Goal: Task Accomplishment & Management: Manage account settings

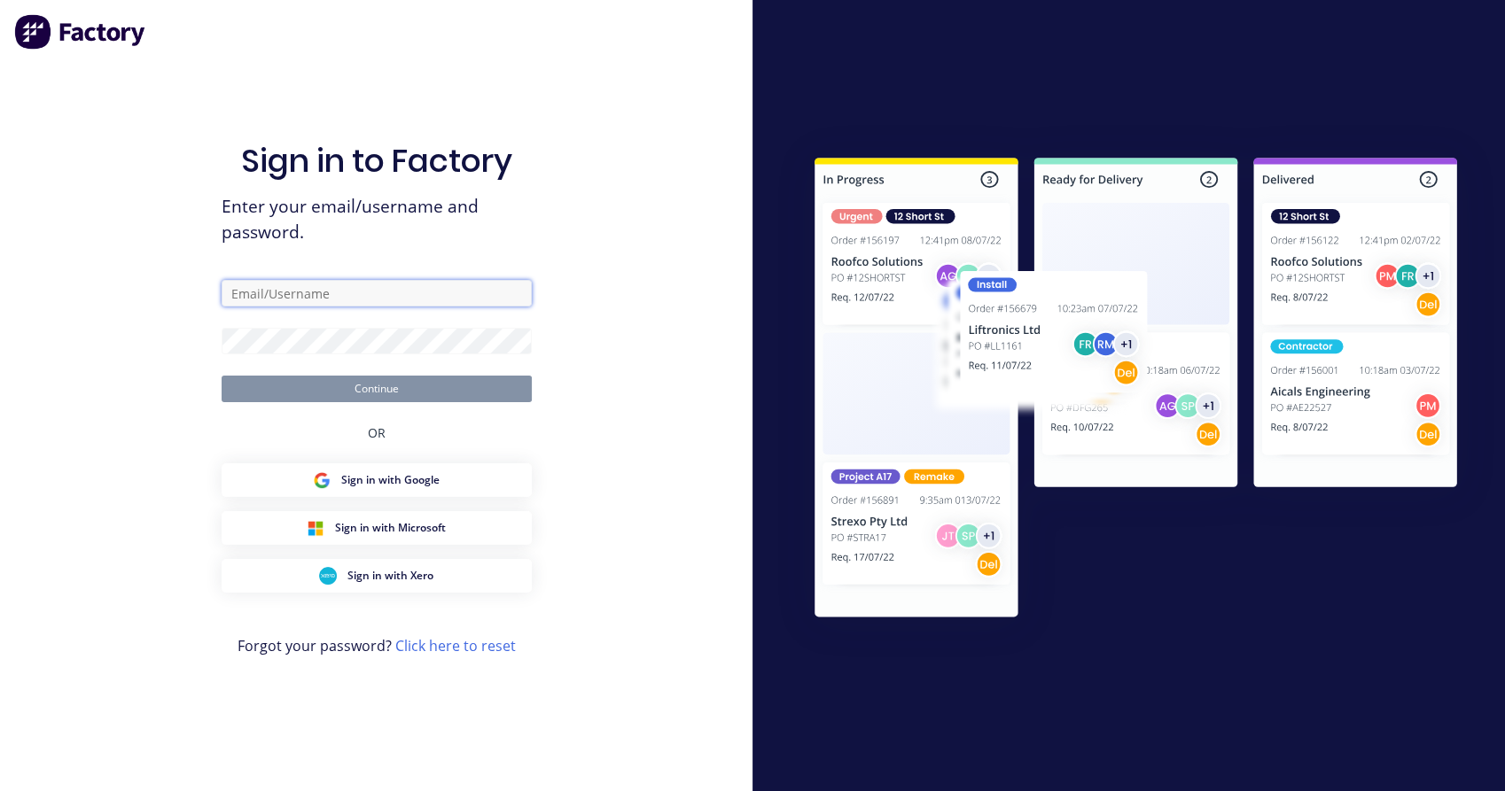
type input "[EMAIL_ADDRESS][DOMAIN_NAME]"
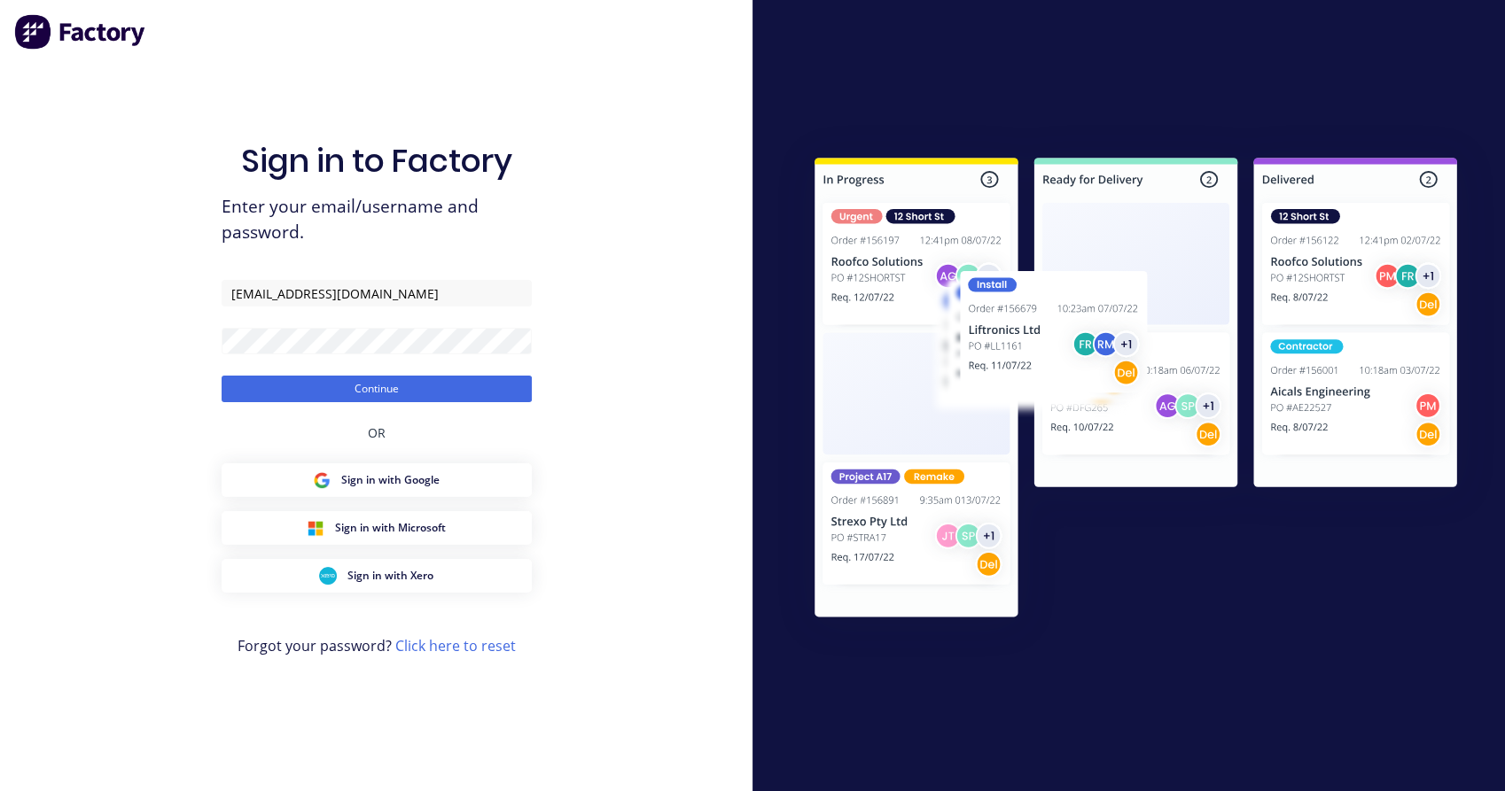
click at [586, 336] on div "Sign in to Factory Enter your email/username and password. [EMAIL_ADDRESS][DOMA…" at bounding box center [376, 395] width 752 height 791
click at [407, 383] on button "Continue" at bounding box center [377, 389] width 310 height 27
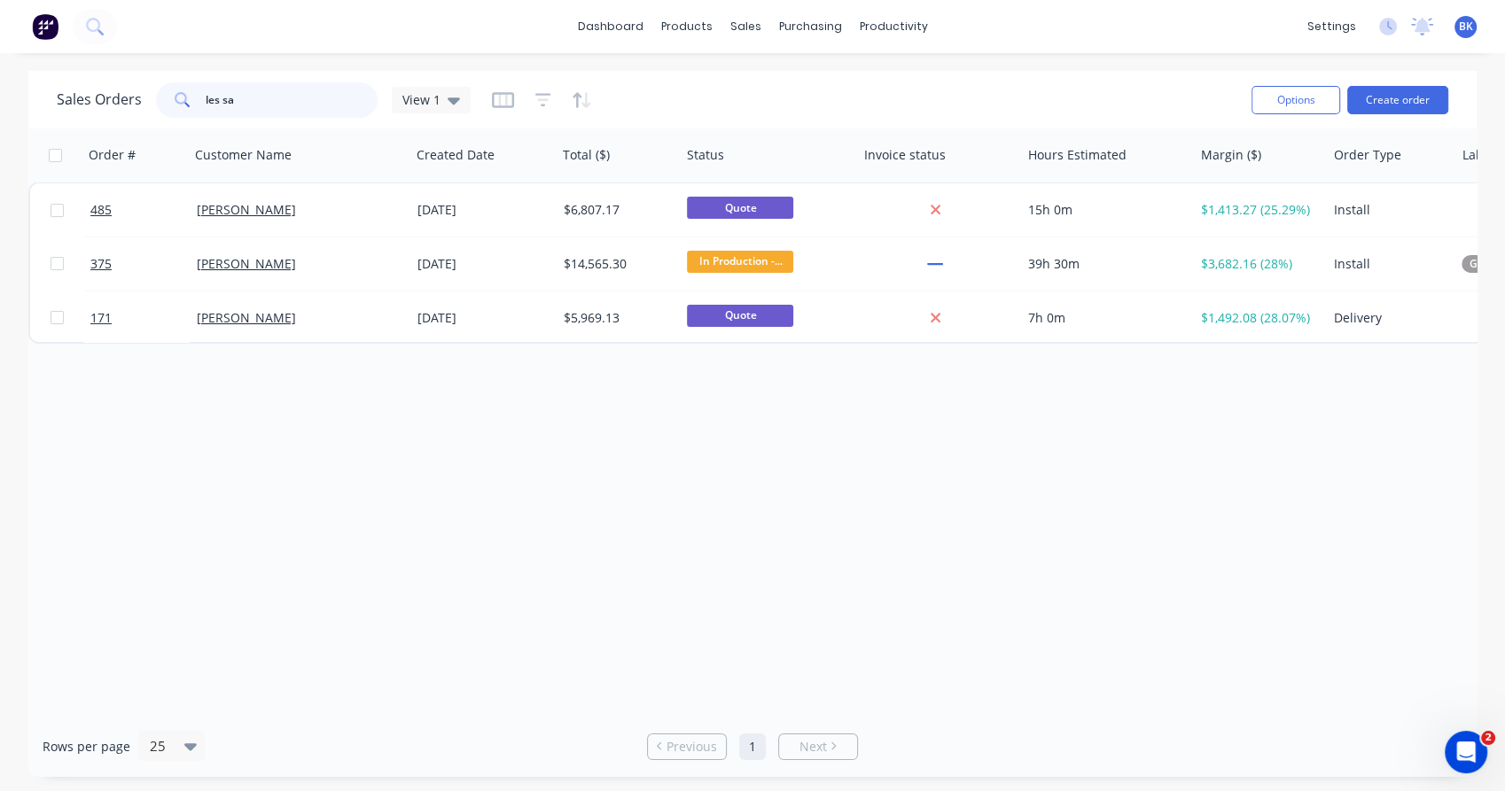
click at [271, 101] on input "les sa" at bounding box center [292, 99] width 173 height 35
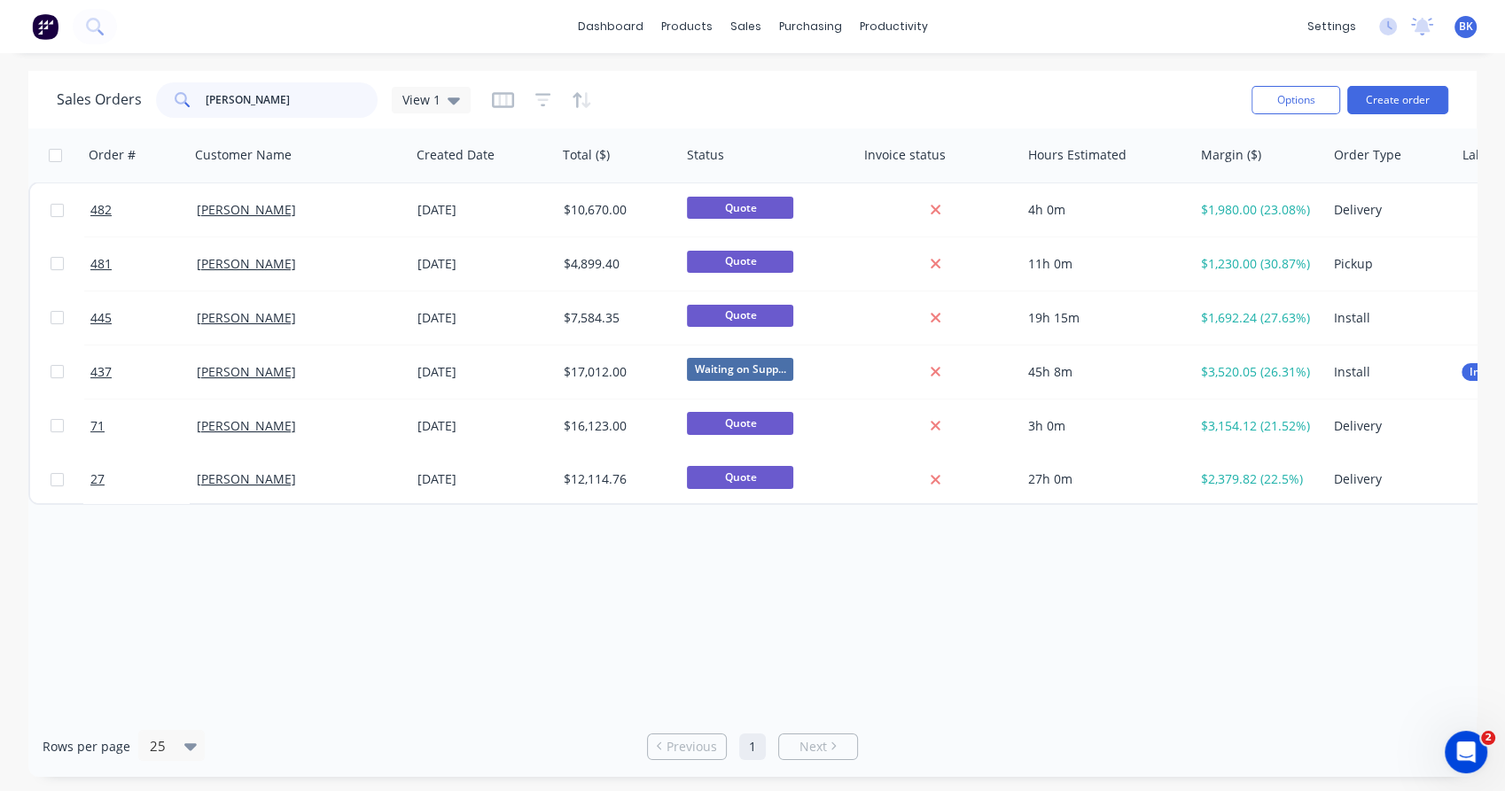
type input "[PERSON_NAME]"
click at [300, 225] on div "[PERSON_NAME]" at bounding box center [300, 209] width 221 height 53
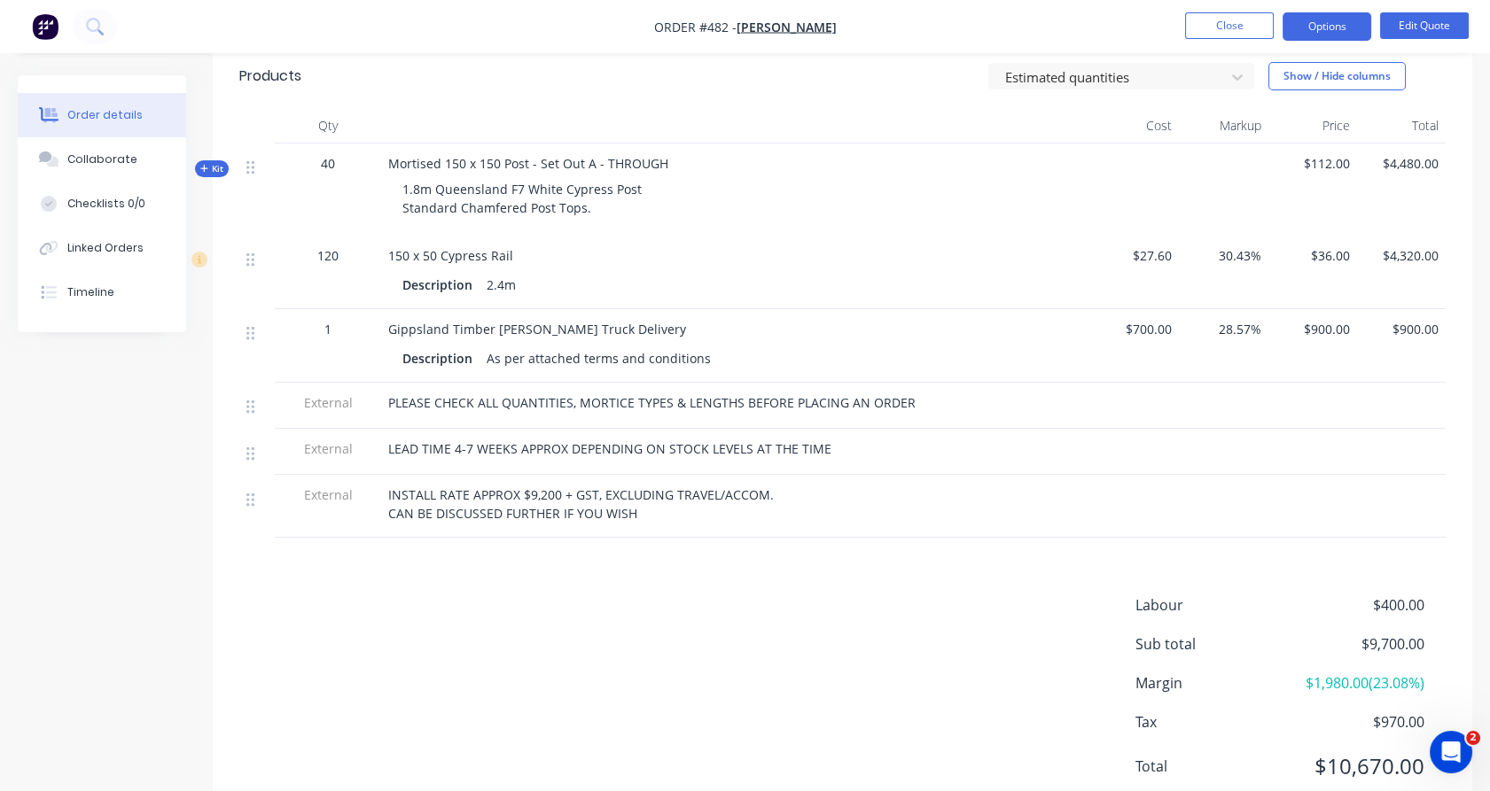
scroll to position [580, 0]
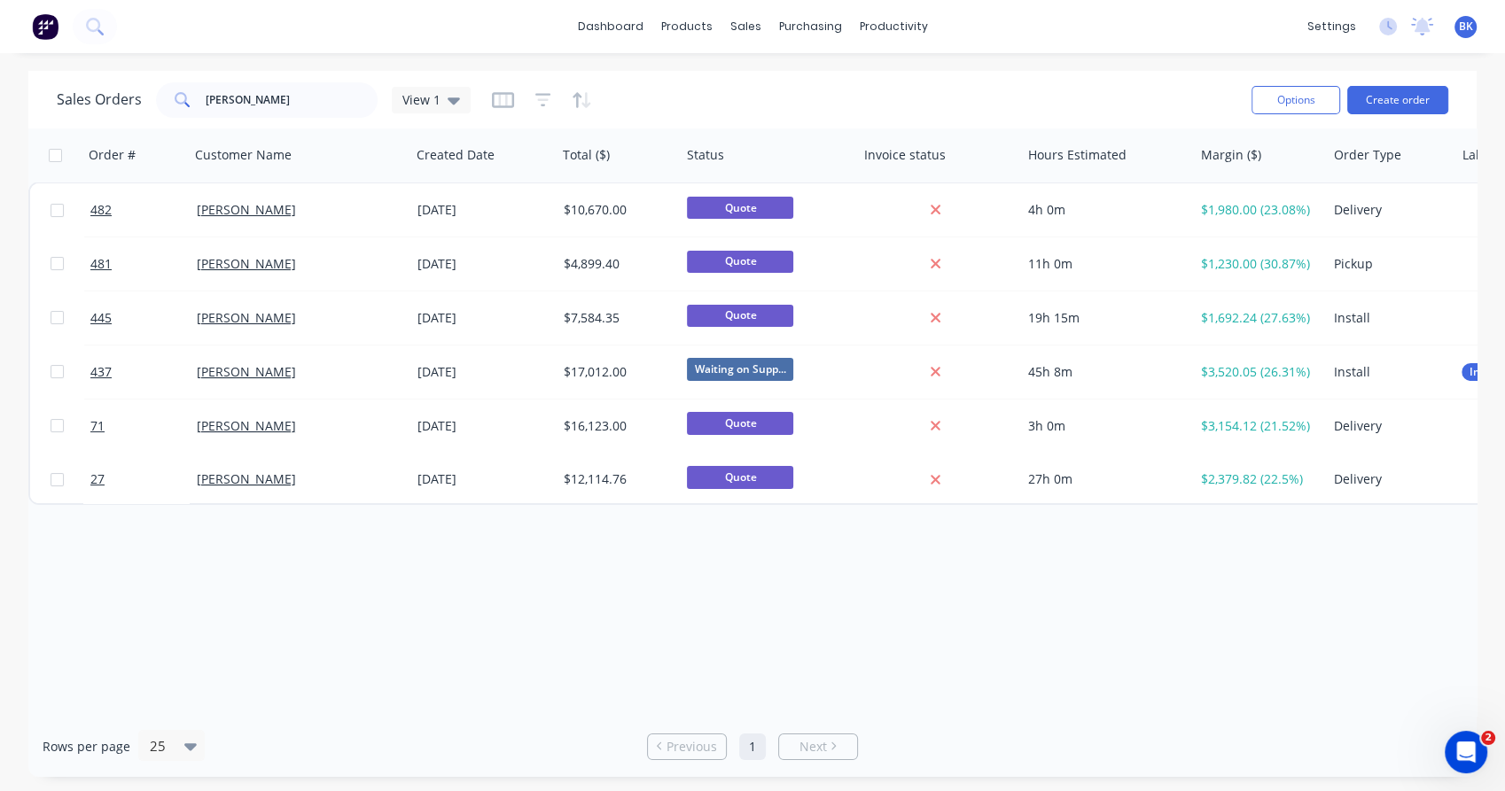
click at [317, 266] on div "[PERSON_NAME]" at bounding box center [295, 264] width 197 height 18
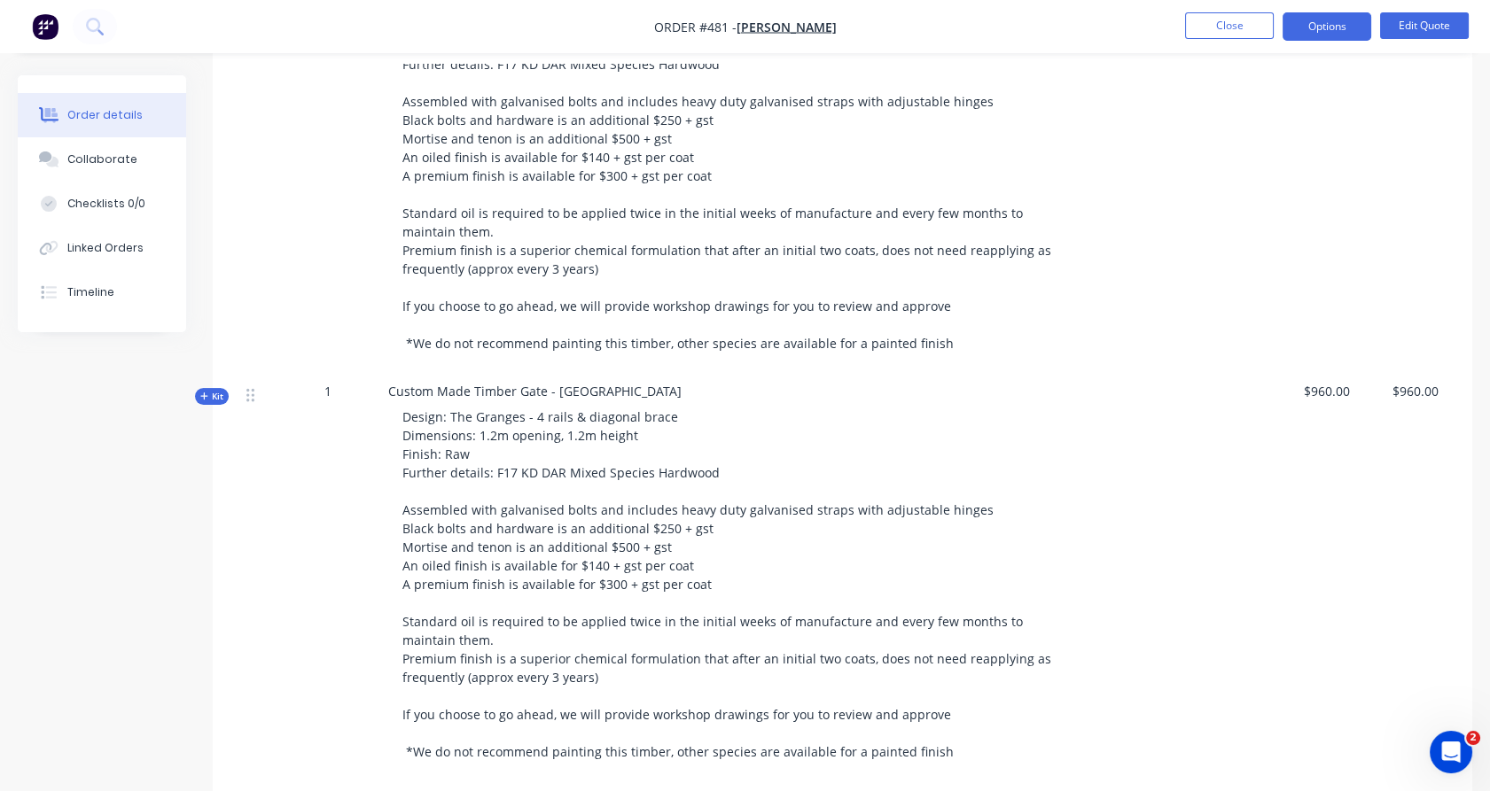
scroll to position [780, 0]
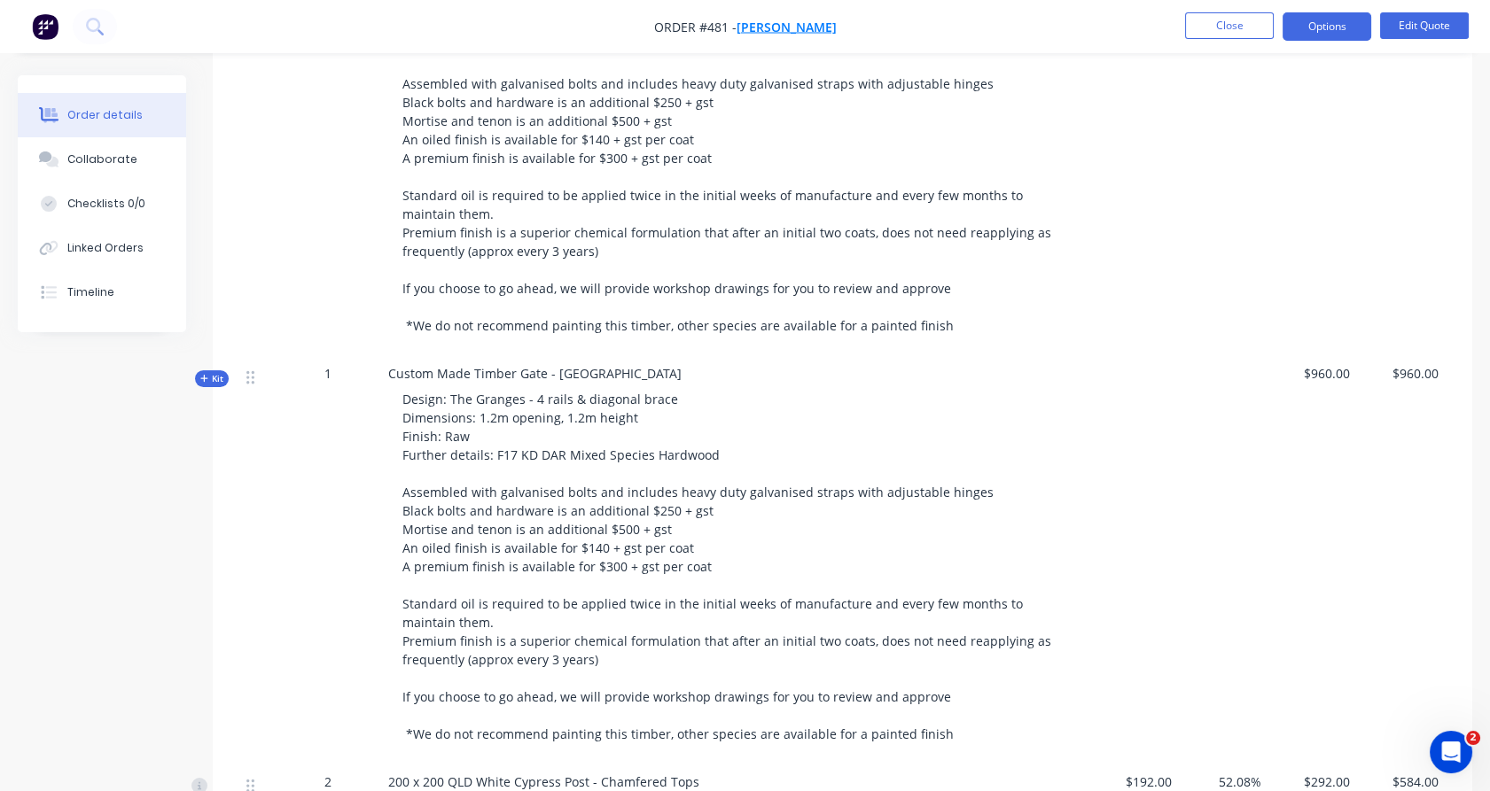
click at [794, 29] on span "[PERSON_NAME]" at bounding box center [787, 27] width 100 height 17
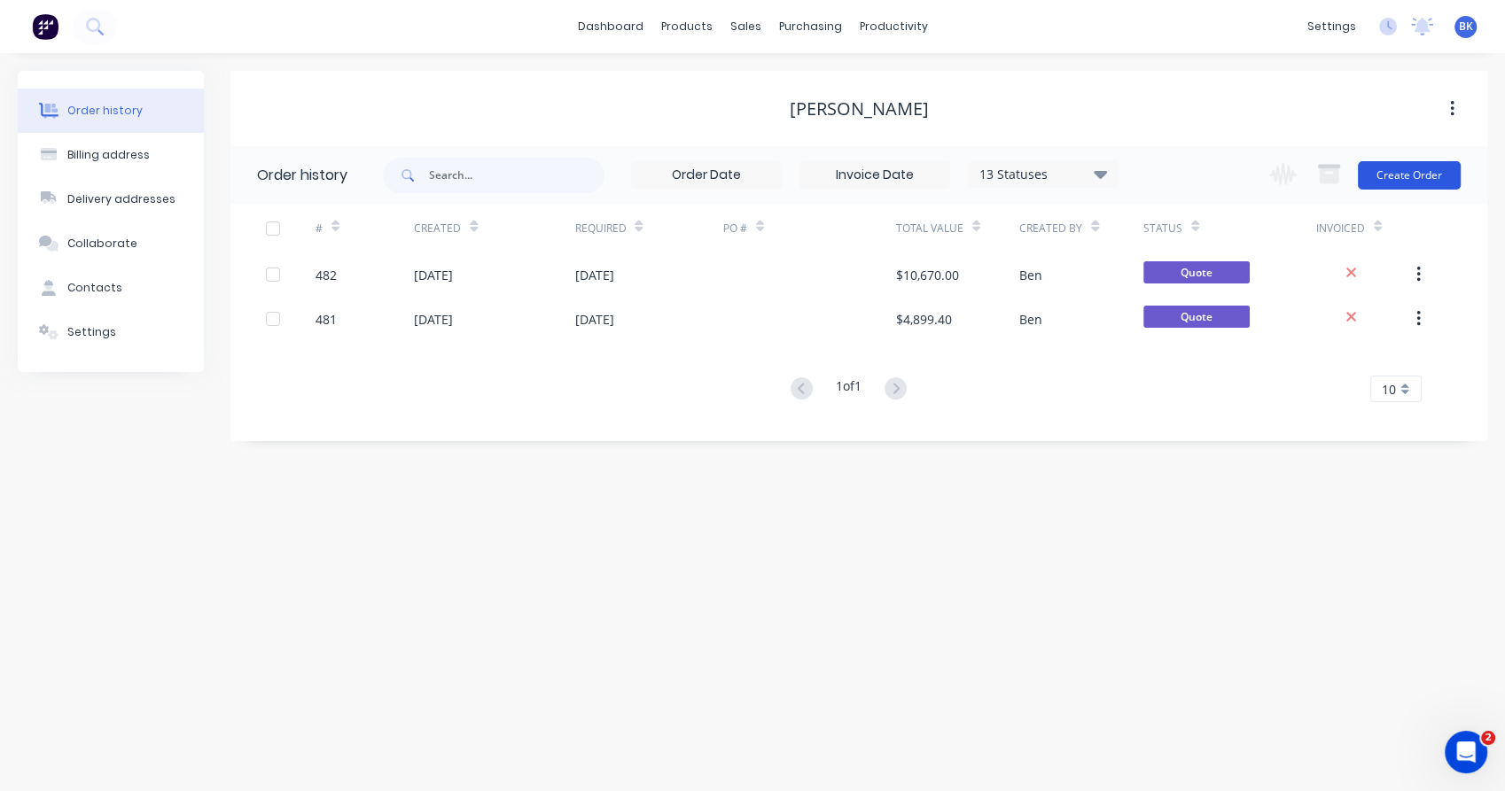
click at [1422, 179] on button "Create Order" at bounding box center [1409, 175] width 103 height 28
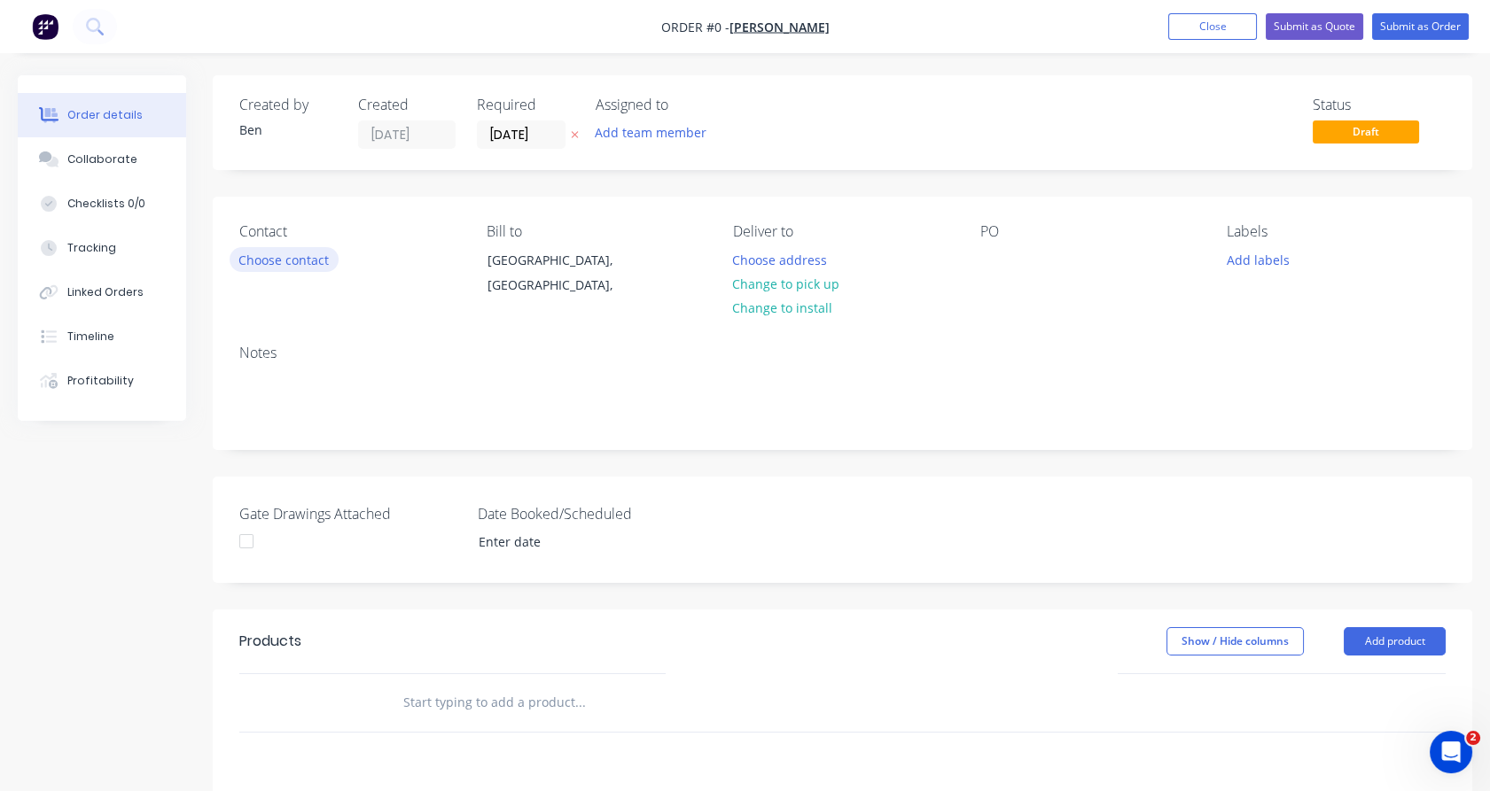
click at [305, 259] on button "Choose contact" at bounding box center [284, 259] width 109 height 24
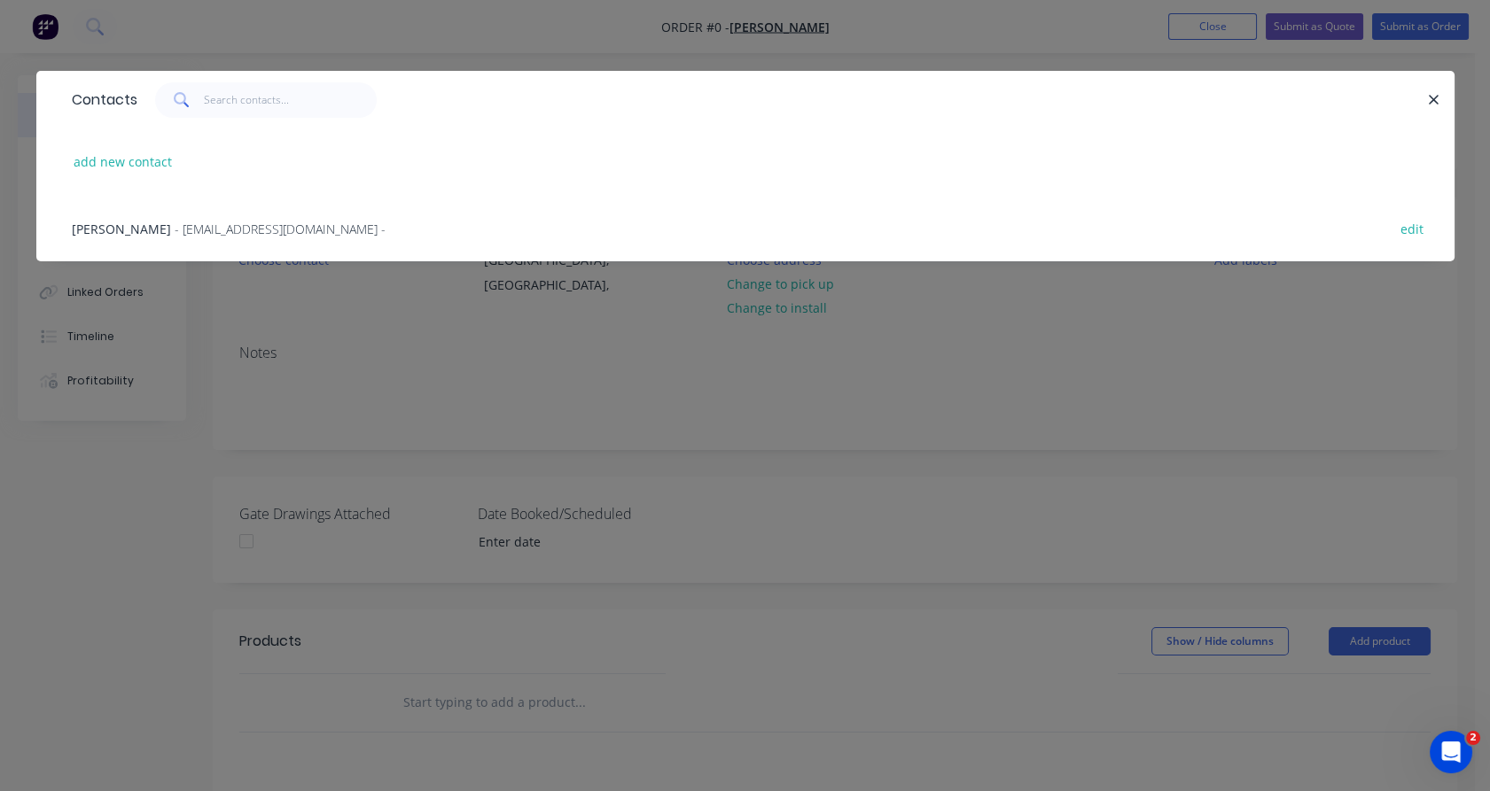
click at [209, 232] on span "- [EMAIL_ADDRESS][DOMAIN_NAME] -" at bounding box center [280, 229] width 211 height 17
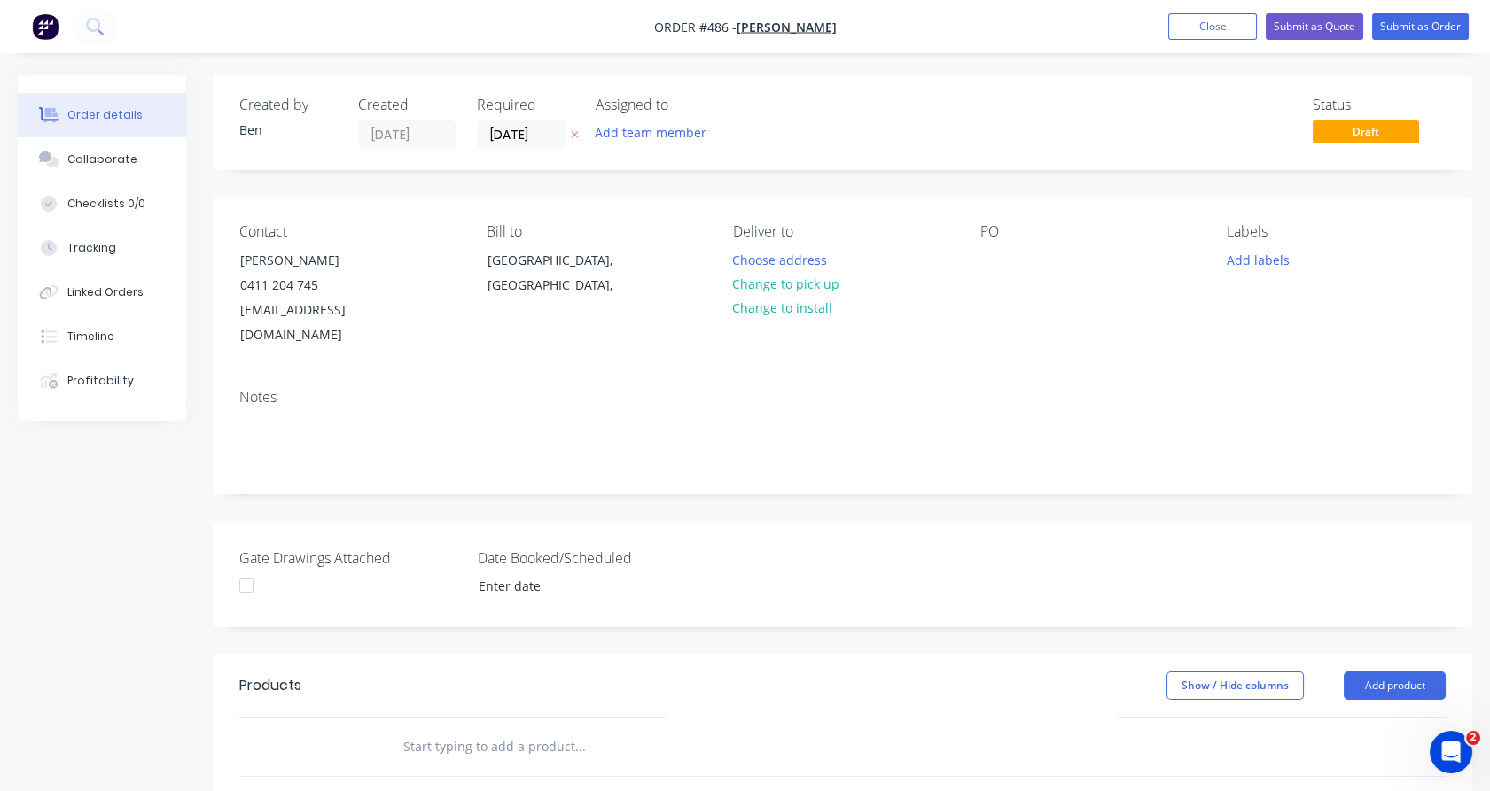
click at [461, 738] on input "text" at bounding box center [579, 746] width 355 height 35
type input "Install Gate"
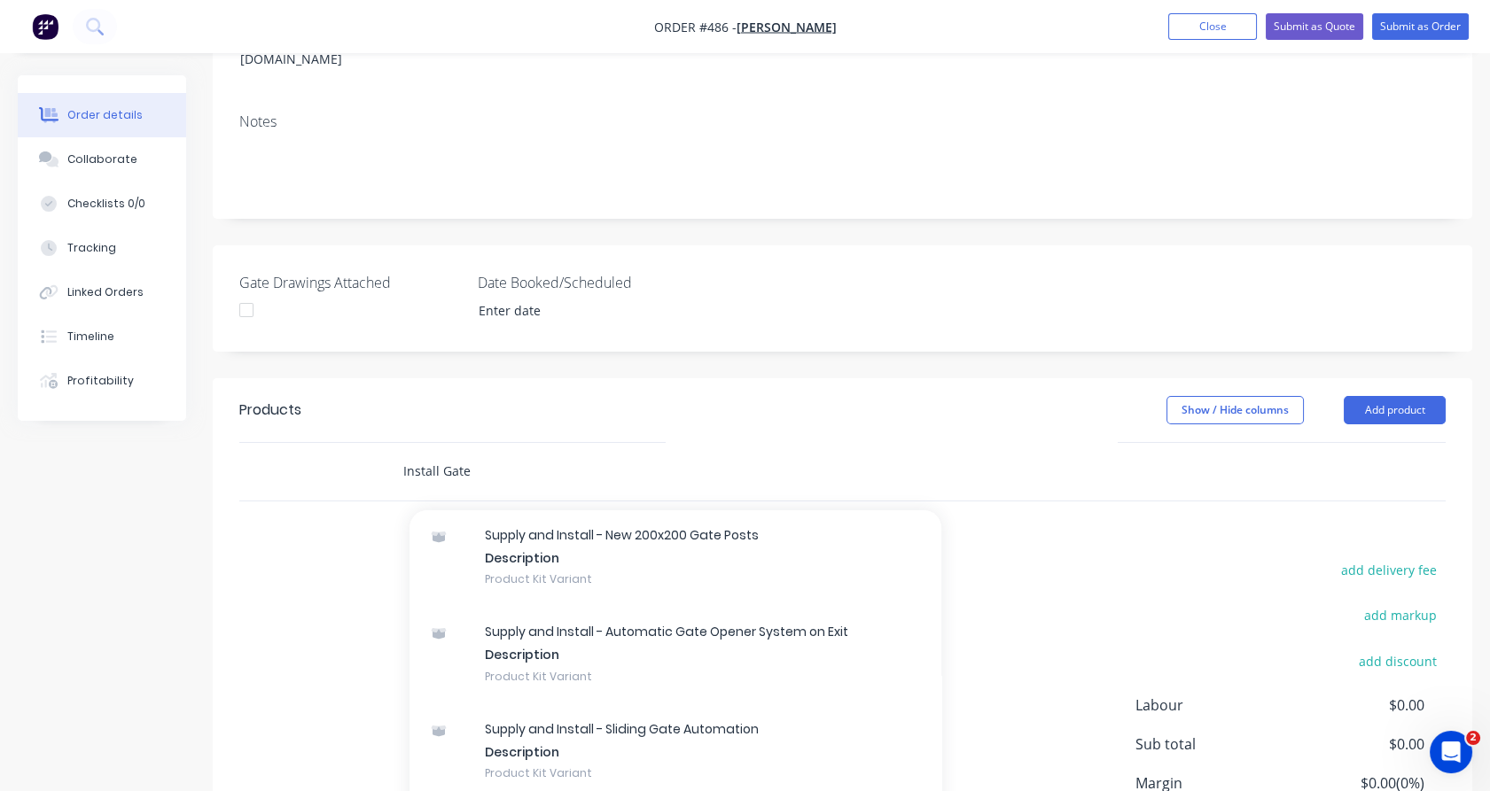
scroll to position [1414, 0]
click at [595, 591] on div "Supply and Install - New 200x200 Gate Posts Description Product Kit Variant" at bounding box center [675, 554] width 532 height 97
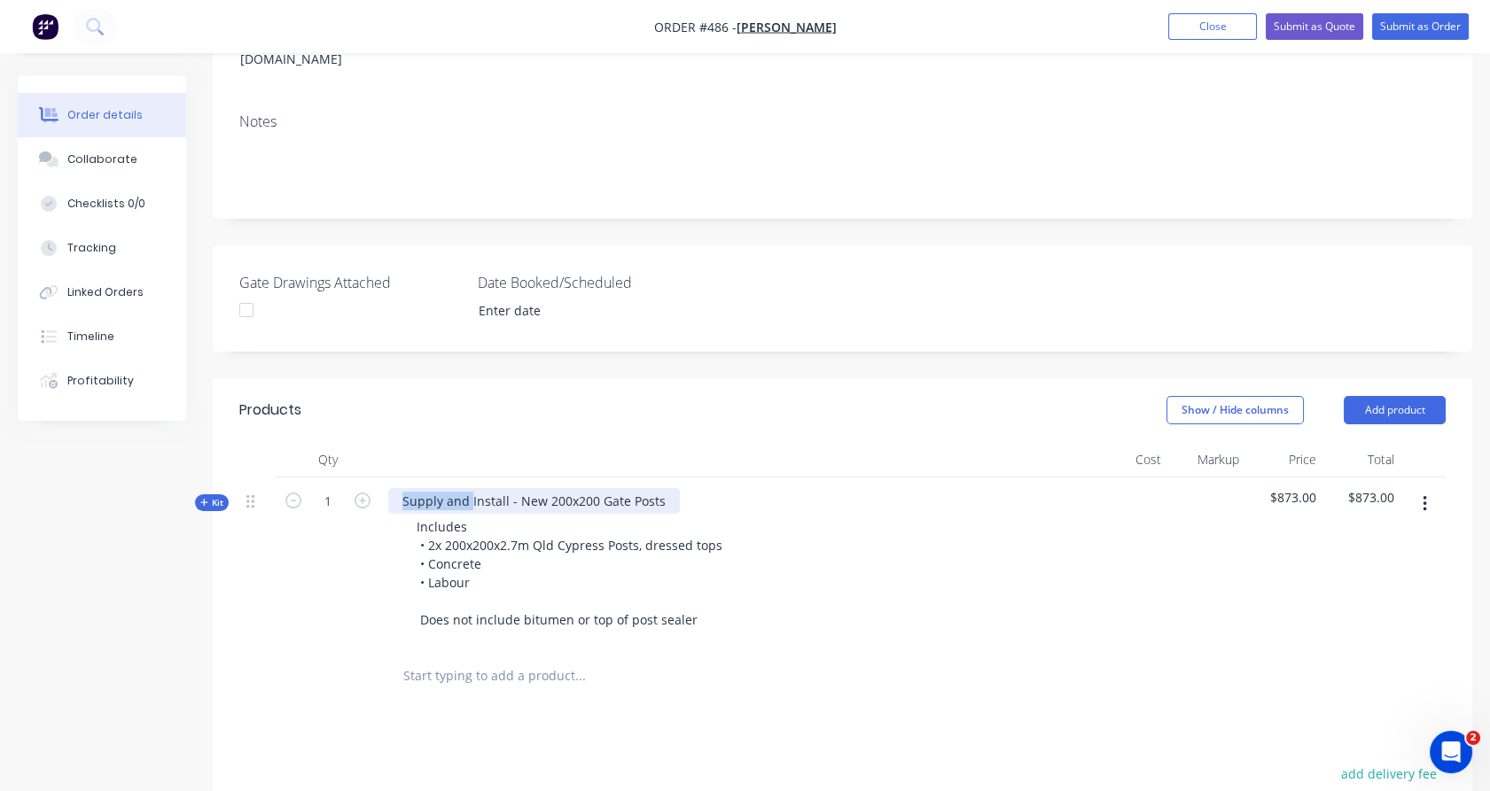
drag, startPoint x: 469, startPoint y: 476, endPoint x: 395, endPoint y: 479, distance: 73.6
click at [395, 488] on div "Supply and Install - New 200x200 Gate Posts" at bounding box center [534, 501] width 292 height 26
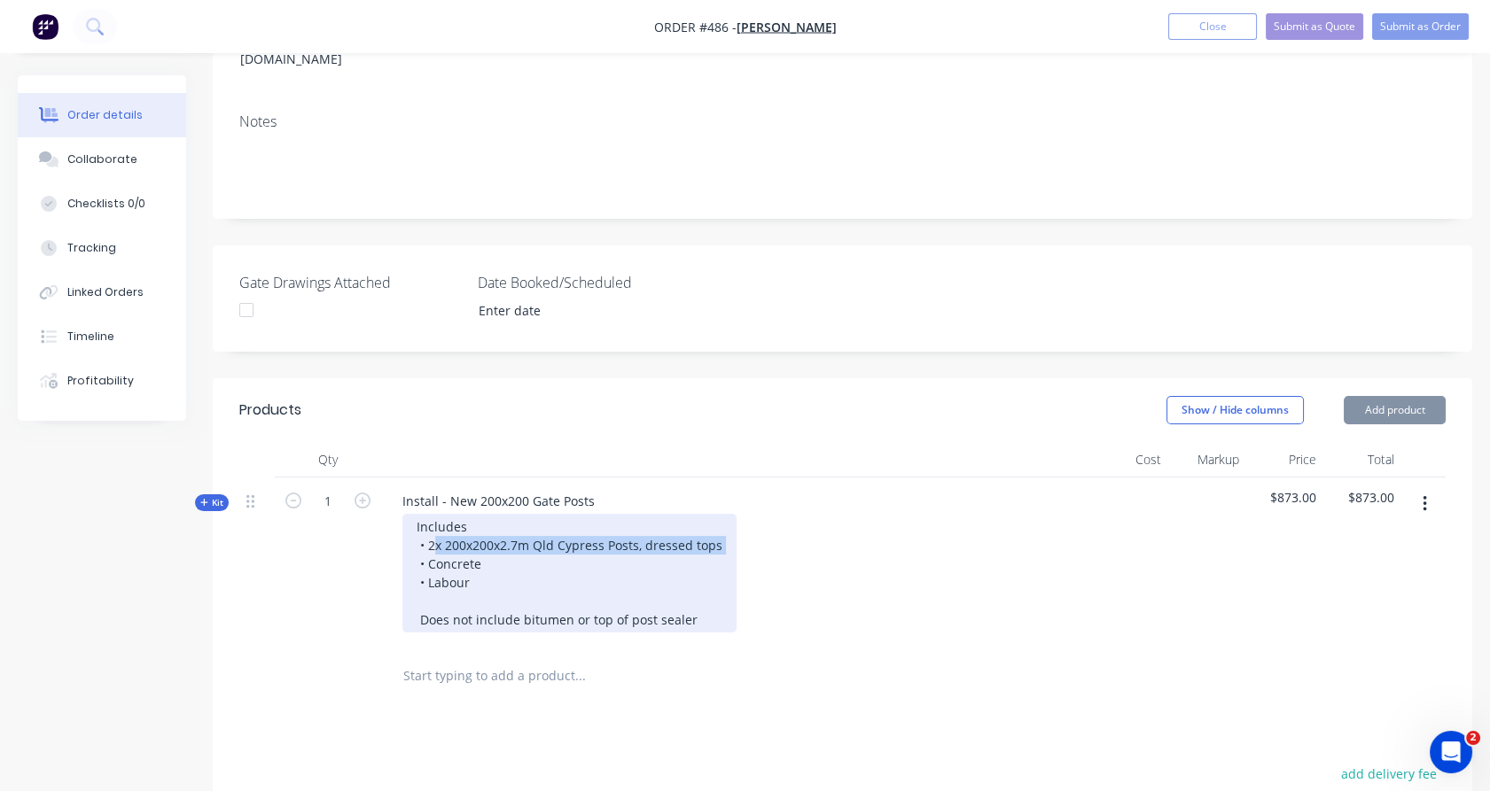
drag, startPoint x: 430, startPoint y: 518, endPoint x: 728, endPoint y: 511, distance: 297.9
click at [728, 514] on div "Includes • 2x 200x200x2.7m Qld Cypress Posts, dressed tops • Concrete • Labour …" at bounding box center [569, 573] width 334 height 119
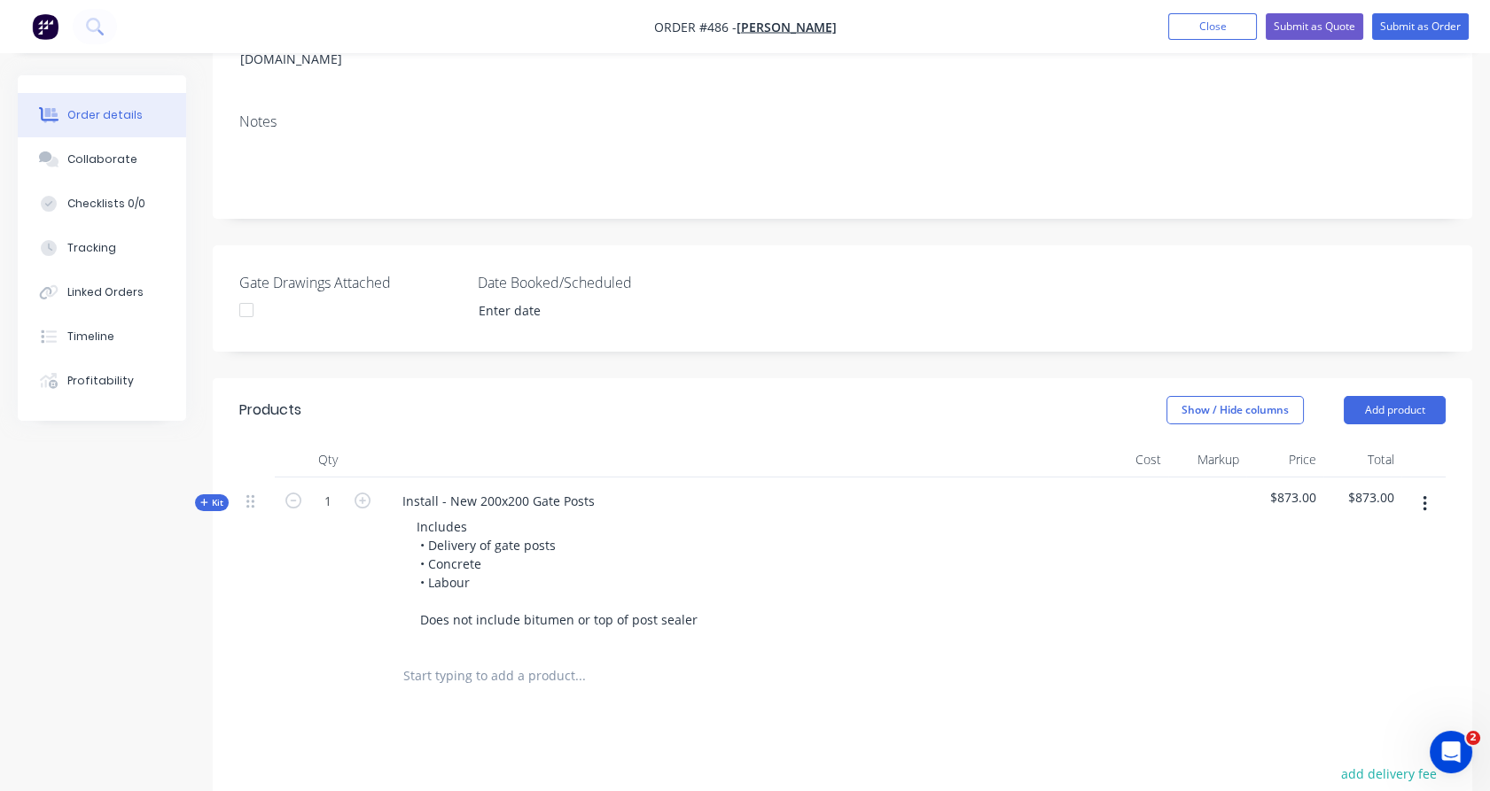
click at [472, 659] on input "text" at bounding box center [579, 676] width 355 height 35
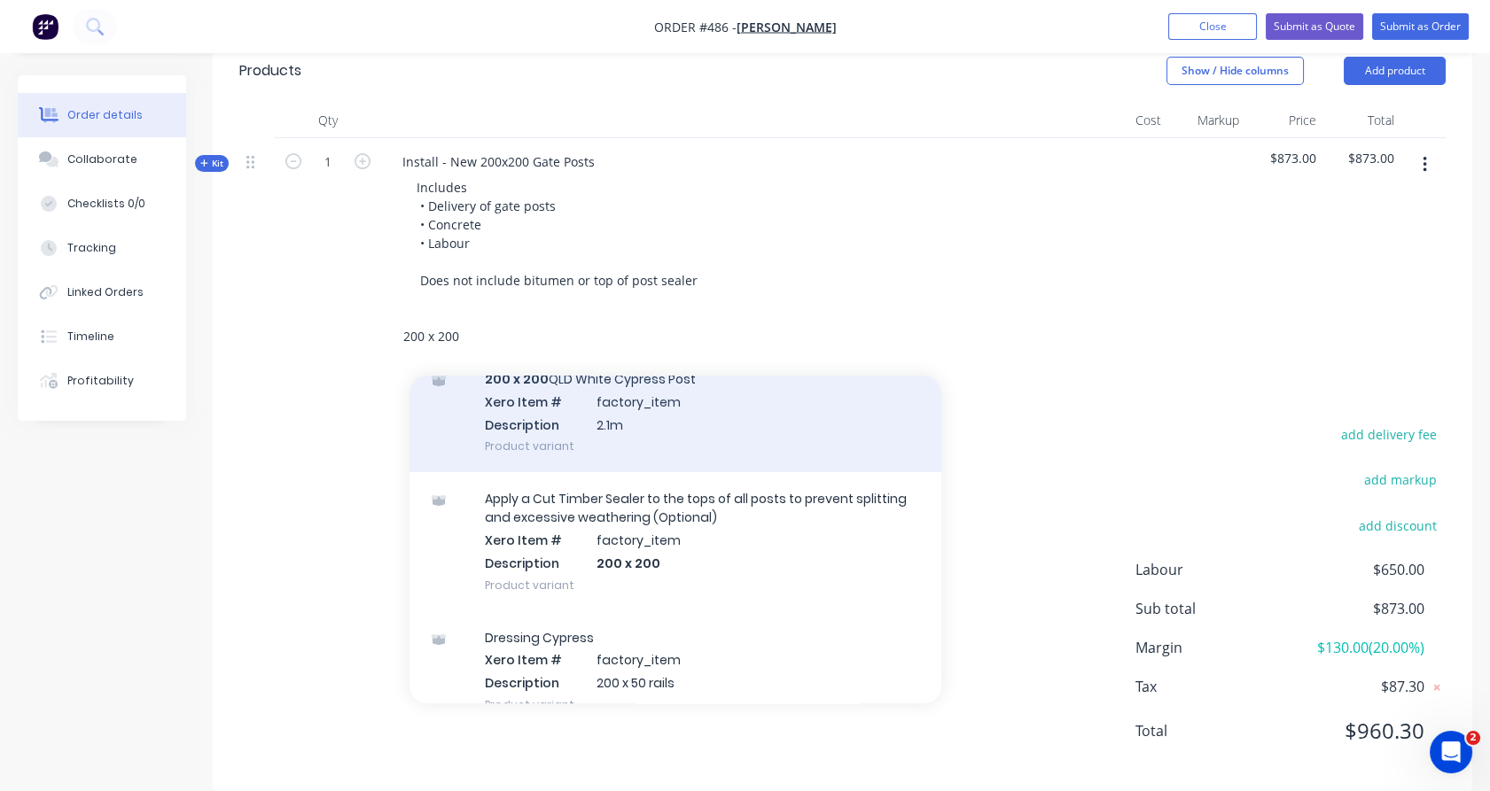
scroll to position [790, 0]
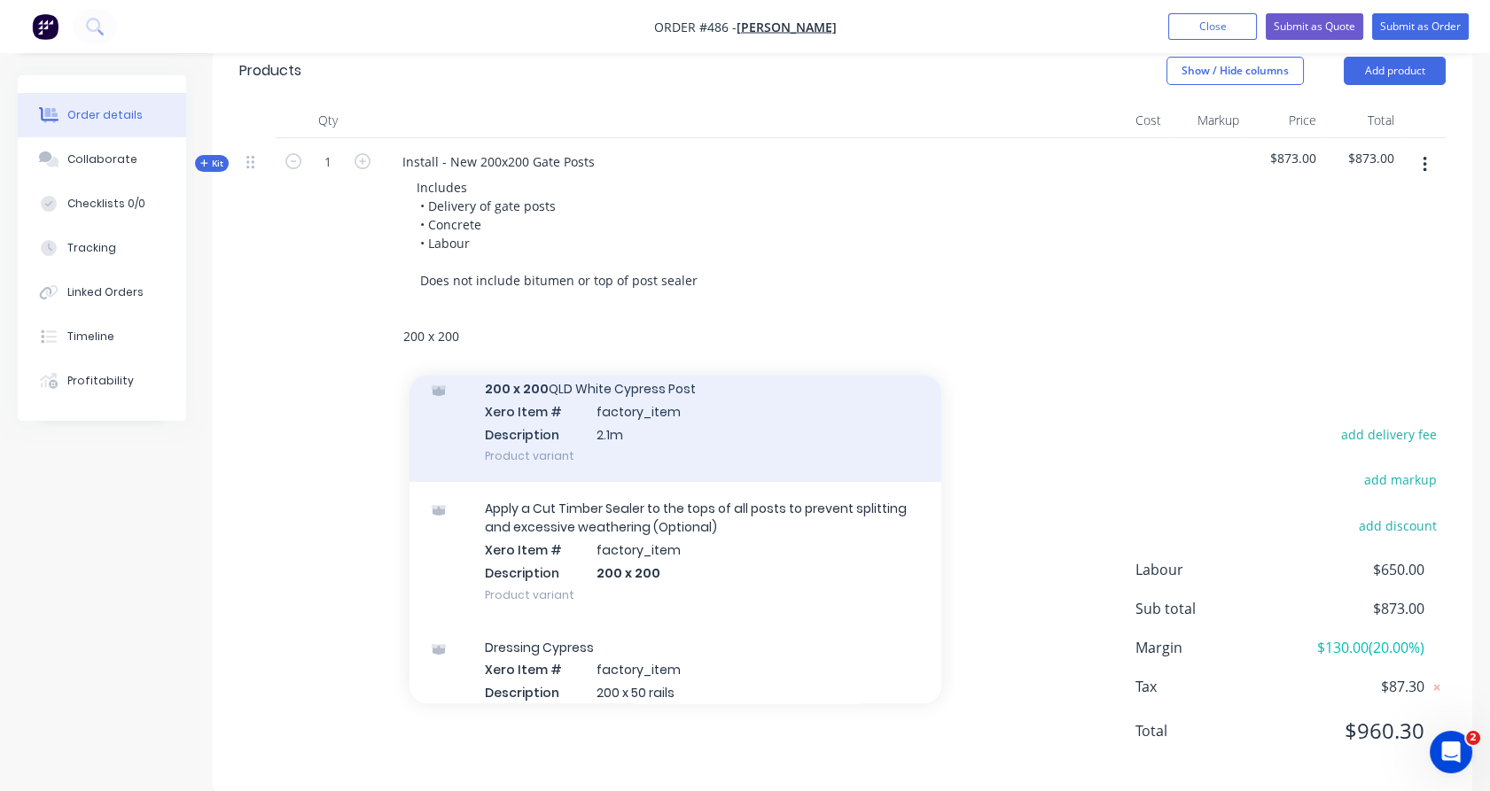
type input "200 x 200"
click at [568, 433] on div "200 x 200 QLD White Cypress Post Xero Item # factory_item Description 2.1m Prod…" at bounding box center [675, 423] width 532 height 120
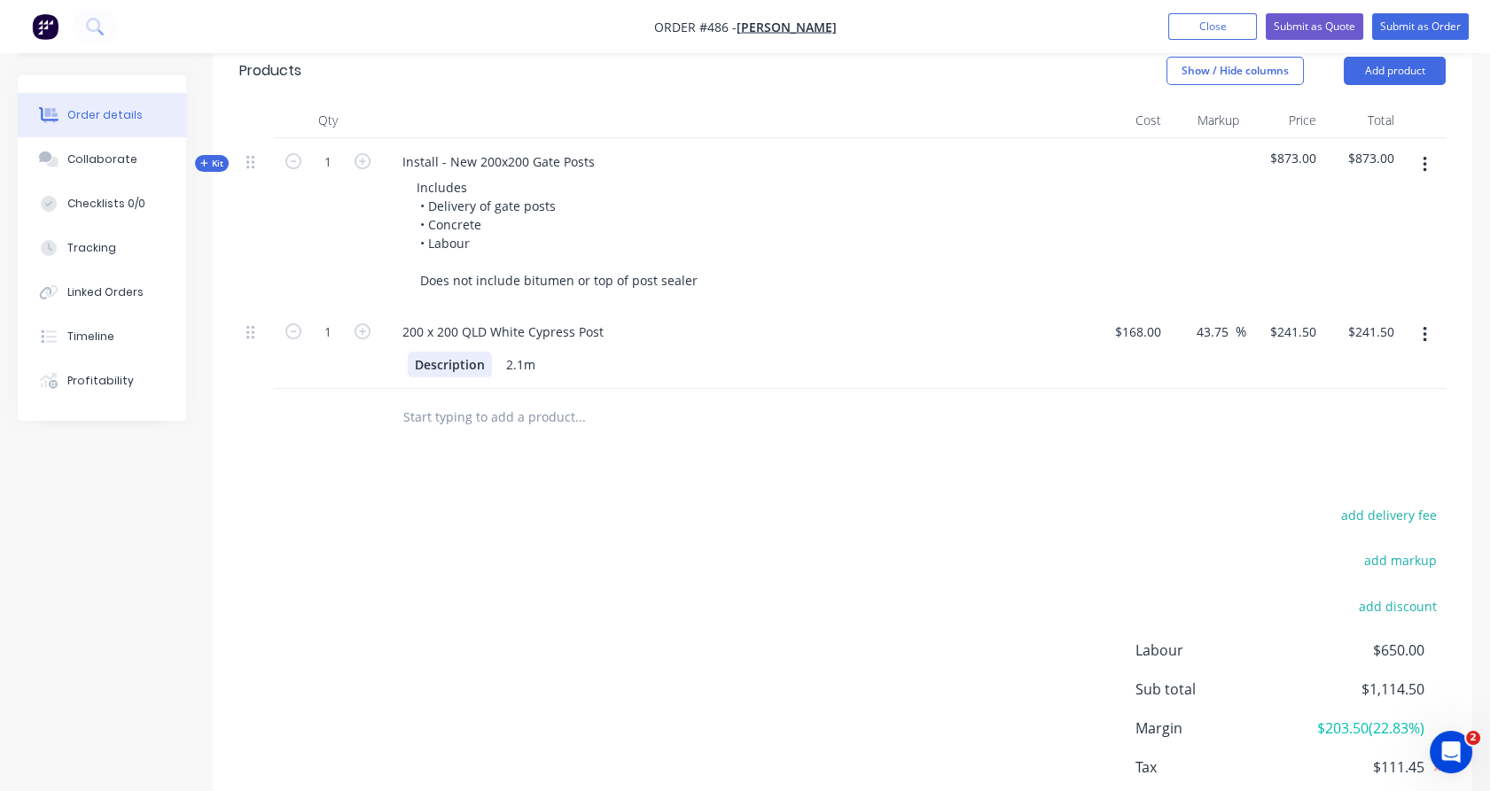
click at [428, 352] on div "Description" at bounding box center [450, 365] width 84 height 26
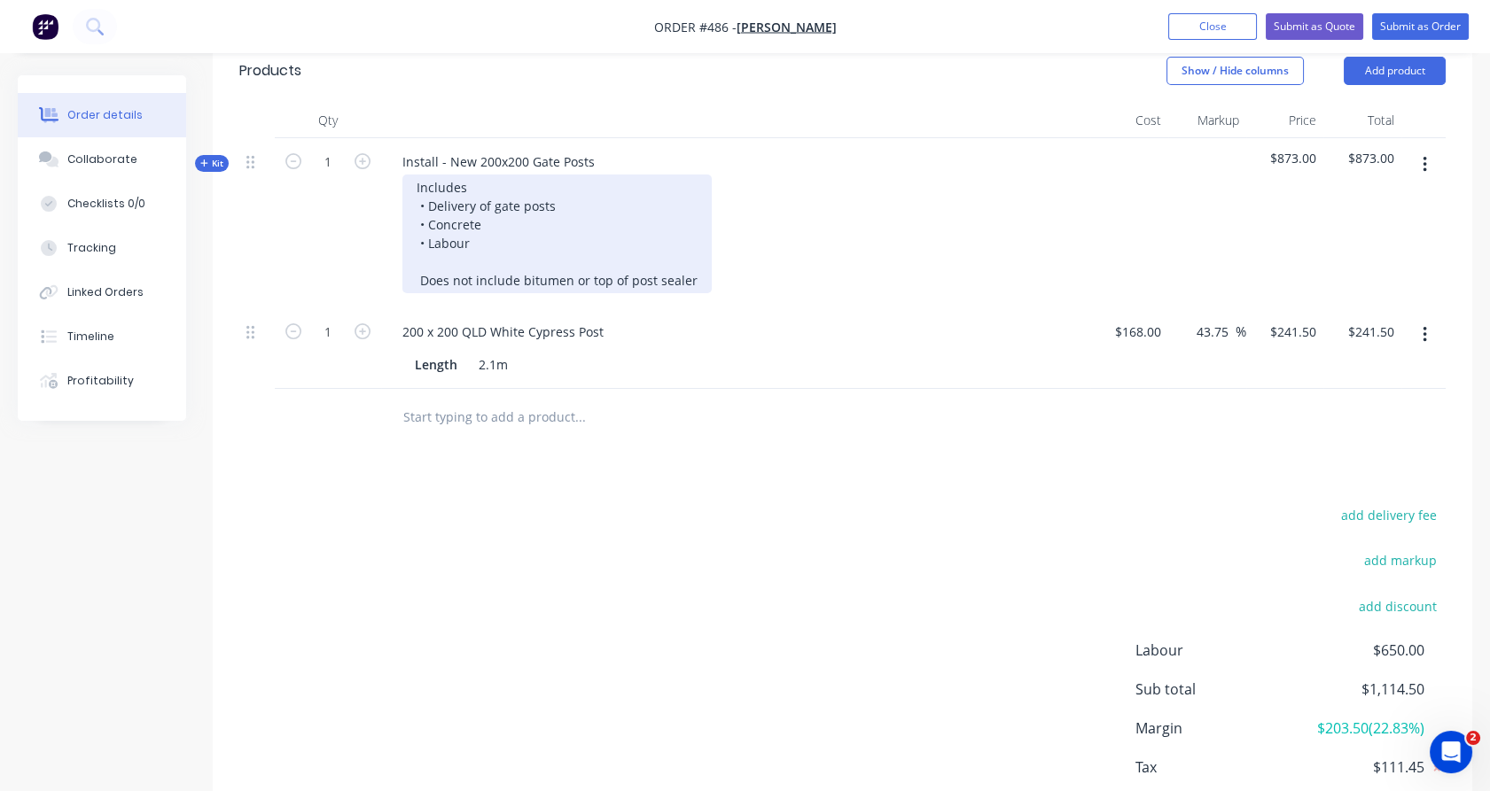
click at [565, 175] on div "Includes • Delivery of gate posts • Concrete • Labour Does not include bitumen …" at bounding box center [556, 234] width 309 height 119
click at [530, 214] on div "Includes • Delivery of gate posts (From Order #481) • Concrete • Labour Does no…" at bounding box center [556, 234] width 309 height 119
click at [493, 216] on div "Includes • Delivery of gate posts (From Order #481) • Concrete • Labour Does no…" at bounding box center [556, 234] width 309 height 119
drag, startPoint x: 495, startPoint y: 214, endPoint x: 385, endPoint y: 214, distance: 110.8
click at [385, 214] on div "Install - New 200x200 Gate Posts Includes • Delivery of gate posts (From Order …" at bounding box center [735, 223] width 709 height 170
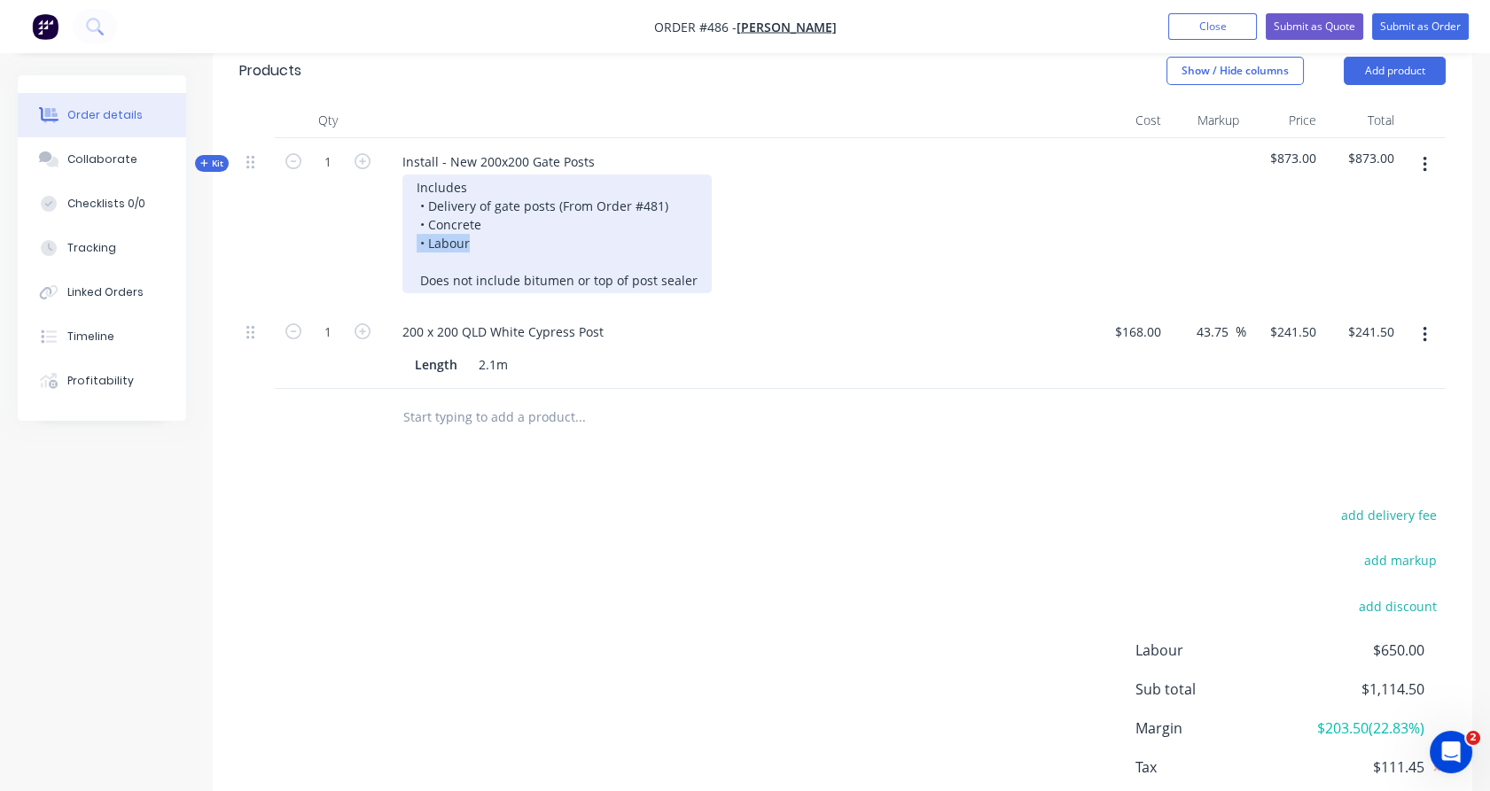
copy div "• Labour"
click at [505, 220] on div "Includes • Delivery of gate posts (From Order #481) • Concrete • Labour Does no…" at bounding box center [556, 234] width 309 height 119
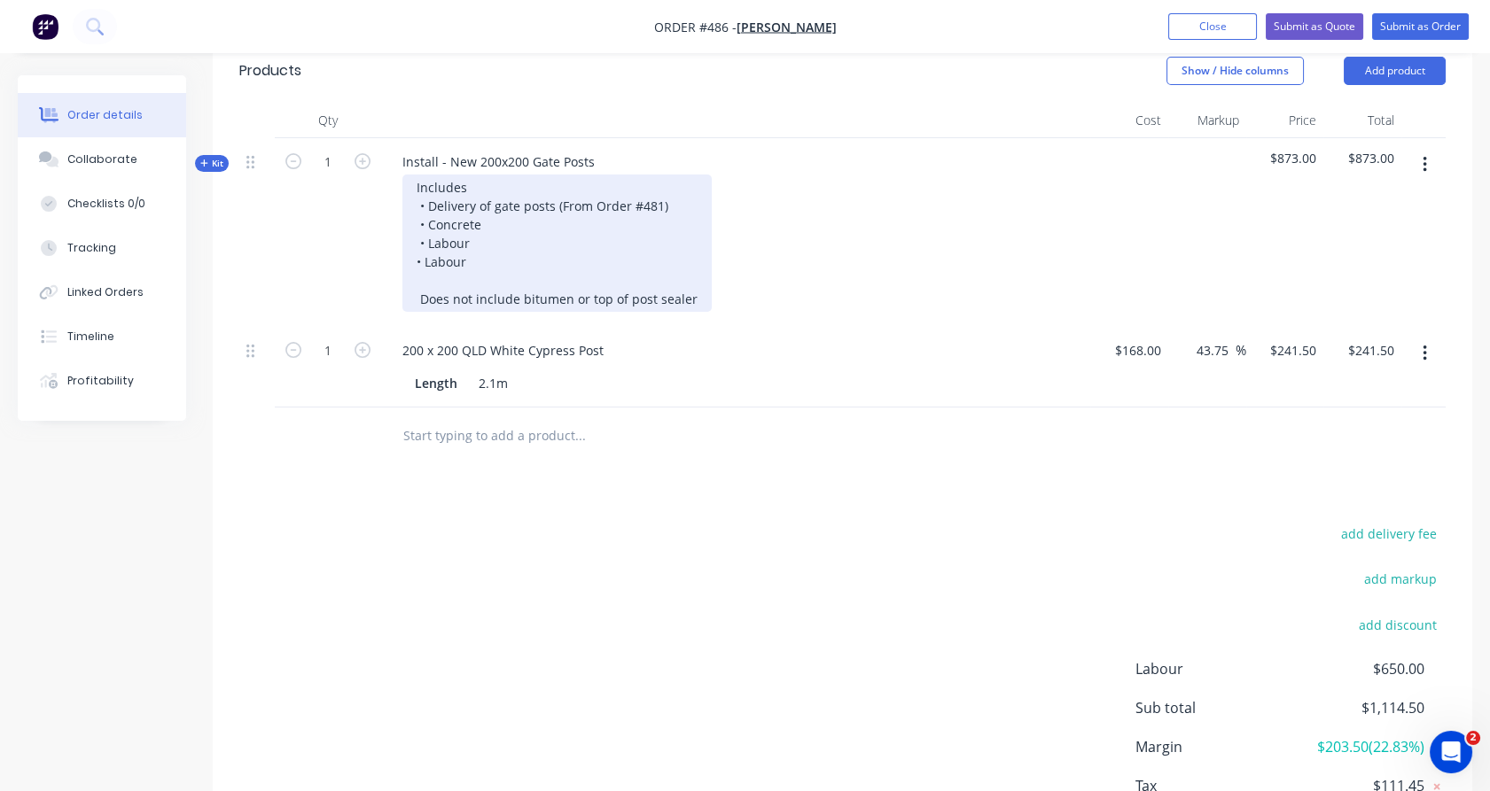
click at [418, 234] on div "Includes • Delivery of gate posts (From Order #481) • Concrete • Labour • Labou…" at bounding box center [556, 243] width 309 height 137
click at [437, 239] on div "Includes • Delivery of gate posts (From Order #481) • Concrete • Labour • Labou…" at bounding box center [556, 243] width 309 height 137
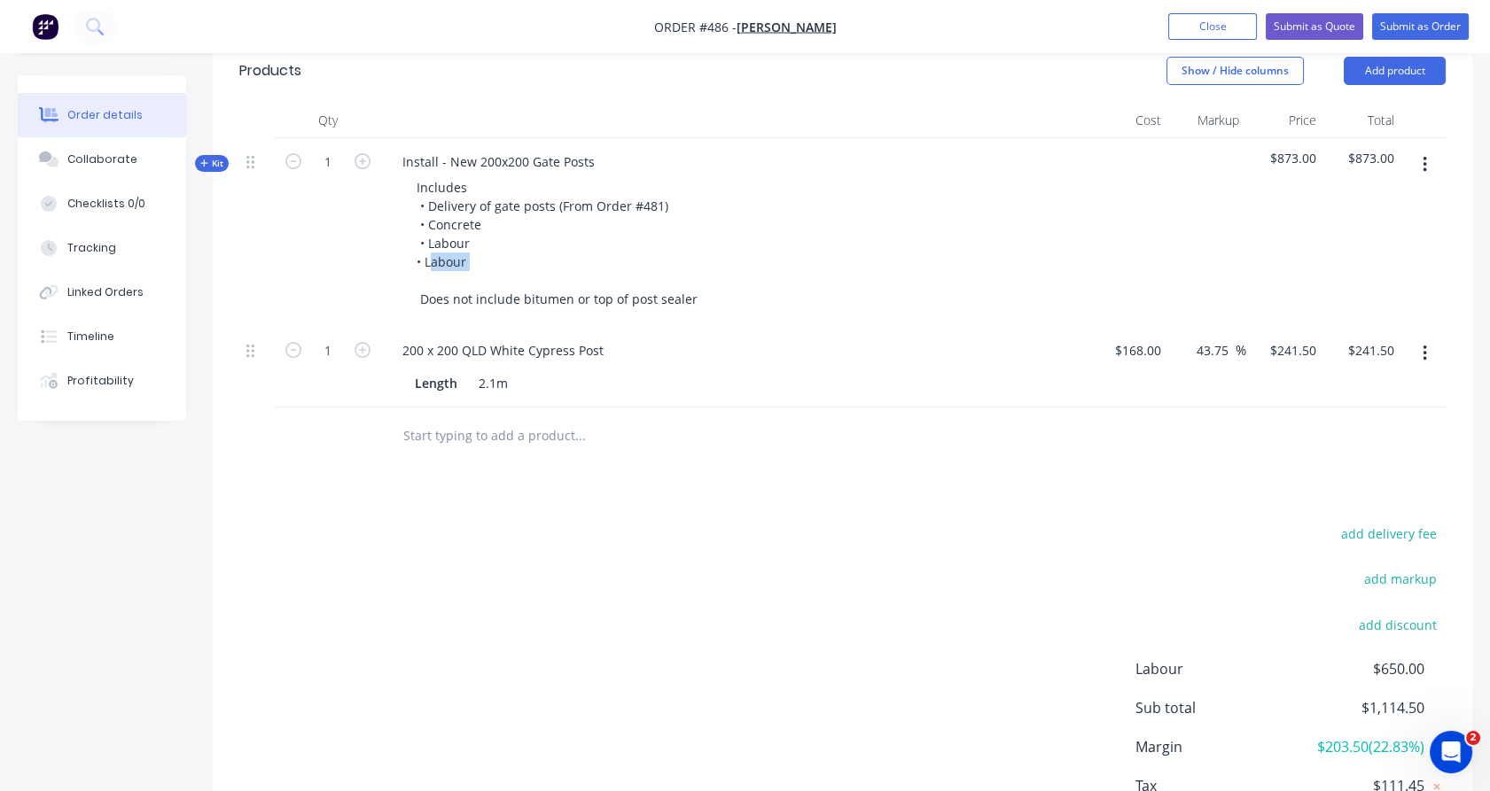
click at [203, 159] on icon "button" at bounding box center [204, 163] width 8 height 9
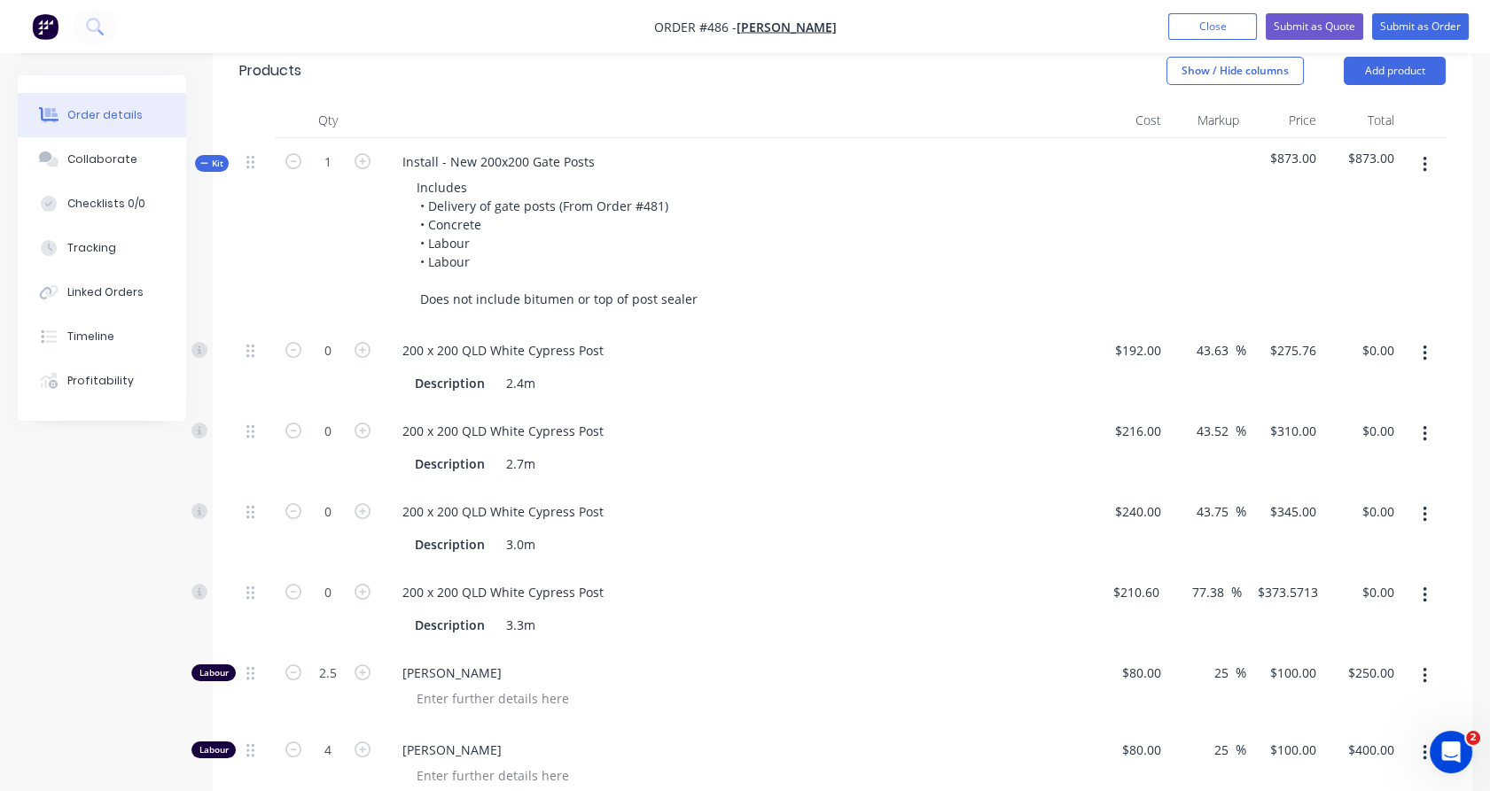
click at [1429, 338] on button "button" at bounding box center [1425, 354] width 42 height 32
click at [1375, 458] on div "Delete" at bounding box center [1361, 471] width 136 height 26
click at [1432, 338] on button "button" at bounding box center [1425, 354] width 42 height 32
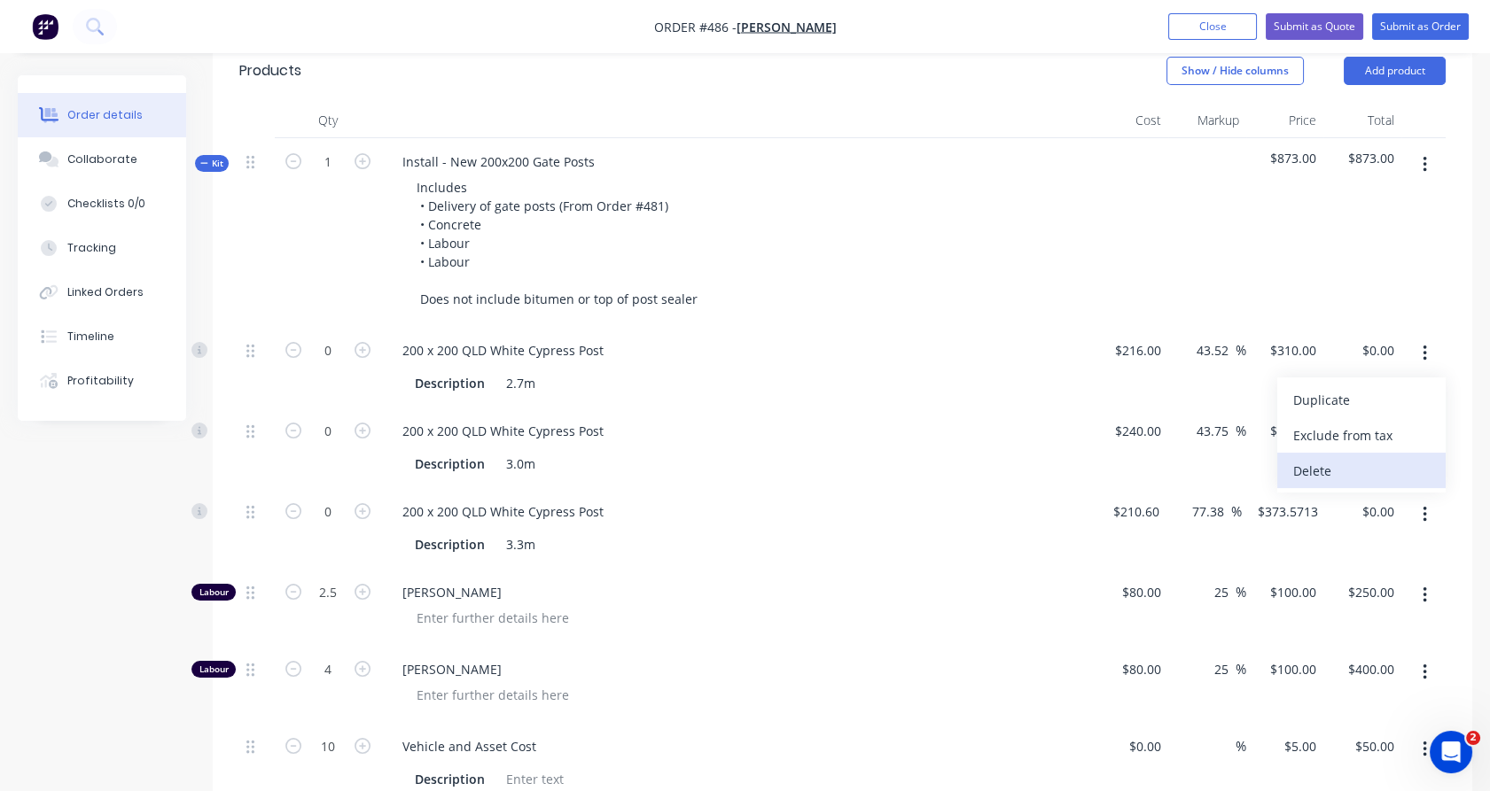
click at [1380, 453] on button "Delete" at bounding box center [1361, 470] width 168 height 35
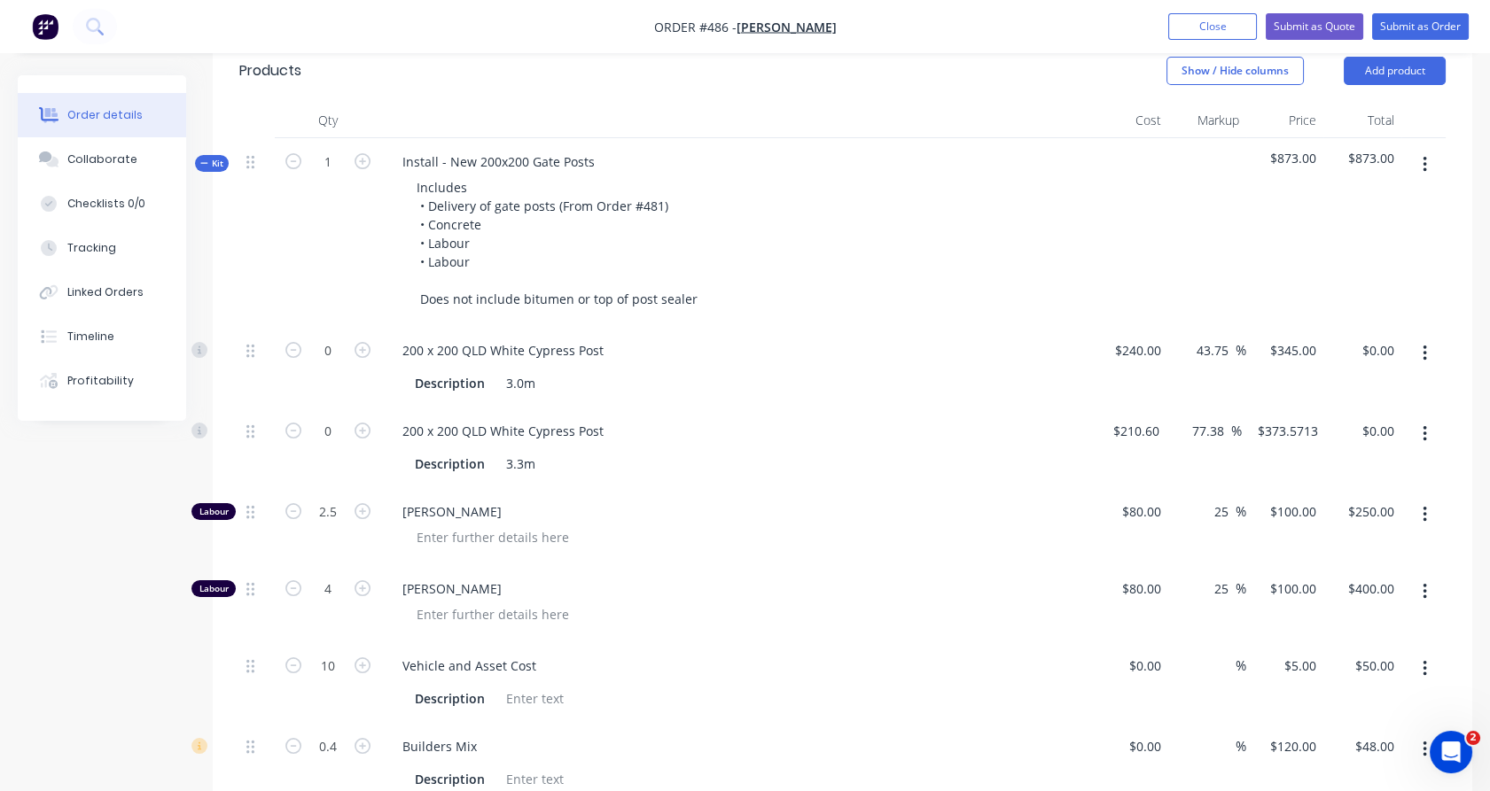
click at [1438, 327] on div at bounding box center [1423, 367] width 44 height 81
click at [1433, 338] on button "button" at bounding box center [1425, 354] width 42 height 32
click at [1362, 453] on button "Delete" at bounding box center [1361, 470] width 168 height 35
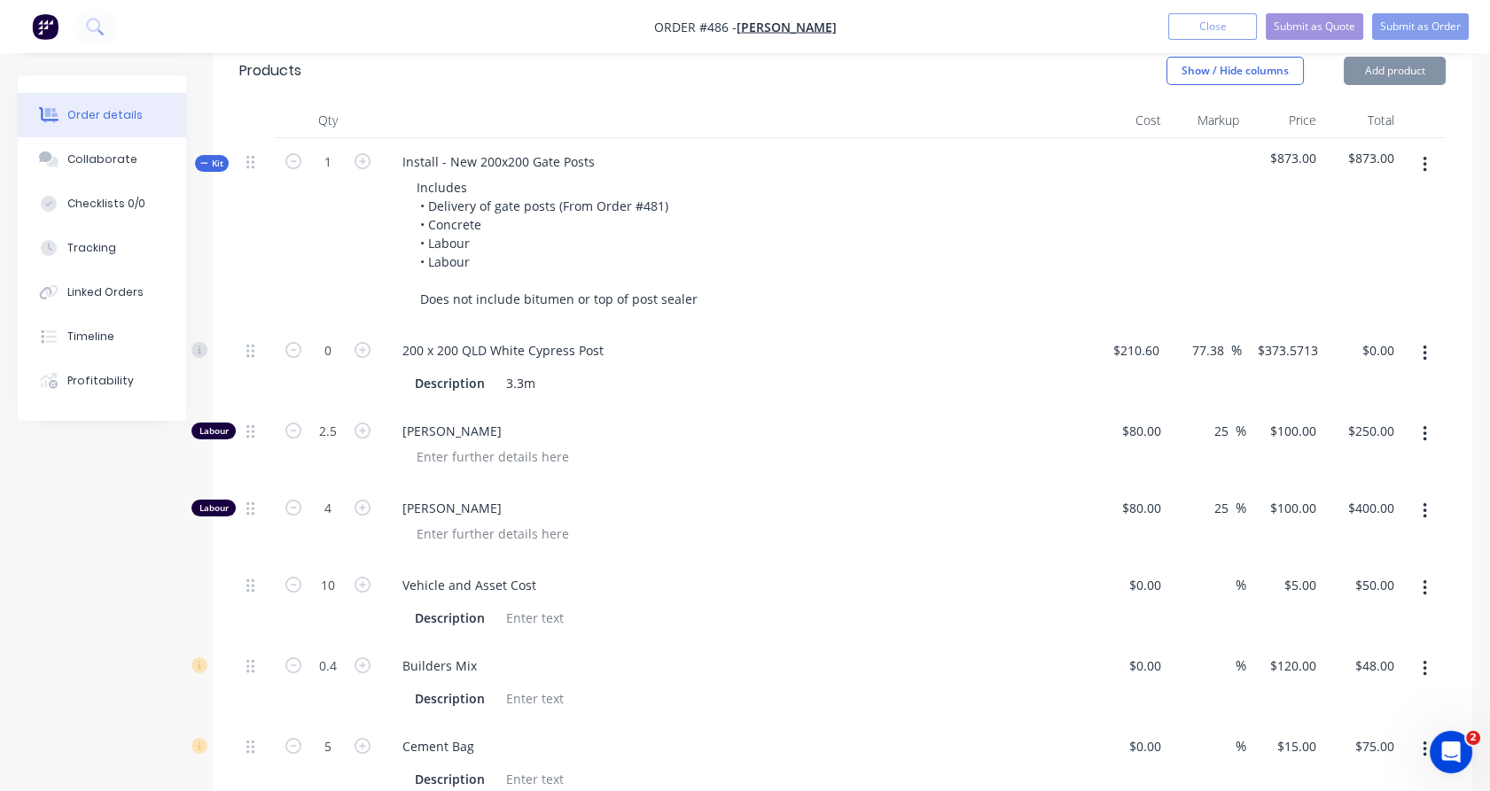
click at [1429, 338] on button "button" at bounding box center [1425, 354] width 42 height 32
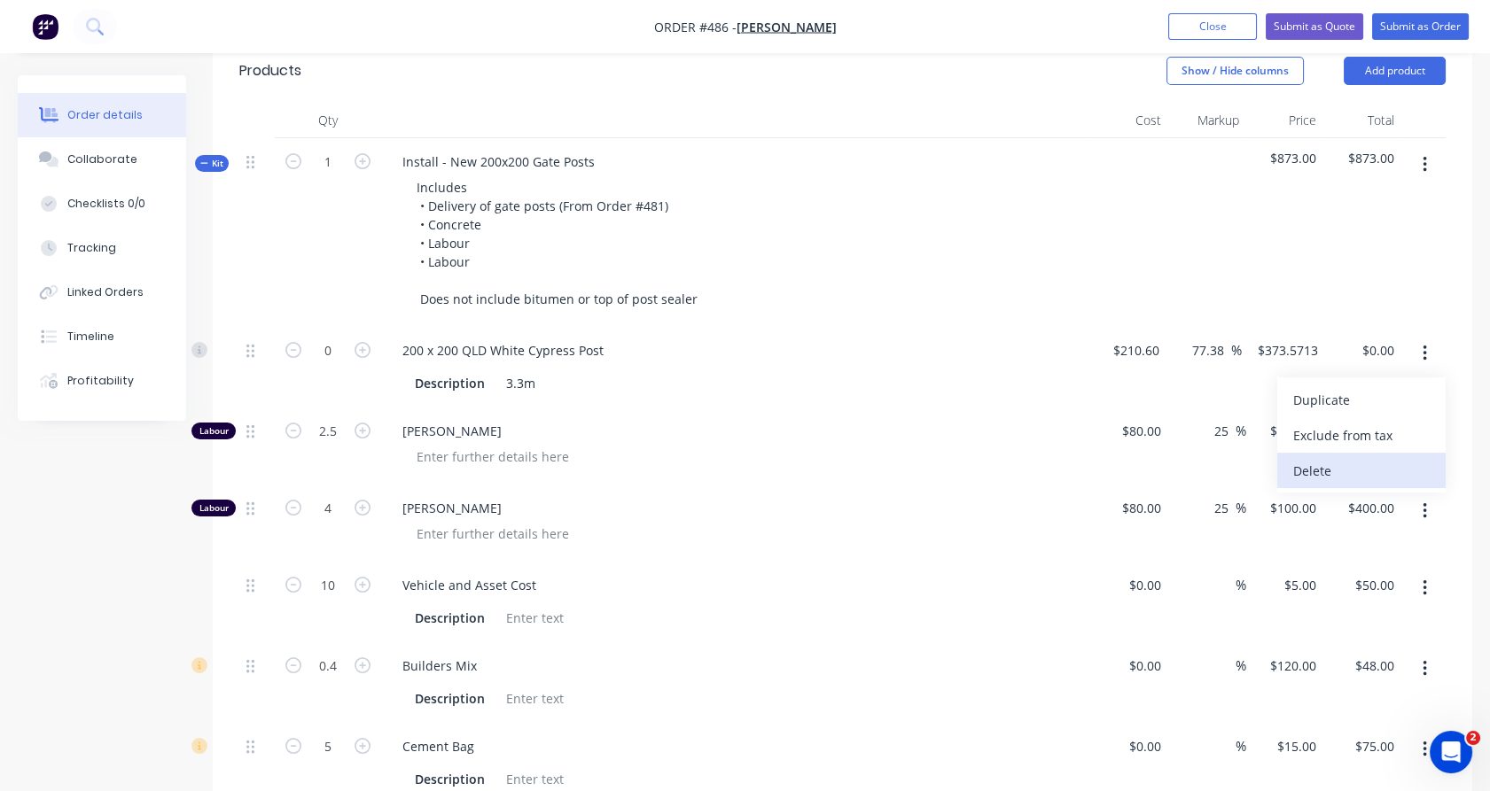
click at [1366, 458] on div "Delete" at bounding box center [1361, 471] width 136 height 26
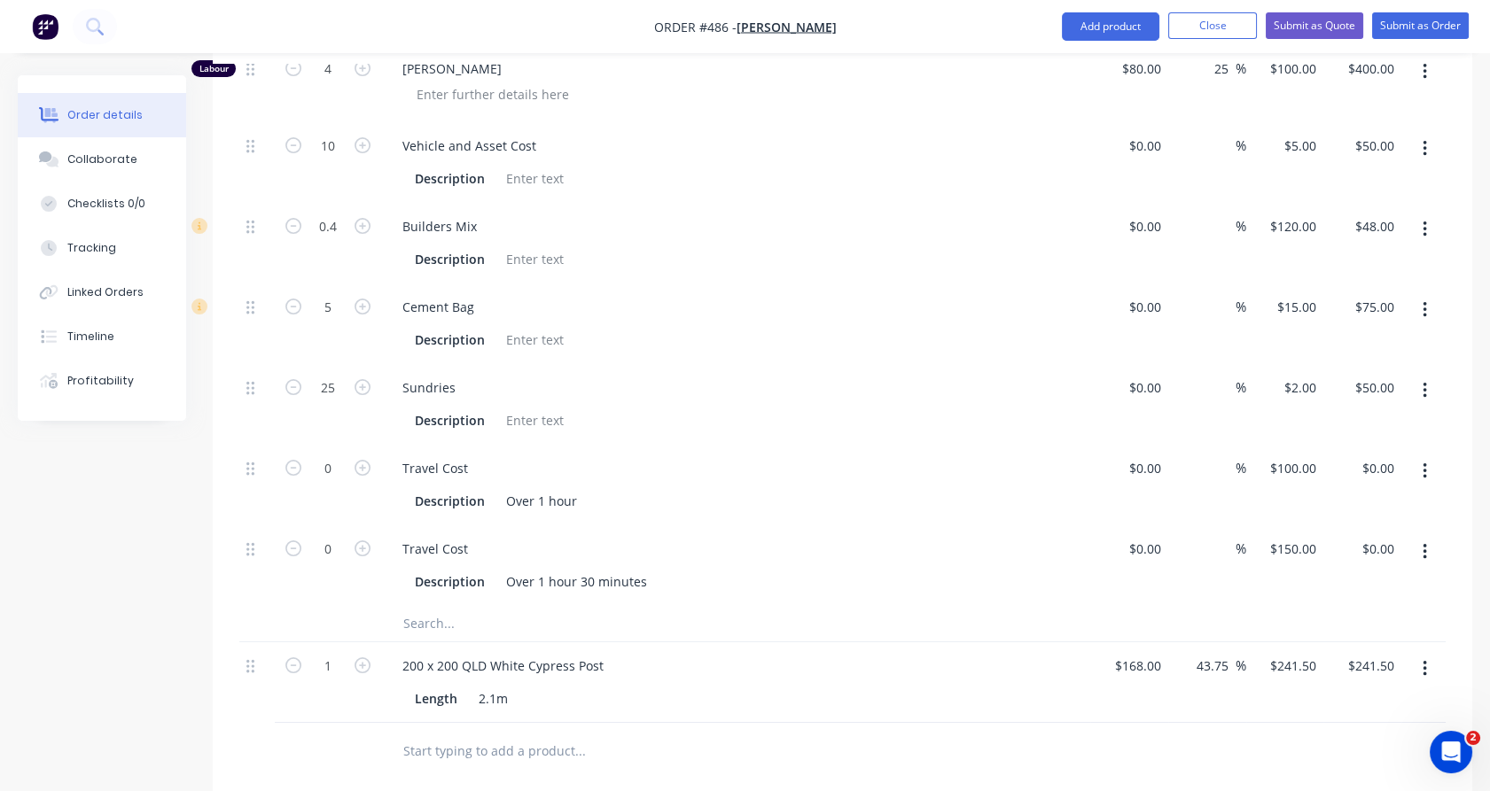
scroll to position [1003, 0]
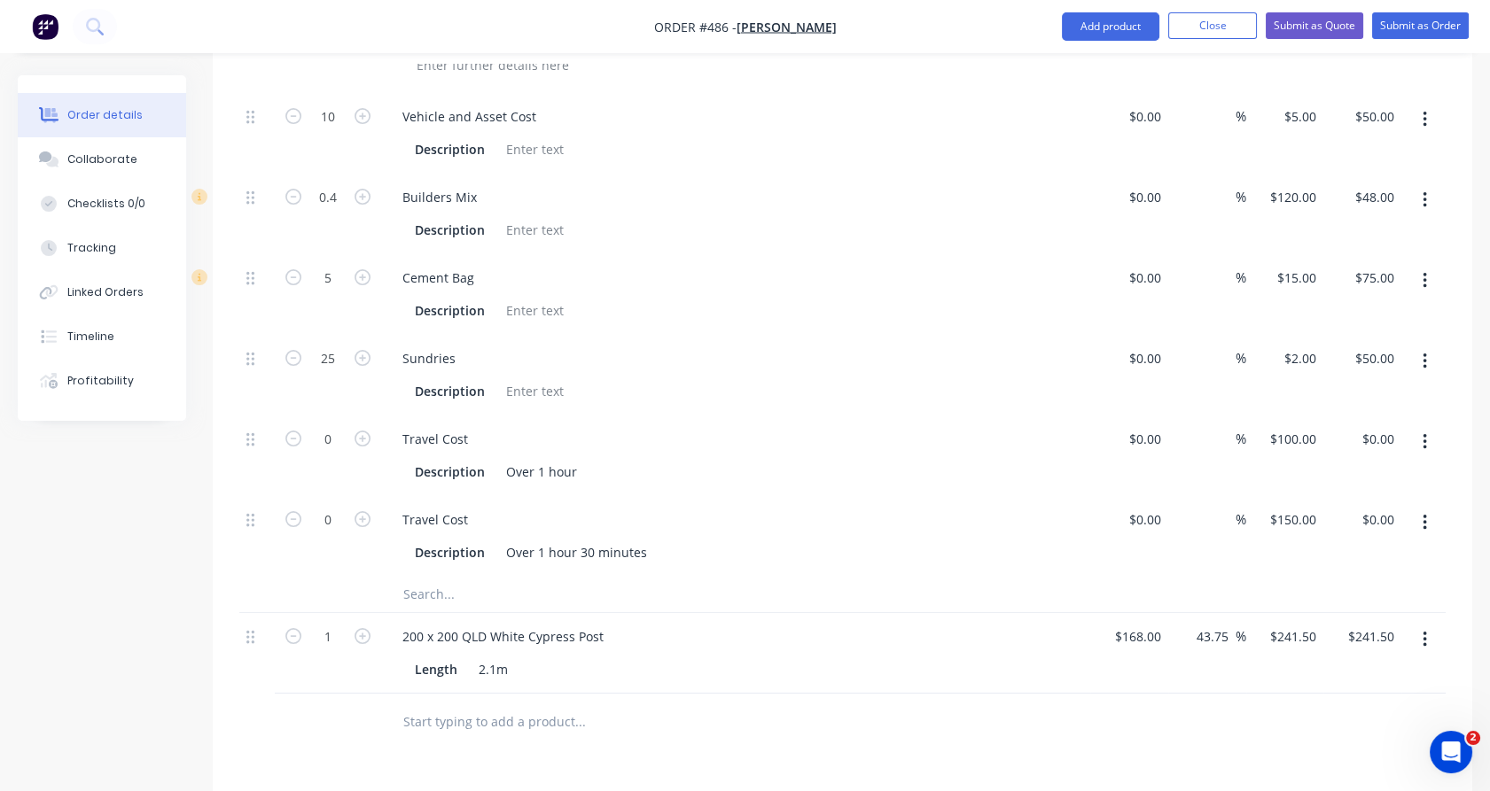
click at [1425, 515] on icon "button" at bounding box center [1425, 523] width 4 height 16
click at [1368, 628] on div "Delete" at bounding box center [1361, 641] width 136 height 26
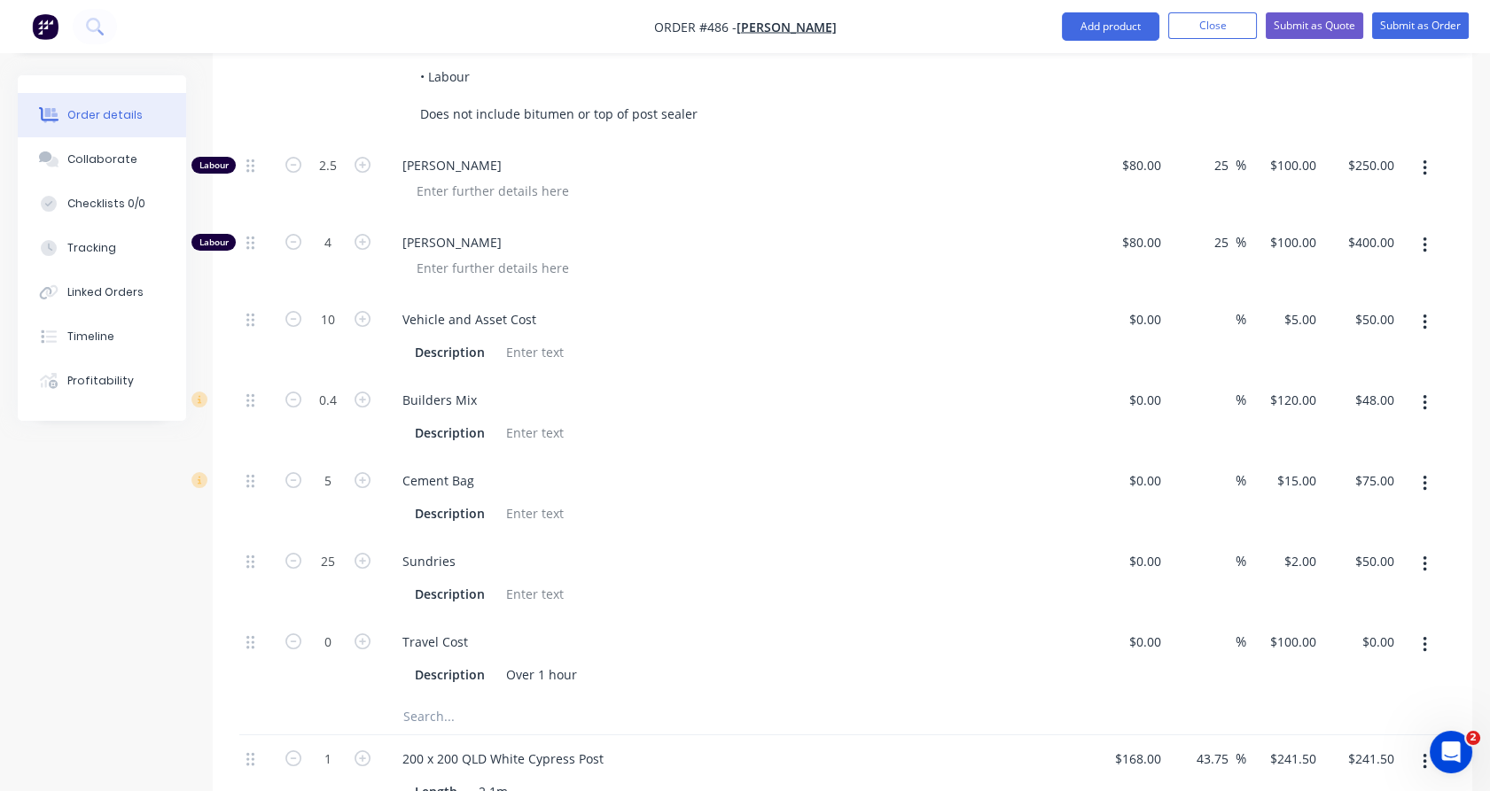
scroll to position [799, 0]
click at [1423, 636] on icon "button" at bounding box center [1425, 645] width 4 height 19
click at [1369, 751] on div "Delete" at bounding box center [1361, 764] width 136 height 26
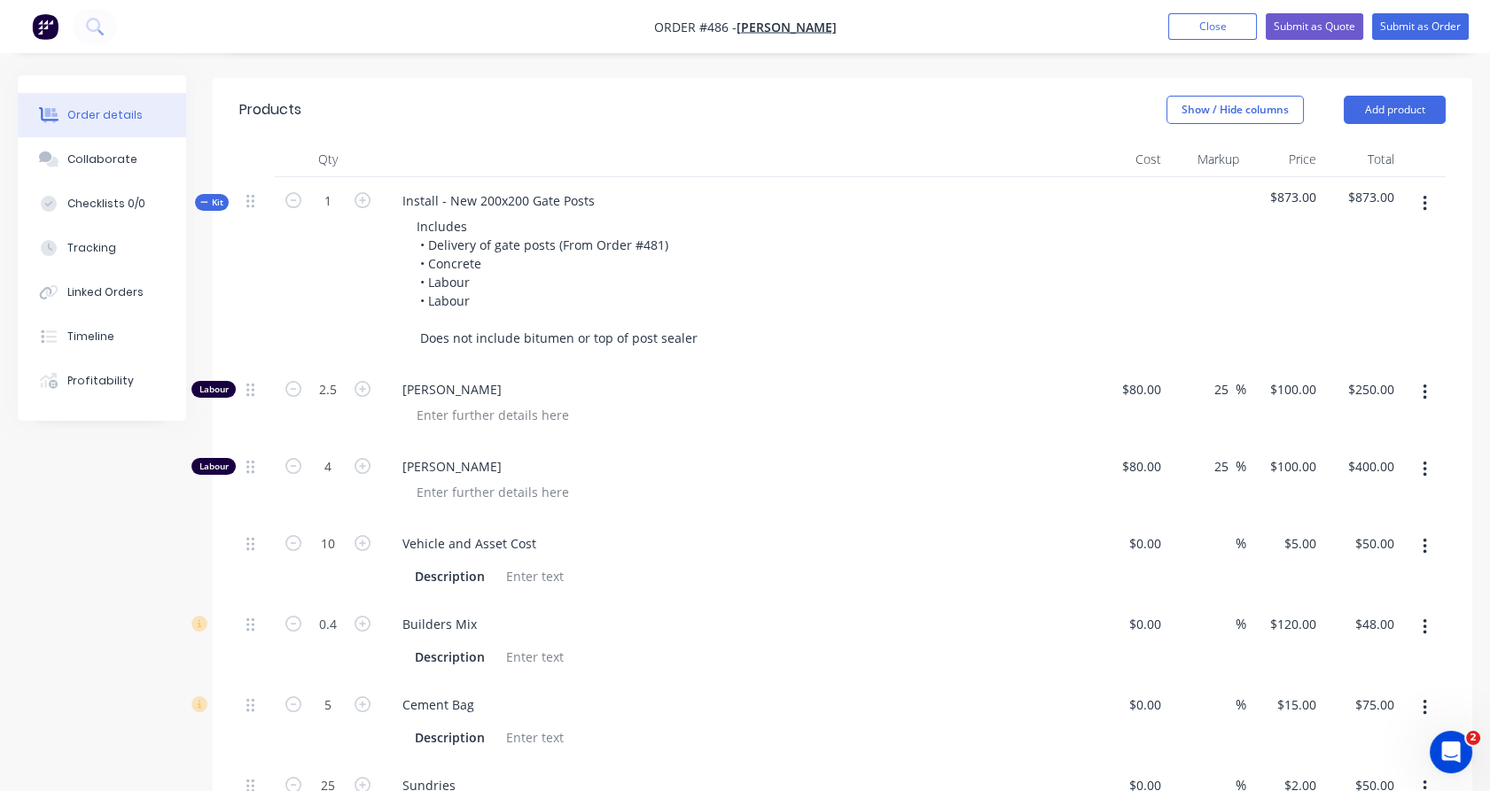
scroll to position [575, 0]
click at [294, 193] on icon "button" at bounding box center [293, 201] width 16 height 16
click at [319, 189] on input "1" at bounding box center [328, 202] width 46 height 27
click at [316, 253] on div ".5" at bounding box center [328, 272] width 106 height 189
type input "0.5"
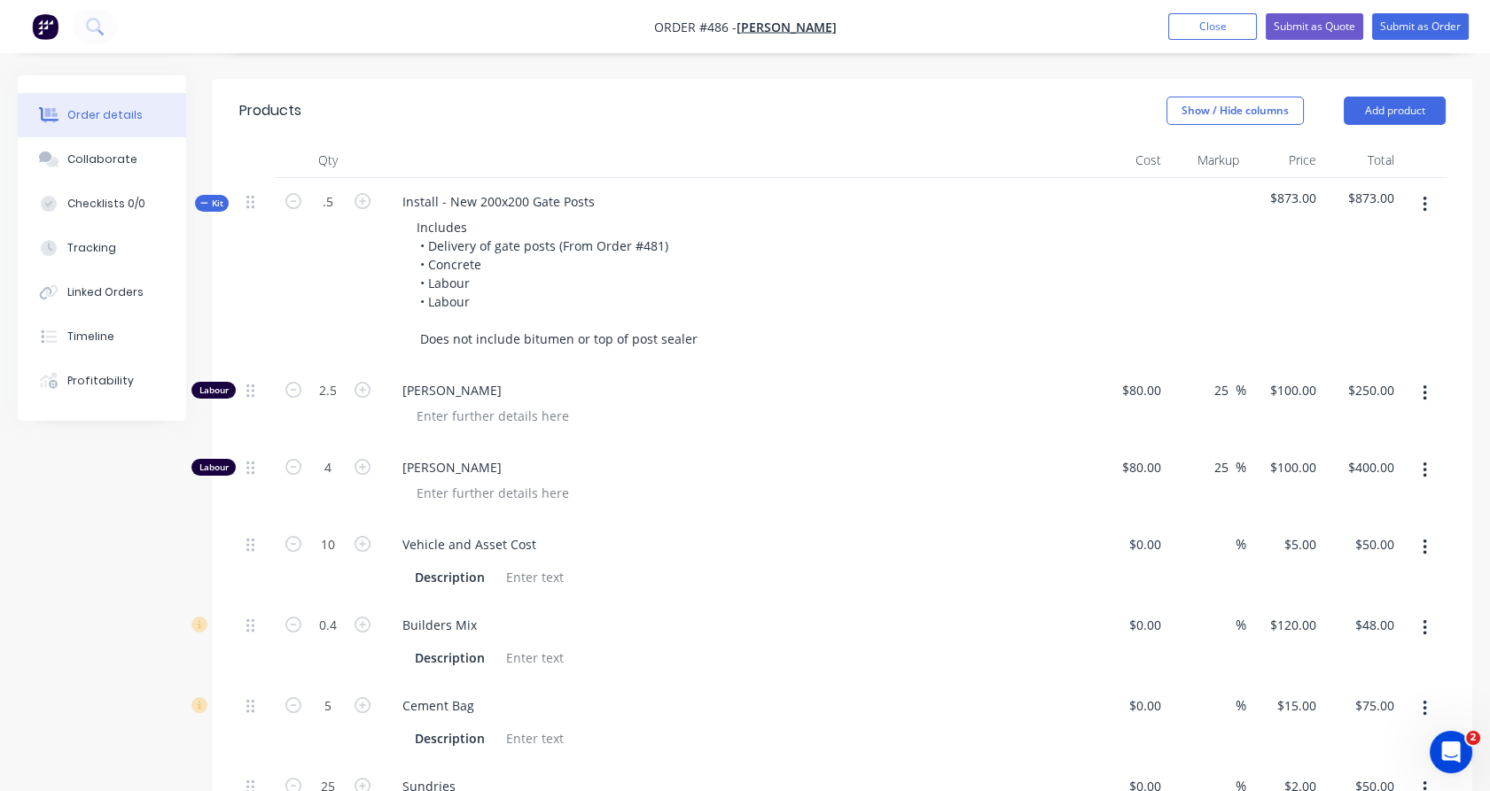
type input "1.25"
type input "$125.00"
type input "2"
type input "$200.00"
type input "5"
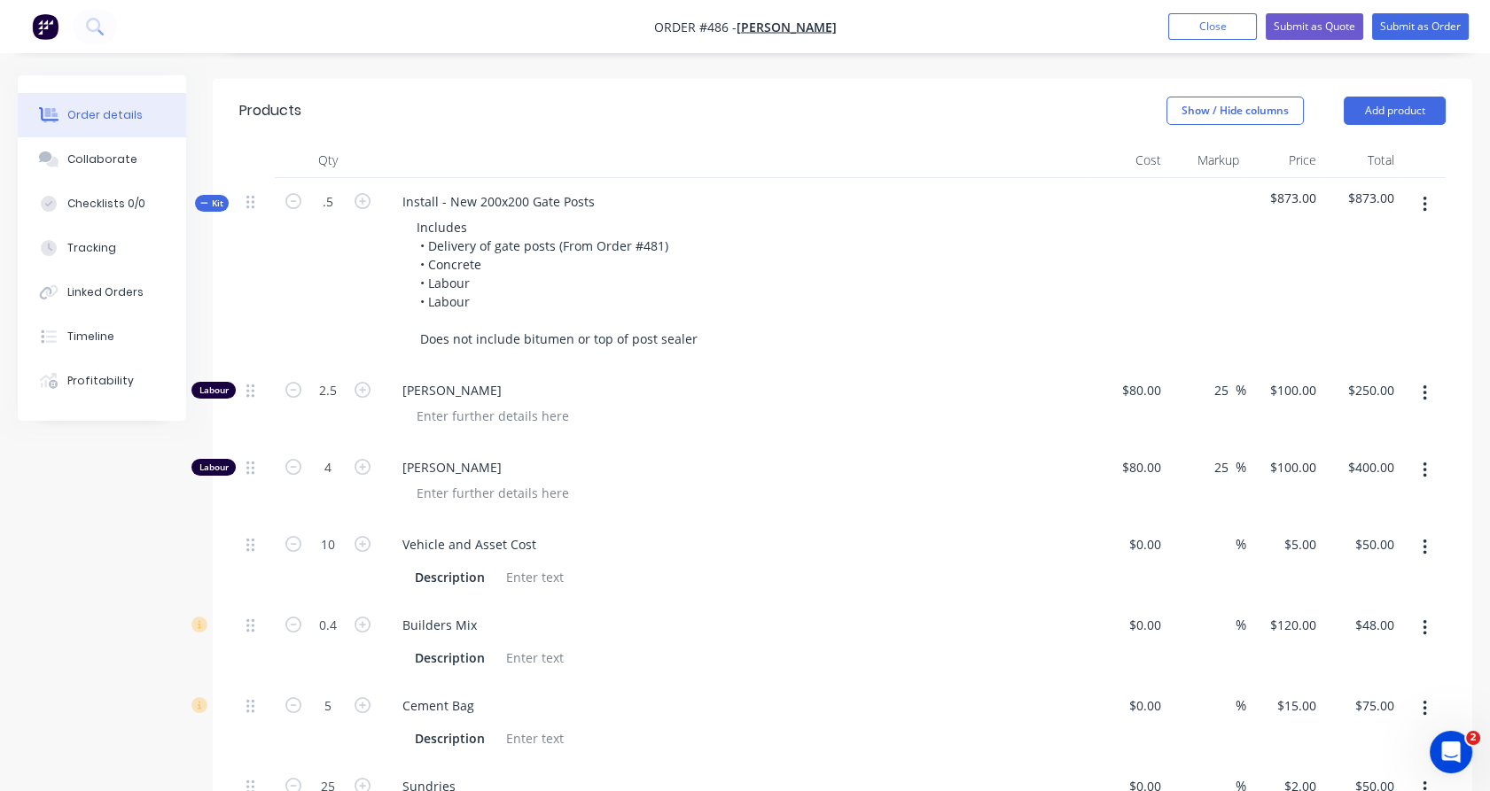
type input "$25.00"
type input "0.2"
type input "$24.00"
type input "2.5"
type input "$37.50"
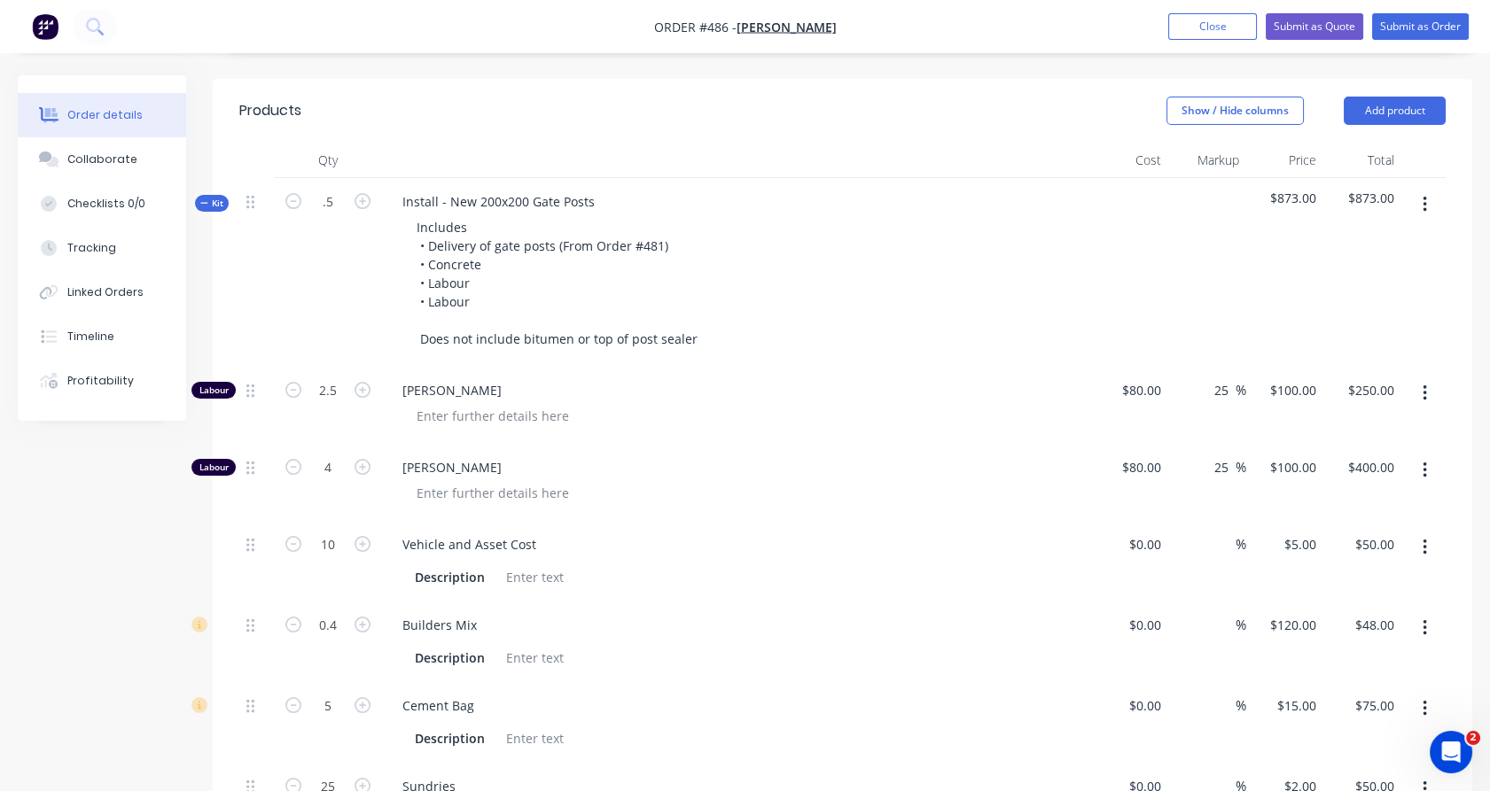
type input "12.5"
type input "$25.00"
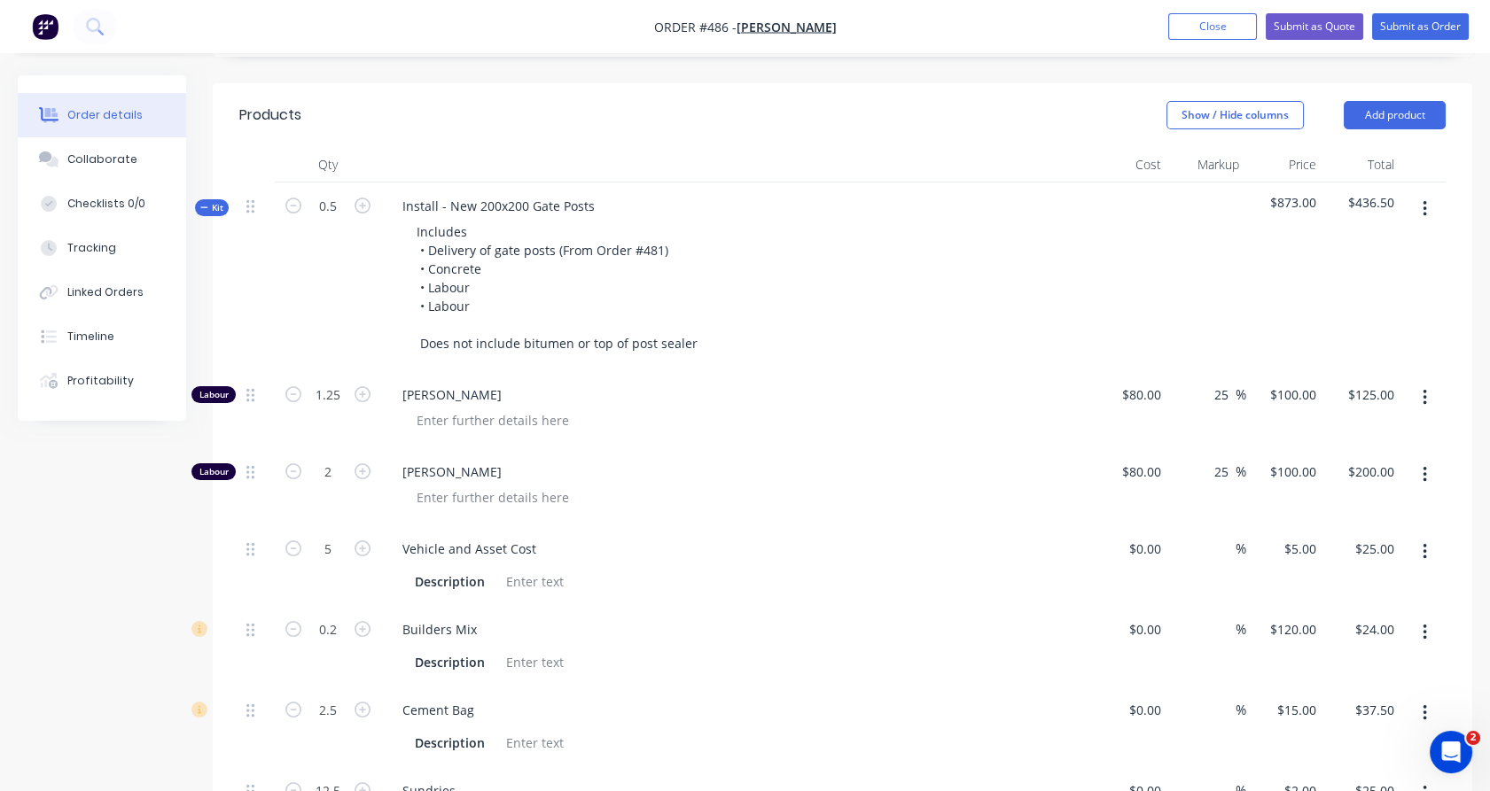
scroll to position [570, 0]
click at [331, 194] on input "0.5" at bounding box center [328, 207] width 46 height 27
type input "1"
click at [344, 651] on div "0.2" at bounding box center [328, 647] width 106 height 81
type input "2.5"
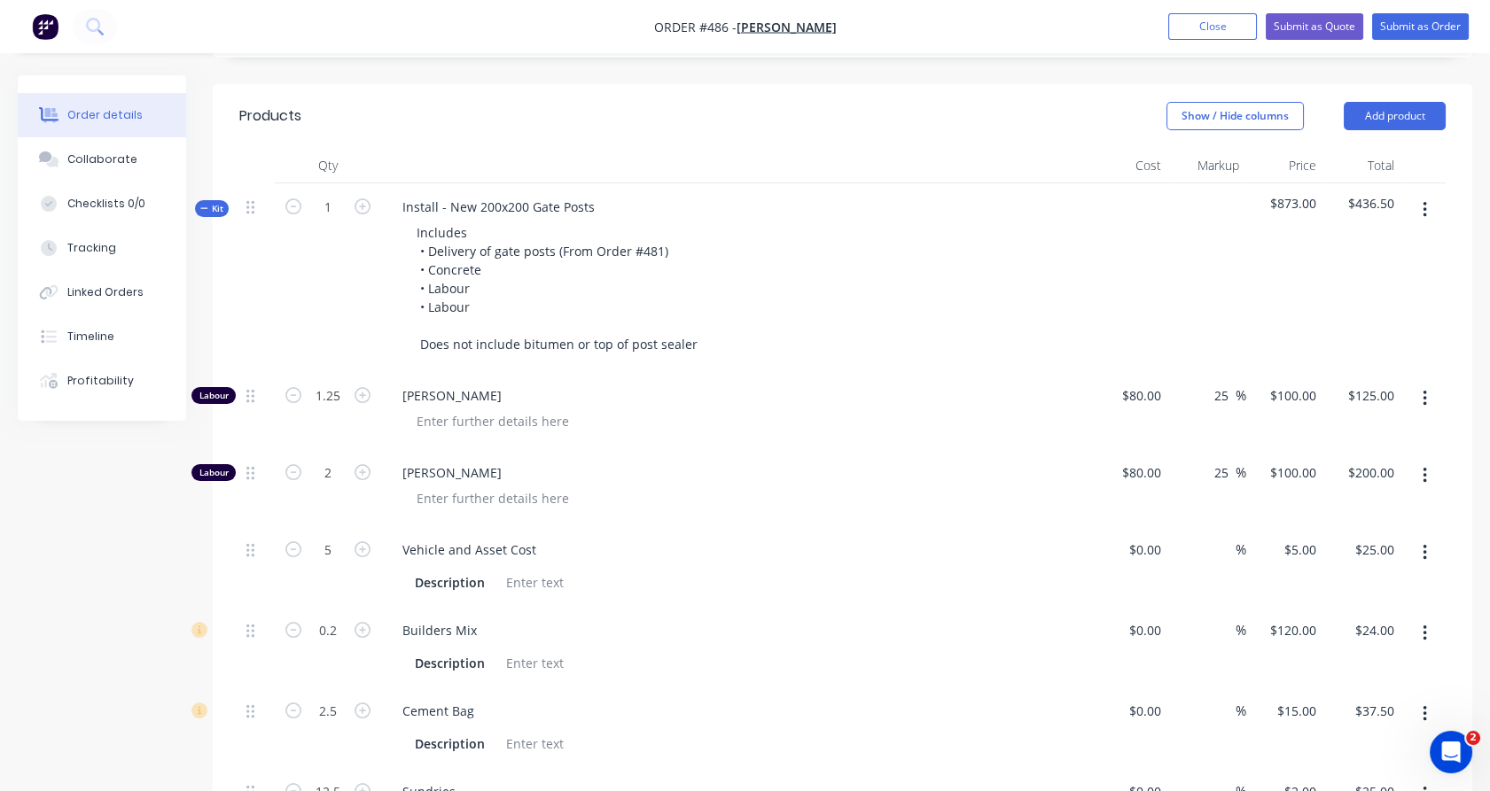
type input "$250.00"
type input "4"
type input "$400.00"
type input "10"
type input "$50.00"
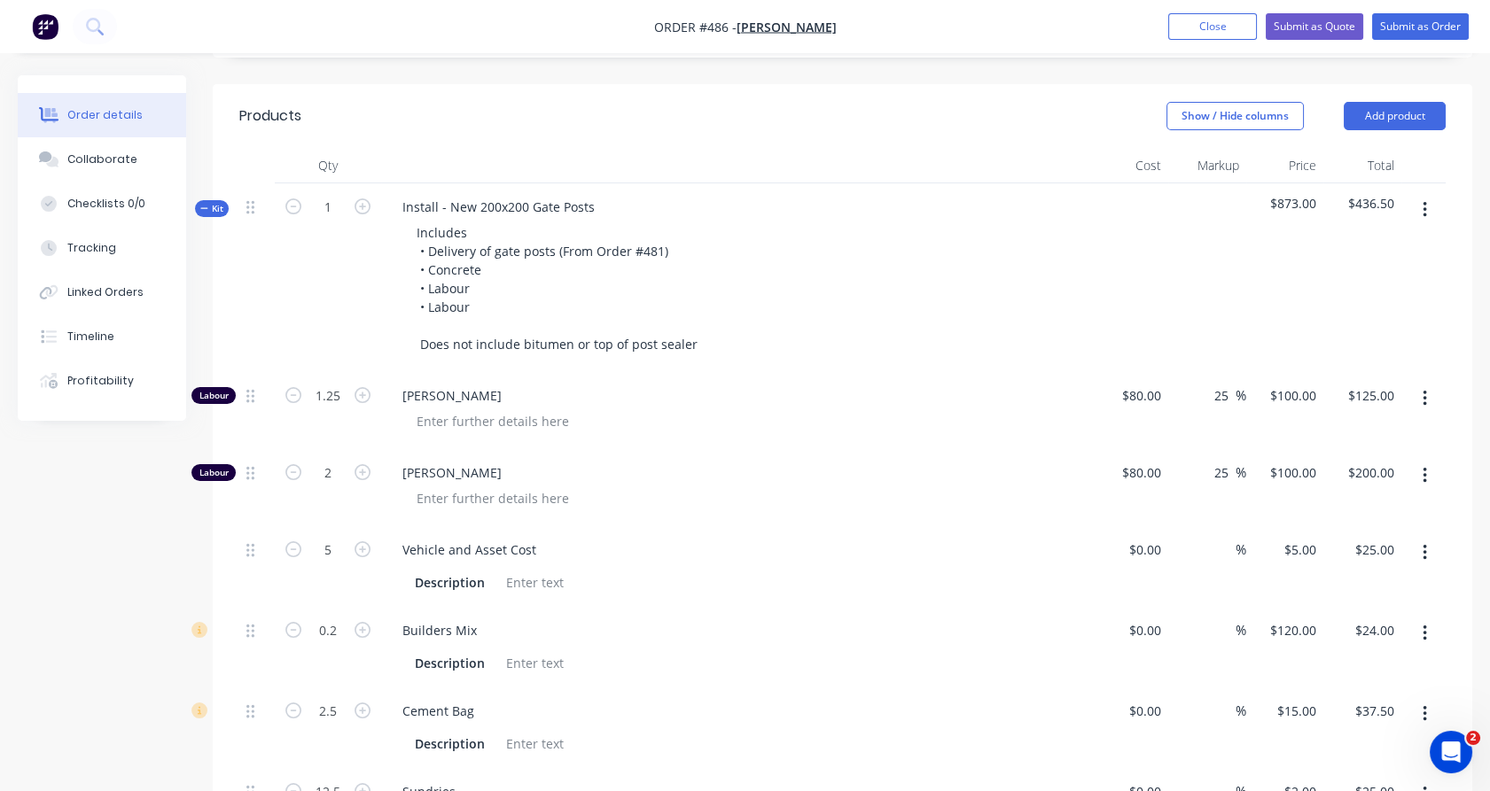
type input "0.4"
type input "$48.00"
type input "5"
type input "$75.00"
type input "25"
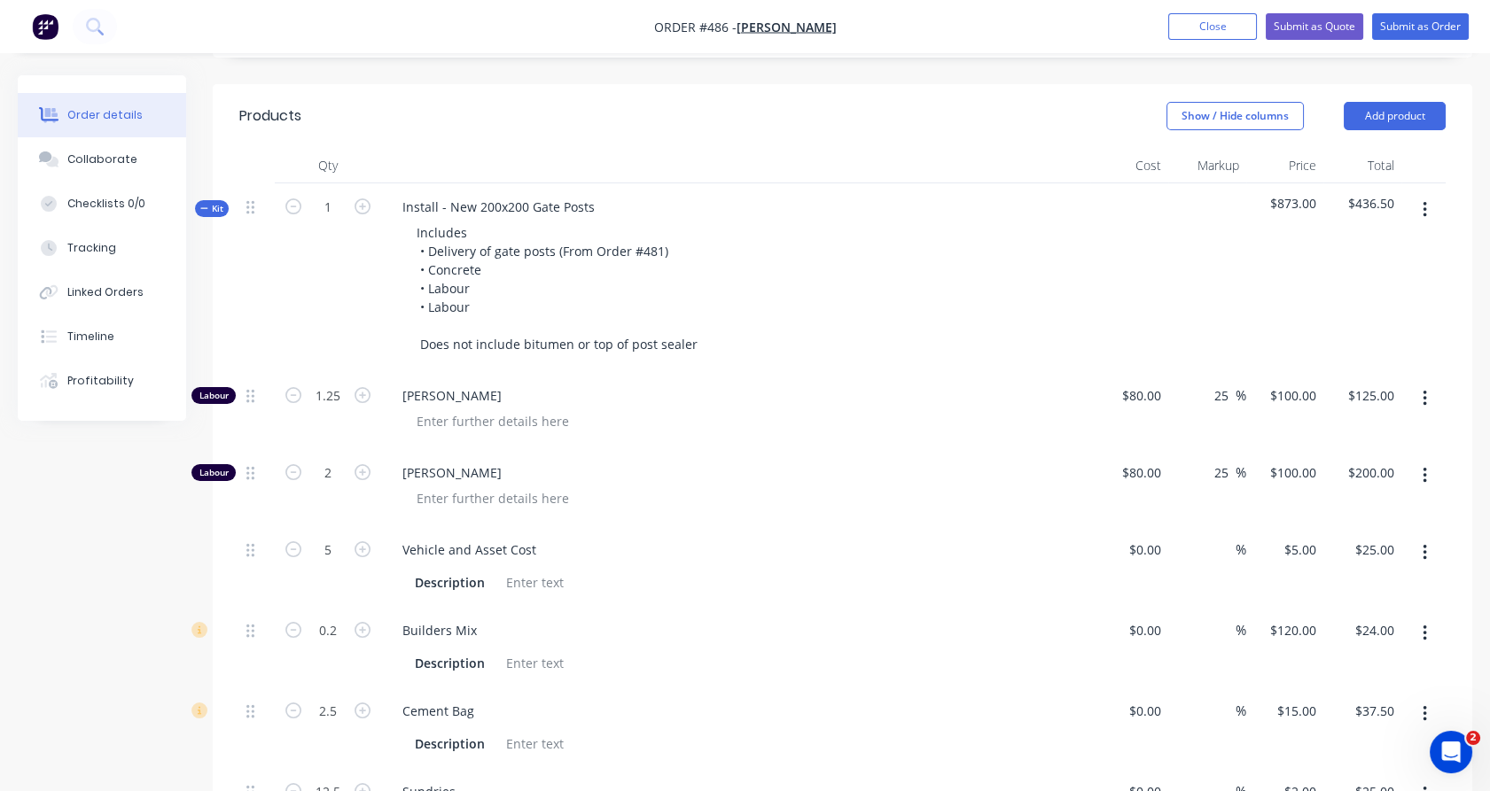
type input "$50.00"
click at [342, 698] on input "5" at bounding box center [328, 711] width 46 height 27
type input "2.5"
type input "$37.50"
click at [331, 618] on input "0.4" at bounding box center [328, 631] width 46 height 27
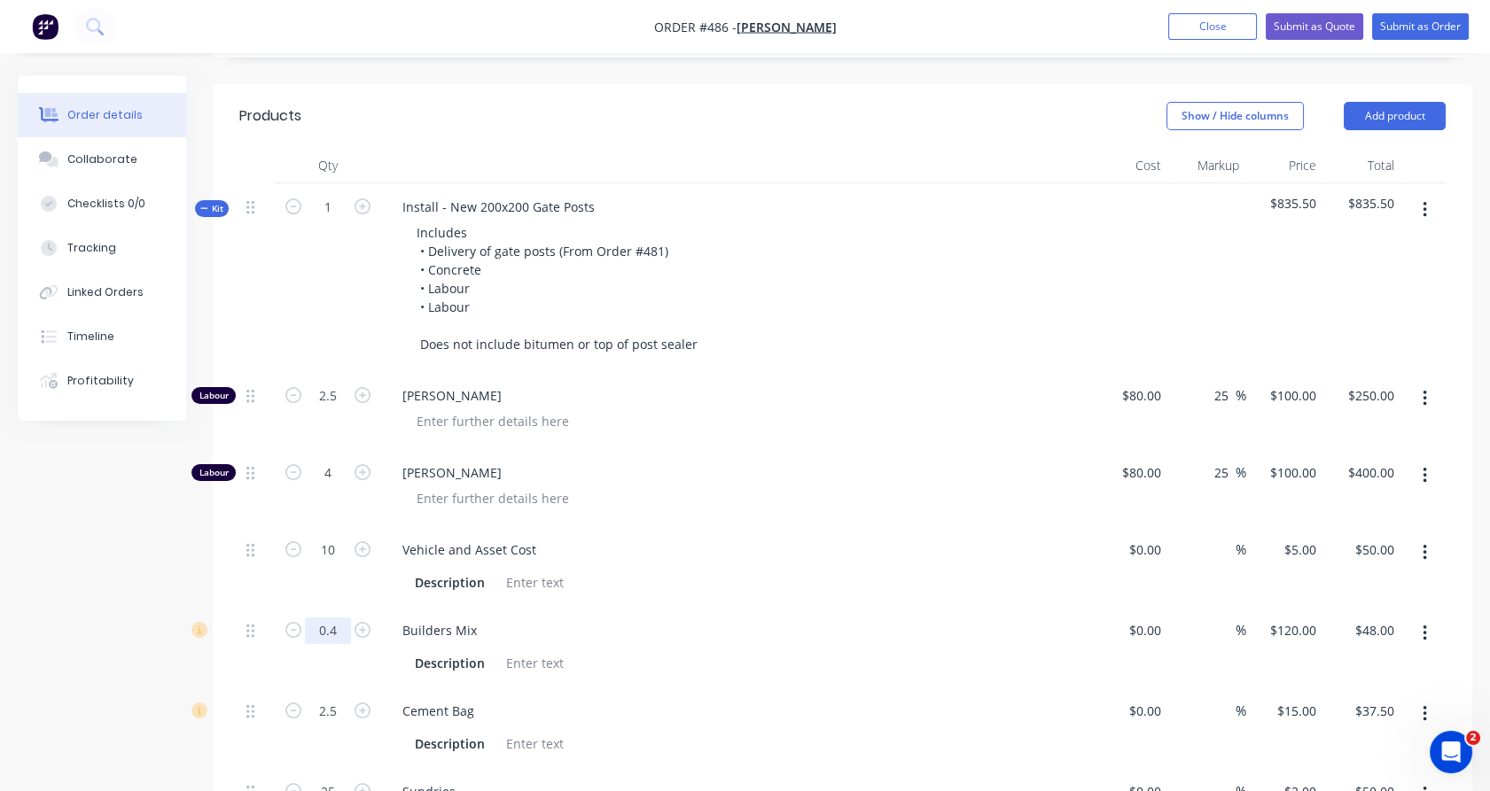
click at [331, 618] on input "0.4" at bounding box center [328, 631] width 46 height 27
type input "0.2"
type input "$24.00"
click at [282, 643] on div "0.2" at bounding box center [328, 647] width 106 height 81
click at [336, 383] on input "2.5" at bounding box center [328, 396] width 46 height 27
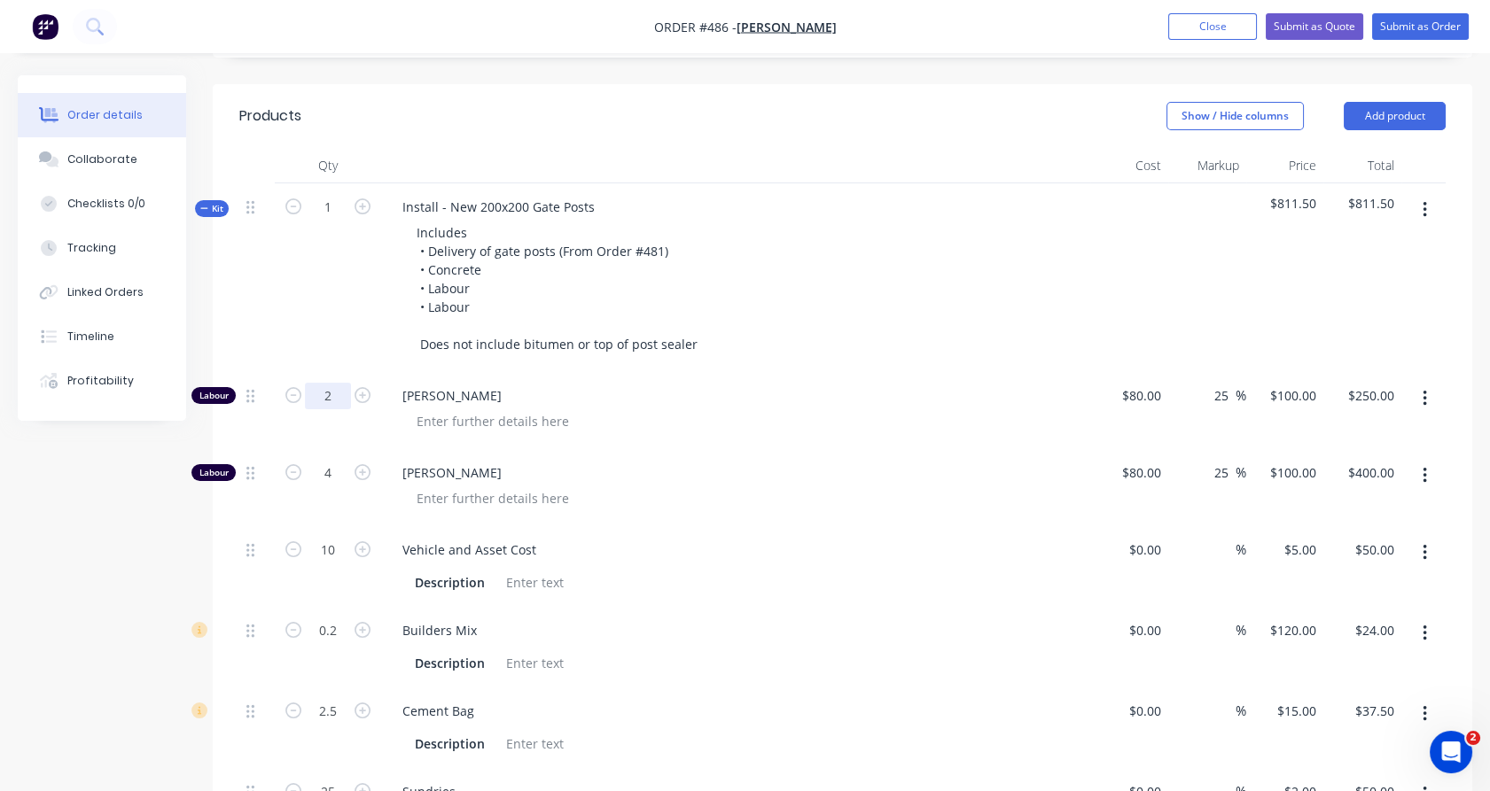
type input "2"
type input "$200.00"
click at [277, 409] on div "2" at bounding box center [328, 410] width 106 height 77
click at [334, 460] on input "4" at bounding box center [328, 473] width 46 height 27
type input "2"
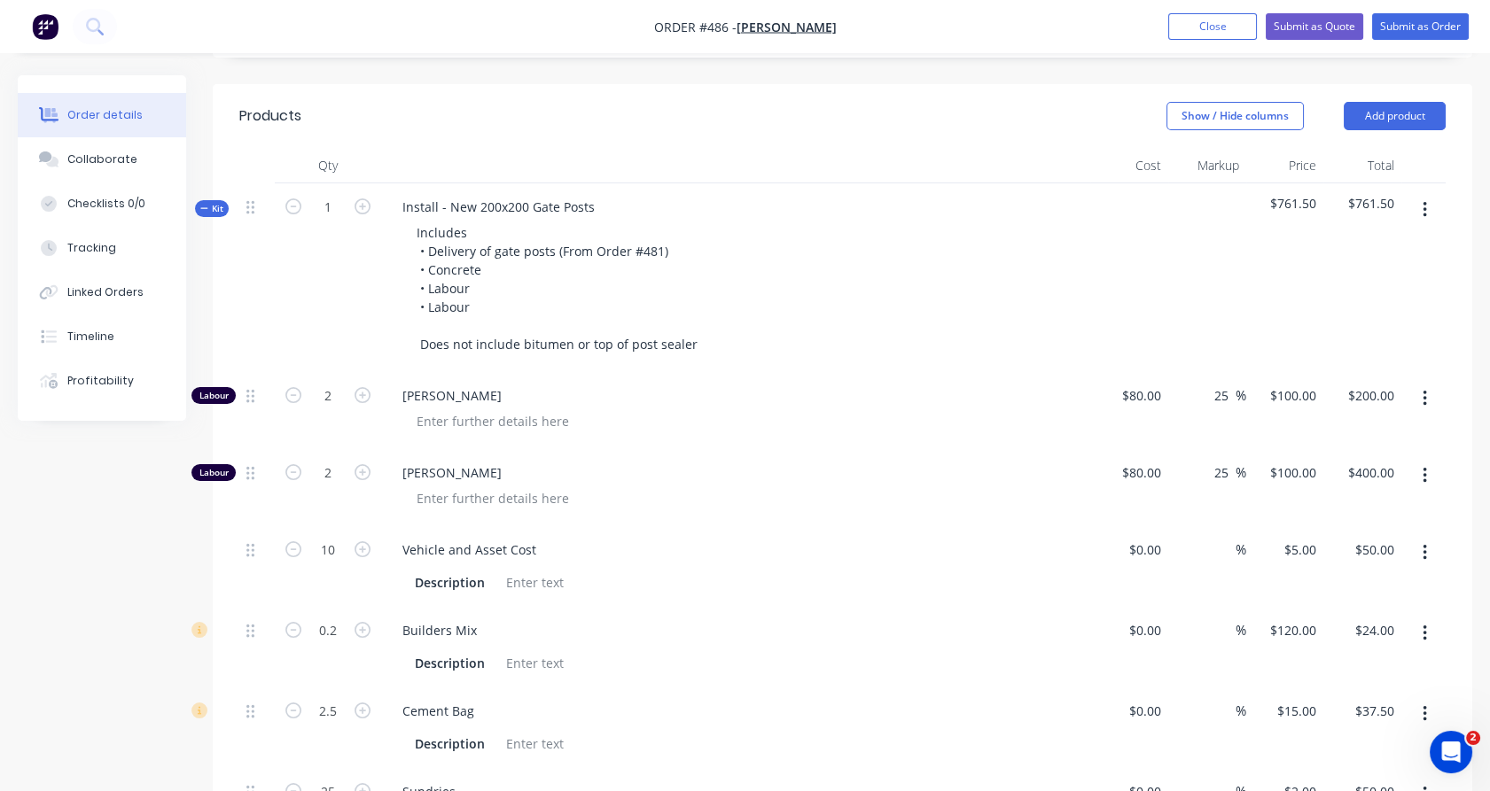
click at [277, 372] on div "2" at bounding box center [328, 410] width 106 height 77
type input "$200.00"
click at [328, 779] on input "25" at bounding box center [328, 792] width 46 height 27
click at [328, 779] on input "12" at bounding box center [328, 792] width 46 height 27
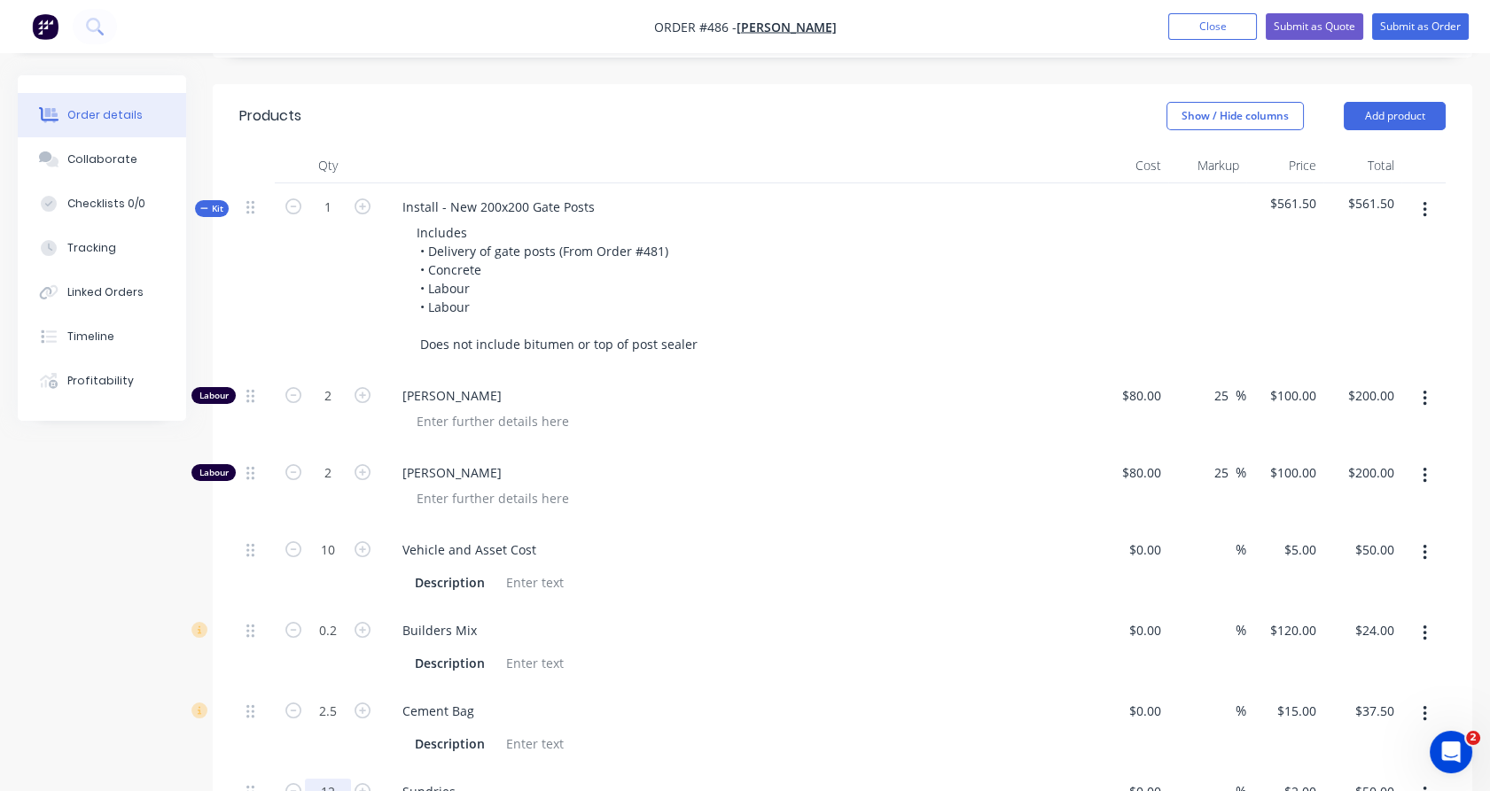
type input "12"
click at [282, 720] on div "2.5" at bounding box center [328, 728] width 106 height 81
type input "$24.00"
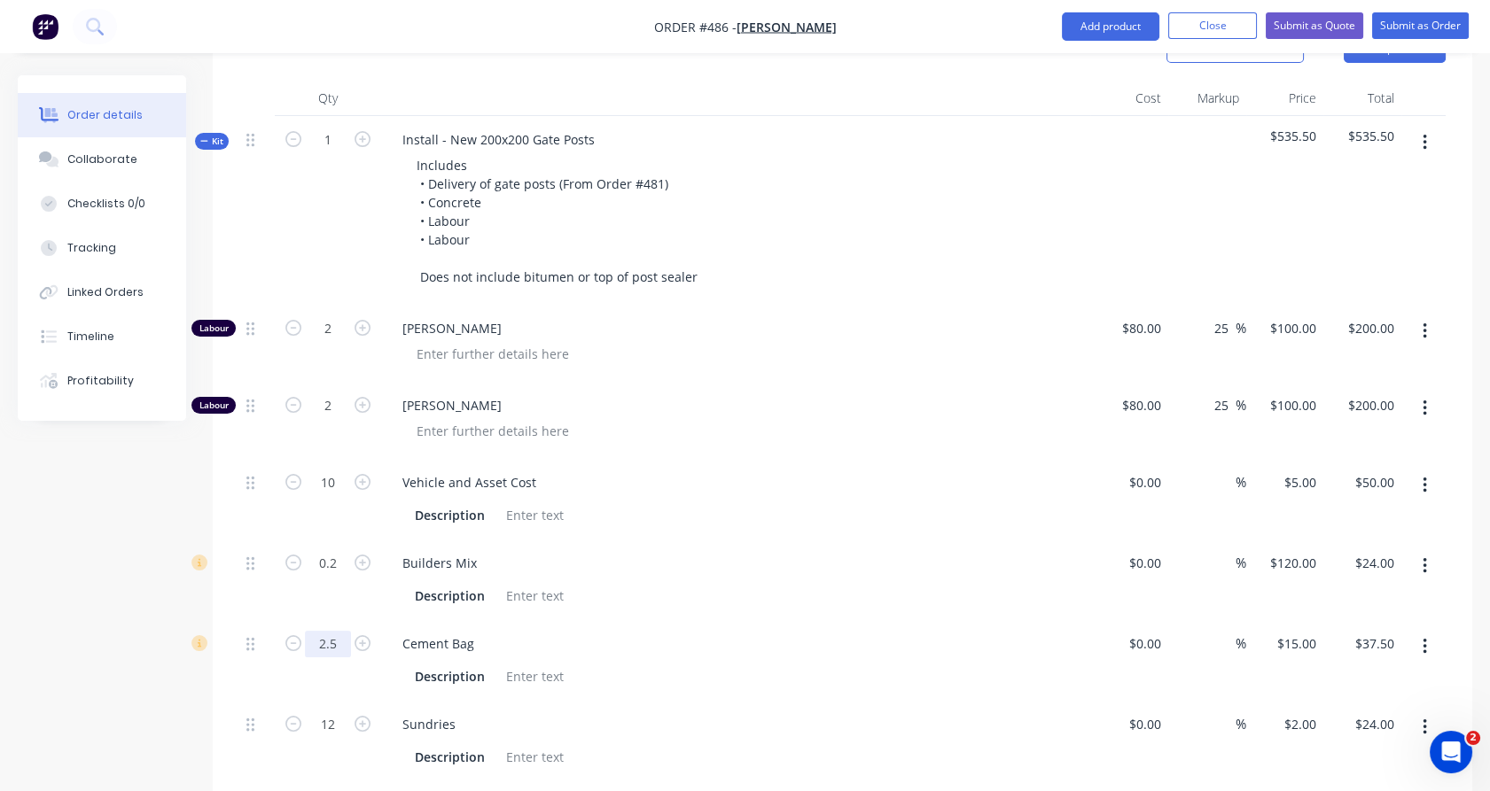
scroll to position [639, 0]
click at [294, 714] on icon "button" at bounding box center [293, 722] width 16 height 16
type input "11"
type input "$22.00"
click at [294, 714] on icon "button" at bounding box center [293, 722] width 16 height 16
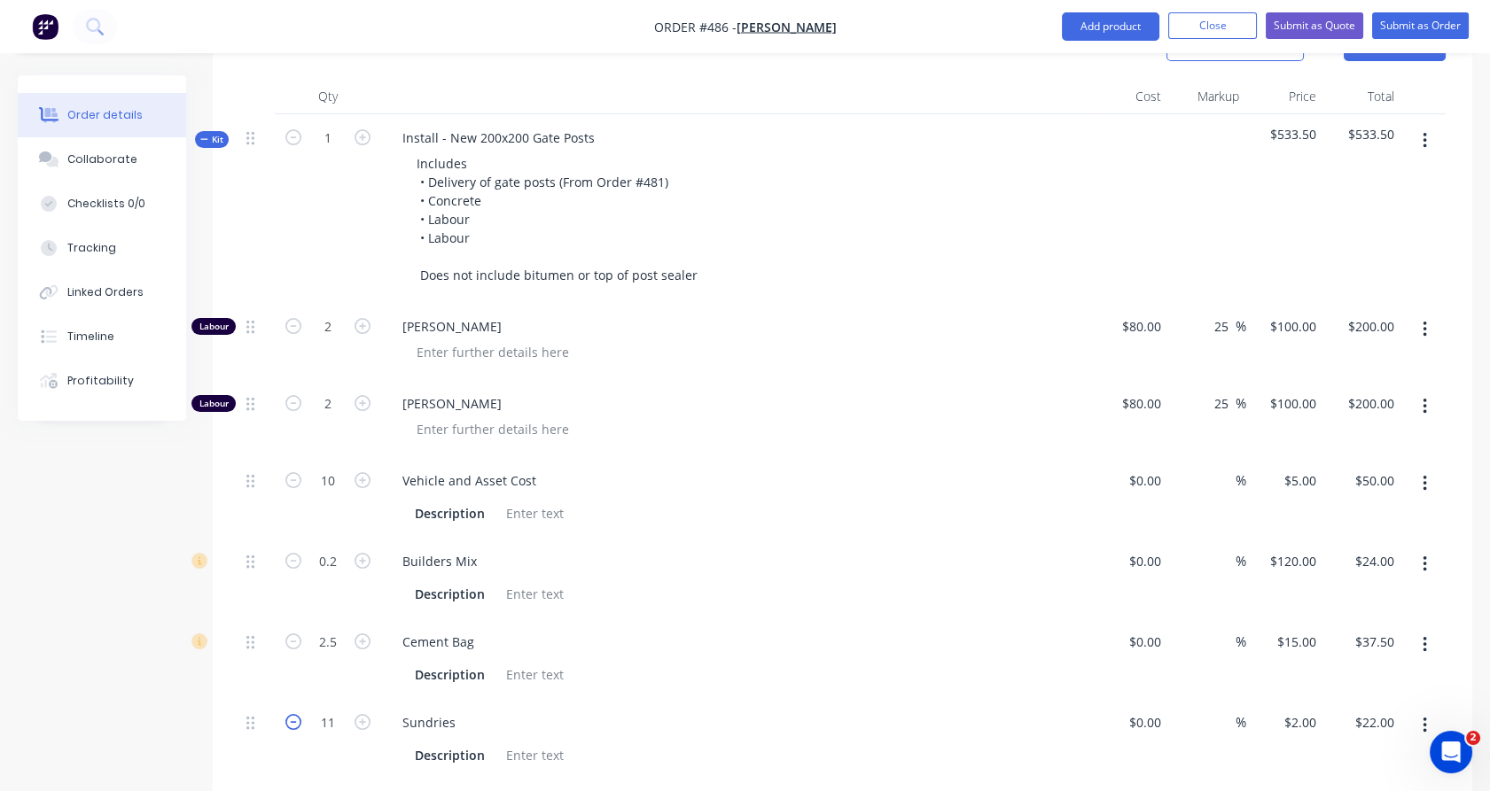
type input "10"
type input "$20.00"
click at [367, 129] on icon "button" at bounding box center [363, 137] width 16 height 16
type input "2"
type input "4"
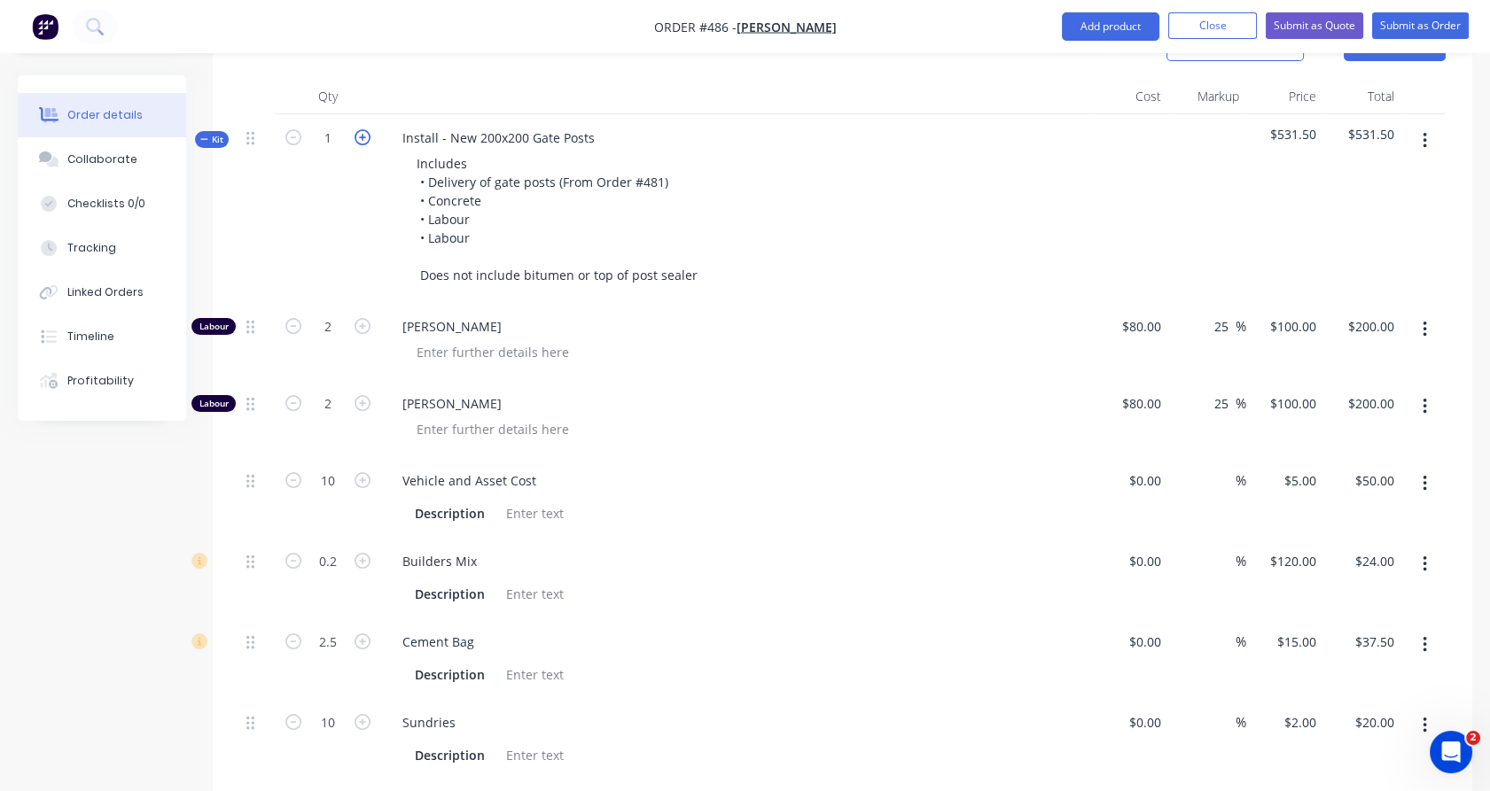
type input "$400.00"
type input "4"
type input "$400.00"
type input "20"
type input "$100.00"
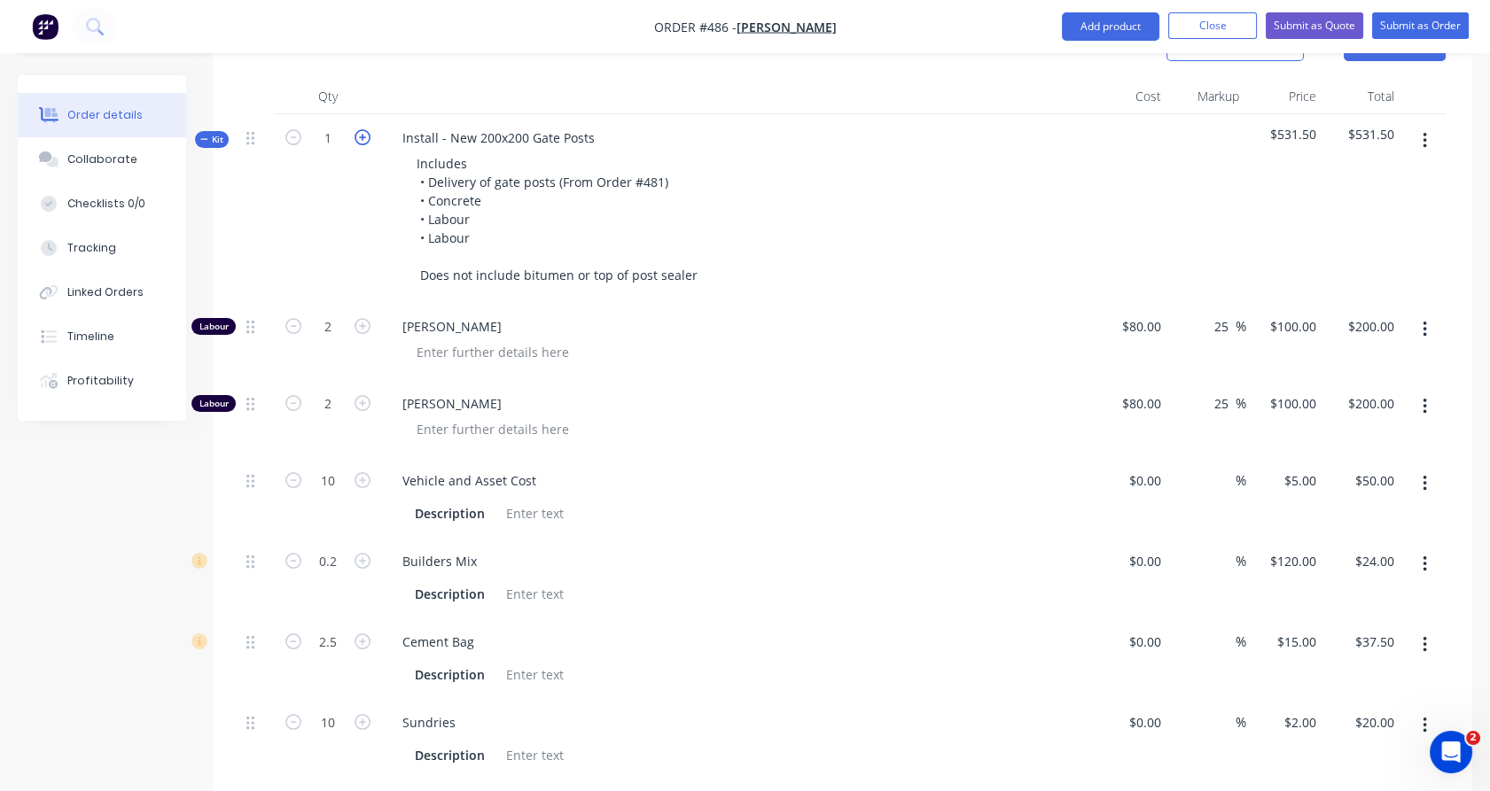
type input "0.4"
type input "$48.00"
type input "5"
type input "$75.00"
type input "20"
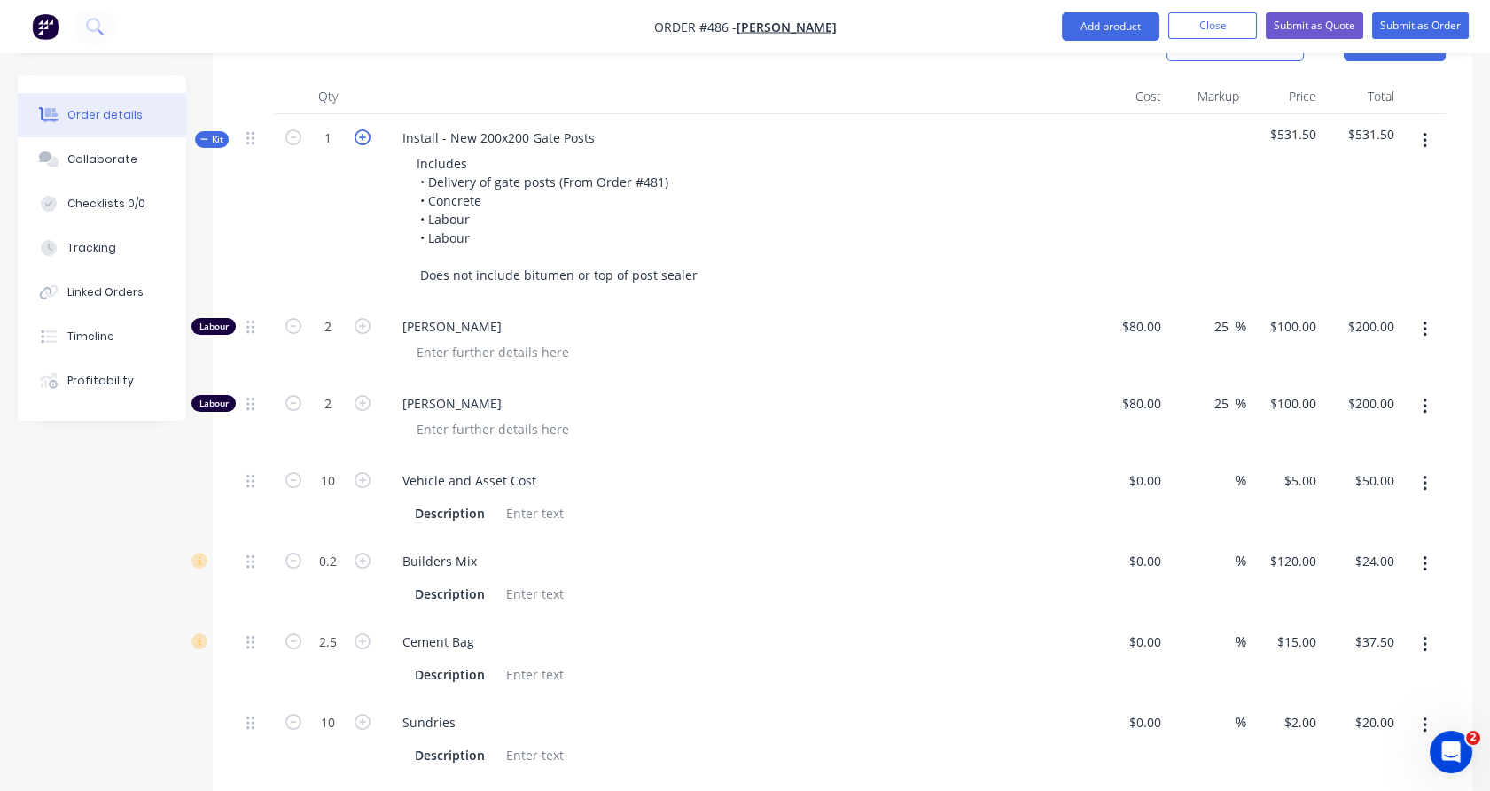
type input "$40.00"
click at [367, 129] on icon "button" at bounding box center [363, 137] width 16 height 16
type input "3"
type input "6"
type input "$600.00"
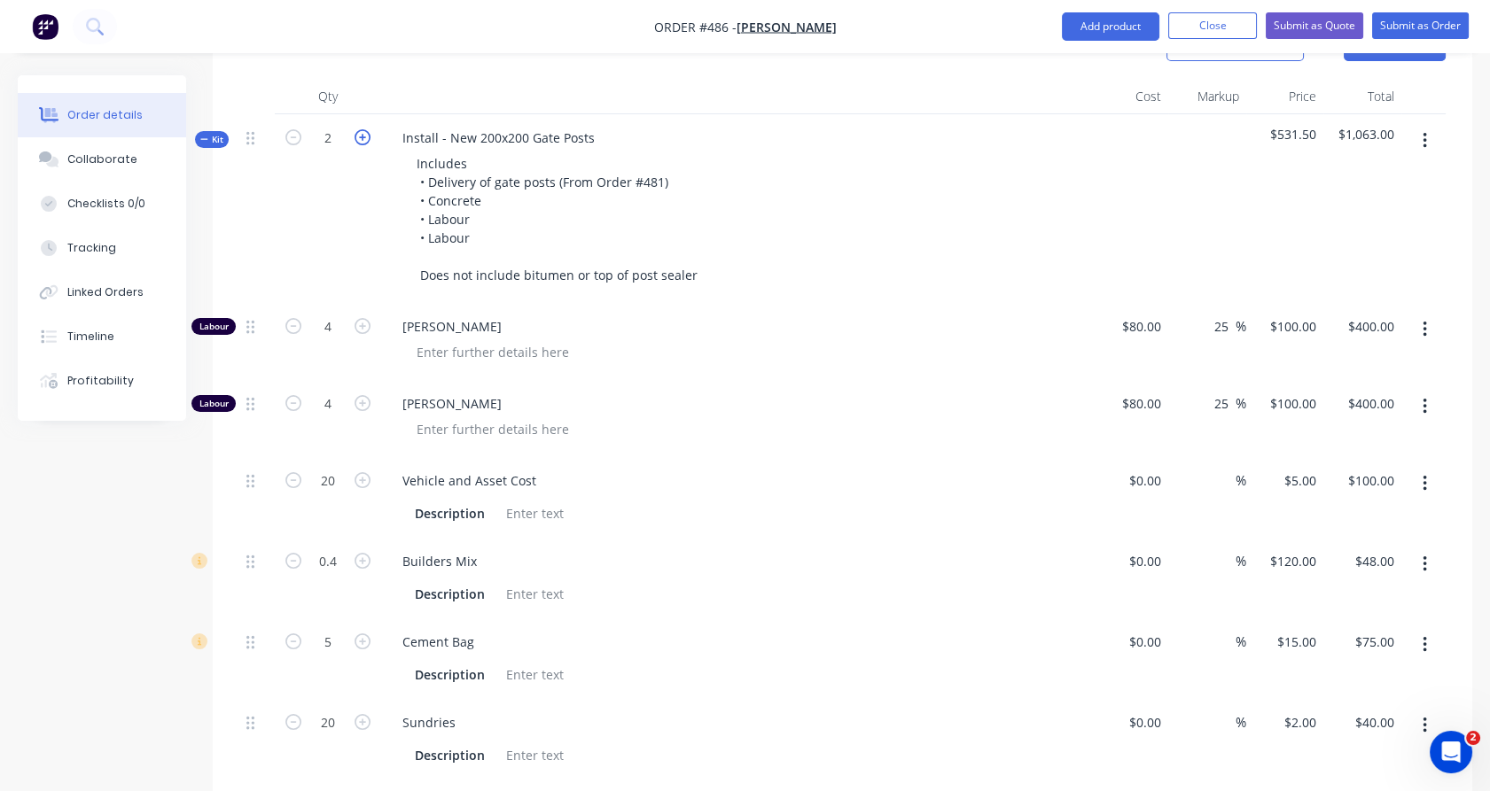
type input "6"
type input "$600.00"
type input "30"
type input "$150.00"
type input "0.6"
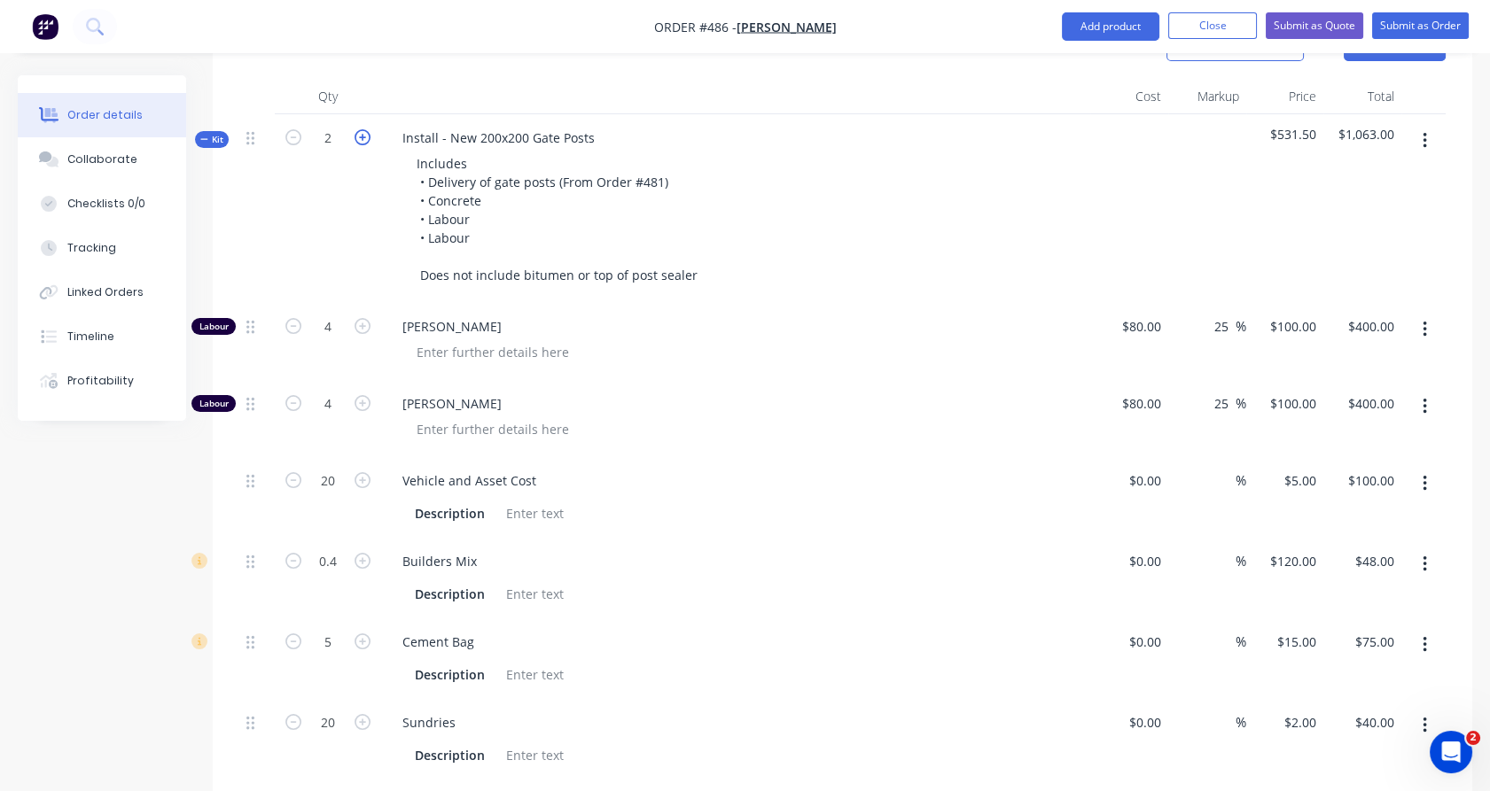
type input "$72.00"
type input "7.5"
type input "$112.50"
type input "30"
type input "$60.00"
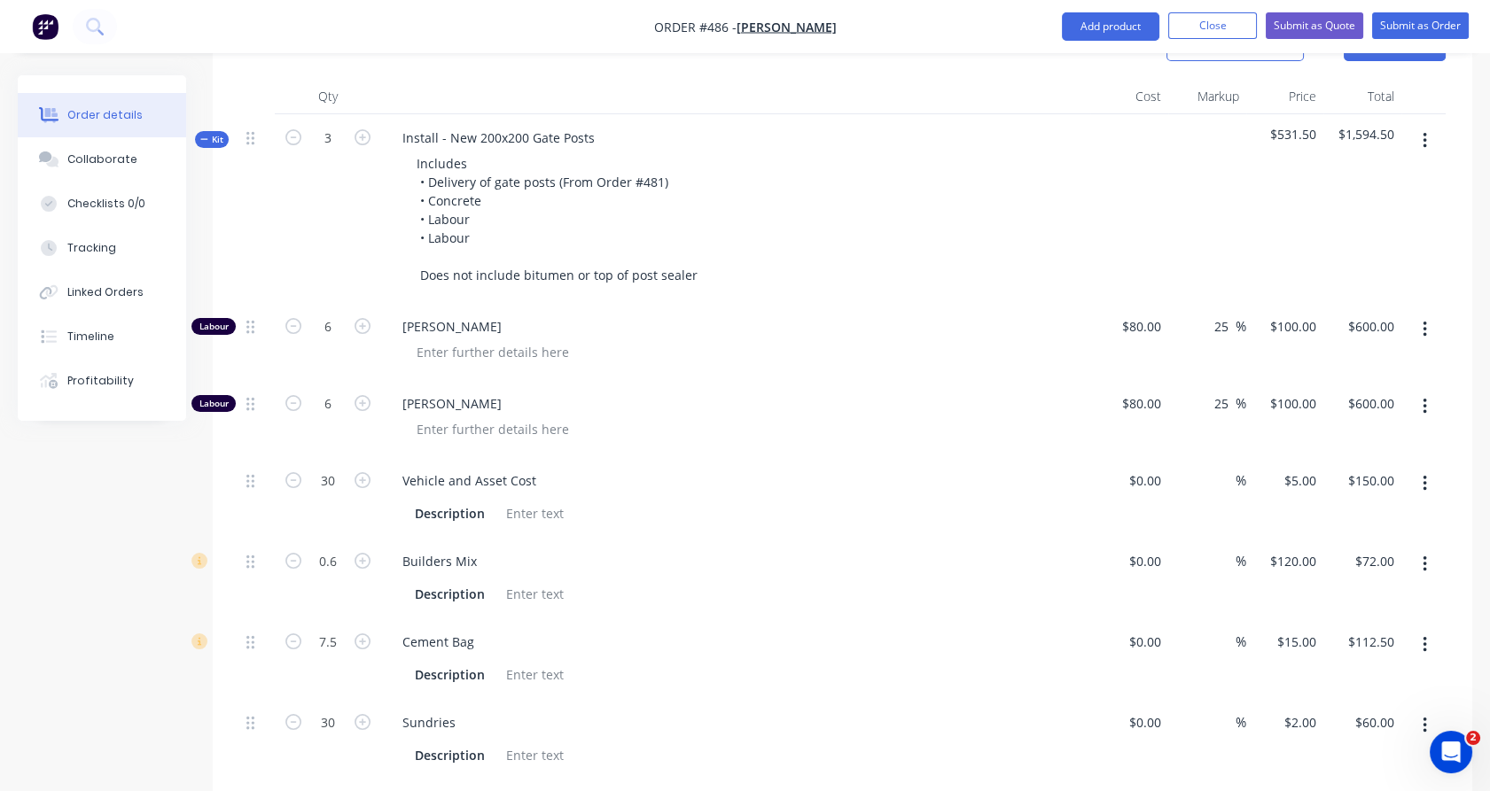
click at [363, 178] on div "3" at bounding box center [328, 208] width 106 height 189
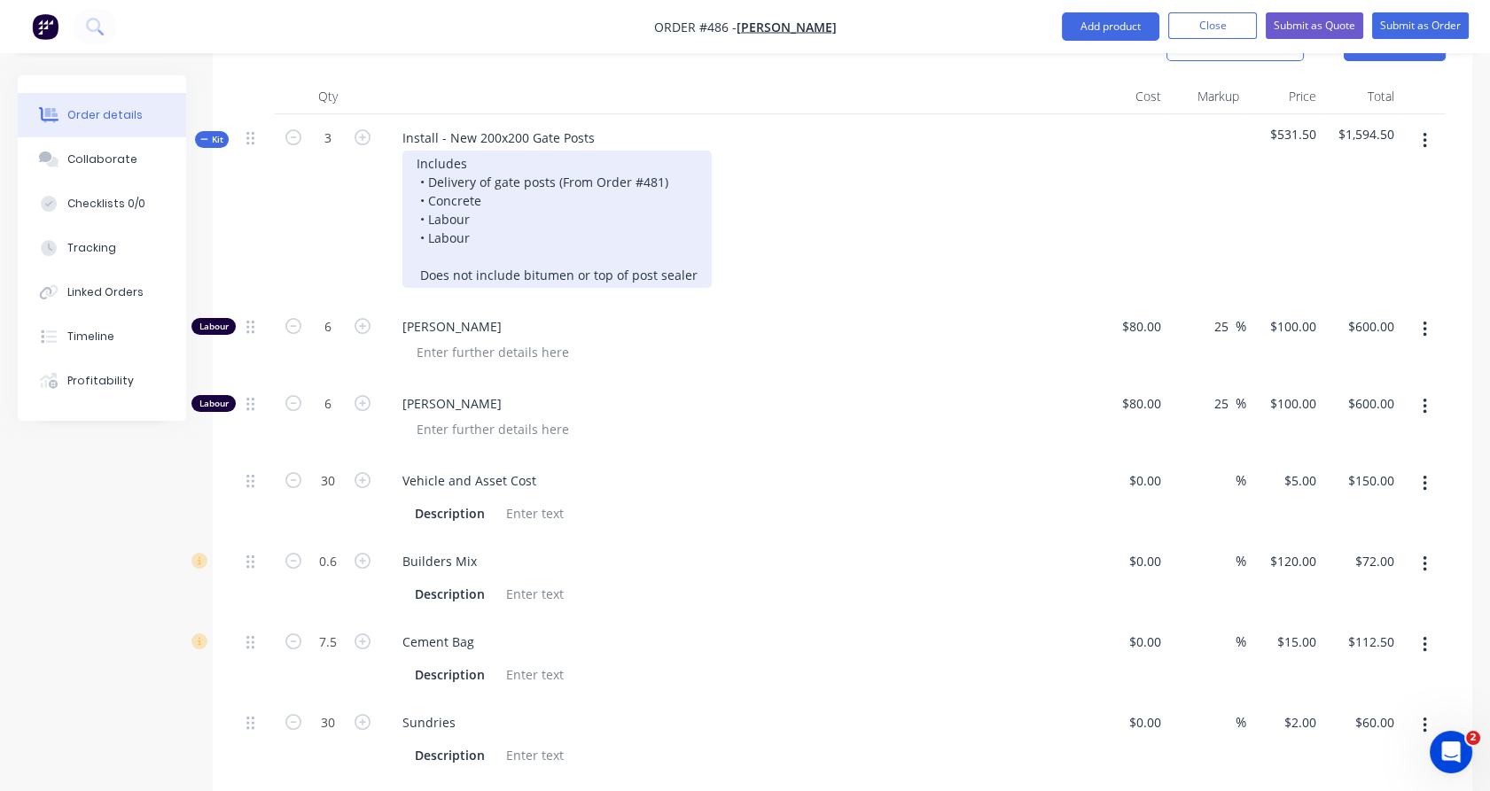
click at [494, 206] on div "Includes • Delivery of gate posts (From Order #481) • Concrete • Labour • Labou…" at bounding box center [556, 219] width 309 height 137
drag, startPoint x: 494, startPoint y: 206, endPoint x: 434, endPoint y: 213, distance: 59.8
click at [434, 213] on div "Includes • Delivery of gate posts (From Order #481) • Concrete • Labour • Labou…" at bounding box center [556, 219] width 309 height 137
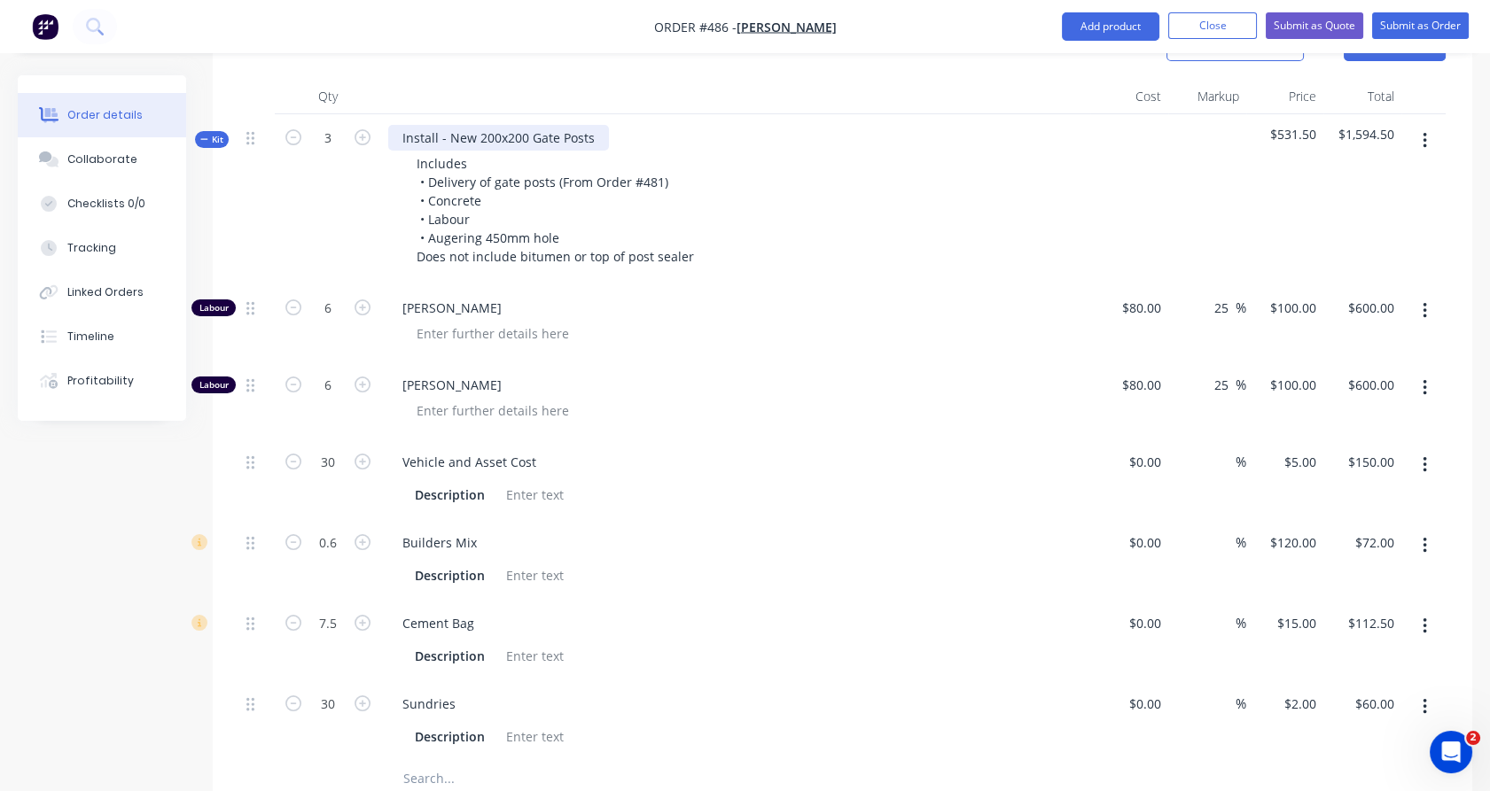
click at [598, 125] on div "Install - New 200x200 Gate Posts" at bounding box center [498, 138] width 221 height 26
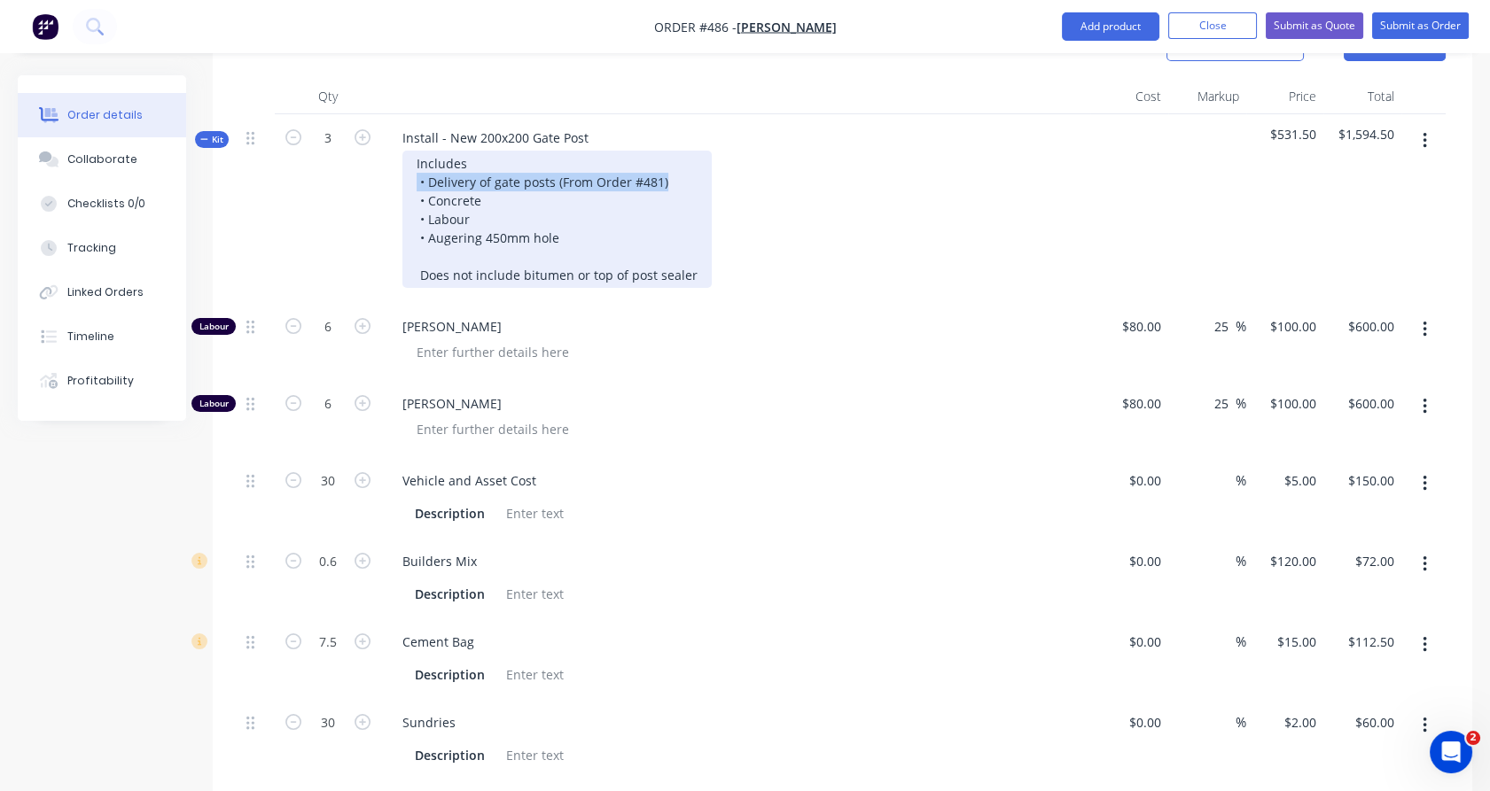
drag, startPoint x: 669, startPoint y: 160, endPoint x: 404, endPoint y: 157, distance: 265.0
click at [404, 157] on div "Includes • Delivery of gate posts (From Order #481) • Concrete • Labour • Auger…" at bounding box center [556, 219] width 309 height 137
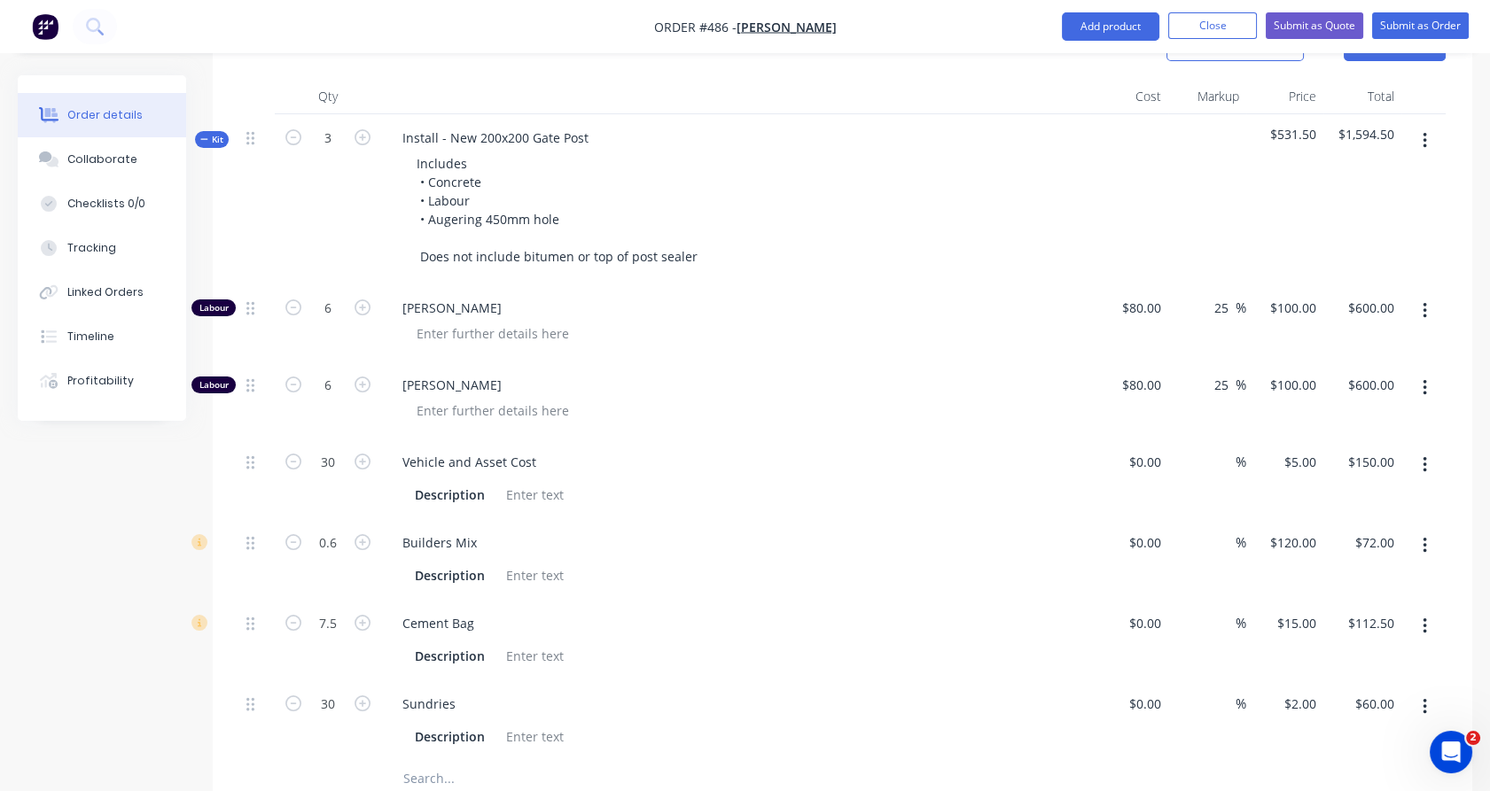
click at [363, 230] on div "3" at bounding box center [328, 199] width 106 height 170
click at [383, 242] on div "Install - New 200x200 Gate Post Includes • Concrete • Labour • Augering 450mm h…" at bounding box center [735, 199] width 709 height 170
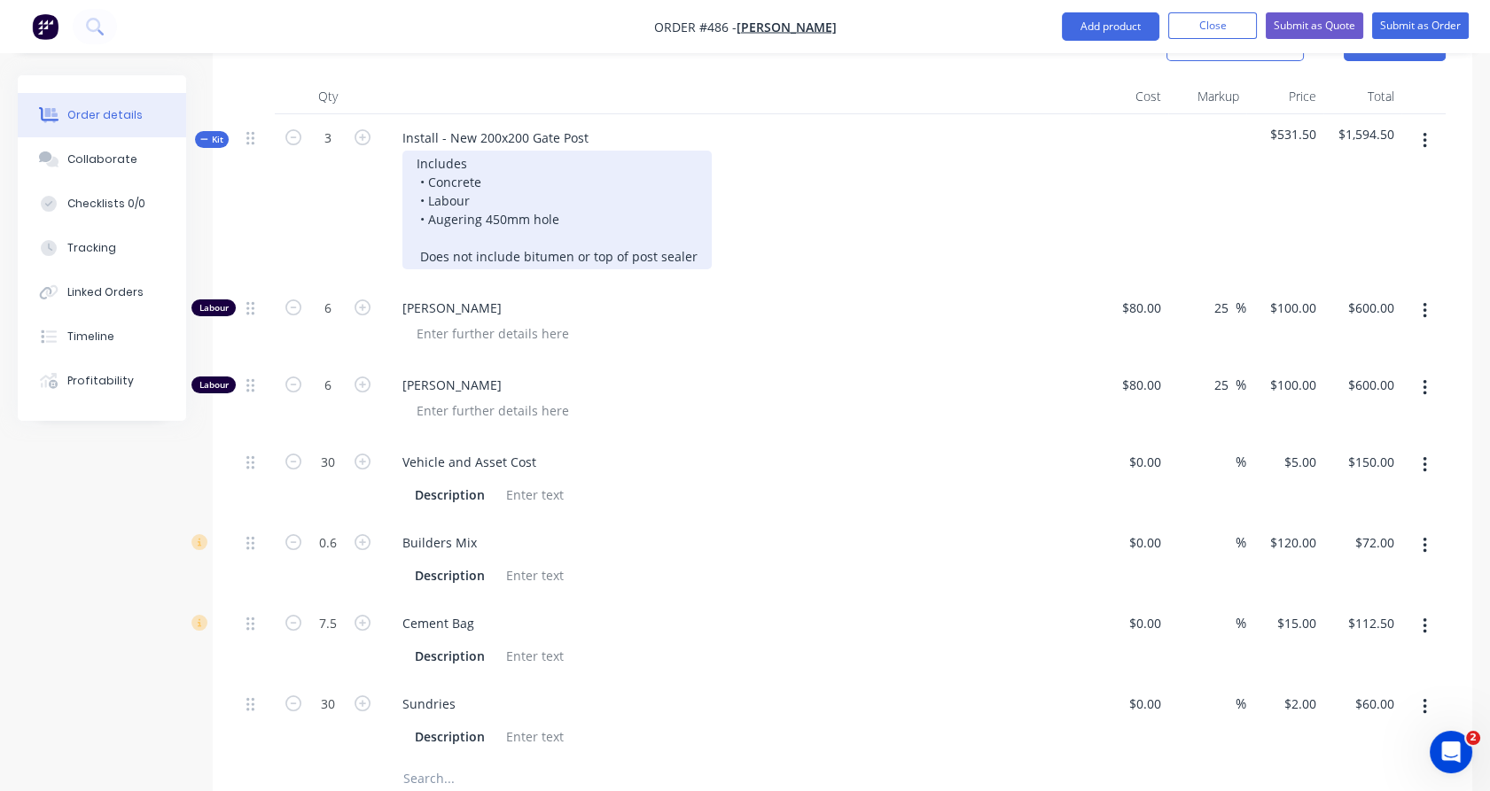
click at [559, 191] on div "Includes • Concrete • Labour • Augering 450mm hole Does not include bitumen or …" at bounding box center [556, 210] width 309 height 119
drag, startPoint x: 581, startPoint y: 229, endPoint x: 690, endPoint y: 223, distance: 109.1
click at [690, 223] on div "Includes • Concrete • Labour • Augering 450mm hole Does not include bitumen or …" at bounding box center [556, 210] width 309 height 119
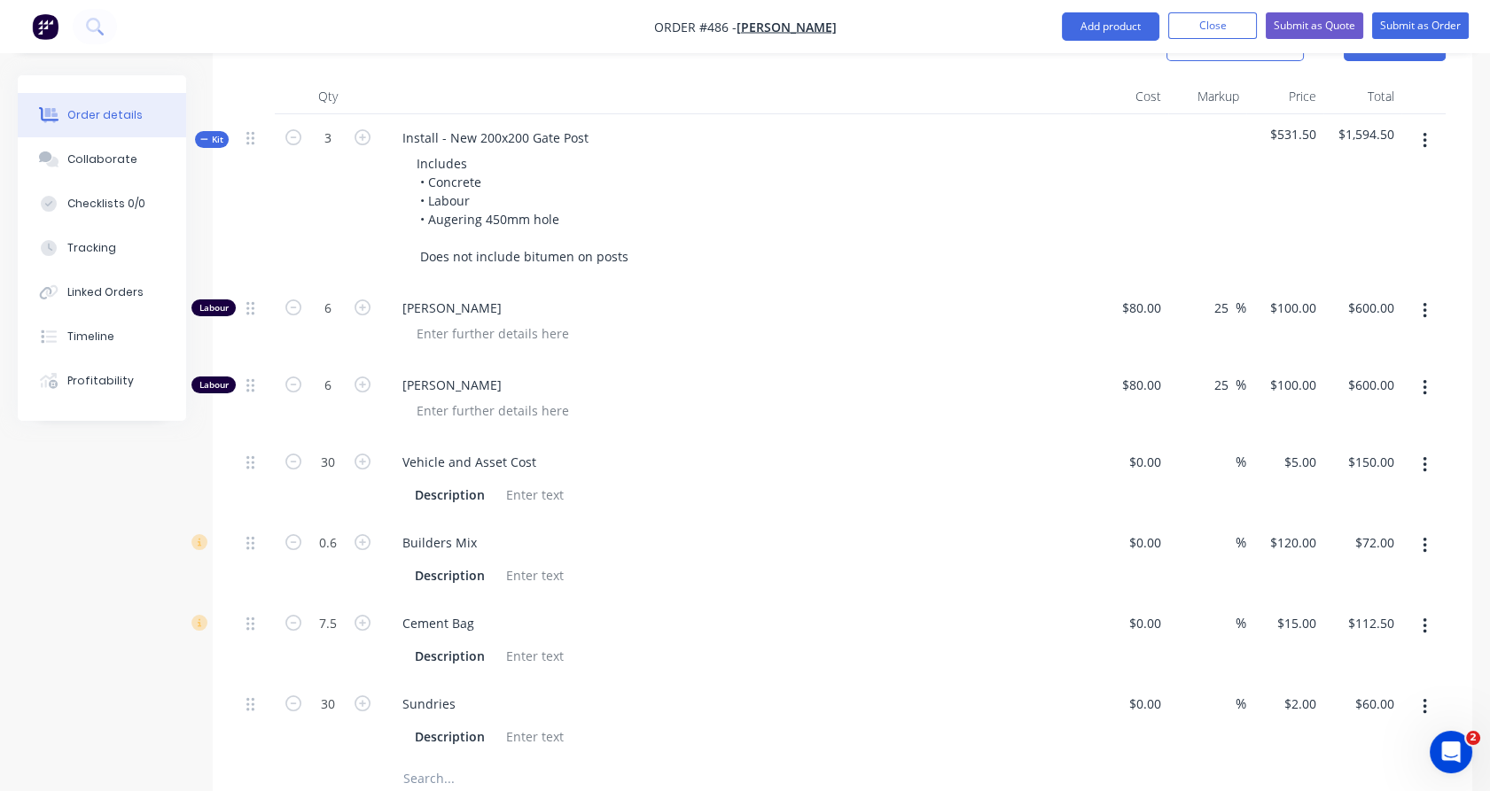
click at [307, 193] on div "3" at bounding box center [328, 199] width 106 height 170
click at [213, 133] on span "Kit" at bounding box center [211, 139] width 23 height 13
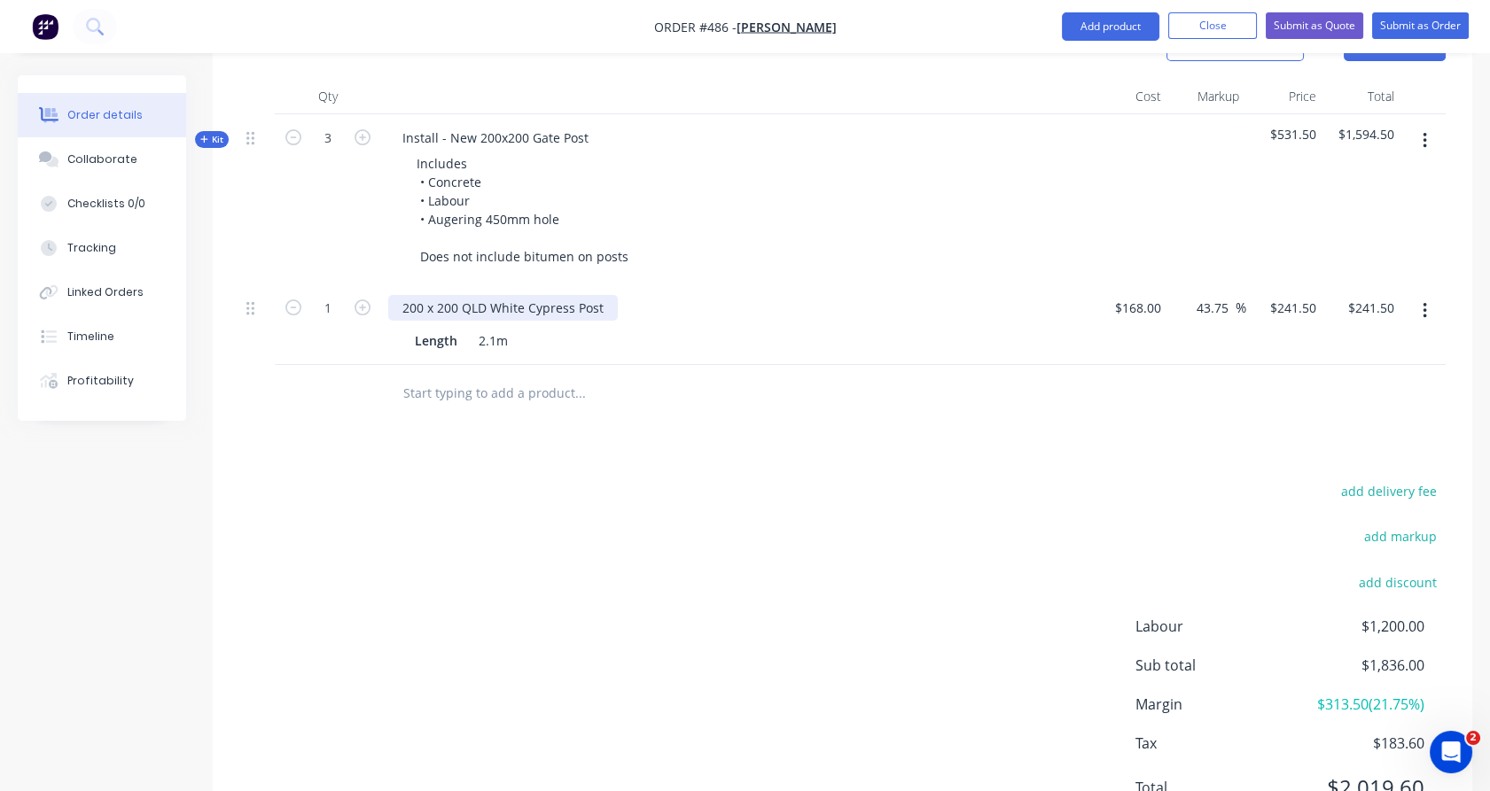
click at [403, 295] on div "200 x 200 QLD White Cypress Post" at bounding box center [503, 308] width 230 height 26
click at [674, 295] on div "Additional 200 x 200 QLD White Cypress Post" at bounding box center [535, 308] width 294 height 26
click at [325, 365] on div at bounding box center [328, 394] width 106 height 58
click at [505, 376] on input "text" at bounding box center [579, 393] width 355 height 35
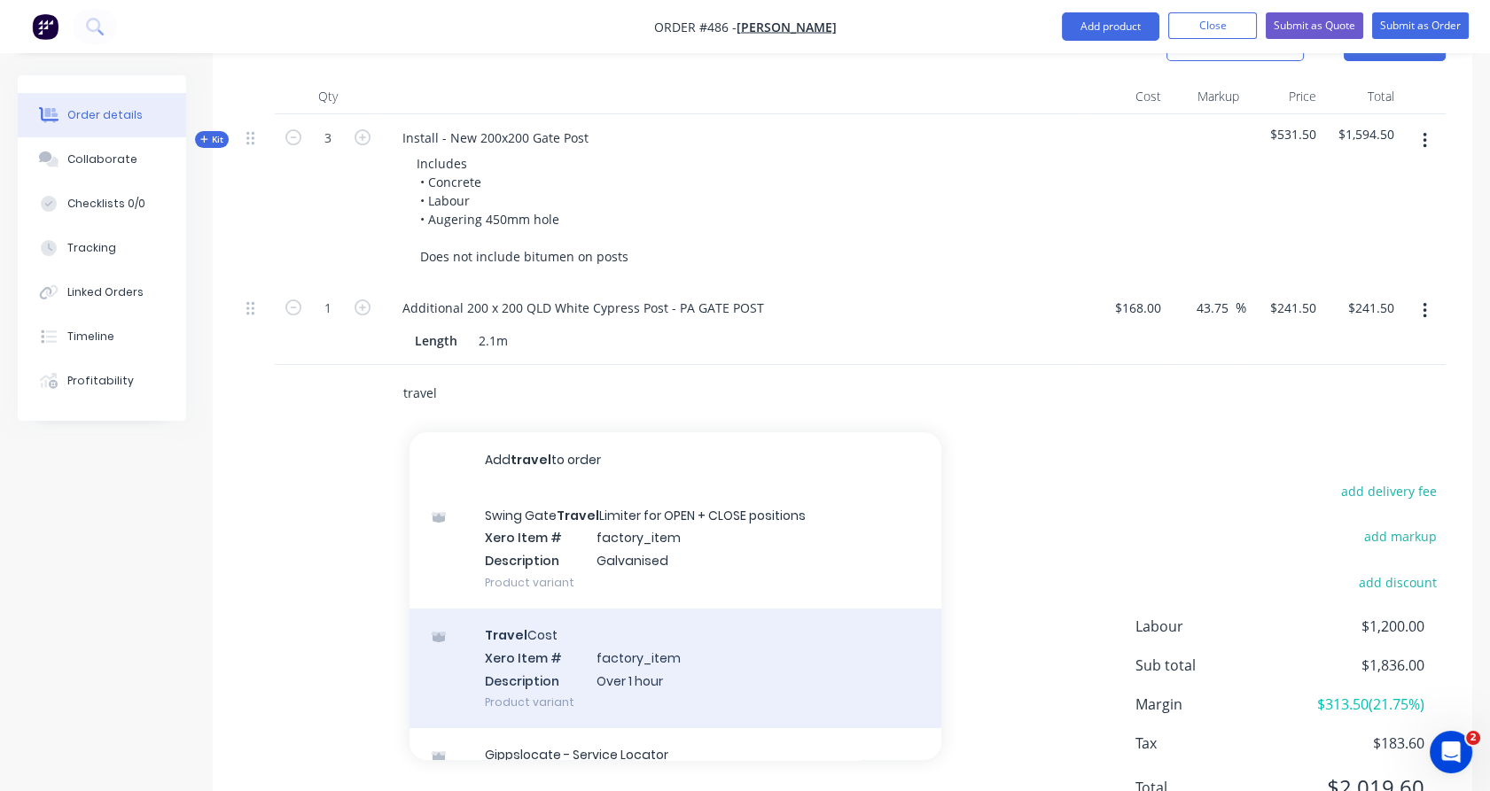
type input "travel"
click at [534, 630] on div "Travel Cost Xero Item # factory_item Description Over 1 hour Product variant" at bounding box center [675, 669] width 532 height 120
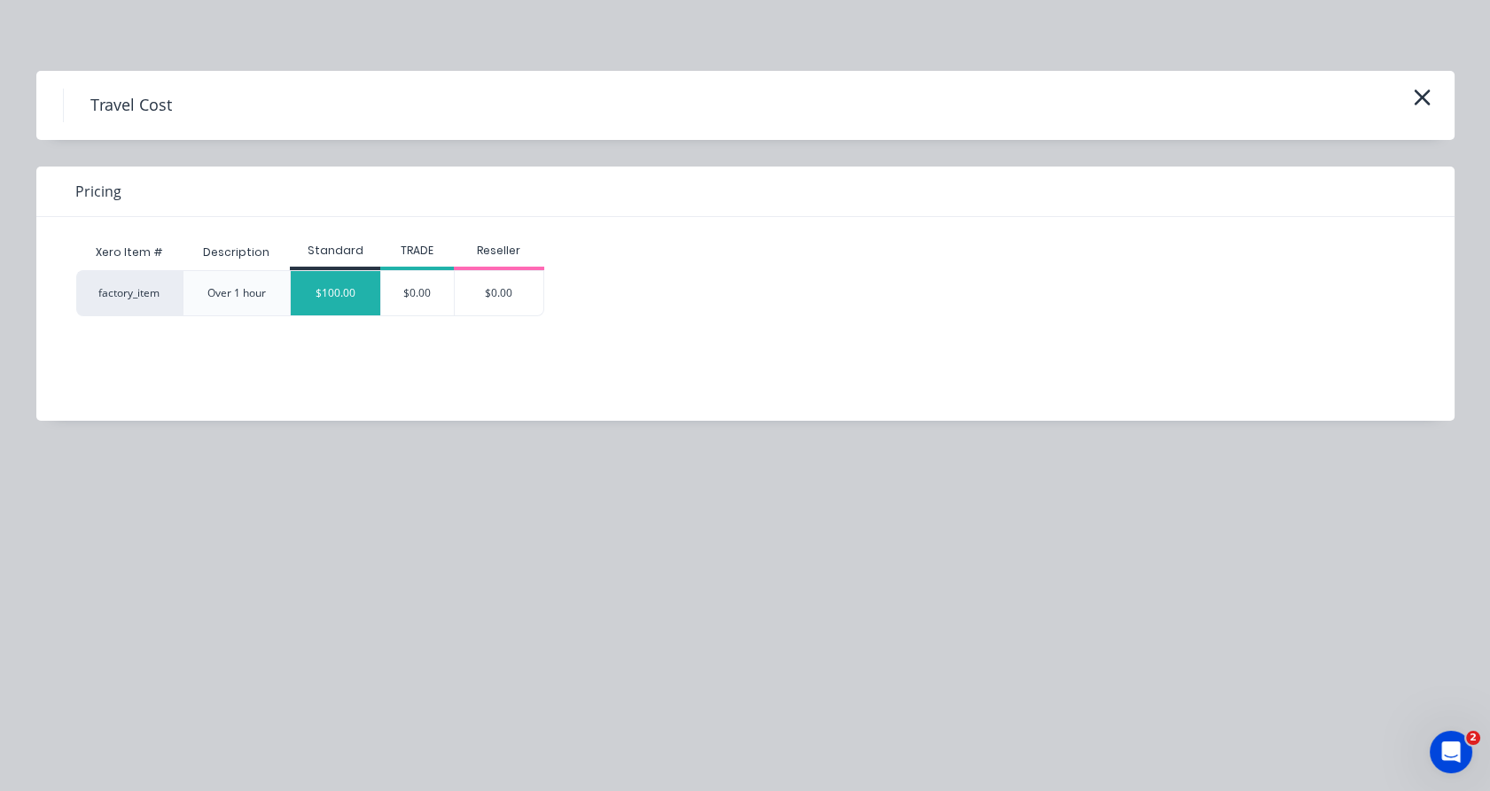
click at [321, 296] on div "$100.00" at bounding box center [336, 293] width 90 height 44
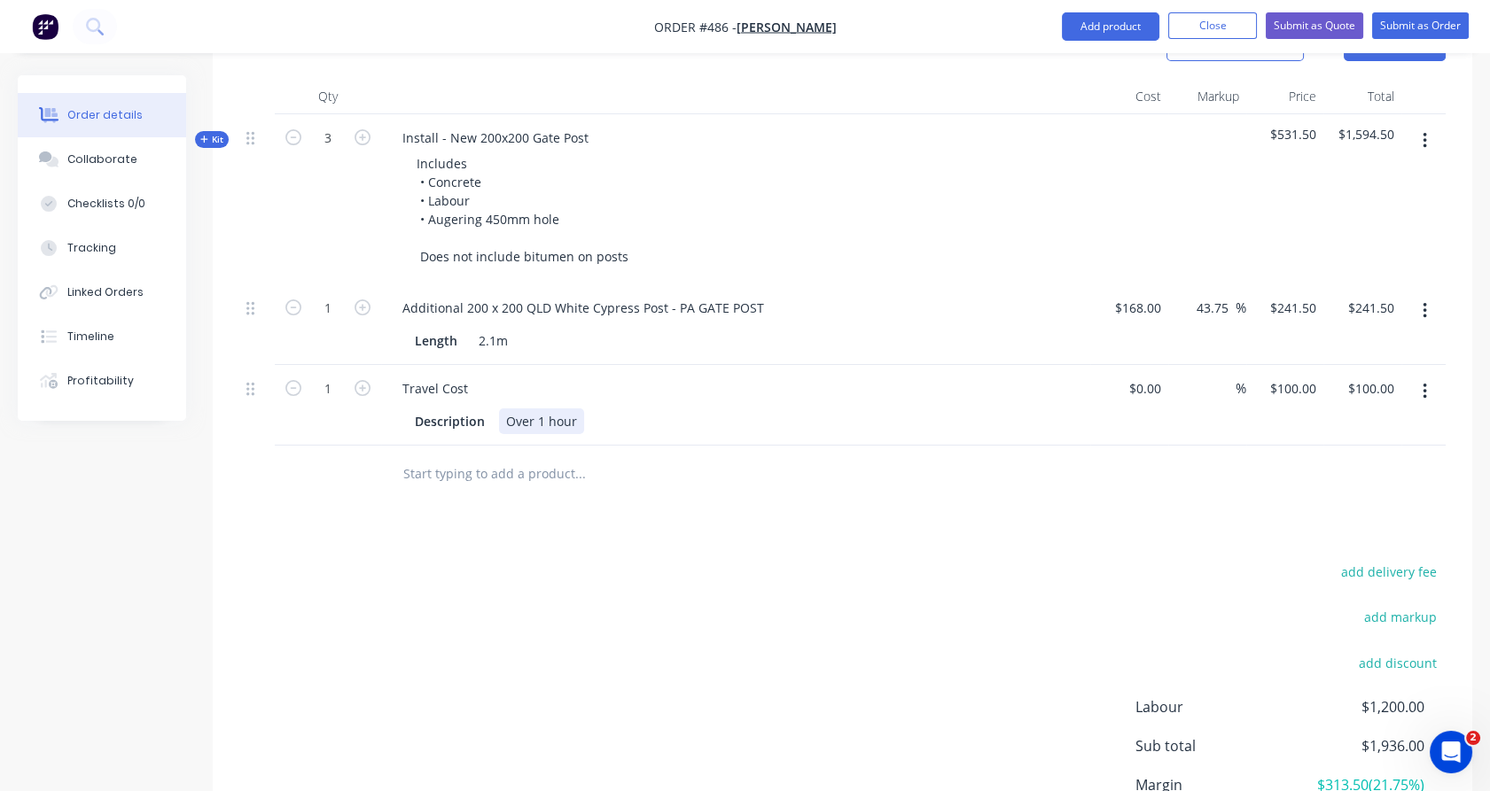
click at [564, 409] on div "Over 1 hour" at bounding box center [541, 422] width 85 height 26
paste div
click at [522, 409] on div "Travel Cost Description Over 1 hour" at bounding box center [735, 405] width 709 height 81
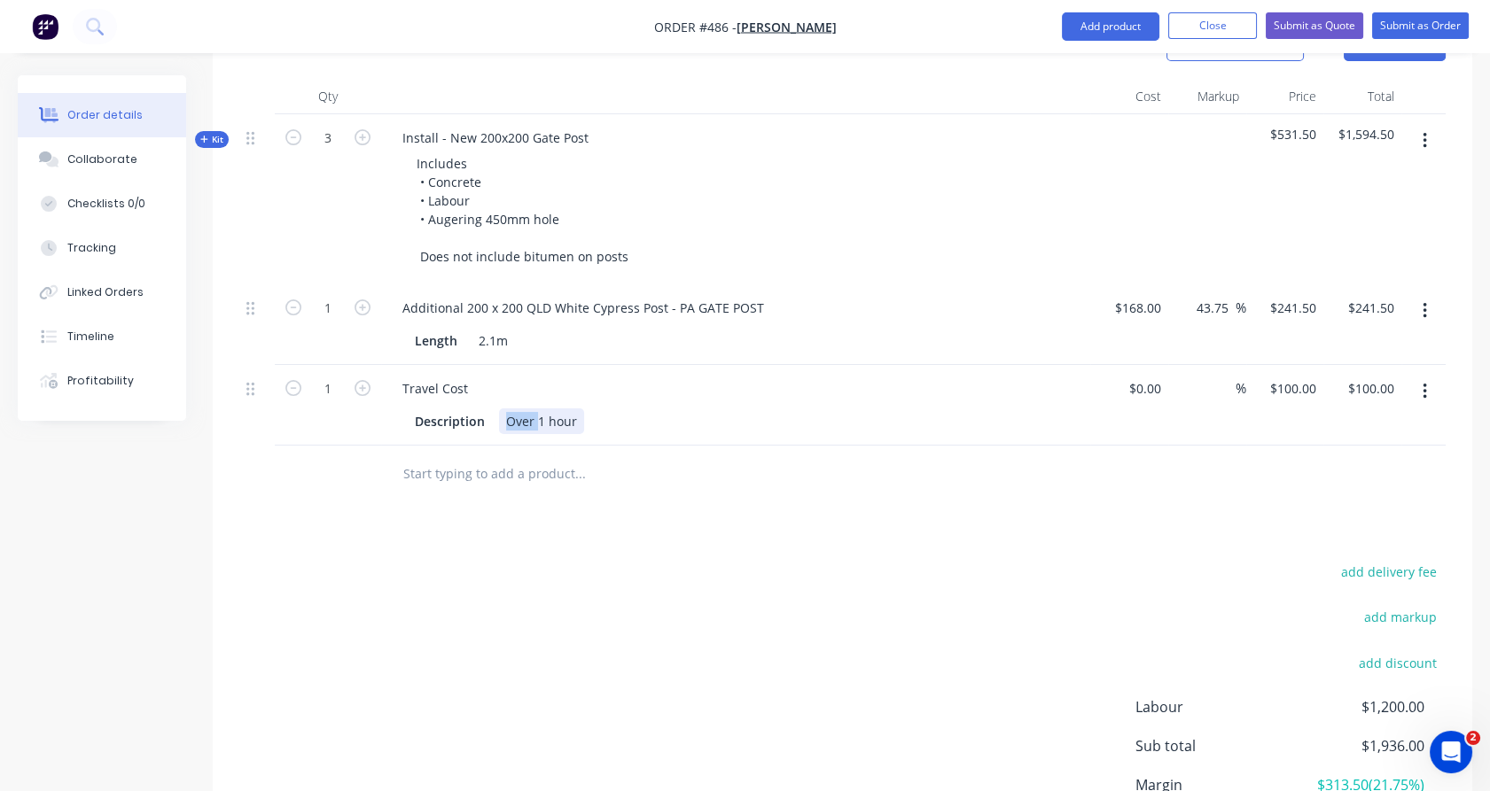
click at [522, 409] on div "Travel Cost Description Over 1 hour" at bounding box center [735, 405] width 709 height 81
click at [526, 409] on div "Over 1 hour" at bounding box center [541, 422] width 85 height 26
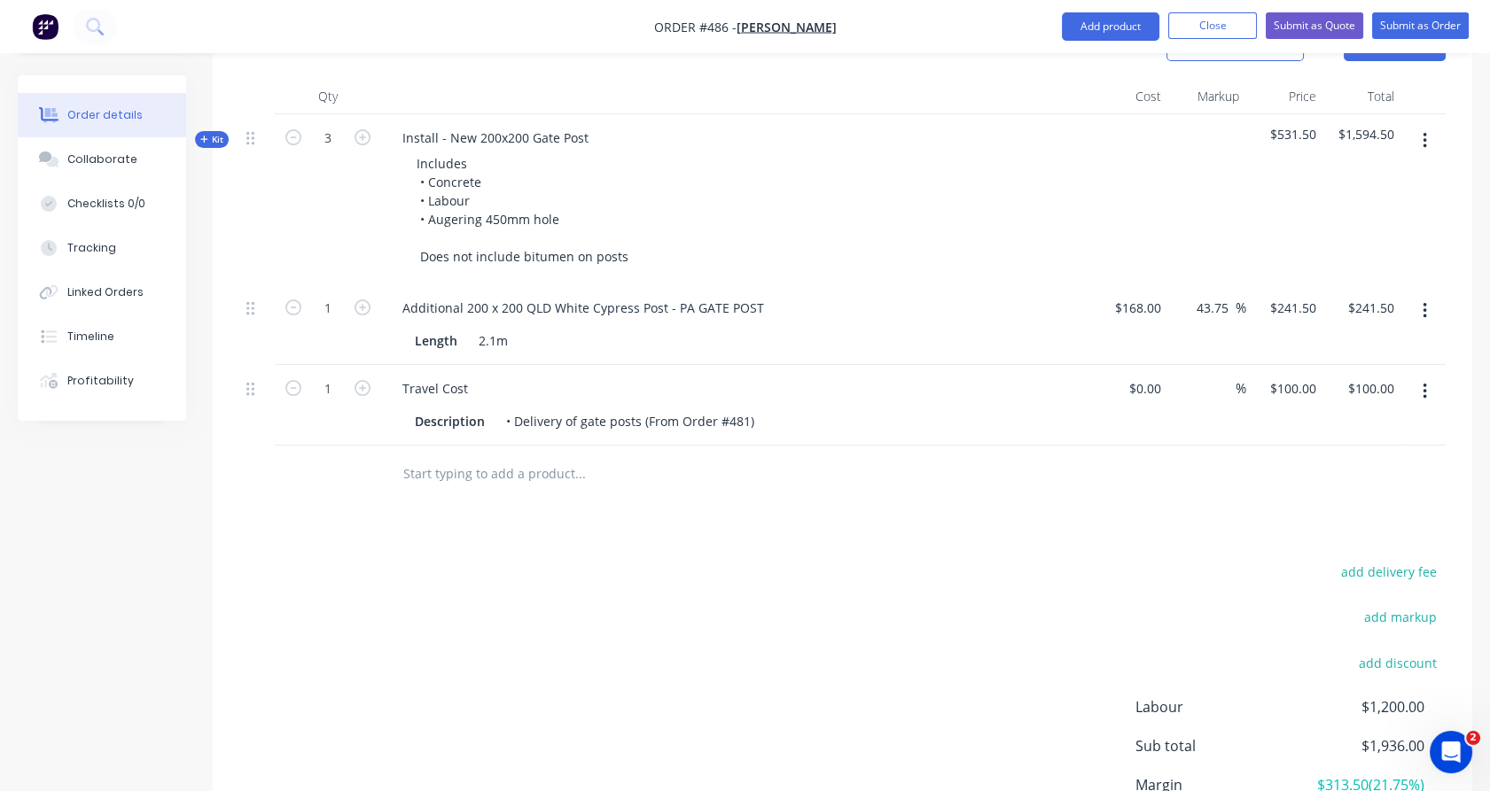
click at [461, 519] on div "Products Show / Hide columns Add product Qty Cost Markup Price Total Kit 3 Inst…" at bounding box center [842, 472] width 1259 height 914
click at [752, 409] on div "• Delivery of gate posts (From Order #481)" at bounding box center [630, 422] width 262 height 26
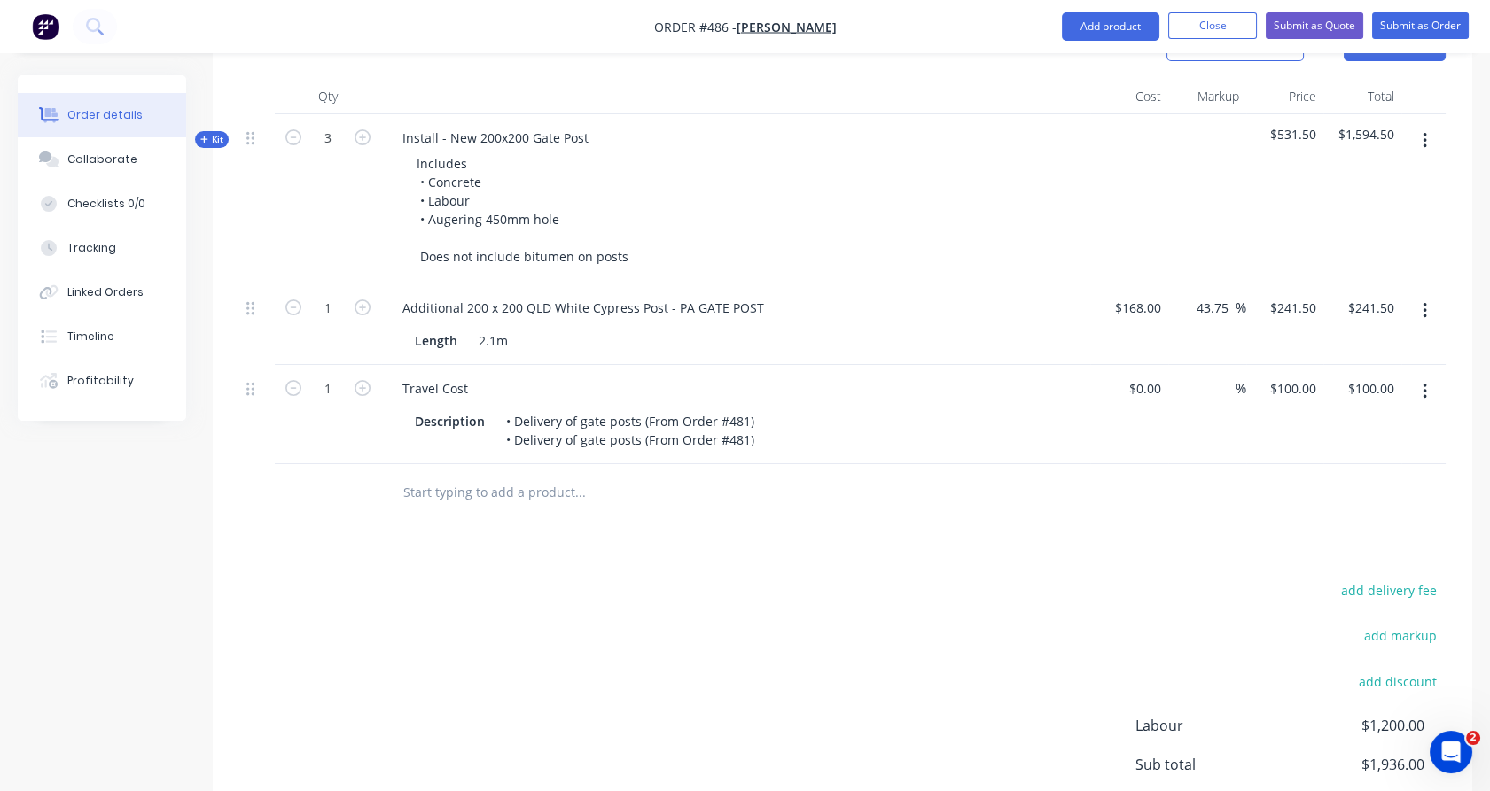
click at [822, 579] on div "add delivery fee add markup add discount Labour $1,200.00 Sub total $1,936.00 M…" at bounding box center [842, 750] width 1206 height 342
drag, startPoint x: 750, startPoint y: 413, endPoint x: 517, endPoint y: 411, distance: 233.1
click at [517, 411] on div "• Delivery of gate posts (From Order #481) • Delivery of gate posts (From Order…" at bounding box center [630, 431] width 262 height 44
click at [489, 540] on div "Products Show / Hide columns Add product Qty Cost Markup Price Total Kit 3 Inst…" at bounding box center [842, 481] width 1259 height 932
click at [542, 409] on div "• Delivery of gate posts (From Order #481) • Delivery of gate posts (From Order…" at bounding box center [632, 431] width 266 height 44
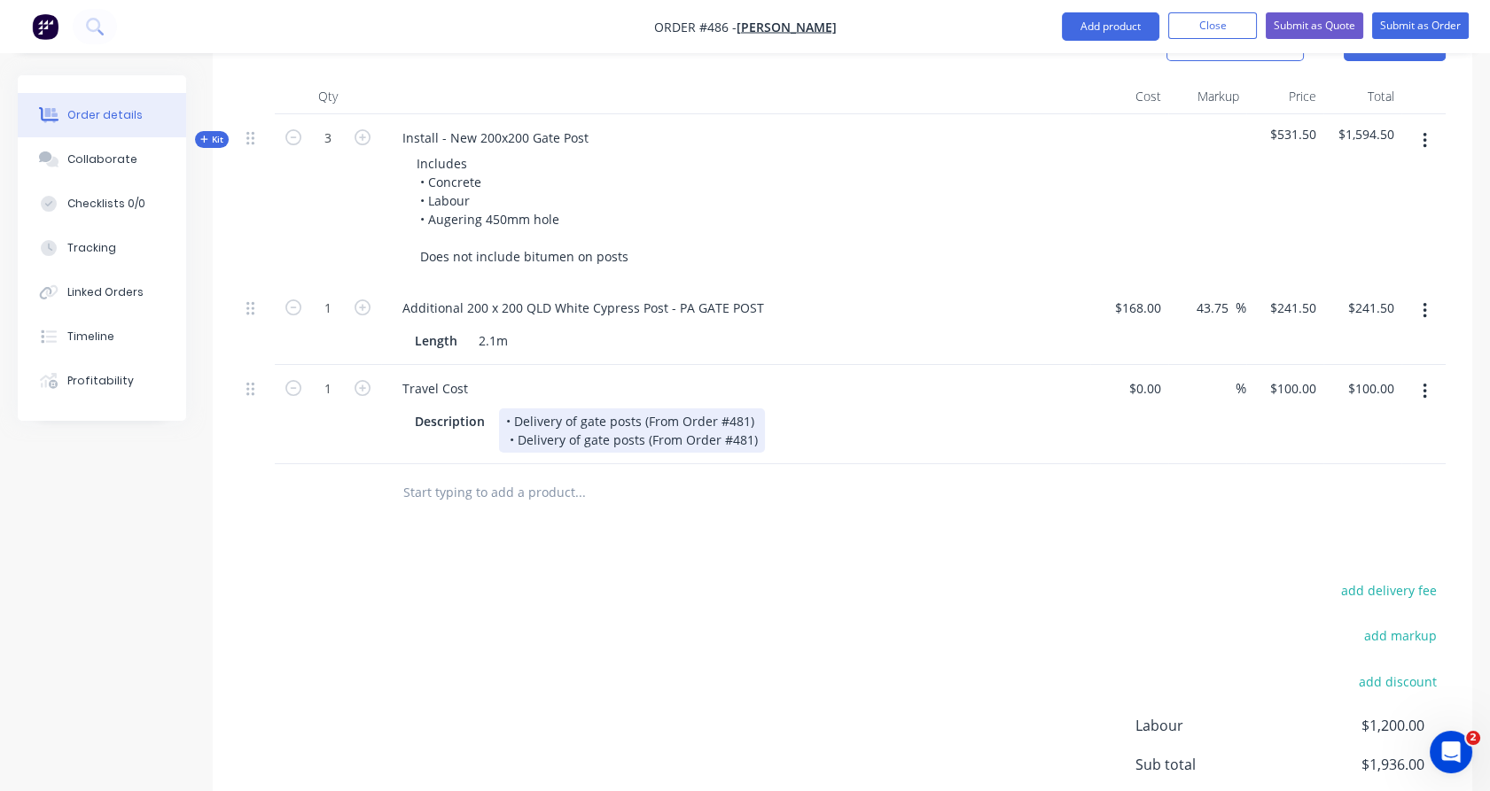
drag, startPoint x: 542, startPoint y: 408, endPoint x: 752, endPoint y: 409, distance: 210.1
click at [752, 409] on div "• Delivery of gate posts (From Order #481) • Delivery of gate posts (From Order…" at bounding box center [632, 431] width 266 height 44
click at [772, 518] on div "Products Show / Hide columns Add product Qty Cost Markup Price Total Kit 3 Inst…" at bounding box center [842, 481] width 1259 height 932
click at [629, 410] on div "• Delivery of gate posts (From Order #481) • Carting of machine" at bounding box center [630, 431] width 262 height 44
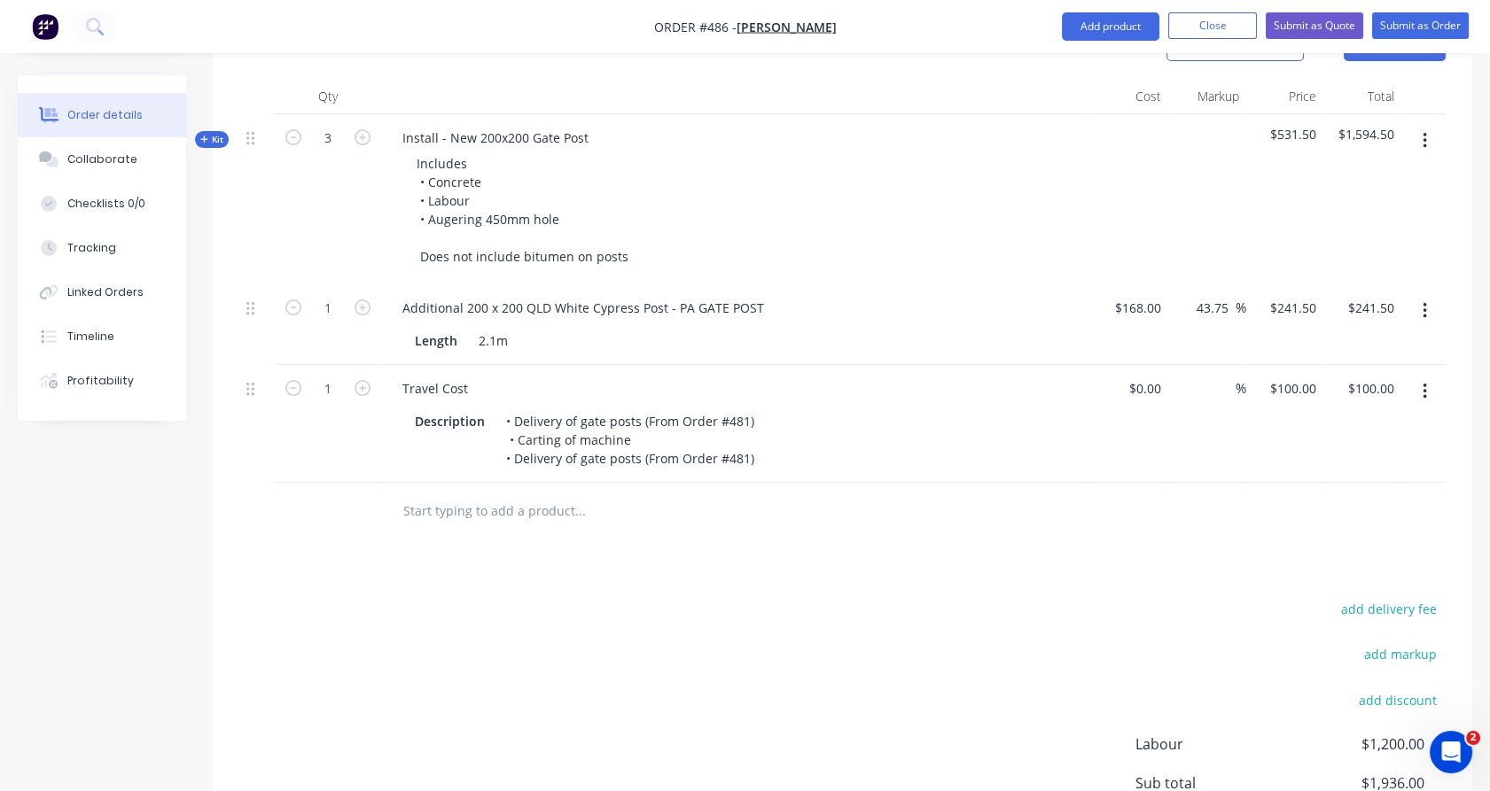
click at [525, 597] on div "add delivery fee add markup add discount Labour $1,200.00 Sub total $1,936.00 M…" at bounding box center [842, 768] width 1206 height 342
drag, startPoint x: 757, startPoint y: 433, endPoint x: 520, endPoint y: 440, distance: 236.8
click at [520, 440] on div "• Delivery of gate posts (From Order #481) • Carting of machine • Delivery of g…" at bounding box center [630, 440] width 262 height 63
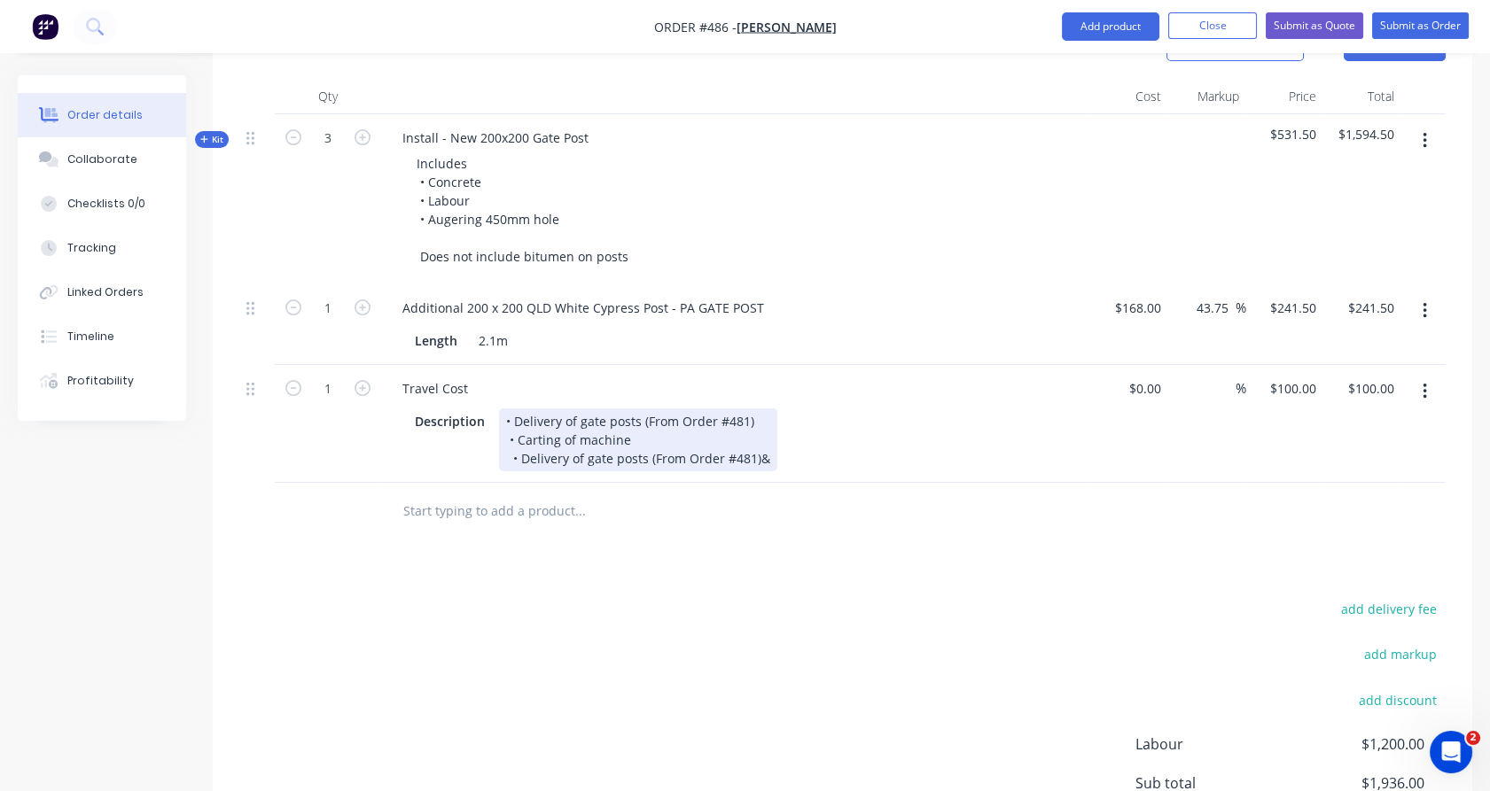
drag, startPoint x: 766, startPoint y: 431, endPoint x: 645, endPoint y: 409, distance: 122.4
click at [645, 409] on div "• Delivery of gate posts (From Order #481) • Carting of machine • Delivery of g…" at bounding box center [638, 440] width 278 height 63
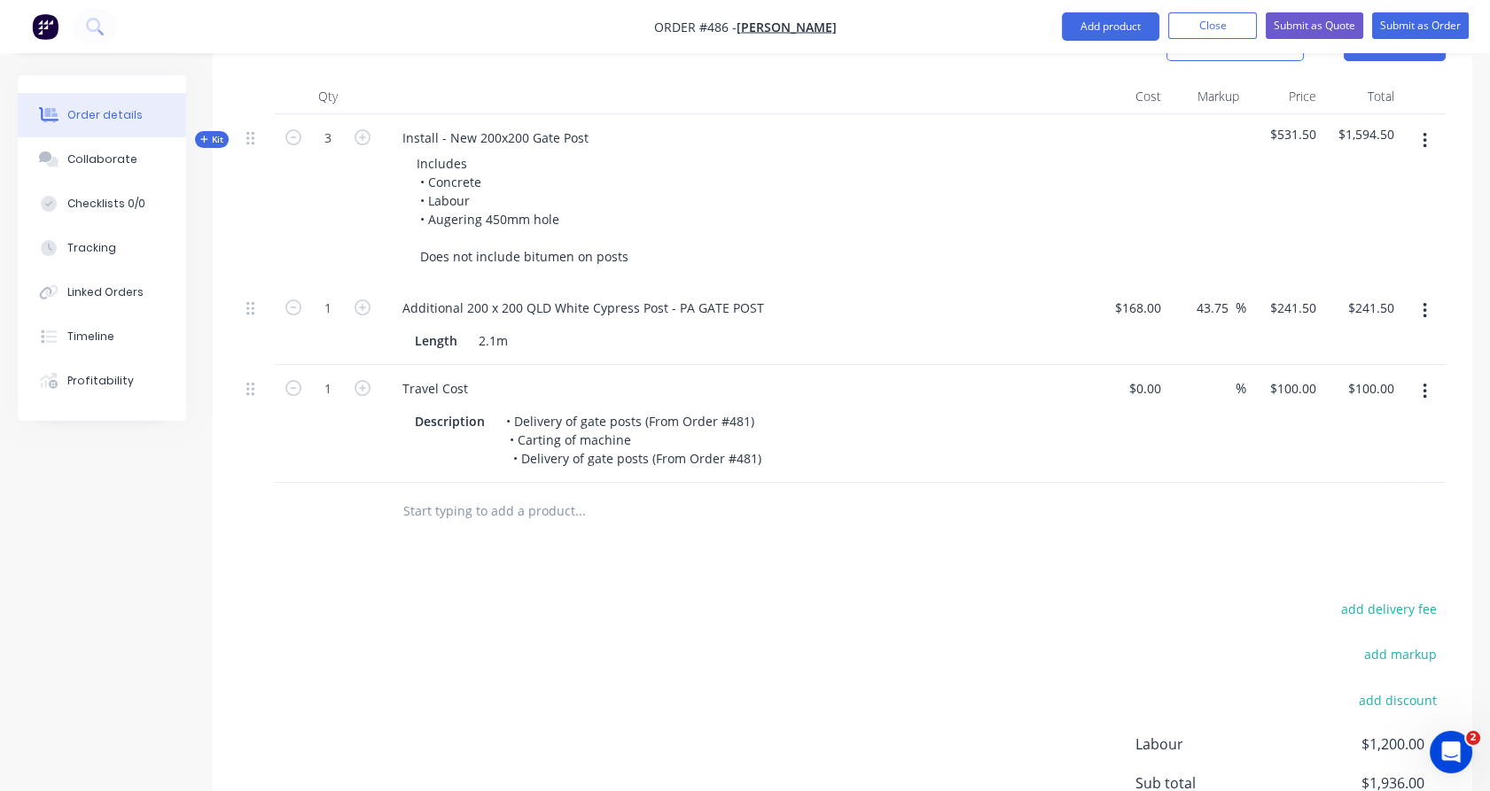
click at [635, 597] on div "add delivery fee add markup add discount Labour $1,200.00 Sub total $1,936.00 M…" at bounding box center [842, 768] width 1206 height 342
click at [641, 410] on div "• Delivery of gate posts (From Order #481) • Carting of machine • Delivery of g…" at bounding box center [633, 440] width 269 height 63
click at [649, 568] on div "Products Show / Hide columns Add product Qty Cost Markup Price Total Kit 3 Inst…" at bounding box center [842, 490] width 1259 height 951
drag, startPoint x: 511, startPoint y: 430, endPoint x: 839, endPoint y: 443, distance: 329.1
click at [839, 443] on div "Description • Delivery of gate posts (From Order #481) • Carting of machine & f…" at bounding box center [732, 440] width 649 height 63
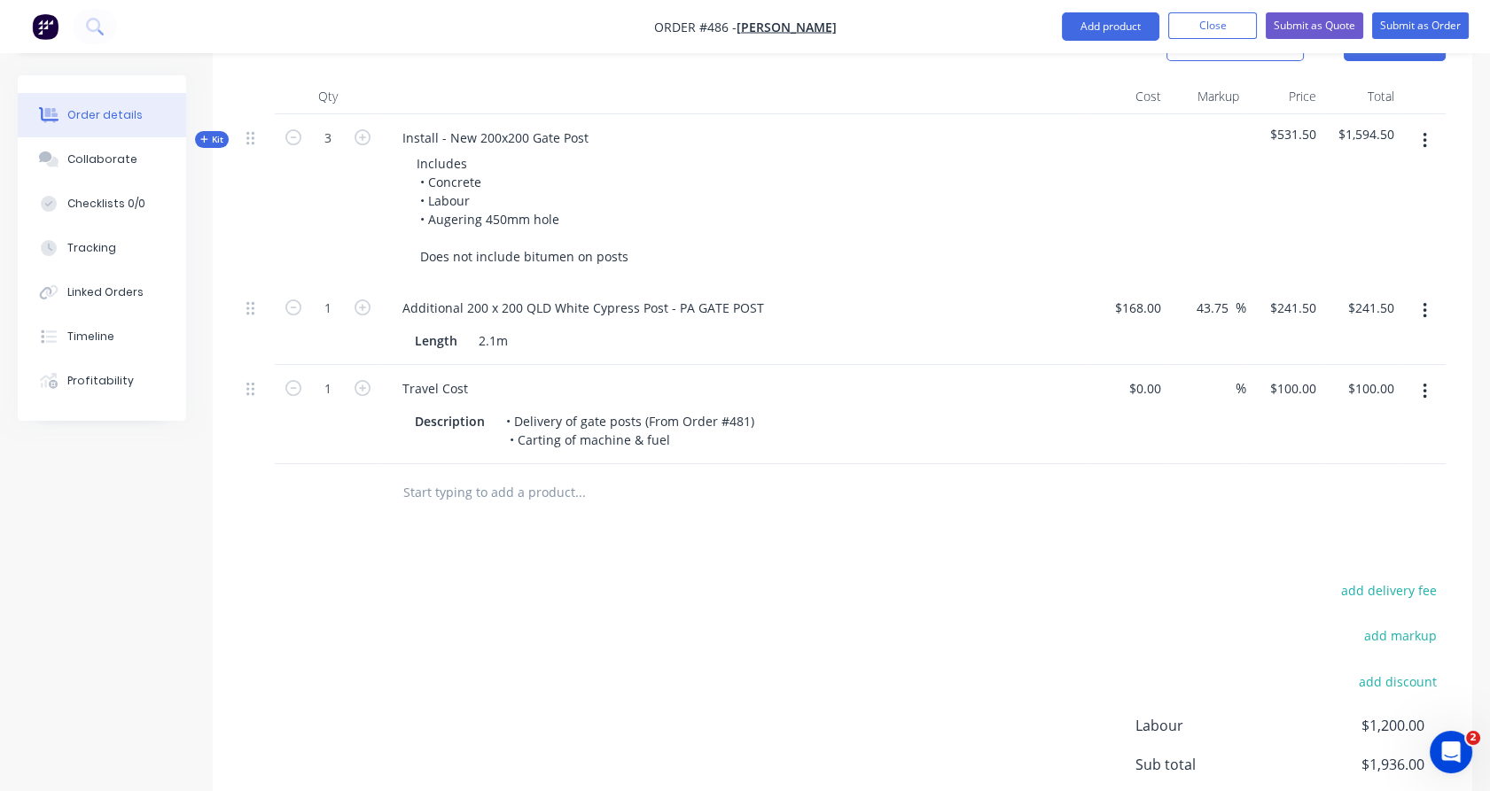
click at [839, 443] on div "Description • Delivery of gate posts (From Order #481) • Carting of machine & f…" at bounding box center [732, 431] width 649 height 44
click at [635, 430] on div "• Delivery of gate posts (From Order #481) • Carting of machine & fuel" at bounding box center [630, 431] width 262 height 44
click at [652, 612] on div "add delivery fee add markup add discount Labour $1,200.00 Sub total $1,936.00 M…" at bounding box center [842, 750] width 1206 height 342
click at [468, 376] on div "Travel Cost" at bounding box center [435, 389] width 94 height 26
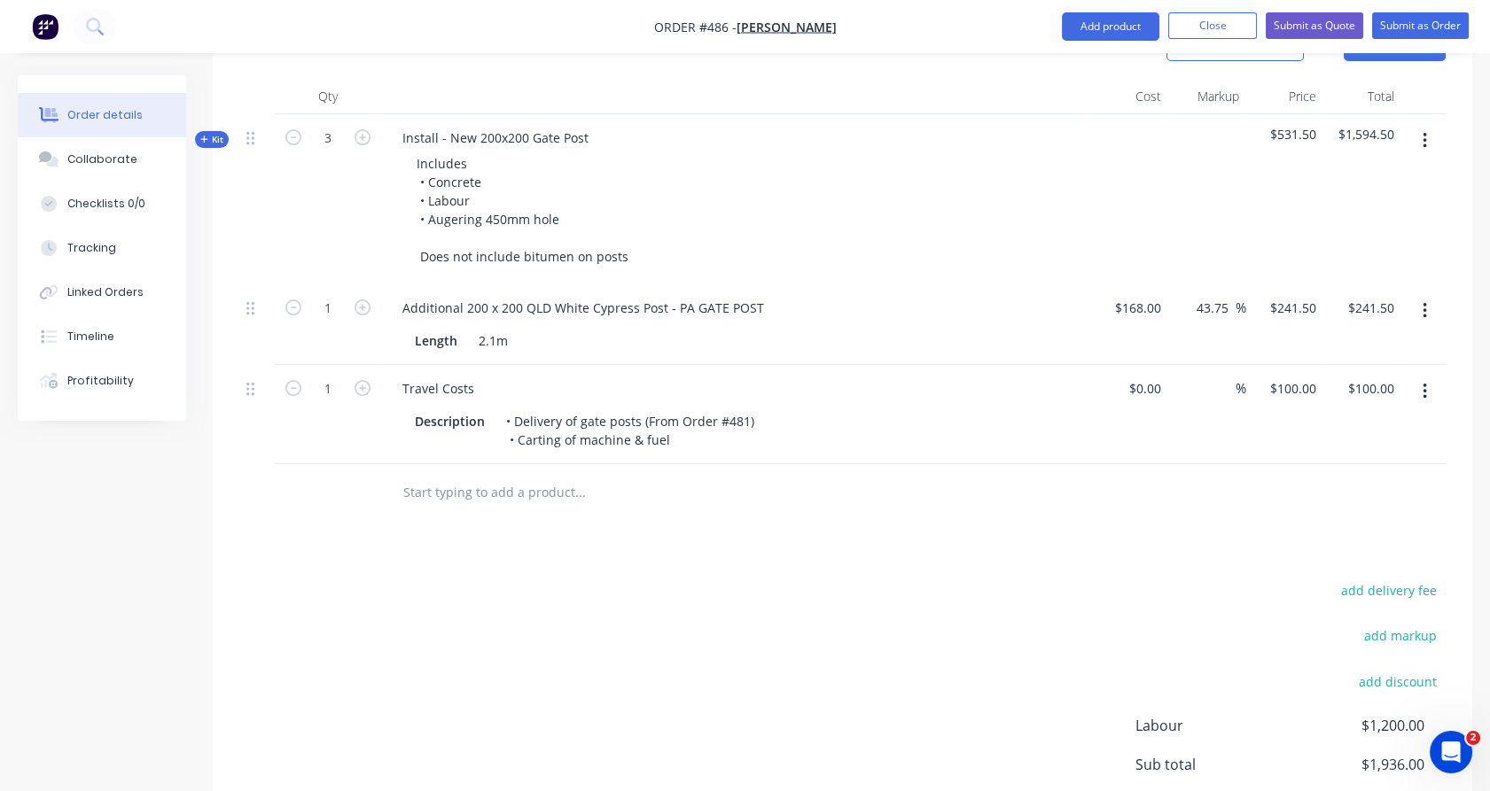
click at [356, 415] on div "1" at bounding box center [328, 414] width 106 height 99
click at [1318, 376] on input "100" at bounding box center [1308, 389] width 30 height 26
type input "$745.00"
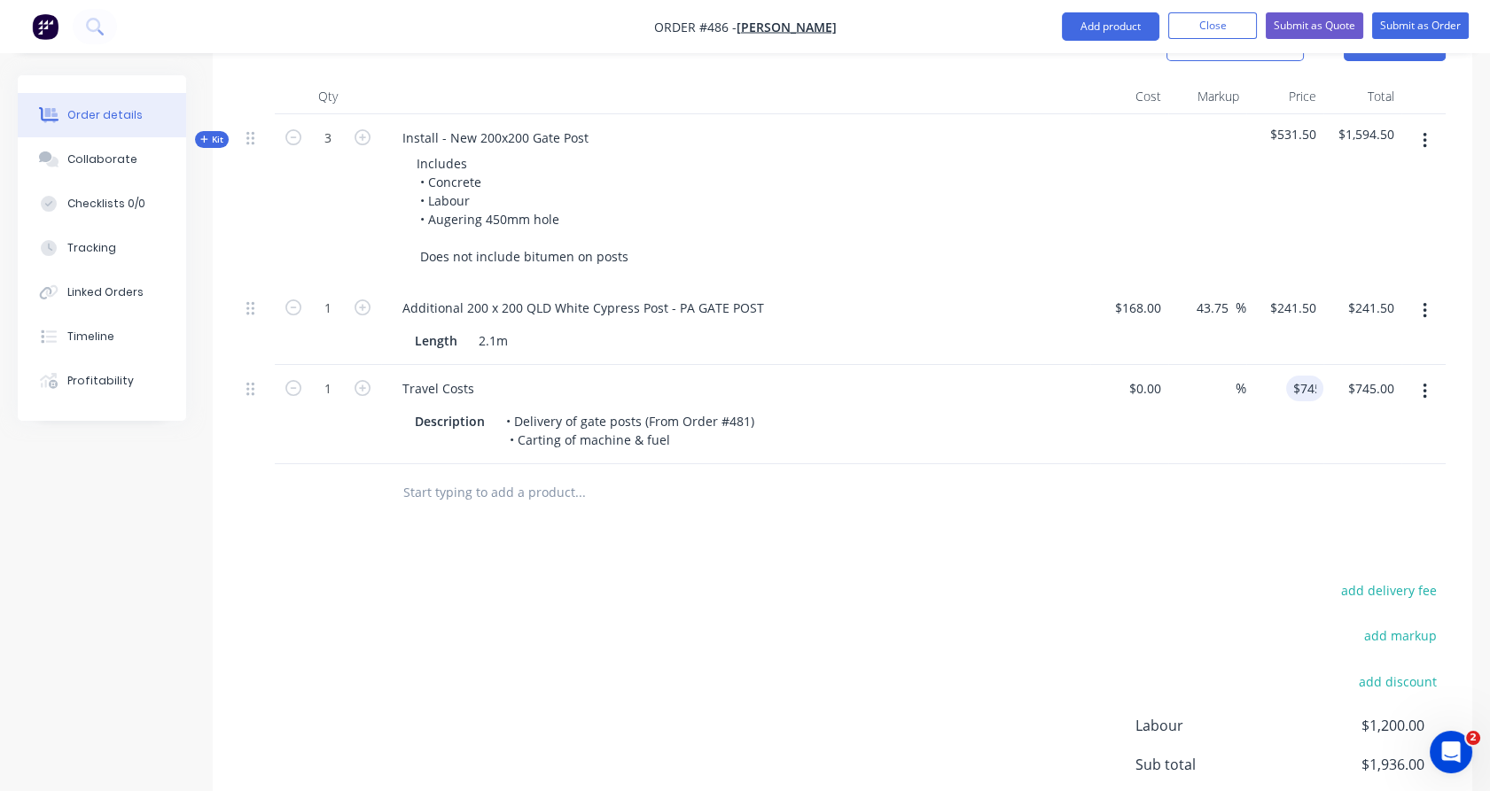
click at [1306, 487] on div at bounding box center [842, 493] width 1206 height 58
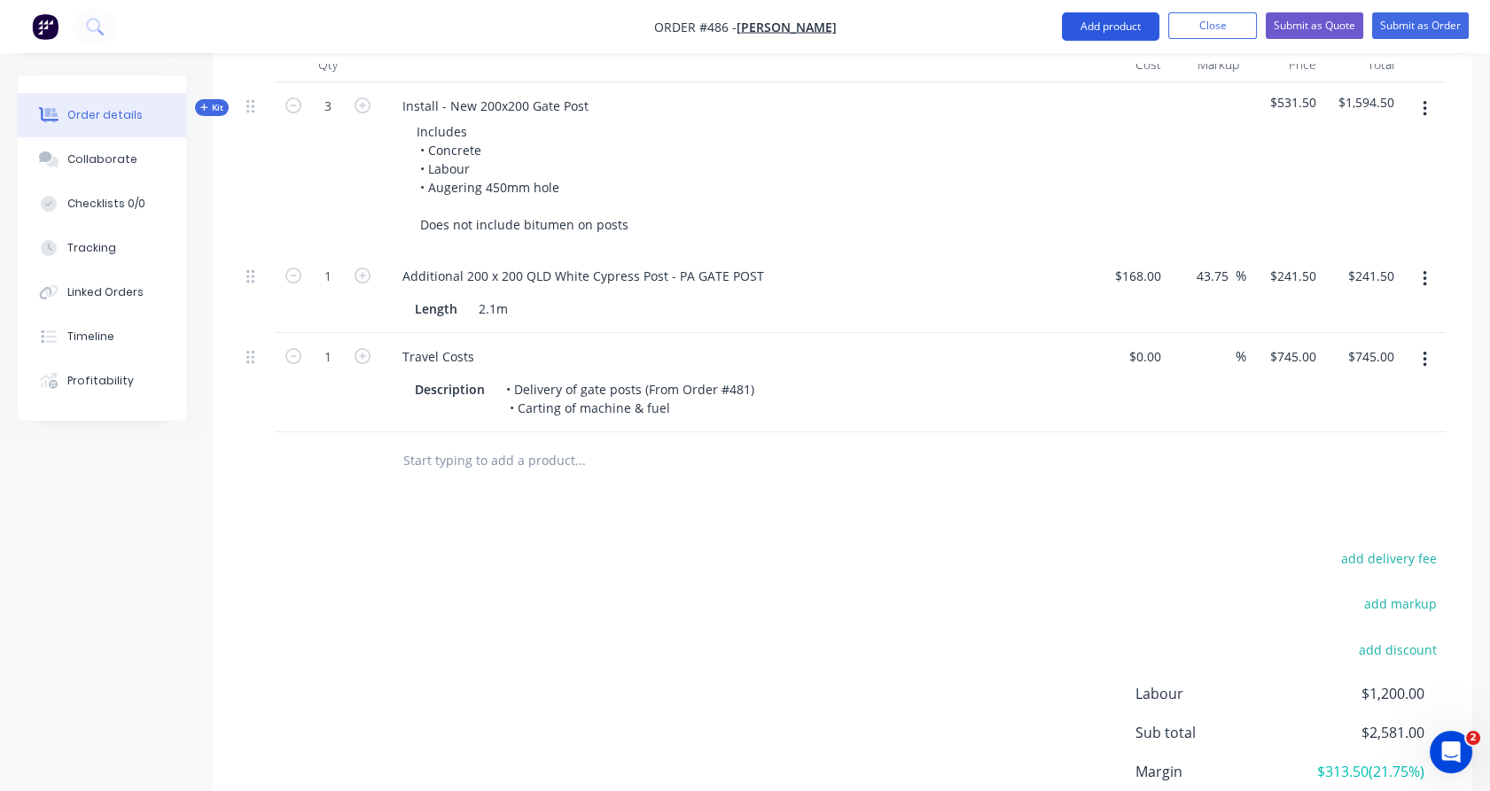
click at [1131, 38] on button "Add product" at bounding box center [1110, 26] width 97 height 28
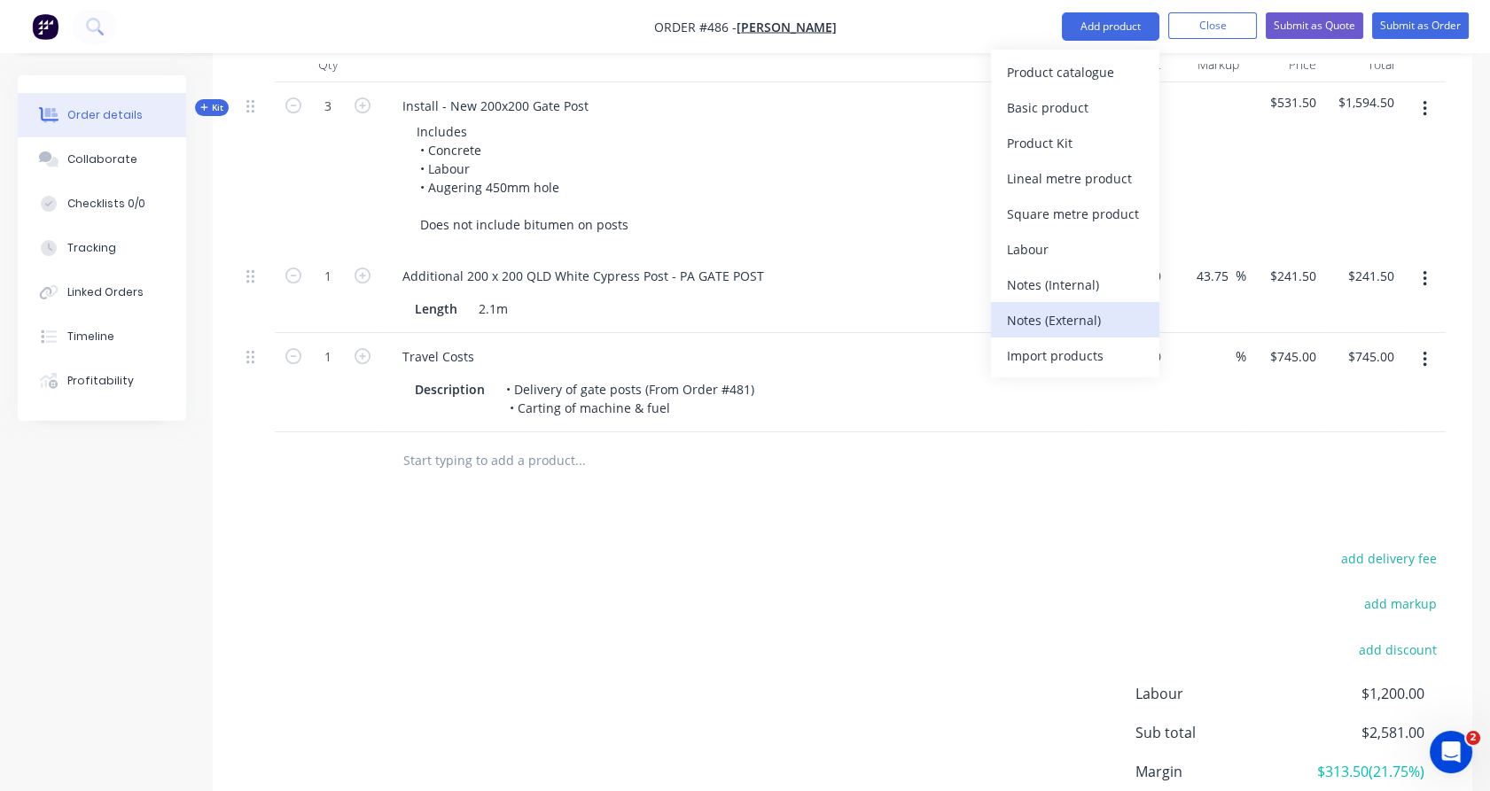
click at [1089, 321] on div "Notes (External)" at bounding box center [1075, 321] width 136 height 26
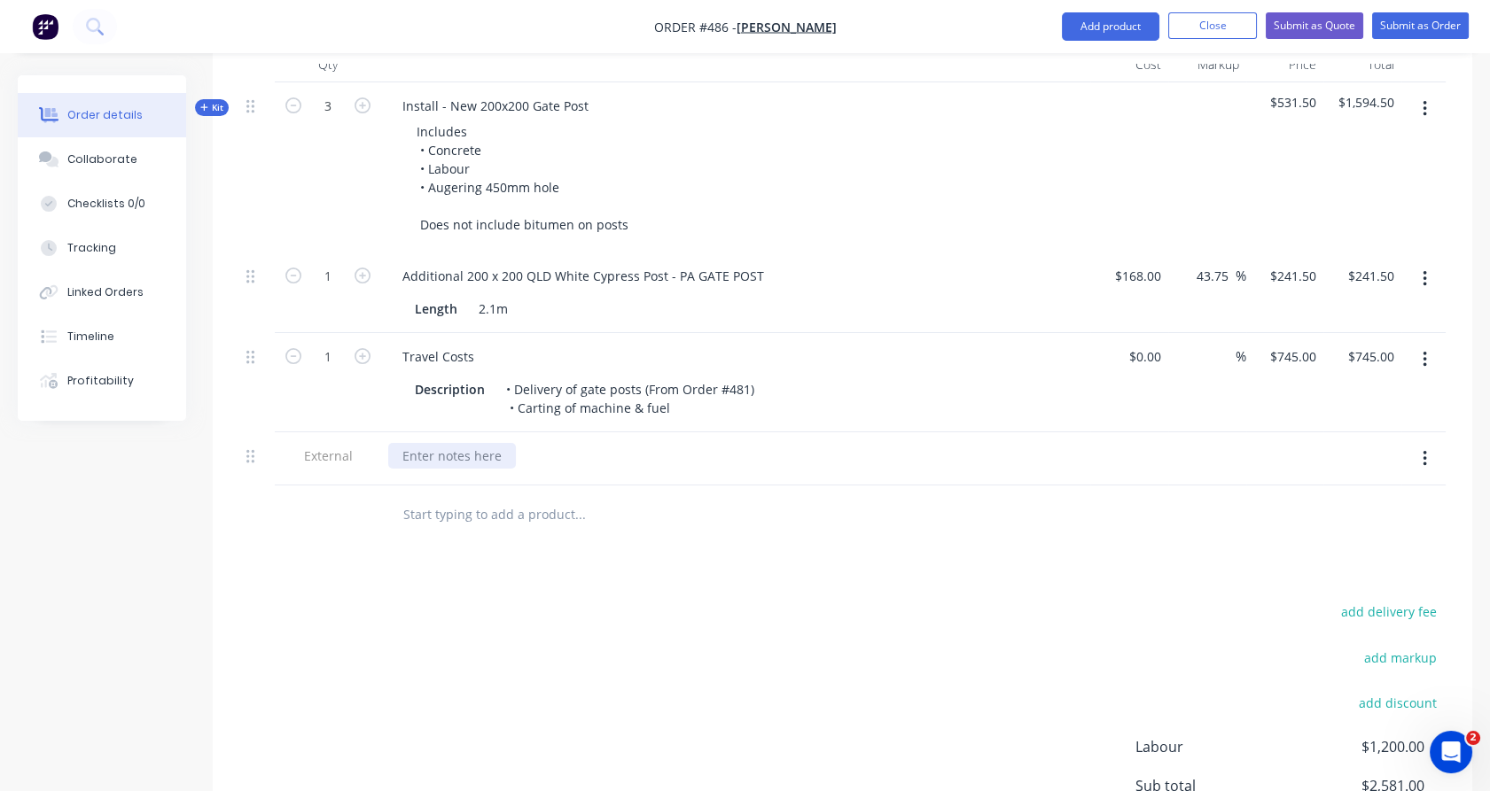
click at [472, 443] on div at bounding box center [452, 456] width 128 height 26
click at [528, 443] on div "Install to be complete on" at bounding box center [475, 456] width 175 height 26
click at [527, 486] on div at bounding box center [700, 515] width 638 height 58
click at [560, 443] on div "Install to be completed on" at bounding box center [479, 456] width 183 height 26
click at [553, 659] on div "add delivery fee add markup add discount Labour $1,200.00 Sub total $2,581.00 M…" at bounding box center [842, 771] width 1206 height 342
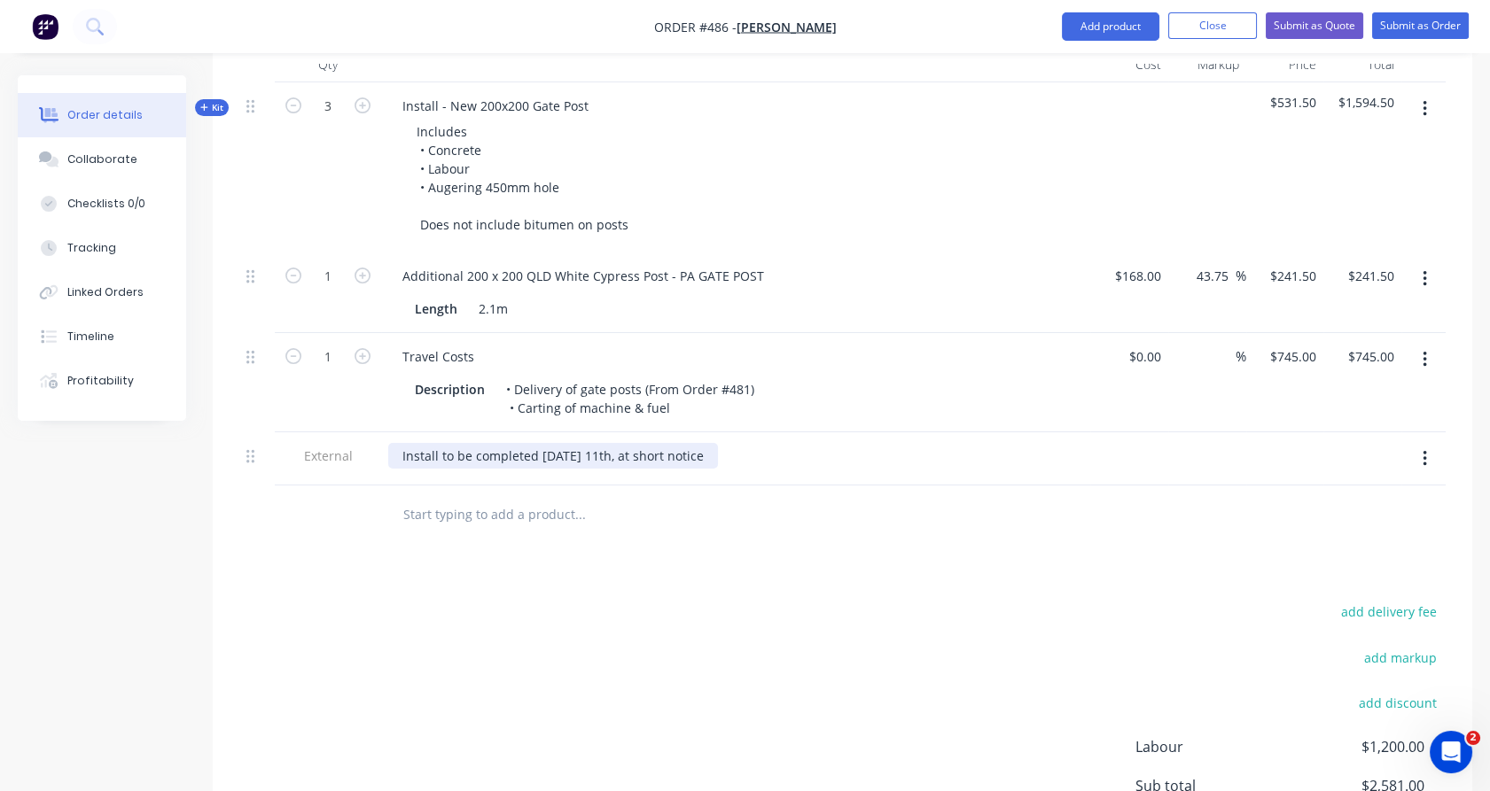
click at [718, 443] on div "Install to be completed [DATE] 11th, at short notice" at bounding box center [553, 456] width 330 height 26
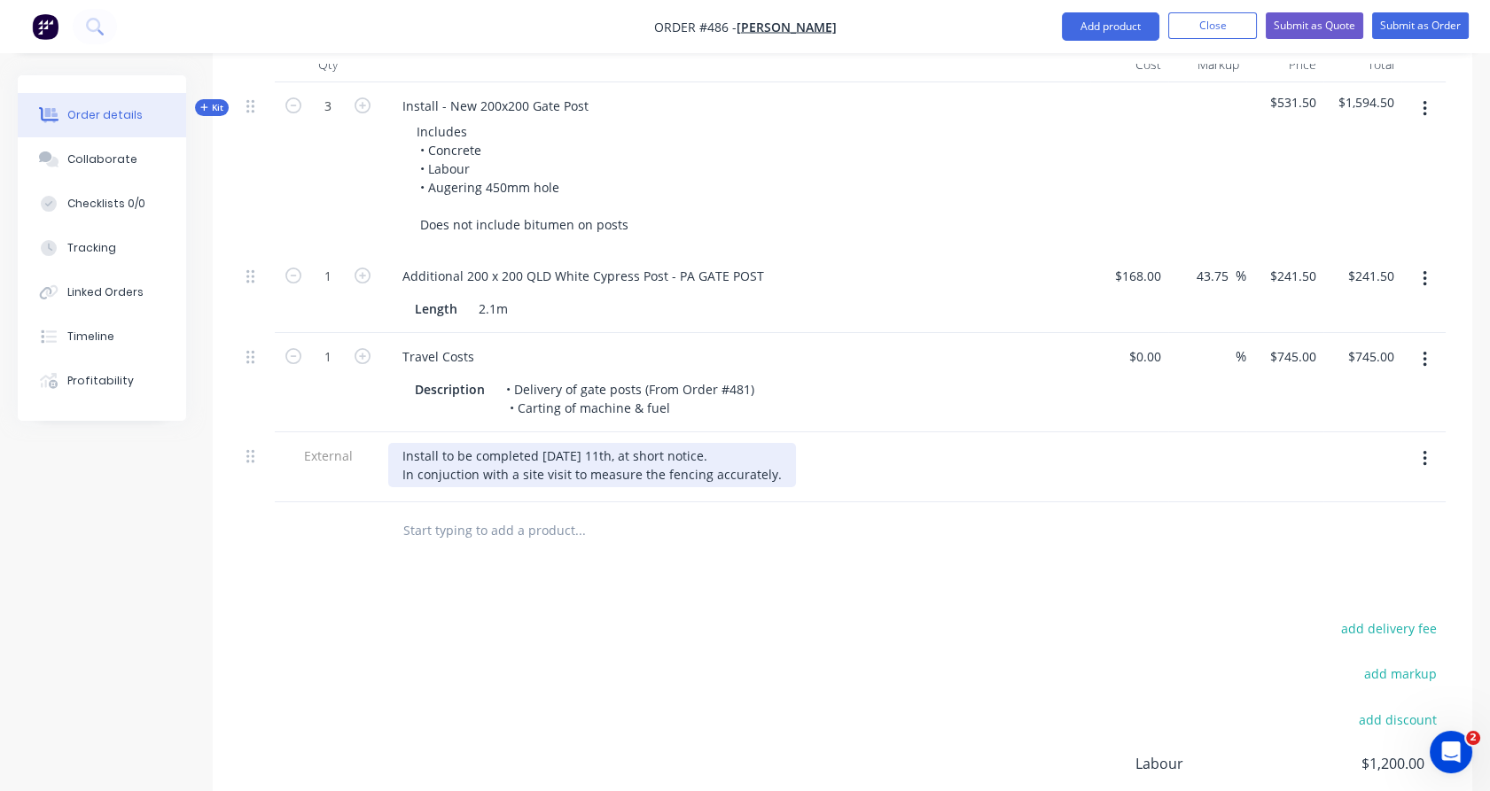
click at [447, 447] on div "Install to be completed [DATE] 11th, at short notice. In conjuction with a site…" at bounding box center [592, 465] width 408 height 44
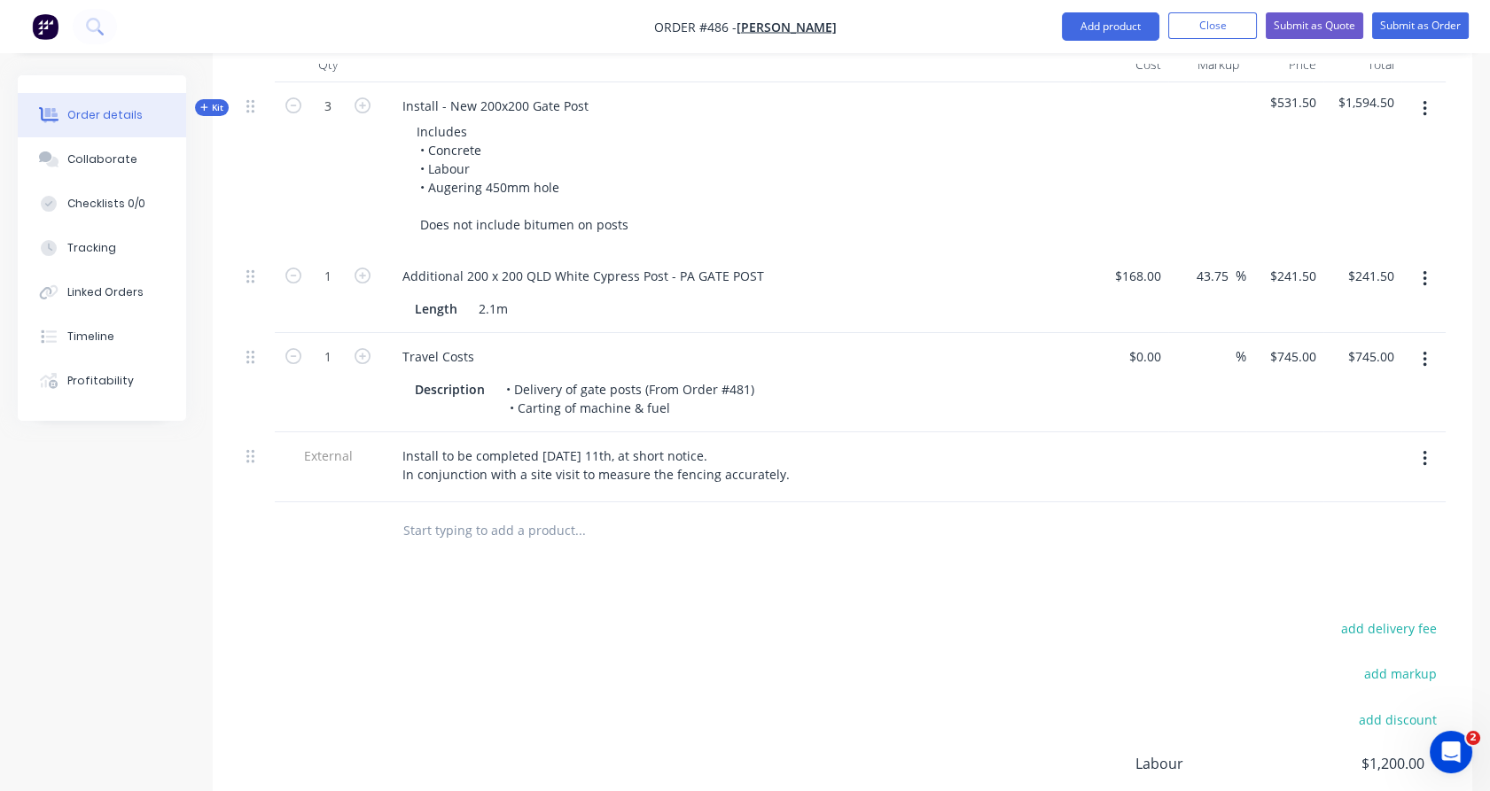
click at [326, 560] on div "Products Show / Hide columns Add product Qty Cost Markup Price Total Kit 3 Inst…" at bounding box center [842, 484] width 1259 height 1002
click at [688, 515] on input "text" at bounding box center [579, 530] width 355 height 35
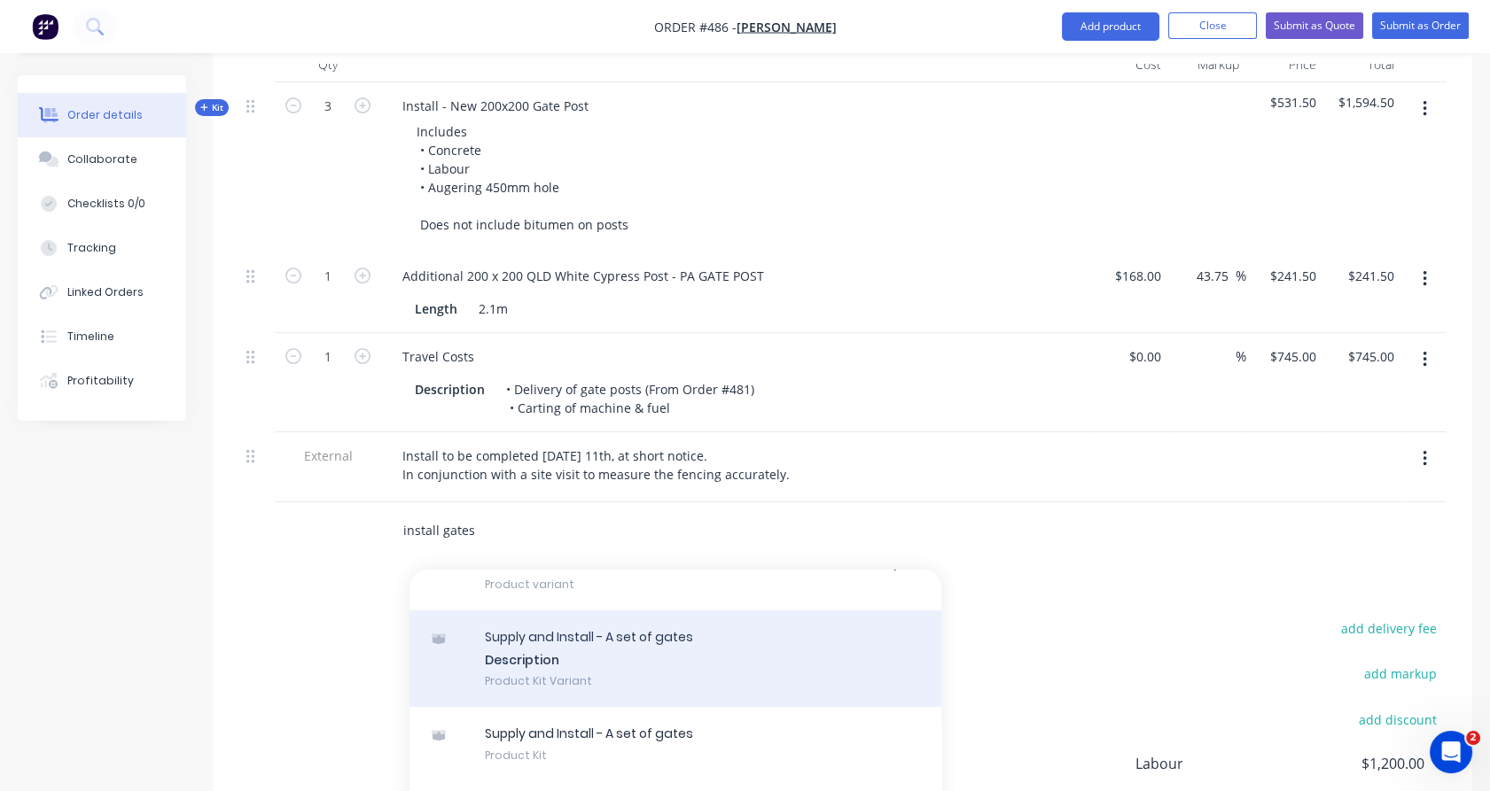
type input "install gates"
click at [671, 649] on div "Supply and Install - A set of gates Description Product Kit Variant" at bounding box center [675, 659] width 532 height 97
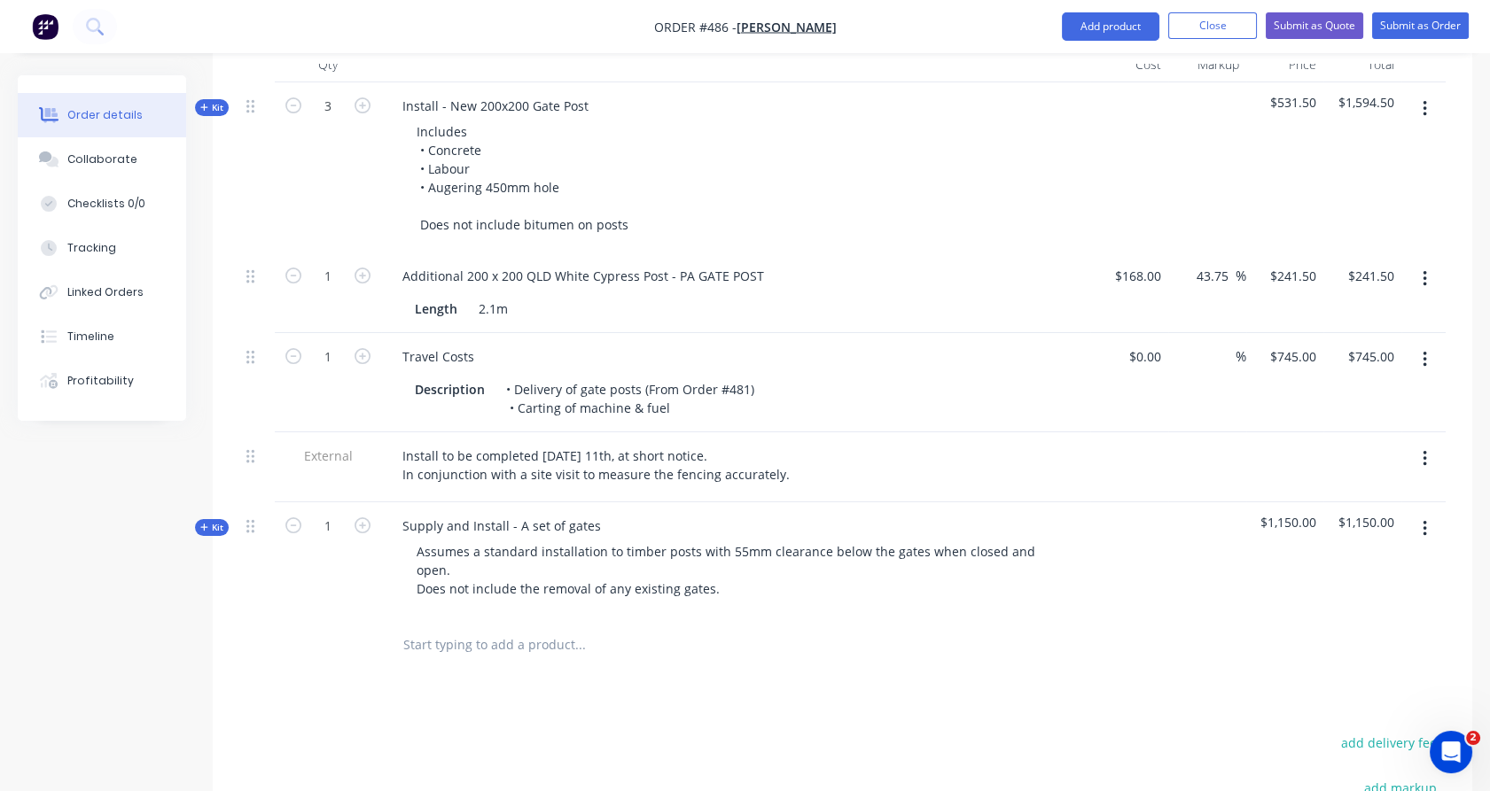
click at [212, 521] on span "Kit" at bounding box center [211, 527] width 23 height 13
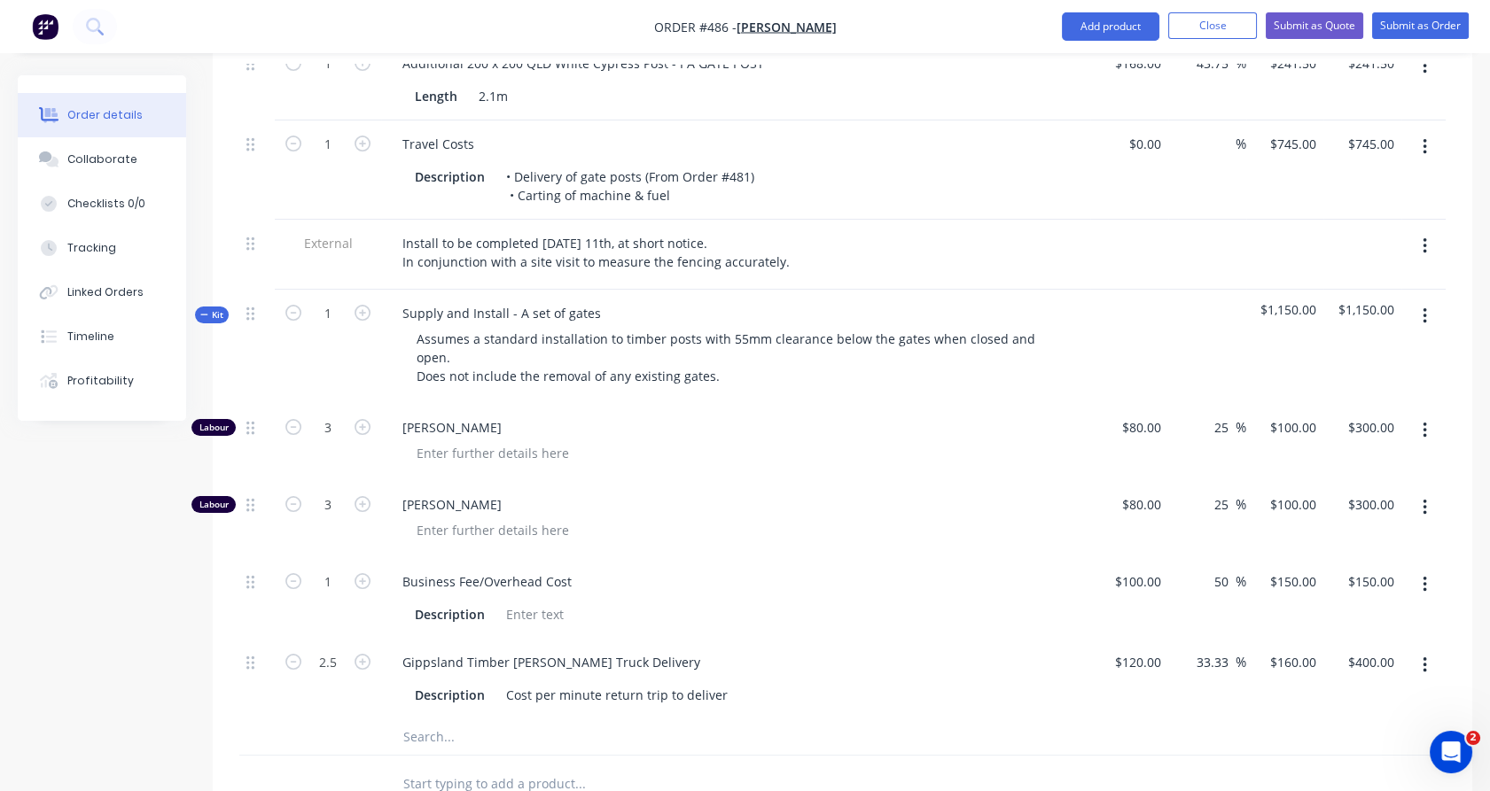
scroll to position [900, 0]
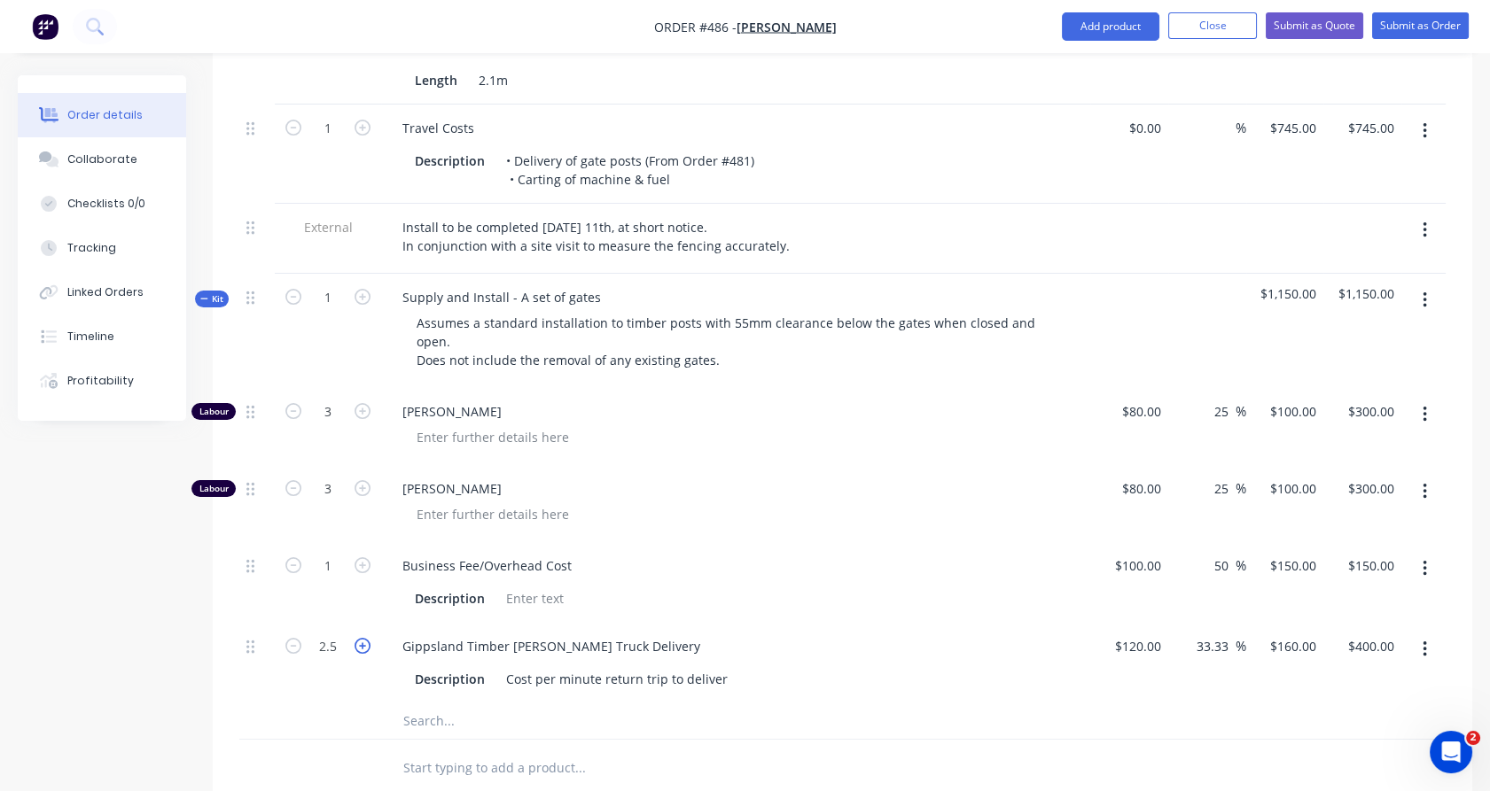
click at [363, 638] on icon "button" at bounding box center [363, 646] width 16 height 16
type input "3.5"
type input "$560.00"
click at [363, 638] on icon "button" at bounding box center [363, 646] width 16 height 16
type input "4.5"
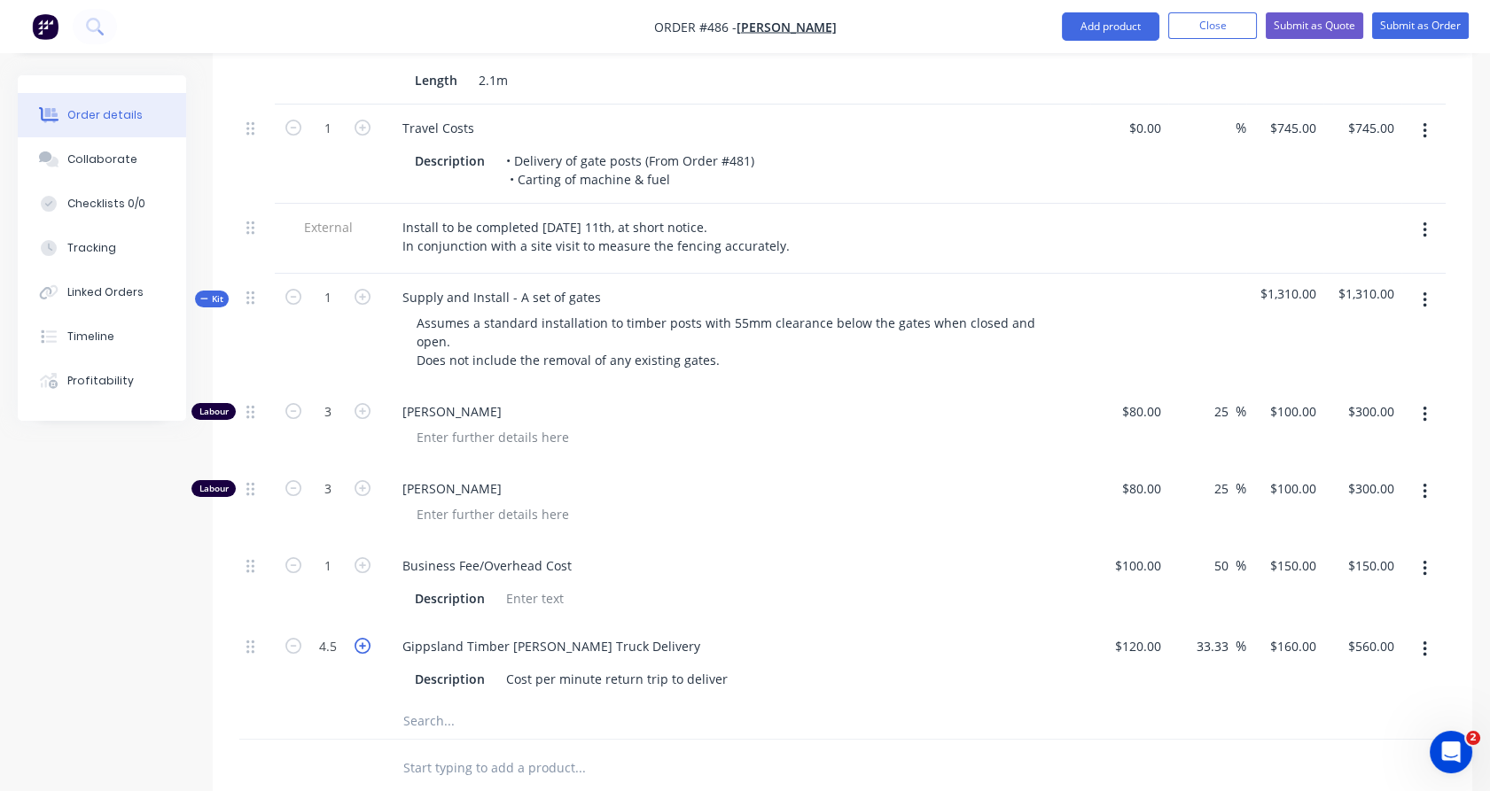
type input "$720.00"
click at [363, 638] on icon "button" at bounding box center [363, 646] width 16 height 16
type input "5.5"
type input "$880.00"
click at [363, 638] on icon "button" at bounding box center [363, 646] width 16 height 16
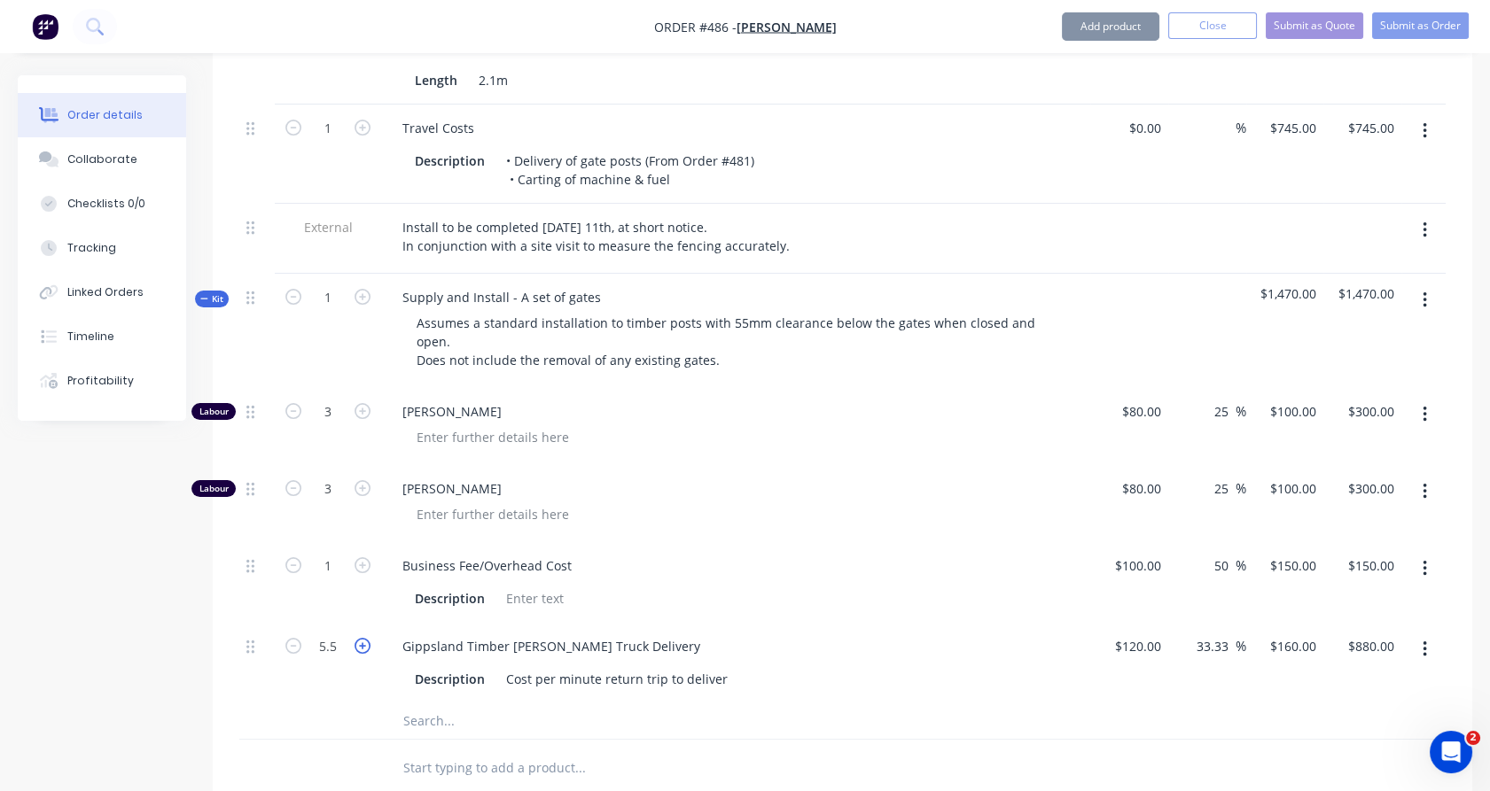
type input "6.5"
type input "$1,040.00"
click at [292, 638] on icon "button" at bounding box center [293, 646] width 16 height 16
type input "5.5"
type input "$880.00"
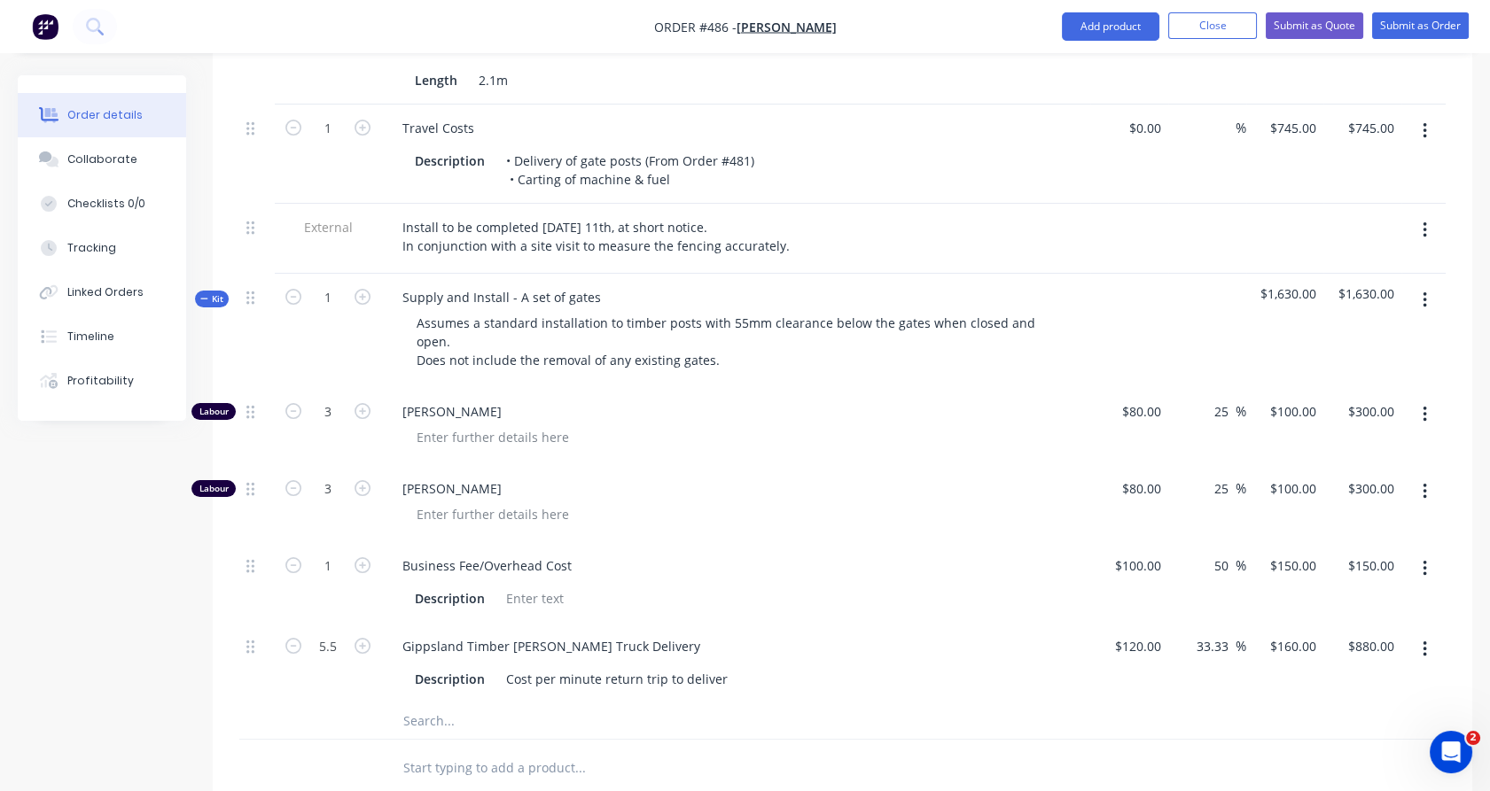
click at [355, 409] on div "3" at bounding box center [328, 426] width 106 height 77
click at [438, 704] on input "text" at bounding box center [579, 721] width 355 height 35
type input "a"
click at [1423, 291] on icon "button" at bounding box center [1425, 300] width 4 height 19
click at [1382, 334] on div "Add product to kit" at bounding box center [1361, 347] width 136 height 26
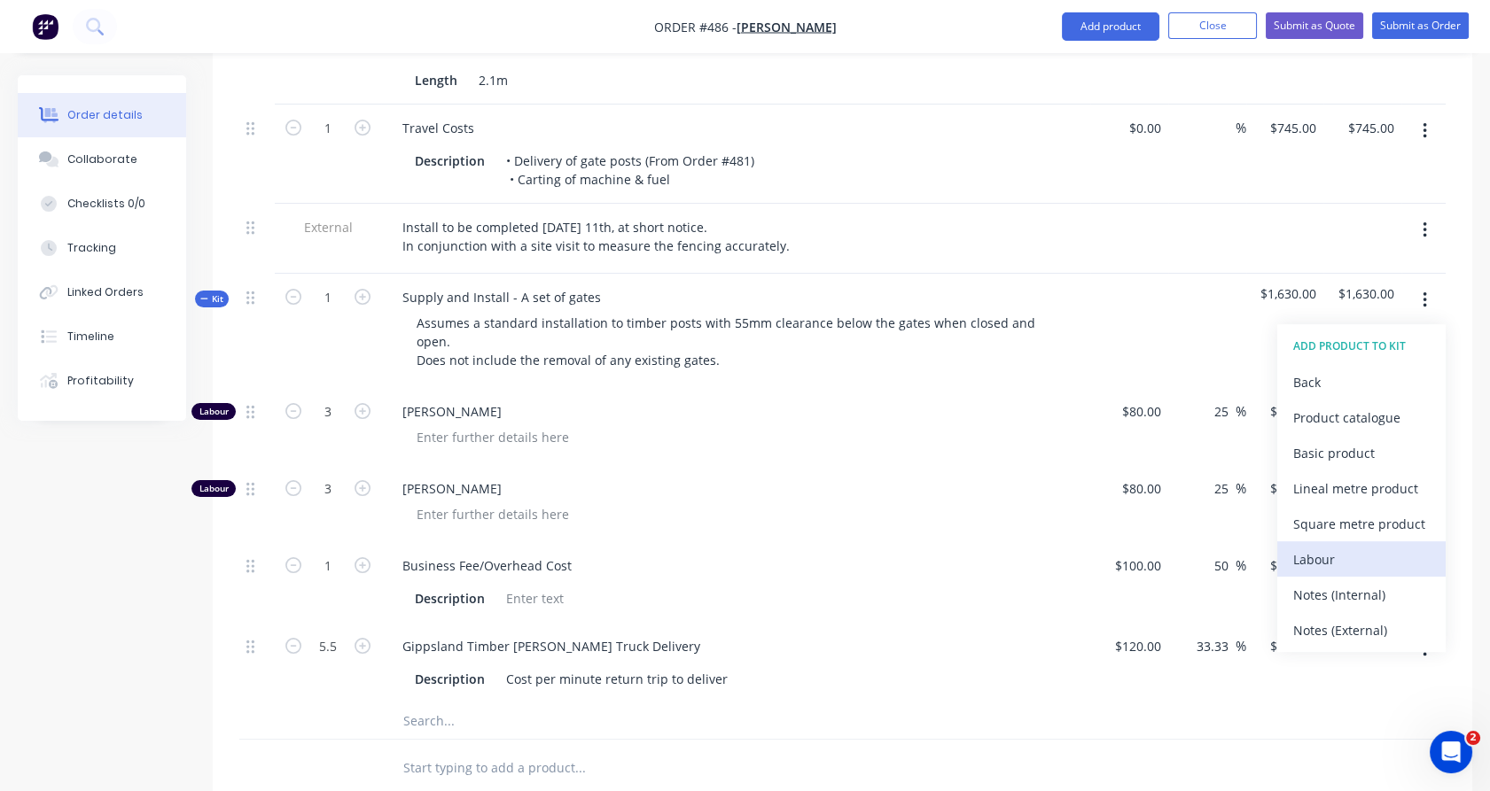
click at [1326, 547] on div "Labour" at bounding box center [1361, 560] width 136 height 26
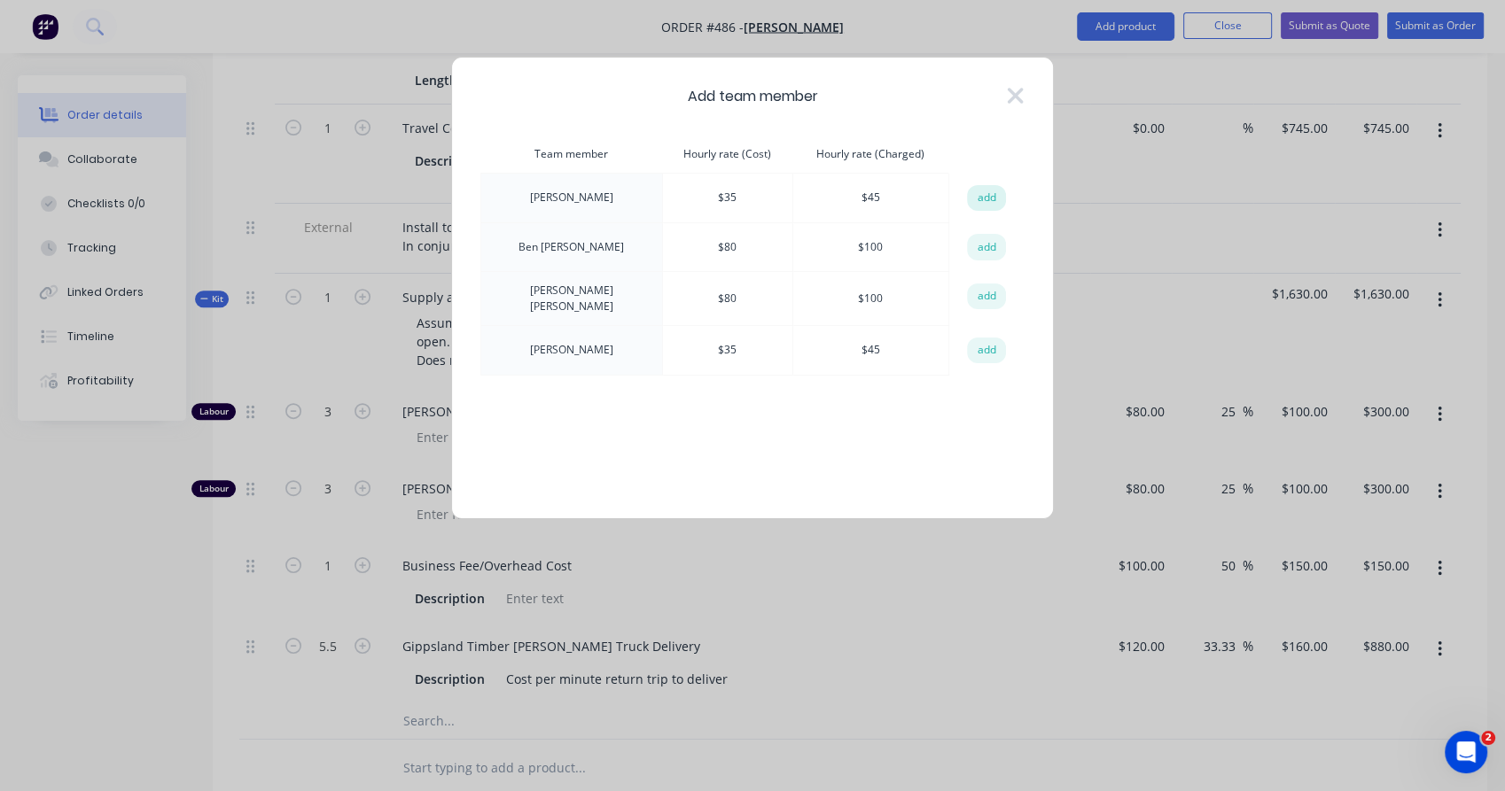
click at [984, 198] on button "add" at bounding box center [986, 198] width 39 height 27
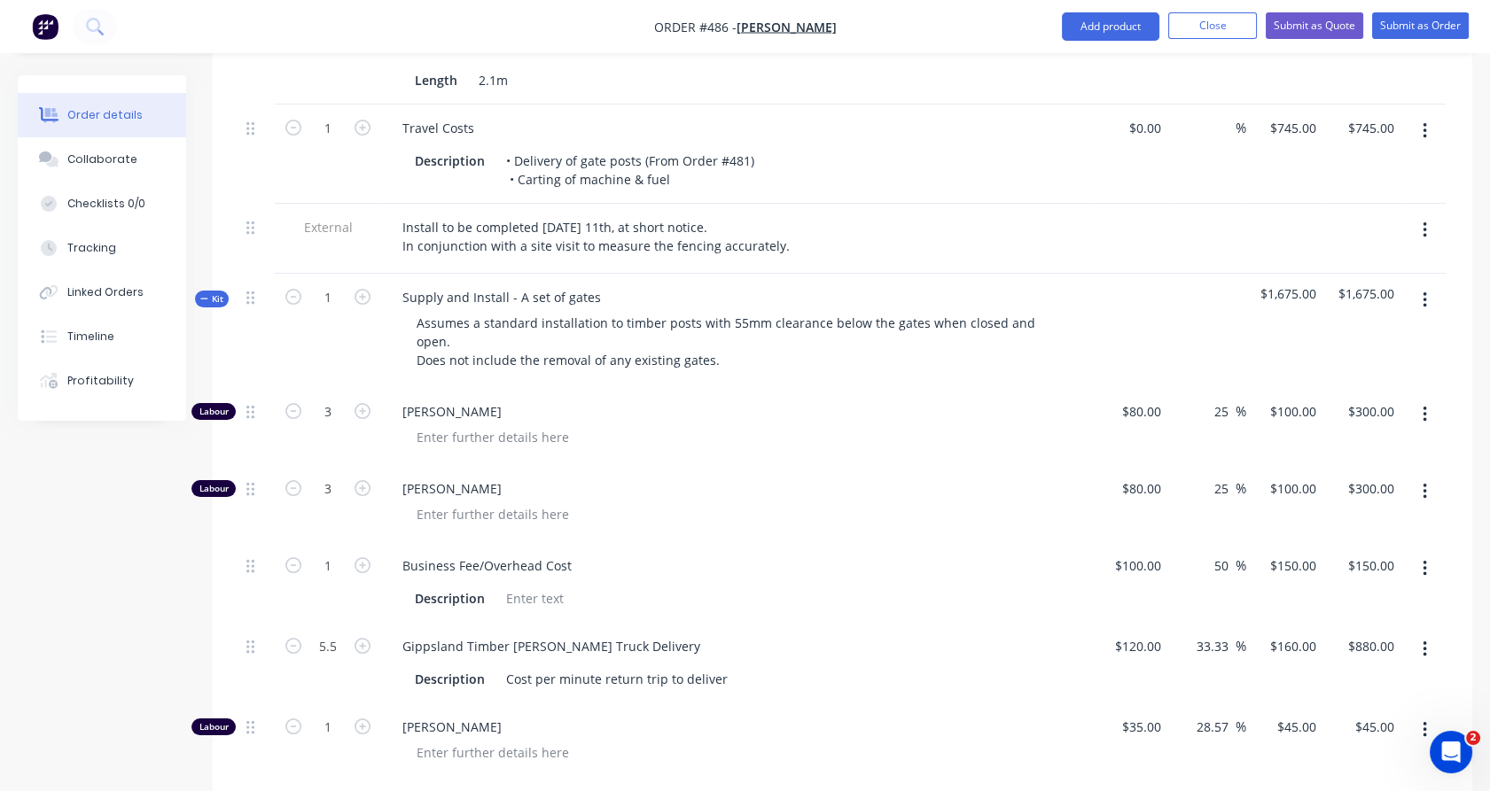
click at [437, 718] on span "[PERSON_NAME]" at bounding box center [742, 727] width 681 height 19
drag, startPoint x: 437, startPoint y: 698, endPoint x: 399, endPoint y: 729, distance: 49.7
click at [399, 729] on div "[PERSON_NAME]" at bounding box center [735, 742] width 709 height 77
click at [331, 714] on input "1" at bounding box center [328, 727] width 46 height 27
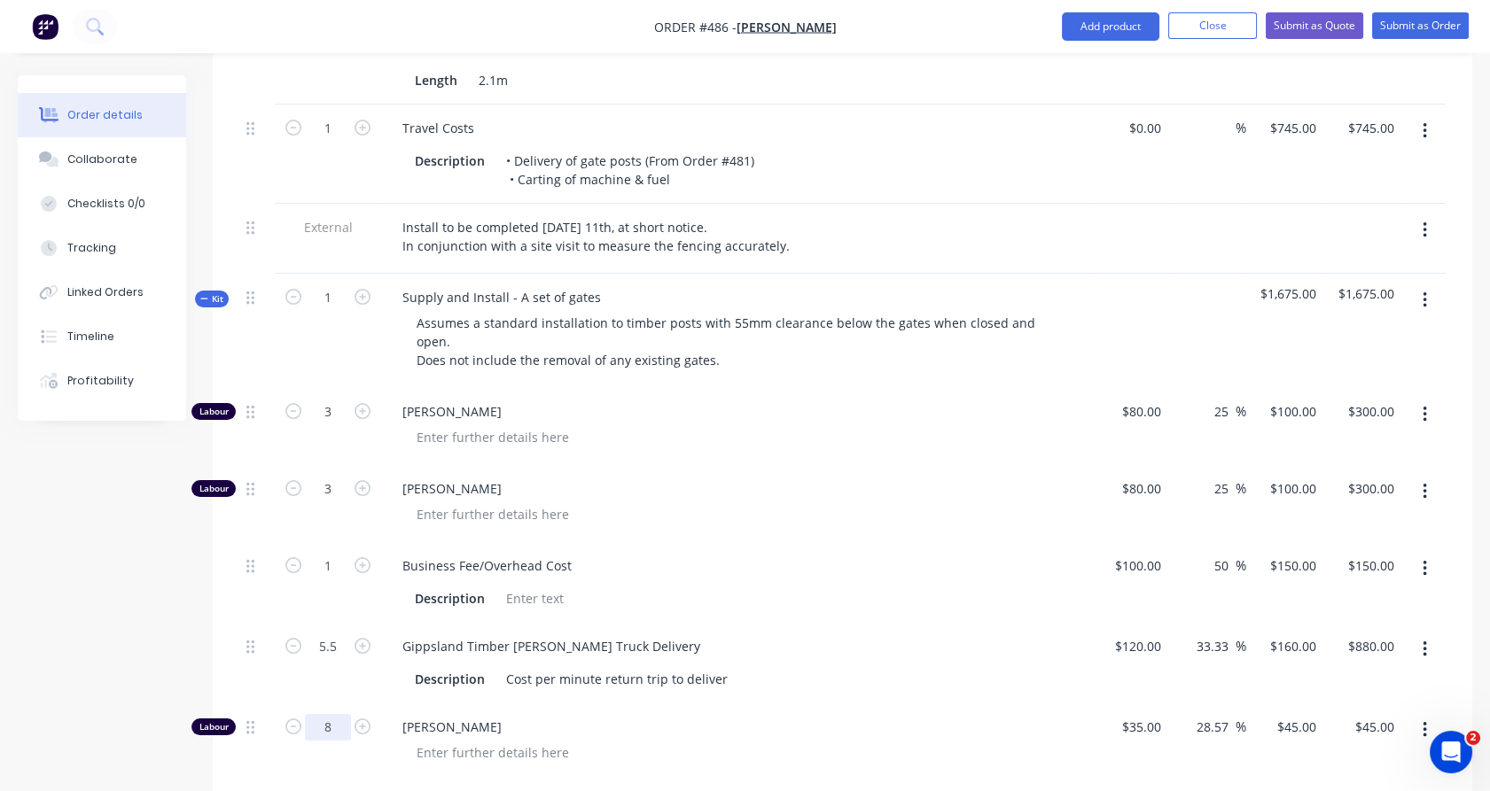
type input "8"
type input "$360.00"
click at [335, 781] on div at bounding box center [328, 798] width 106 height 35
click at [1292, 706] on div "45 $45.00" at bounding box center [1285, 742] width 78 height 77
type input "55"
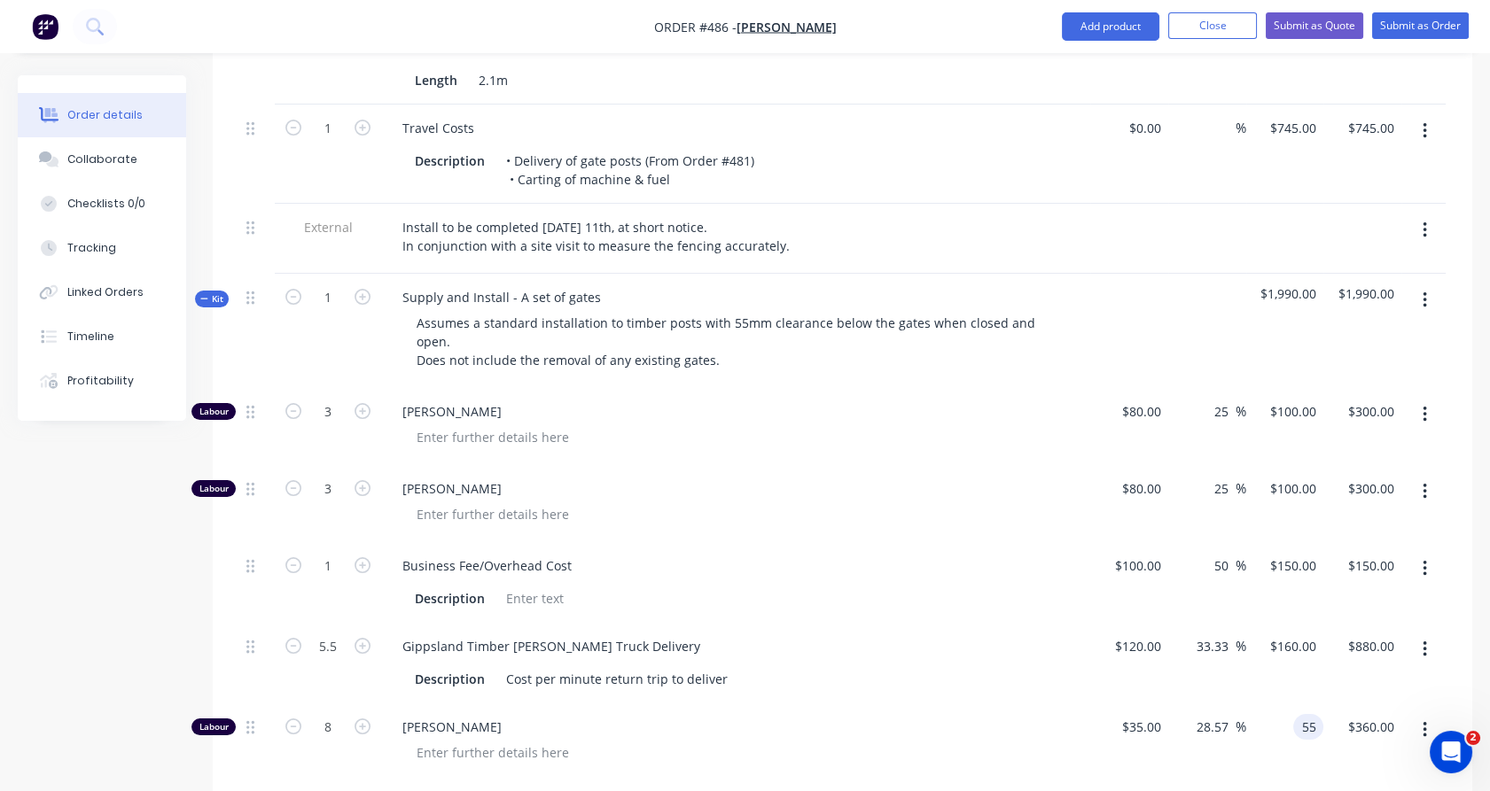
type input "57.14"
type input "$55.00"
type input "$440.00"
click at [1297, 745] on div "$55.00 55" at bounding box center [1285, 742] width 78 height 77
click at [1429, 476] on button "button" at bounding box center [1425, 492] width 42 height 32
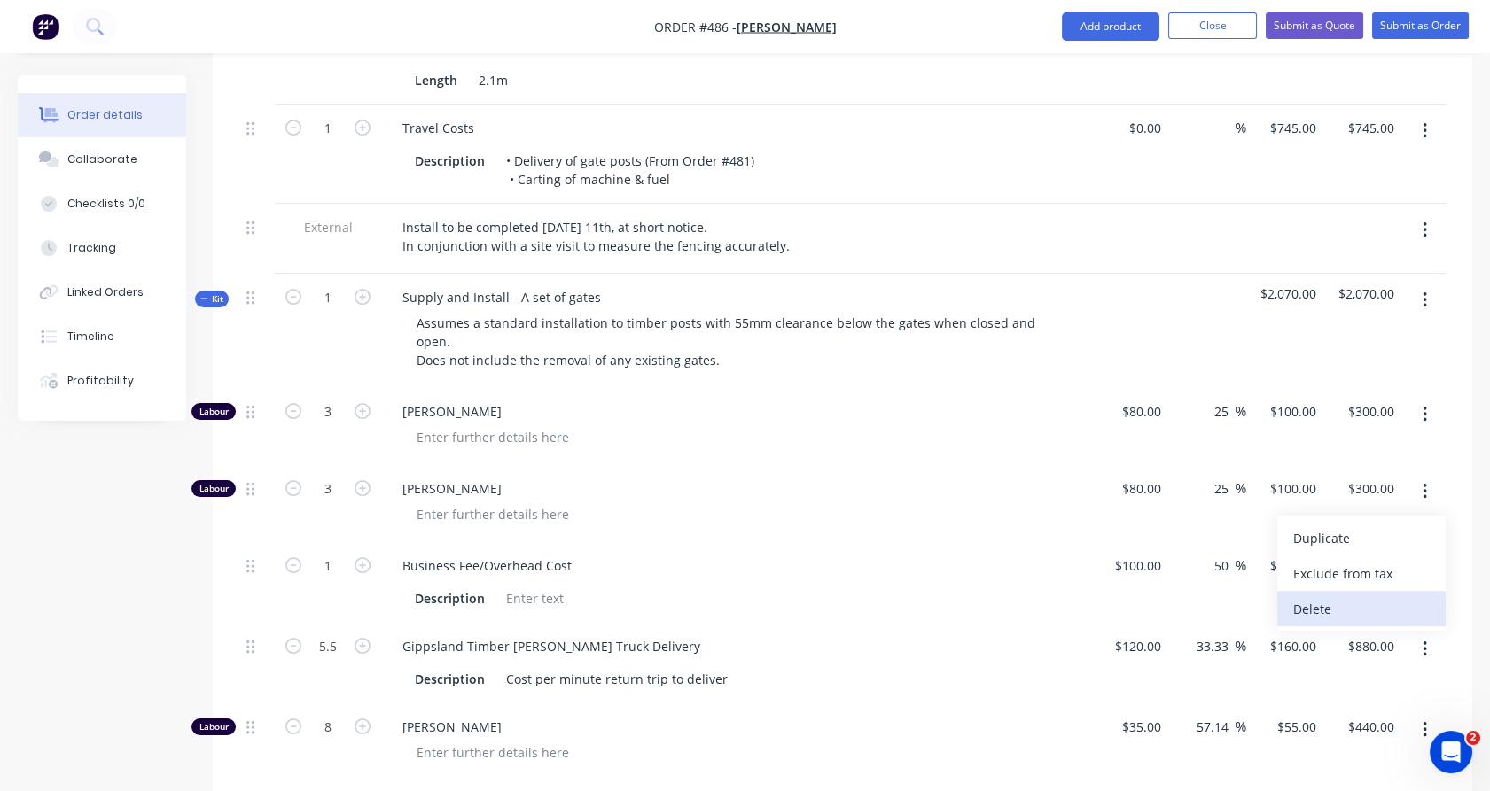
click at [1359, 596] on div "Delete" at bounding box center [1361, 609] width 136 height 26
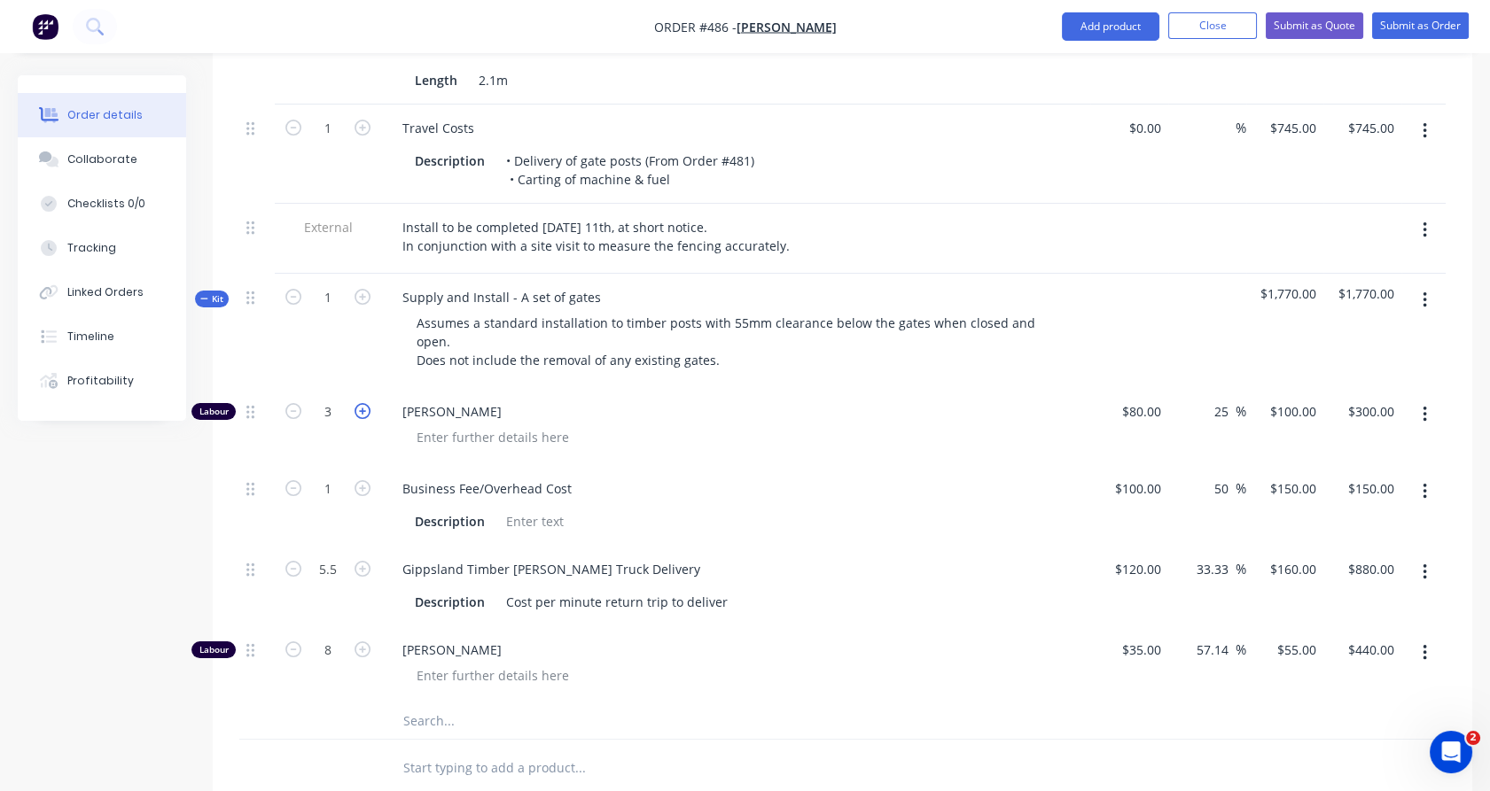
click at [367, 403] on icon "button" at bounding box center [363, 411] width 16 height 16
type input "4"
type input "$400.00"
click at [367, 403] on icon "button" at bounding box center [363, 411] width 16 height 16
type input "5"
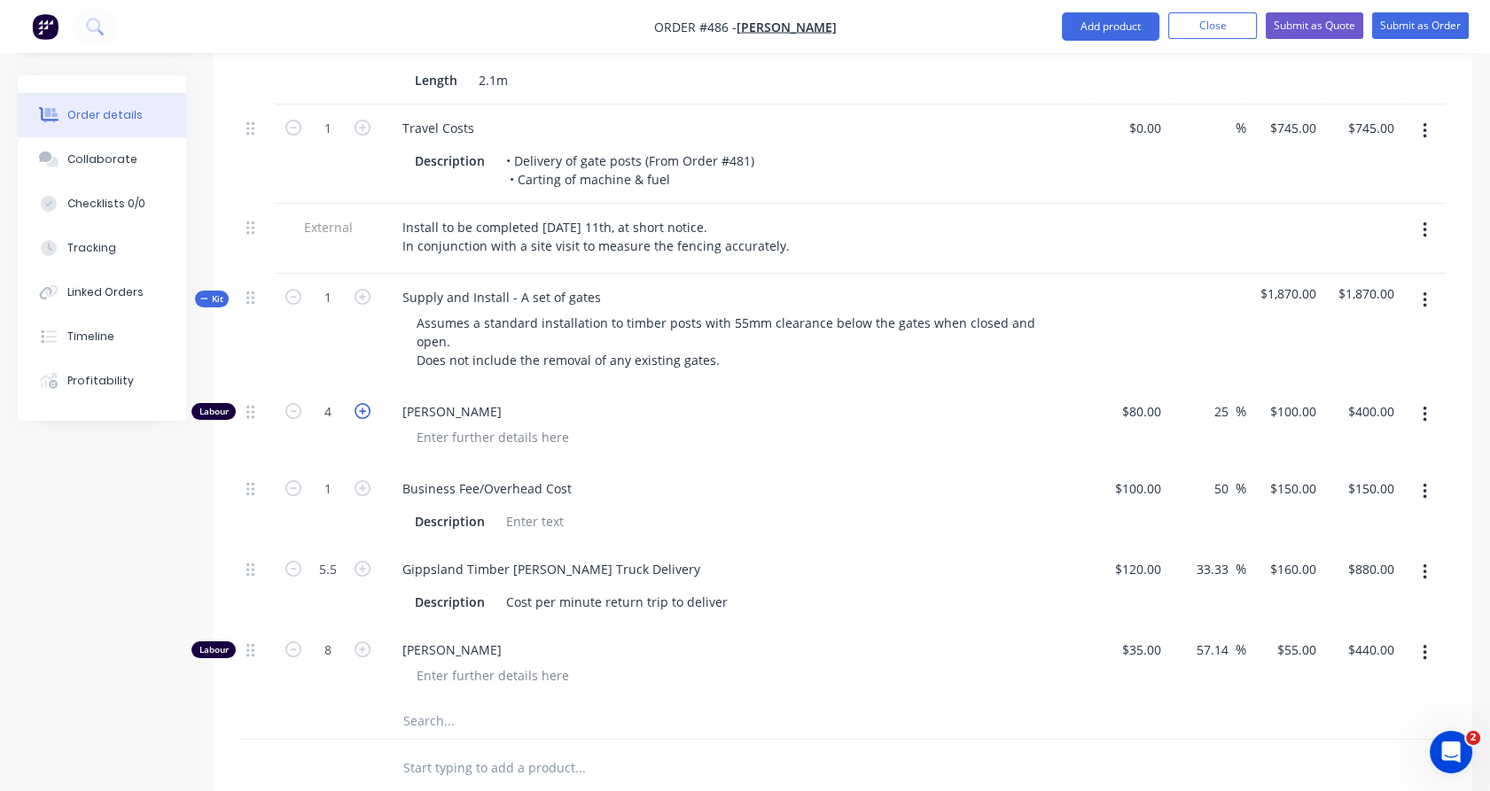
type input "$500.00"
click at [289, 561] on icon "button" at bounding box center [293, 569] width 16 height 16
type input "4.5"
type input "$720.00"
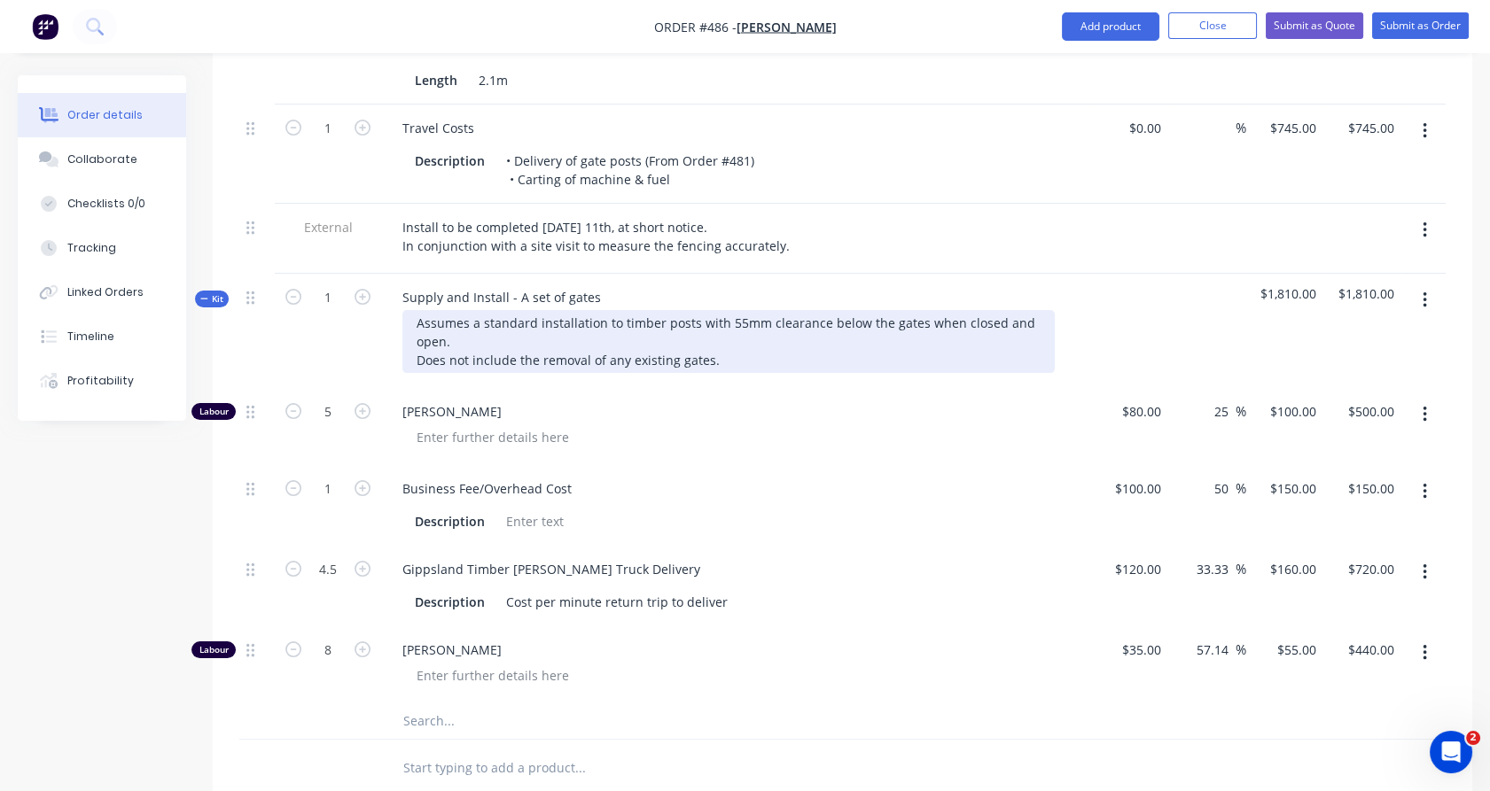
click at [723, 339] on div "Assumes a standard installation to timber posts with 55mm clearance below the g…" at bounding box center [728, 341] width 652 height 63
drag, startPoint x: 723, startPoint y: 339, endPoint x: 409, endPoint y: 340, distance: 313.8
click at [409, 340] on div "Assumes a standard installation to timber posts with 55mm clearance below the g…" at bounding box center [728, 341] width 652 height 63
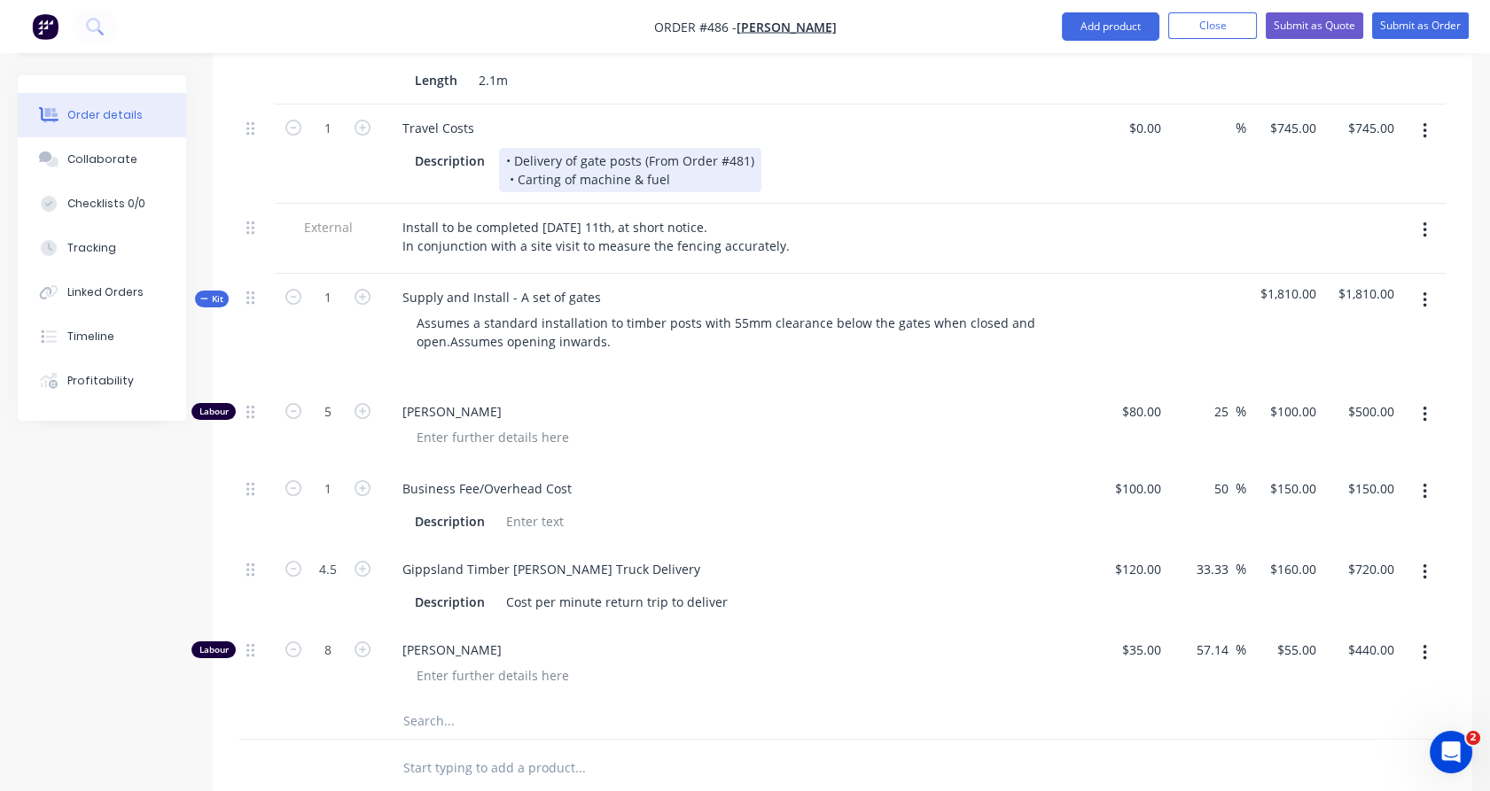
click at [504, 148] on div "• Delivery of gate posts (From Order #481) • Carting of machine & fuel" at bounding box center [630, 170] width 262 height 44
click at [507, 148] on div "• Delivery of gate posts (From Order #481) • Carting of machine & fuel" at bounding box center [630, 170] width 262 height 44
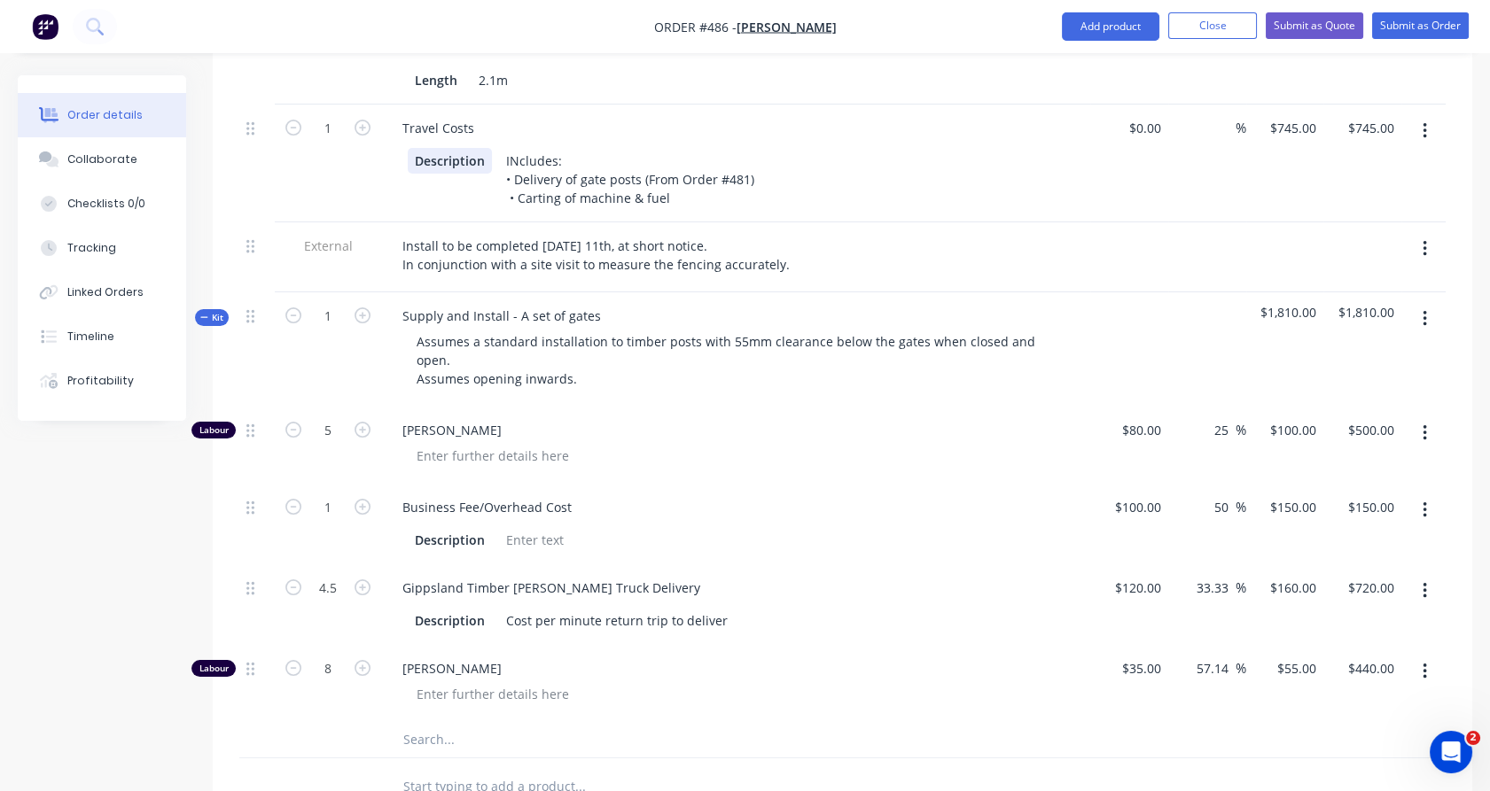
click at [426, 191] on div "Travel Costs Description INcludes: • Delivery of gate posts (From Order #481) •…" at bounding box center [735, 164] width 709 height 118
click at [447, 168] on div "Description INcludes: • Delivery of gate posts (From Order #481) • Carting of m…" at bounding box center [732, 179] width 649 height 63
click at [459, 159] on div "Description Includes: • Delivery of gate posts (From Order #481) • Carting of m…" at bounding box center [732, 179] width 649 height 63
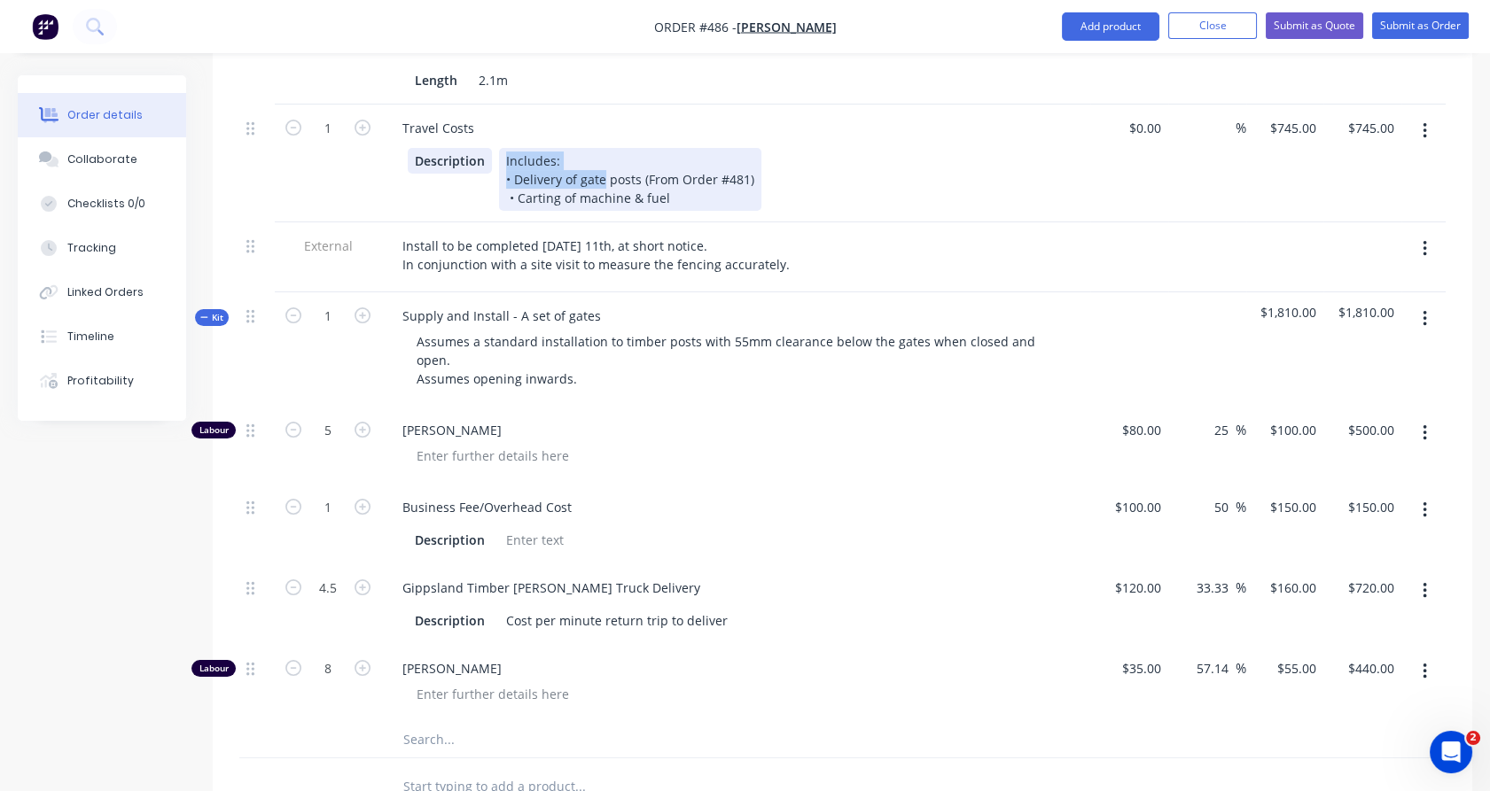
drag, startPoint x: 604, startPoint y: 149, endPoint x: 489, endPoint y: 137, distance: 114.9
click at [489, 148] on div "Description Includes: • Delivery of gate posts (From Order #481) • Carting of m…" at bounding box center [732, 179] width 649 height 63
copy div "Includes: • Delivery of gate"
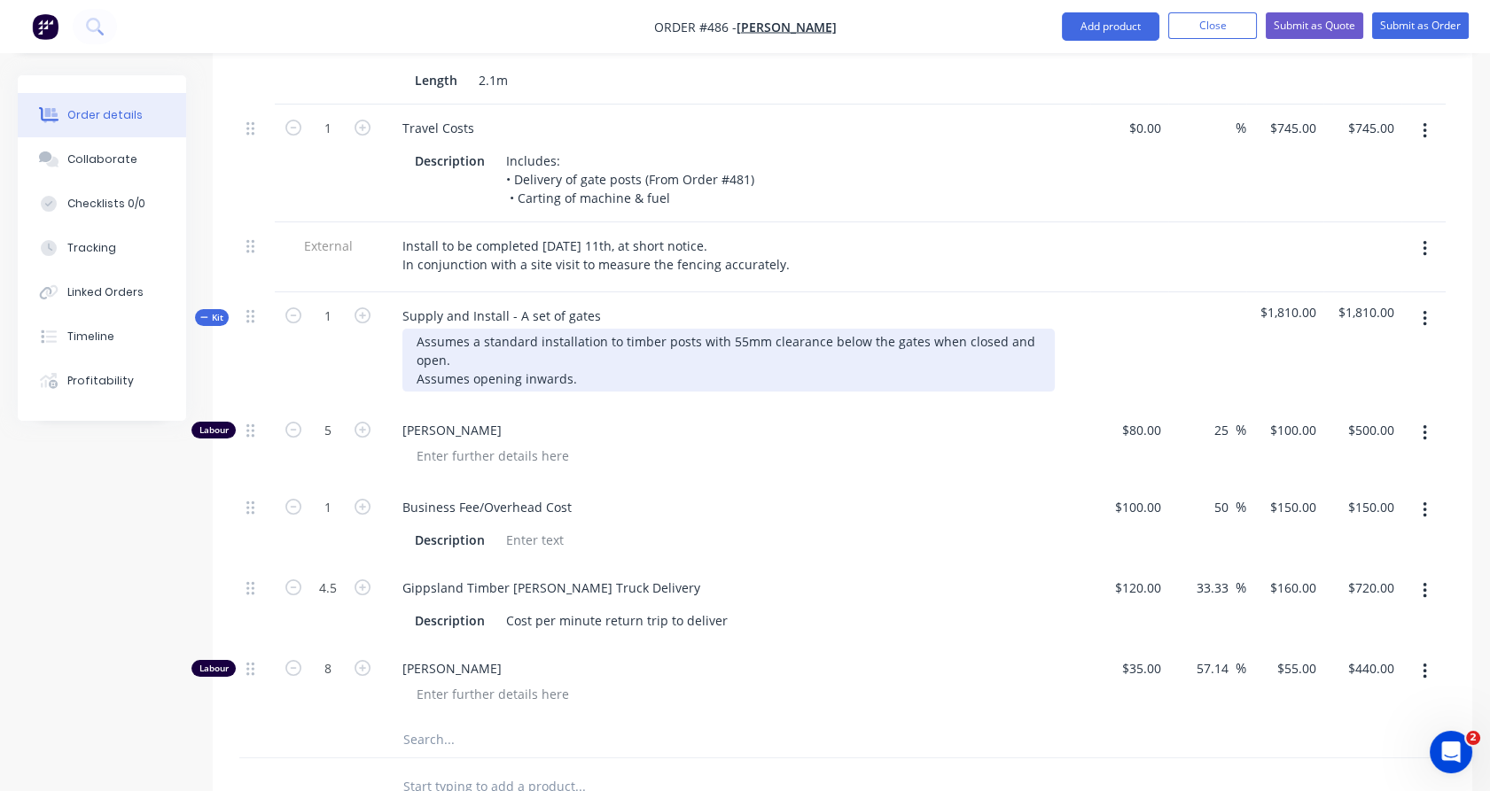
click at [402, 348] on div "Assumes a standard installation to timber posts with 55mm clearance below the g…" at bounding box center [728, 360] width 652 height 63
click at [580, 353] on div "Assumes a standard installation to timber posts with 55mm clearance below the g…" at bounding box center [728, 360] width 652 height 63
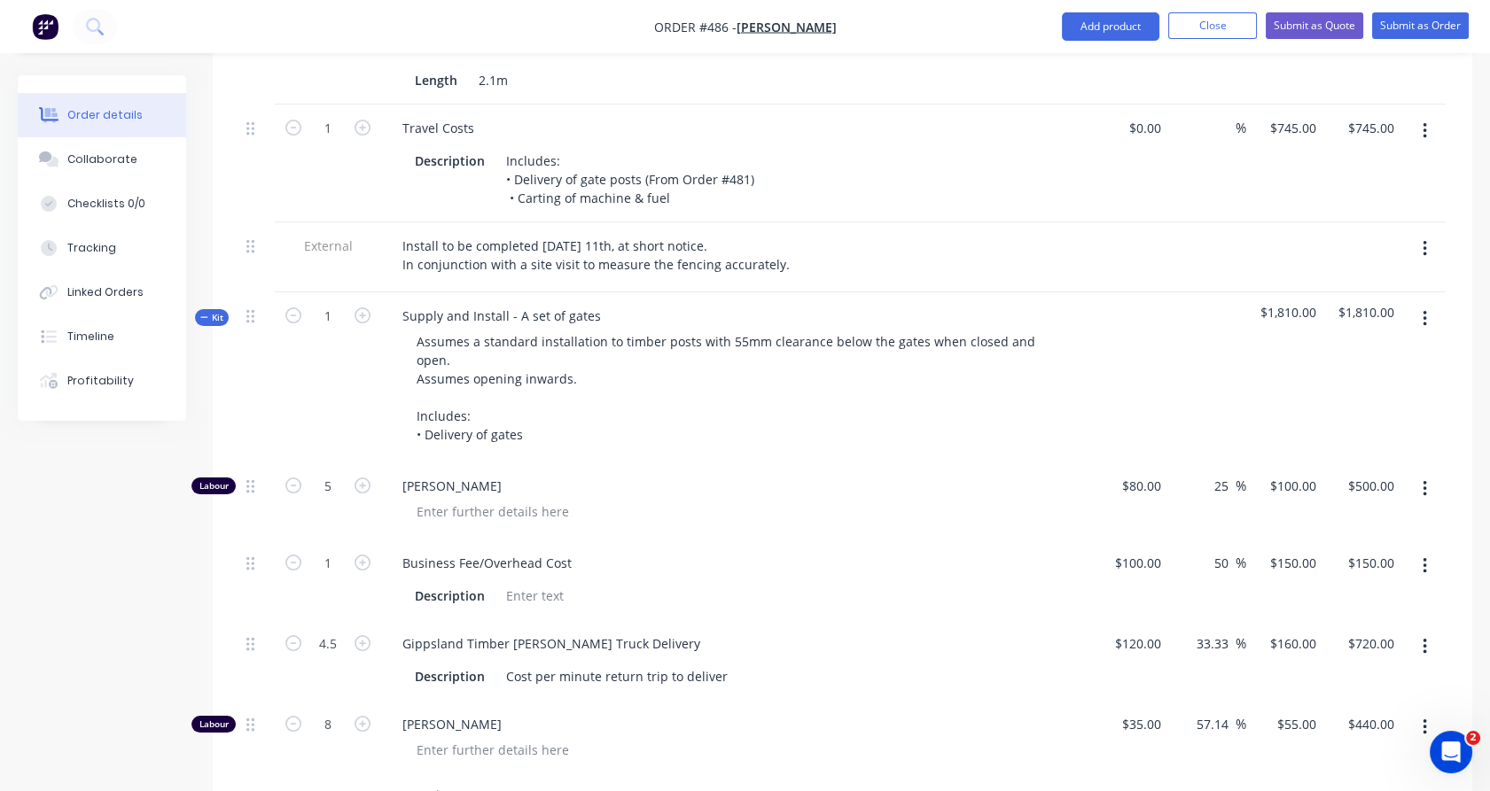
click at [331, 364] on div "1" at bounding box center [328, 377] width 106 height 170
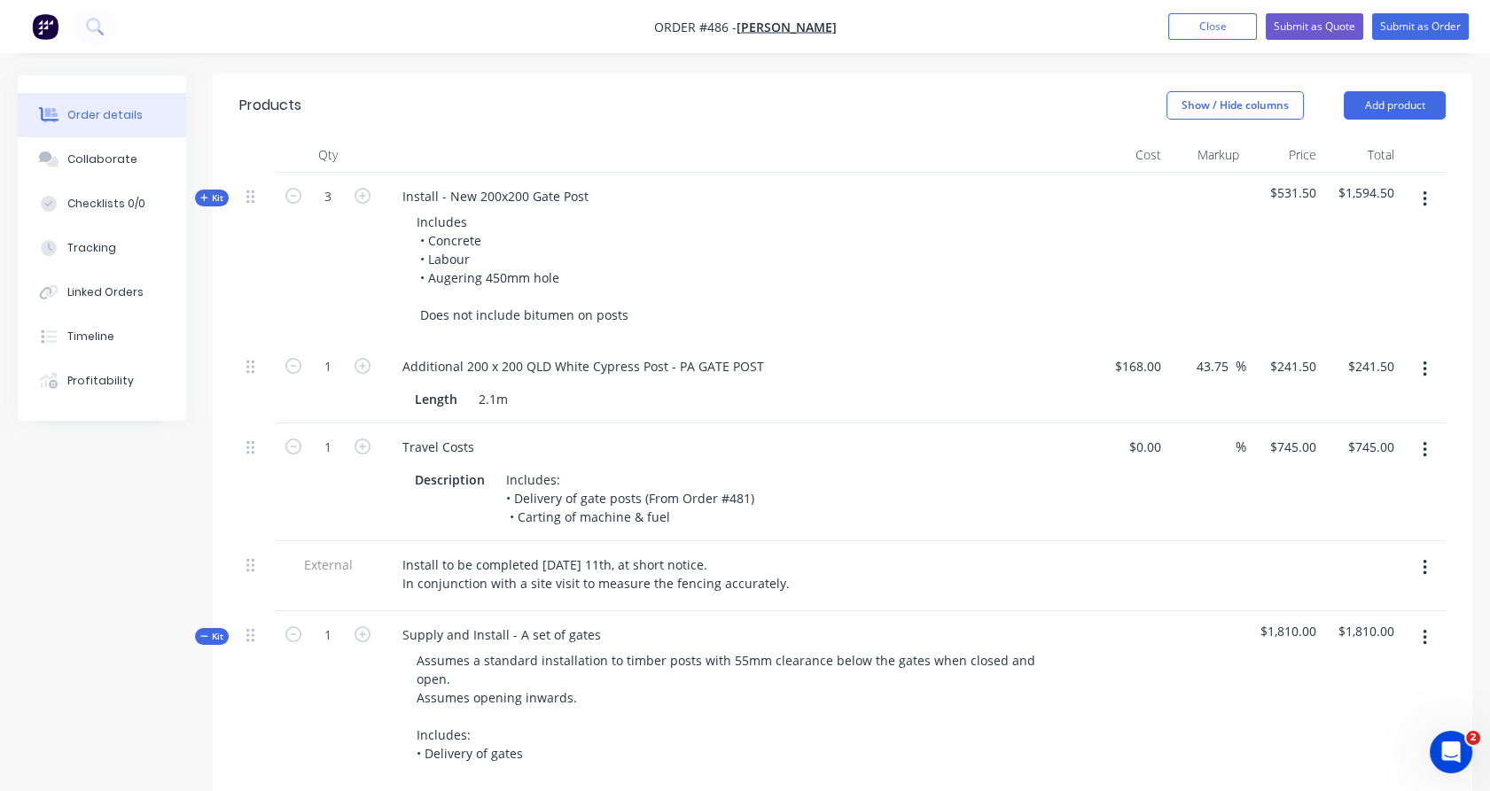
scroll to position [580, 0]
click at [599, 623] on div "Supply and Install - A set of gates" at bounding box center [501, 636] width 227 height 26
click at [314, 667] on div "1" at bounding box center [328, 697] width 106 height 170
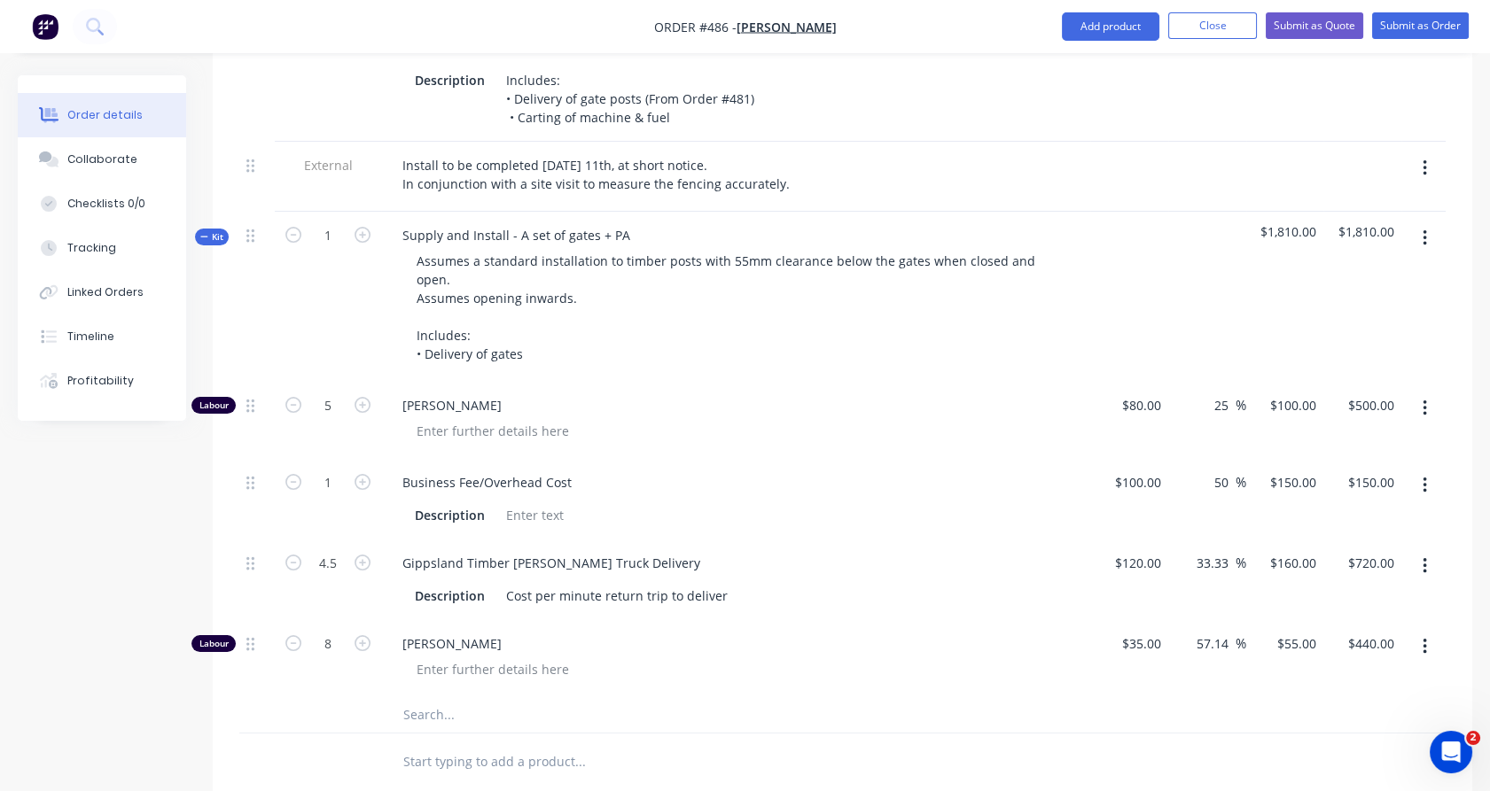
scroll to position [979, 0]
click at [437, 658] on div at bounding box center [492, 671] width 181 height 26
click at [333, 698] on div at bounding box center [328, 715] width 106 height 35
click at [361, 472] on button "button" at bounding box center [362, 481] width 23 height 19
type input "2"
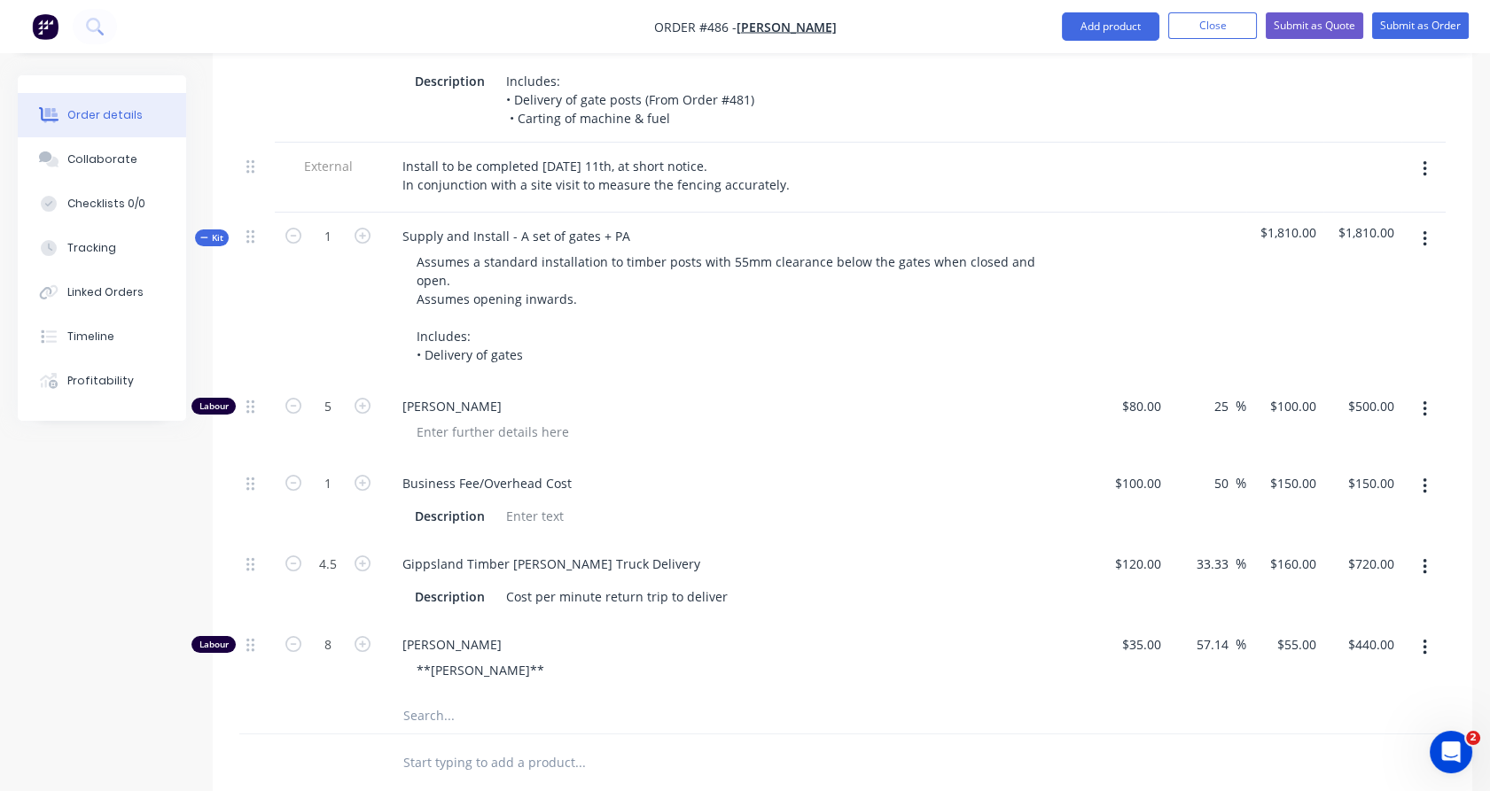
type input "$300.00"
click at [361, 472] on button "button" at bounding box center [362, 481] width 23 height 19
type input "3"
type input "$450.00"
click at [217, 231] on span "Kit" at bounding box center [211, 237] width 23 height 13
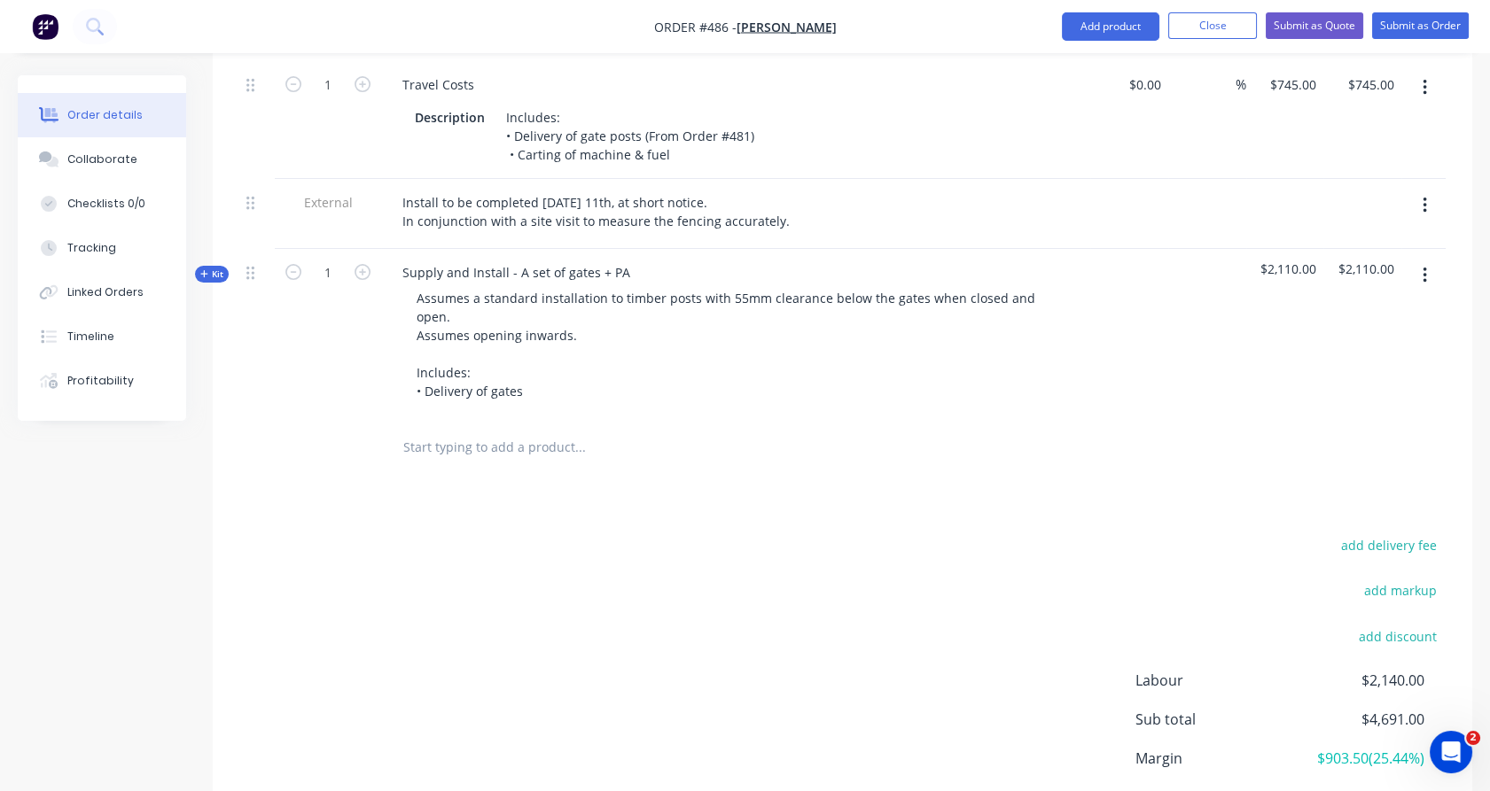
scroll to position [1033, 0]
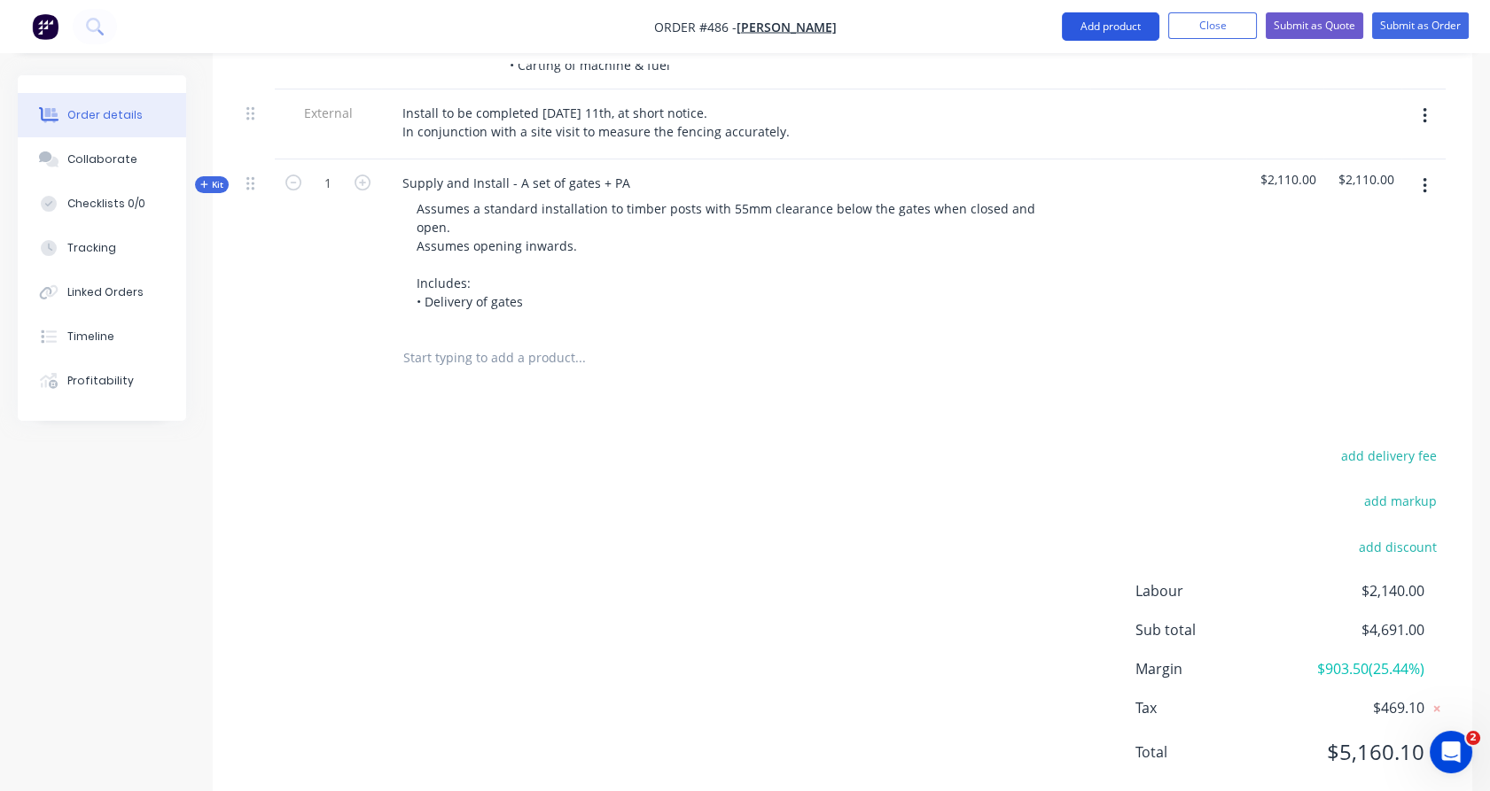
click at [1095, 27] on button "Add product" at bounding box center [1110, 26] width 97 height 28
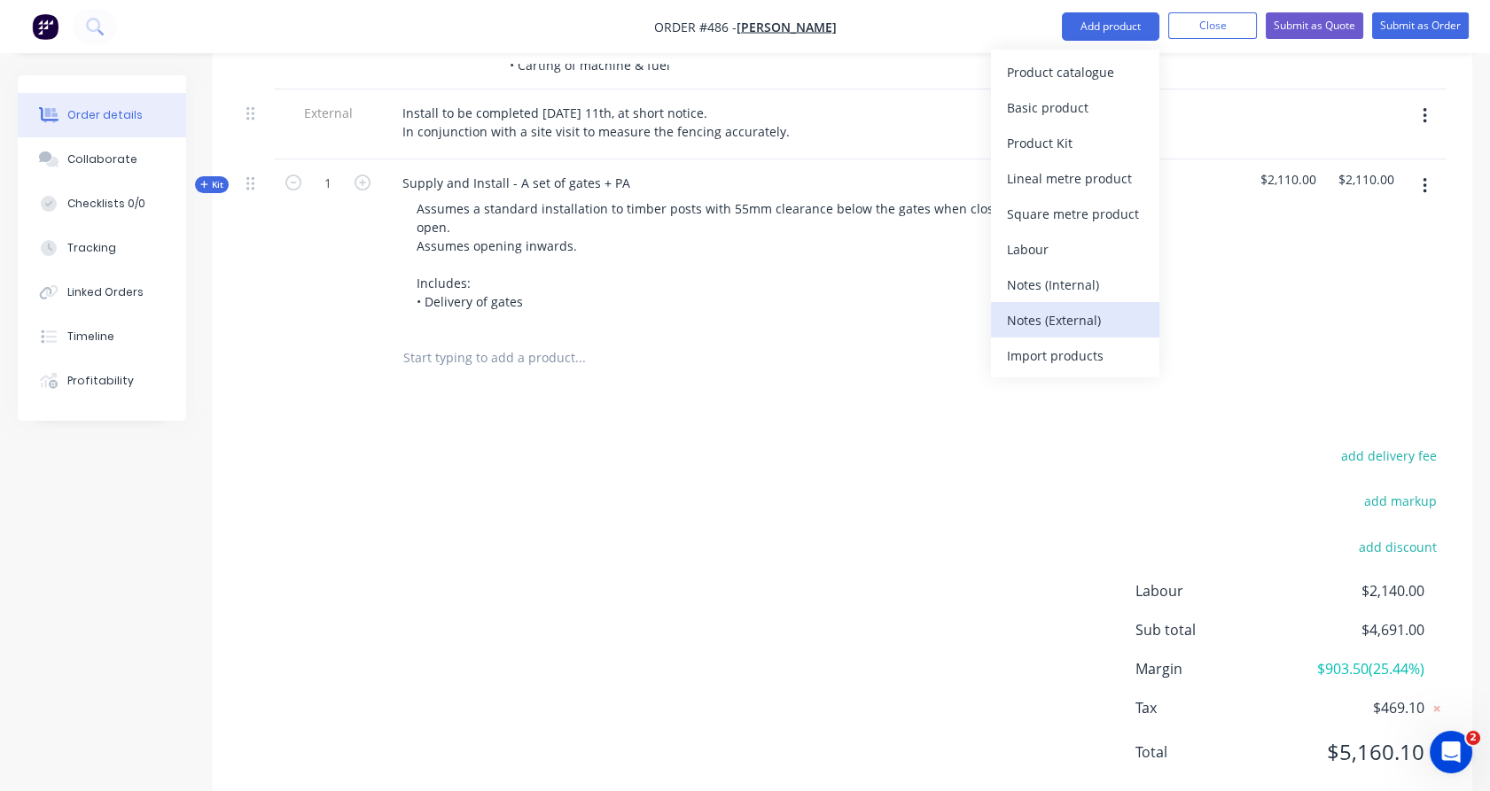
click at [1075, 320] on div "Notes (External)" at bounding box center [1075, 321] width 136 height 26
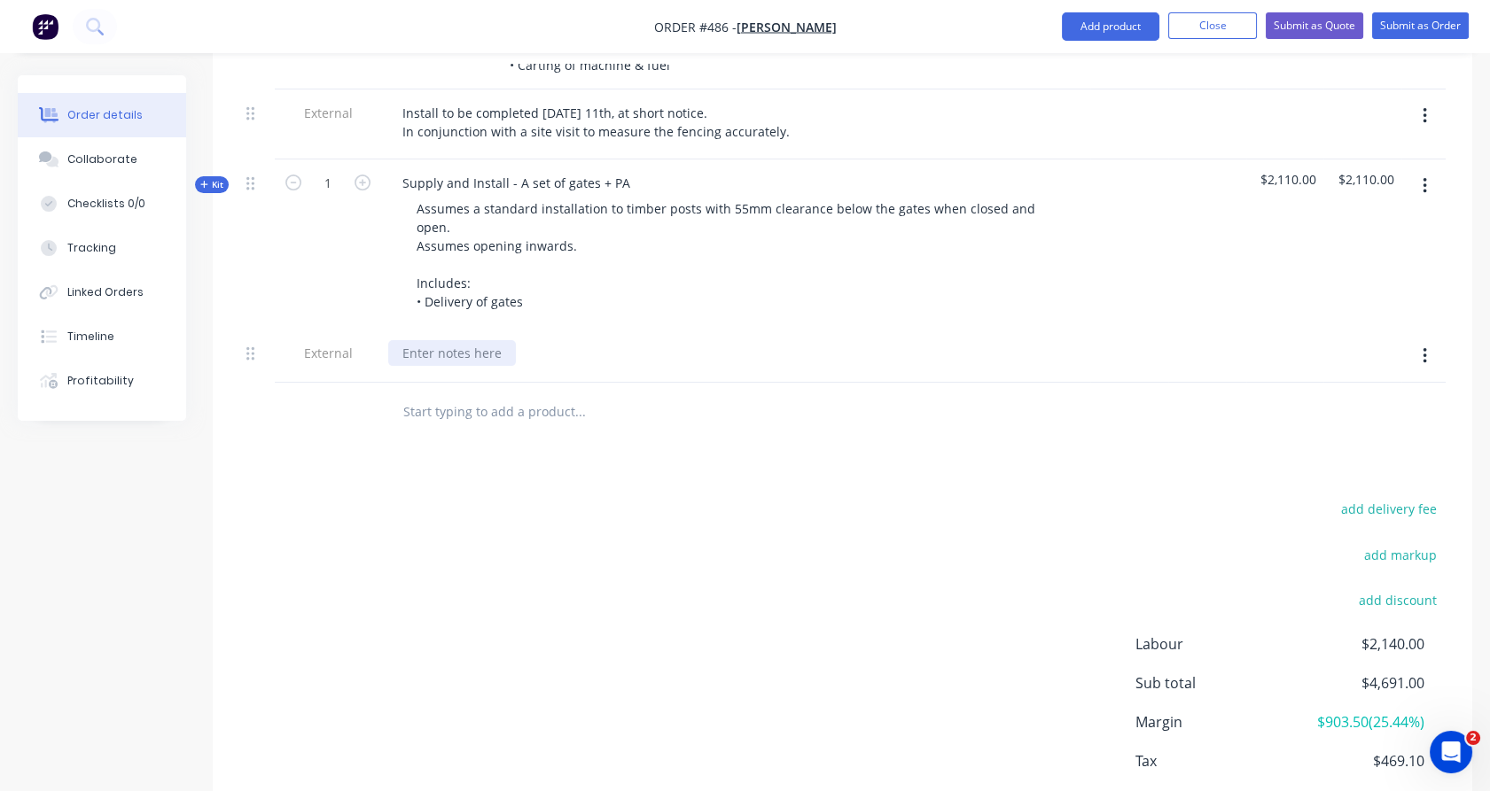
click at [488, 340] on div at bounding box center [452, 353] width 128 height 26
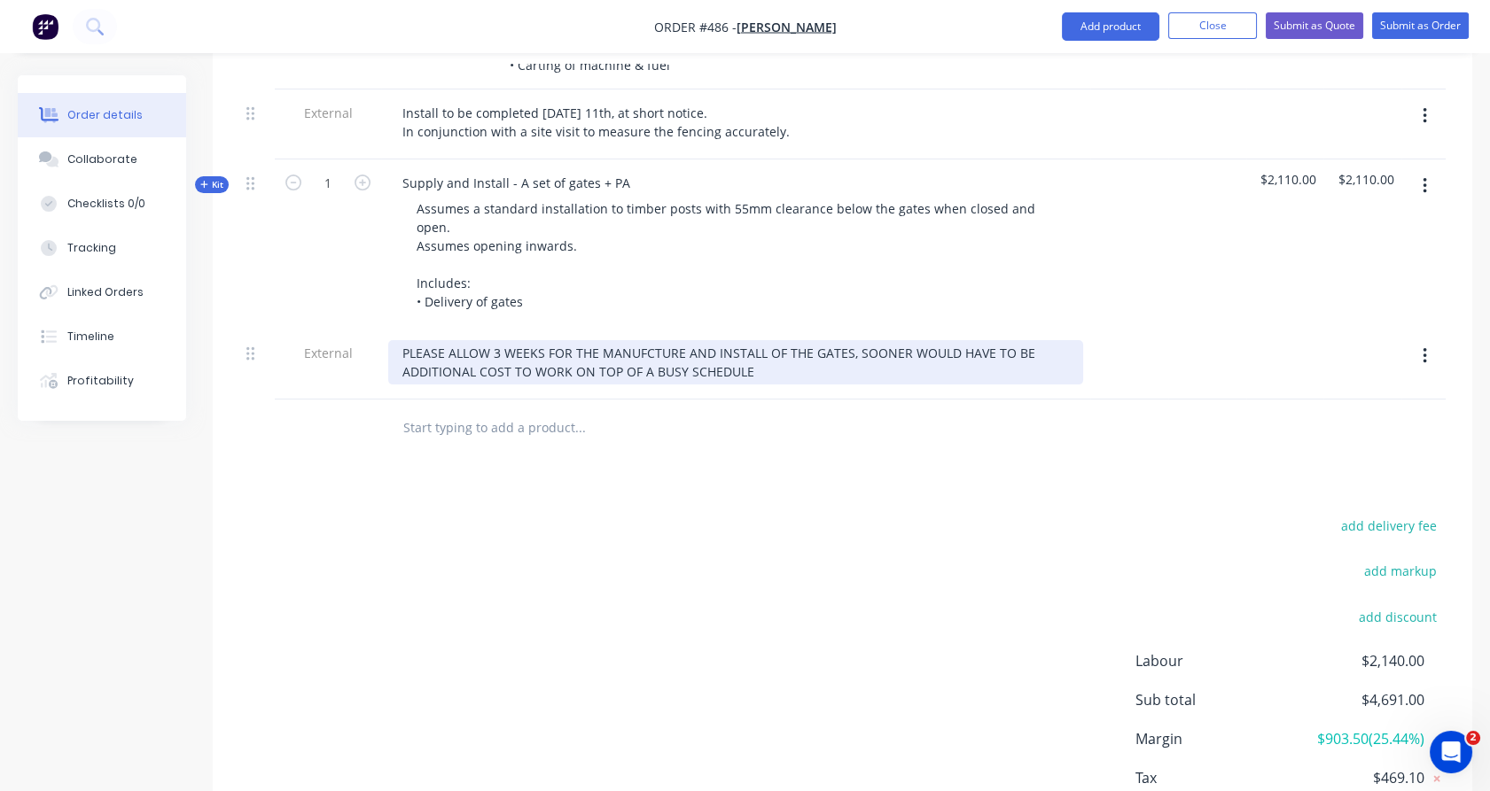
click at [851, 340] on div "PLEASE ALLOW 3 WEEKS FOR THE MANUFCTURE AND INSTALL OF THE GATES, SOONER WOULD …" at bounding box center [735, 362] width 695 height 44
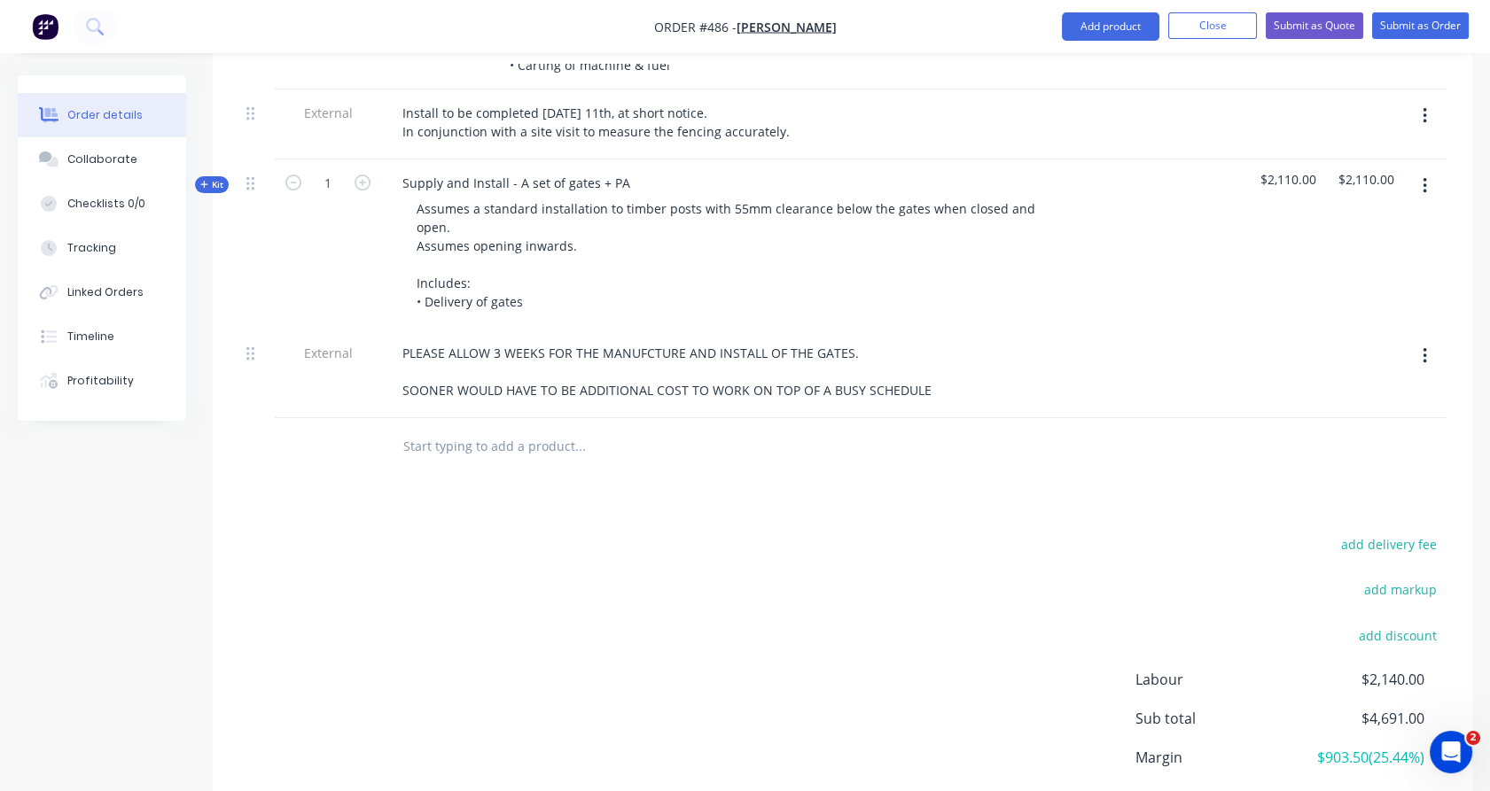
click at [638, 544] on div "add delivery fee add markup add discount Labour $2,140.00 Sub total $4,691.00 M…" at bounding box center [842, 704] width 1206 height 342
click at [1096, 24] on button "Add product" at bounding box center [1110, 26] width 97 height 28
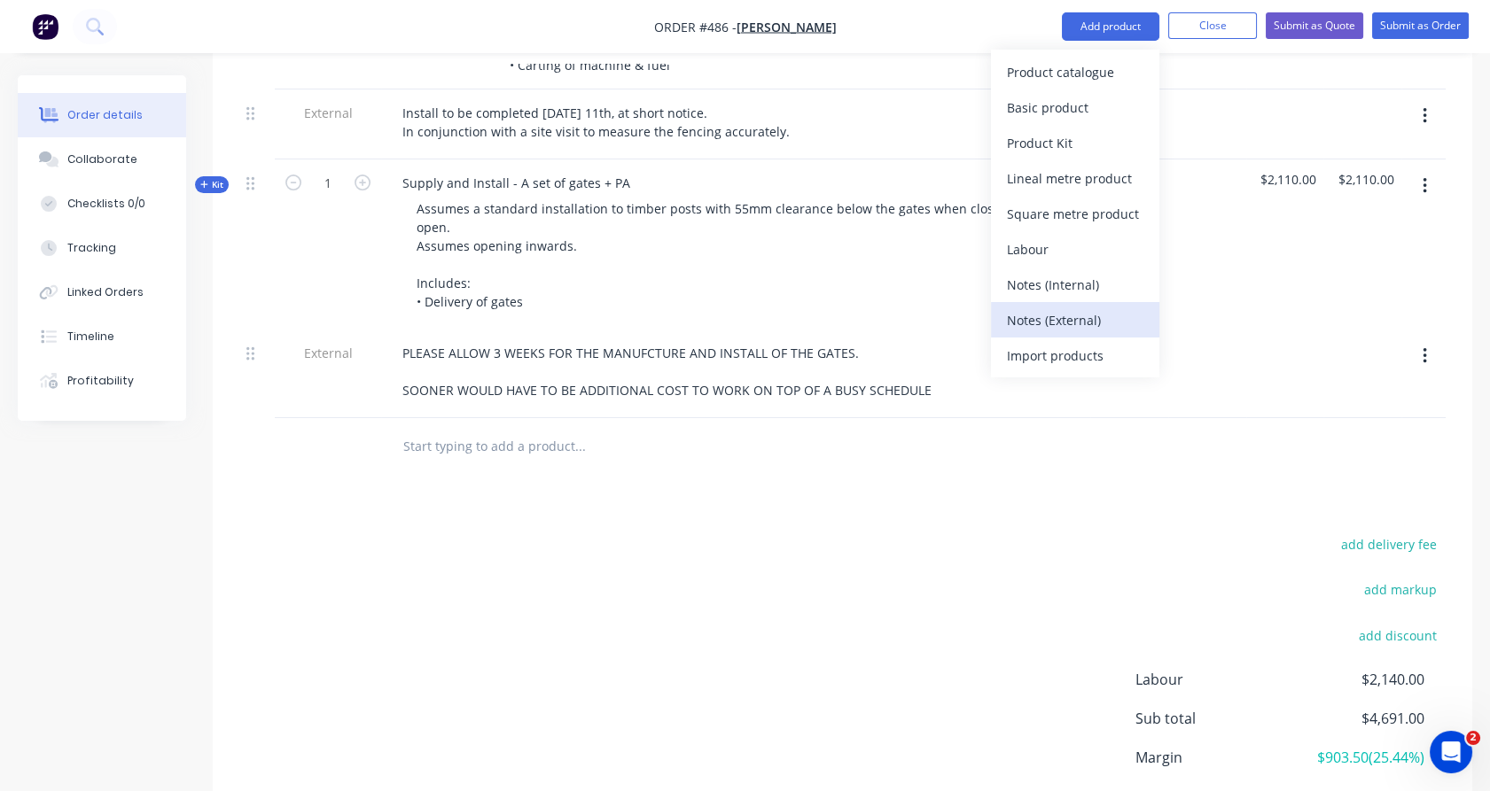
click at [1091, 315] on div "Notes (External)" at bounding box center [1075, 321] width 136 height 26
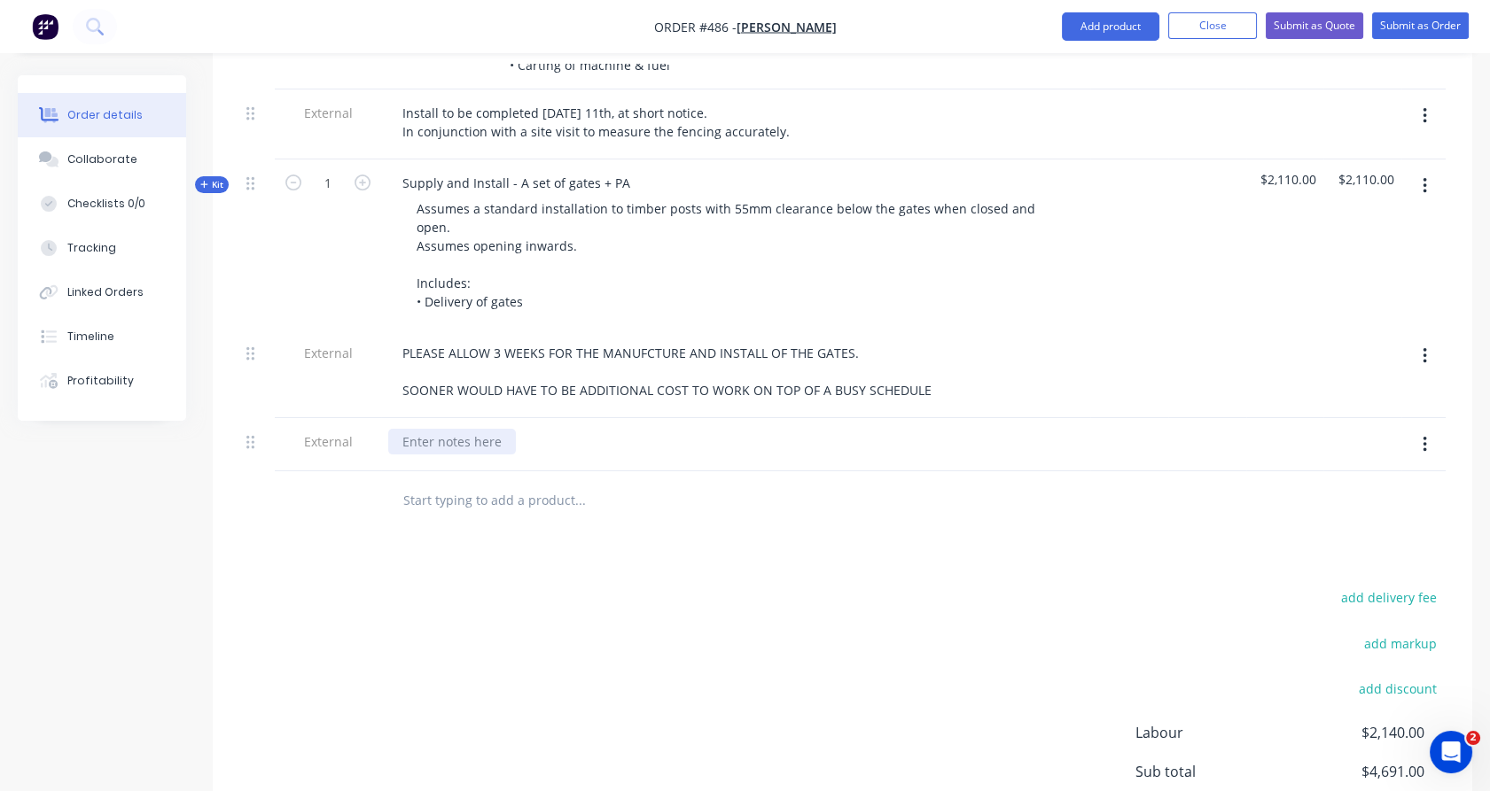
click at [474, 429] on div at bounding box center [452, 442] width 128 height 26
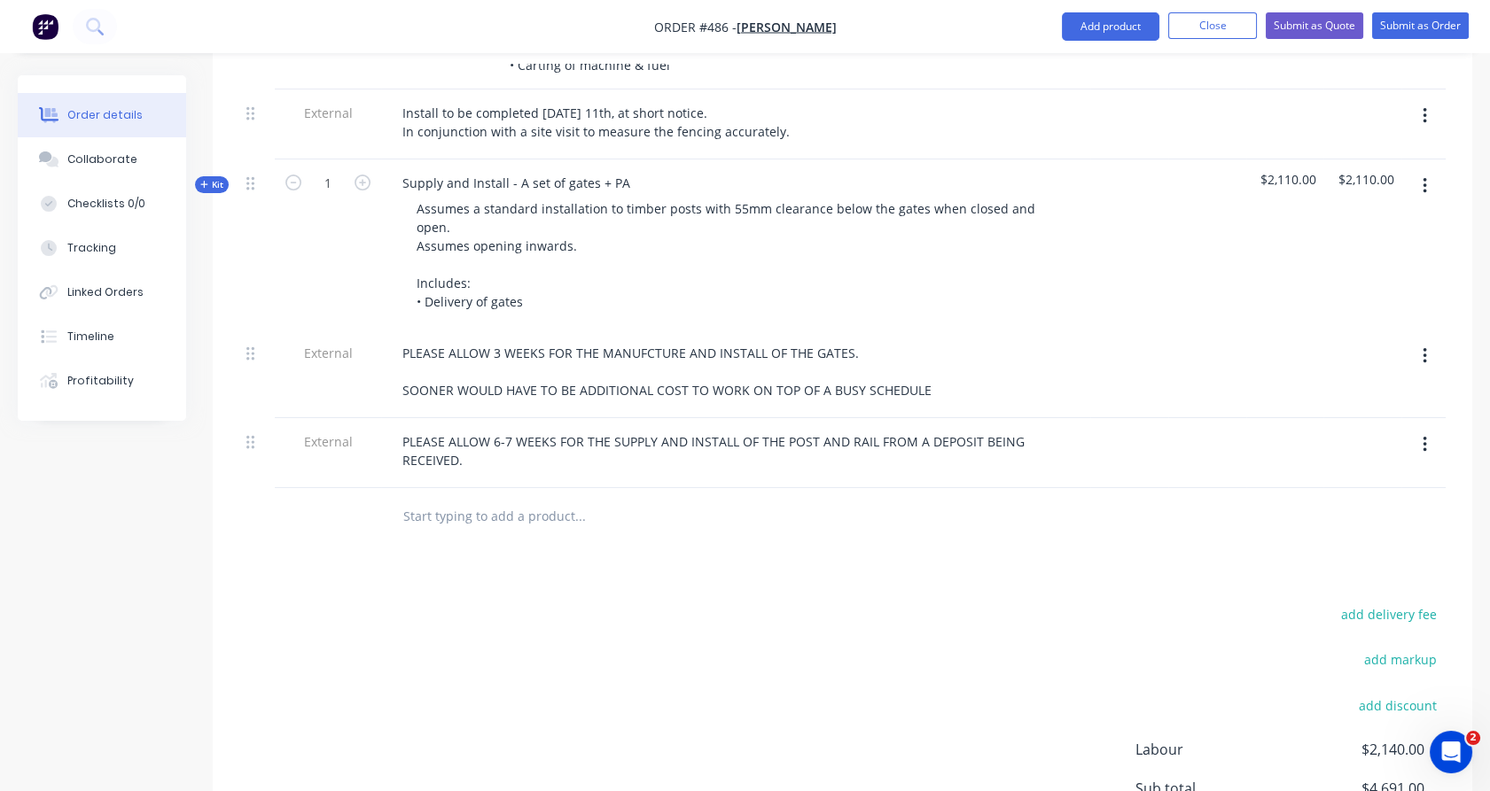
click at [275, 548] on div "Products Show / Hide columns Add product Qty Cost Markup Price Total Kit 3 Inst…" at bounding box center [842, 297] width 1259 height 1350
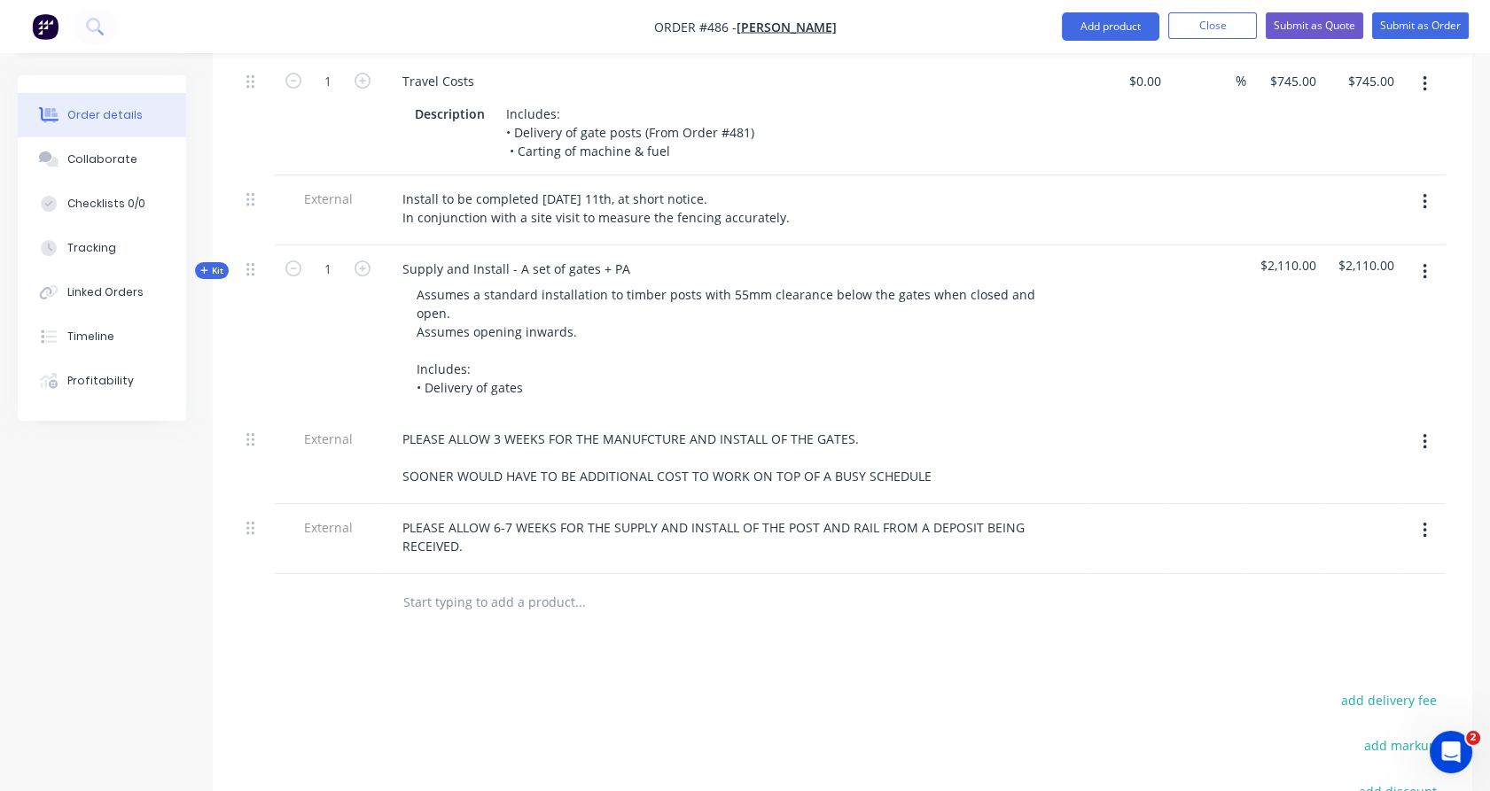
scroll to position [946, 0]
click at [294, 261] on icon "button" at bounding box center [293, 269] width 16 height 16
click at [297, 261] on icon "button" at bounding box center [293, 269] width 16 height 16
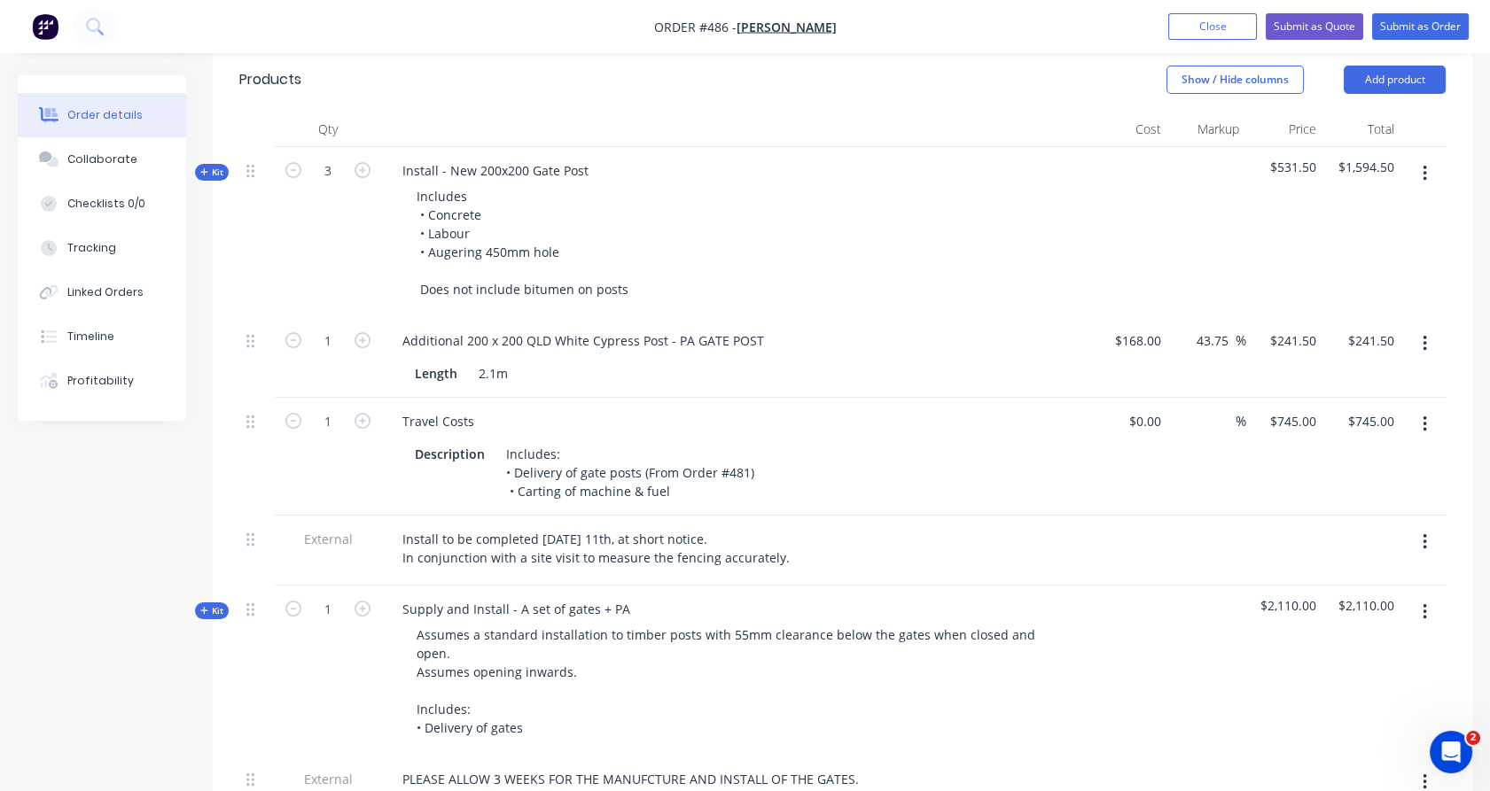
scroll to position [607, 0]
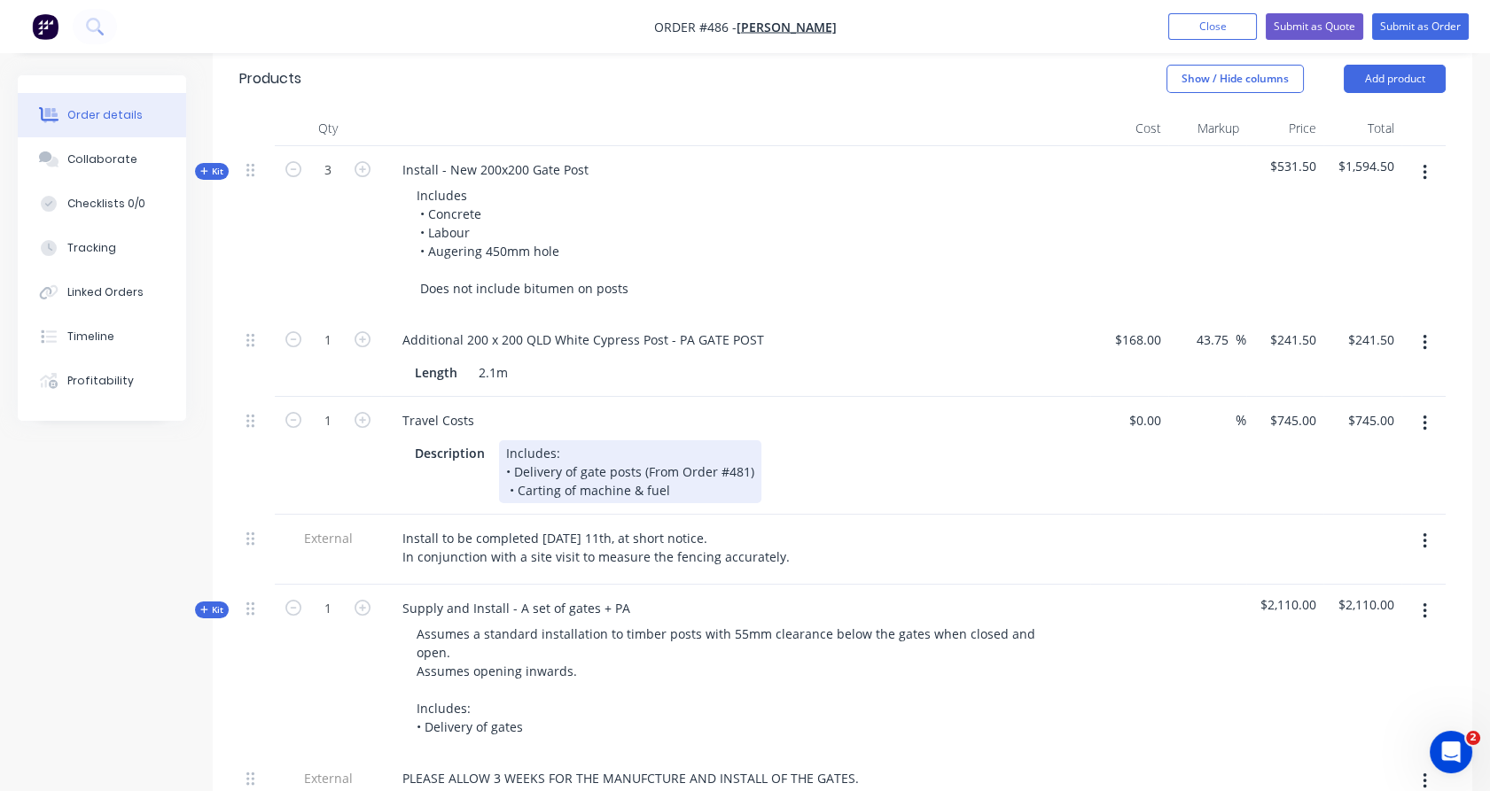
click at [510, 464] on div "Includes: • Delivery of gate posts (From Order #481) • Carting of machine & fuel" at bounding box center [630, 471] width 262 height 63
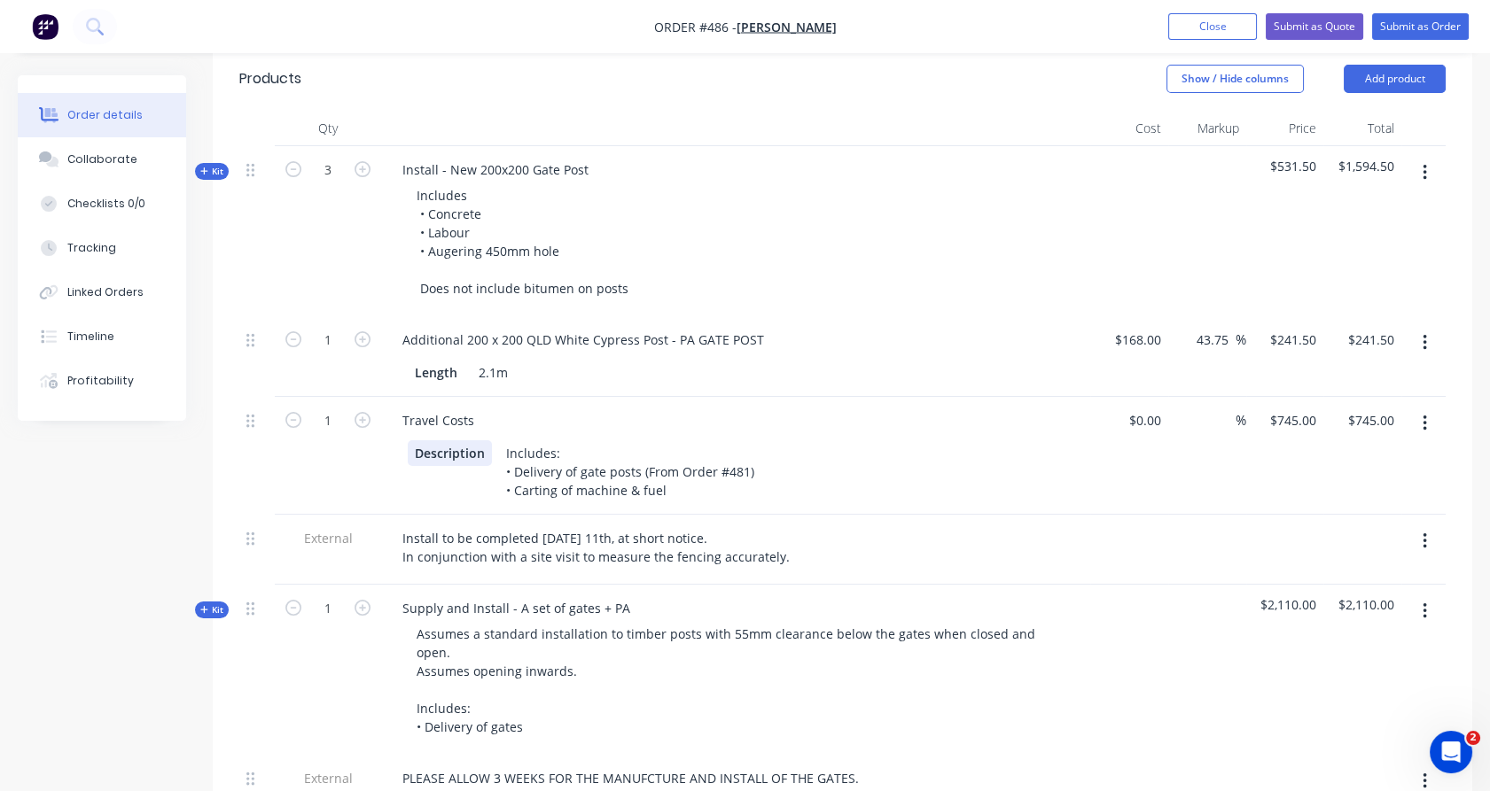
click at [432, 460] on div "Description Includes: • Delivery of gate posts (From Order #481) • Carting of m…" at bounding box center [732, 471] width 649 height 63
click at [277, 448] on div "1" at bounding box center [328, 456] width 106 height 118
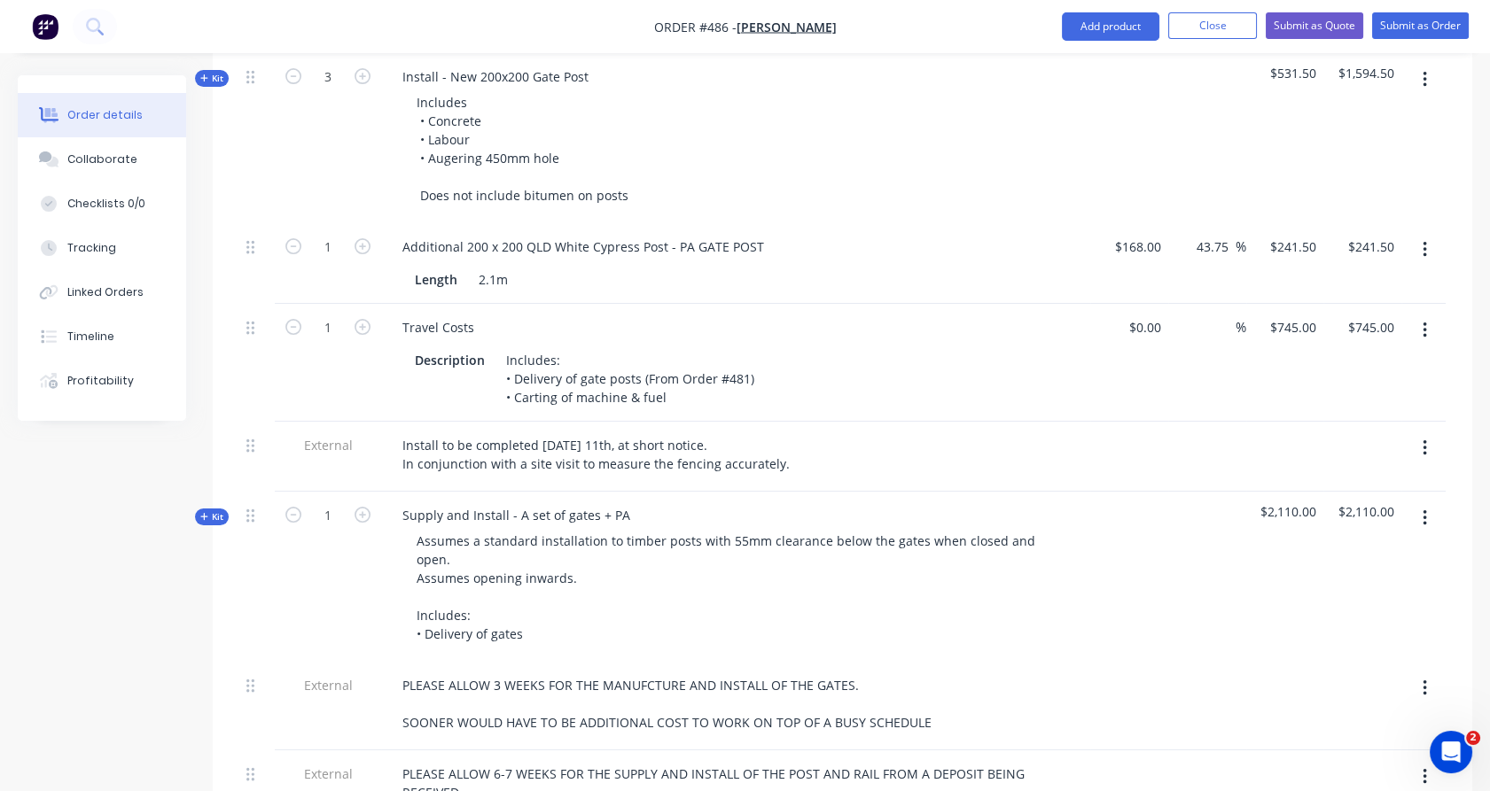
scroll to position [704, 0]
click at [1302, 230] on input "241.5" at bounding box center [1295, 243] width 55 height 26
click at [1302, 230] on input "241.5" at bounding box center [1302, 243] width 41 height 26
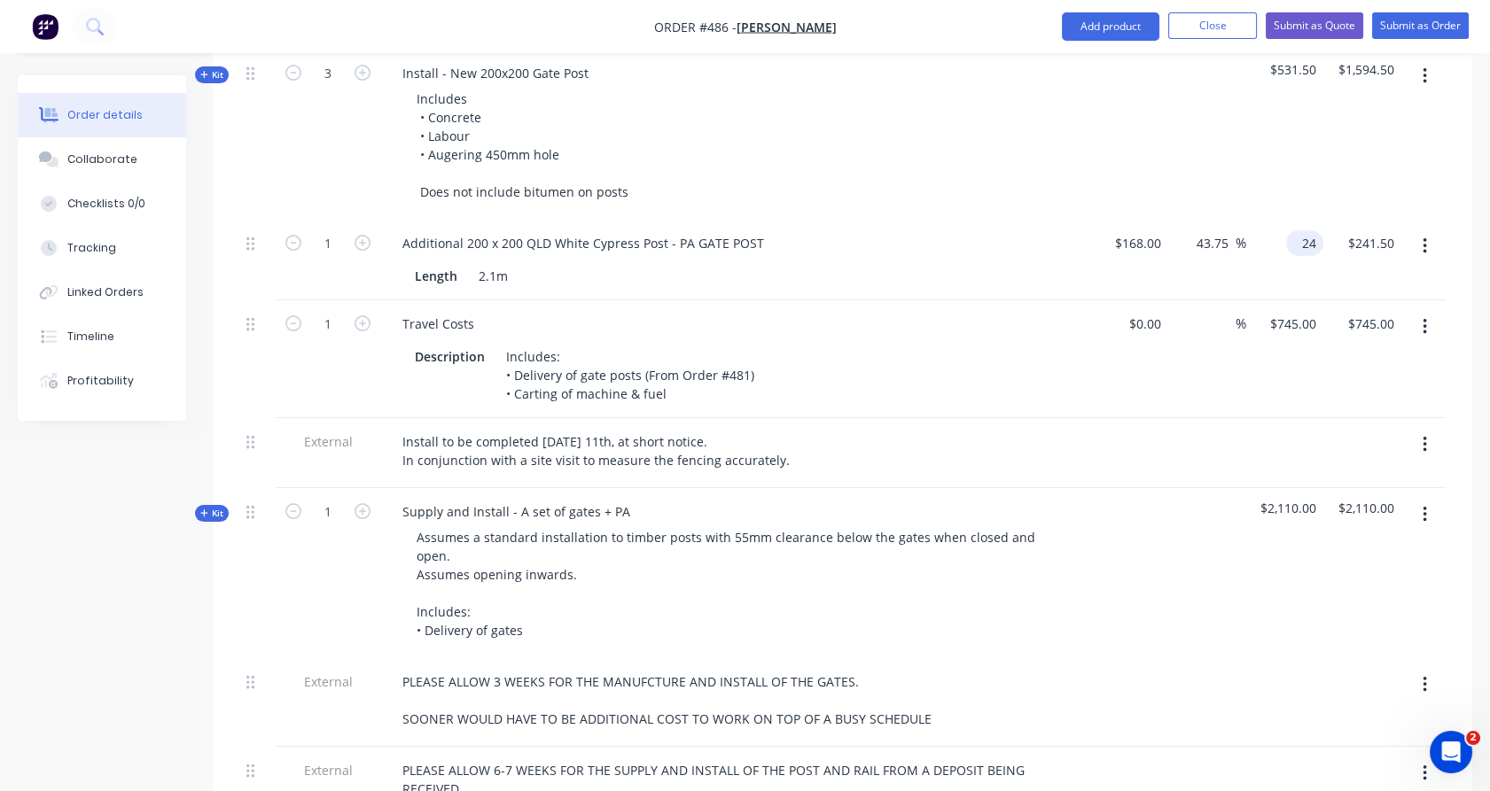
type input "2"
type input "251"
type input "49.4"
type input "$251.00"
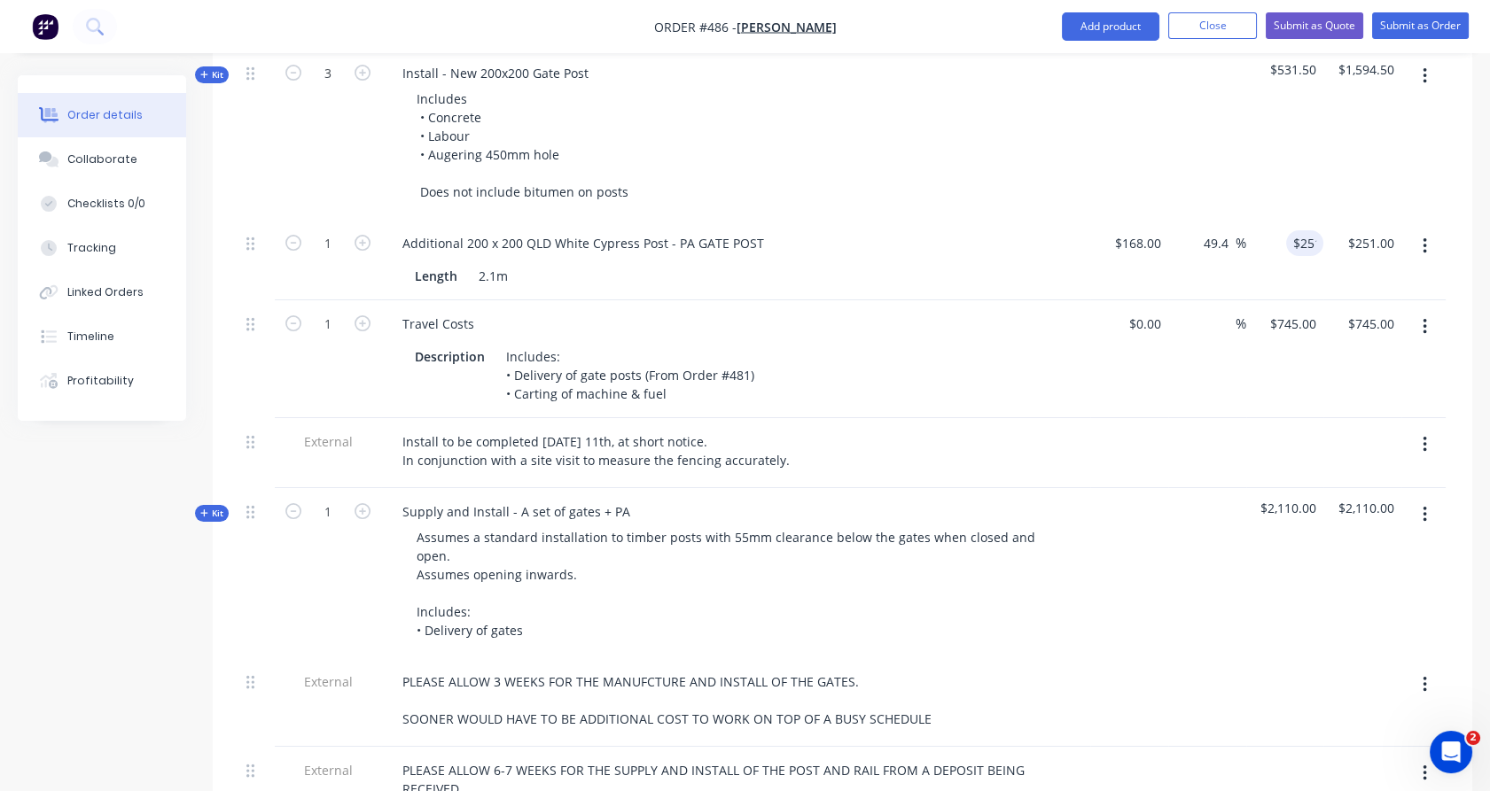
click at [1246, 149] on div "$531.50" at bounding box center [1285, 135] width 78 height 170
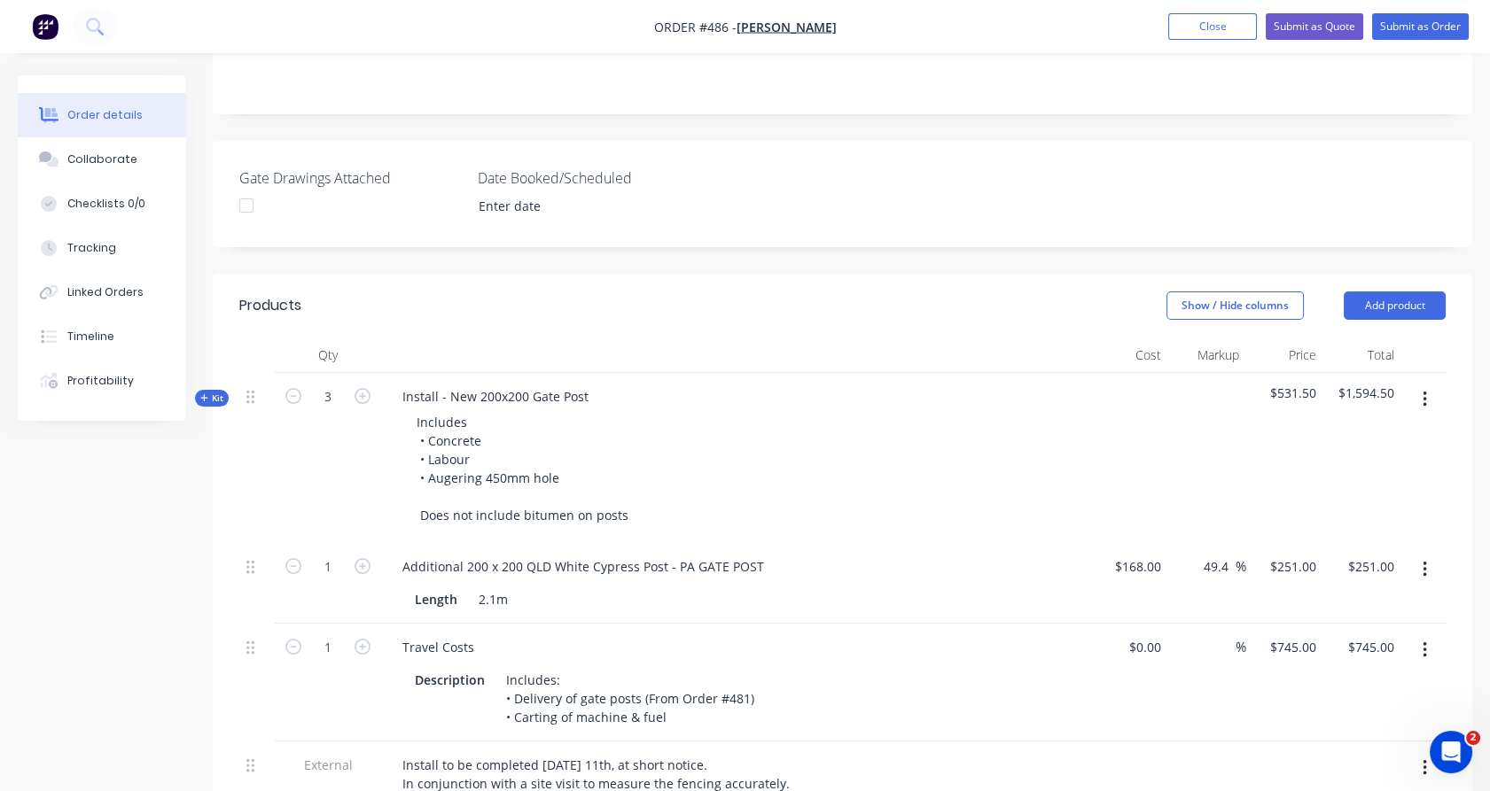
scroll to position [0, 0]
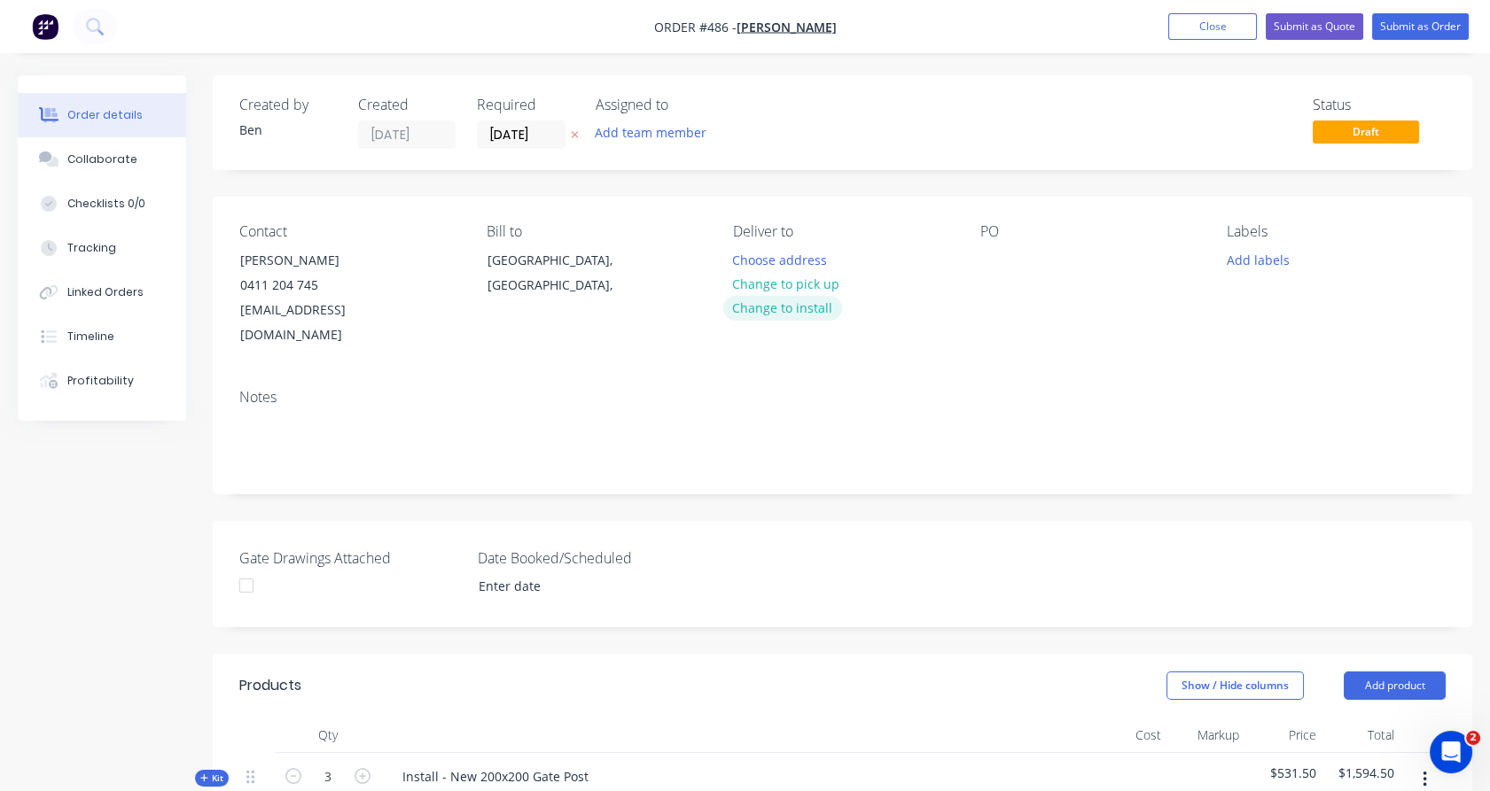
click at [771, 305] on button "Change to install" at bounding box center [782, 308] width 119 height 24
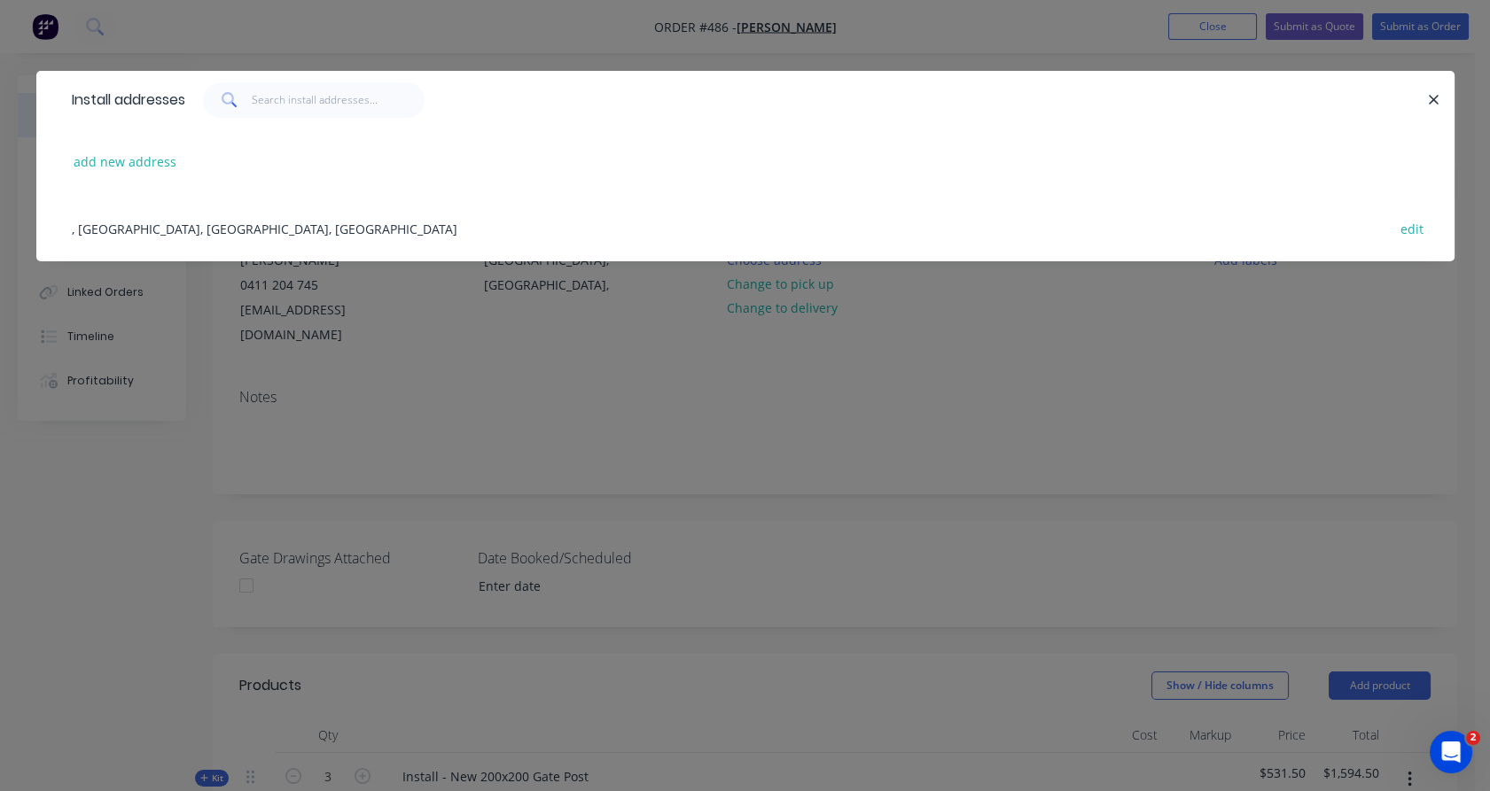
click at [401, 213] on div ", [GEOGRAPHIC_DATA], [GEOGRAPHIC_DATA], [GEOGRAPHIC_DATA] edit" at bounding box center [745, 228] width 1365 height 66
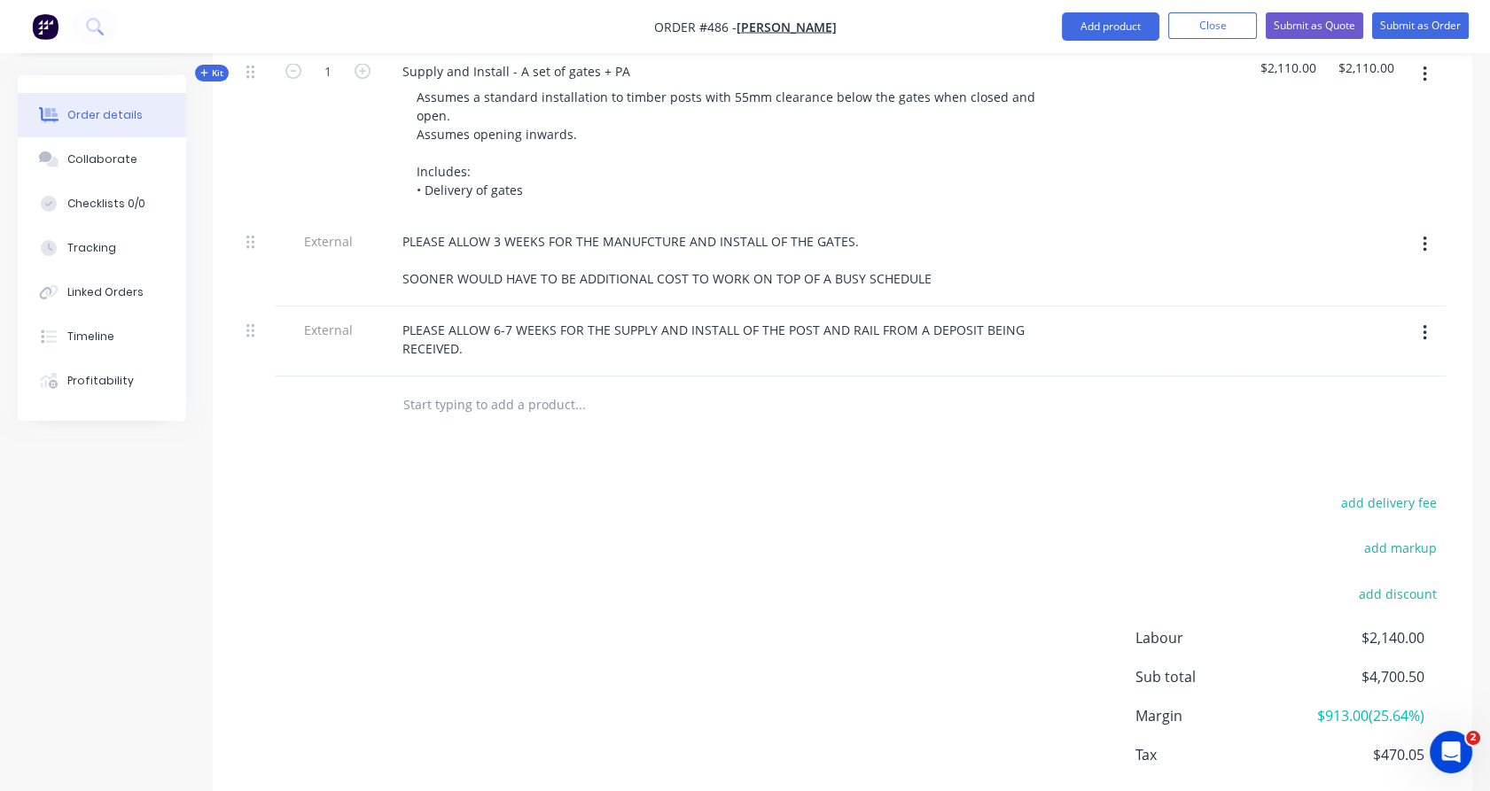
scroll to position [1212, 0]
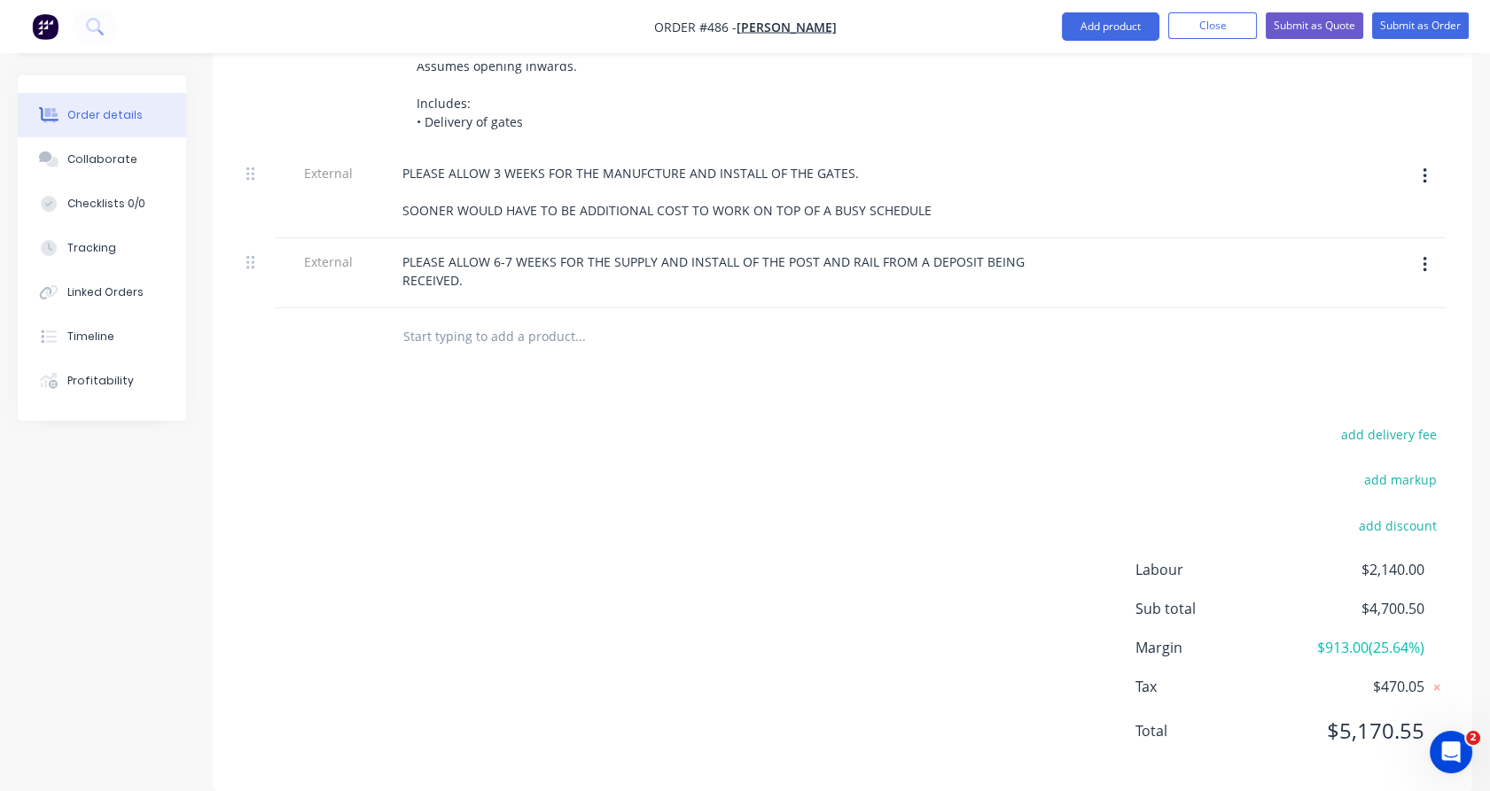
click at [503, 308] on div at bounding box center [700, 337] width 638 height 58
click at [1095, 22] on button "Add product" at bounding box center [1110, 26] width 97 height 28
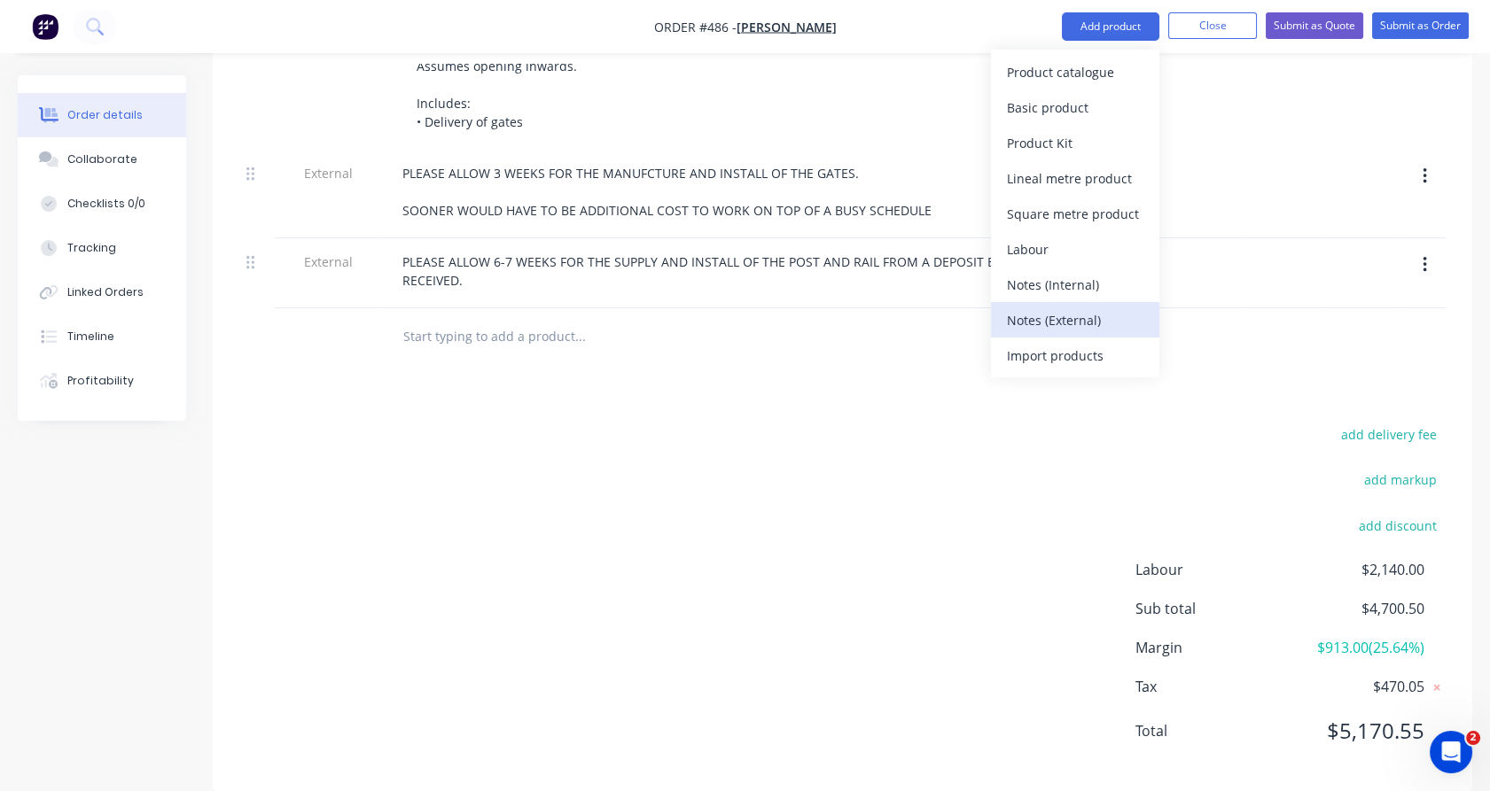
click at [1102, 318] on div "Notes (External)" at bounding box center [1075, 321] width 136 height 26
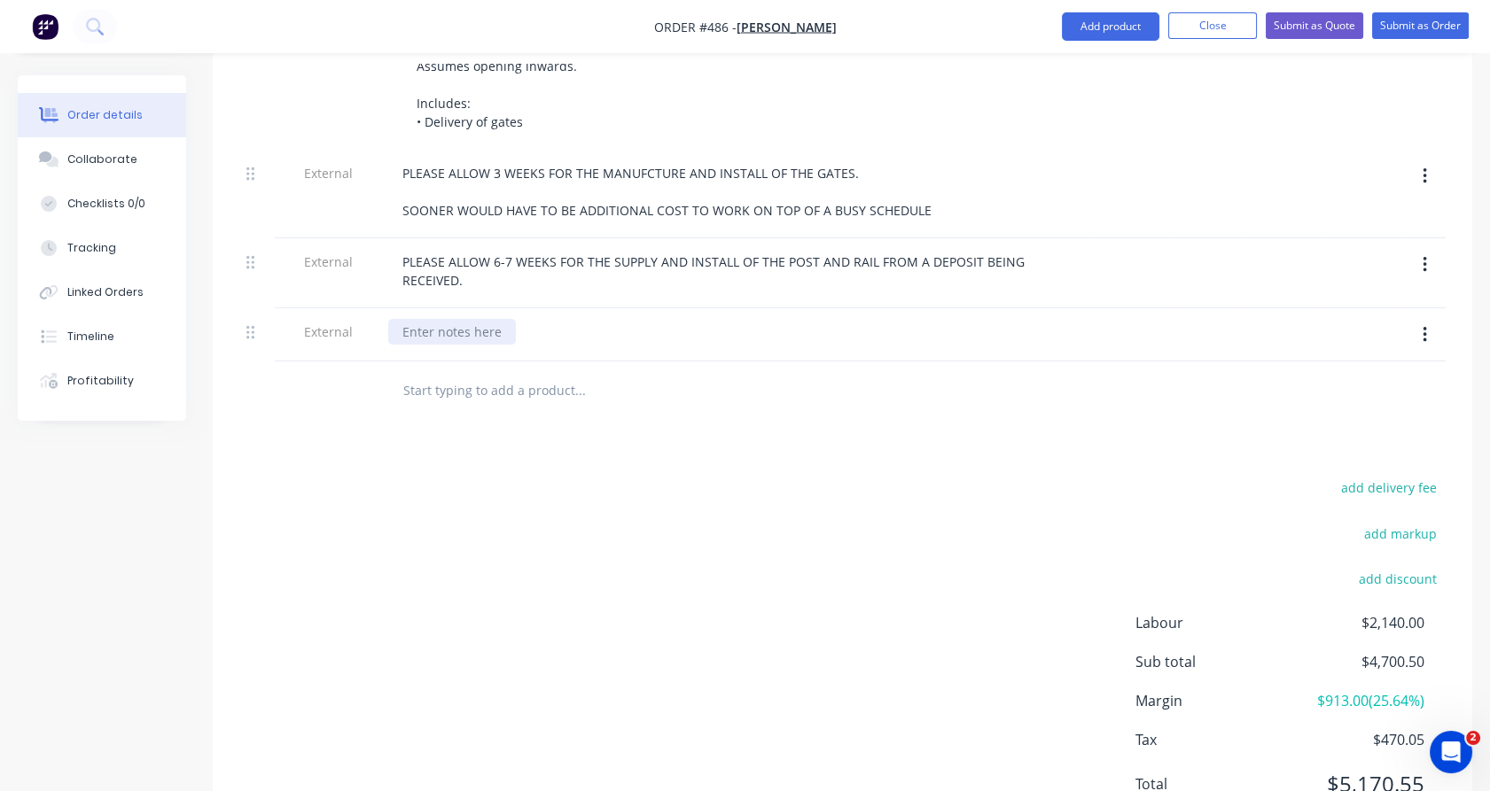
click at [511, 319] on div at bounding box center [452, 332] width 128 height 26
click at [328, 532] on div "add delivery fee add markup add discount Labour $2,140.00 Sub total $4,700.50 M…" at bounding box center [842, 647] width 1206 height 342
click at [1161, 17] on ul "Add product Close Submit as Quote Submit as Order" at bounding box center [1265, 26] width 449 height 28
click at [107, 164] on div "Collaborate" at bounding box center [102, 160] width 70 height 16
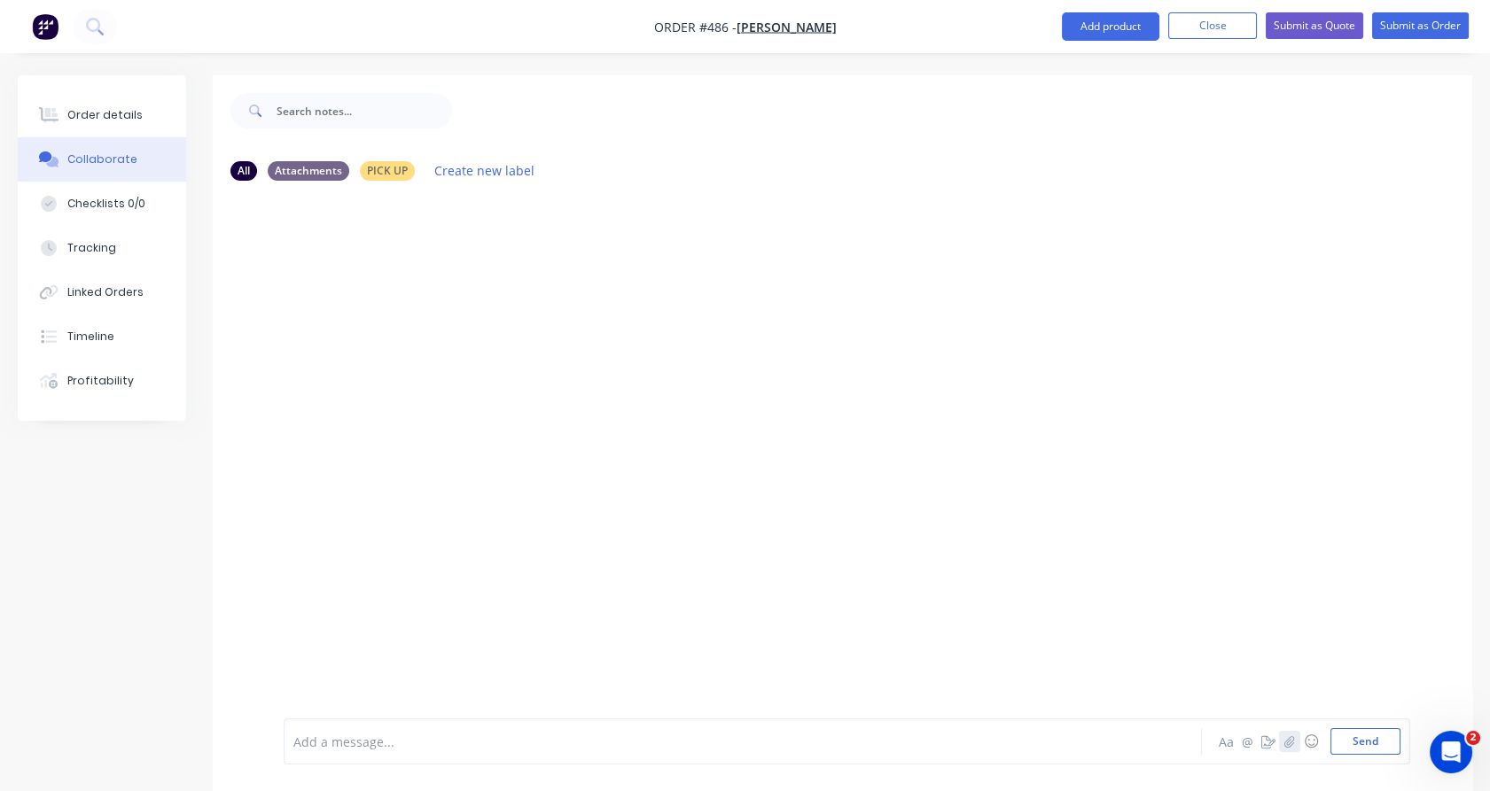
click at [1290, 737] on icon "button" at bounding box center [1289, 742] width 10 height 12
click at [1364, 753] on button "Send" at bounding box center [1365, 742] width 70 height 27
click at [1321, 25] on button "Submit as Quote" at bounding box center [1314, 25] width 97 height 27
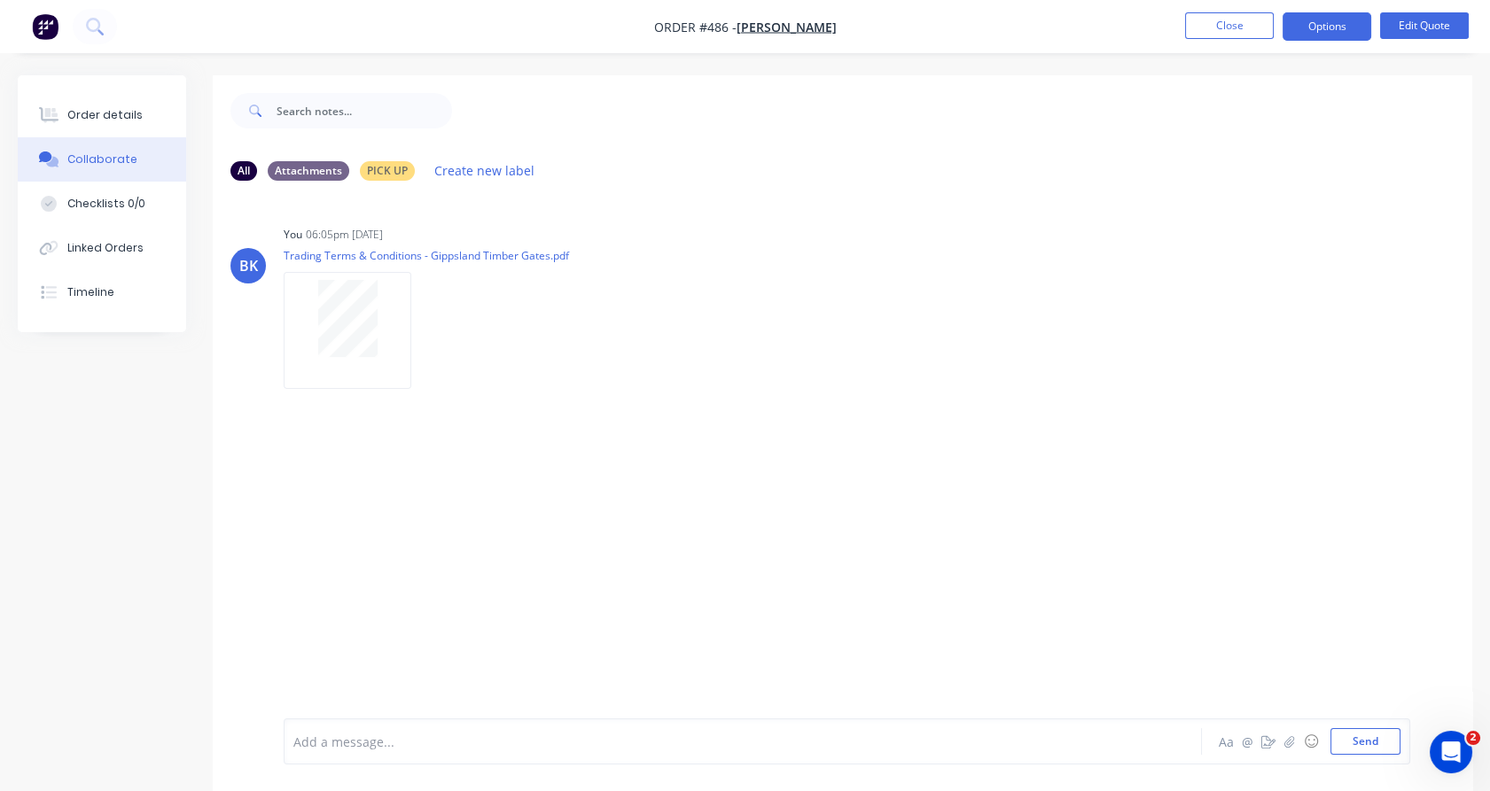
click at [1321, 25] on button "Options" at bounding box center [1326, 26] width 89 height 28
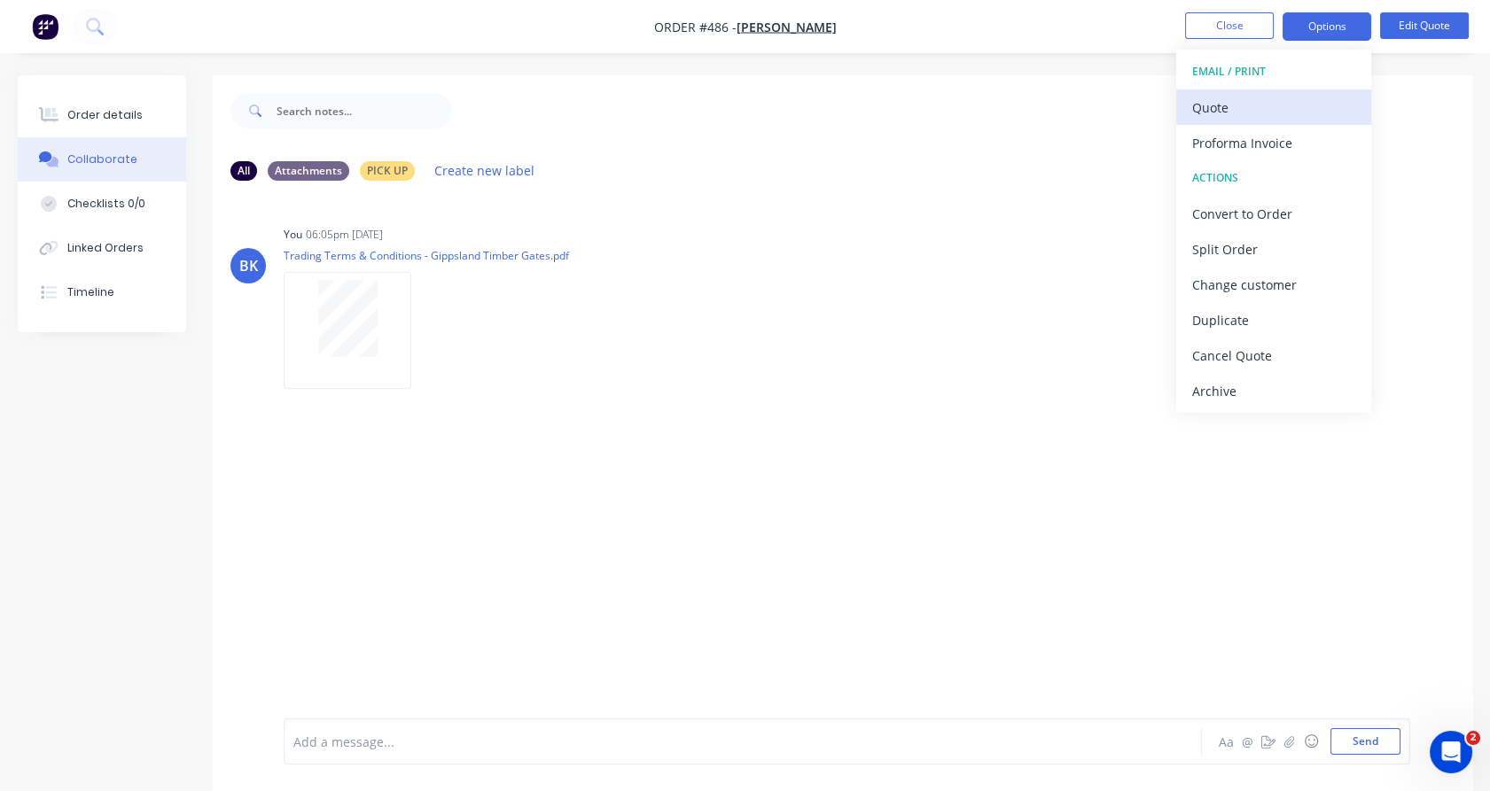
click at [1282, 100] on div "Quote" at bounding box center [1273, 108] width 163 height 26
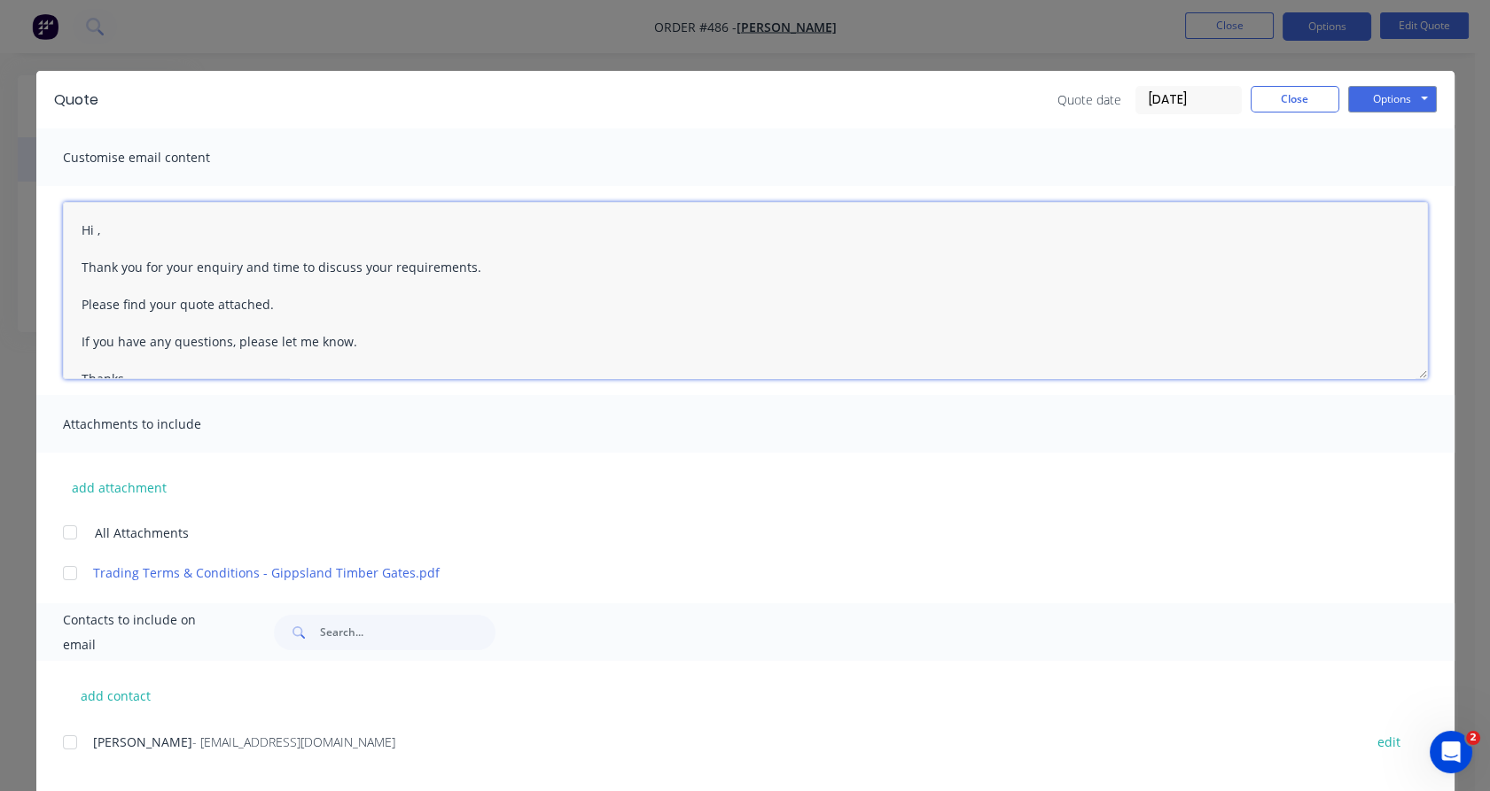
click at [89, 224] on textarea "Hi , Thank you for your enquiry and time to discuss your requirements. Please f…" at bounding box center [745, 290] width 1365 height 177
click at [68, 535] on div at bounding box center [69, 532] width 35 height 35
click at [66, 738] on div at bounding box center [69, 742] width 35 height 35
type textarea "Hi [PERSON_NAME], Thank you for your enquiry and time to discuss your requireme…"
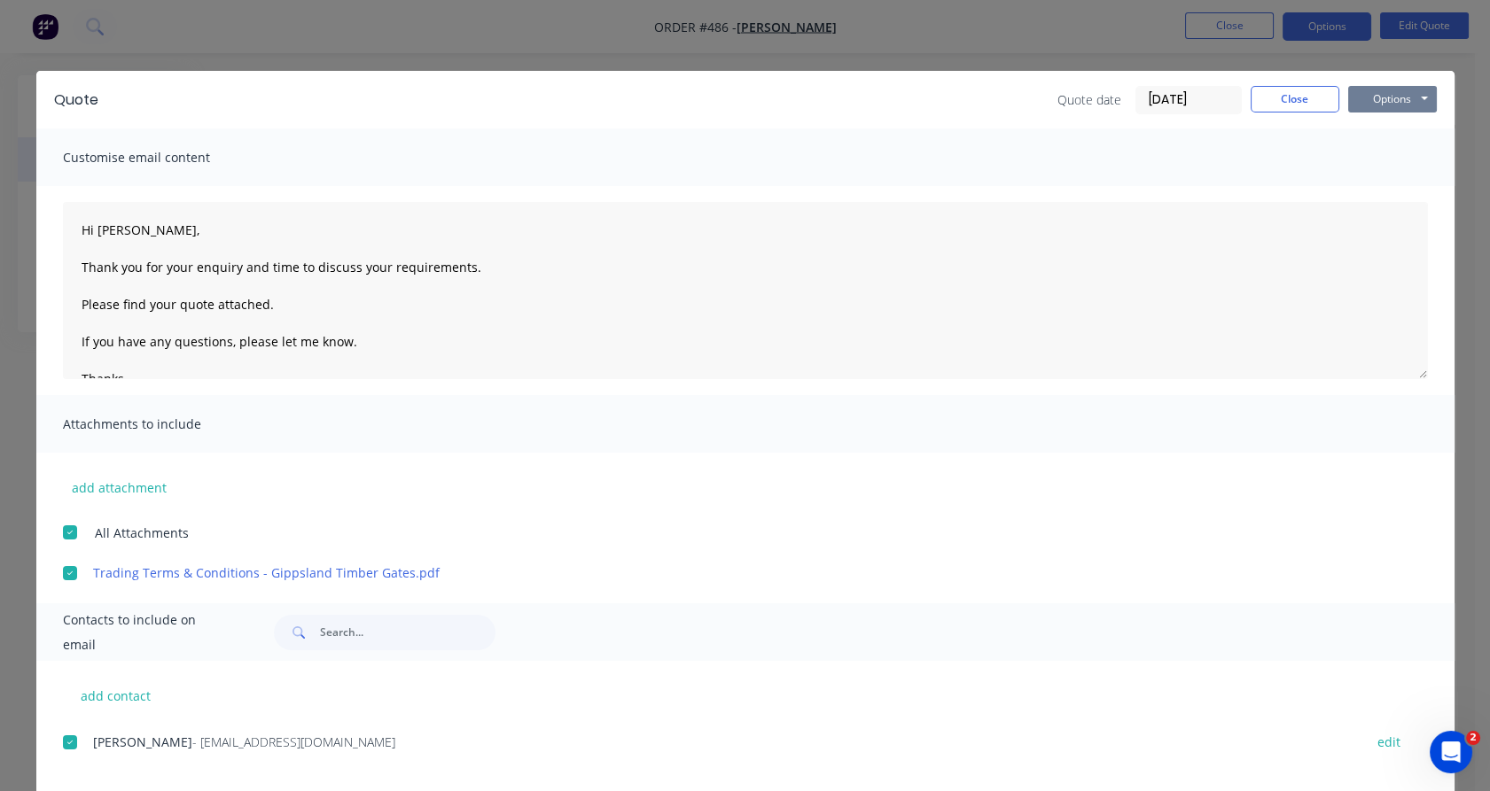
click at [1404, 101] on button "Options" at bounding box center [1392, 99] width 89 height 27
click at [1391, 187] on button "Email" at bounding box center [1404, 189] width 113 height 29
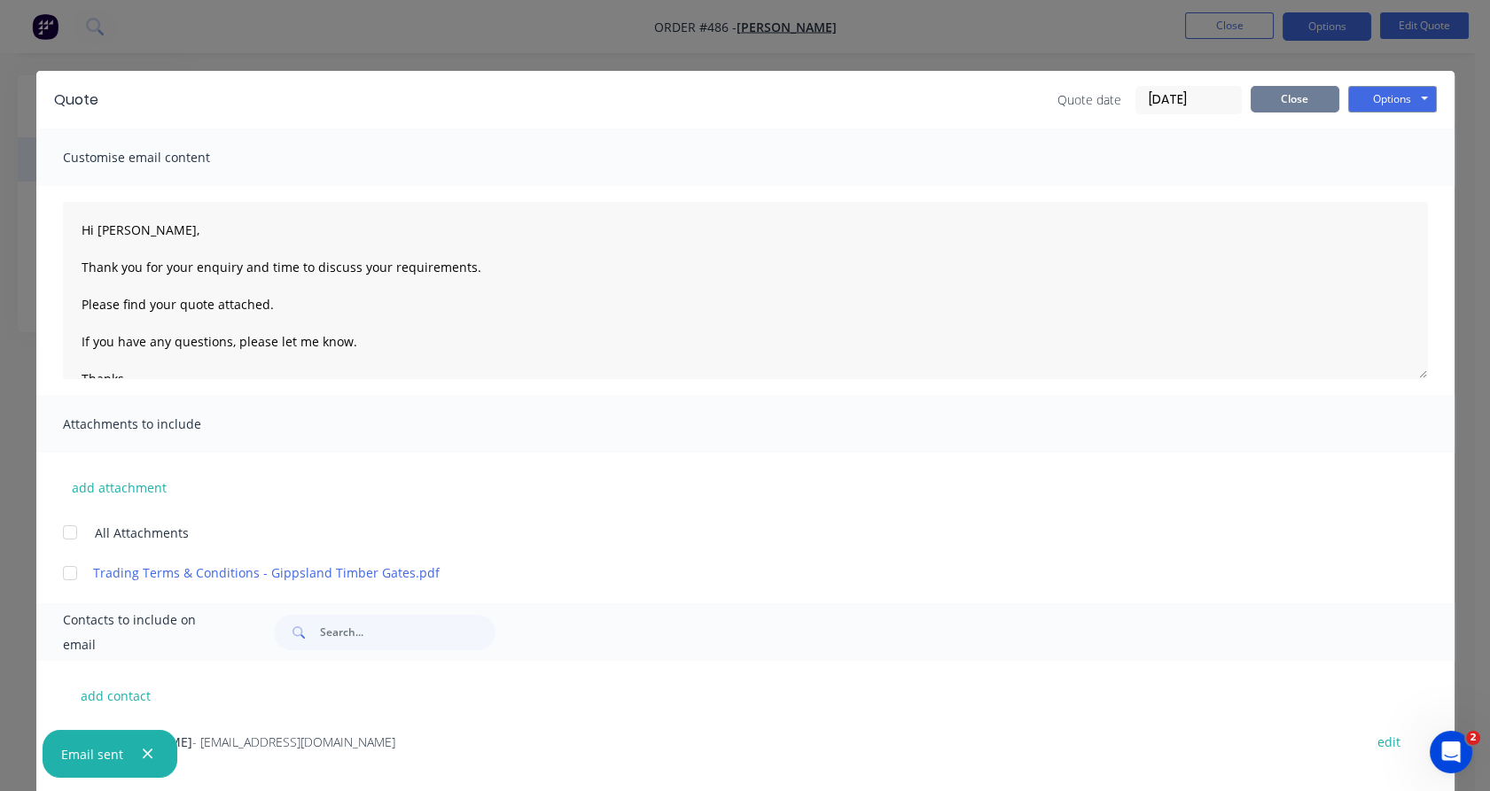
click at [1309, 98] on button "Close" at bounding box center [1295, 99] width 89 height 27
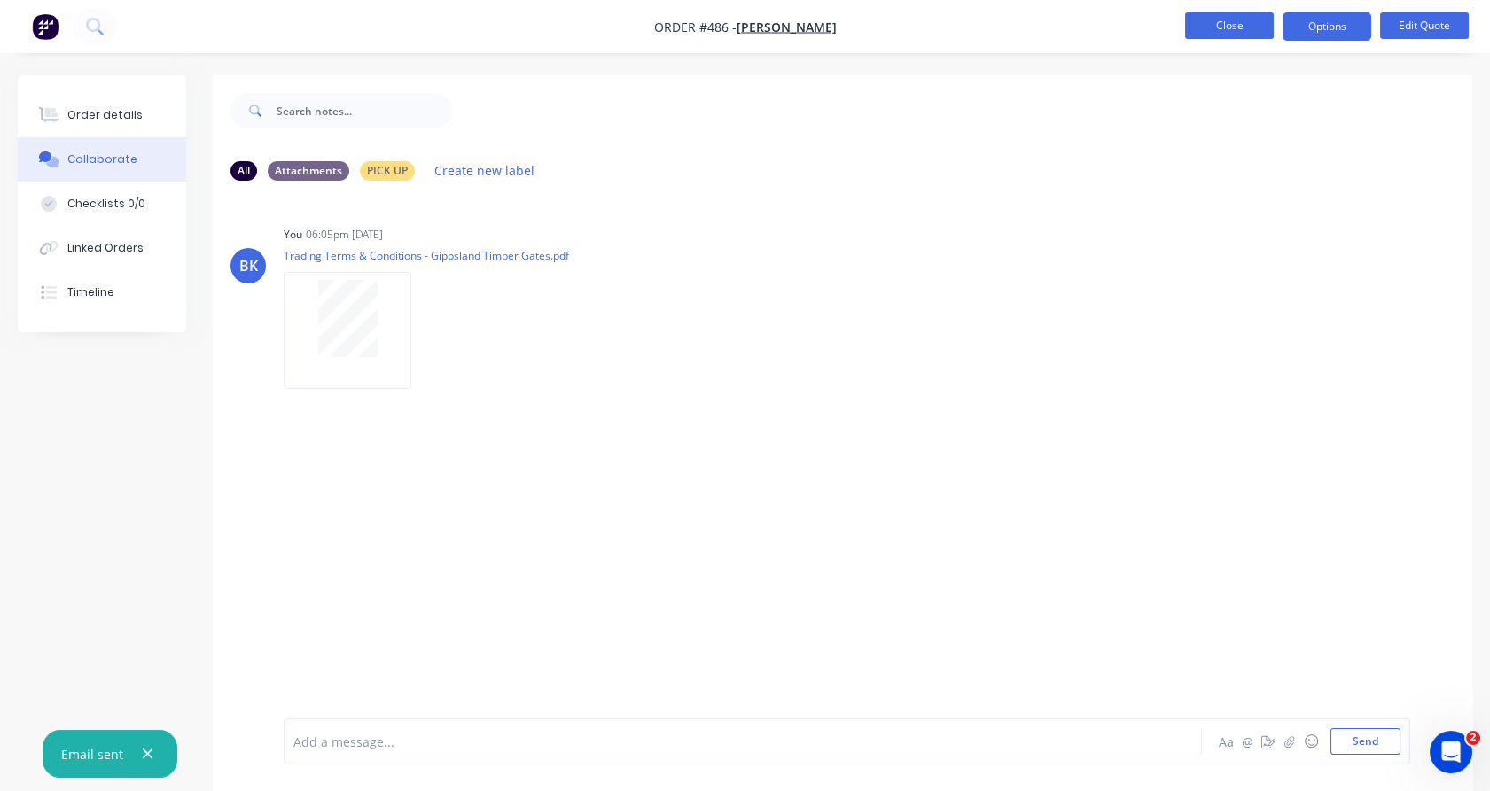
click at [1233, 26] on button "Close" at bounding box center [1229, 25] width 89 height 27
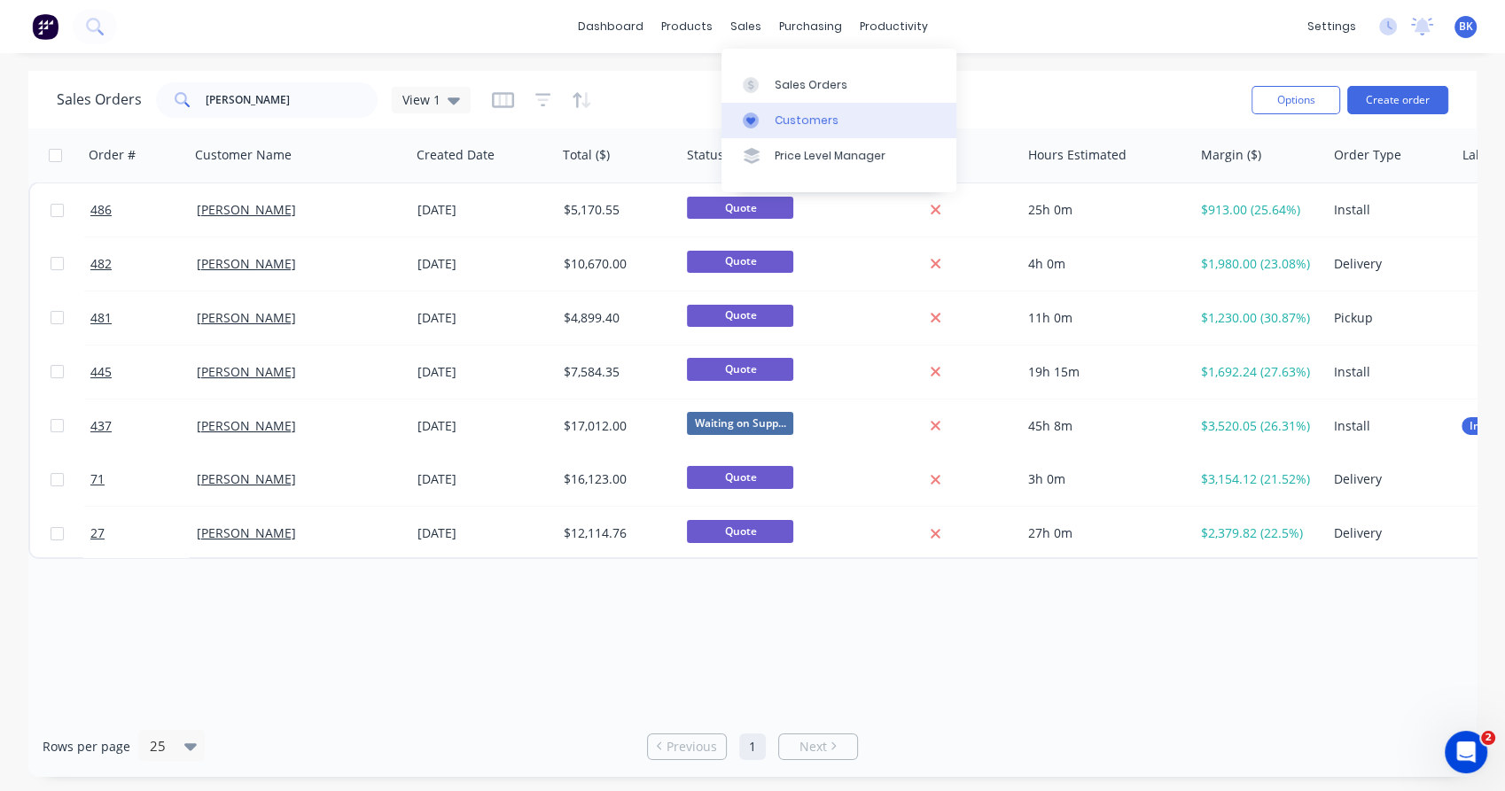
click at [775, 125] on div "Customers" at bounding box center [807, 121] width 64 height 16
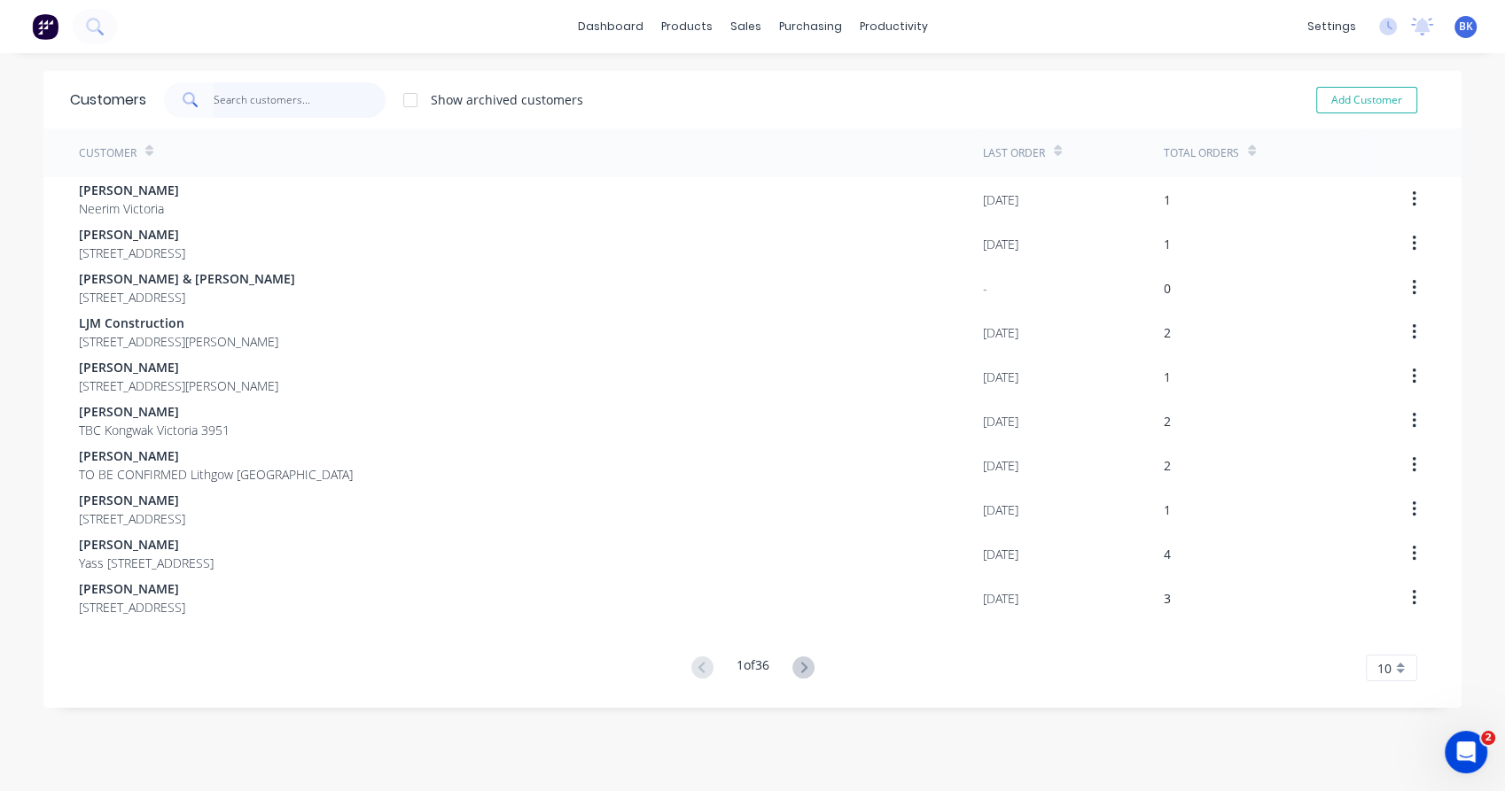
click at [312, 103] on input "text" at bounding box center [300, 99] width 173 height 35
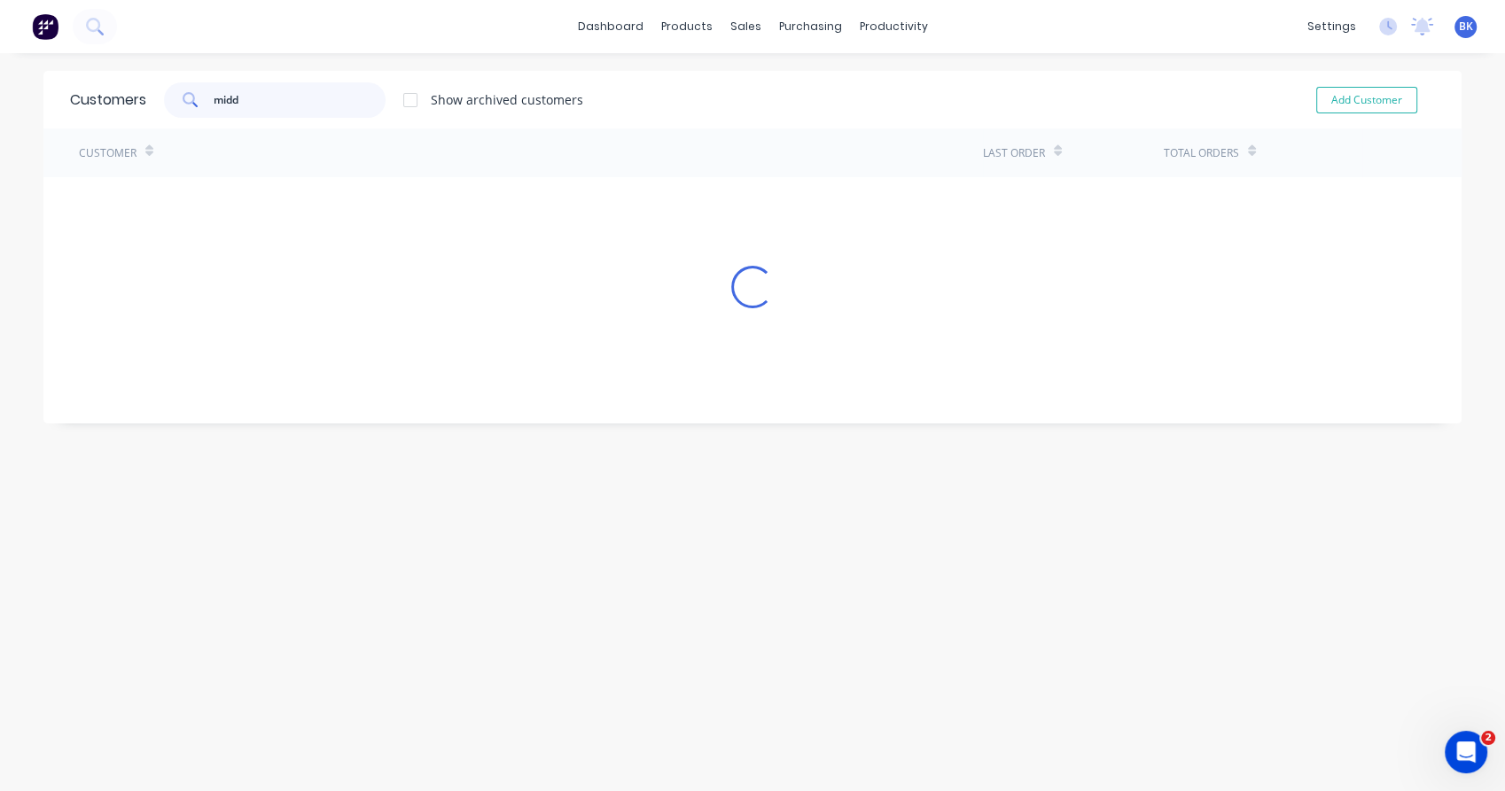
type input "middl"
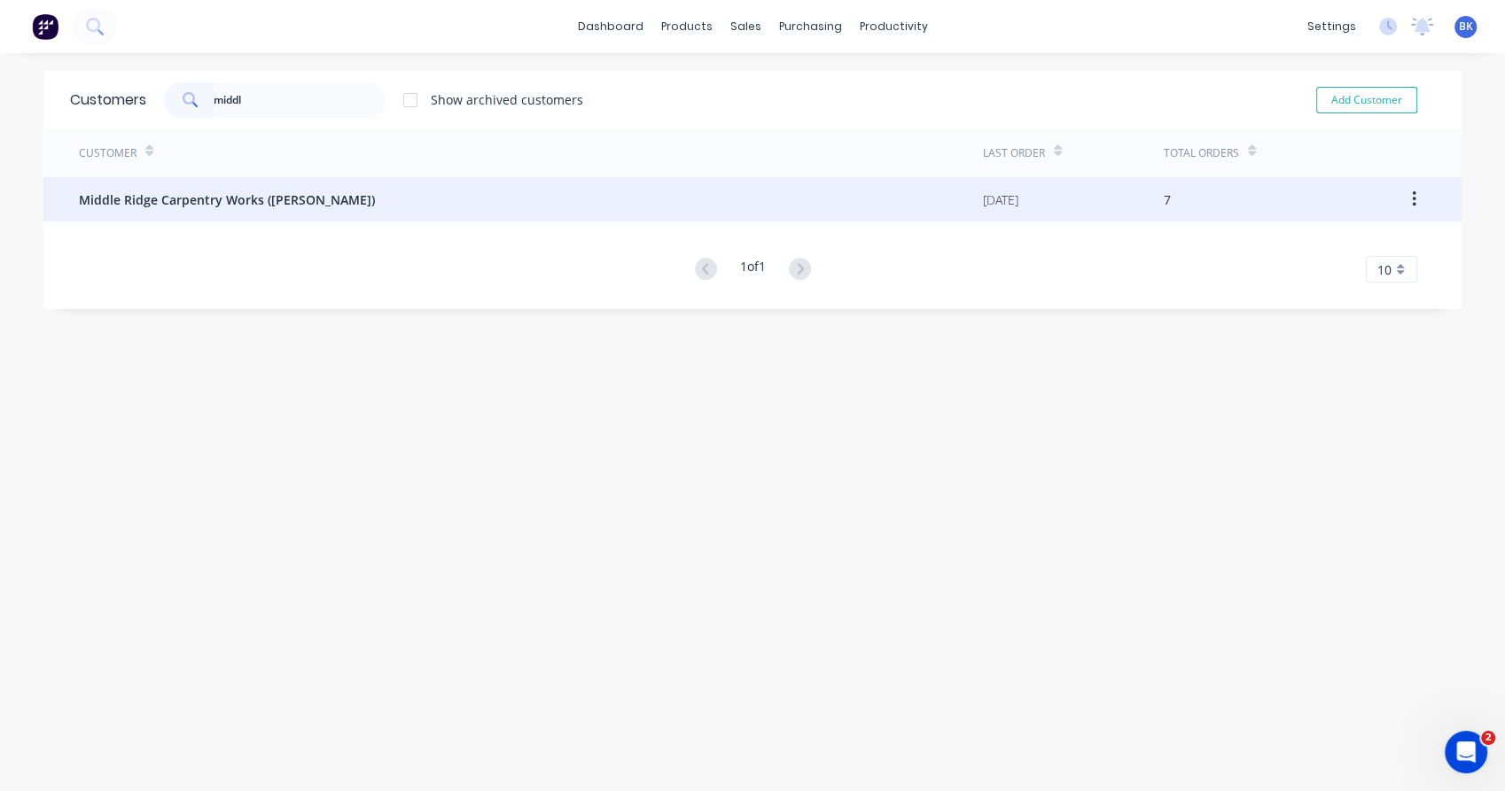
click at [312, 183] on div "Middle Ridge Carpentry Works ([PERSON_NAME])" at bounding box center [531, 199] width 904 height 44
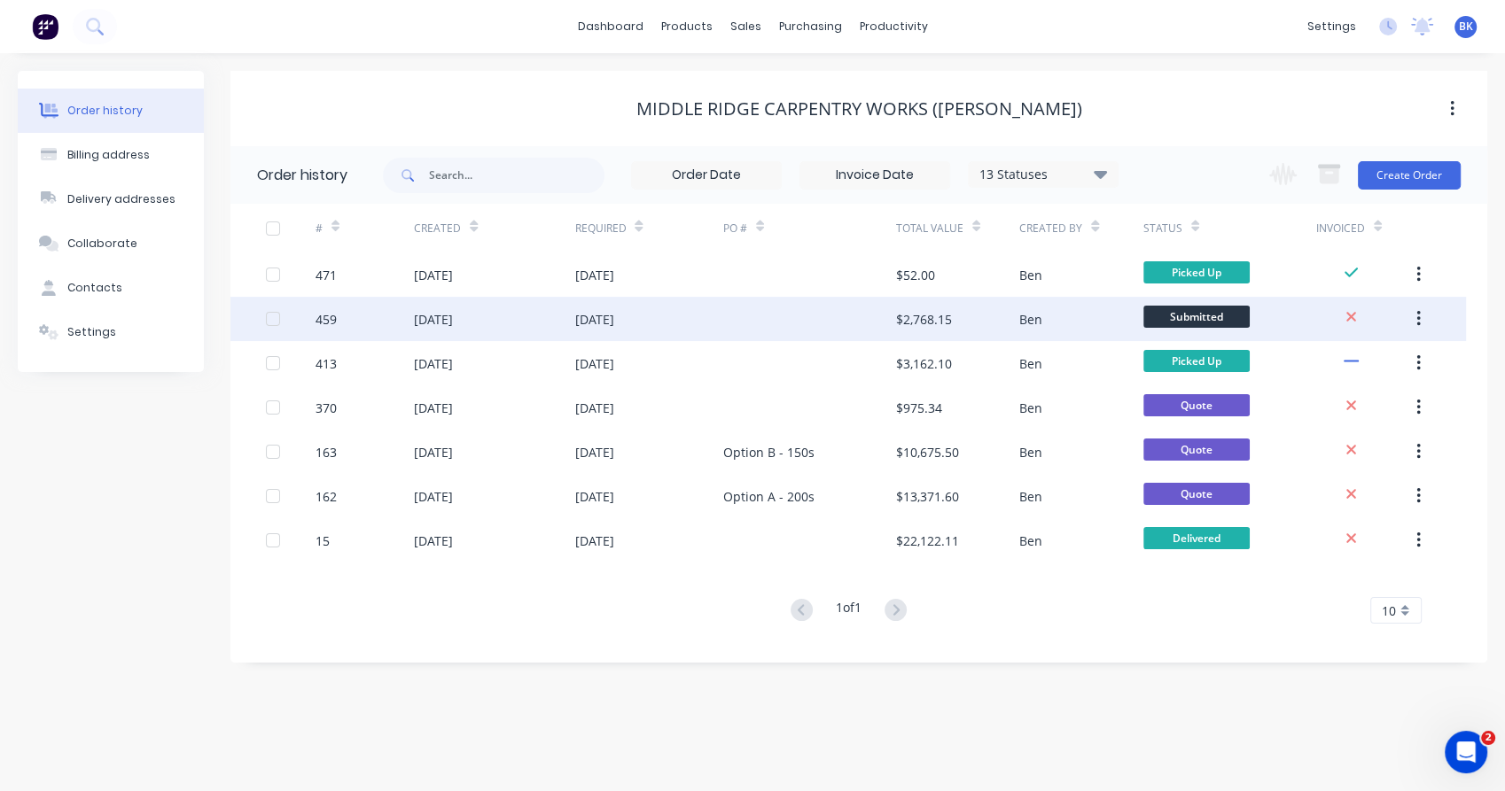
click at [936, 324] on div "$2,768.15" at bounding box center [924, 319] width 56 height 19
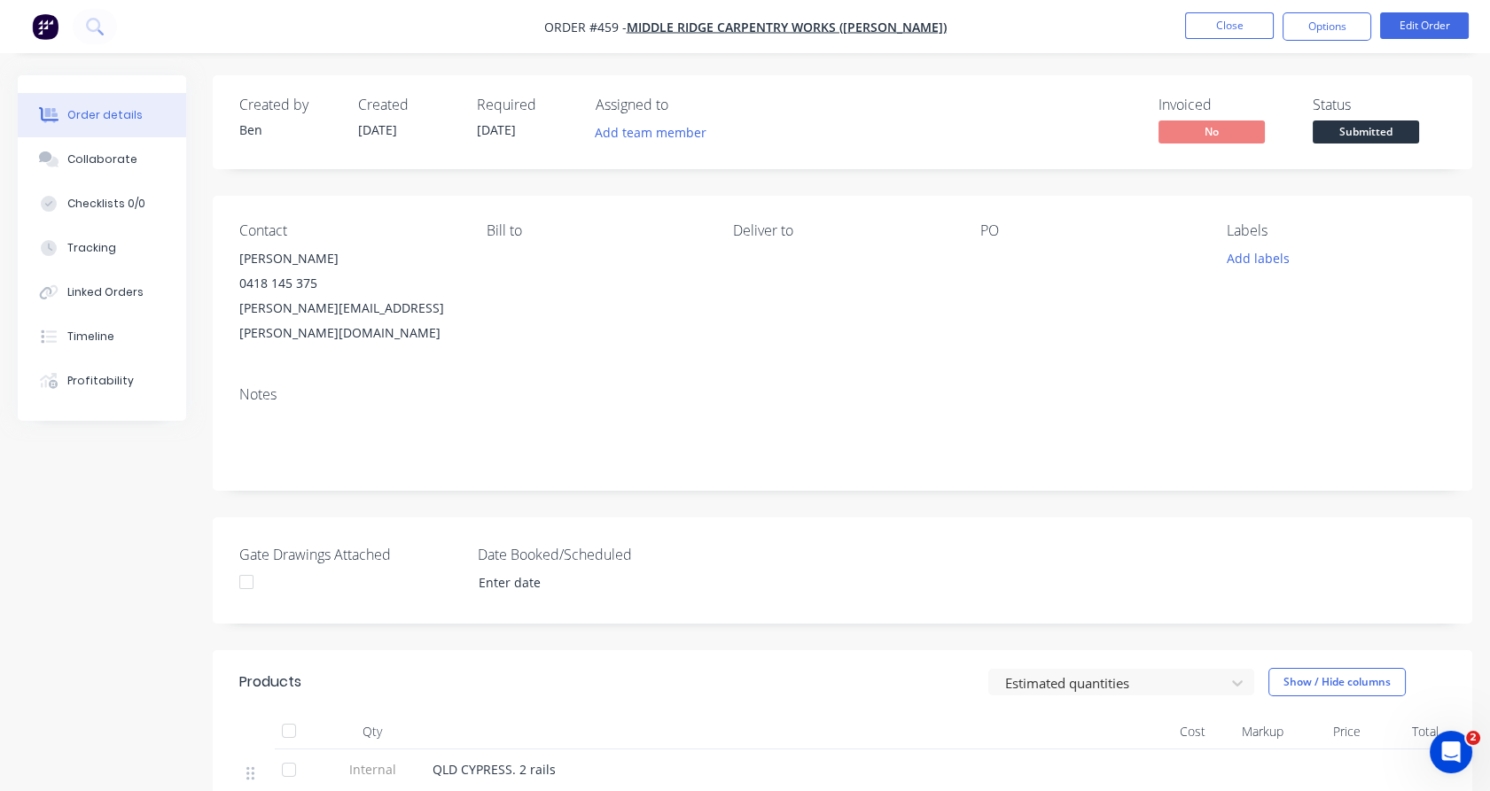
scroll to position [74, 0]
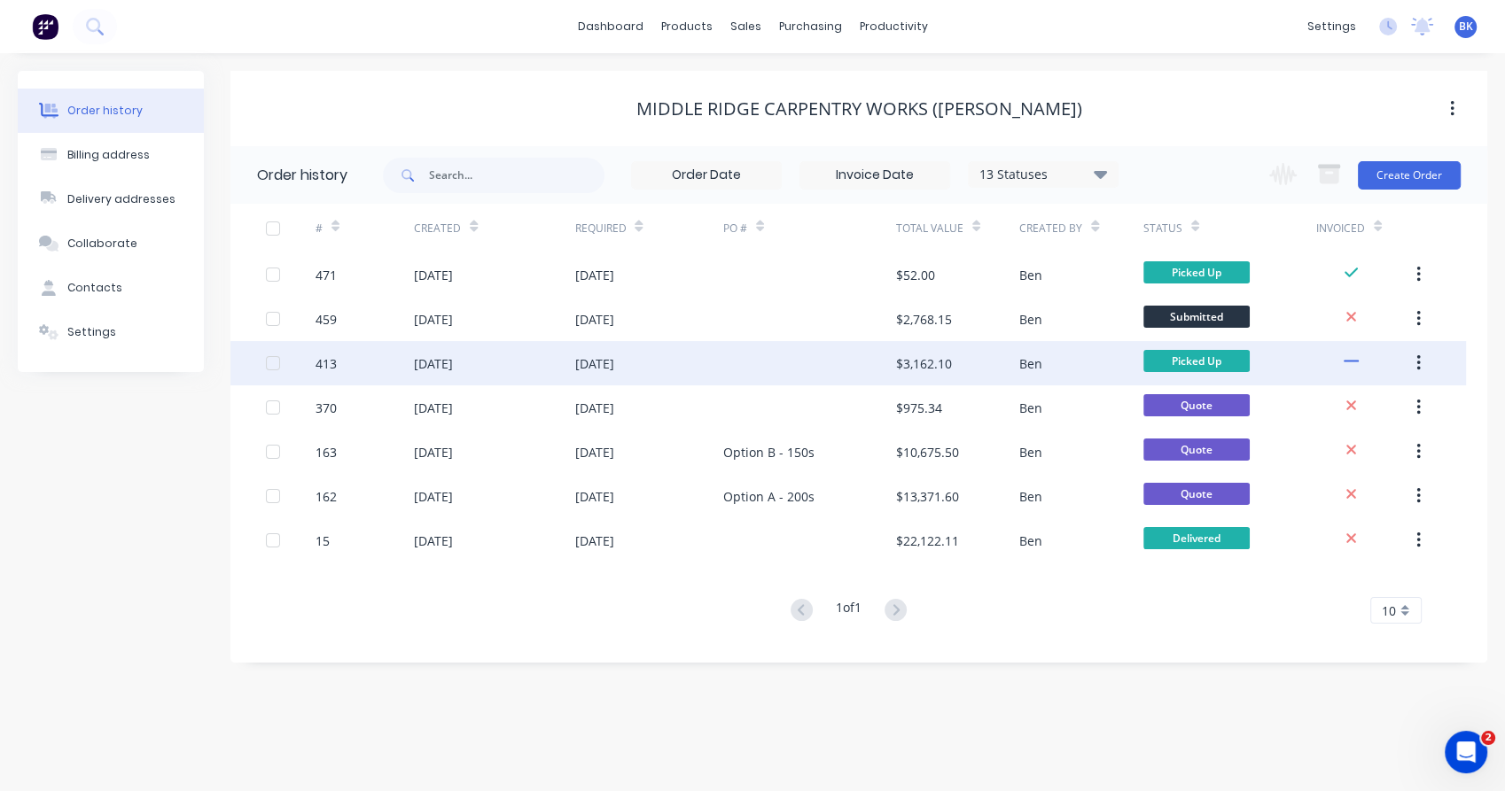
click at [948, 366] on div "$3,162.10" at bounding box center [924, 364] width 56 height 19
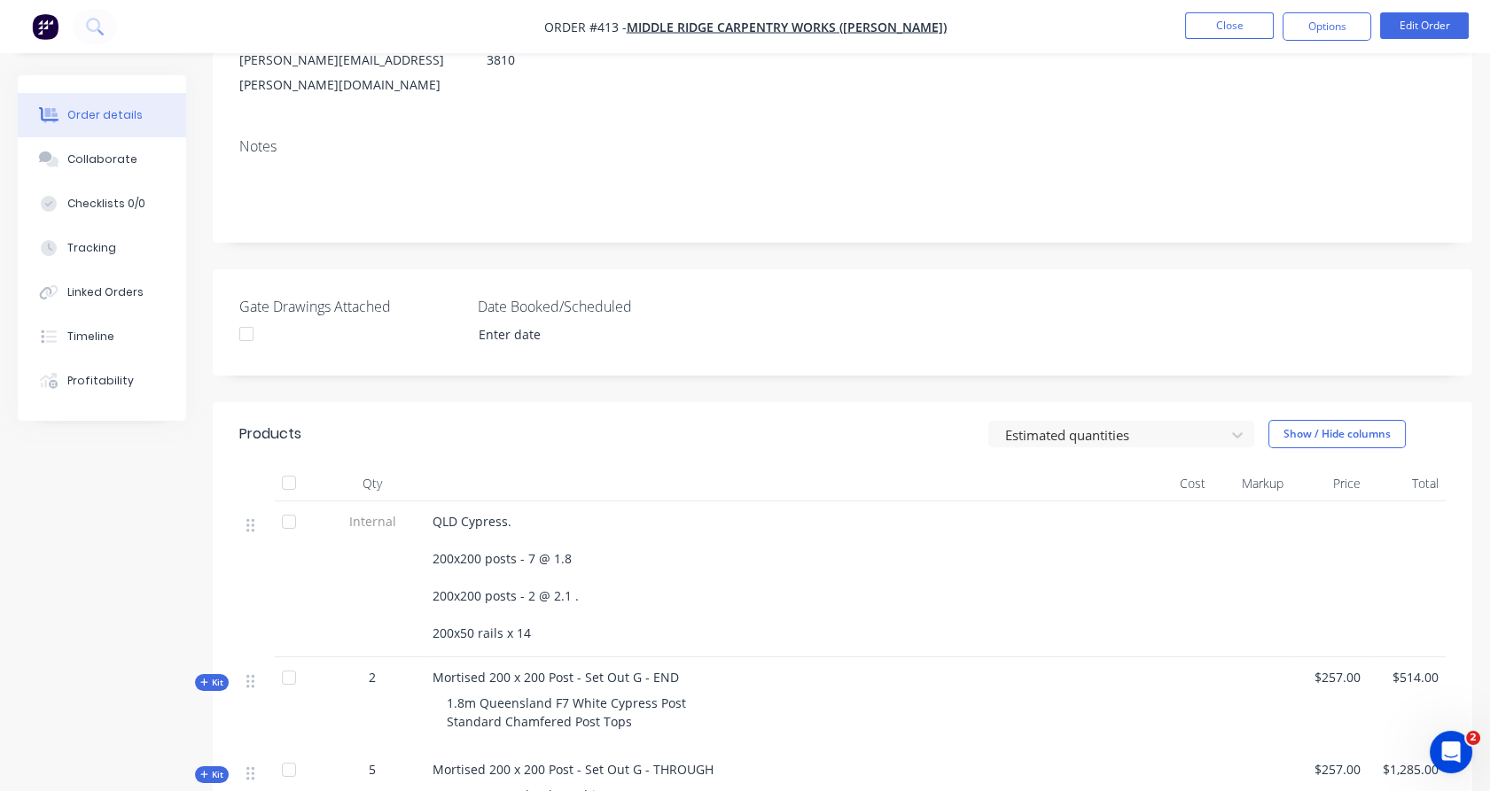
scroll to position [255, 0]
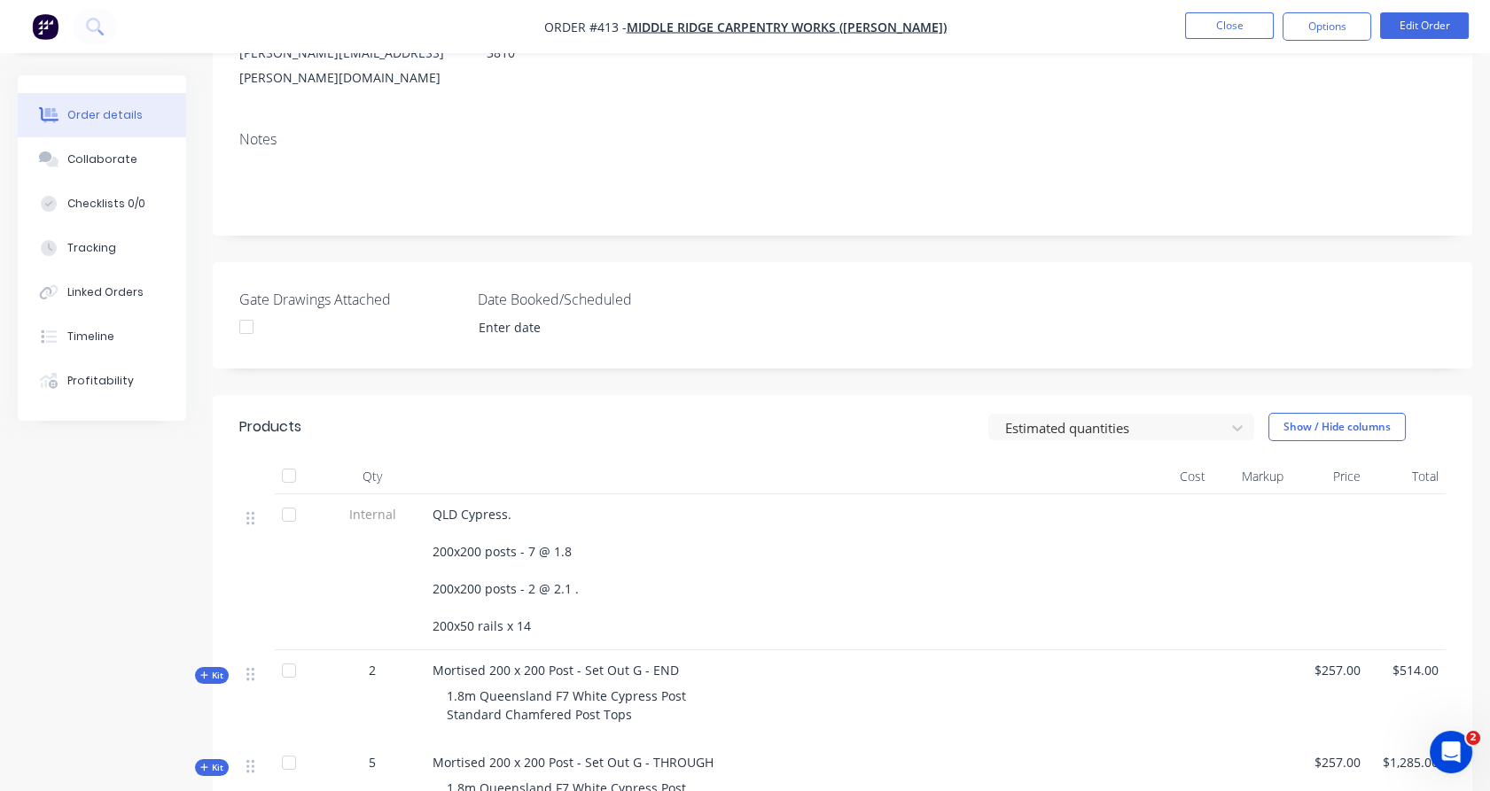
click at [948, 366] on div "Created by [PERSON_NAME] Created [DATE] Required [DATE] Assigned to Add team me…" at bounding box center [842, 670] width 1259 height 1700
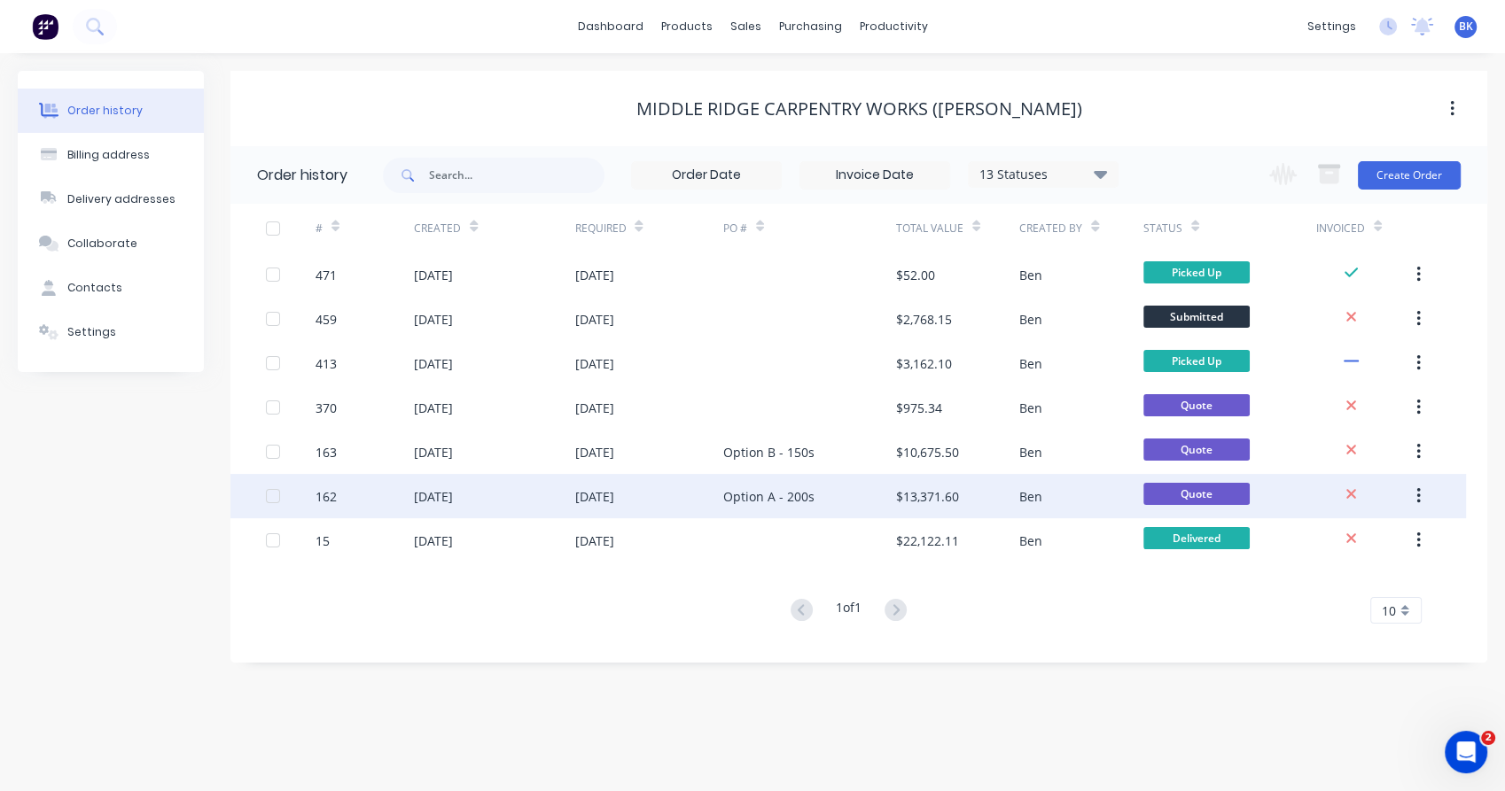
click at [941, 485] on div "$13,371.60" at bounding box center [957, 496] width 123 height 44
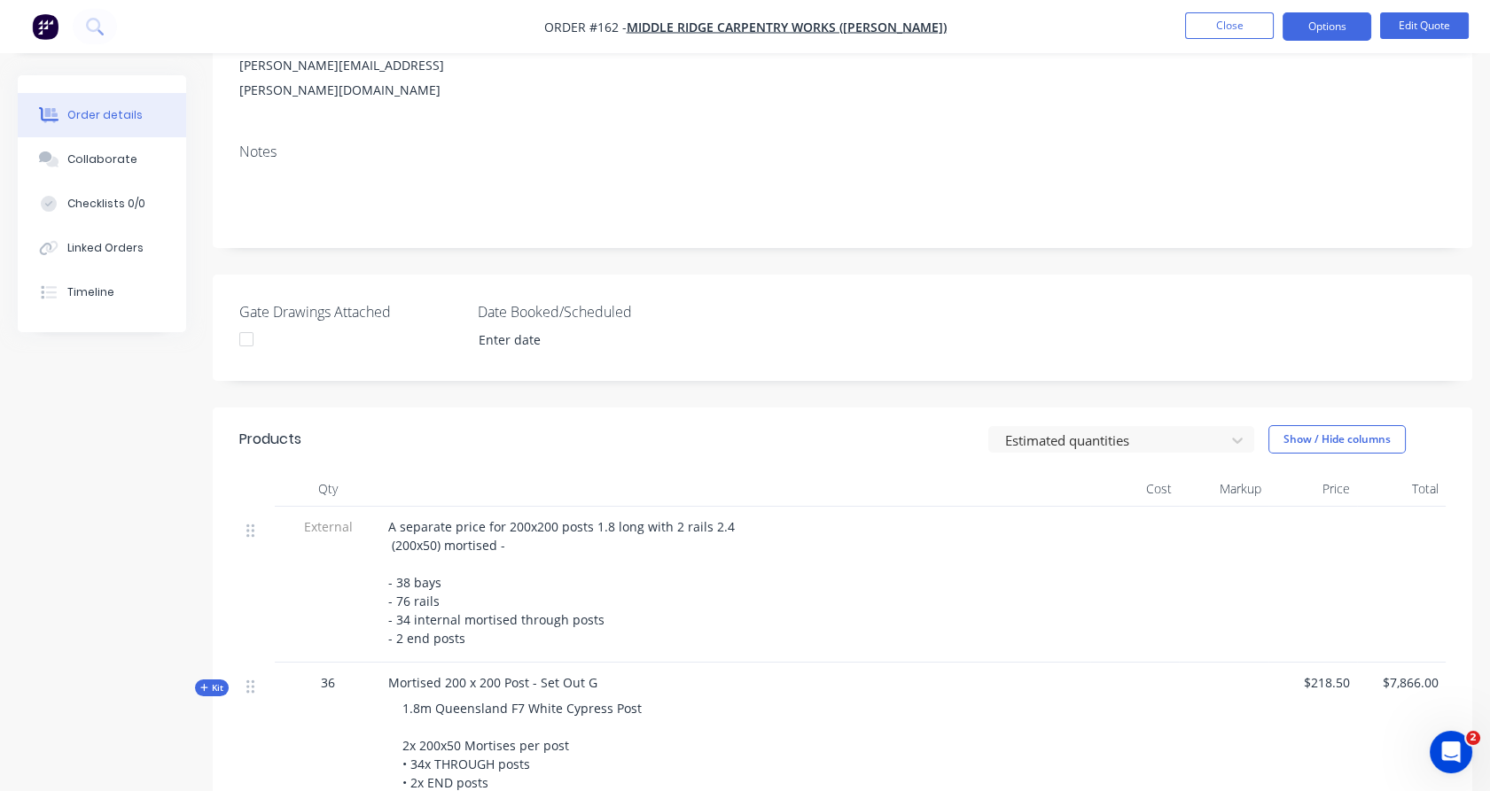
scroll to position [244, 0]
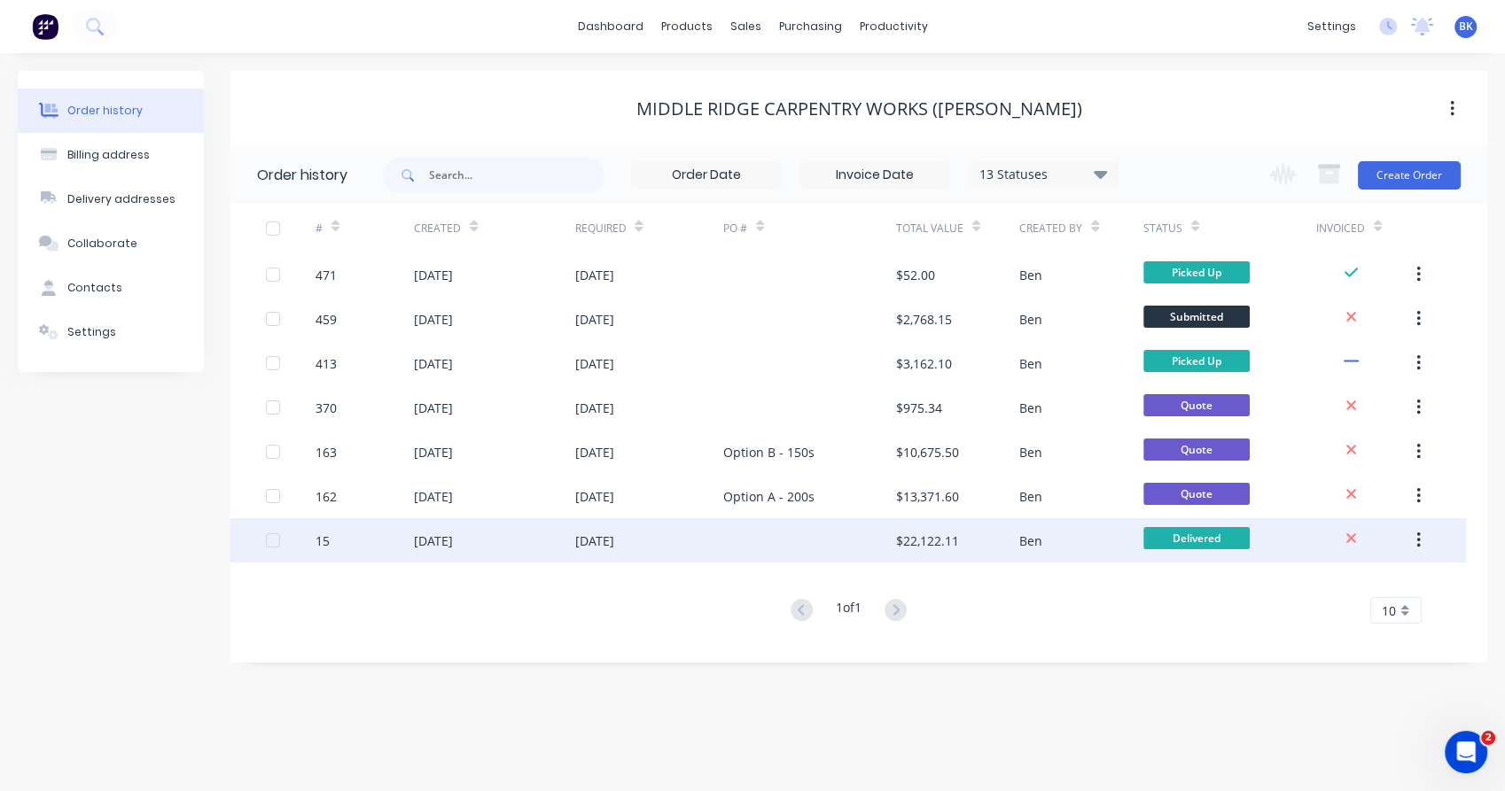
click at [936, 526] on div "$22,122.11" at bounding box center [957, 540] width 123 height 44
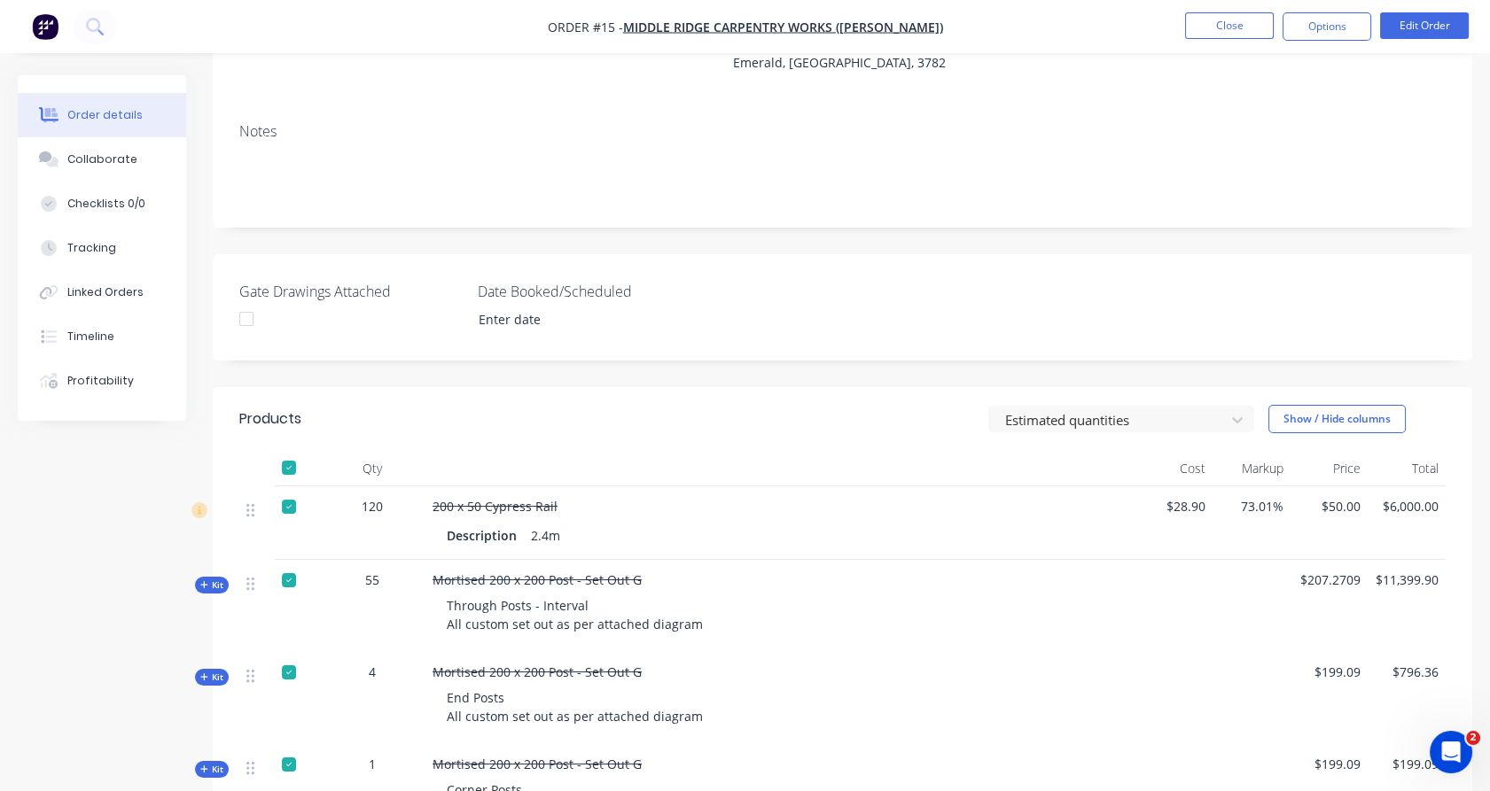
scroll to position [228, 0]
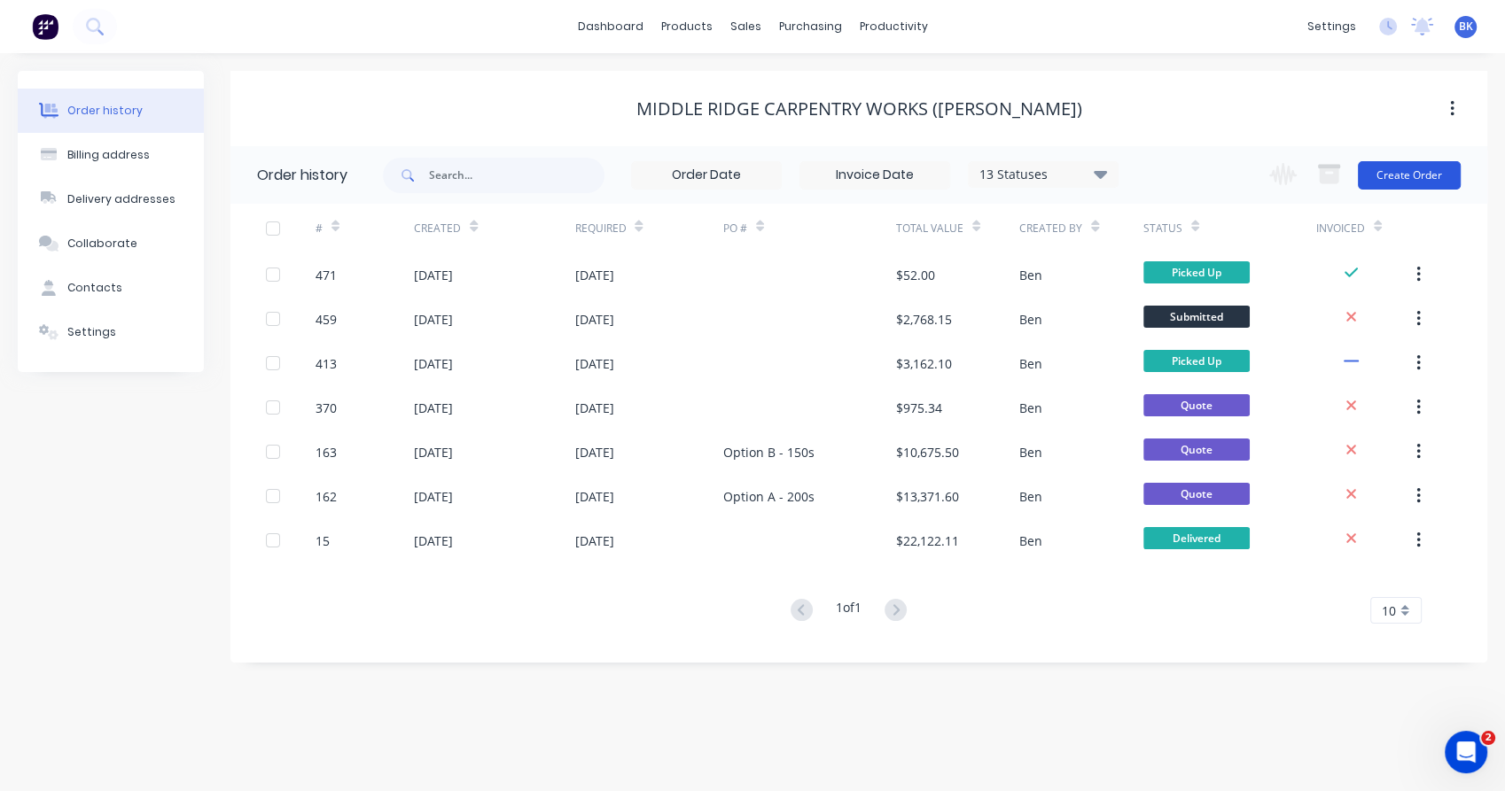
click at [1444, 169] on button "Create Order" at bounding box center [1409, 175] width 103 height 28
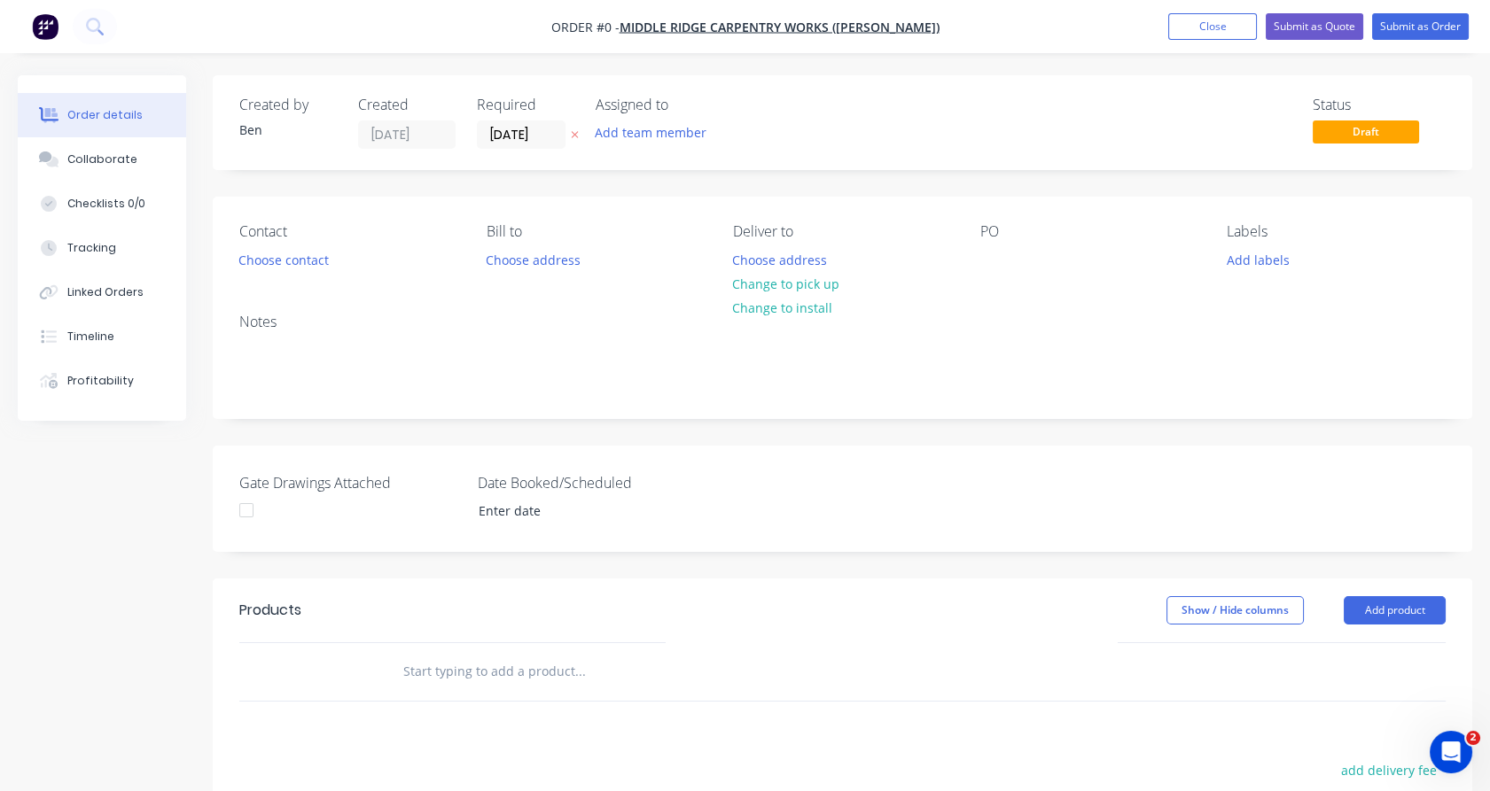
click at [314, 243] on div "Contact Choose contact" at bounding box center [348, 248] width 219 height 50
click at [293, 262] on button "Choose contact" at bounding box center [284, 259] width 109 height 24
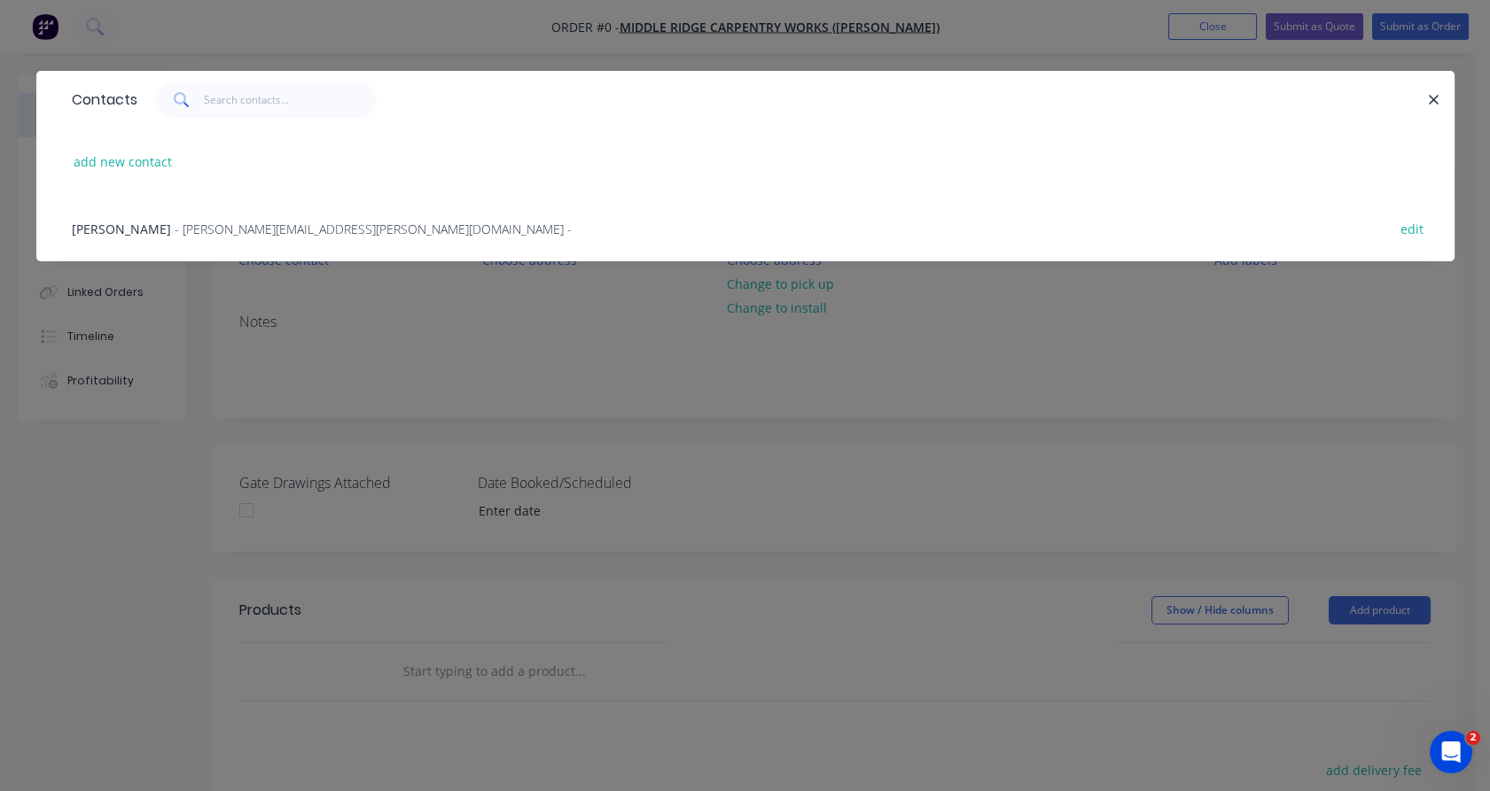
click at [222, 221] on span "- [PERSON_NAME][EMAIL_ADDRESS][PERSON_NAME][DOMAIN_NAME] -" at bounding box center [373, 229] width 397 height 17
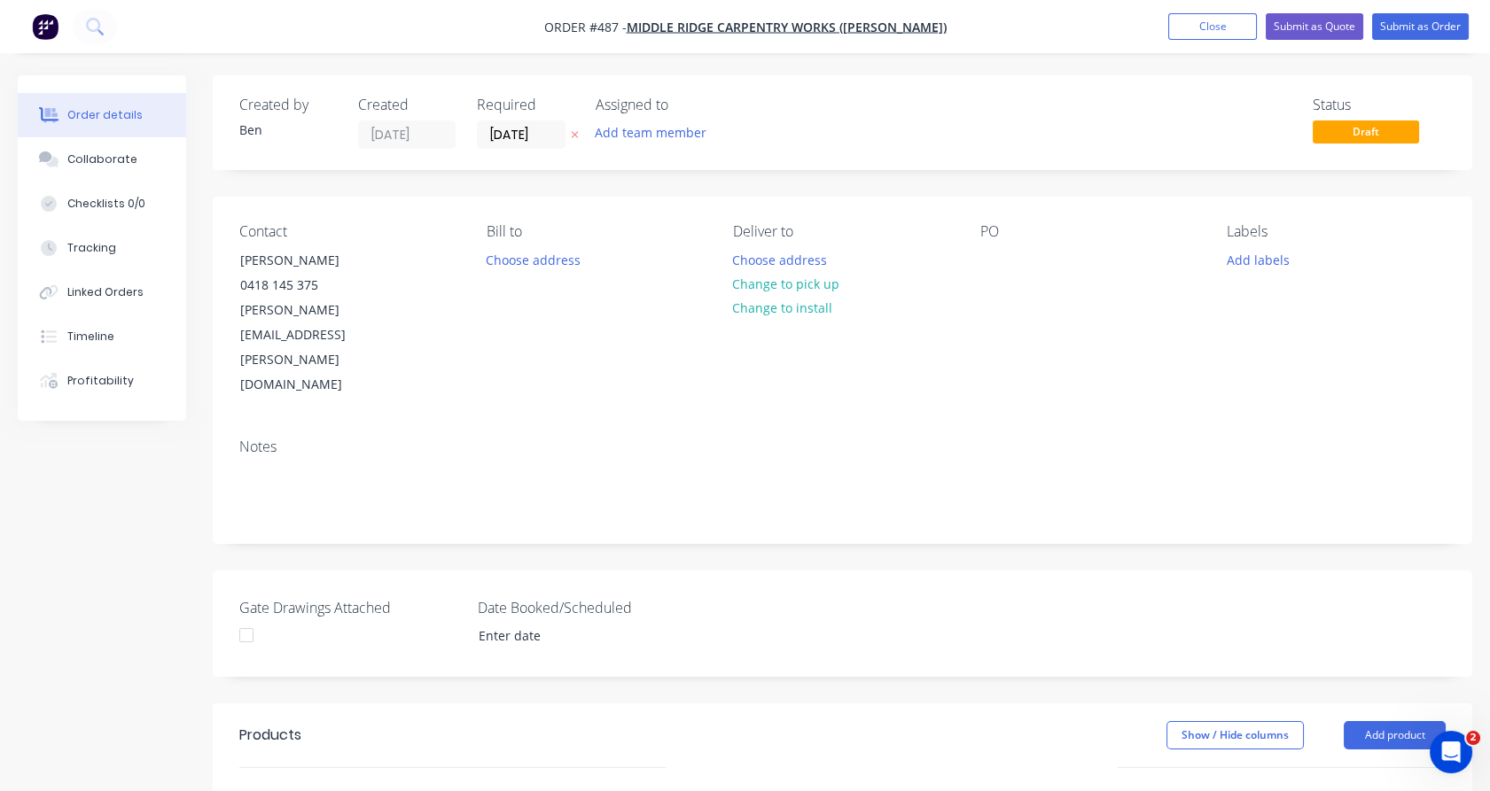
click at [549, 245] on div "Bill to Choose address" at bounding box center [596, 310] width 219 height 175
drag, startPoint x: 549, startPoint y: 245, endPoint x: 545, endPoint y: 255, distance: 11.2
click at [545, 255] on button "Choose address" at bounding box center [532, 259] width 113 height 24
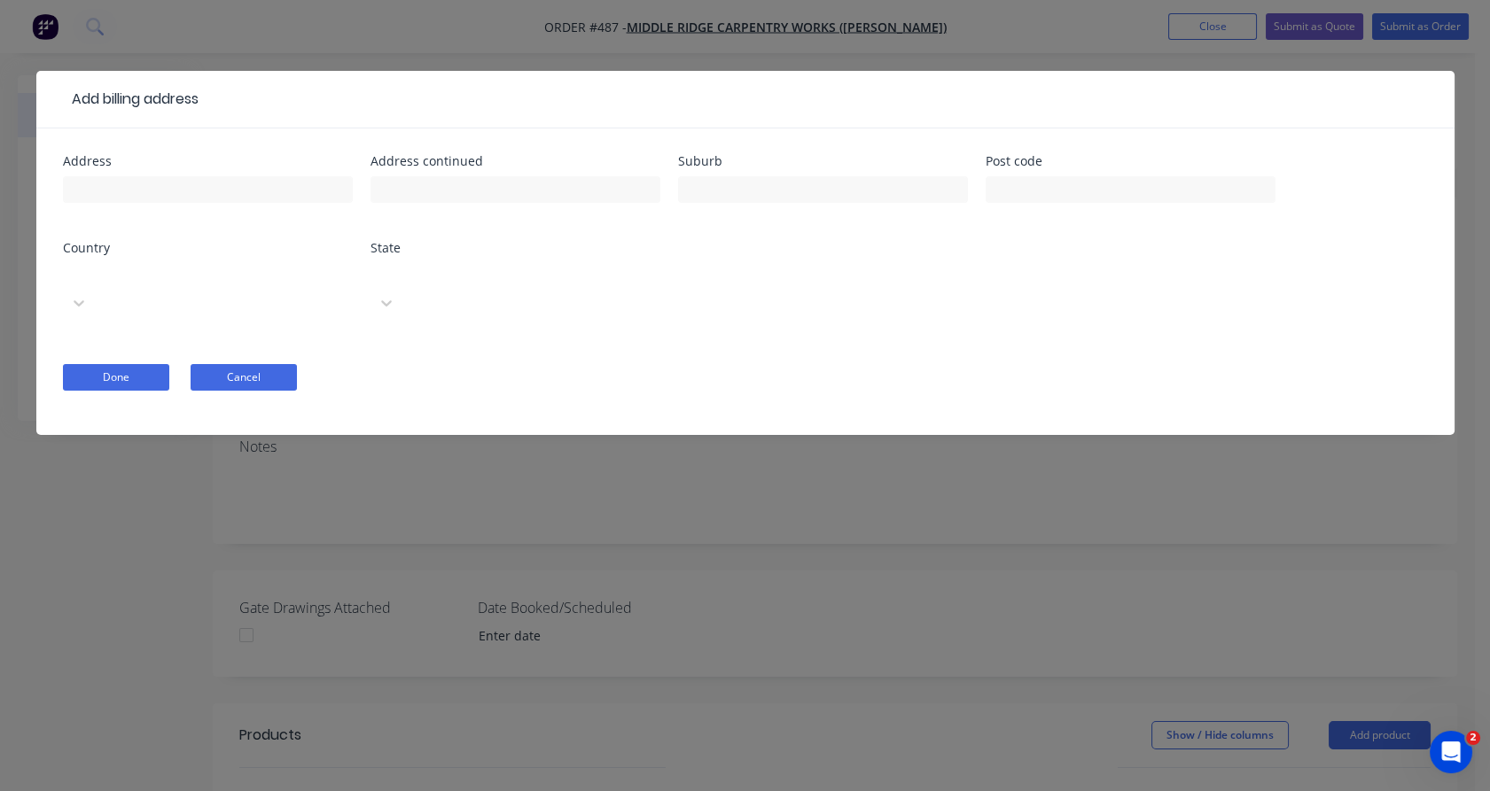
drag, startPoint x: 545, startPoint y: 255, endPoint x: 244, endPoint y: 355, distance: 317.6
click at [244, 355] on form "Address Address continued Suburb Post code Country Select... State Select... Do…" at bounding box center [745, 295] width 1365 height 280
click at [291, 364] on button "Cancel" at bounding box center [244, 377] width 106 height 27
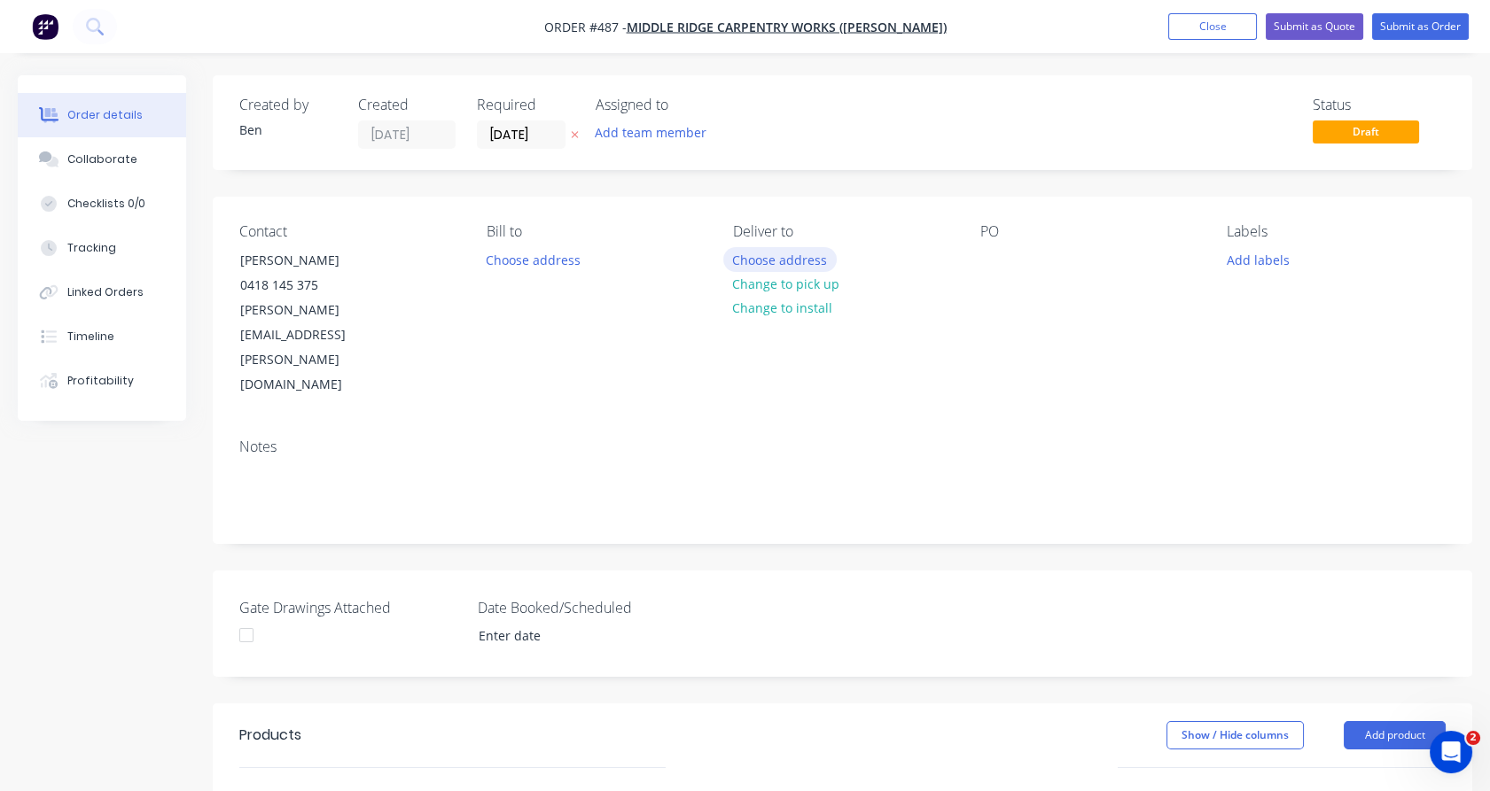
click at [791, 264] on button "Choose address" at bounding box center [779, 259] width 113 height 24
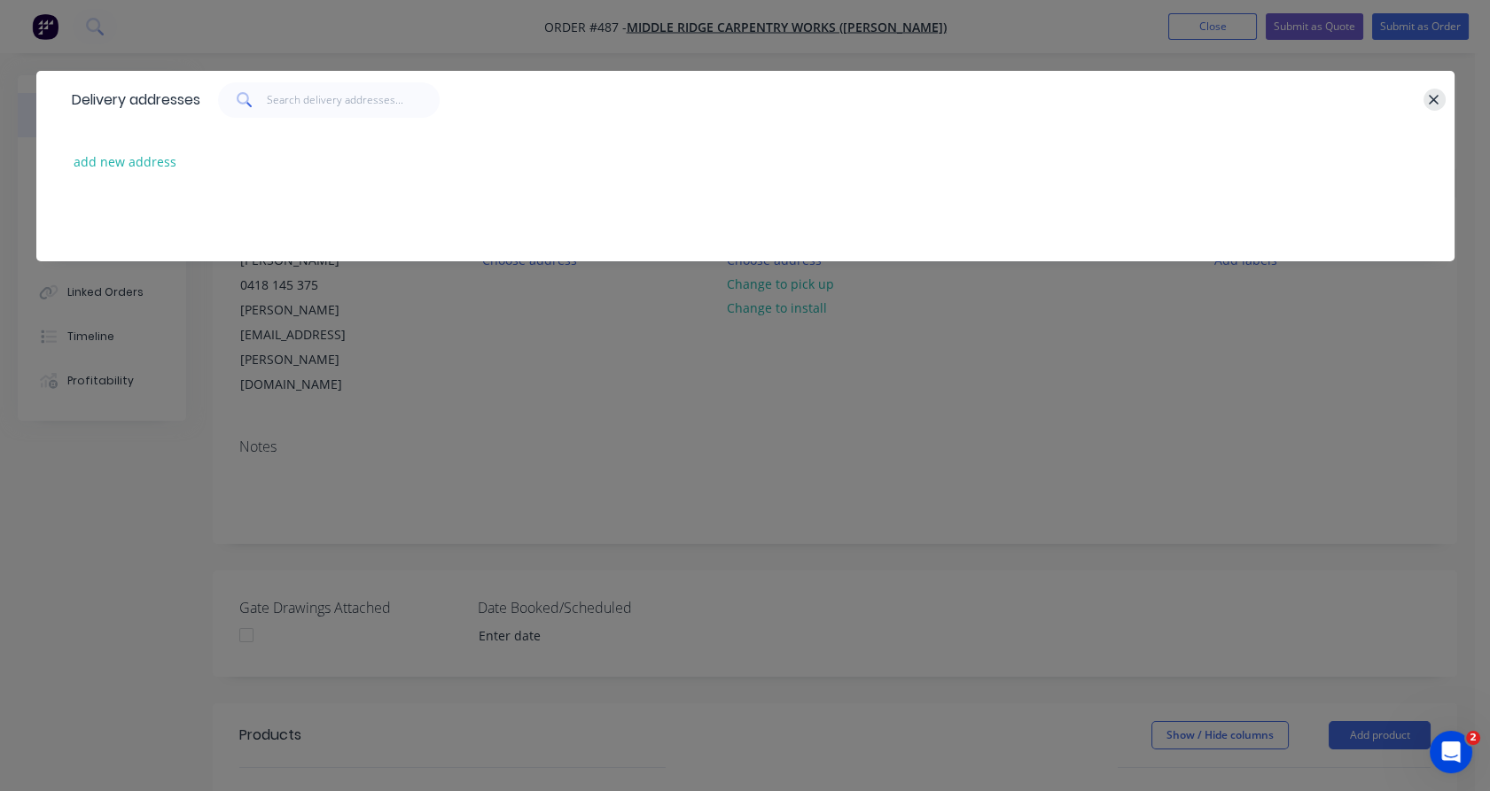
click at [1430, 90] on button "button" at bounding box center [1434, 100] width 22 height 22
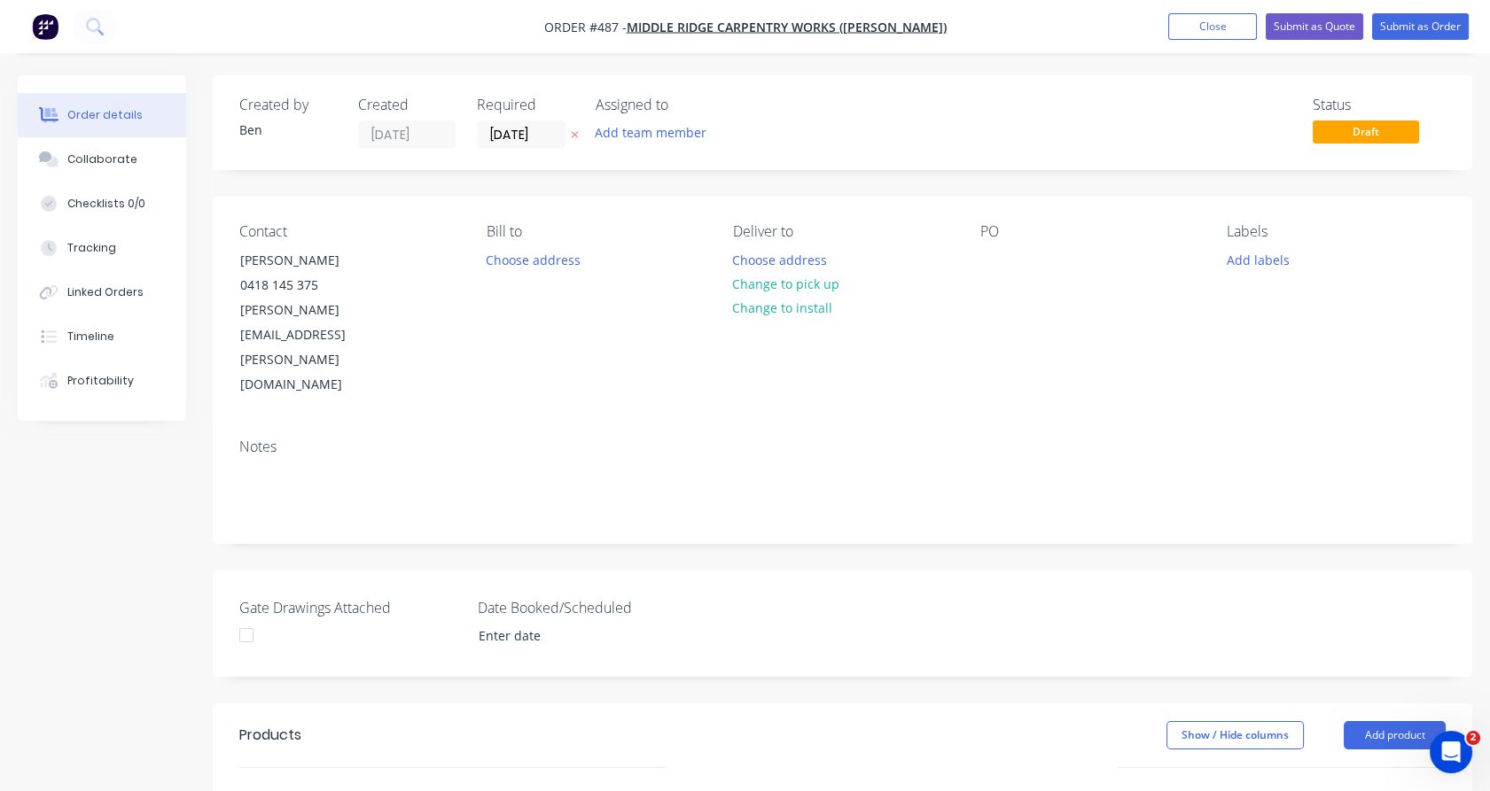
click at [1396, 721] on div "Show / Hide columns Add product" at bounding box center [970, 735] width 950 height 28
click at [1414, 721] on button "Add product" at bounding box center [1395, 735] width 102 height 28
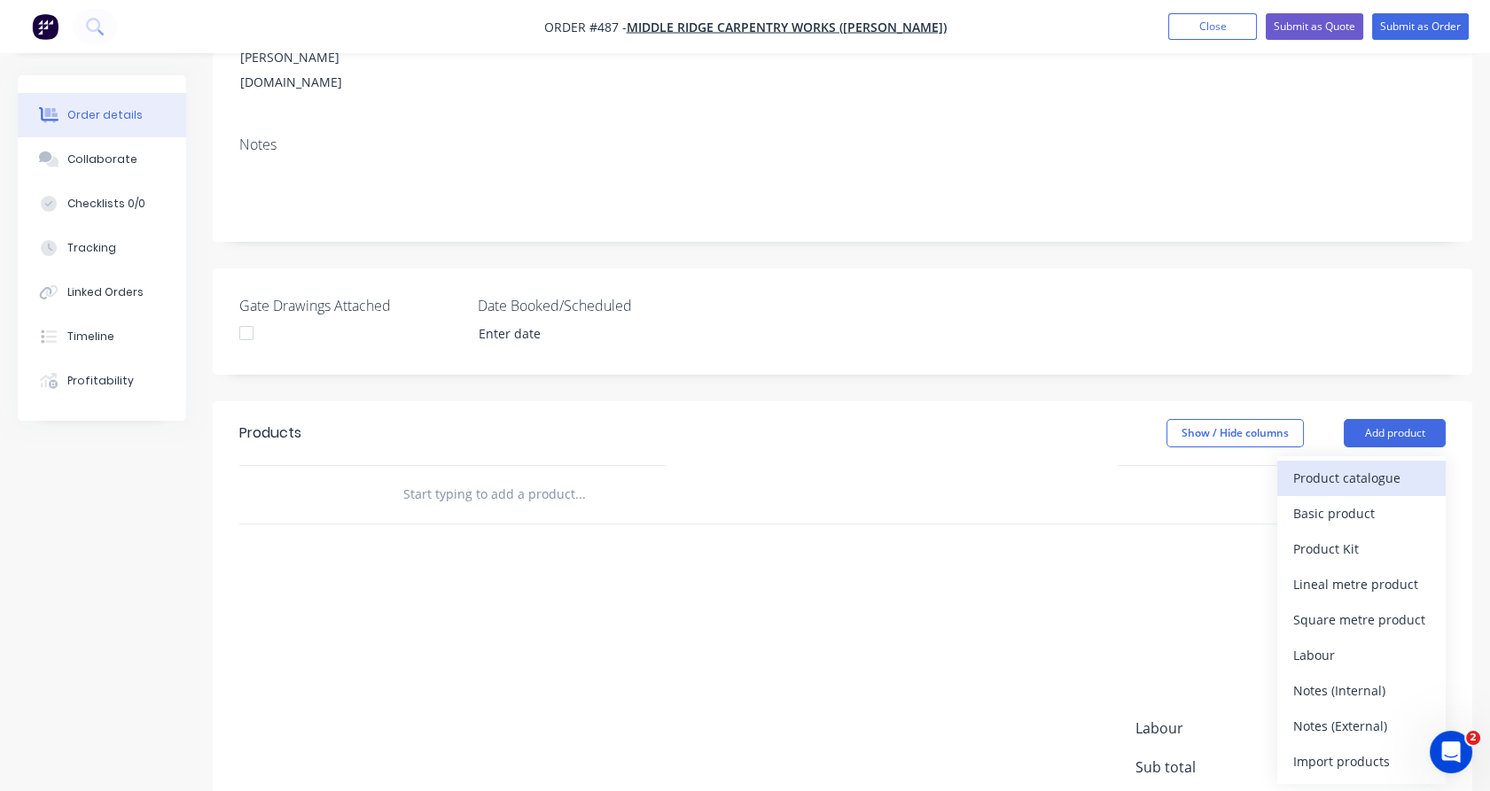
scroll to position [385, 0]
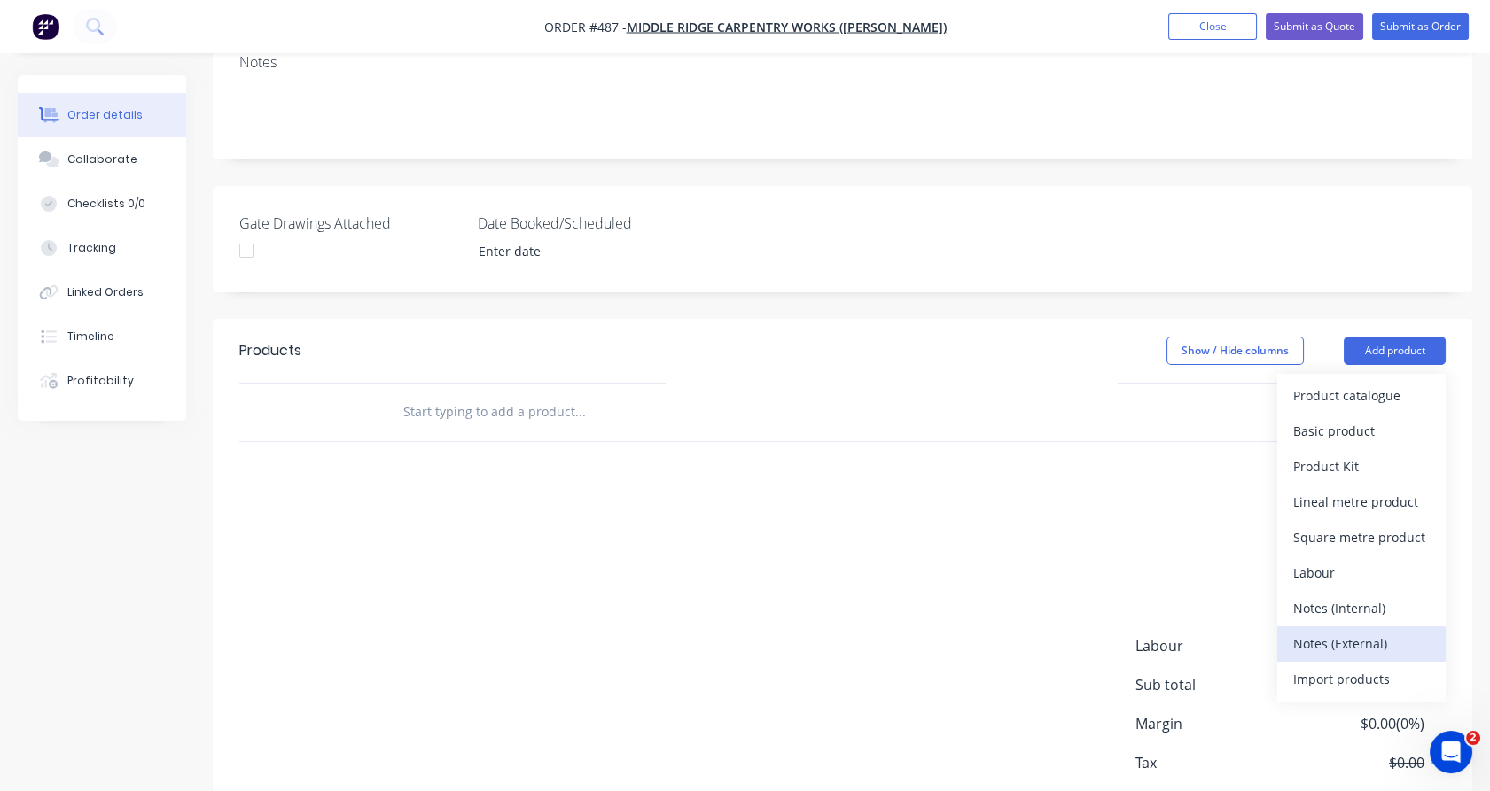
click at [1366, 631] on div "Notes (External)" at bounding box center [1361, 644] width 136 height 26
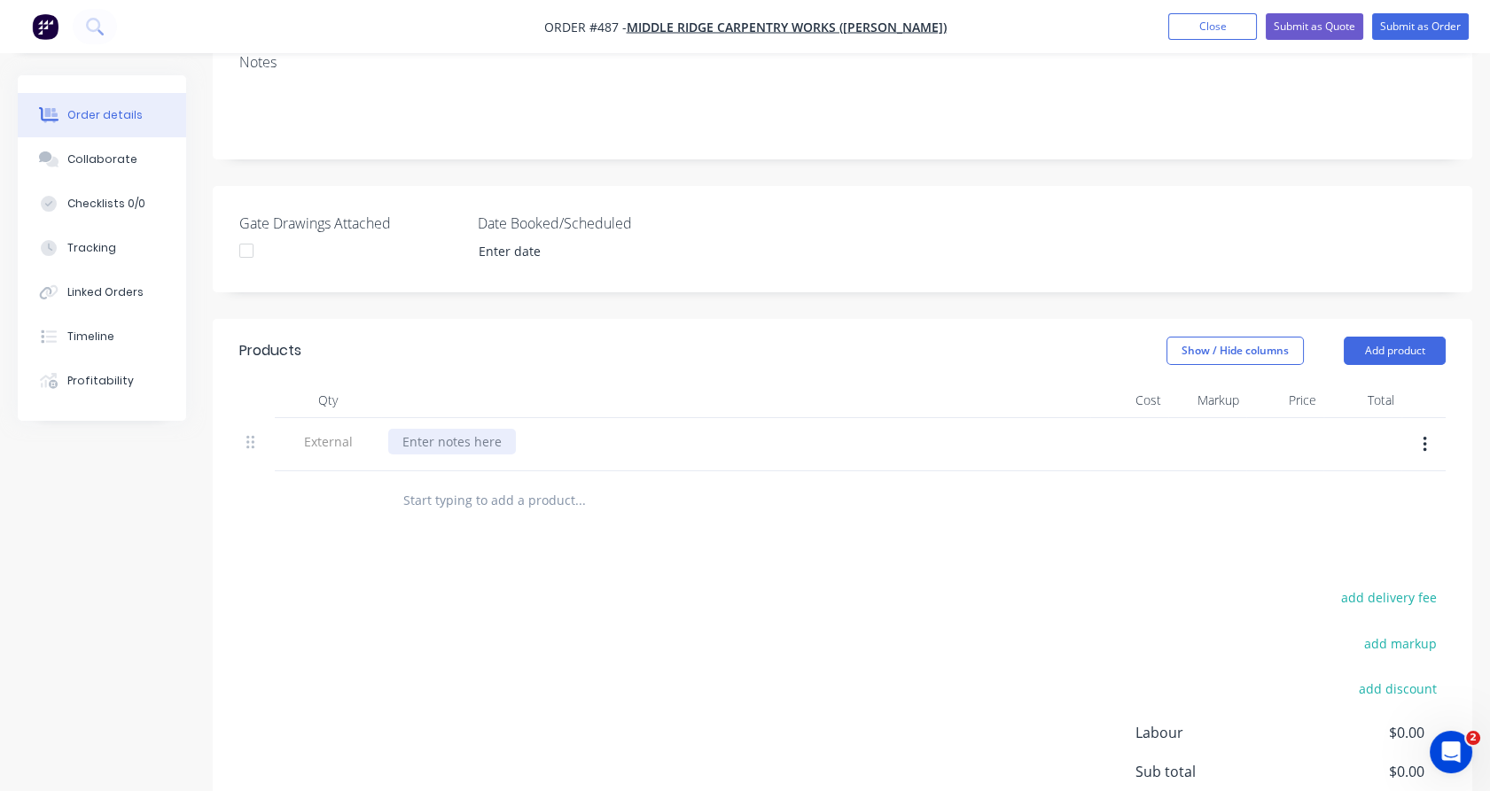
click at [473, 429] on div at bounding box center [452, 442] width 128 height 26
paste div
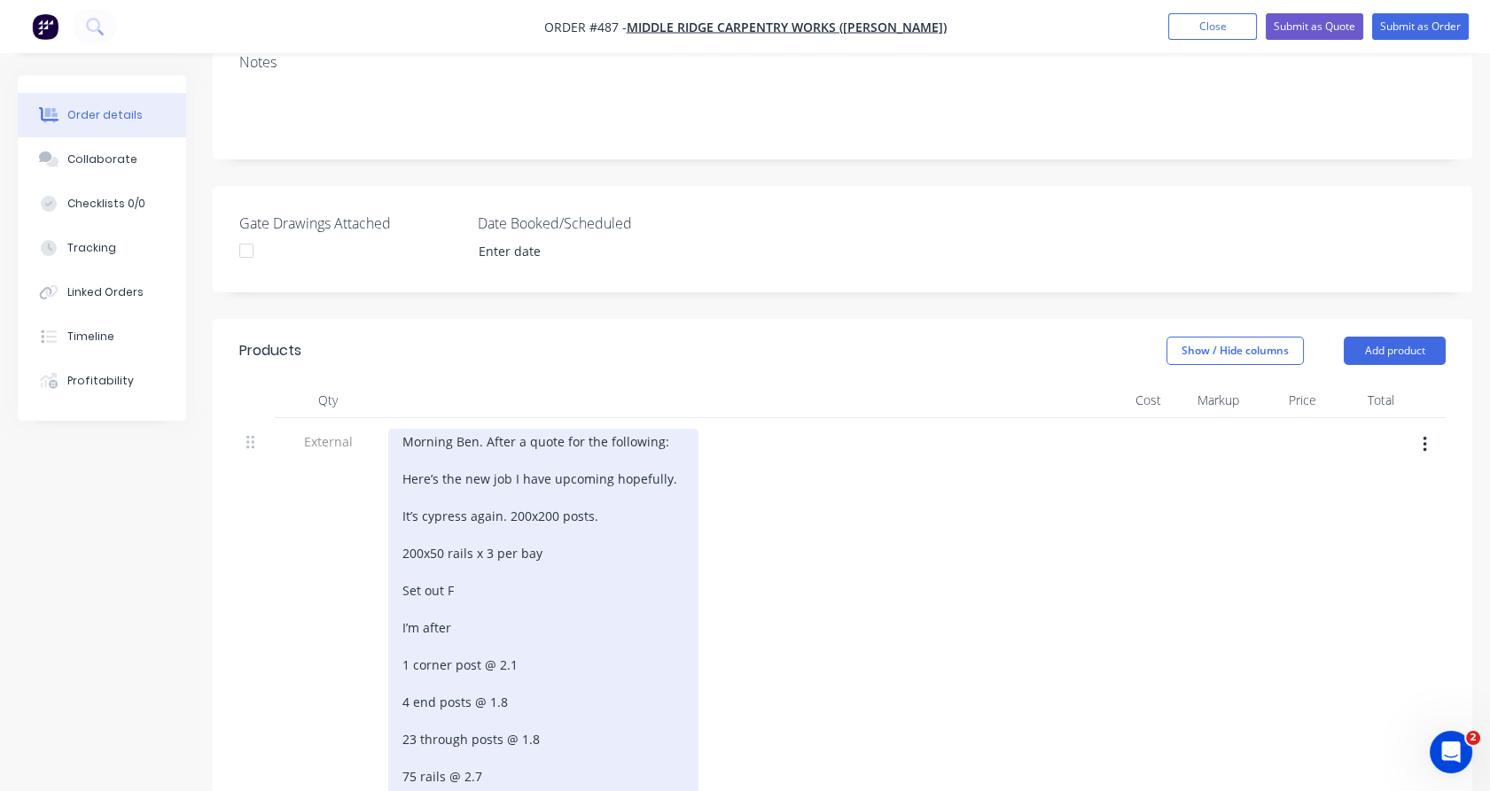
click at [620, 430] on div "Morning Ben. After a quote for the following: Here’s the new job I have upcomin…" at bounding box center [543, 665] width 310 height 472
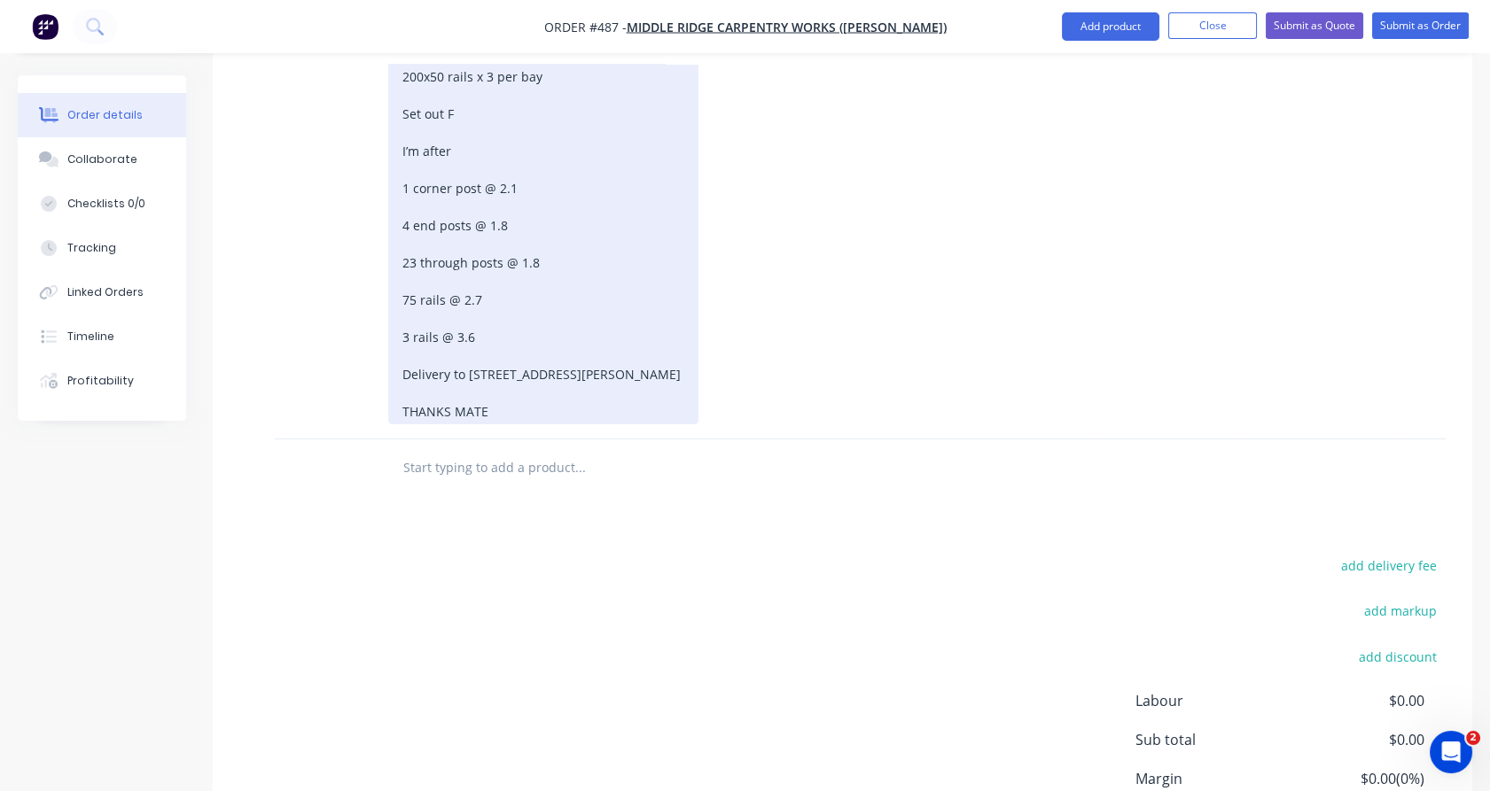
scroll to position [861, 0]
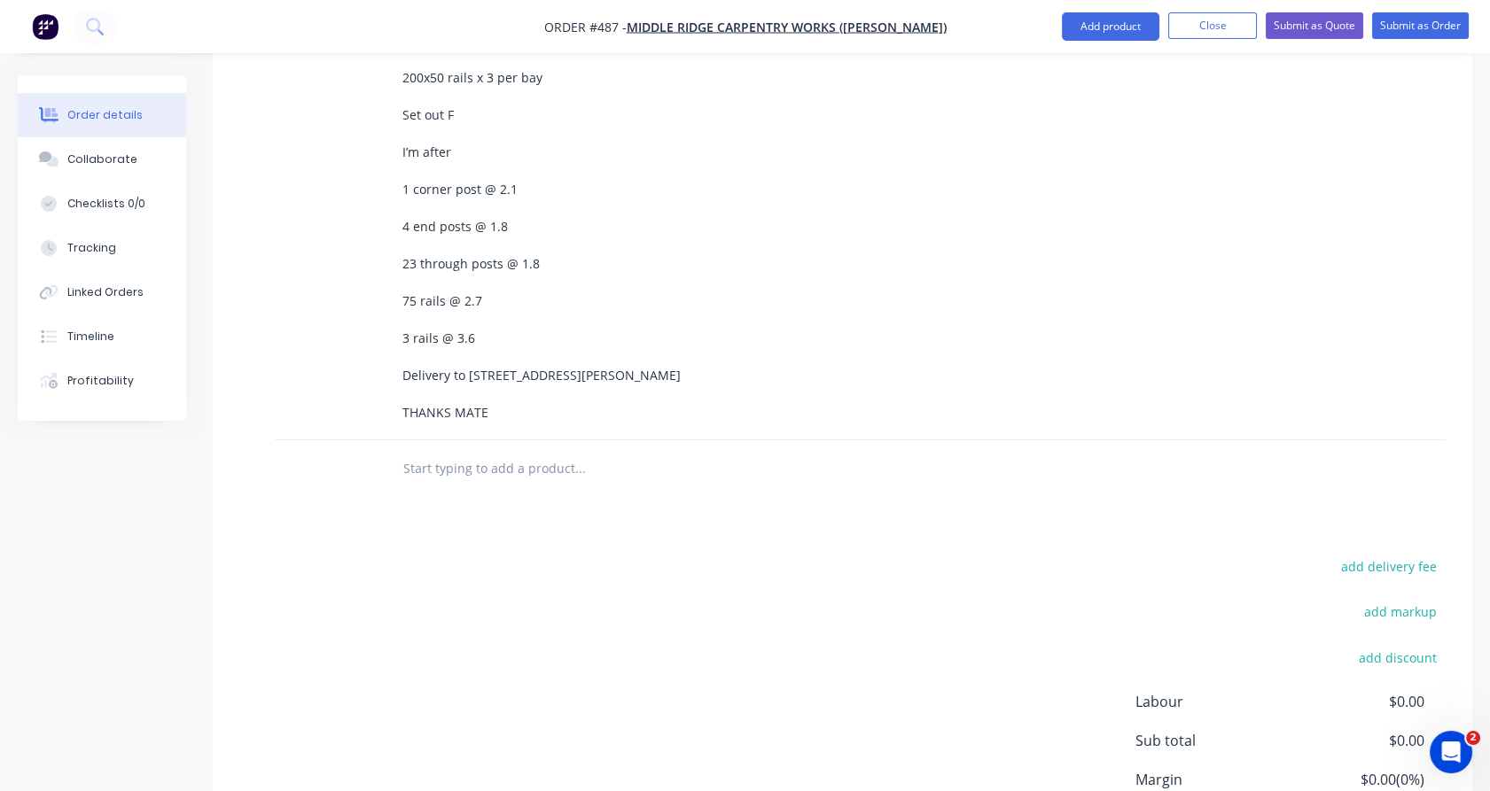
click at [457, 451] on input "text" at bounding box center [579, 468] width 355 height 35
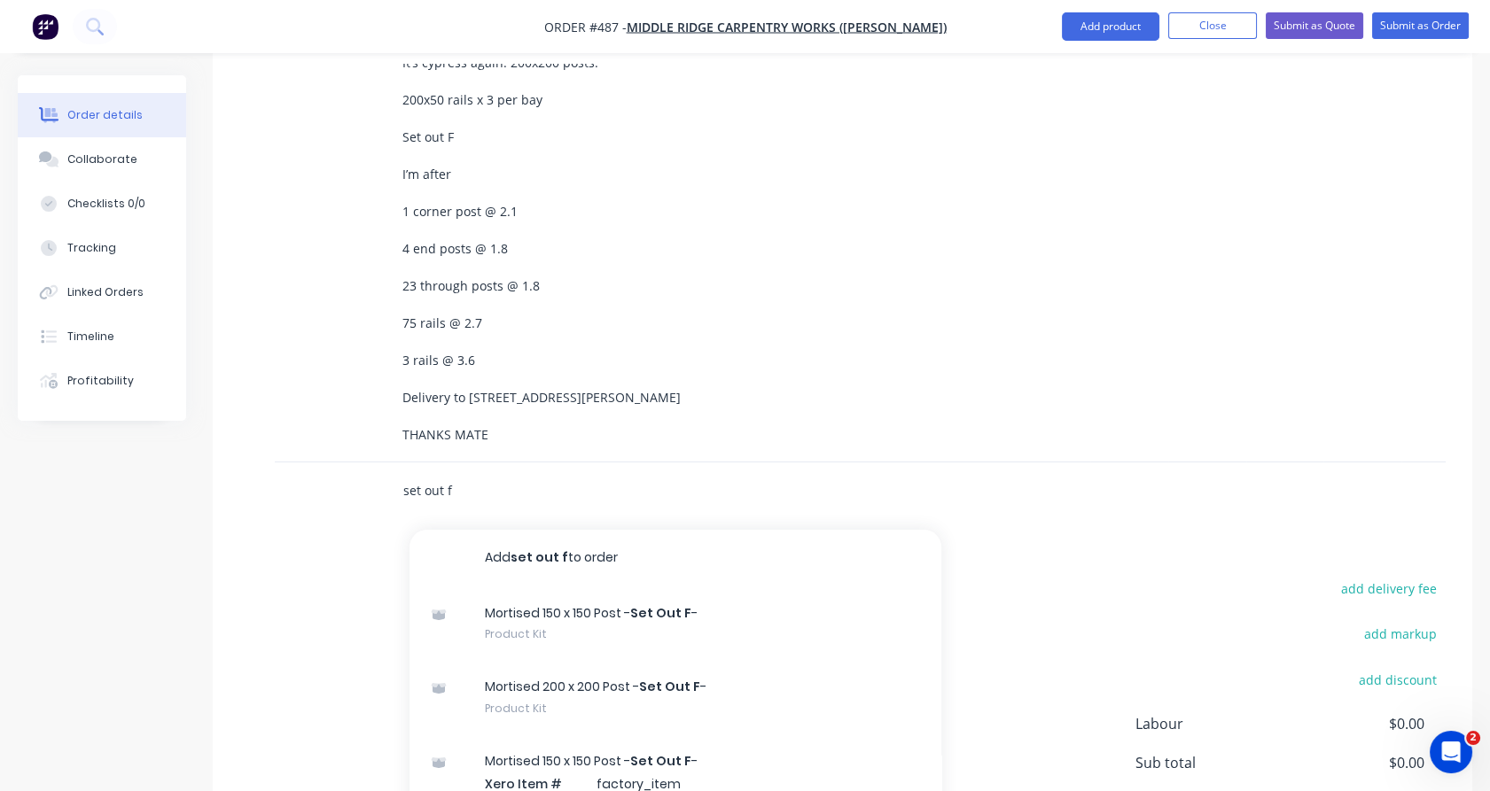
scroll to position [942, 0]
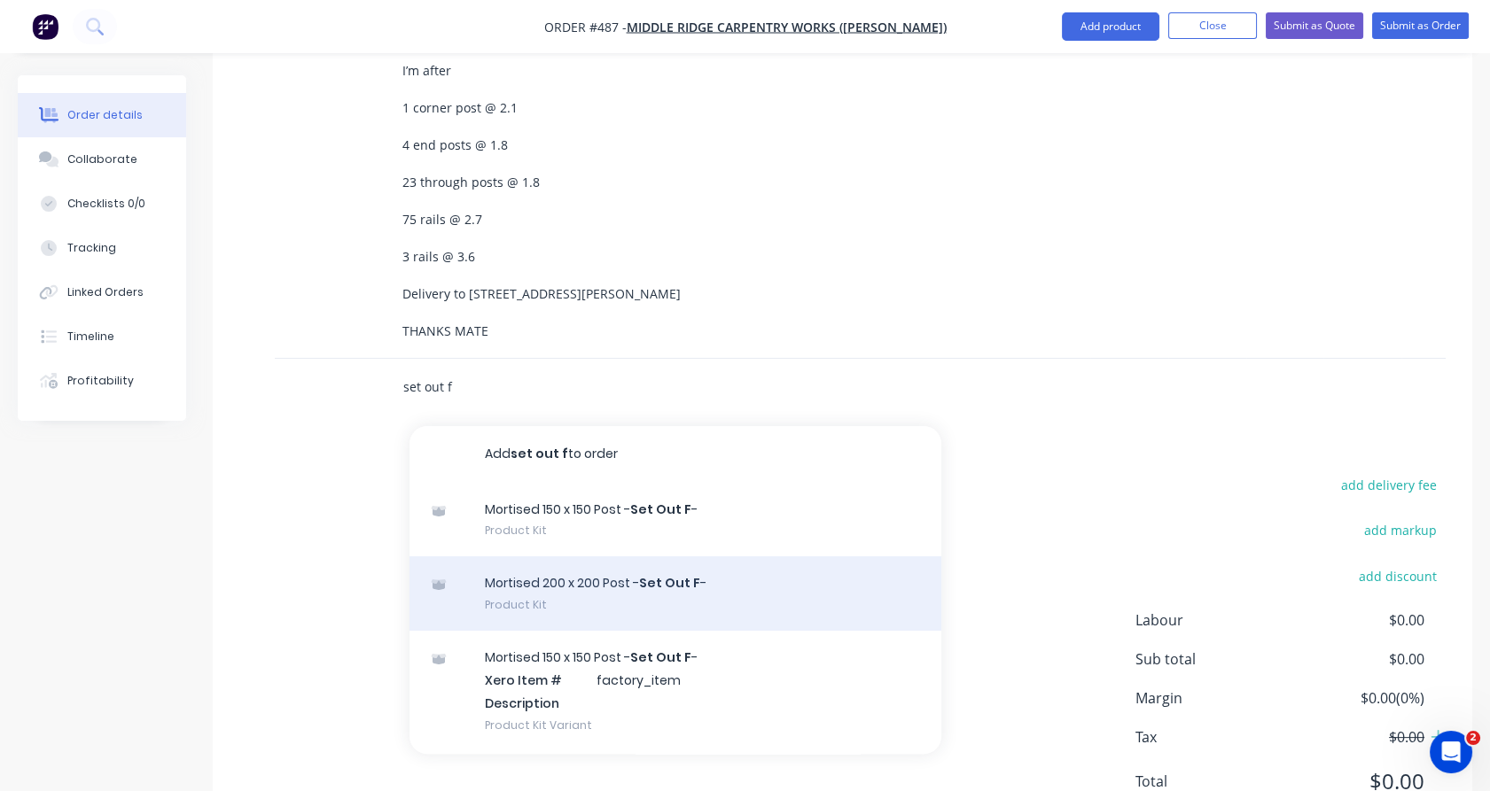
type input "set out f"
click at [569, 557] on div "Mortised 200 x 200 Post - Set Out F - Product Kit" at bounding box center [675, 594] width 532 height 74
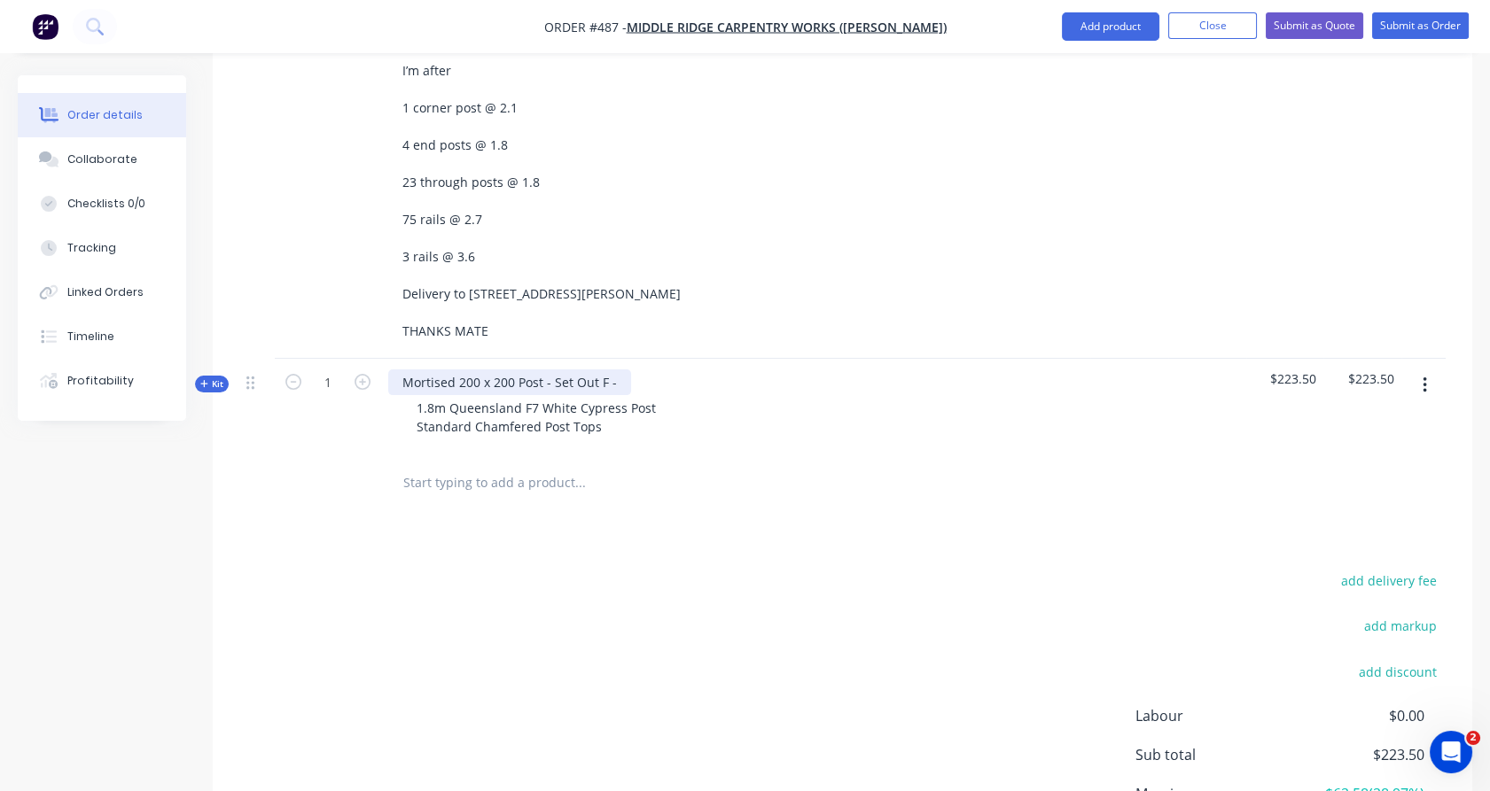
click at [618, 370] on div "Mortised 200 x 200 Post - Set Out F -" at bounding box center [509, 383] width 243 height 26
click at [213, 378] on span "Kit" at bounding box center [211, 384] width 23 height 13
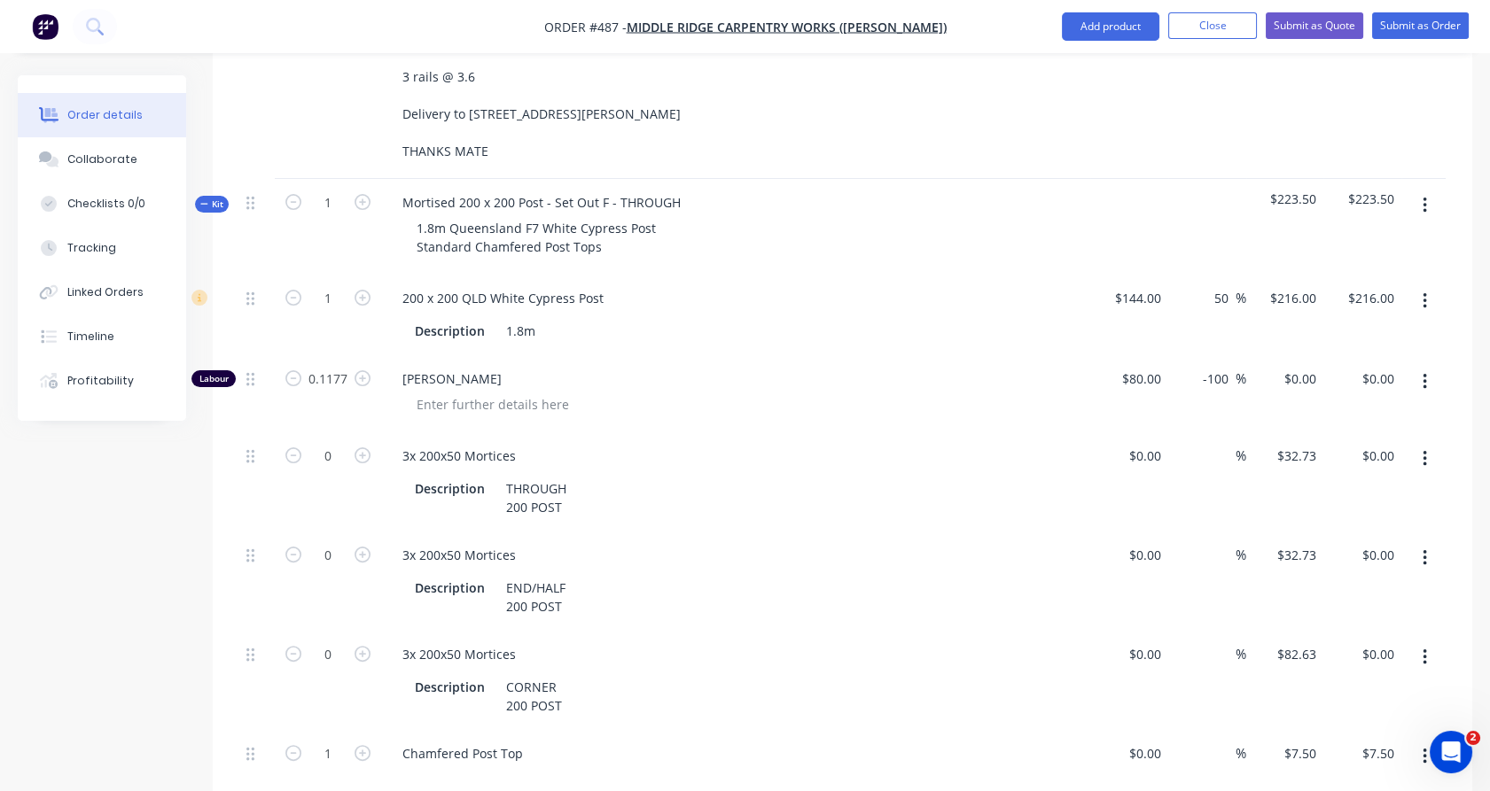
scroll to position [1123, 0]
click at [363, 447] on icon "button" at bounding box center [363, 455] width 16 height 16
type input "1"
type input "$32.73"
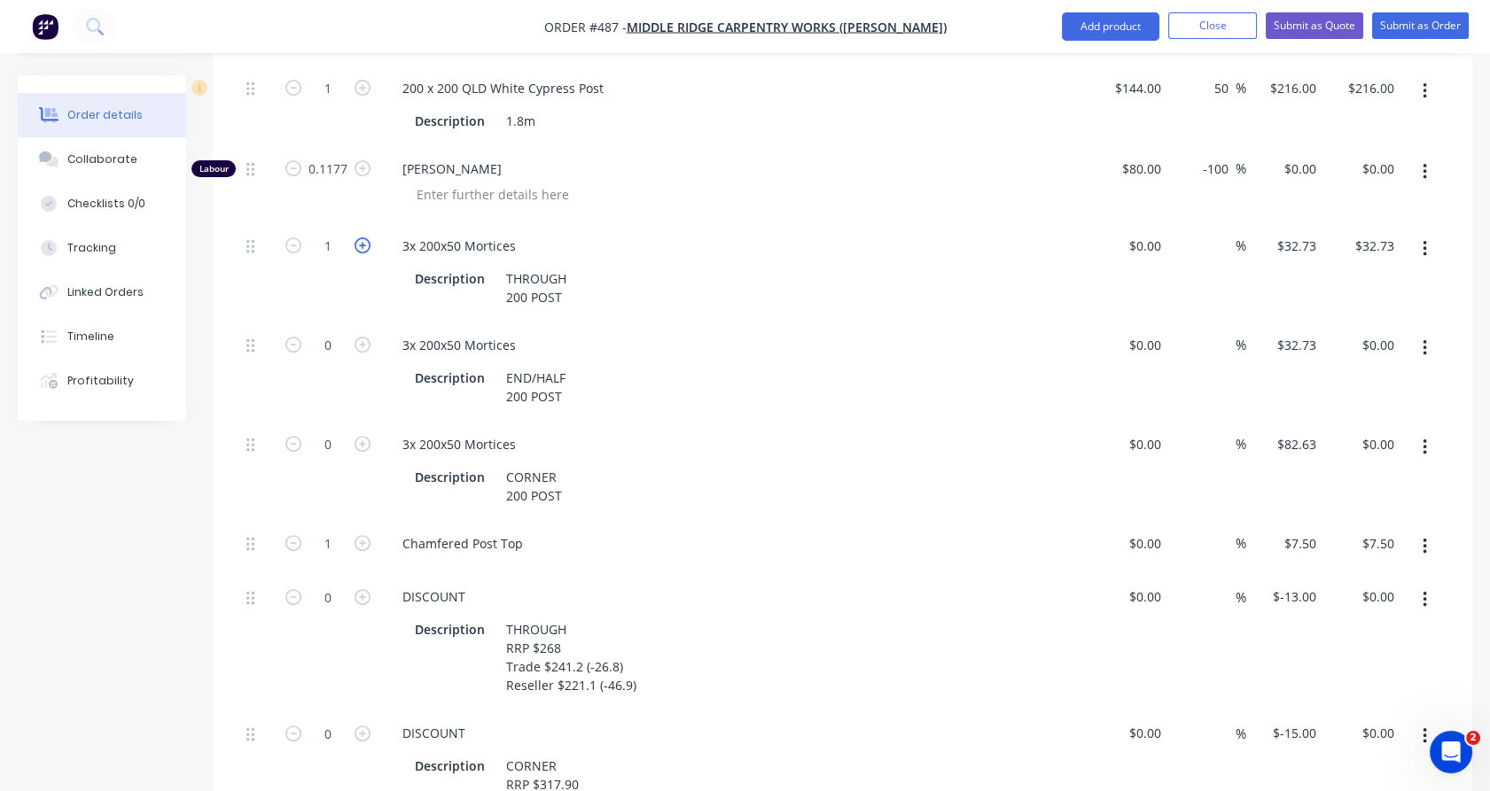
scroll to position [1429, 0]
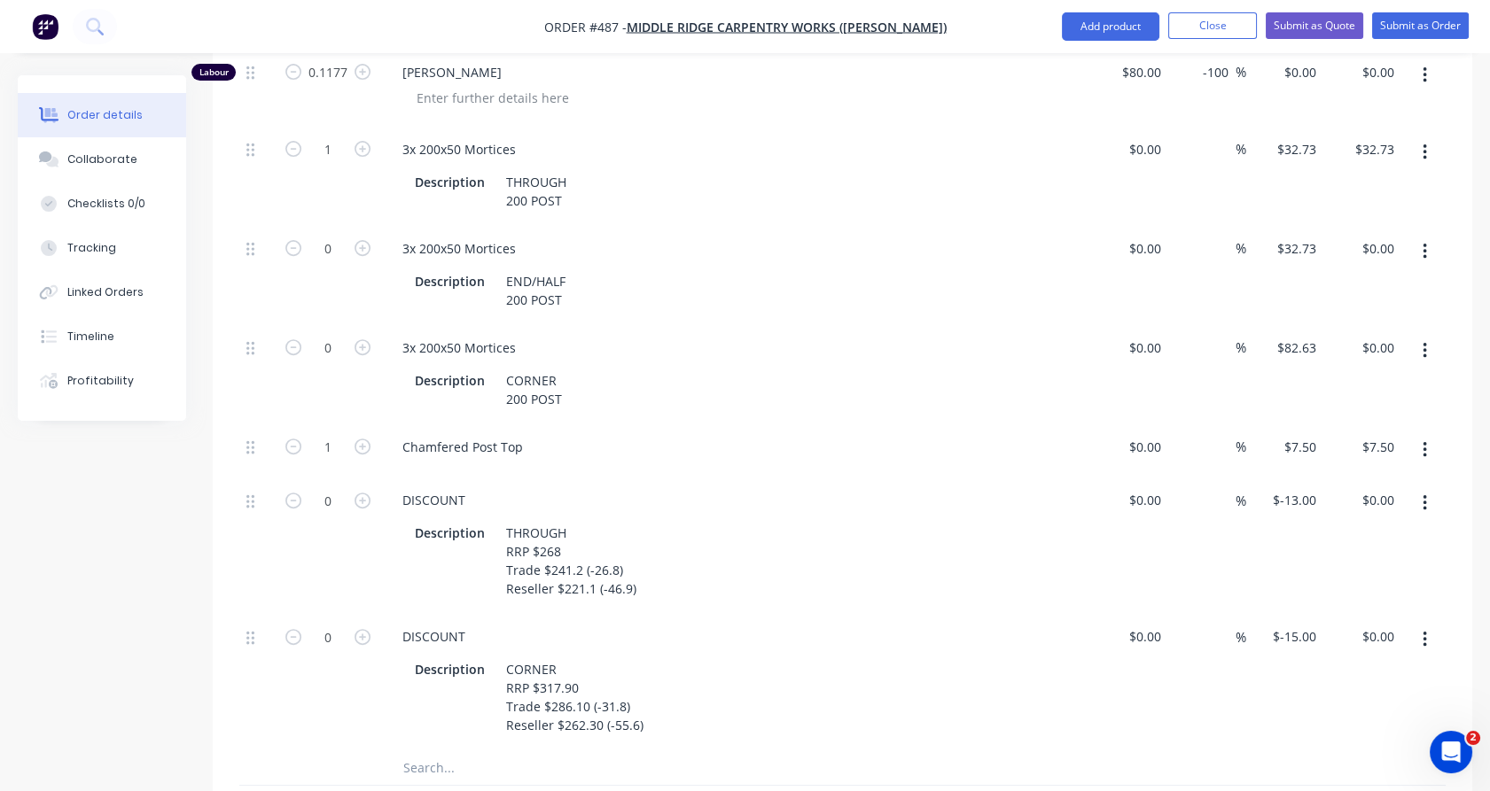
click at [1433, 487] on button "button" at bounding box center [1425, 503] width 42 height 32
click at [1354, 608] on div "Delete" at bounding box center [1361, 621] width 136 height 26
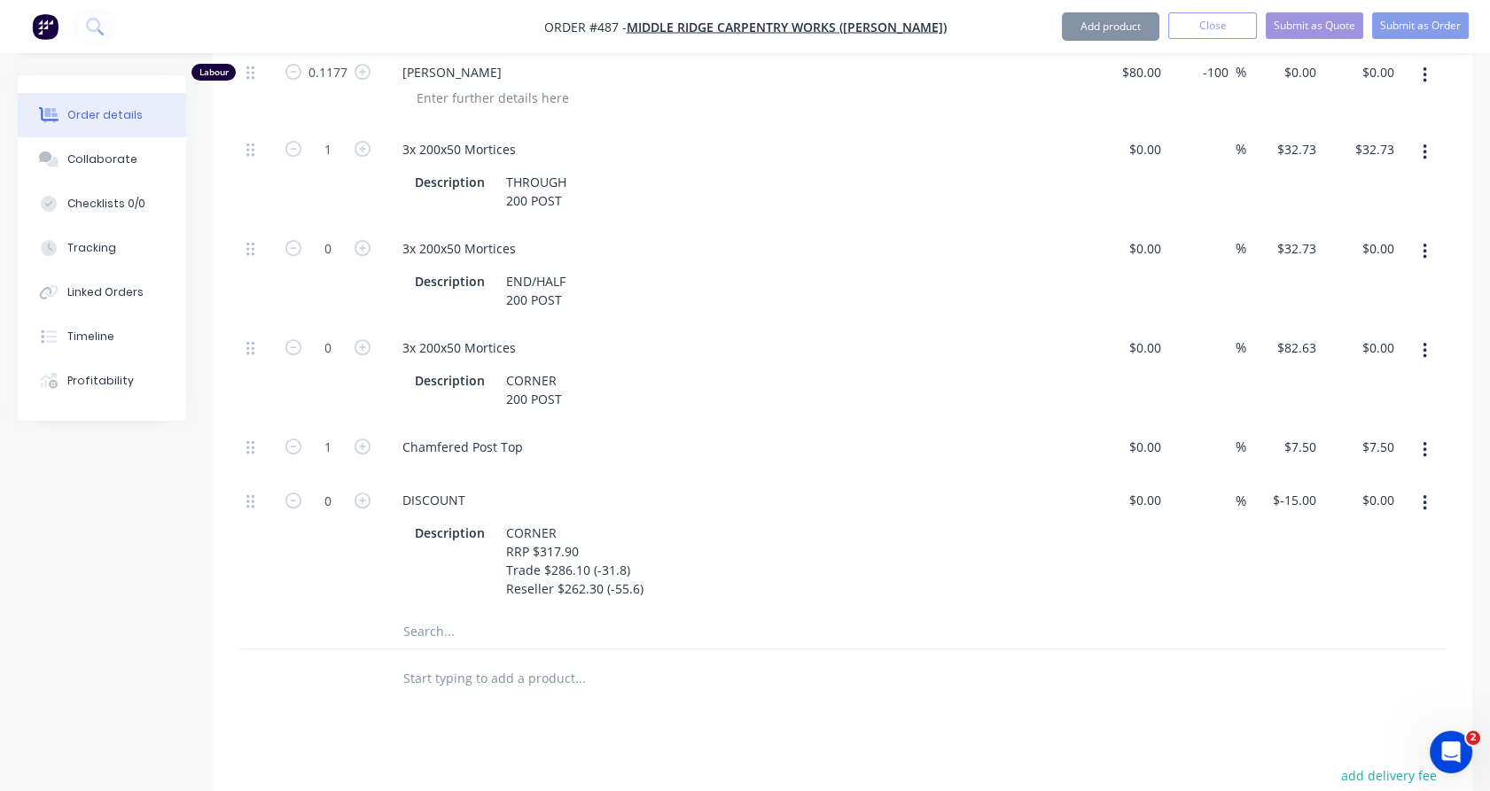
click at [1428, 487] on button "button" at bounding box center [1425, 503] width 42 height 32
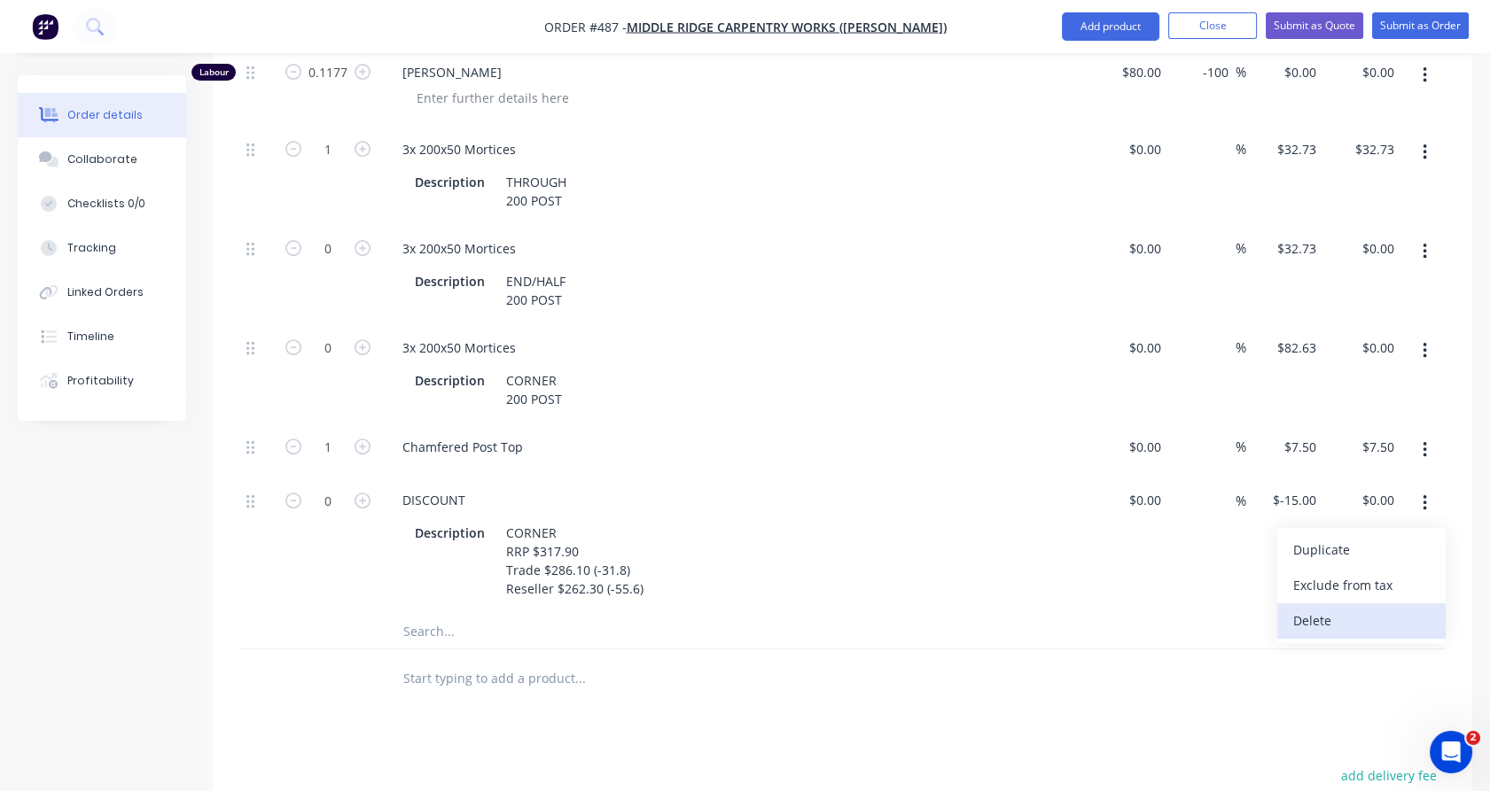
click at [1375, 608] on div "Delete" at bounding box center [1361, 621] width 136 height 26
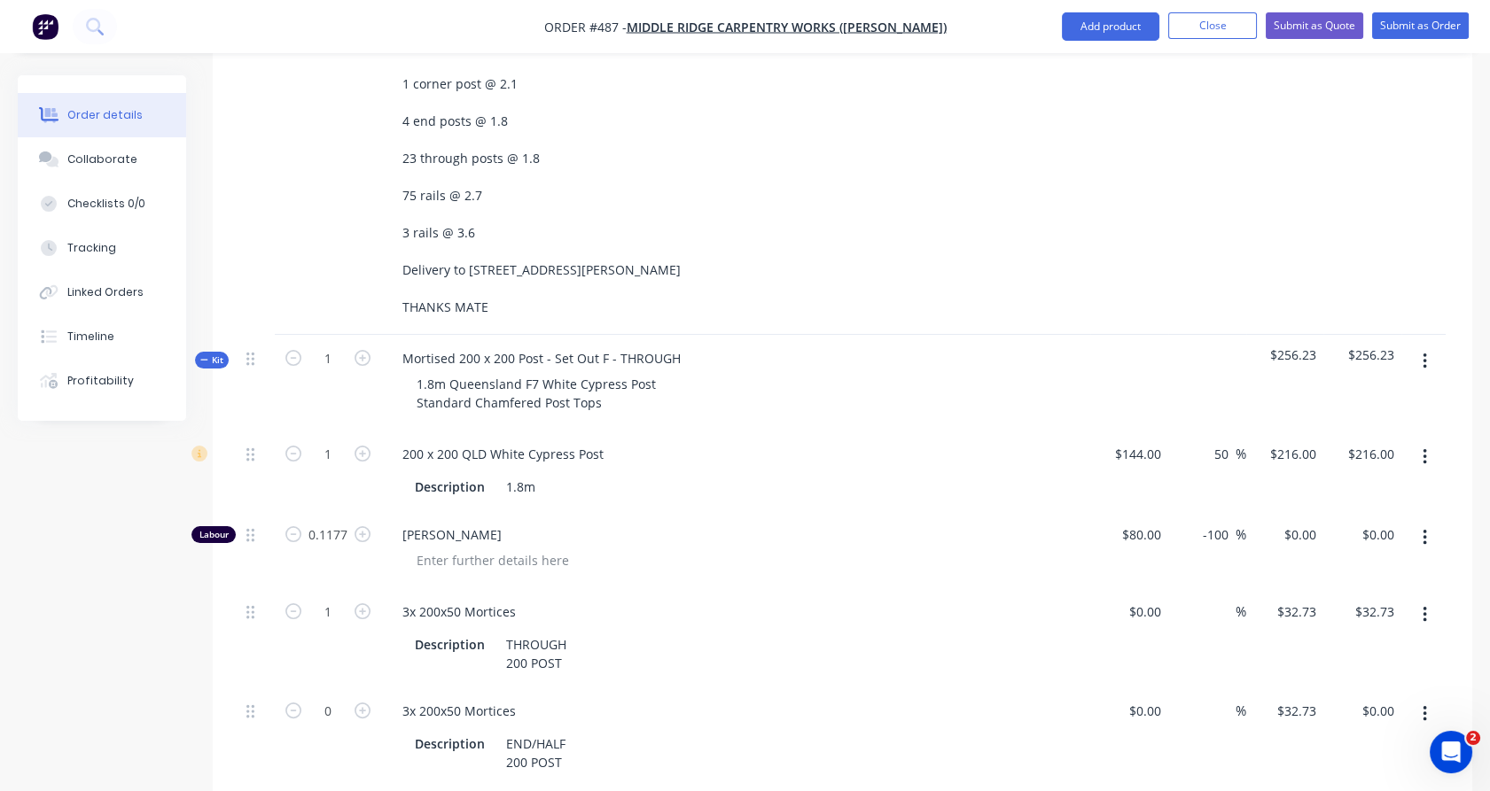
scroll to position [969, 0]
click at [1428, 343] on button "button" at bounding box center [1425, 359] width 42 height 32
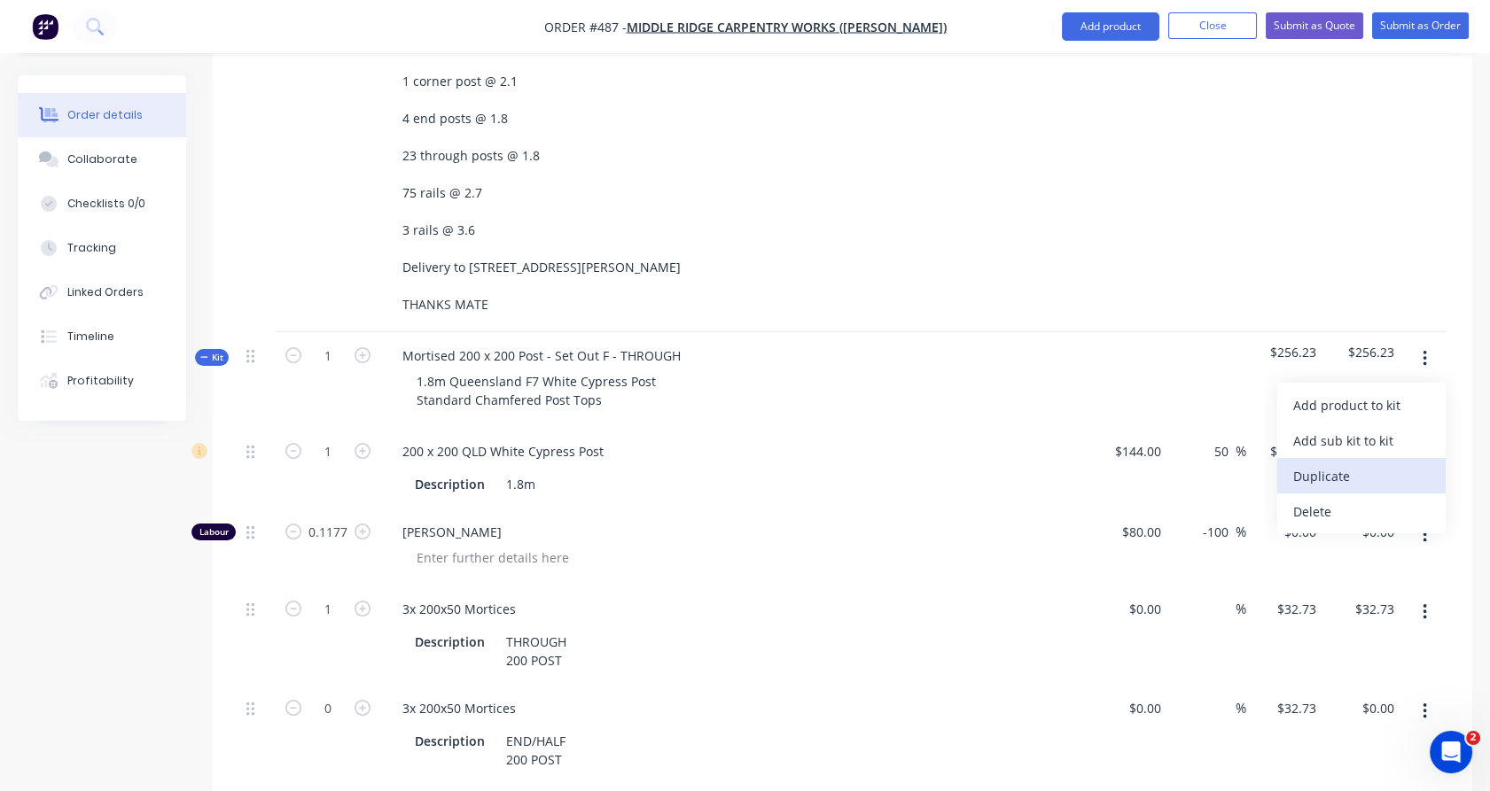
click at [1378, 464] on div "Duplicate" at bounding box center [1361, 477] width 136 height 26
click at [214, 351] on span "Kit" at bounding box center [211, 357] width 23 height 13
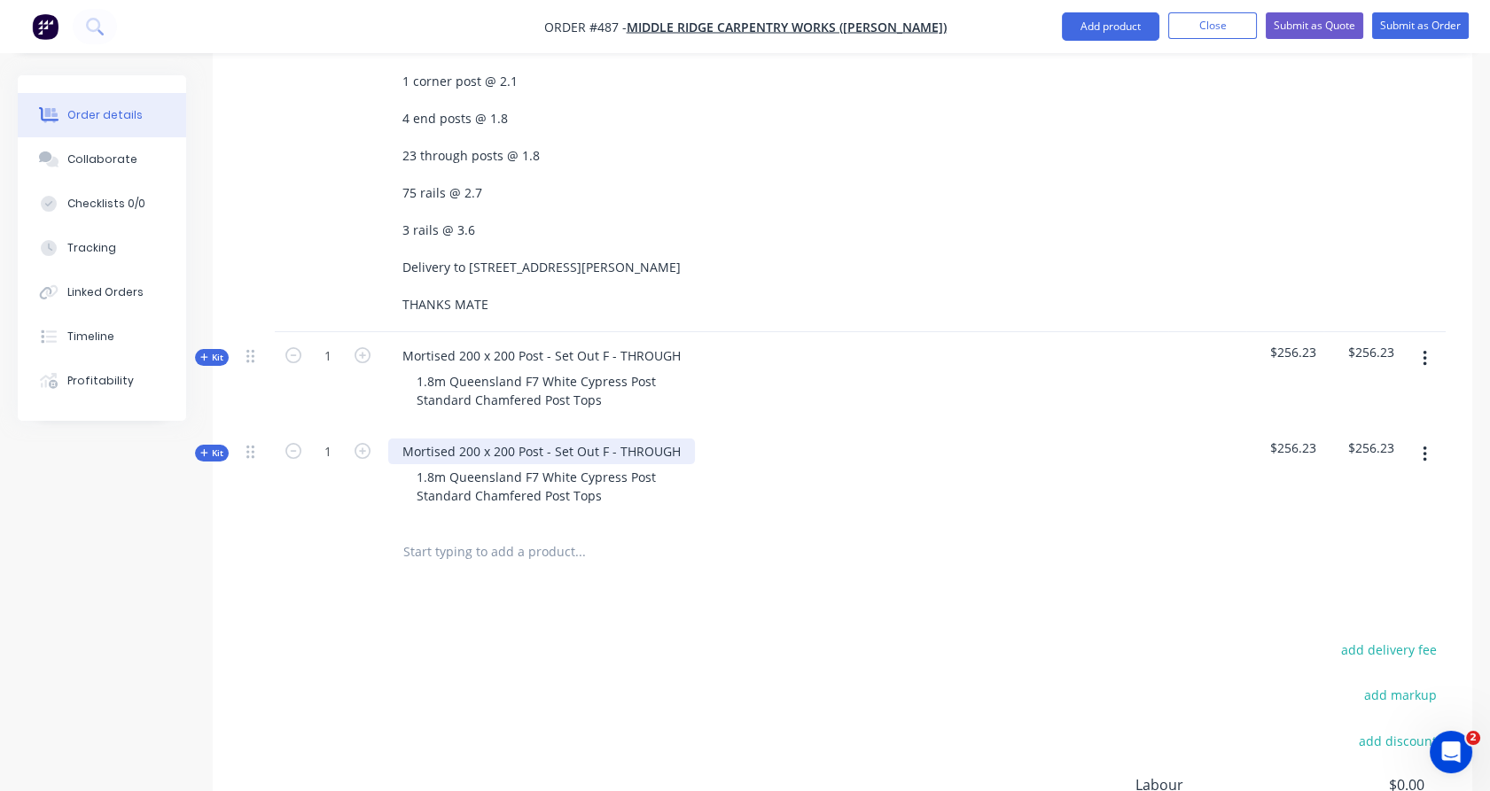
click at [647, 439] on div "Mortised 200 x 200 Post - Set Out F - THROUGH" at bounding box center [541, 452] width 307 height 26
click at [215, 447] on span "Kit" at bounding box center [211, 453] width 23 height 13
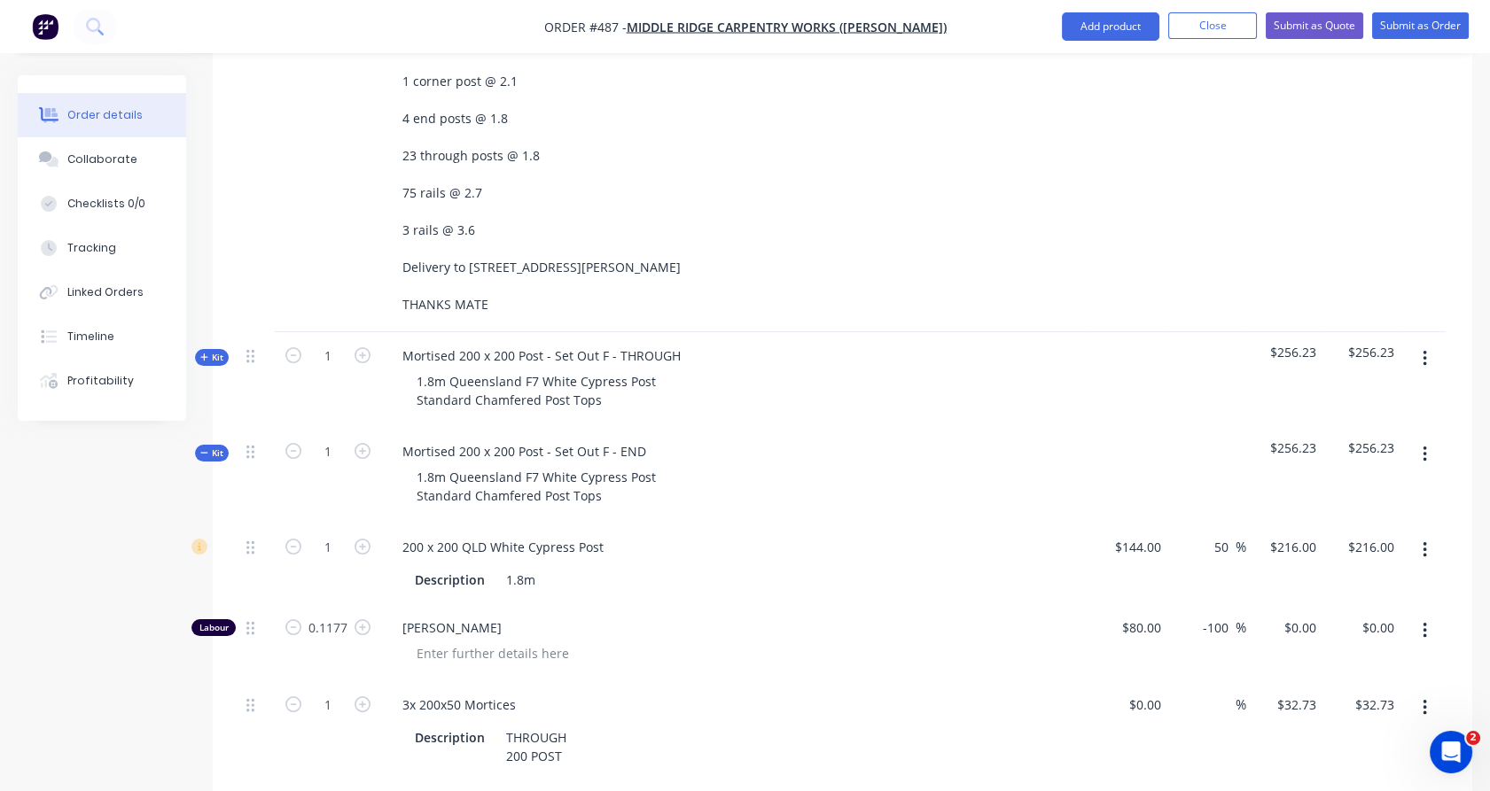
click at [370, 791] on icon "button" at bounding box center [363, 804] width 16 height 16
type input "1"
type input "$32.73"
click at [1424, 700] on icon "button" at bounding box center [1425, 708] width 4 height 16
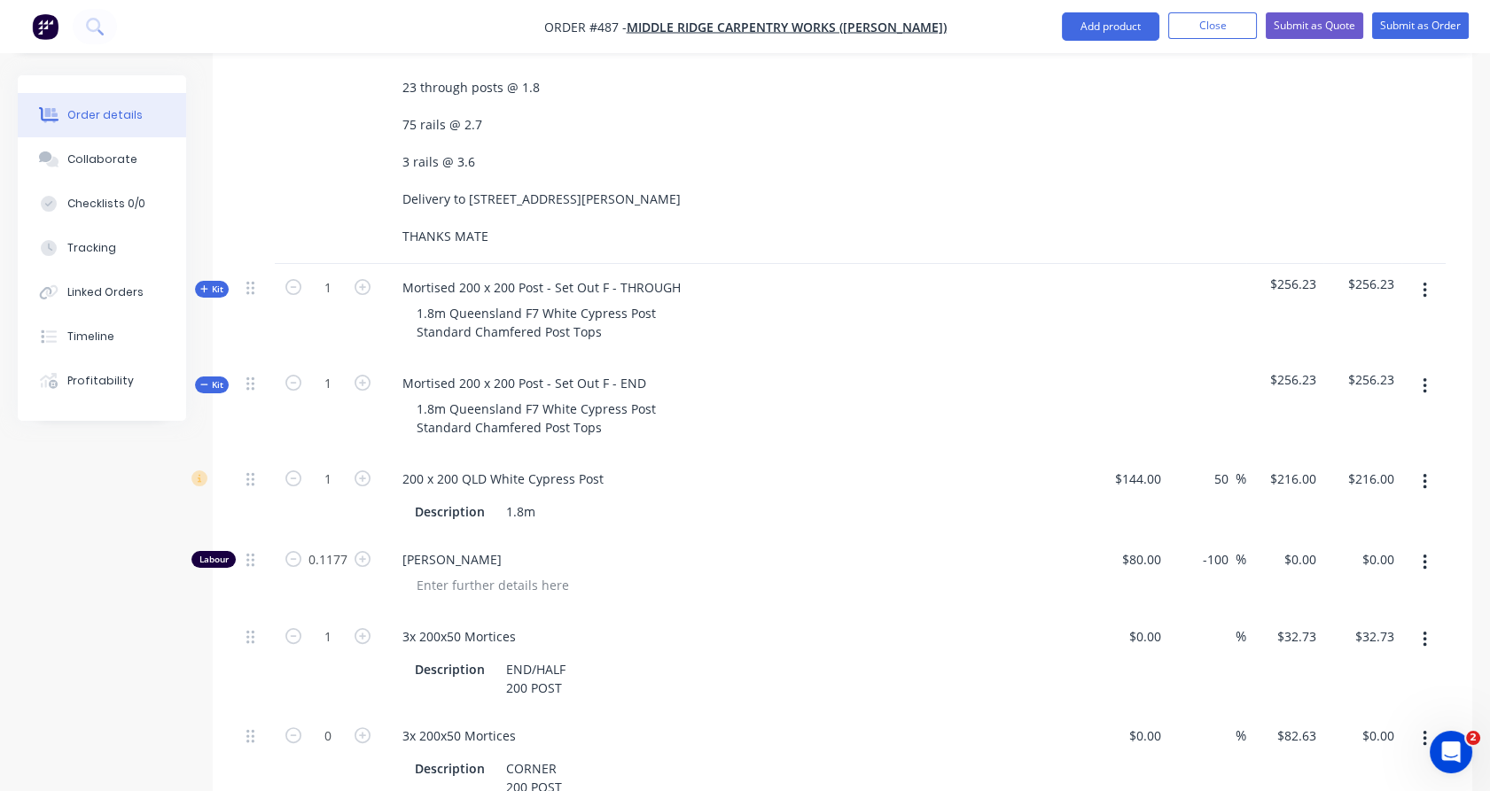
scroll to position [1038, 0]
click at [1415, 722] on button "button" at bounding box center [1425, 738] width 42 height 32
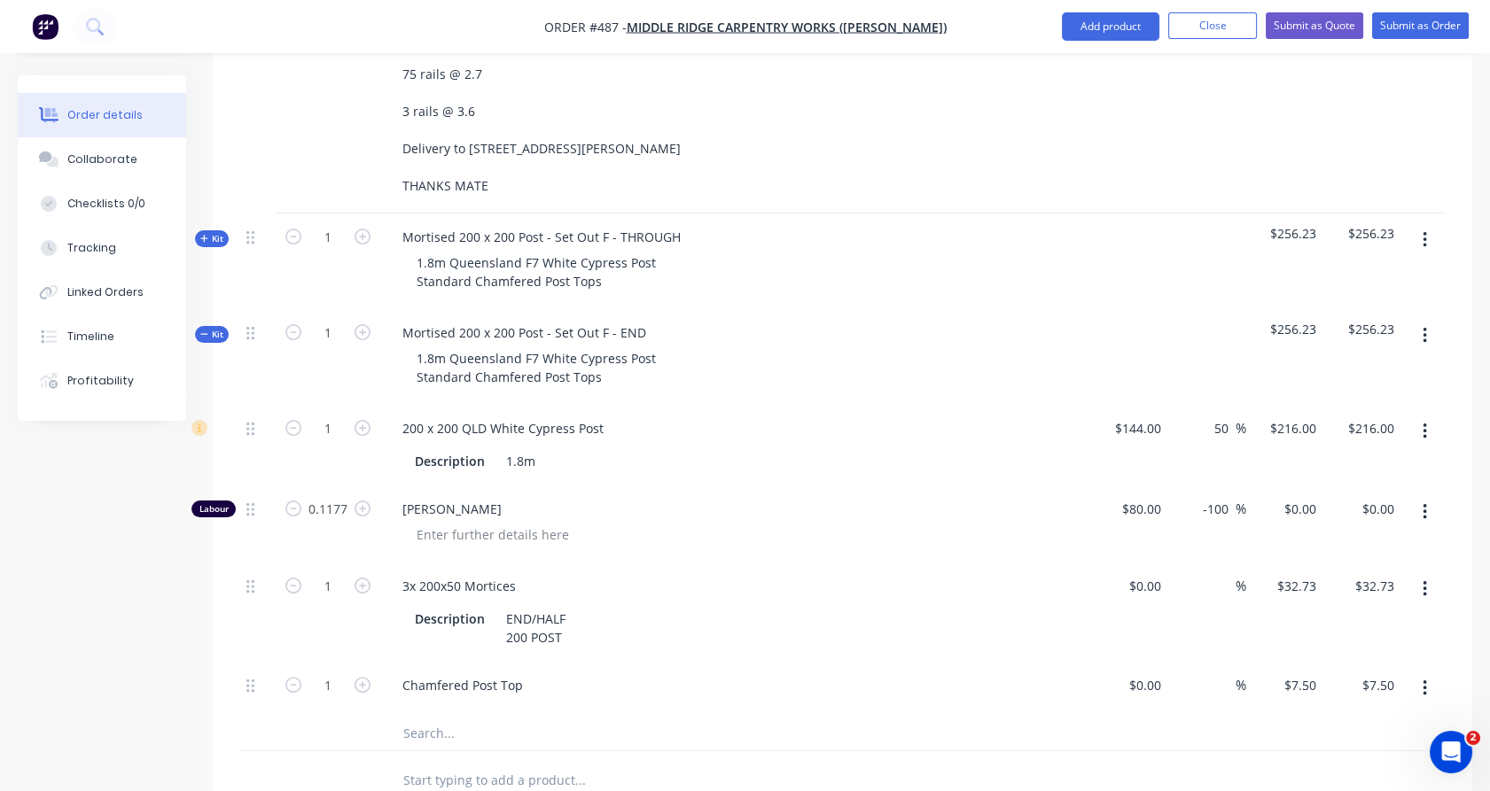
scroll to position [1087, 0]
click at [210, 329] on span "Kit" at bounding box center [211, 335] width 23 height 13
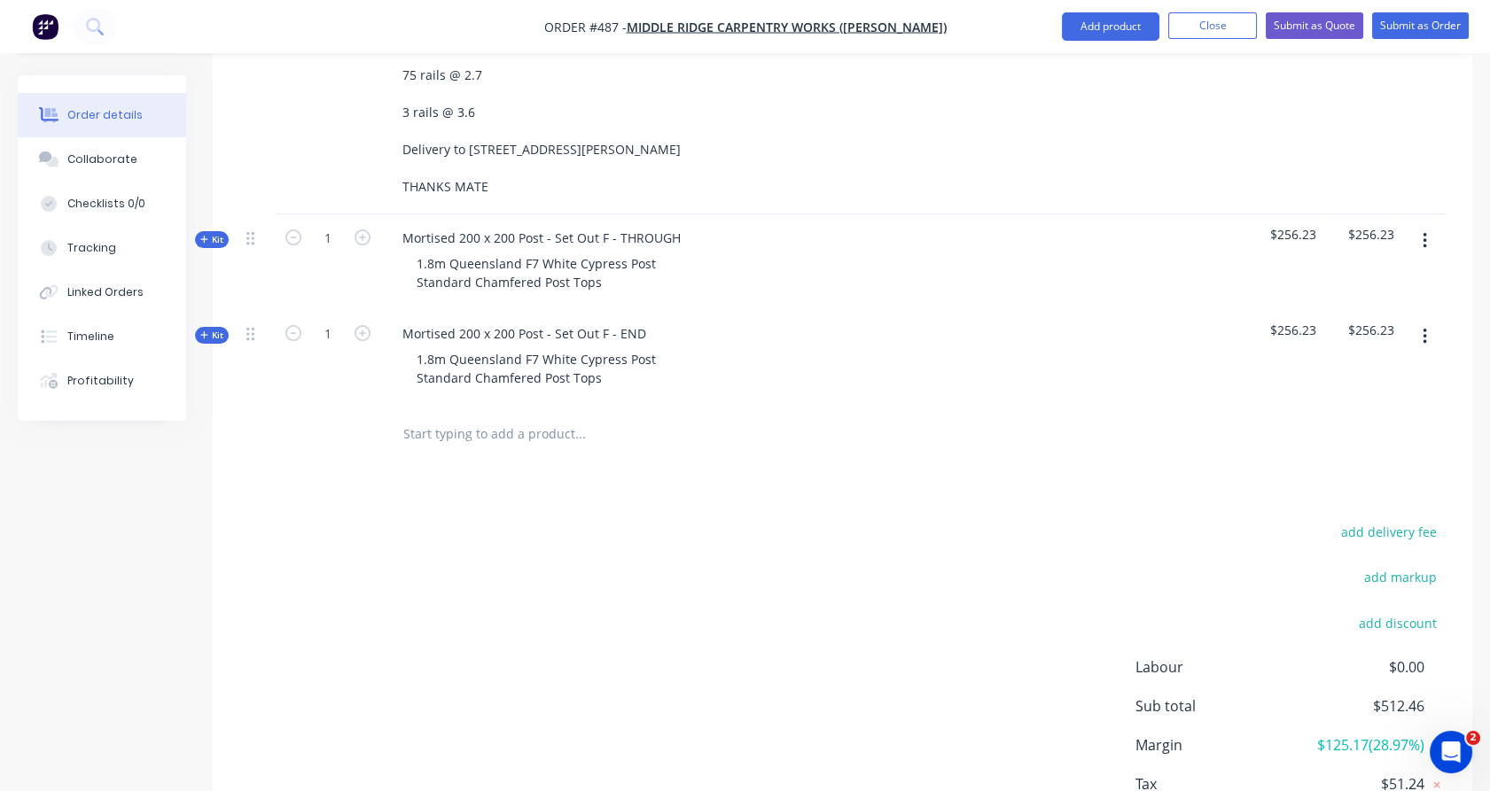
click at [212, 233] on span "Kit" at bounding box center [211, 239] width 23 height 13
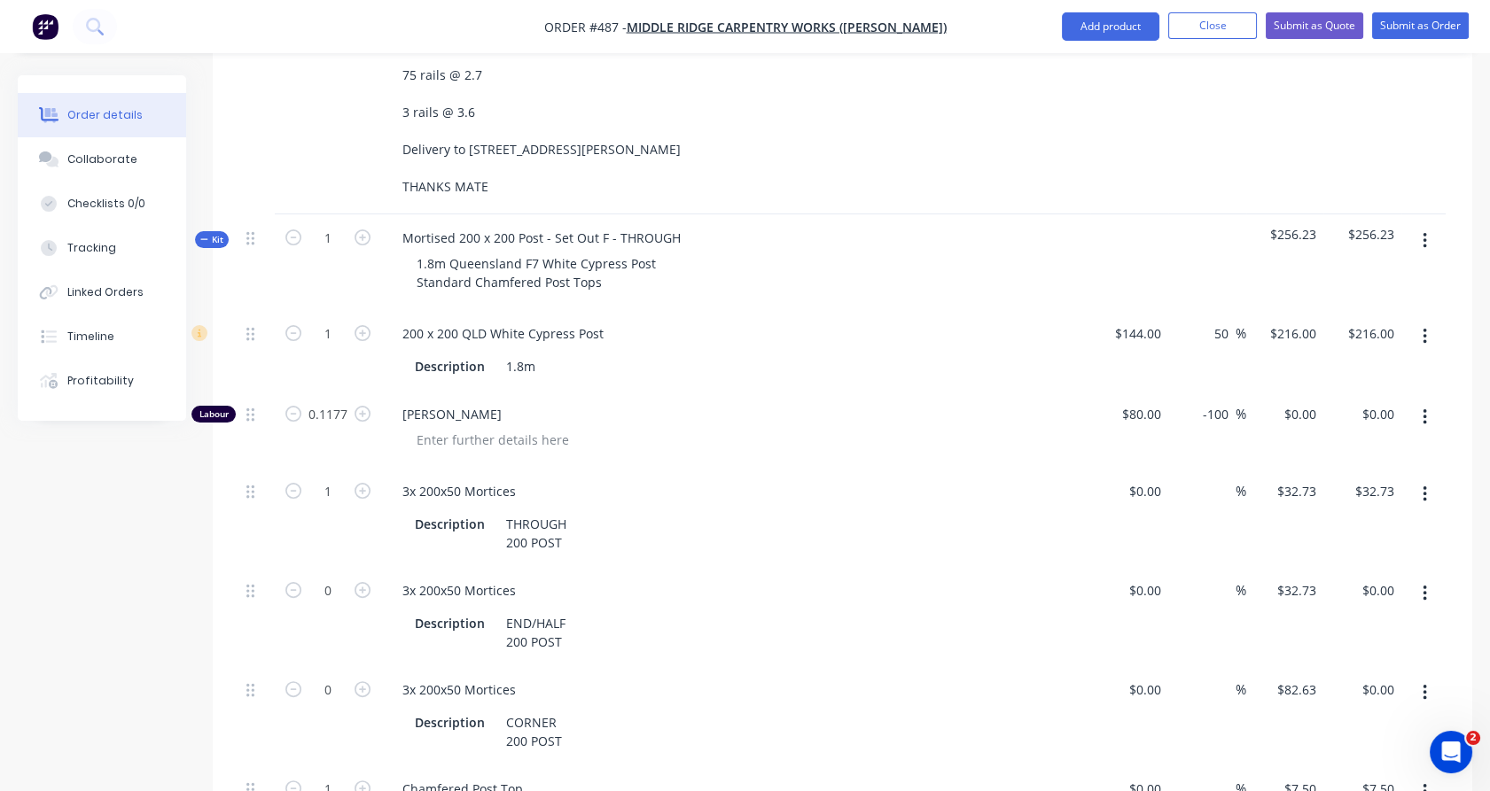
click at [1425, 584] on icon "button" at bounding box center [1425, 593] width 4 height 19
click at [1377, 698] on div "Delete" at bounding box center [1361, 711] width 136 height 26
click at [1424, 231] on icon "button" at bounding box center [1425, 240] width 4 height 19
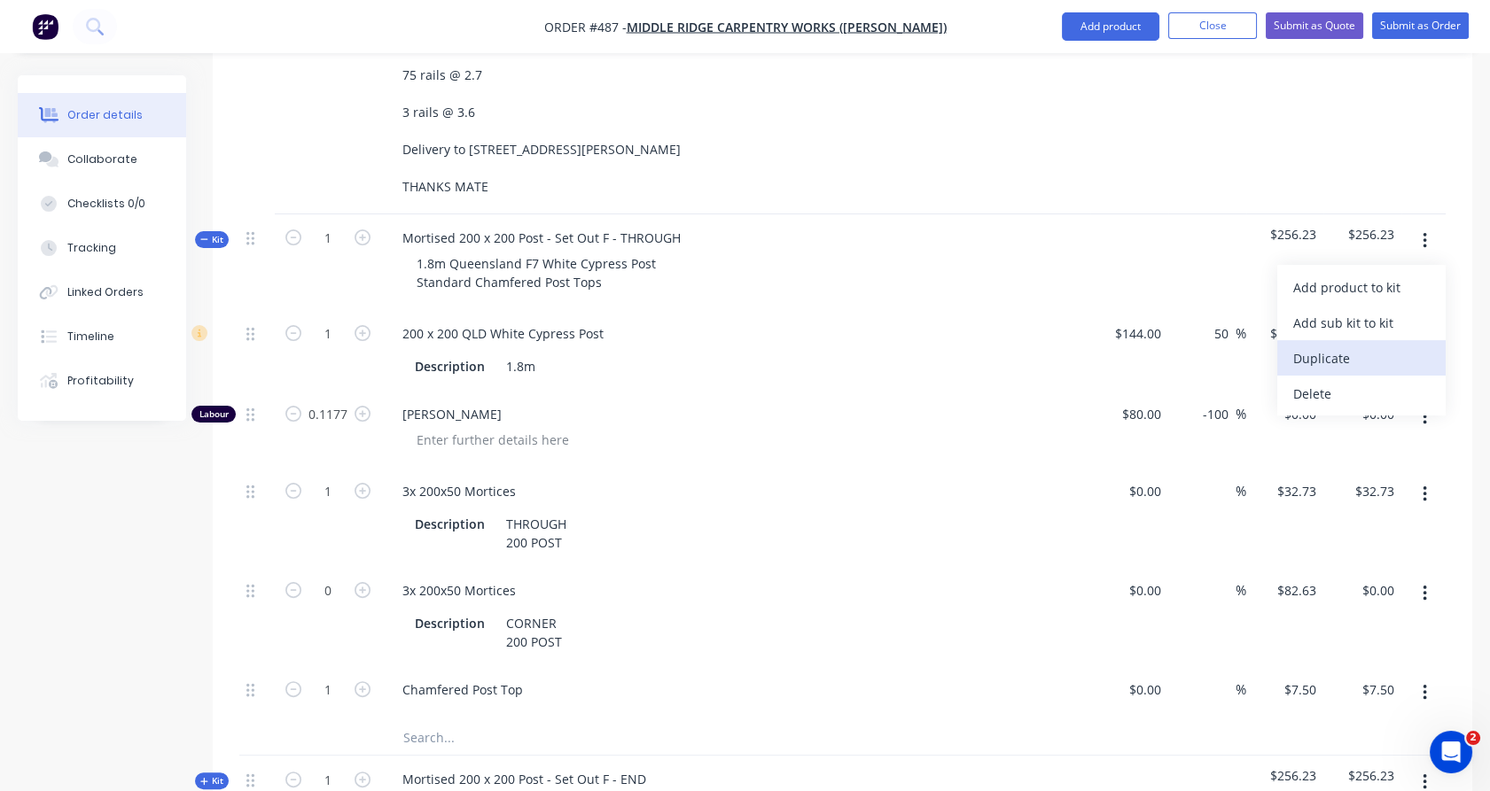
click at [1364, 346] on div "Duplicate" at bounding box center [1361, 359] width 136 height 26
click at [1429, 578] on button "button" at bounding box center [1425, 594] width 42 height 32
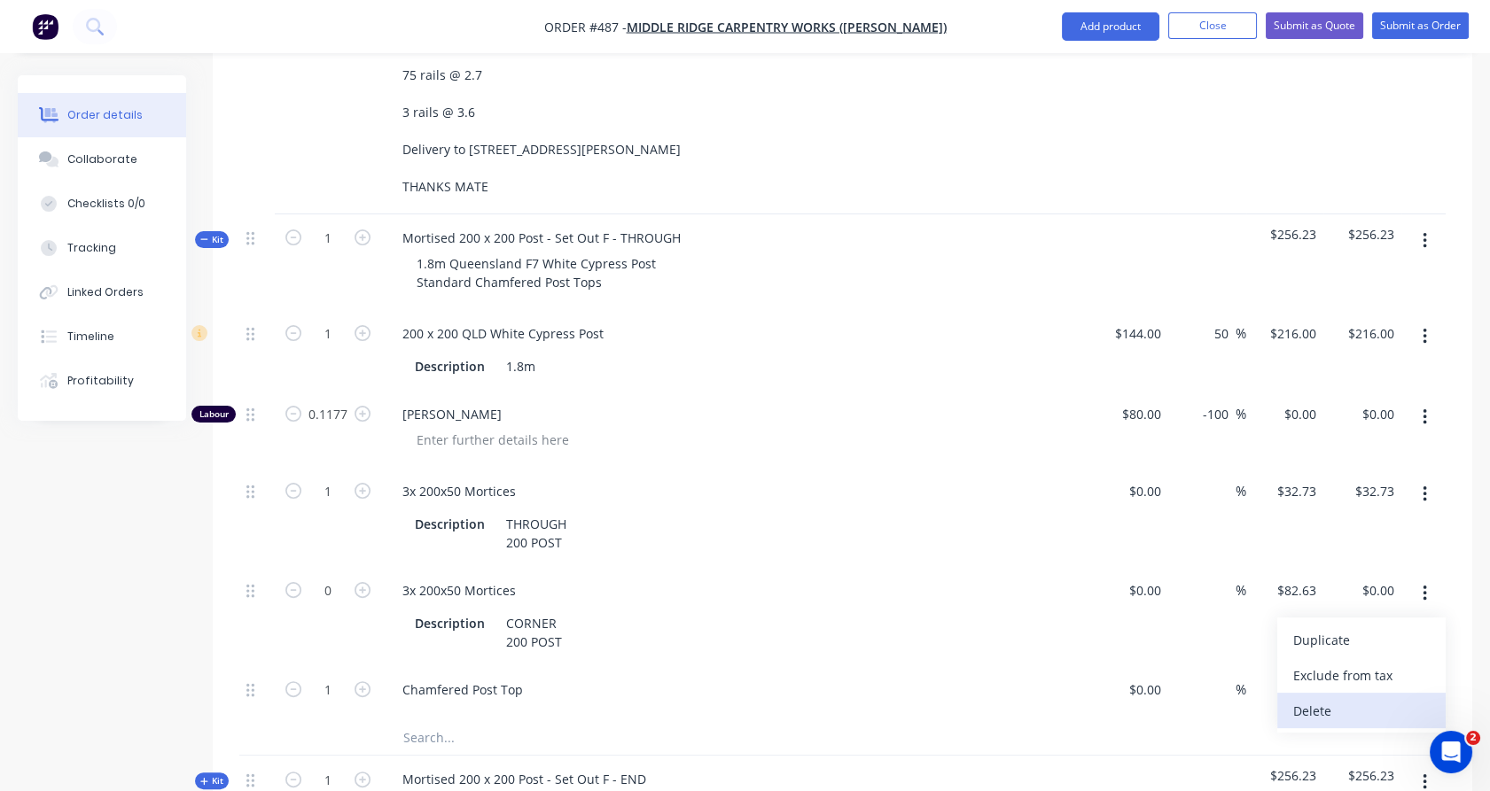
click at [1376, 698] on div "Delete" at bounding box center [1361, 711] width 136 height 26
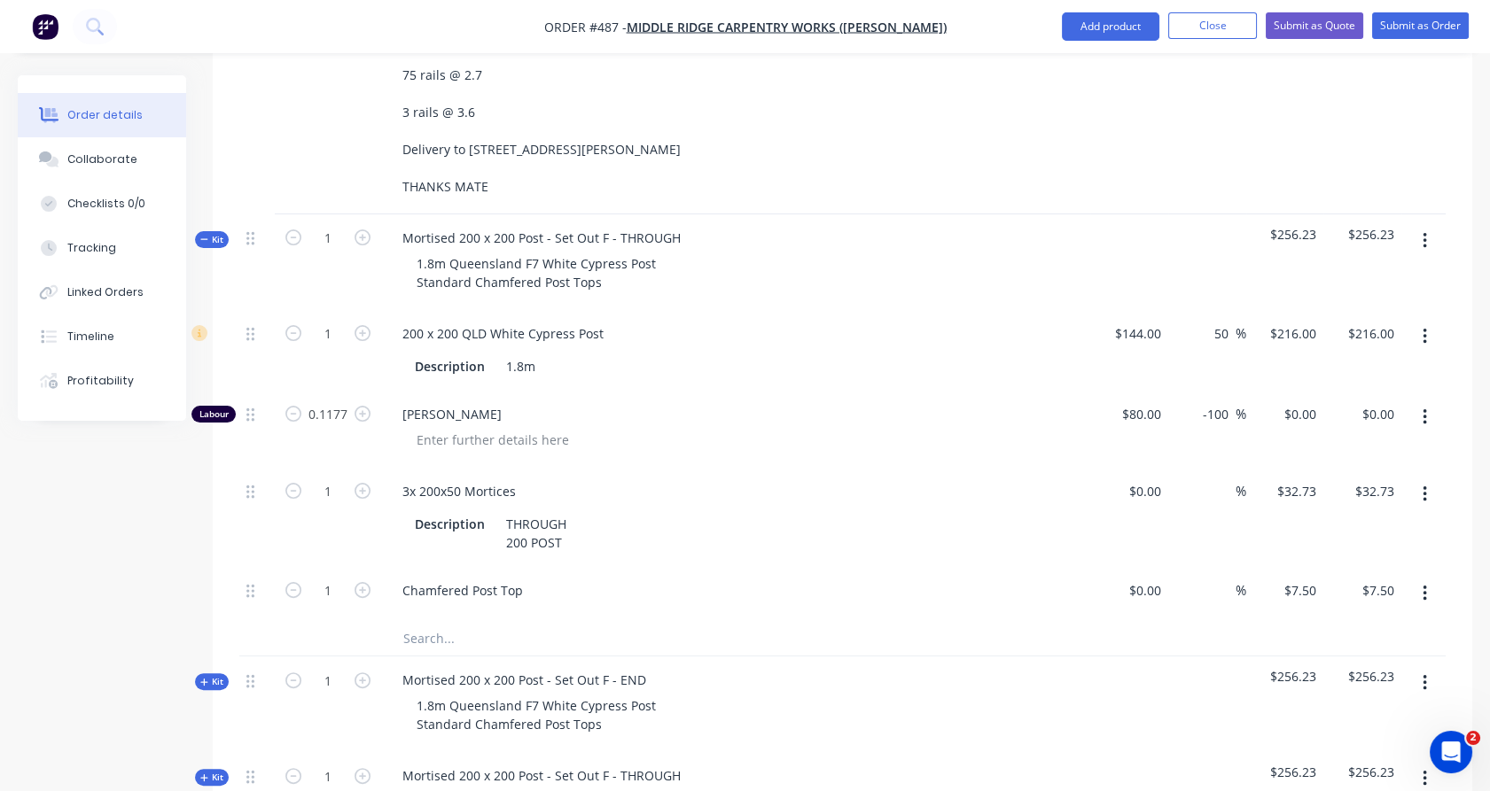
click at [224, 231] on button "Kit" at bounding box center [212, 239] width 34 height 17
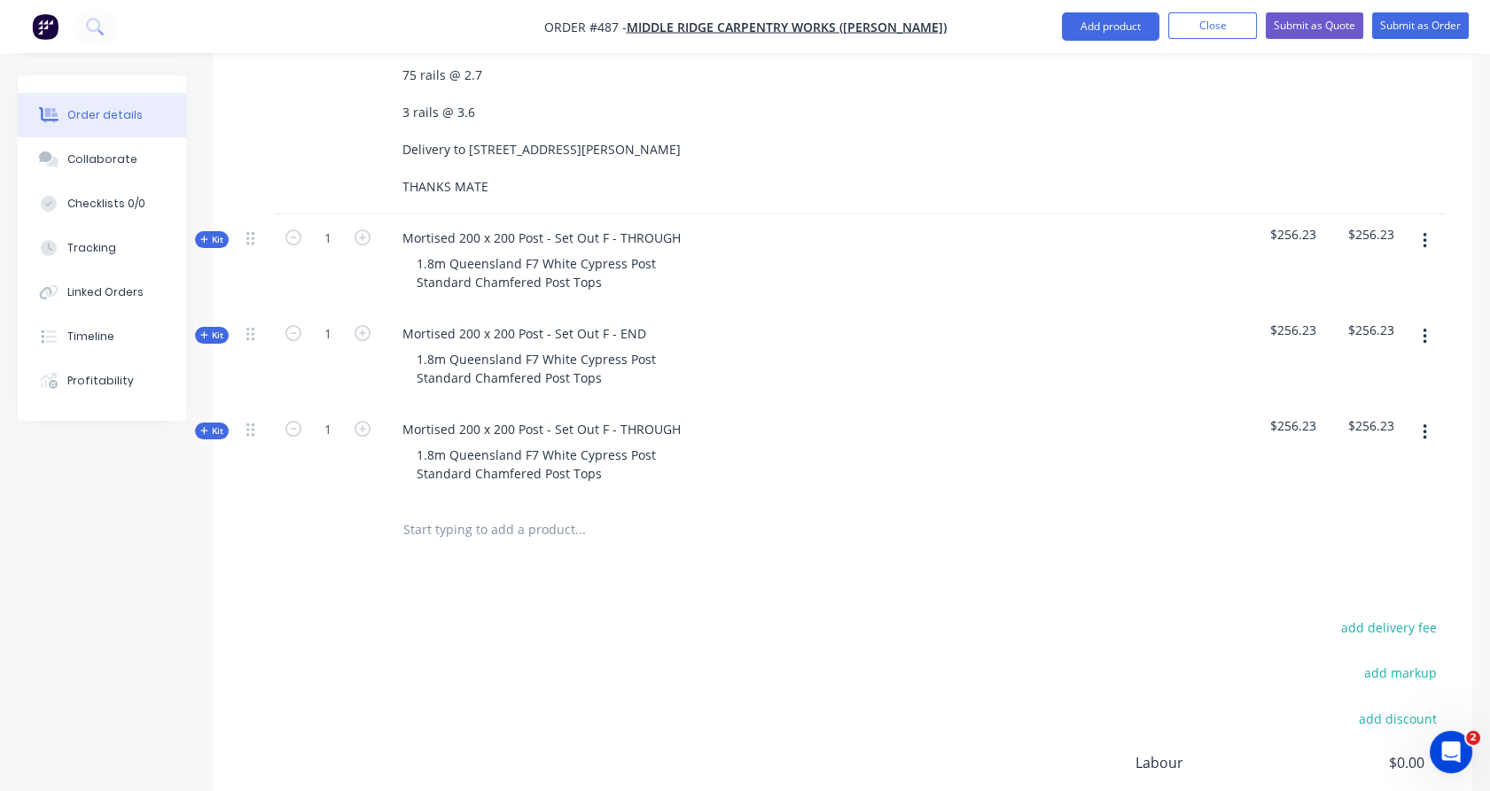
click at [217, 425] on span "Kit" at bounding box center [211, 431] width 23 height 13
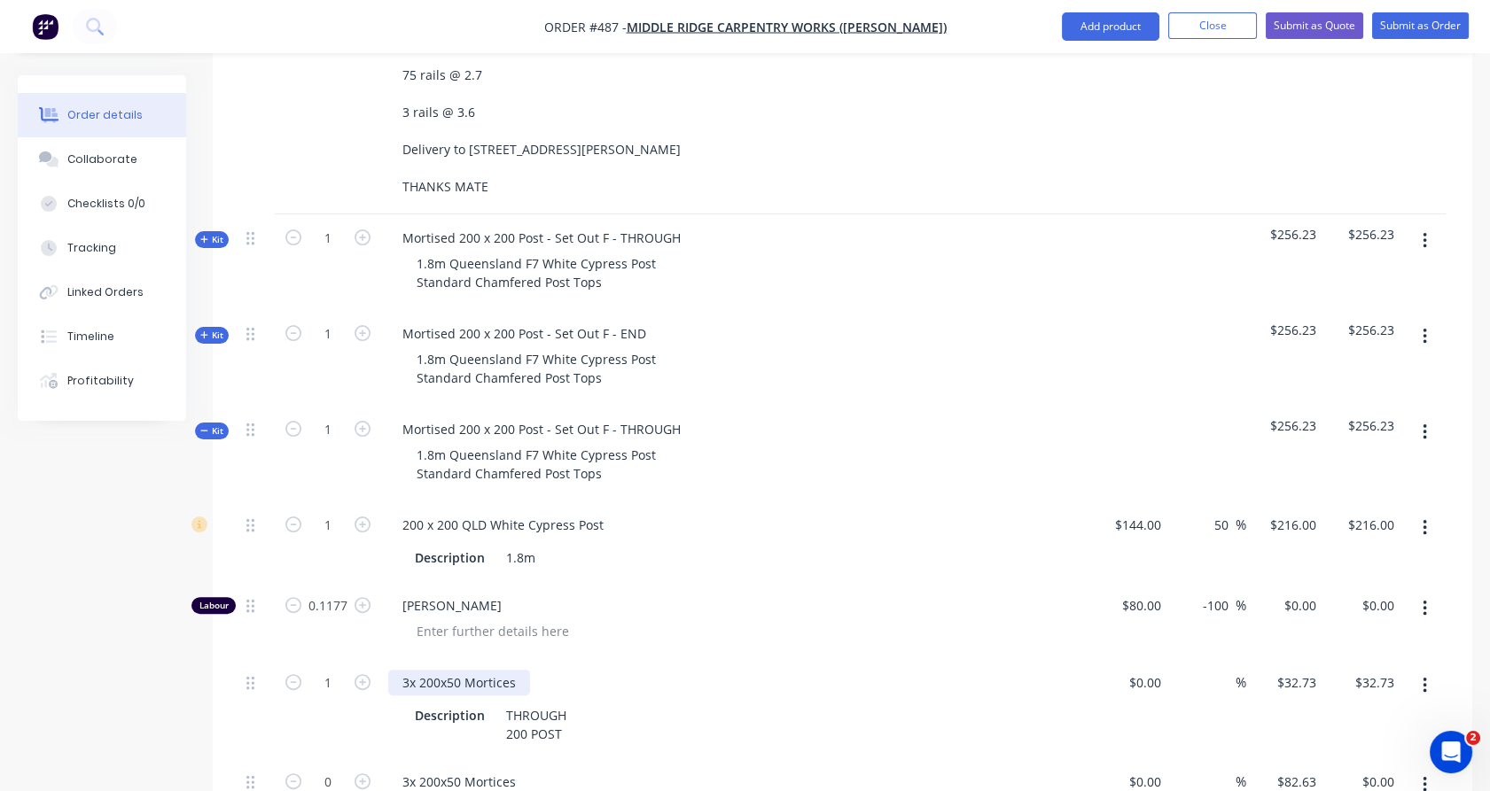
scroll to position [1143, 0]
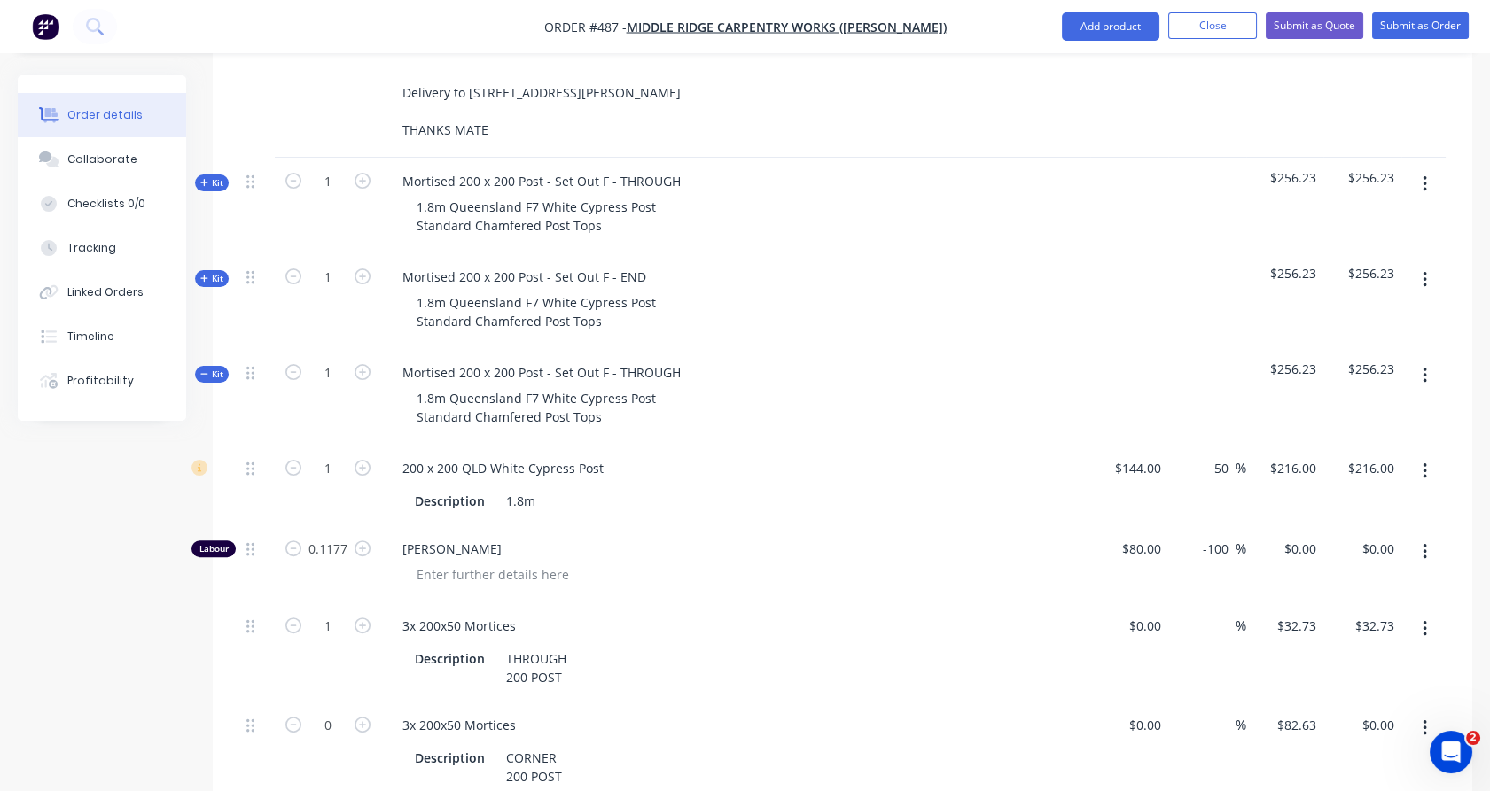
click at [1431, 613] on button "button" at bounding box center [1425, 629] width 42 height 32
click at [1383, 734] on div "Delete" at bounding box center [1361, 747] width 136 height 26
click at [364, 618] on icon "button" at bounding box center [363, 626] width 16 height 16
type input "1"
type input "$82.63"
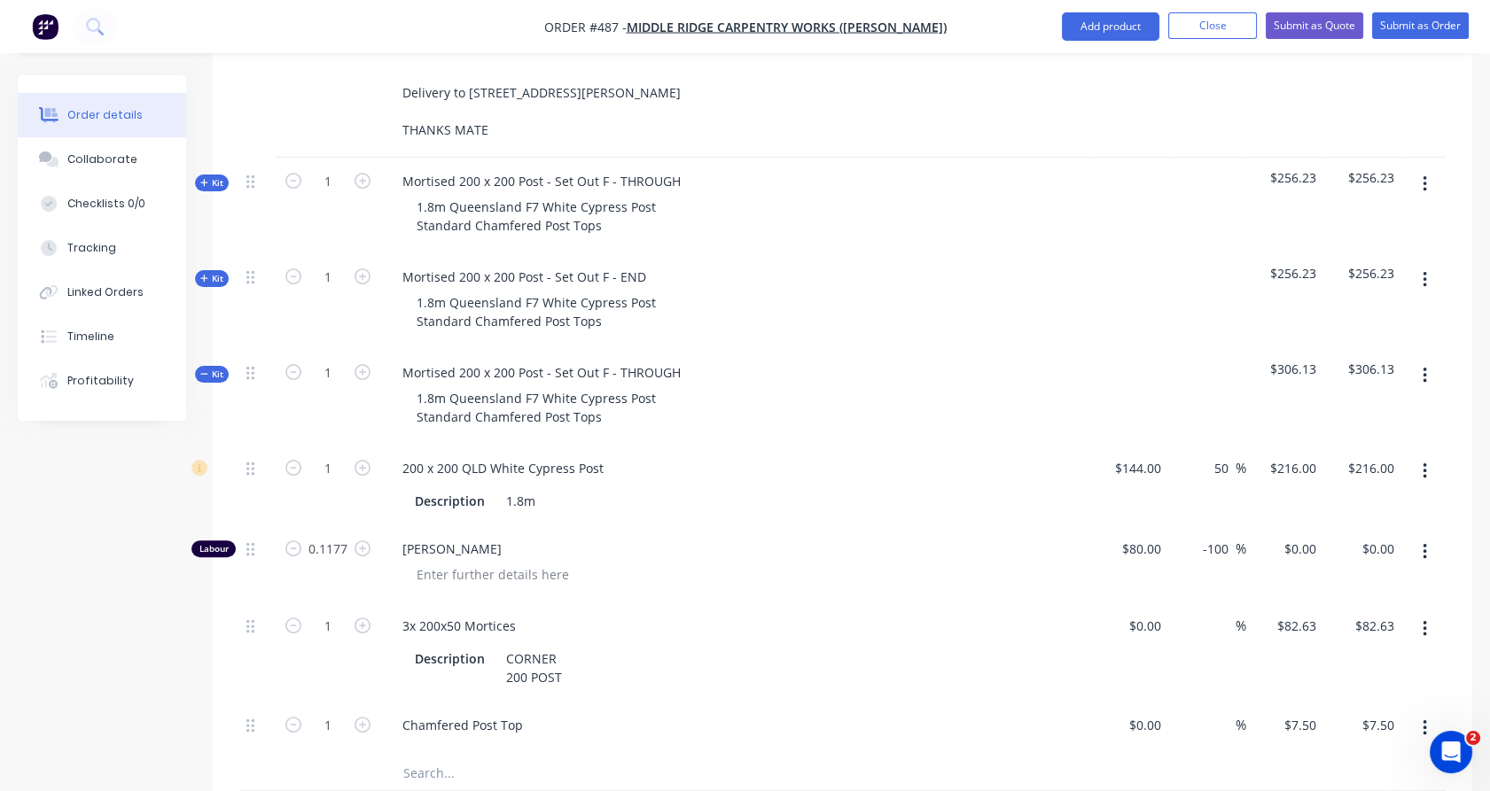
click at [220, 368] on span "Kit" at bounding box center [211, 374] width 23 height 13
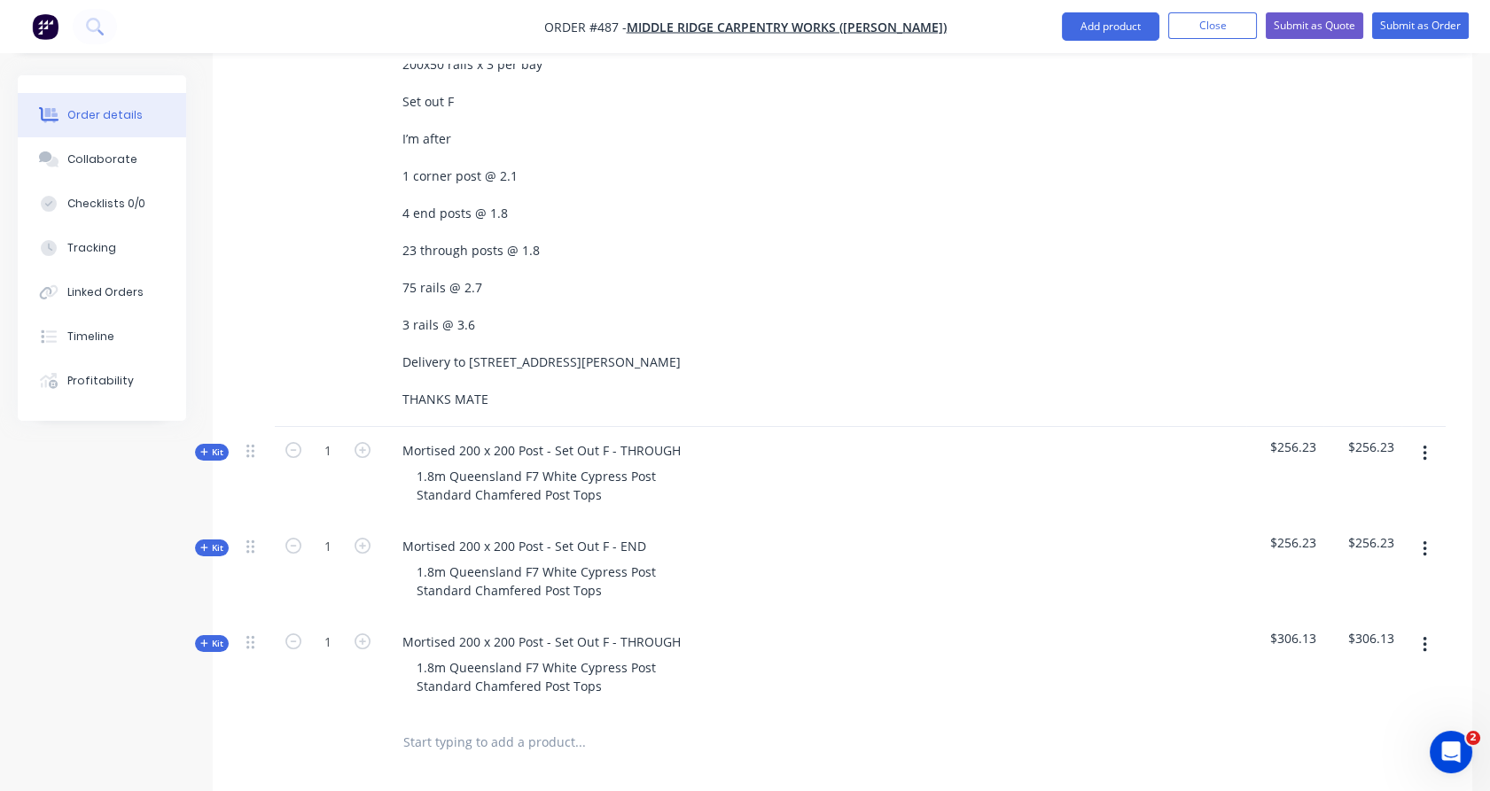
scroll to position [883, 0]
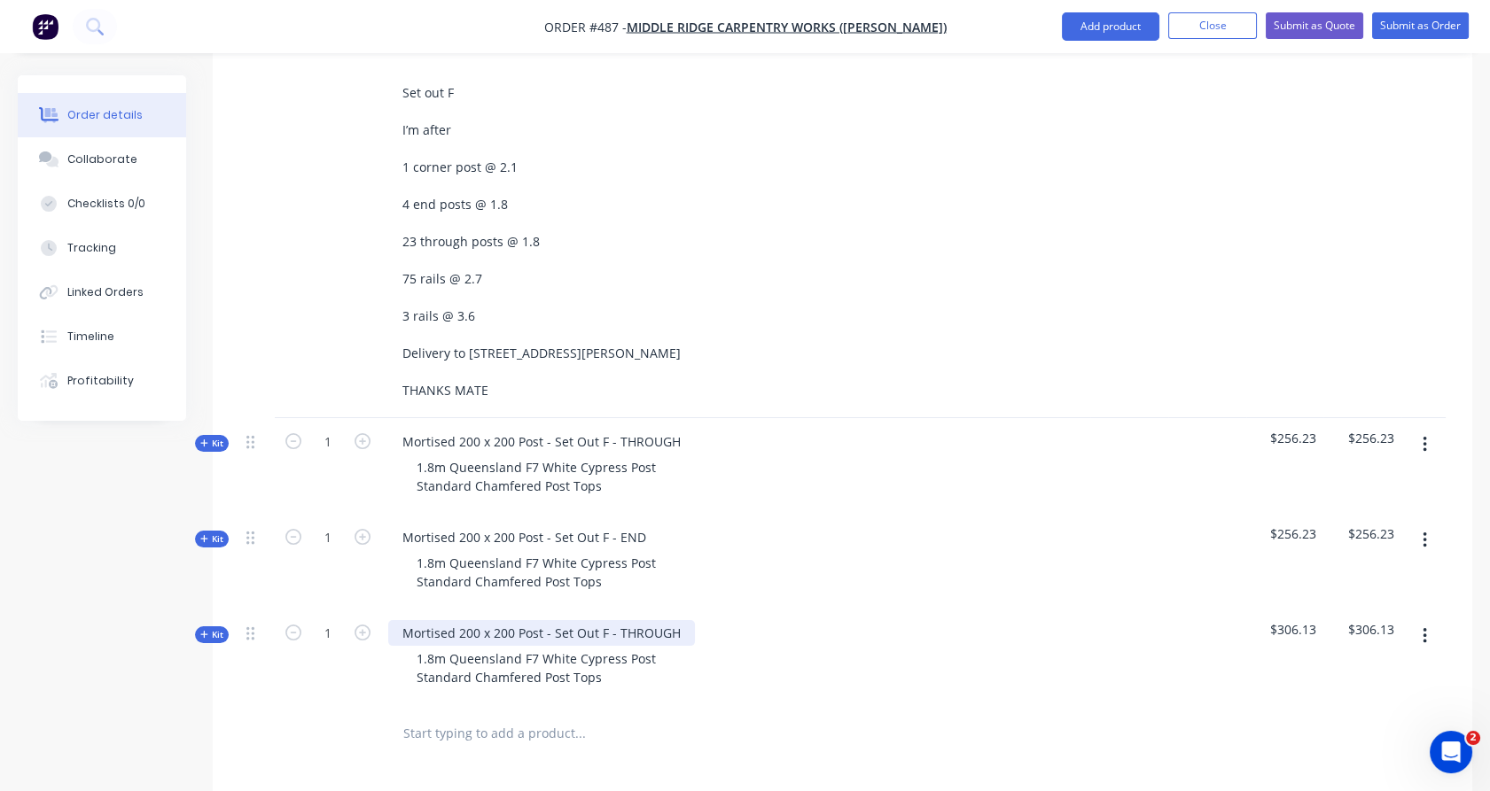
click at [650, 620] on div "Mortised 200 x 200 Post - Set Out F - THROUGH" at bounding box center [541, 633] width 307 height 26
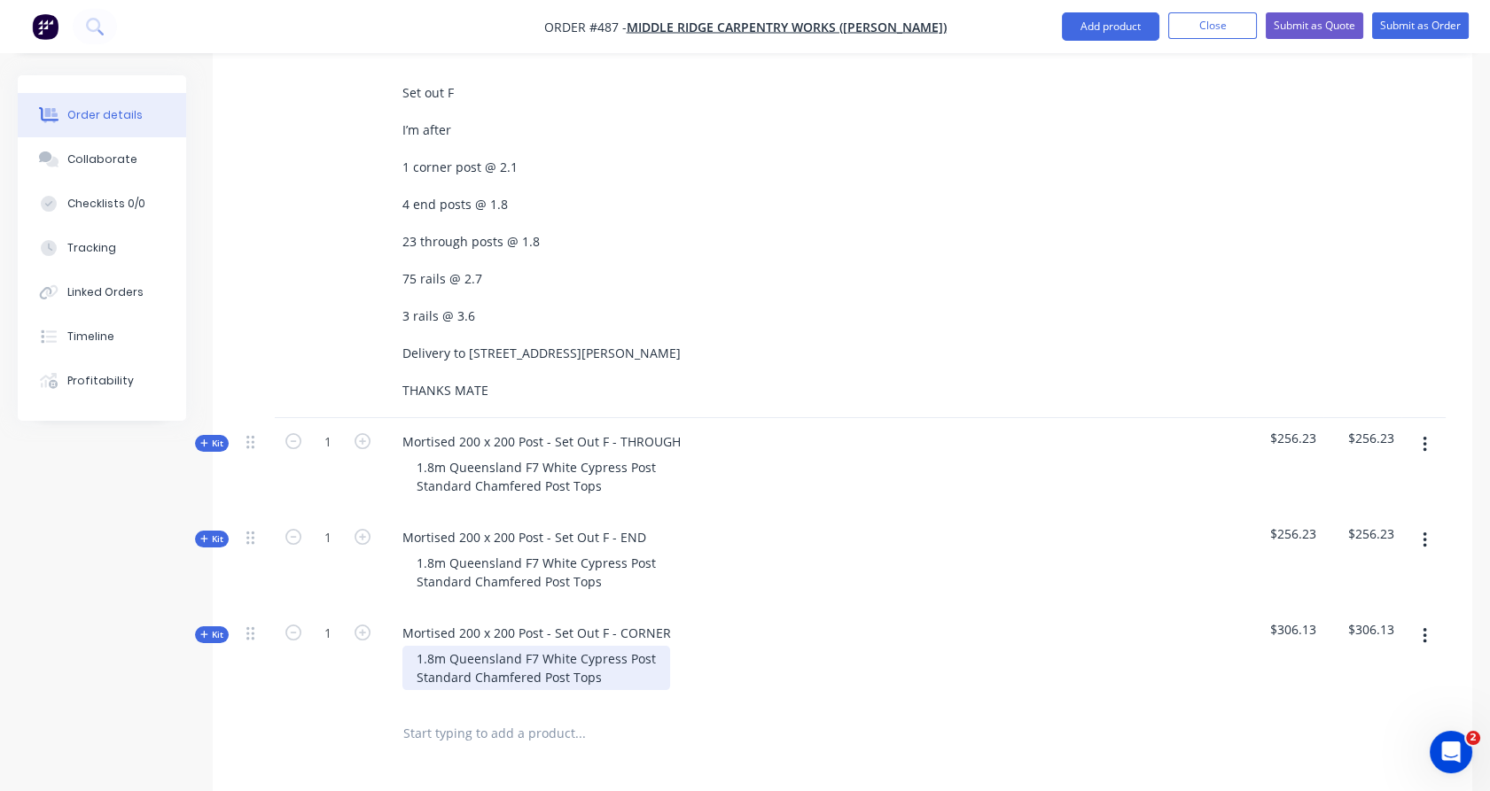
click at [432, 646] on div "1.8m Queensland F7 White Cypress Post Standard Chamfered Post Tops" at bounding box center [536, 668] width 268 height 44
click at [220, 628] on span "Kit" at bounding box center [211, 634] width 23 height 13
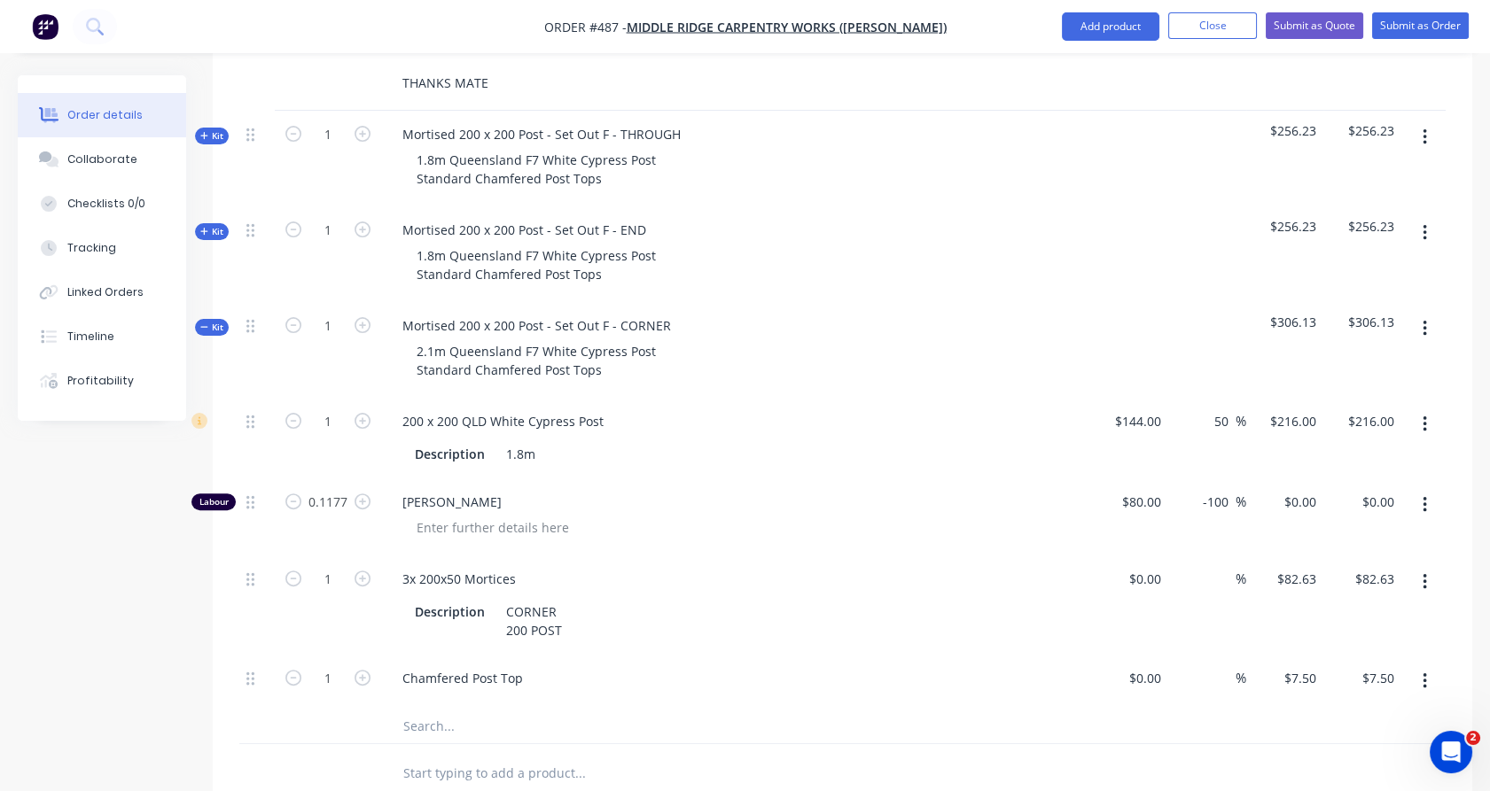
scroll to position [1191, 0]
click at [425, 707] on input "text" at bounding box center [579, 724] width 355 height 35
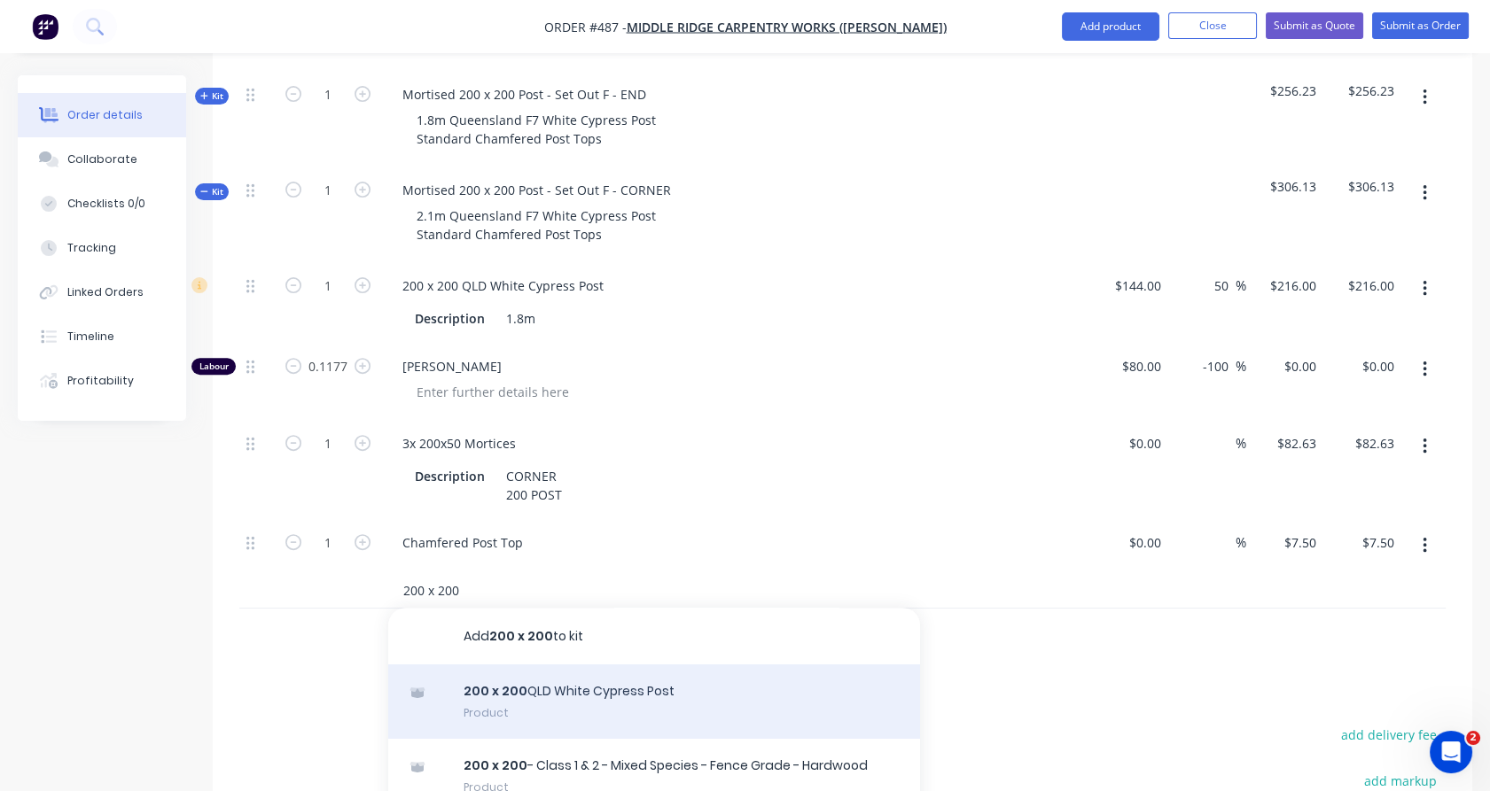
type input "200 x 200"
click at [516, 665] on div "200 x 200 QLD White Cypress Post Product" at bounding box center [654, 702] width 532 height 74
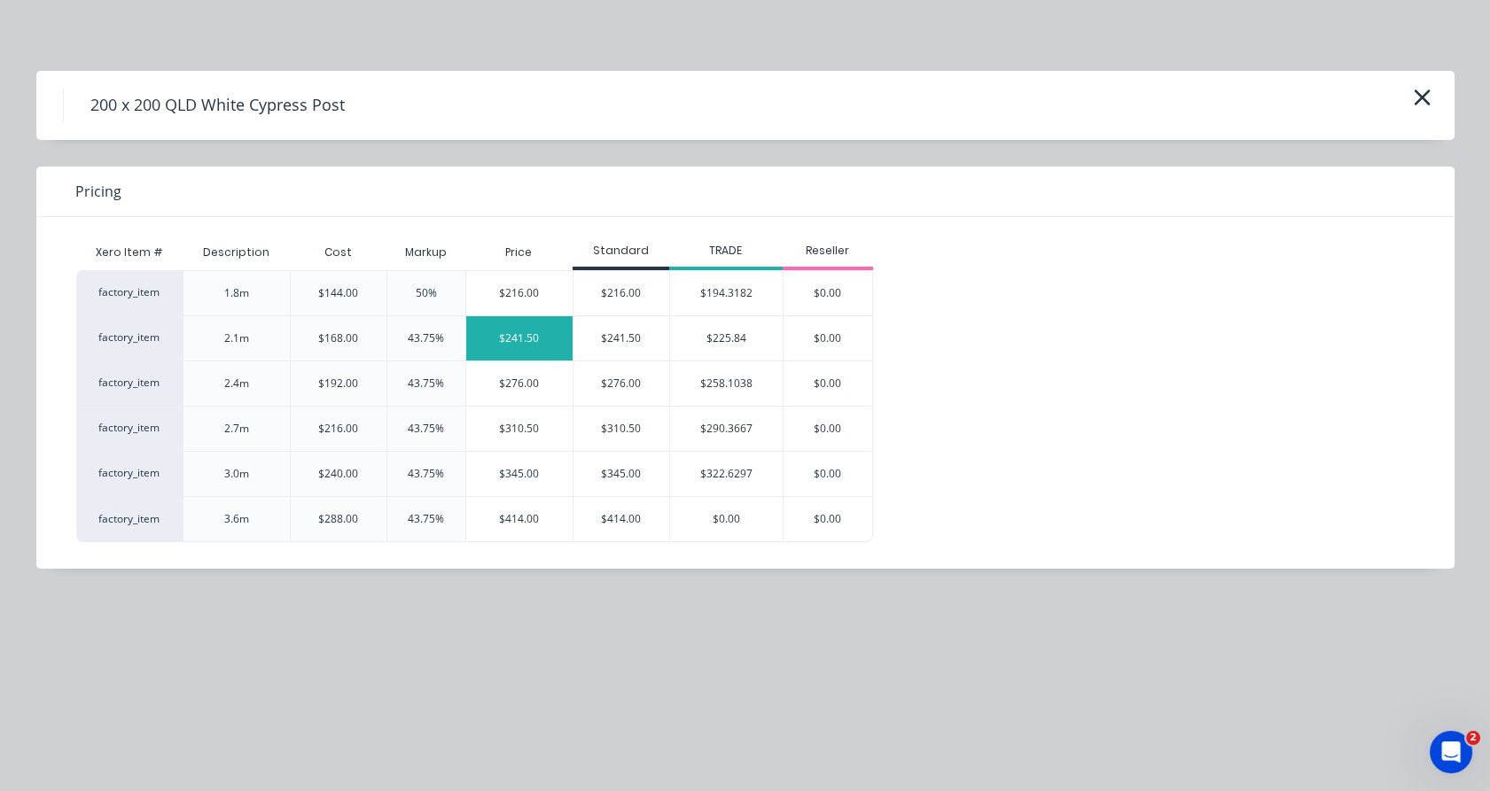
click at [540, 341] on div "$241.50" at bounding box center [519, 338] width 107 height 44
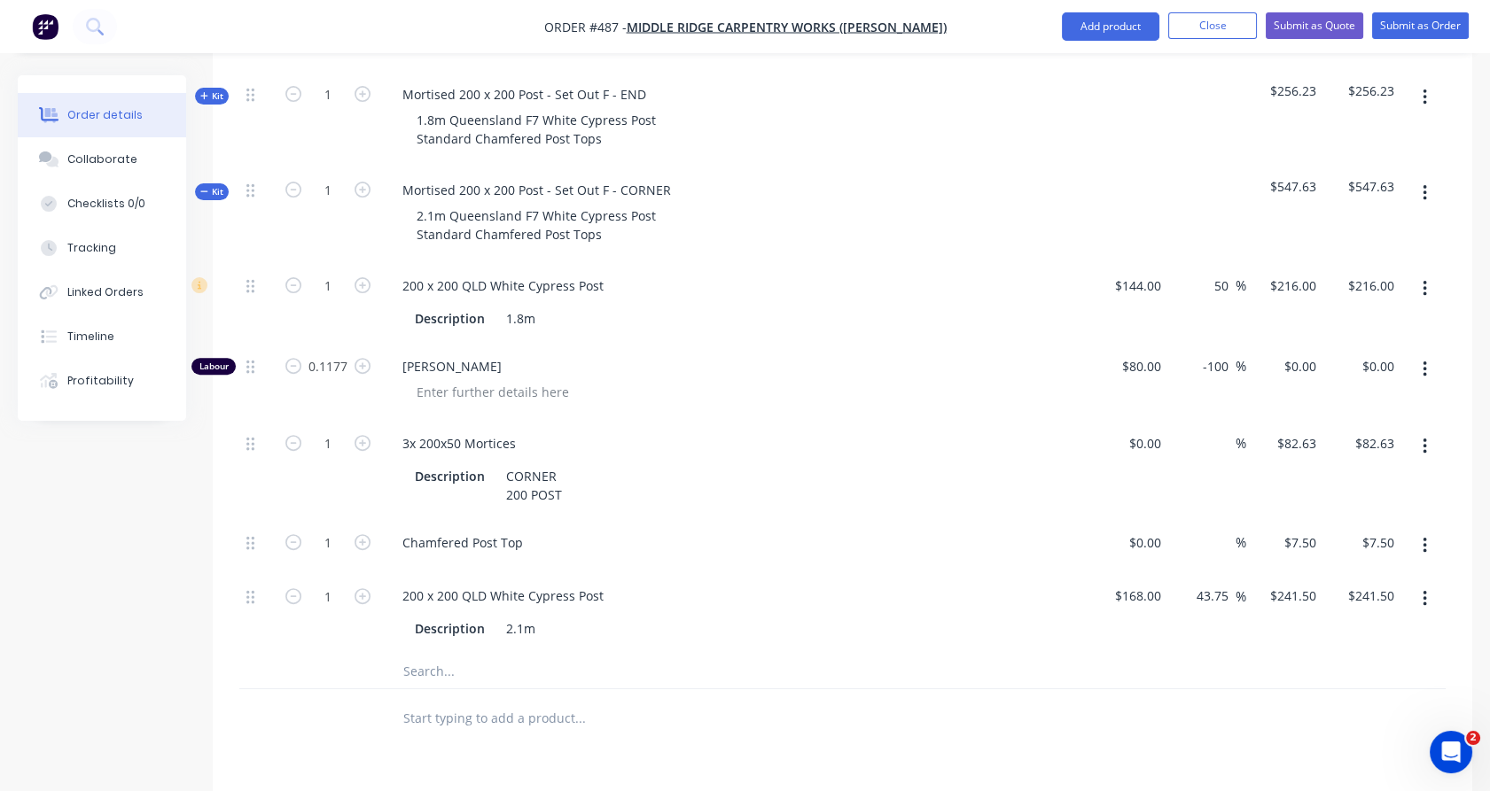
click at [1424, 281] on icon "button" at bounding box center [1425, 289] width 4 height 16
click at [1369, 394] on div "Delete" at bounding box center [1361, 407] width 136 height 26
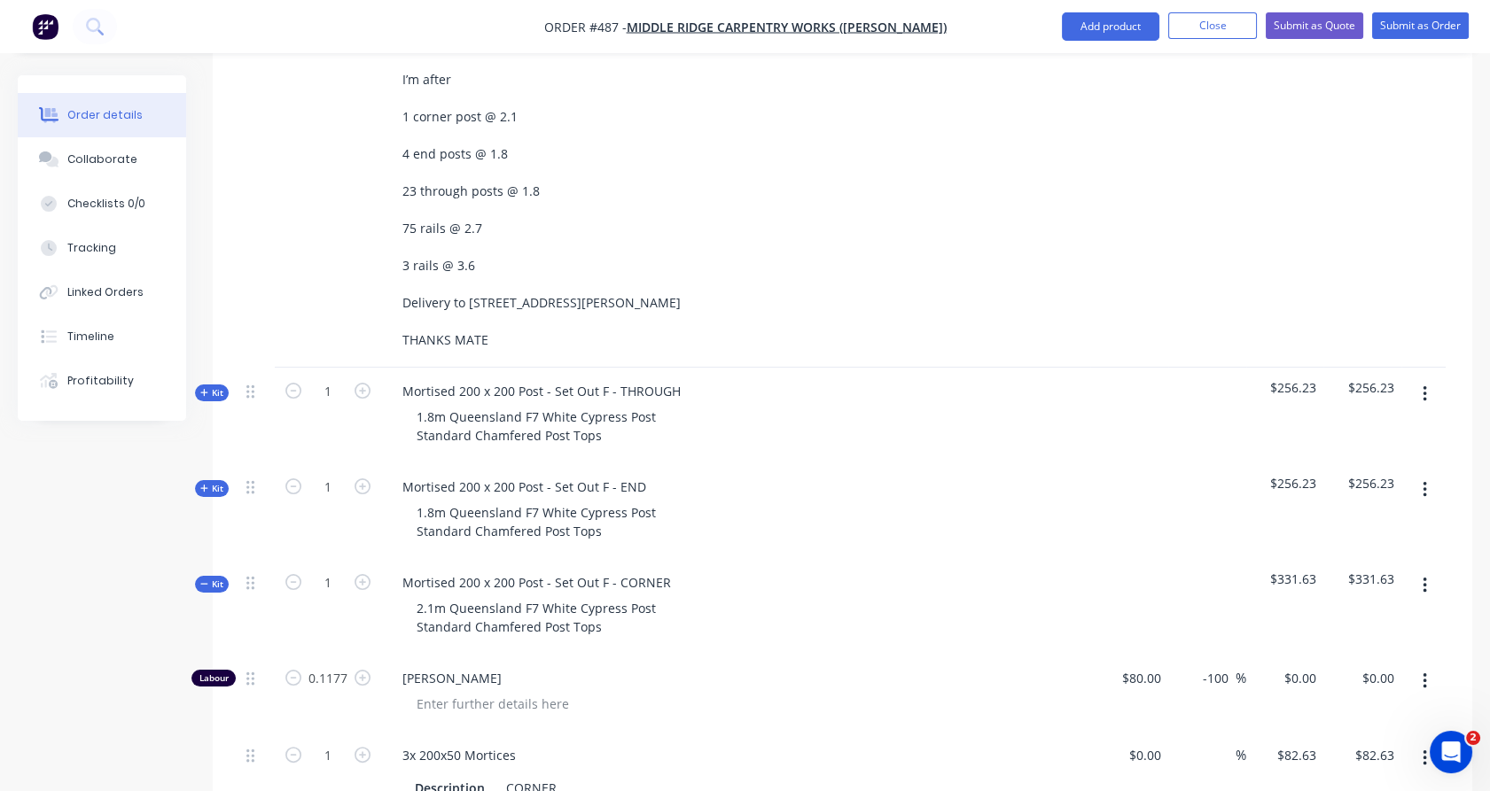
scroll to position [909, 0]
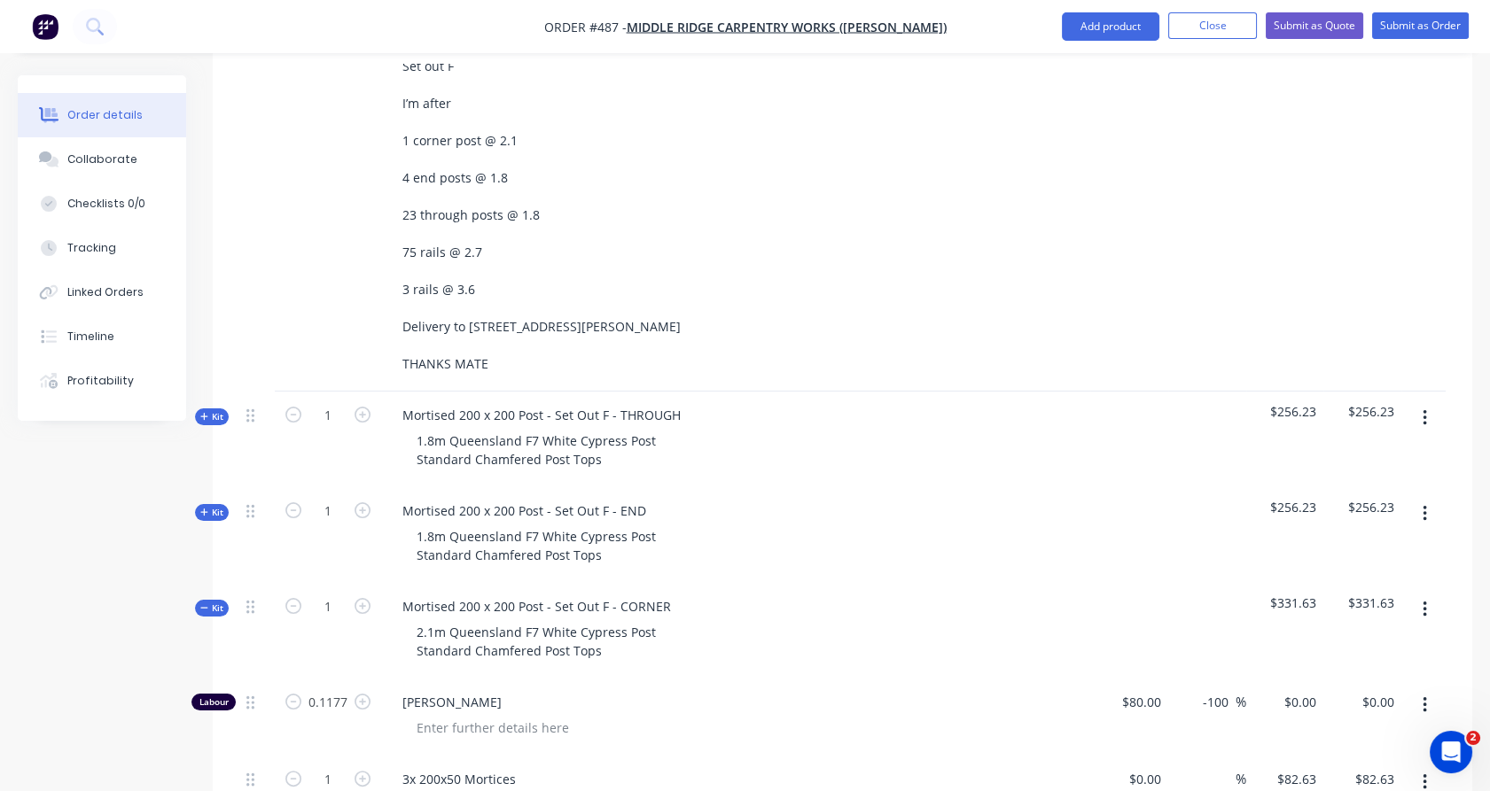
click at [213, 602] on span "Kit" at bounding box center [211, 608] width 23 height 13
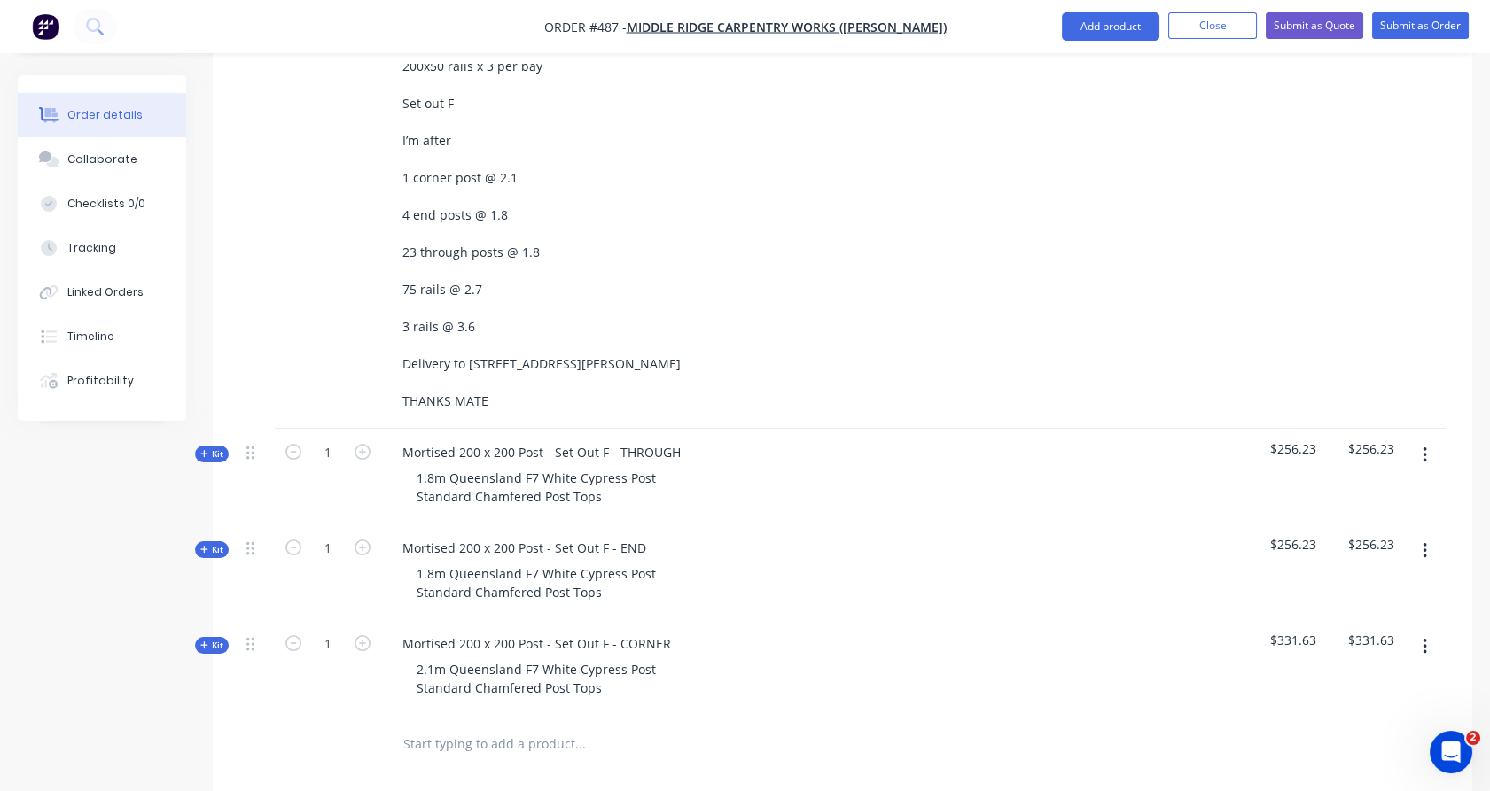
scroll to position [871, 0]
click at [362, 541] on icon "button" at bounding box center [363, 549] width 16 height 16
type input "4"
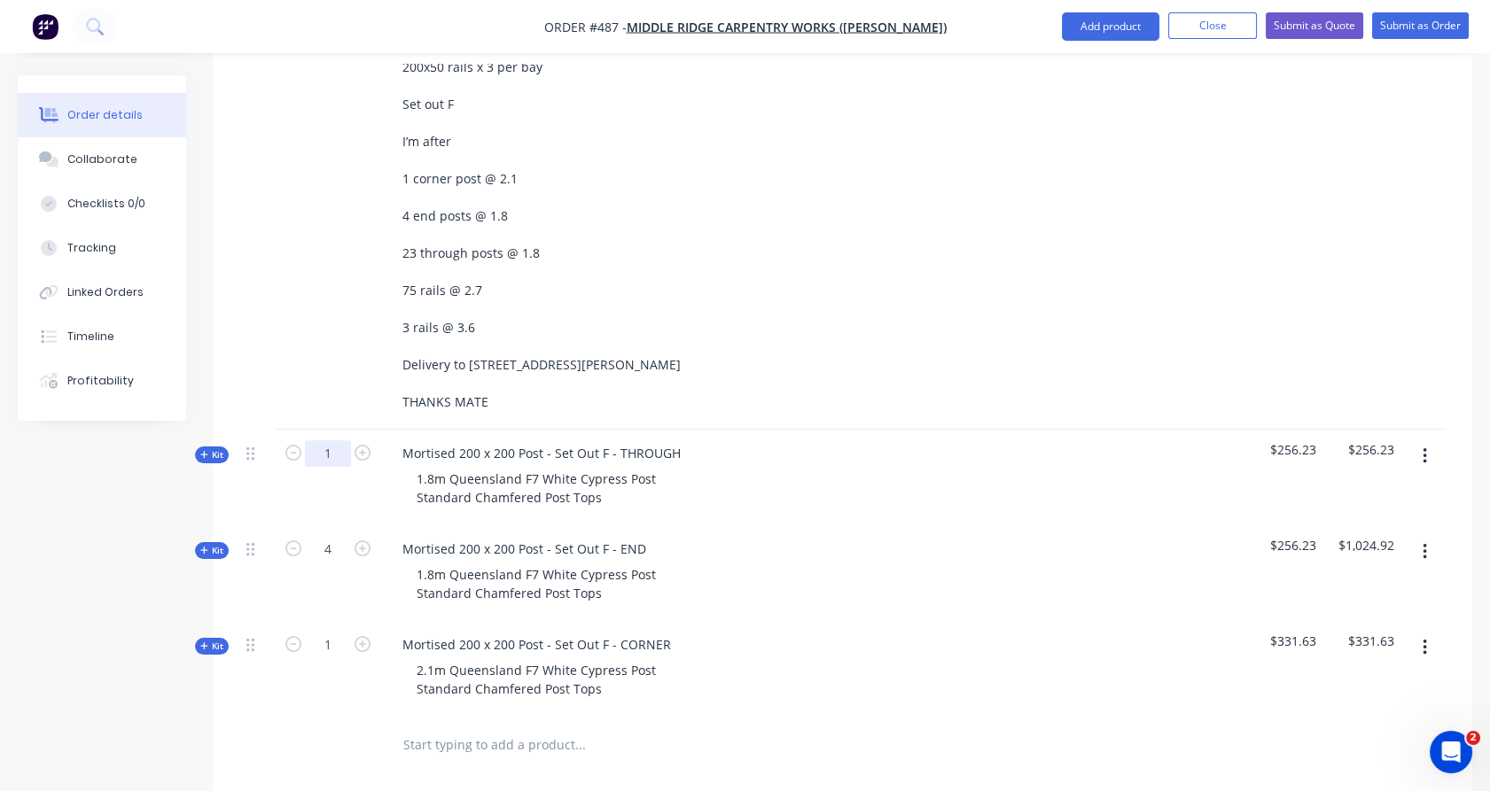
click at [340, 440] on input "1" at bounding box center [328, 453] width 46 height 27
type input "23"
click at [315, 311] on div "External" at bounding box center [328, 181] width 106 height 498
click at [479, 728] on input "text" at bounding box center [579, 745] width 355 height 35
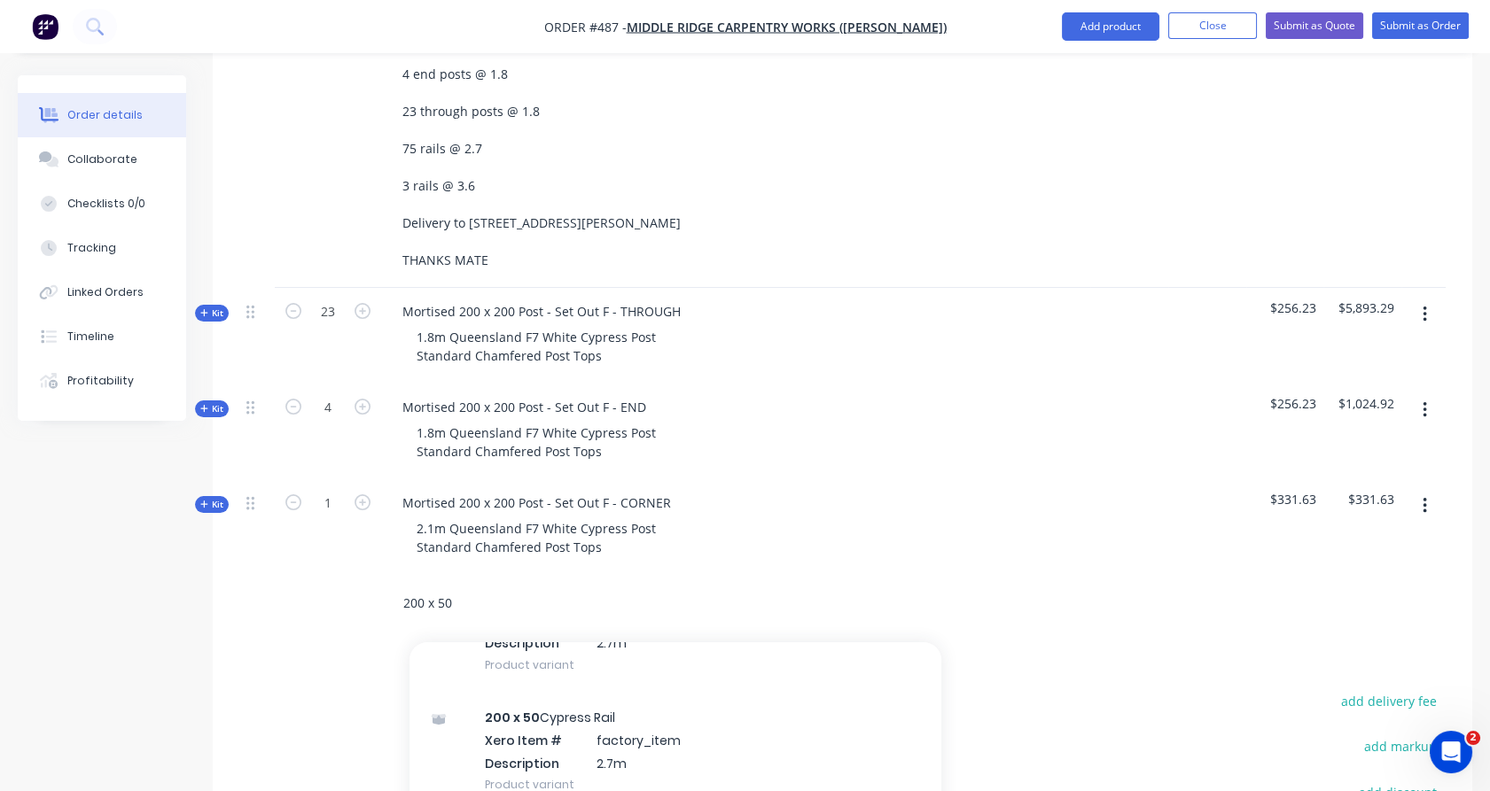
scroll to position [729, 0]
type input "200 x 50"
click at [479, 690] on div "200 x 50 Cypress Rail Xero Item # factory_item Description 2.7m Product variant" at bounding box center [675, 750] width 532 height 120
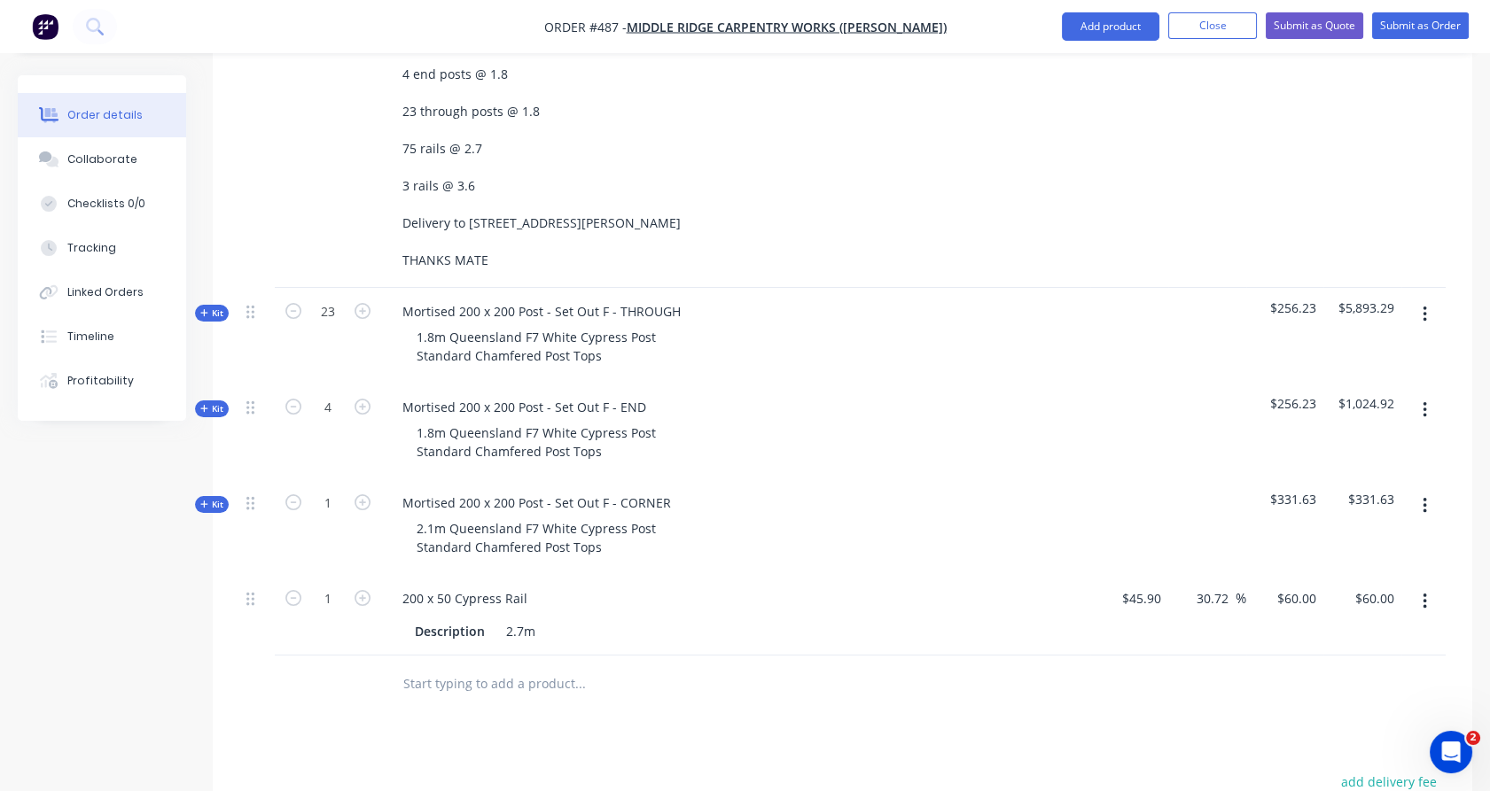
click at [445, 667] on input "text" at bounding box center [579, 684] width 355 height 35
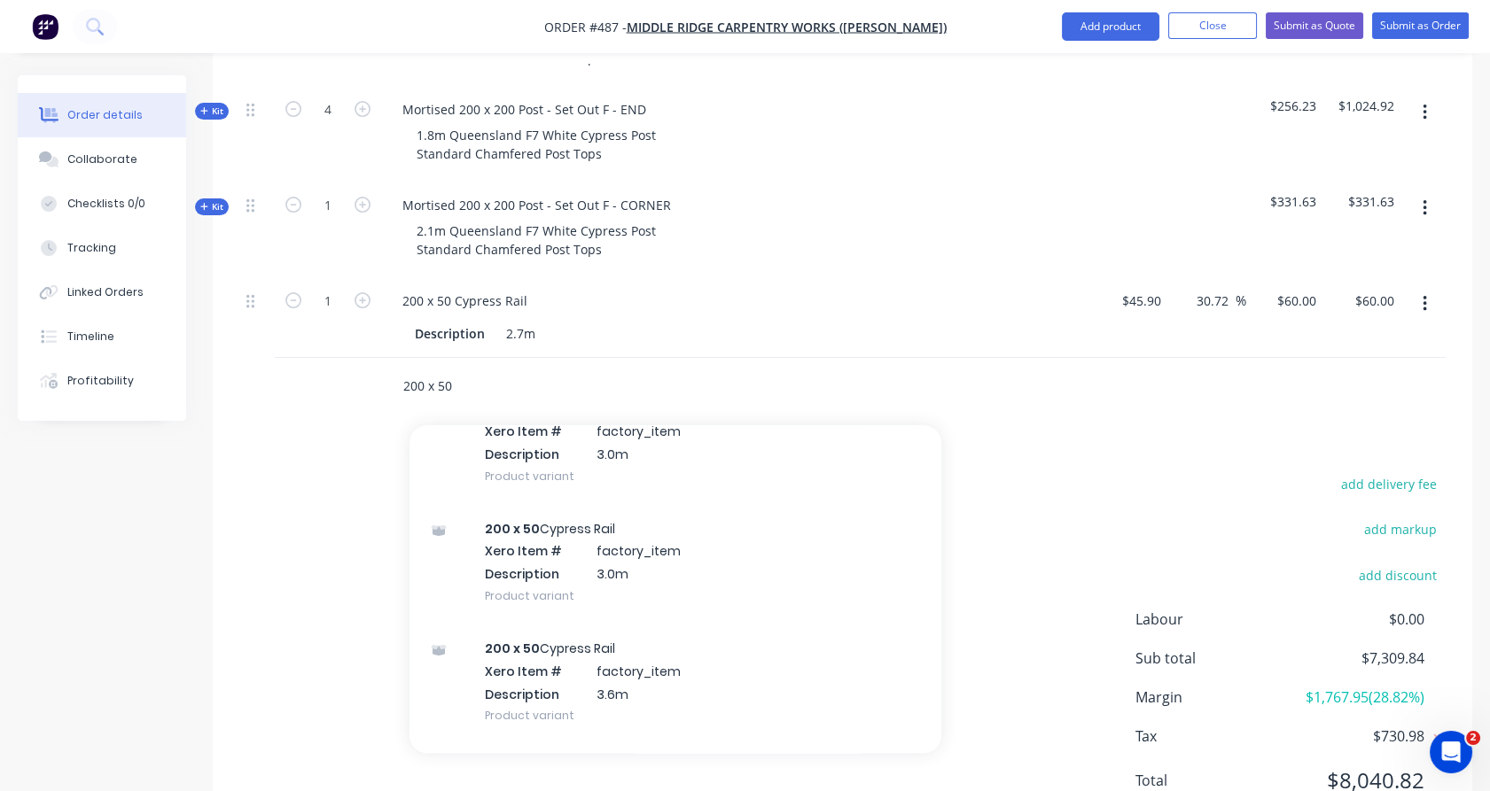
scroll to position [947, 0]
type input "200 x 50"
click at [531, 614] on div "200 x 50 Cypress Rail Xero Item # factory_item Description 3.6m Product variant" at bounding box center [675, 674] width 532 height 120
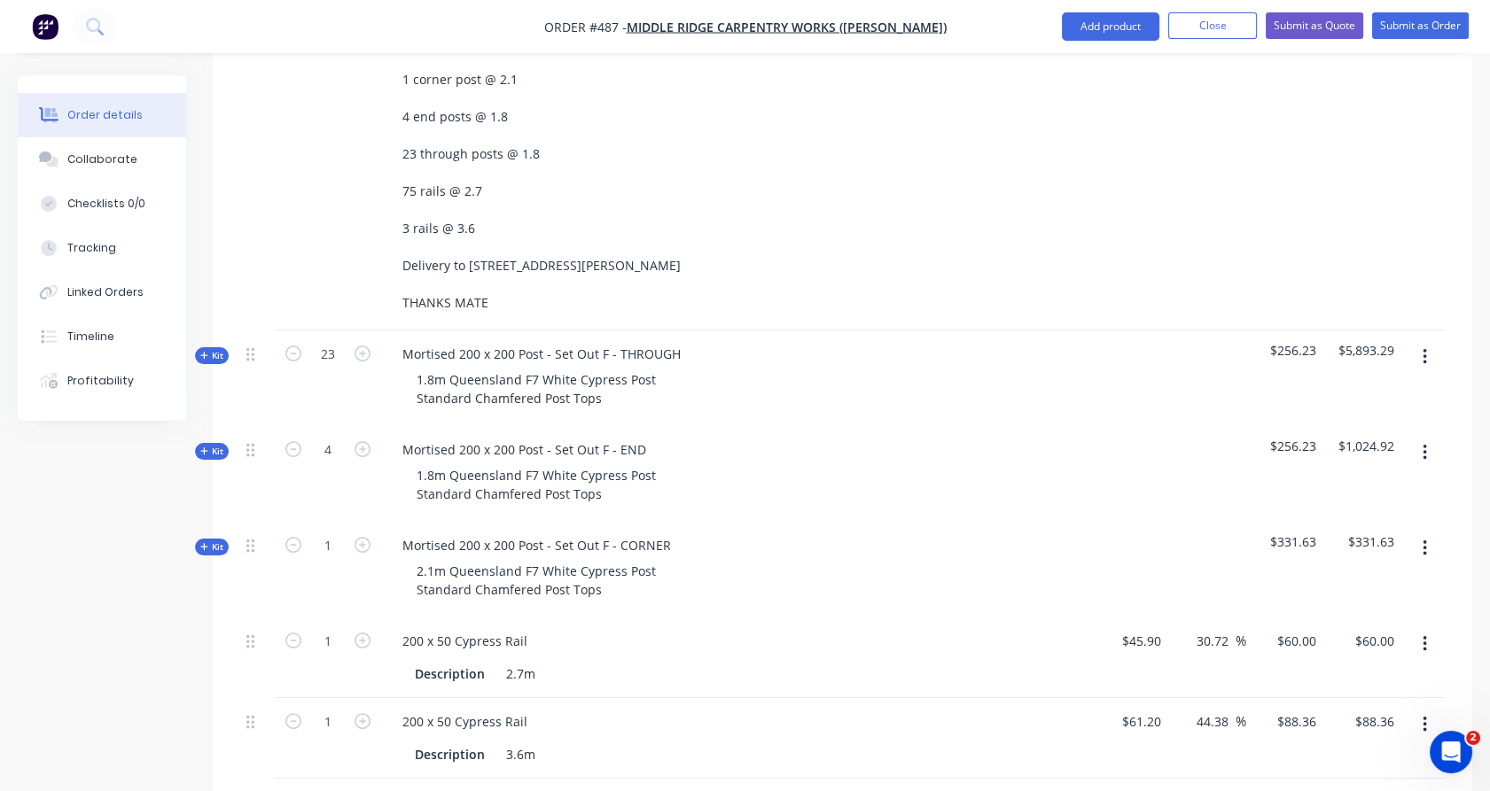
scroll to position [969, 0]
click at [359, 715] on icon "button" at bounding box center [363, 723] width 16 height 16
type input "2"
type input "$176.72"
click at [359, 715] on icon "button" at bounding box center [363, 723] width 16 height 16
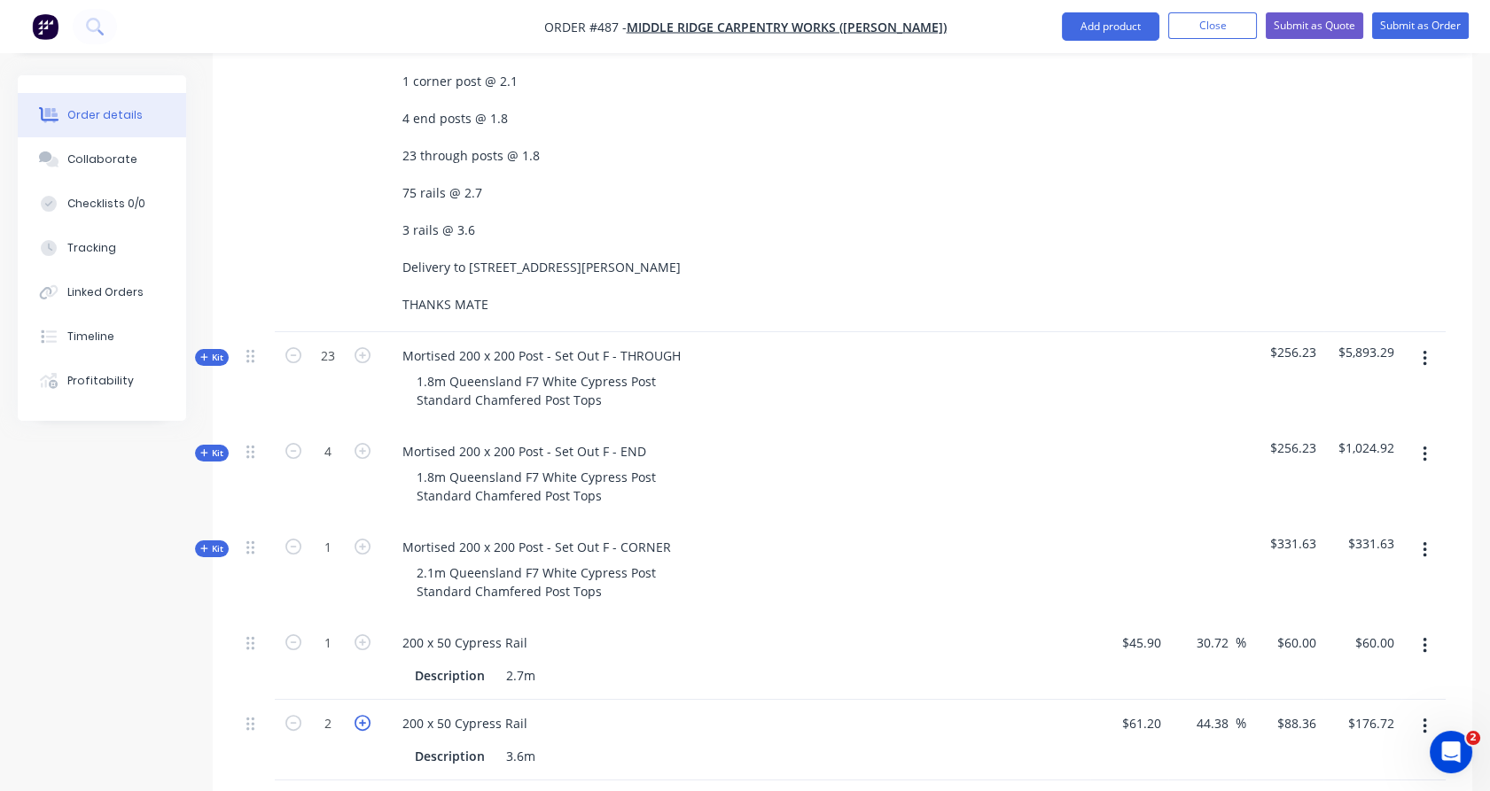
type input "3"
type input "$265.08"
click at [340, 630] on input "1" at bounding box center [328, 643] width 46 height 27
type input "75"
type input "$4,500.00"
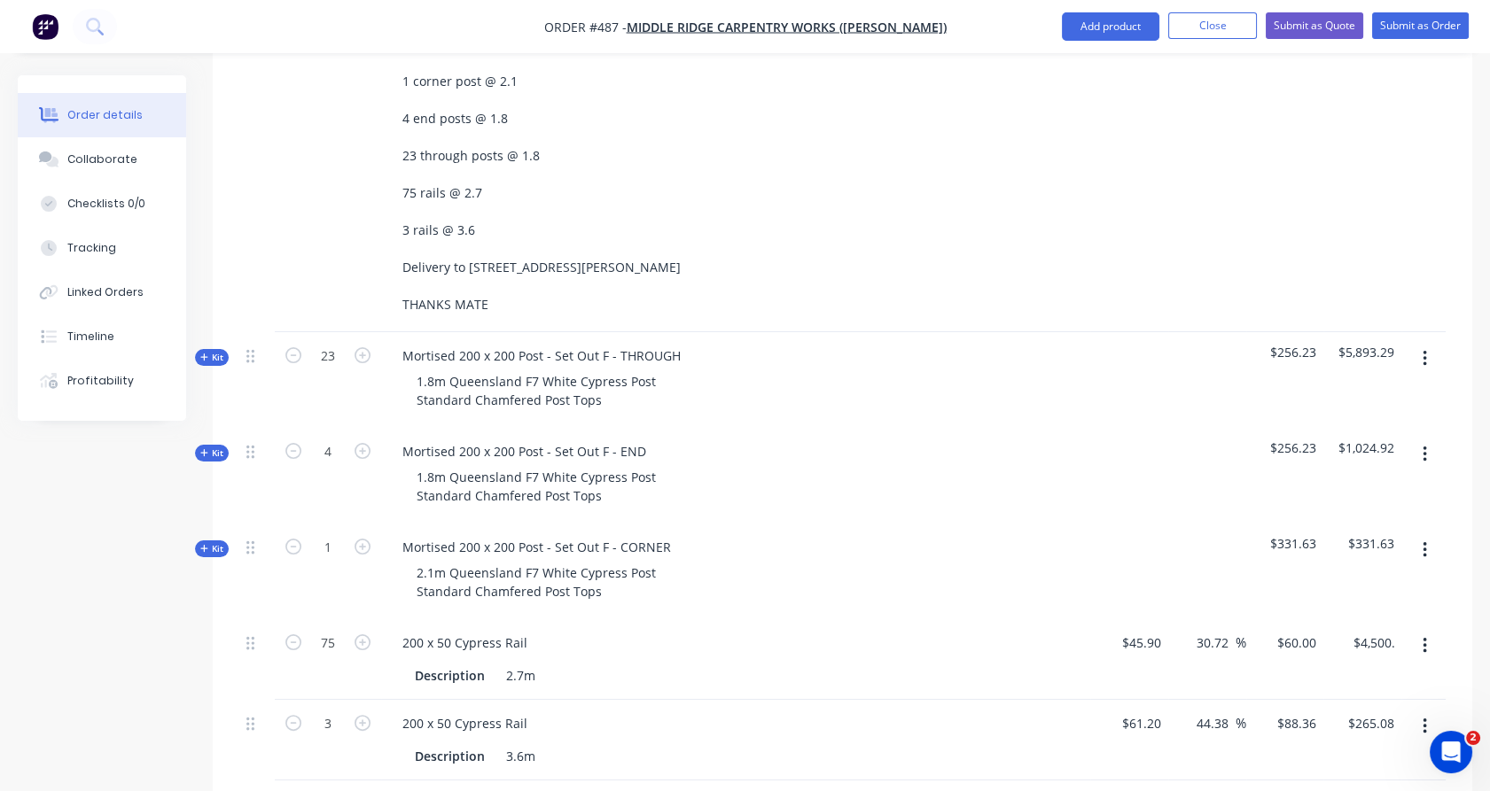
click at [338, 620] on div "75" at bounding box center [328, 660] width 106 height 81
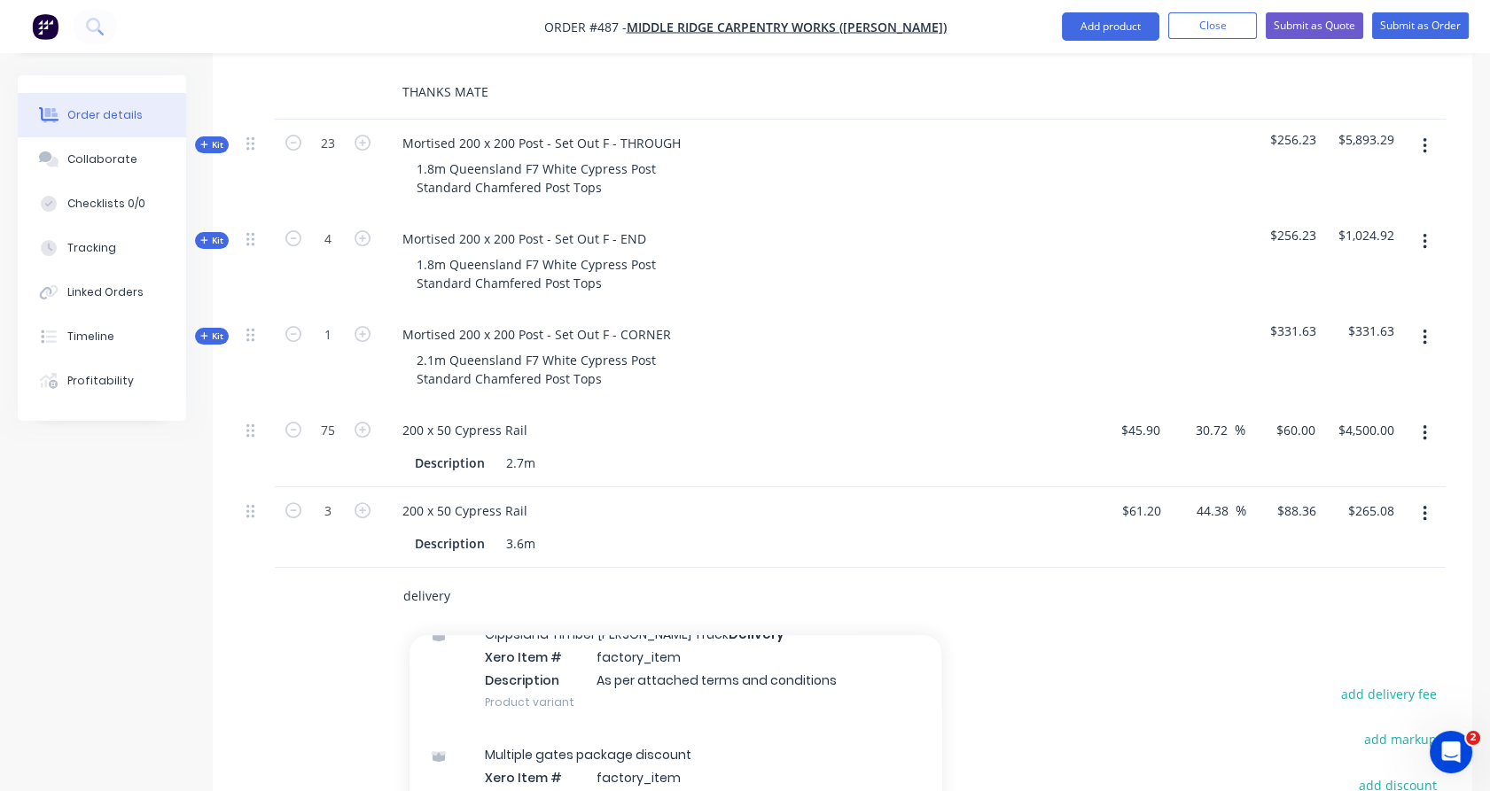
scroll to position [583, 0]
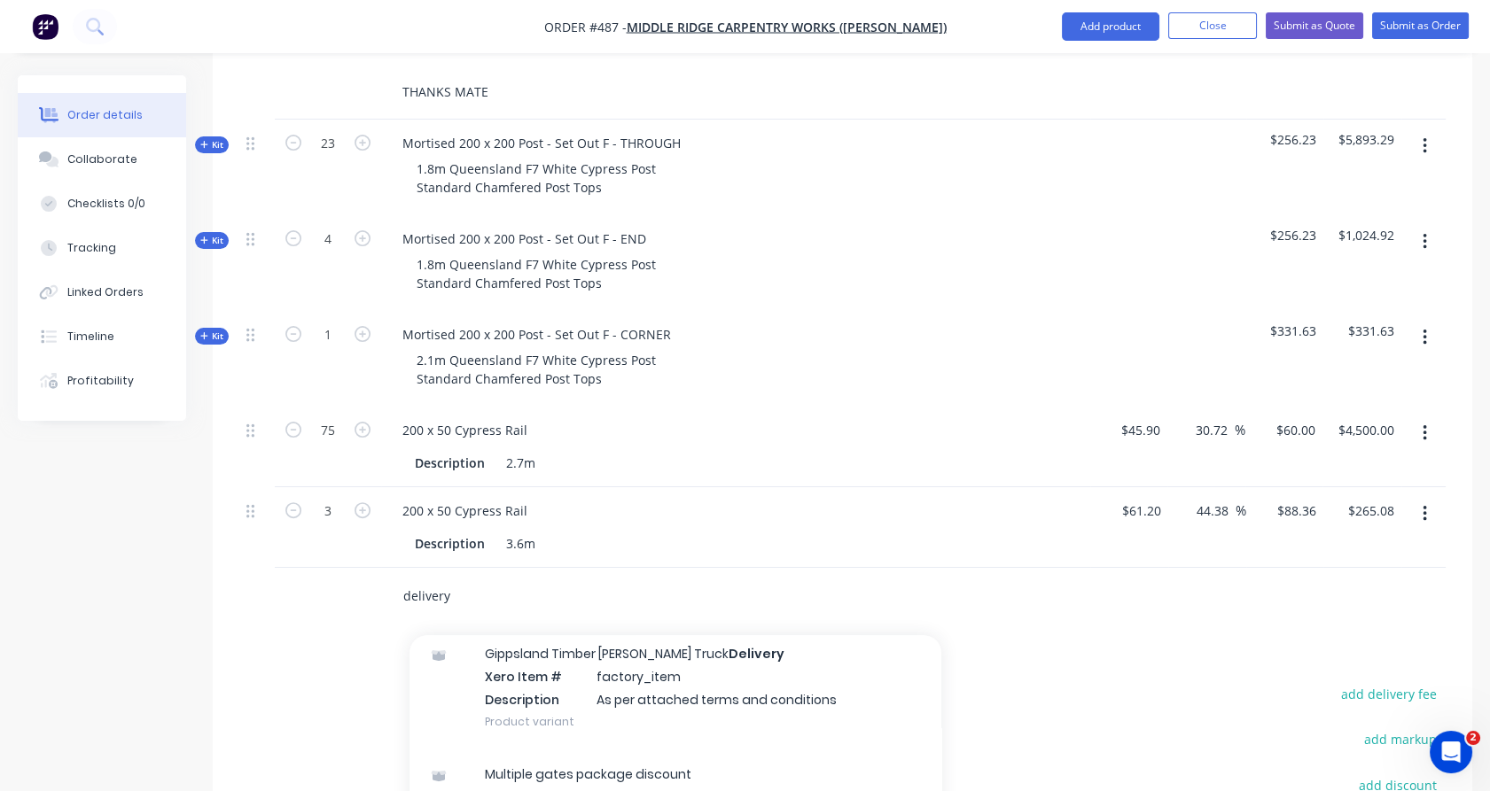
type input "delivery"
click at [553, 684] on div "Gippsland Timber [PERSON_NAME] Truck Delivery Xero Item # factory_item Descript…" at bounding box center [675, 688] width 532 height 120
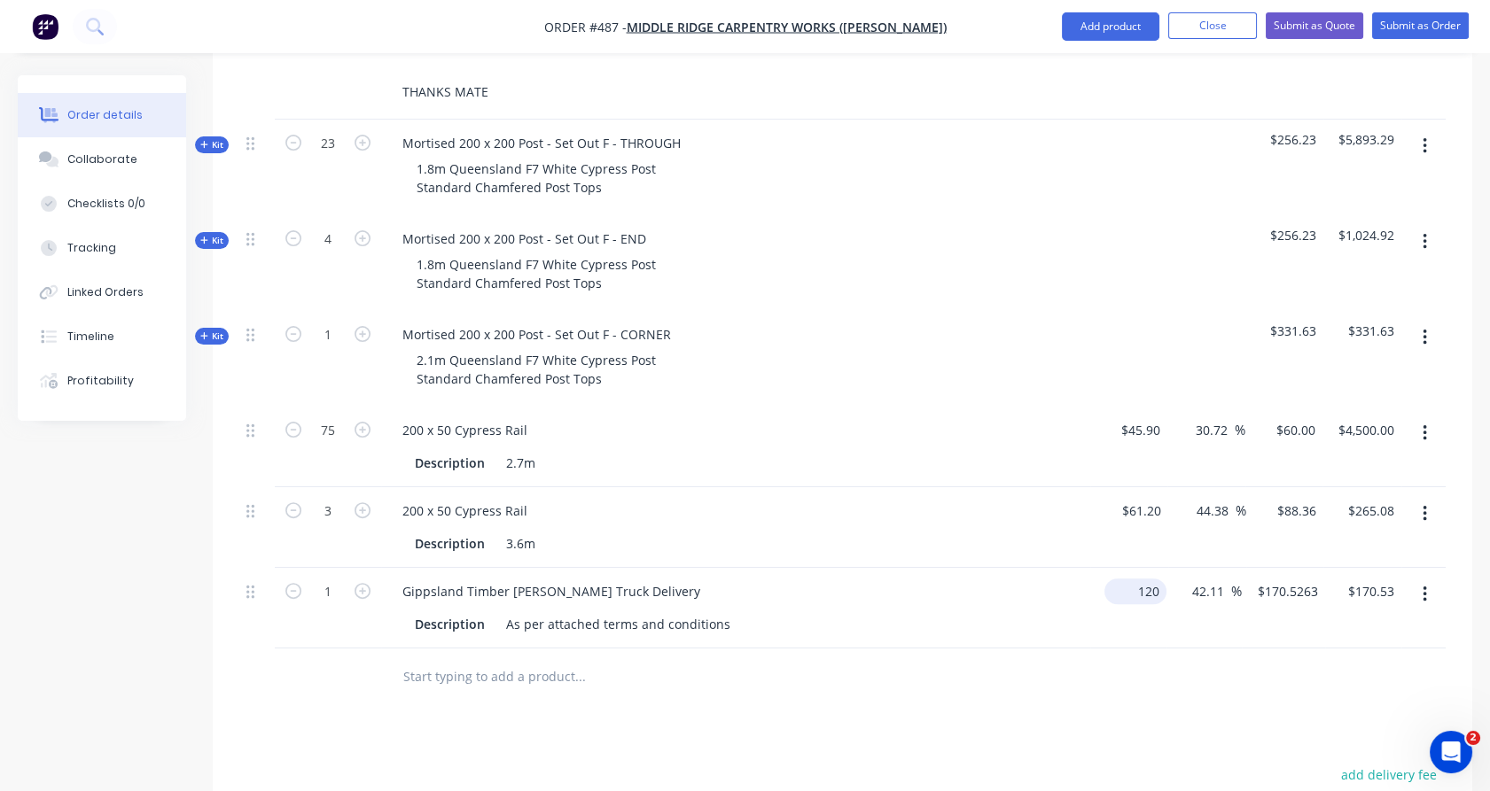
click at [1150, 579] on input "120" at bounding box center [1138, 592] width 55 height 26
click at [1150, 579] on input "250" at bounding box center [1151, 592] width 30 height 26
type input "$300.00"
type input "$426.3158"
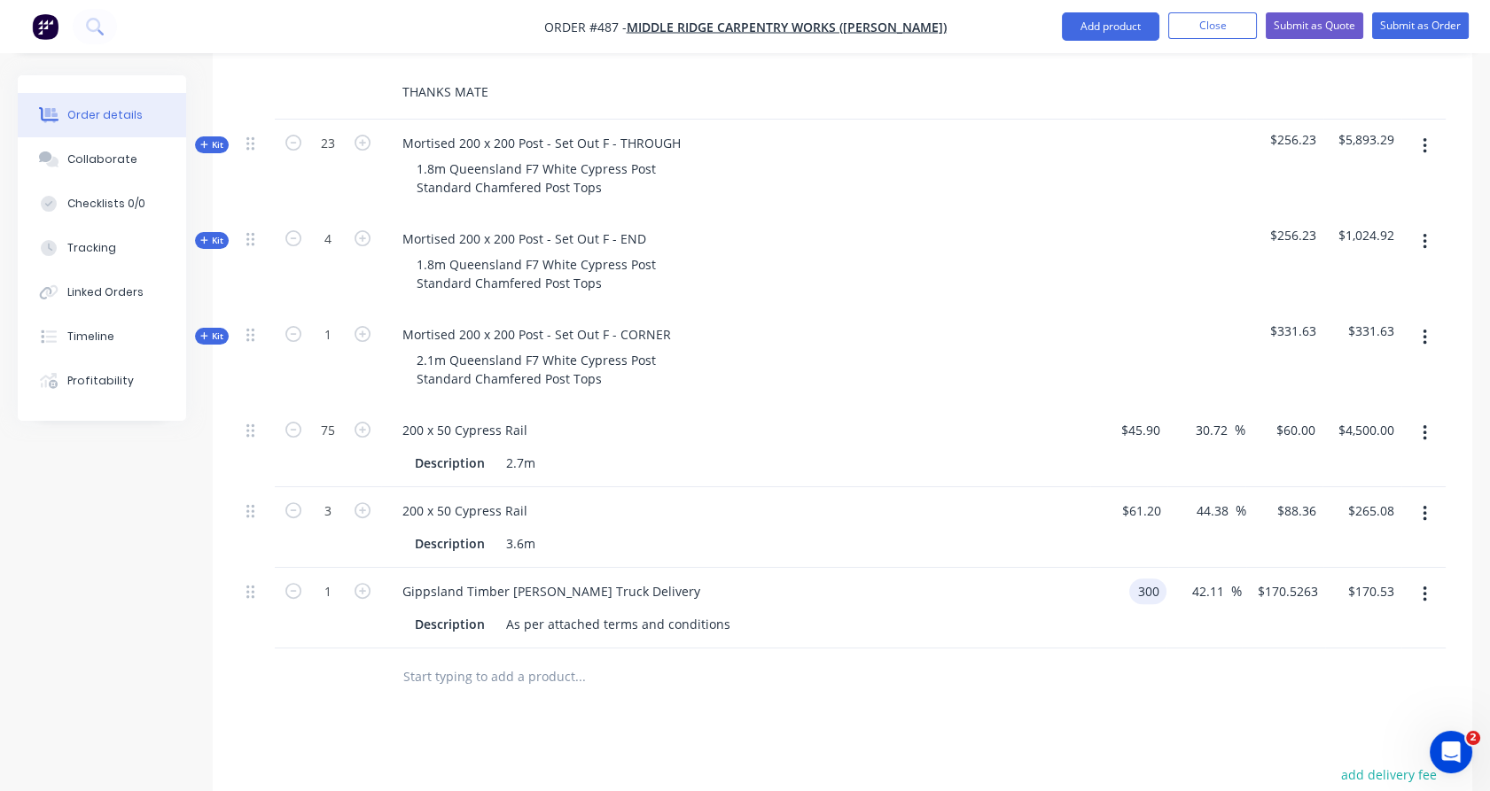
type input "$426.32"
click at [1155, 568] on div "$300.00 $300.00" at bounding box center [1128, 608] width 76 height 81
click at [1310, 579] on input "426.3158" at bounding box center [1290, 592] width 69 height 26
type input "450"
type input "50"
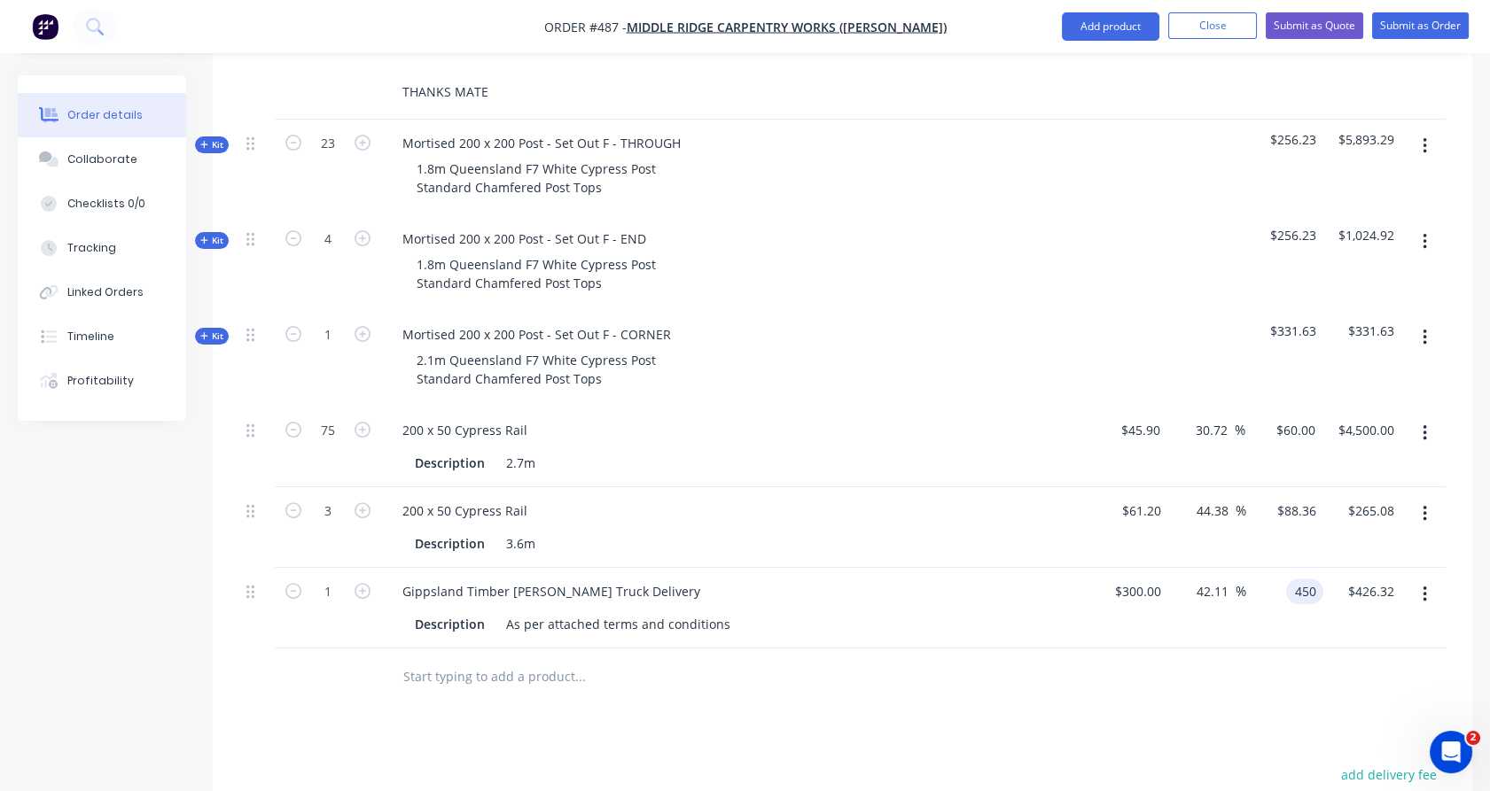
type input "$450.00"
click at [1306, 568] on div "$450.00 $450.00" at bounding box center [1285, 608] width 78 height 81
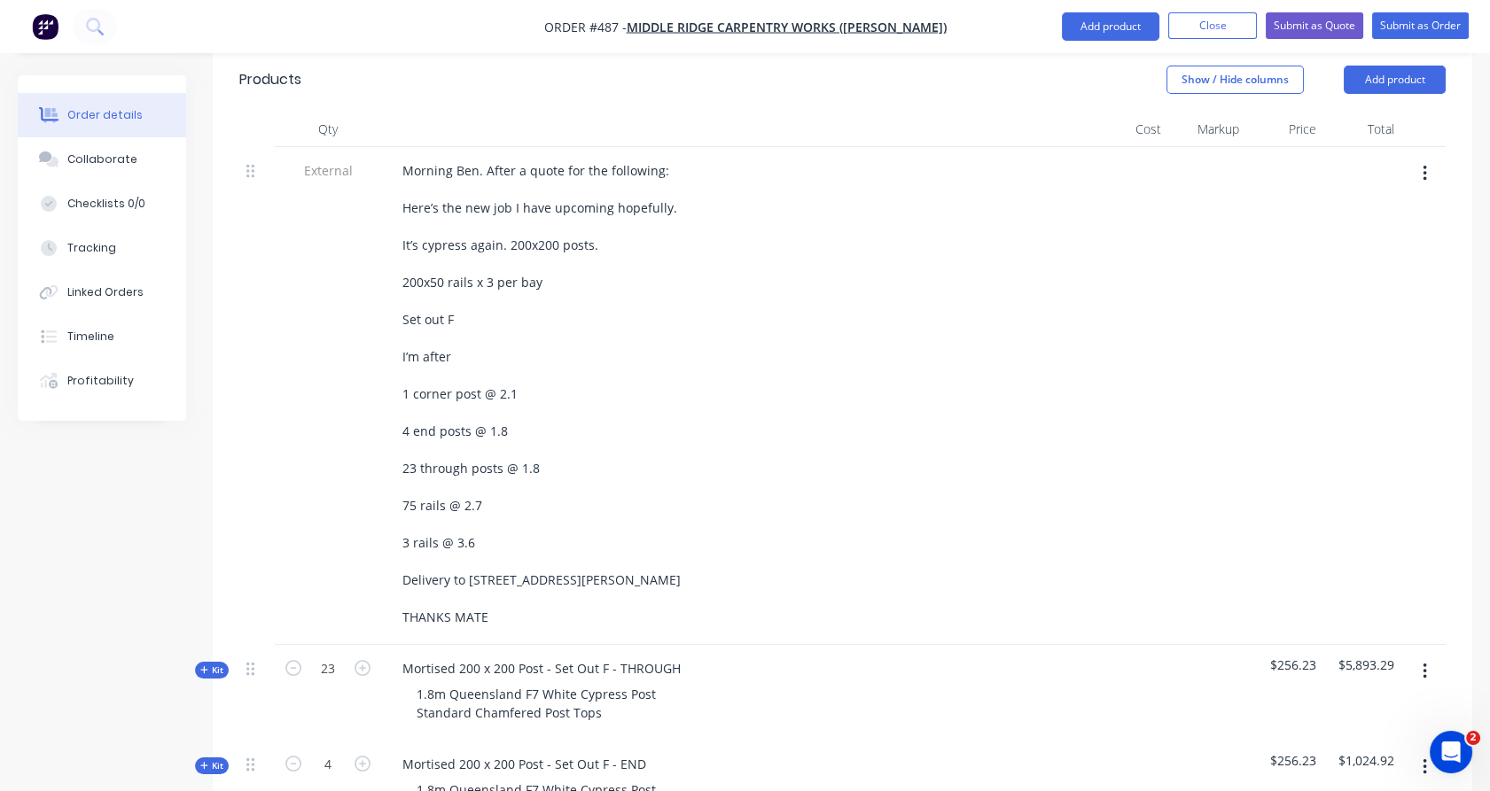
scroll to position [650, 0]
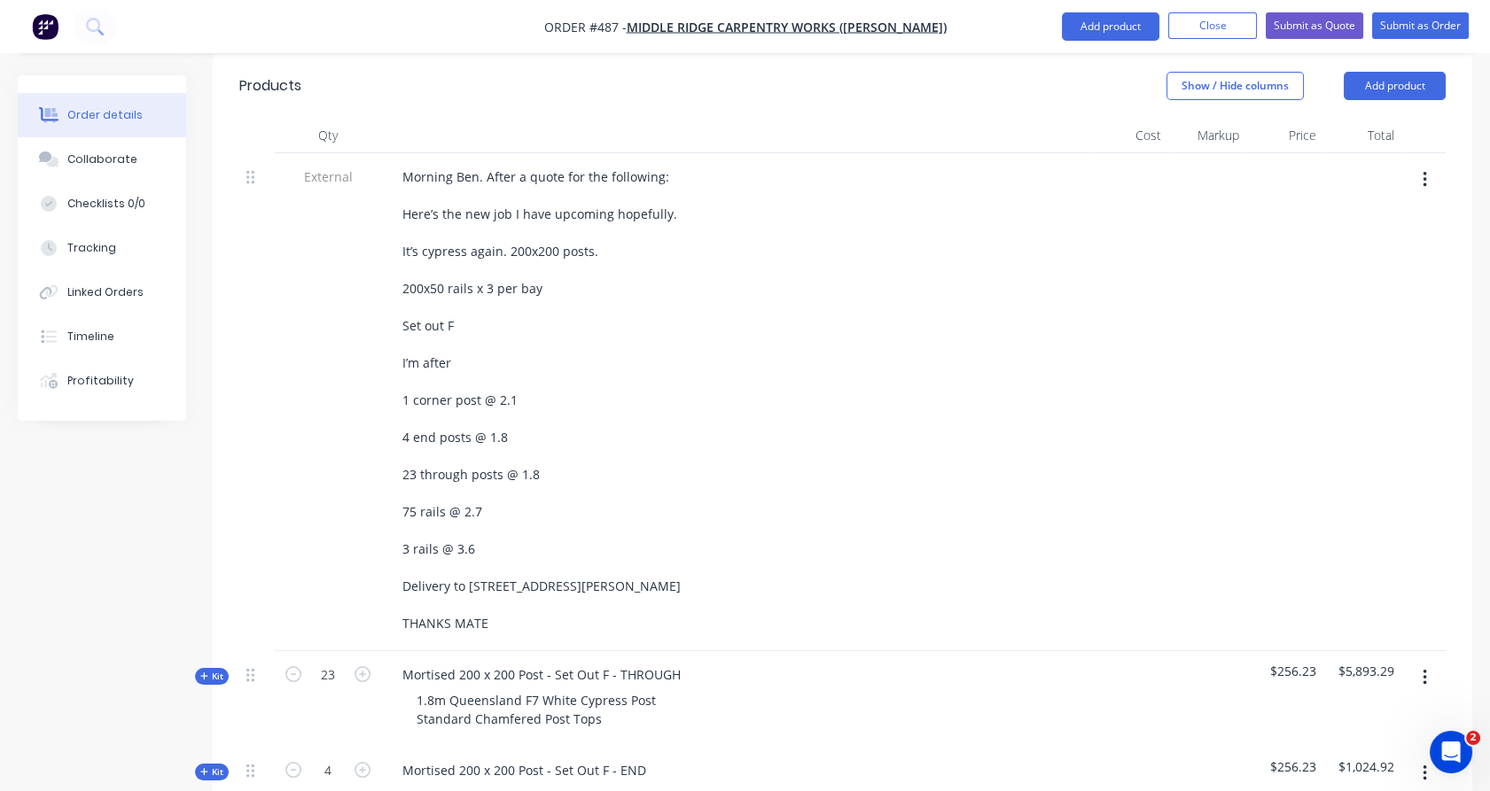
click at [1435, 164] on button "button" at bounding box center [1425, 180] width 42 height 32
click at [1391, 249] on div "Delete" at bounding box center [1361, 262] width 136 height 26
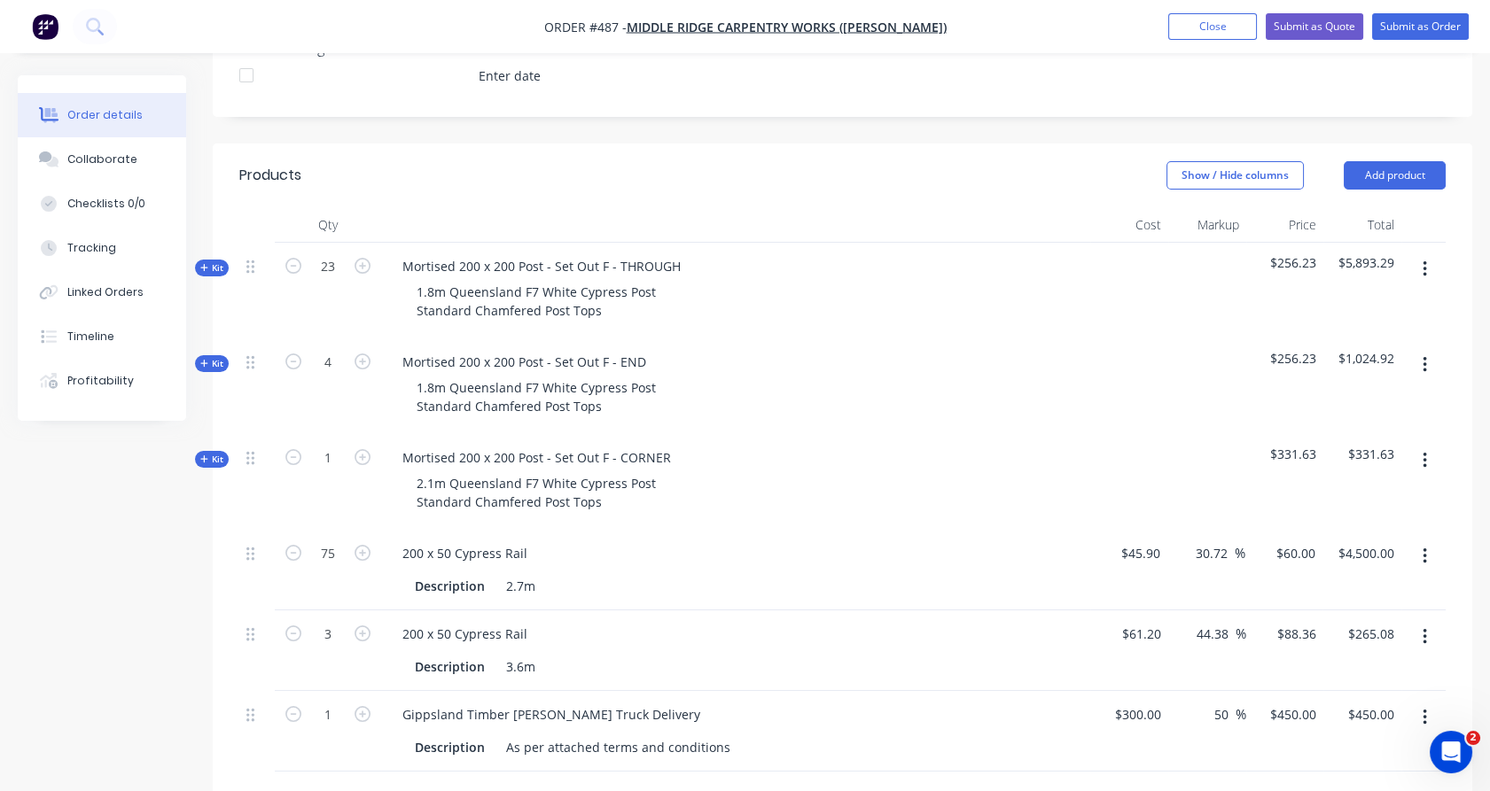
scroll to position [559, 0]
click at [218, 454] on span "Kit" at bounding box center [211, 460] width 23 height 13
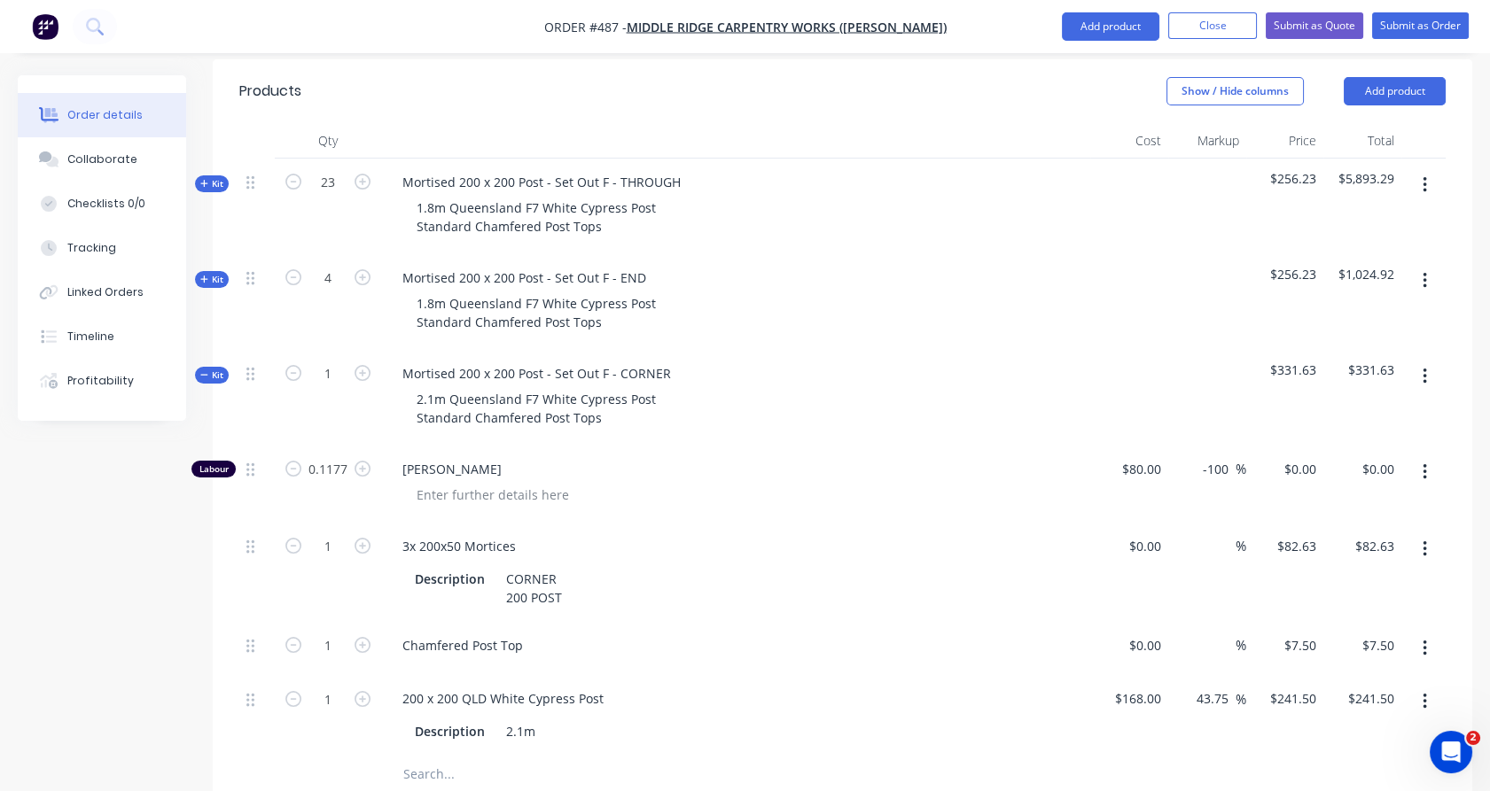
scroll to position [655, 0]
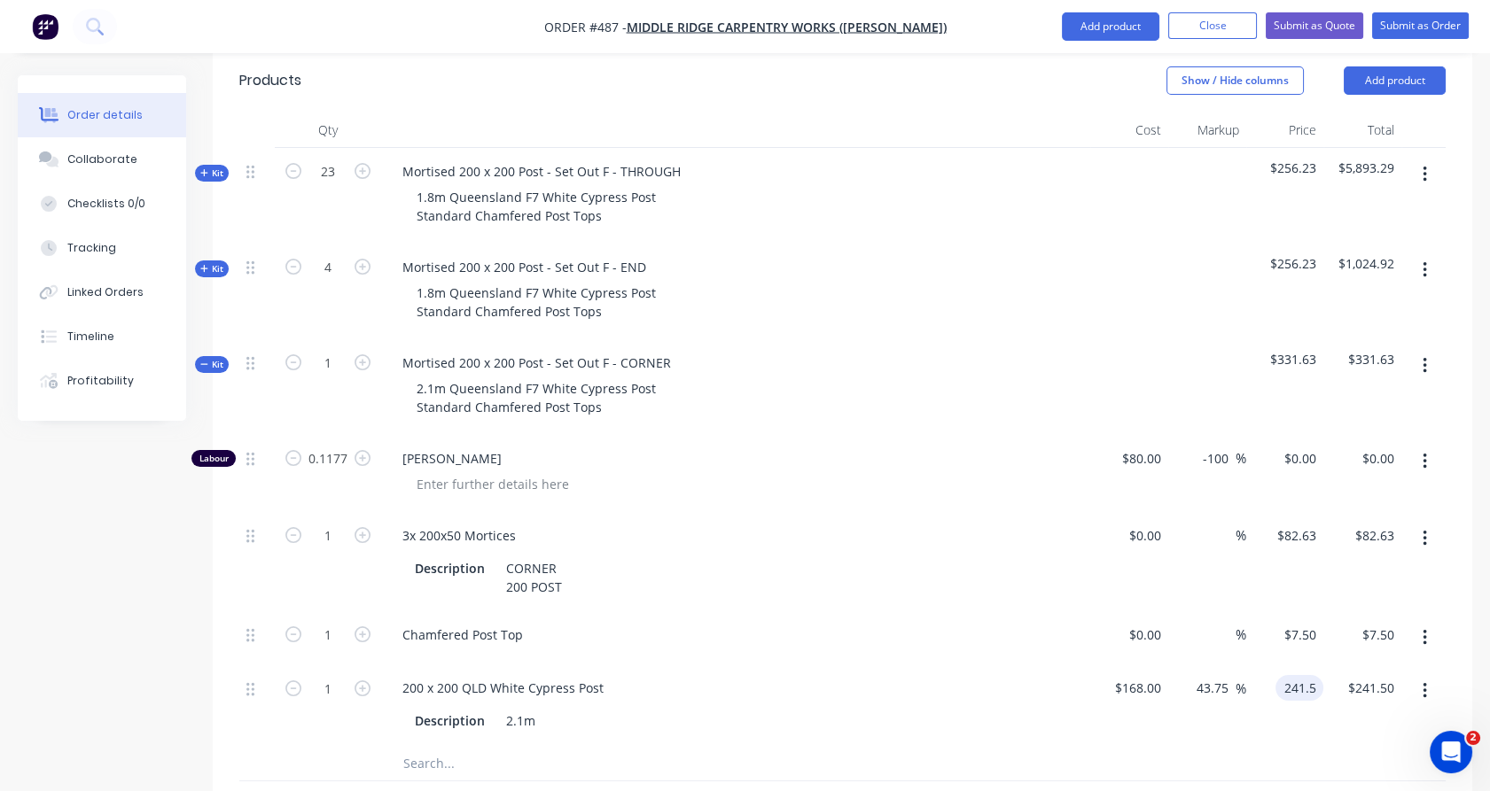
click at [1304, 675] on input "241.5" at bounding box center [1302, 688] width 41 height 26
type input "231"
type input "37.5"
type input "$231.00"
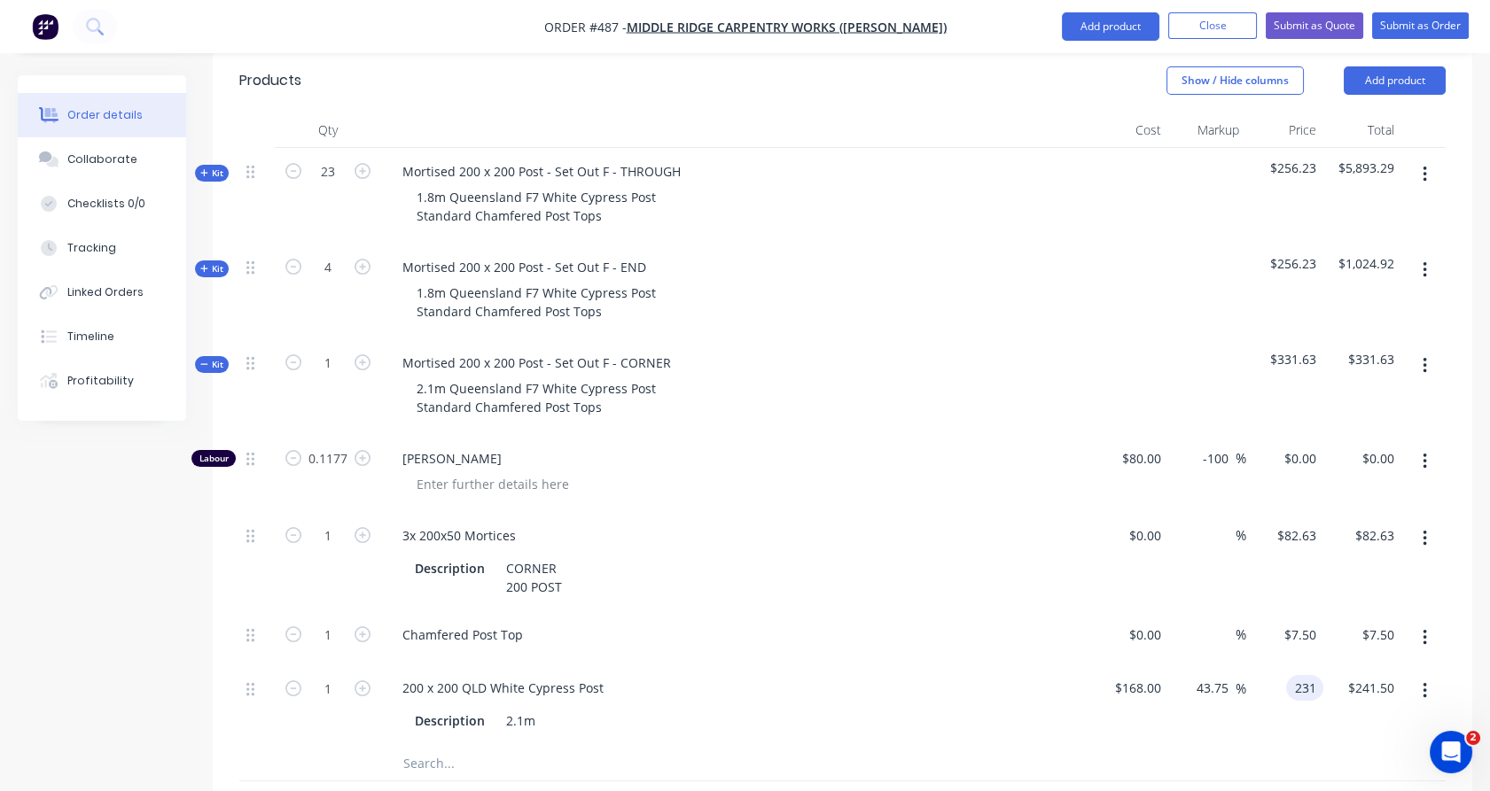
type input "$231.00"
click at [1279, 512] on div "$82.63 $82.63" at bounding box center [1285, 561] width 78 height 99
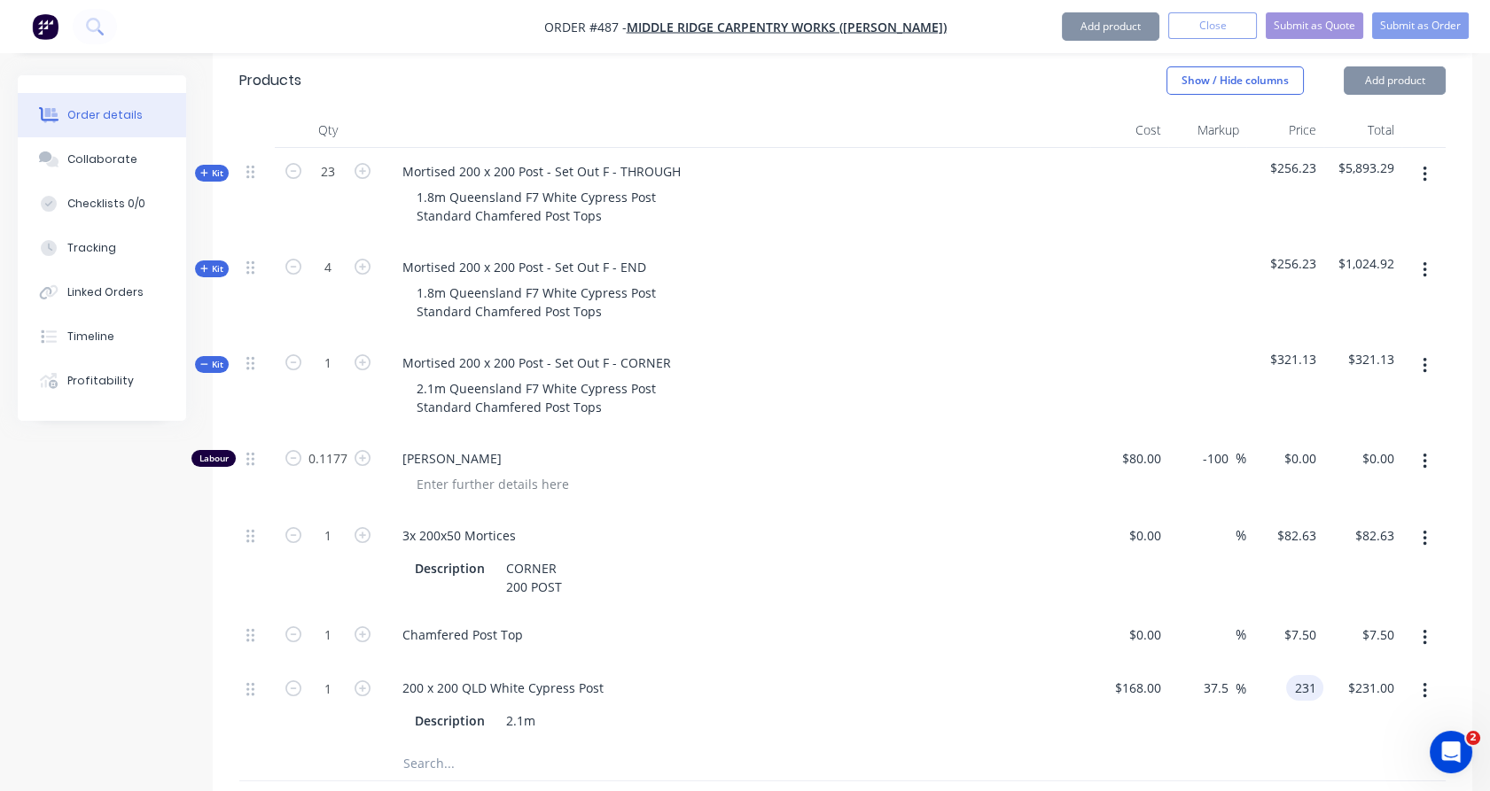
click at [1311, 675] on input "231" at bounding box center [1308, 688] width 30 height 26
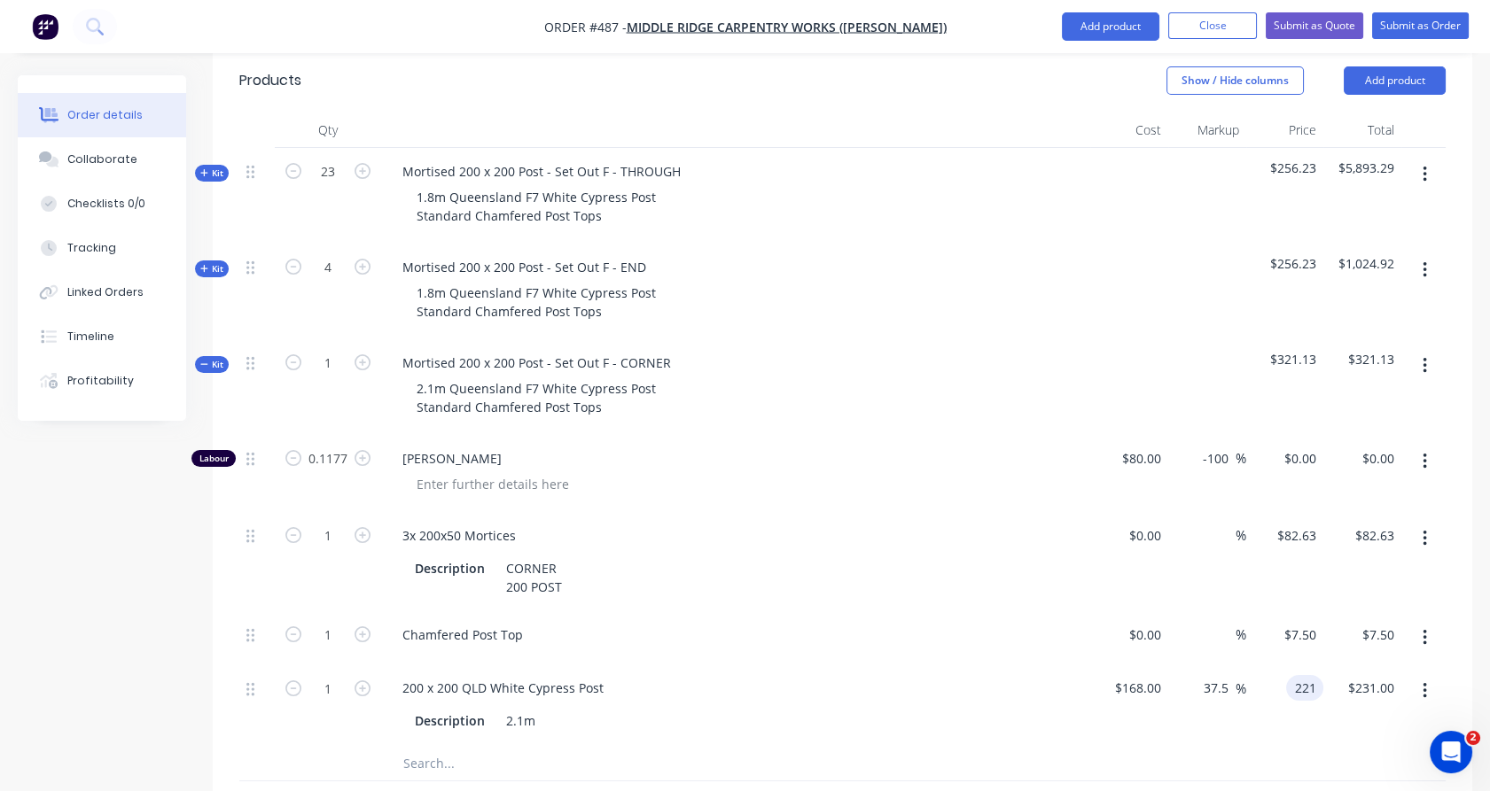
type input "221"
type input "31.55"
type input "$221.00"
click at [1311, 519] on div "$82.63 $82.63" at bounding box center [1285, 561] width 78 height 99
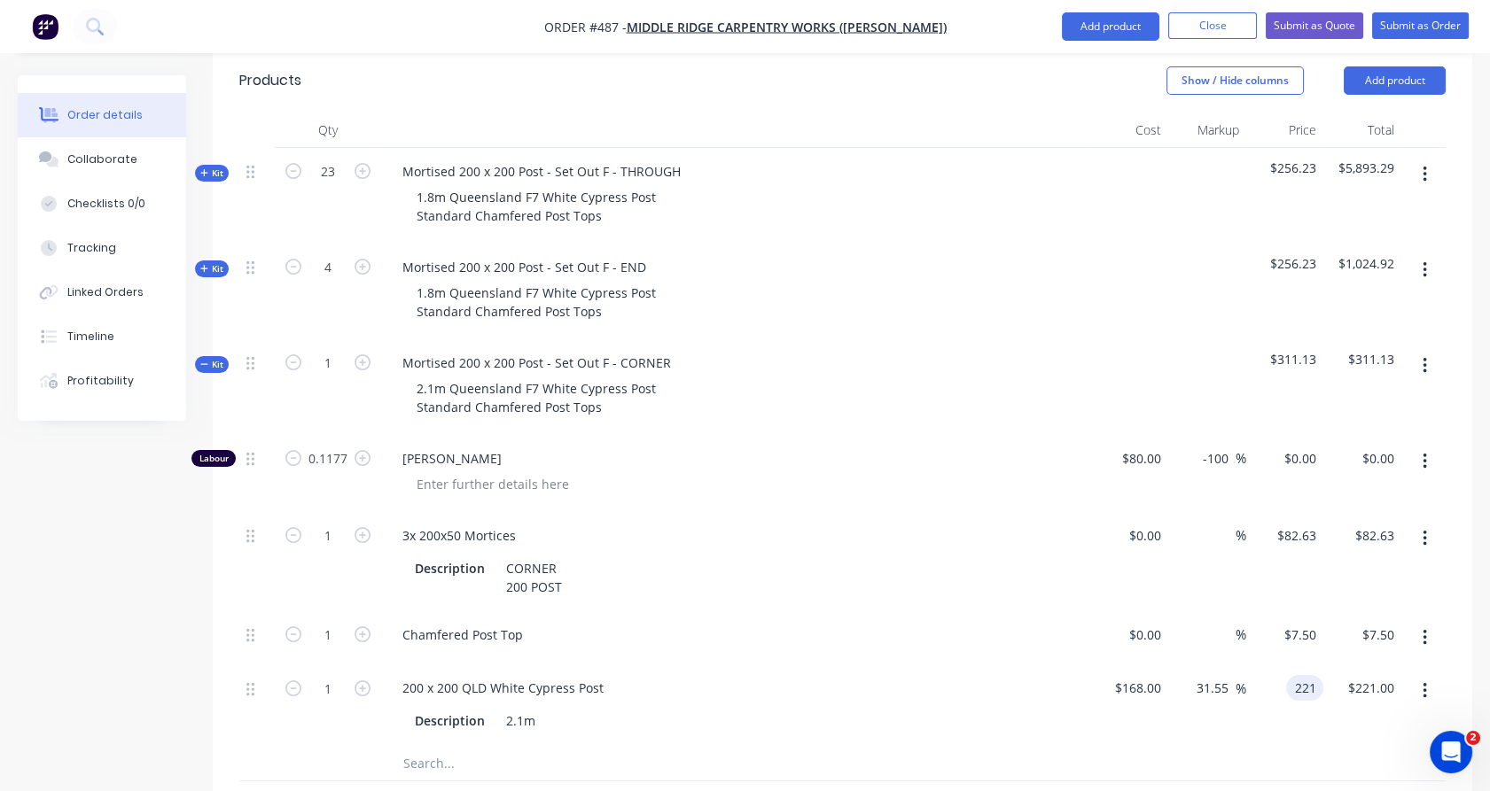
click at [1306, 675] on input "221" at bounding box center [1308, 688] width 30 height 26
type input "224.37"
type input "33.55"
type input "$224.37"
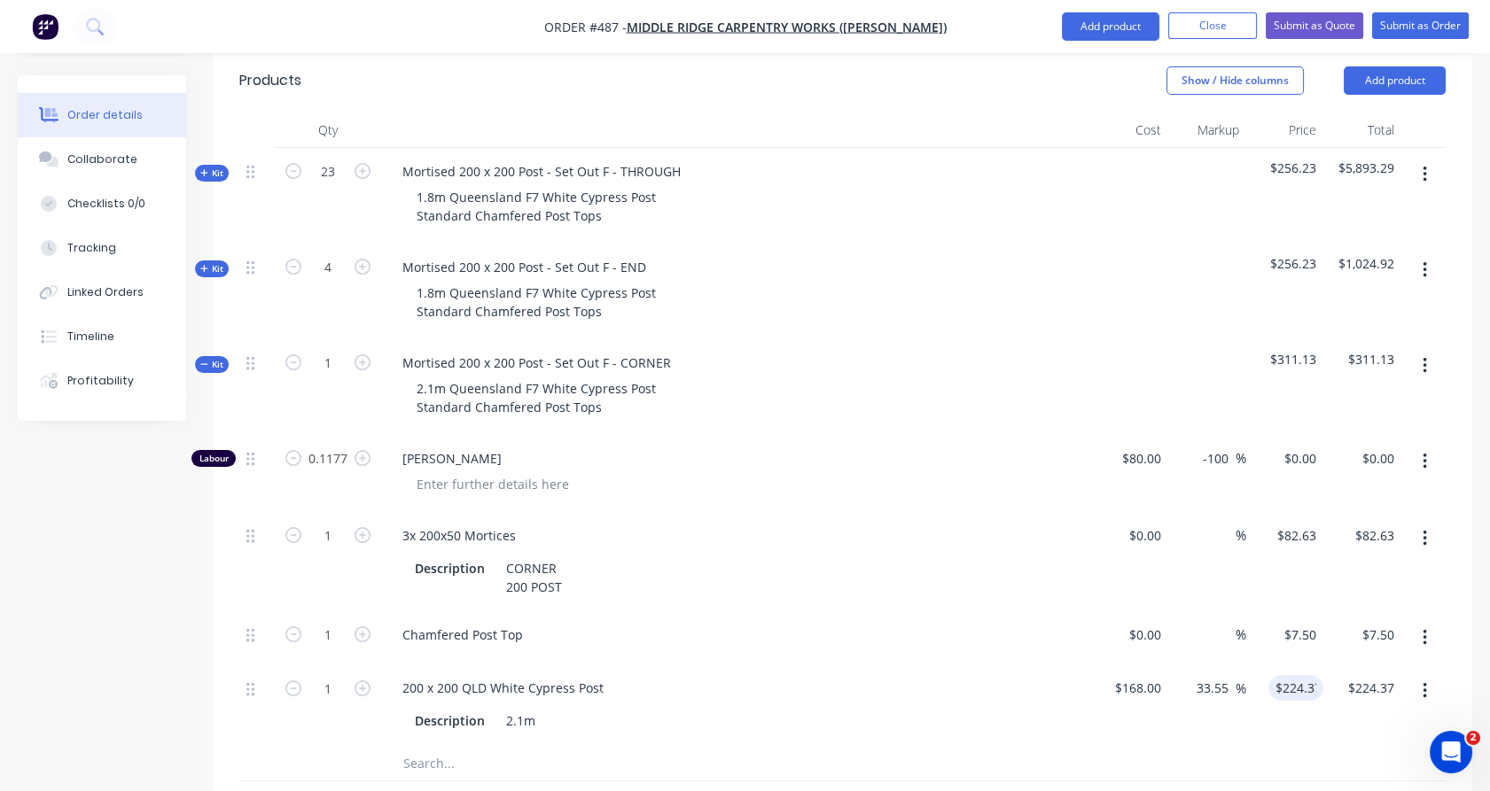
click at [1323, 512] on div "$82.63 $82.63" at bounding box center [1362, 561] width 78 height 99
click at [209, 358] on span "Kit" at bounding box center [211, 364] width 23 height 13
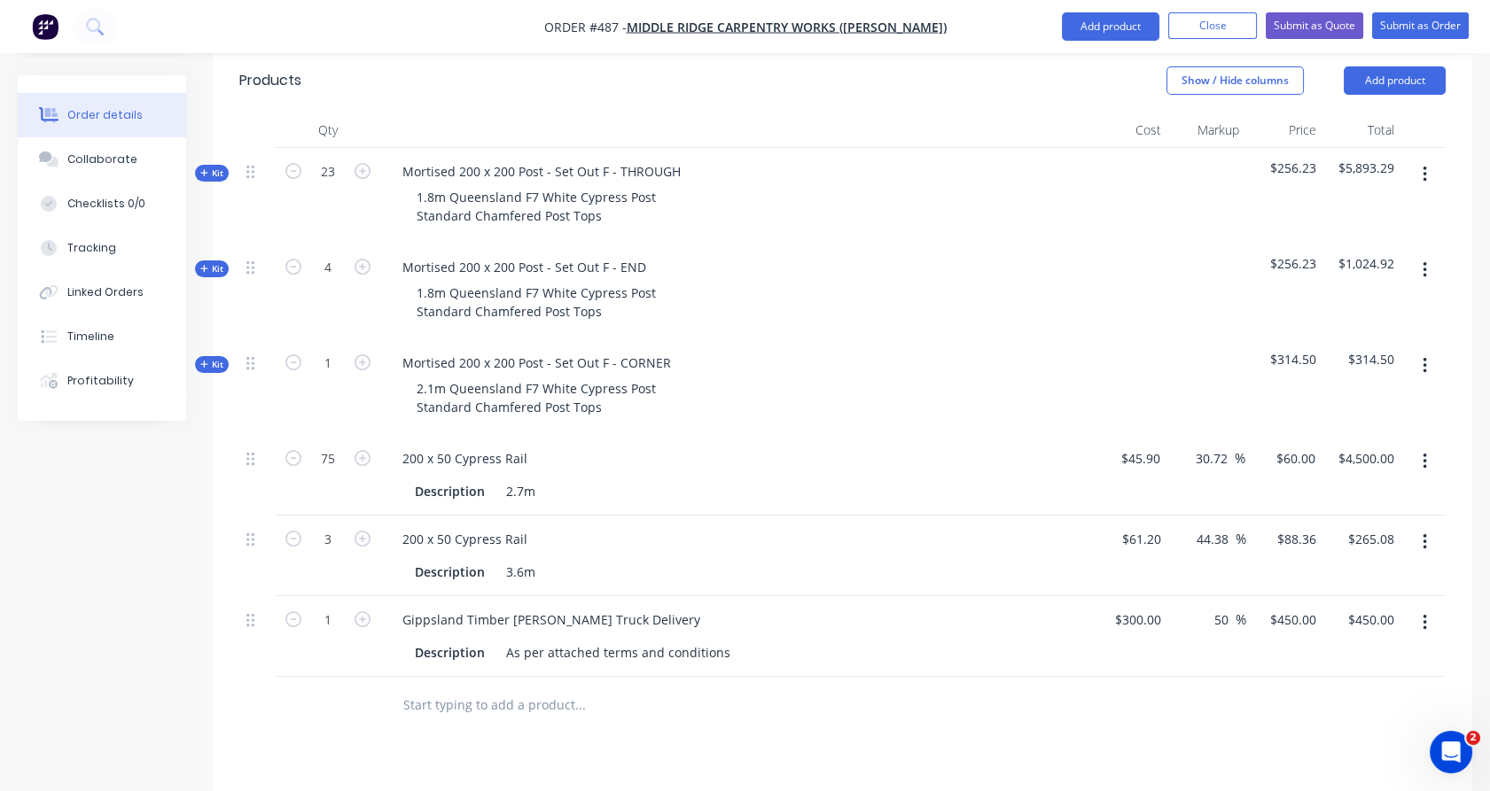
click at [203, 264] on icon "button" at bounding box center [204, 268] width 8 height 9
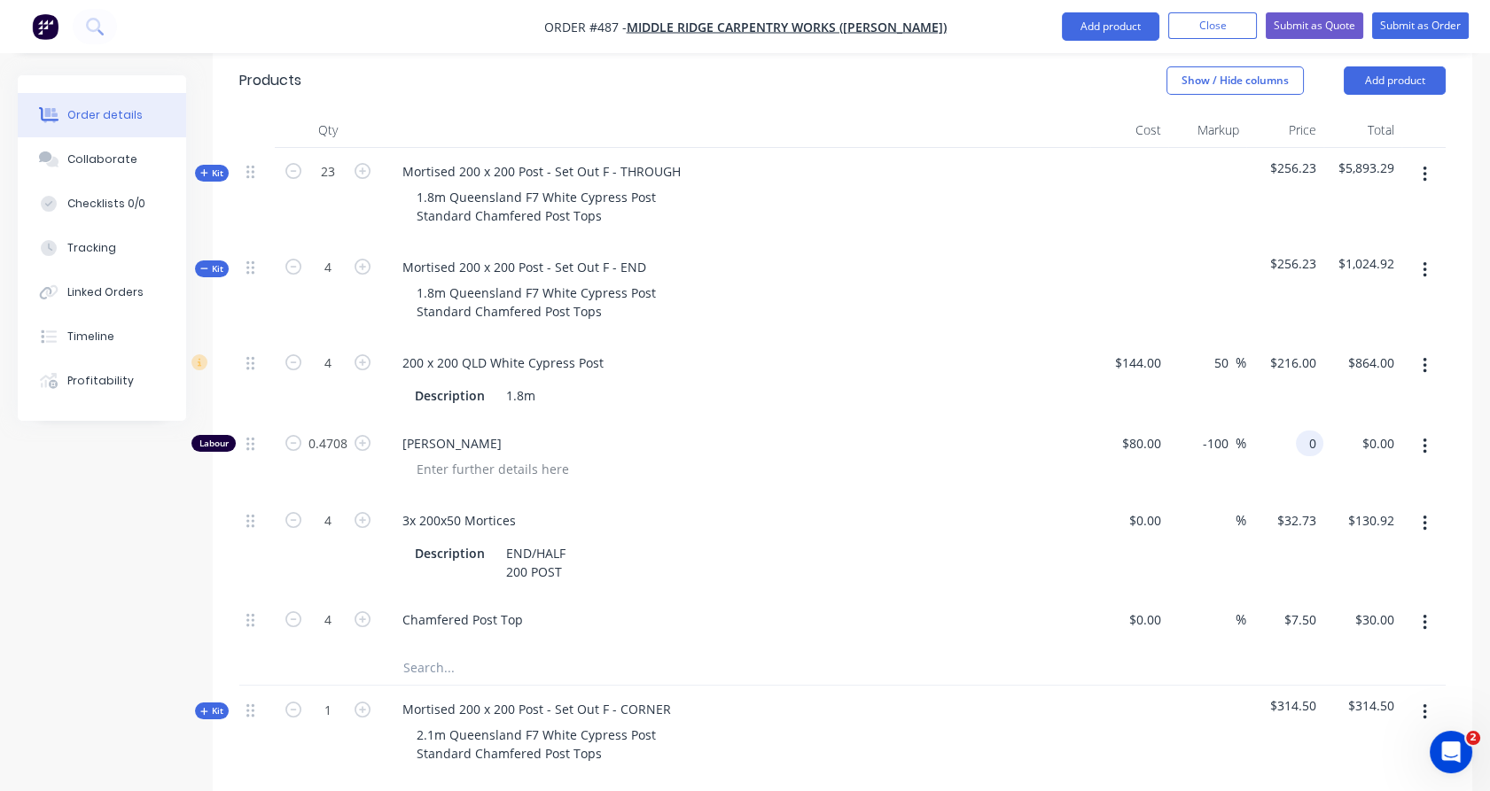
click at [1298, 431] on div "0 0" at bounding box center [1309, 444] width 27 height 26
type input "100"
click at [1298, 420] on div "100 100" at bounding box center [1285, 458] width 78 height 77
type input "25"
type input "$100.00"
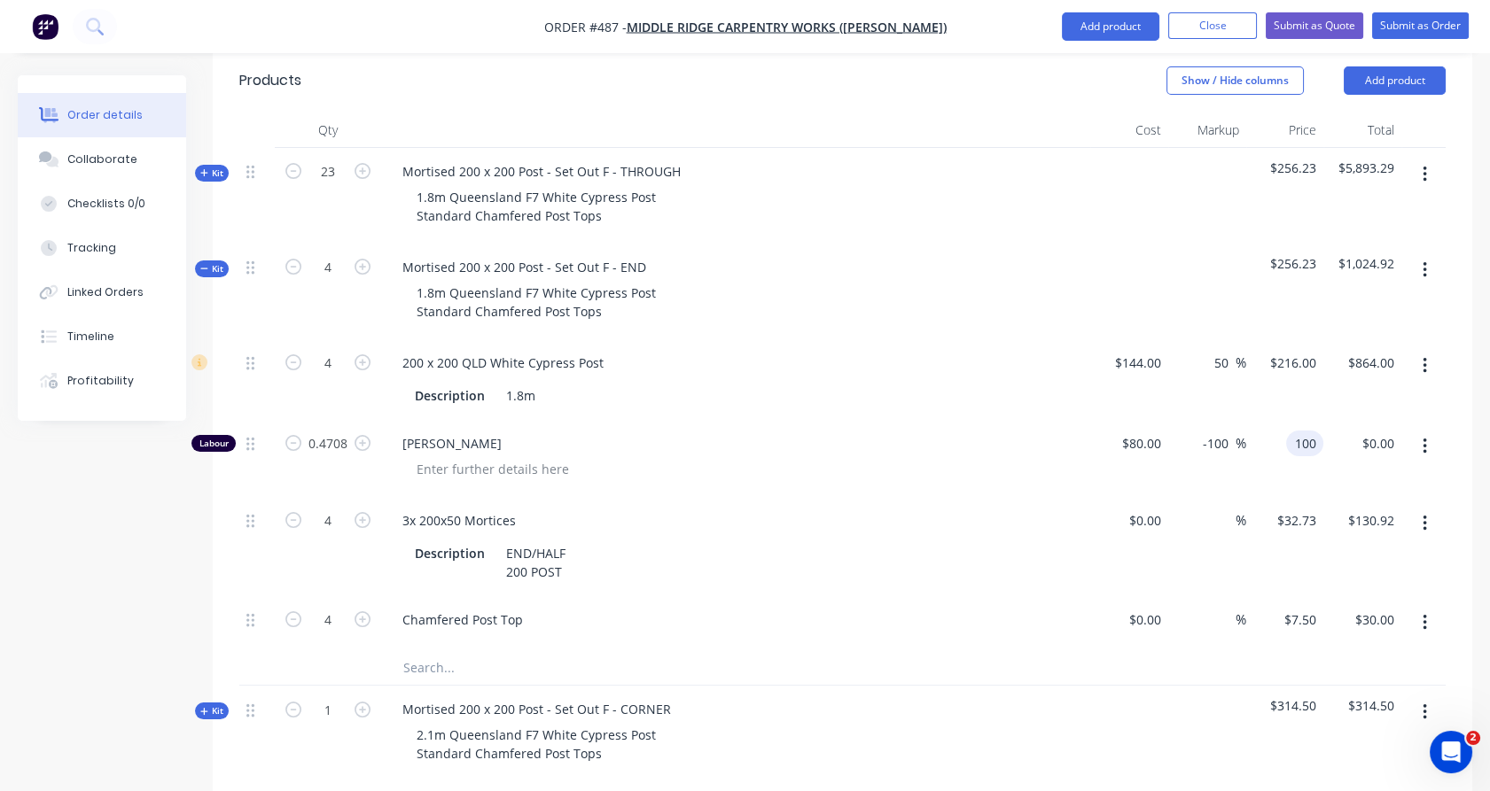
type input "$47.08"
click at [206, 169] on icon "button" at bounding box center [203, 172] width 7 height 7
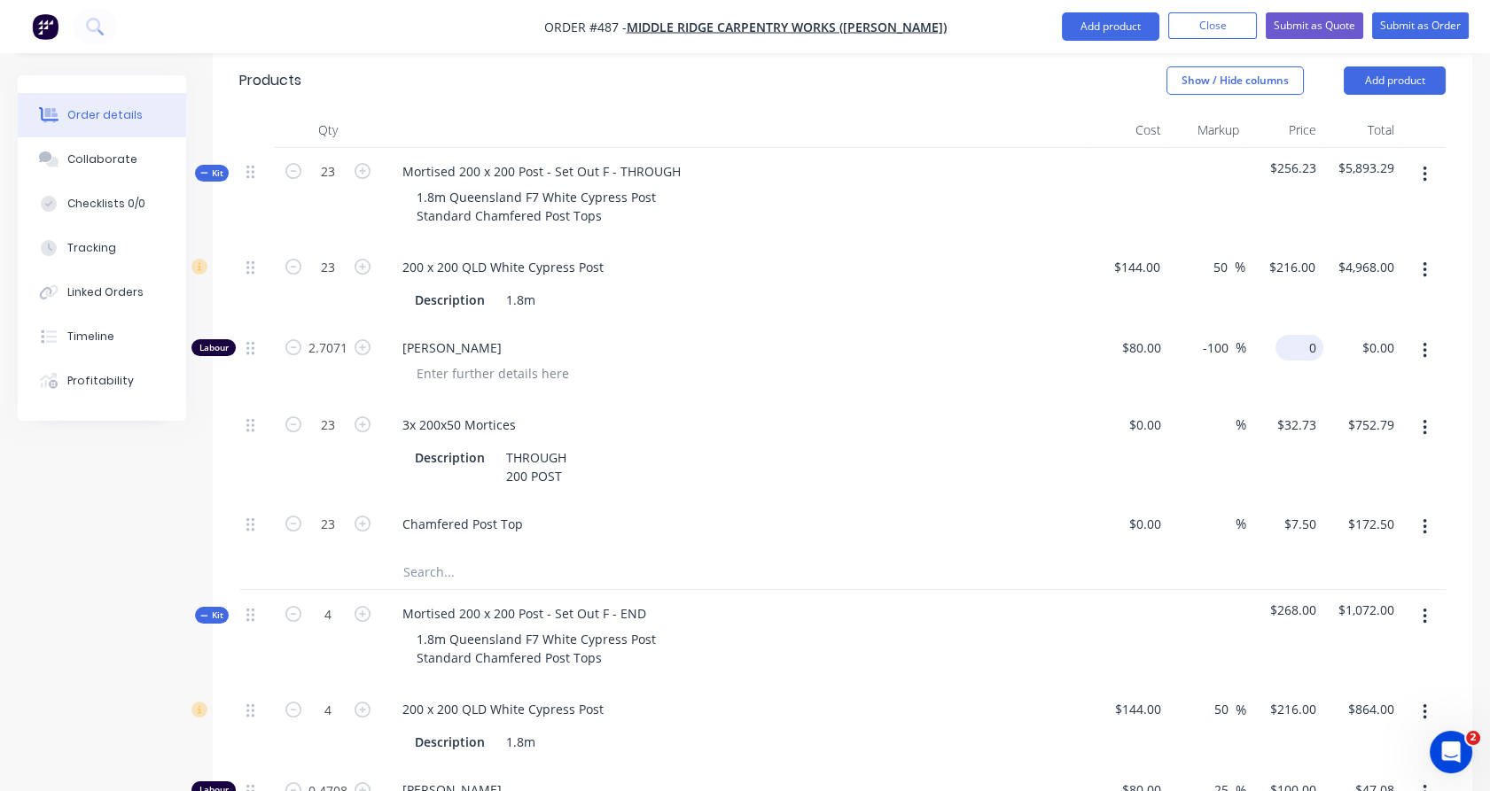
click at [1313, 335] on input "0" at bounding box center [1302, 348] width 41 height 26
type input "100"
click at [1319, 244] on div "$216.00 $216.00" at bounding box center [1283, 284] width 77 height 81
type input "25"
type input "$100.00"
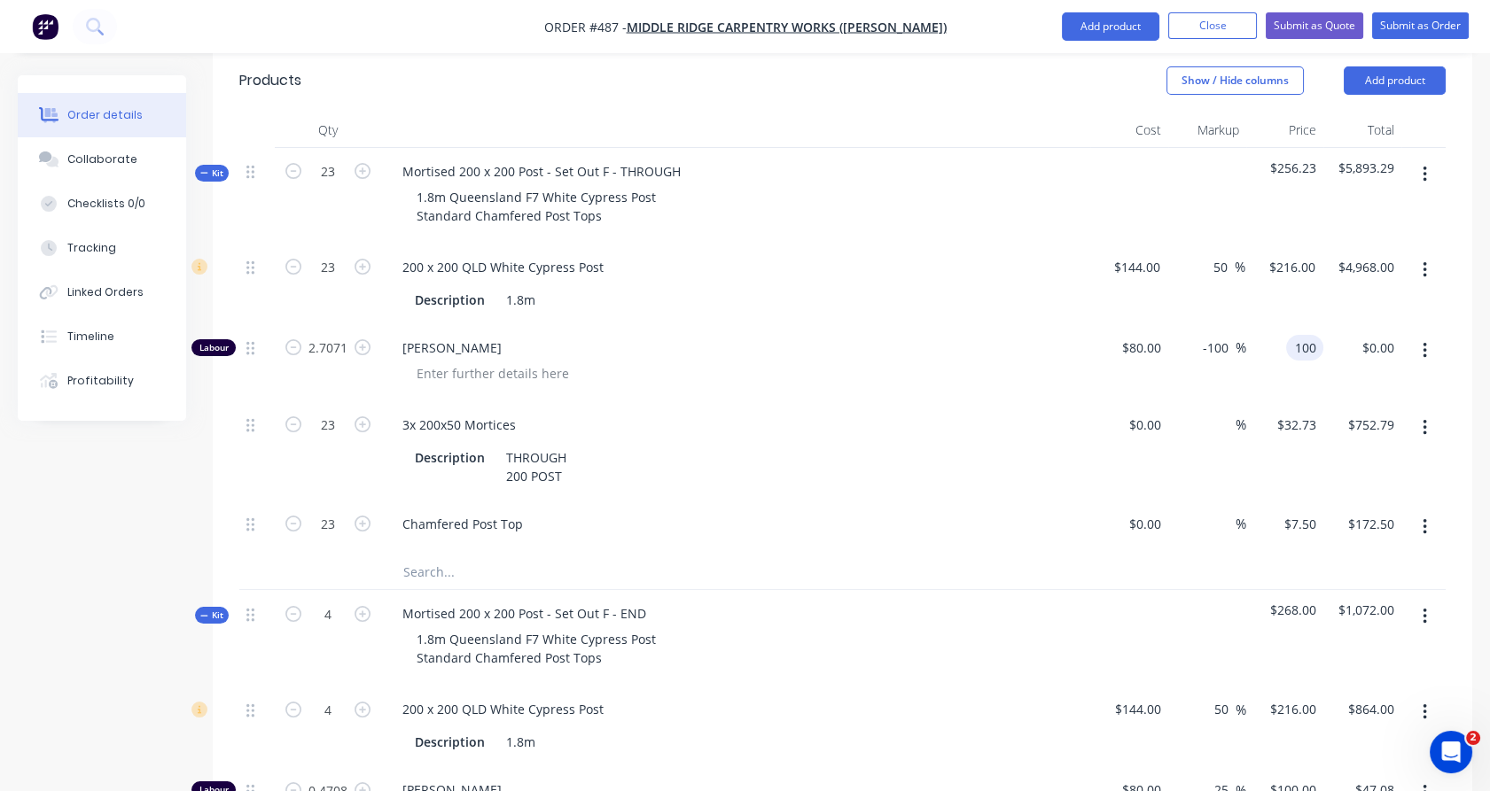
type input "$270.71"
click at [214, 167] on span "Kit" at bounding box center [211, 173] width 23 height 13
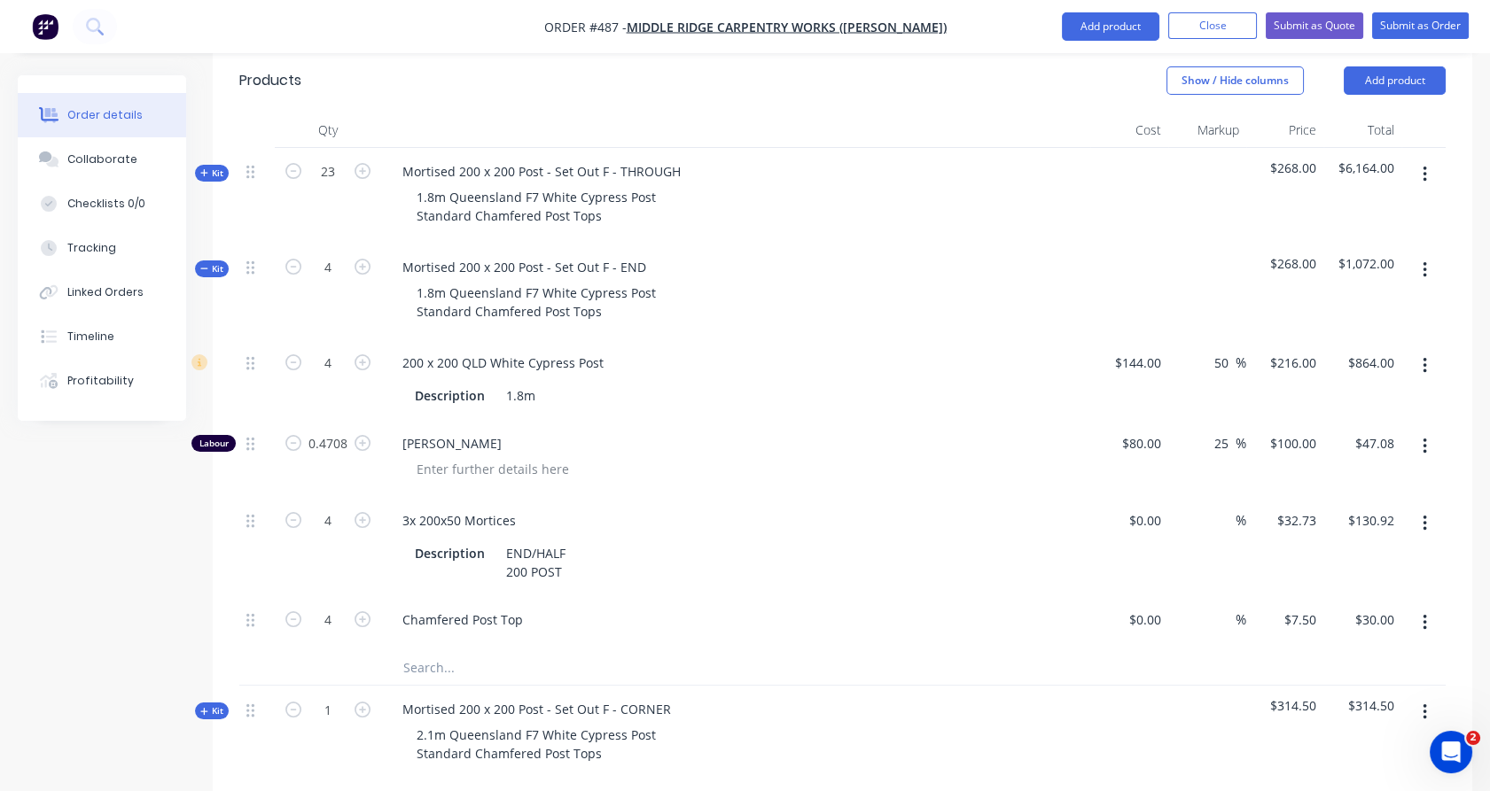
click at [209, 262] on span "Kit" at bounding box center [211, 268] width 23 height 13
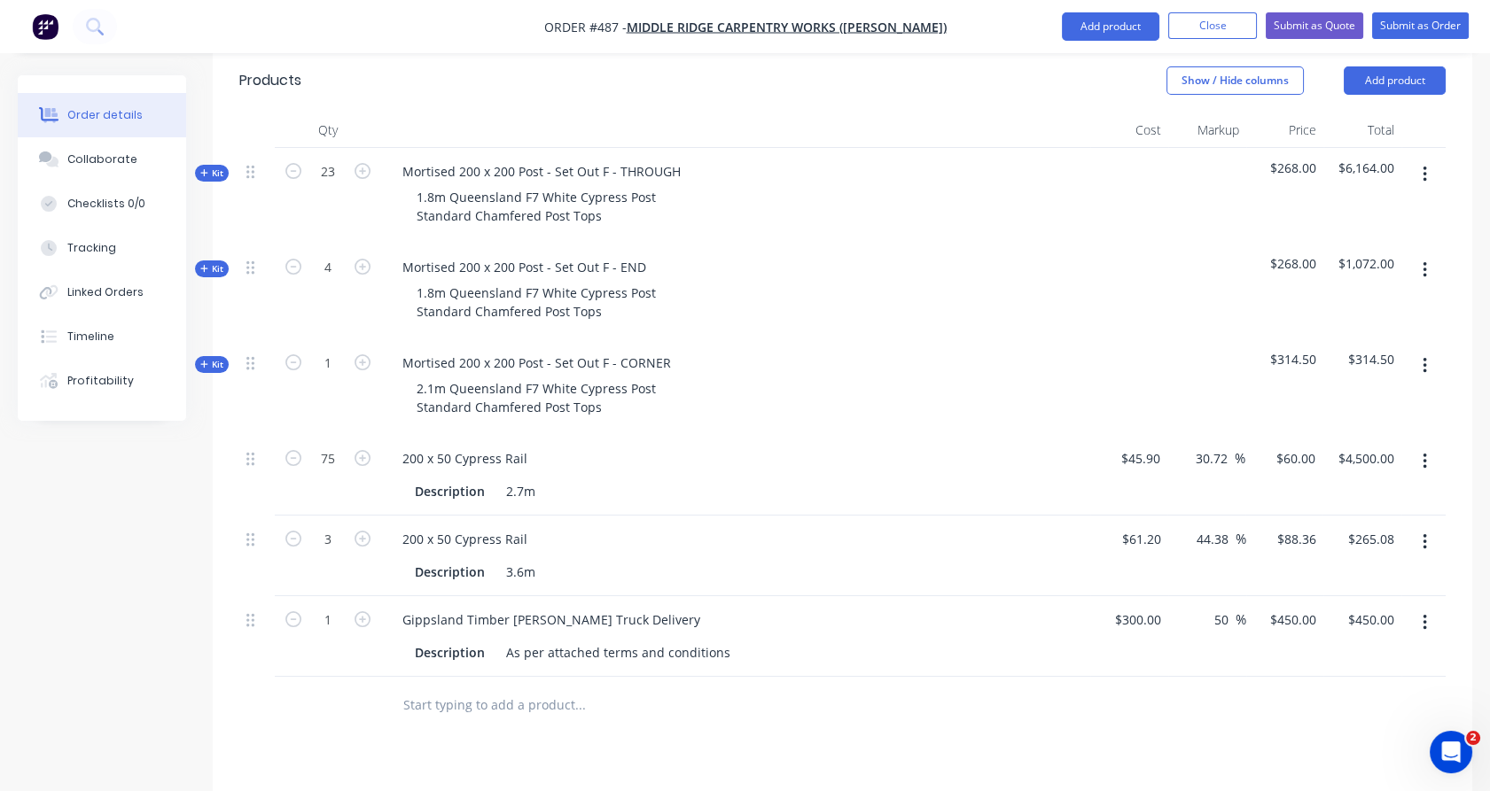
scroll to position [973, 0]
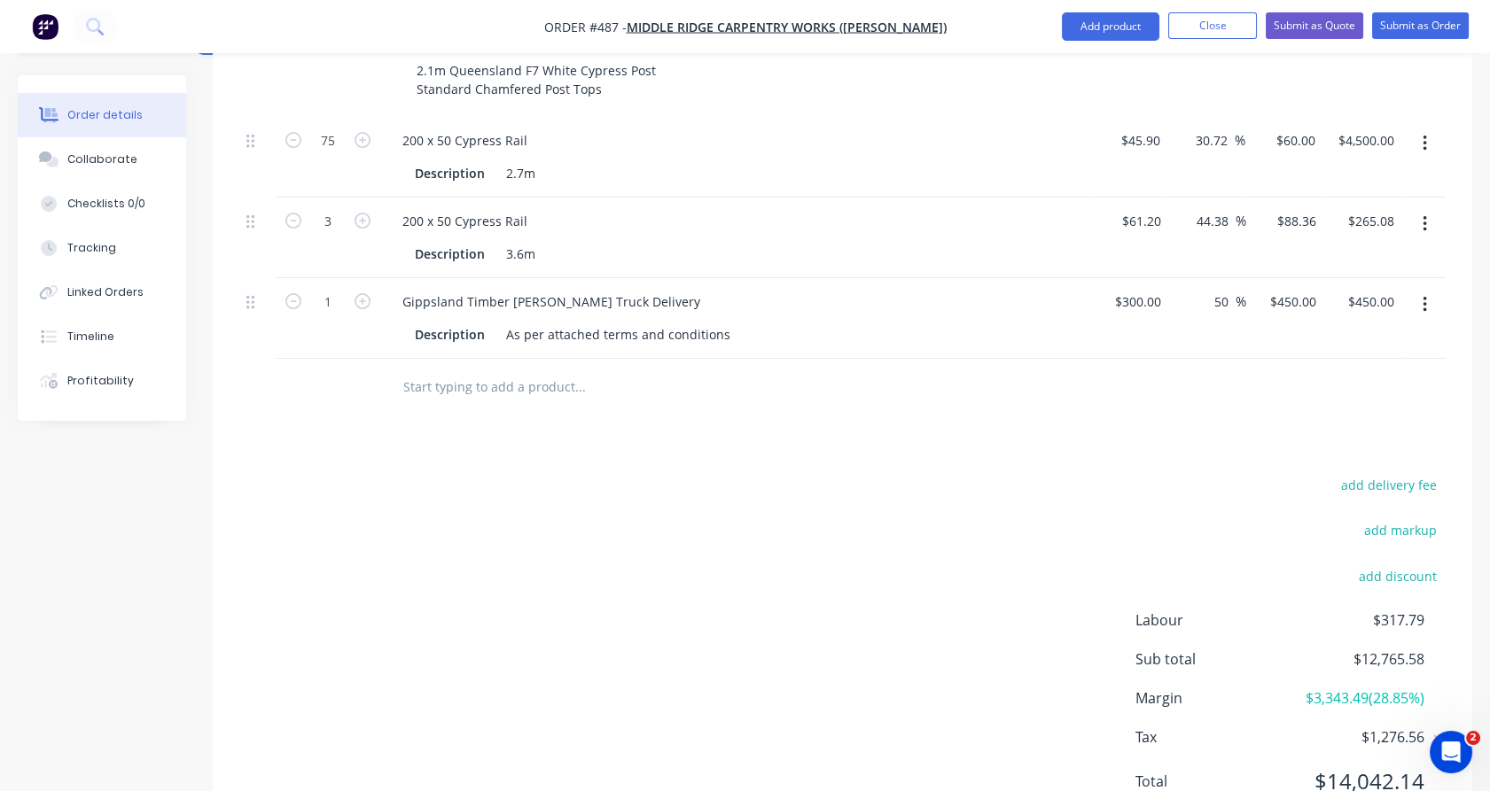
click at [470, 370] on input "text" at bounding box center [579, 387] width 355 height 35
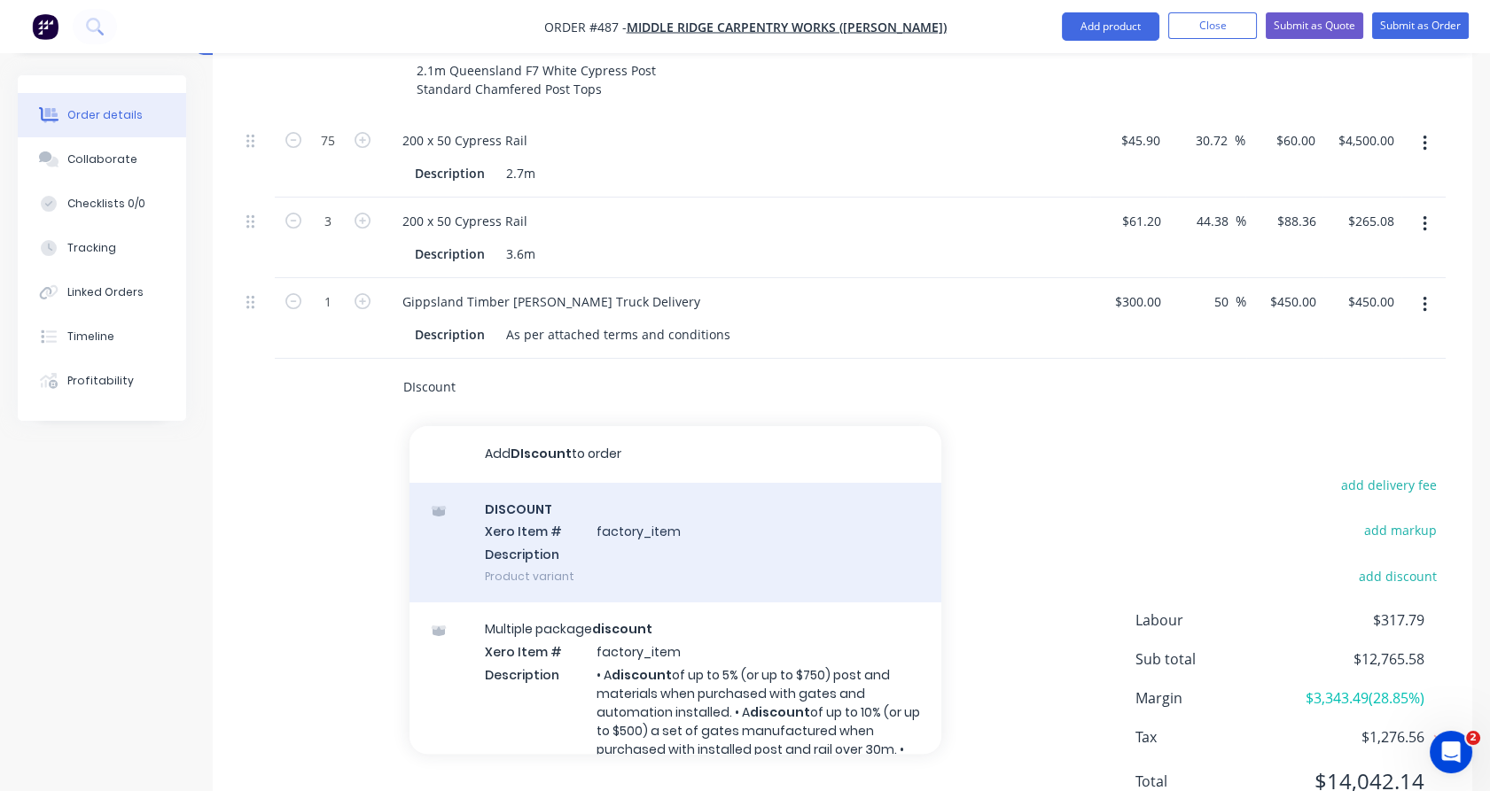
type input "DIscount"
click at [529, 483] on div "DISCOUNT Xero Item # factory_item Description Product variant" at bounding box center [675, 543] width 532 height 120
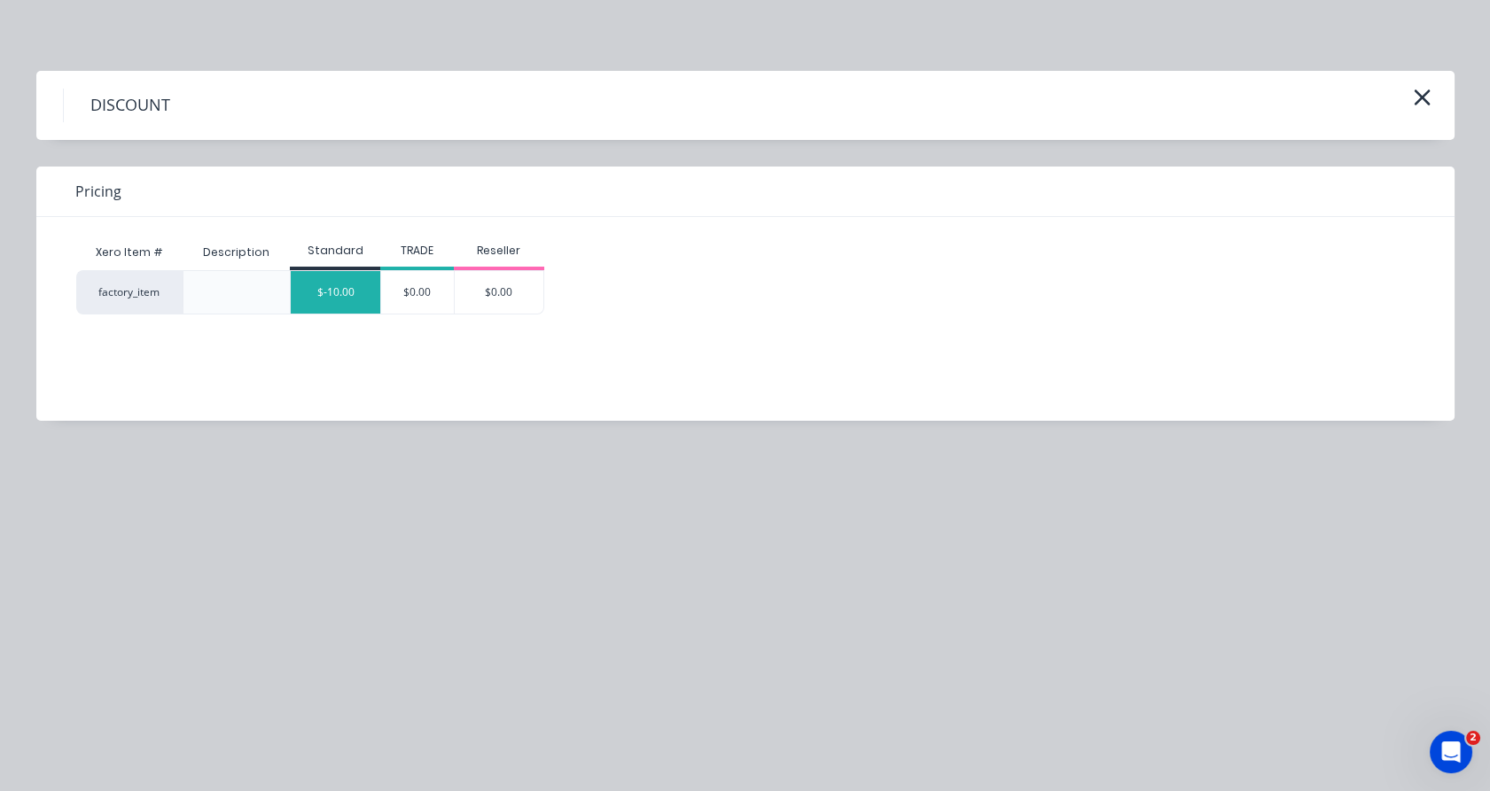
click at [350, 283] on div "$-10.00" at bounding box center [336, 292] width 90 height 43
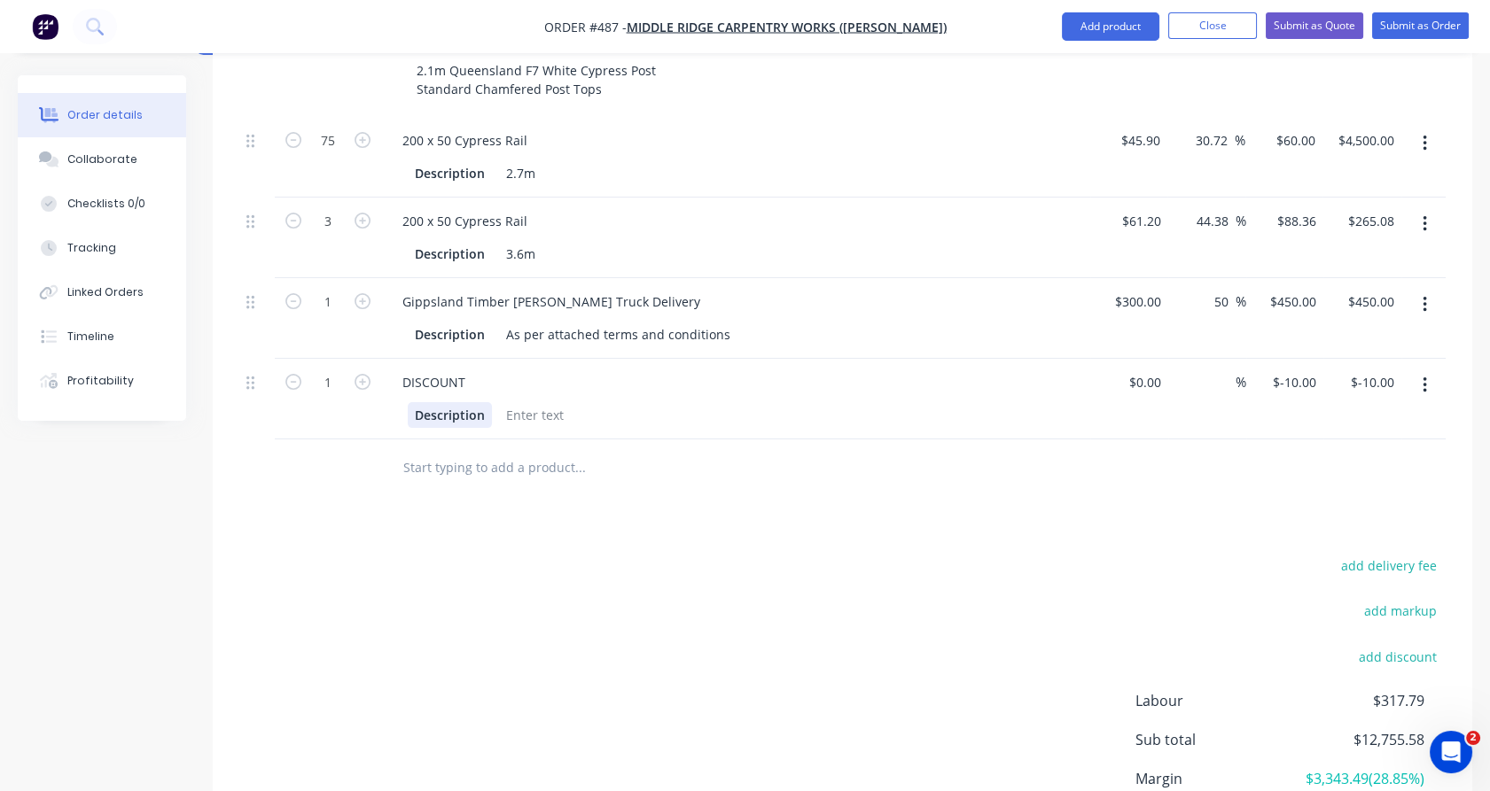
click at [459, 402] on div "Description" at bounding box center [450, 415] width 84 height 26
click at [518, 402] on div at bounding box center [535, 415] width 72 height 26
click at [510, 440] on div at bounding box center [700, 469] width 638 height 58
click at [508, 402] on div "ze of order" at bounding box center [538, 415] width 79 height 26
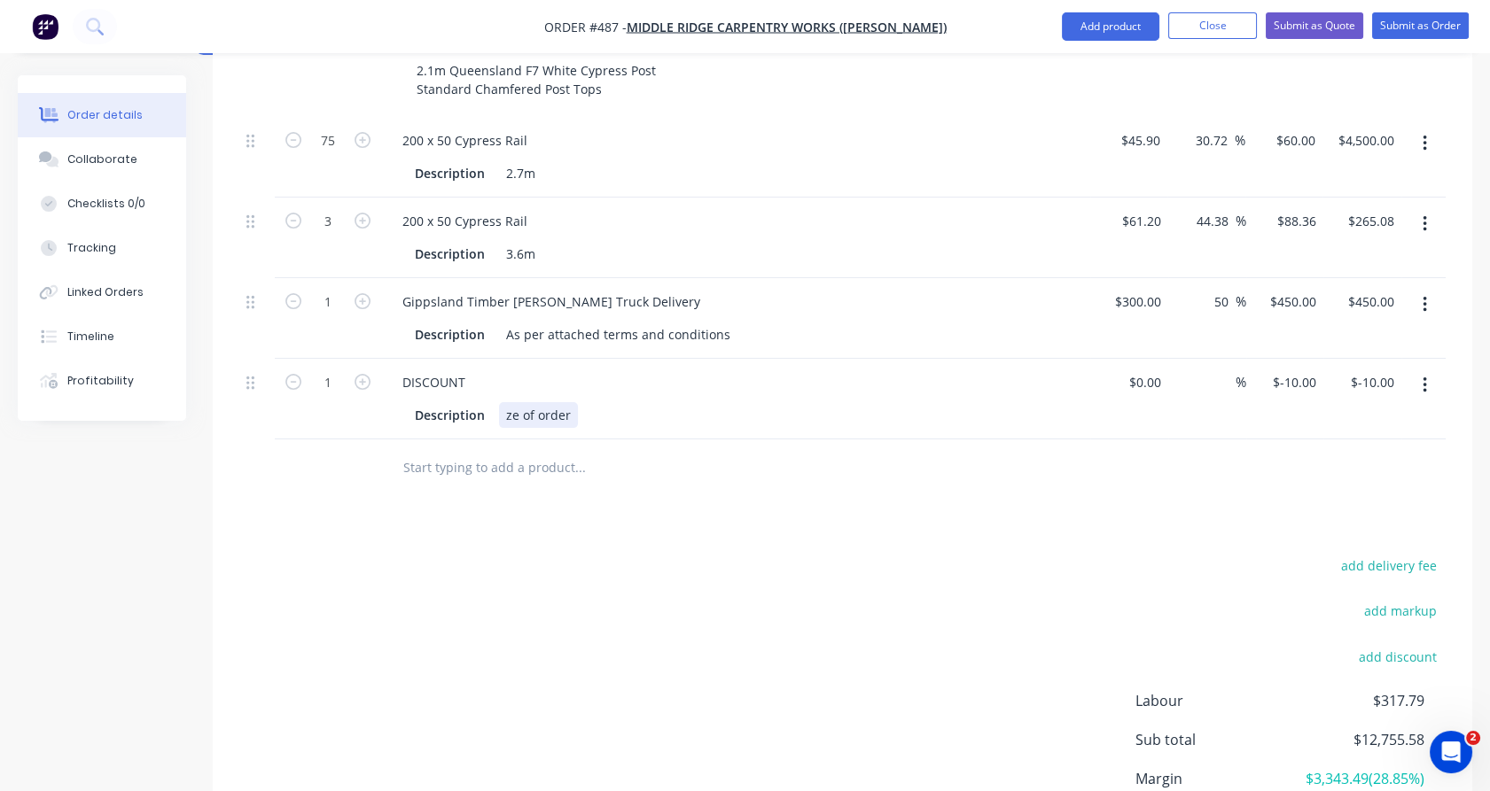
click at [505, 402] on div "ze of order" at bounding box center [538, 415] width 79 height 26
click at [503, 447] on div "Products Show / Hide columns Add product Qty Cost Markup Price Total Kit 23 Mor…" at bounding box center [842, 327] width 1259 height 1192
drag, startPoint x: 503, startPoint y: 447, endPoint x: 584, endPoint y: 332, distance: 140.4
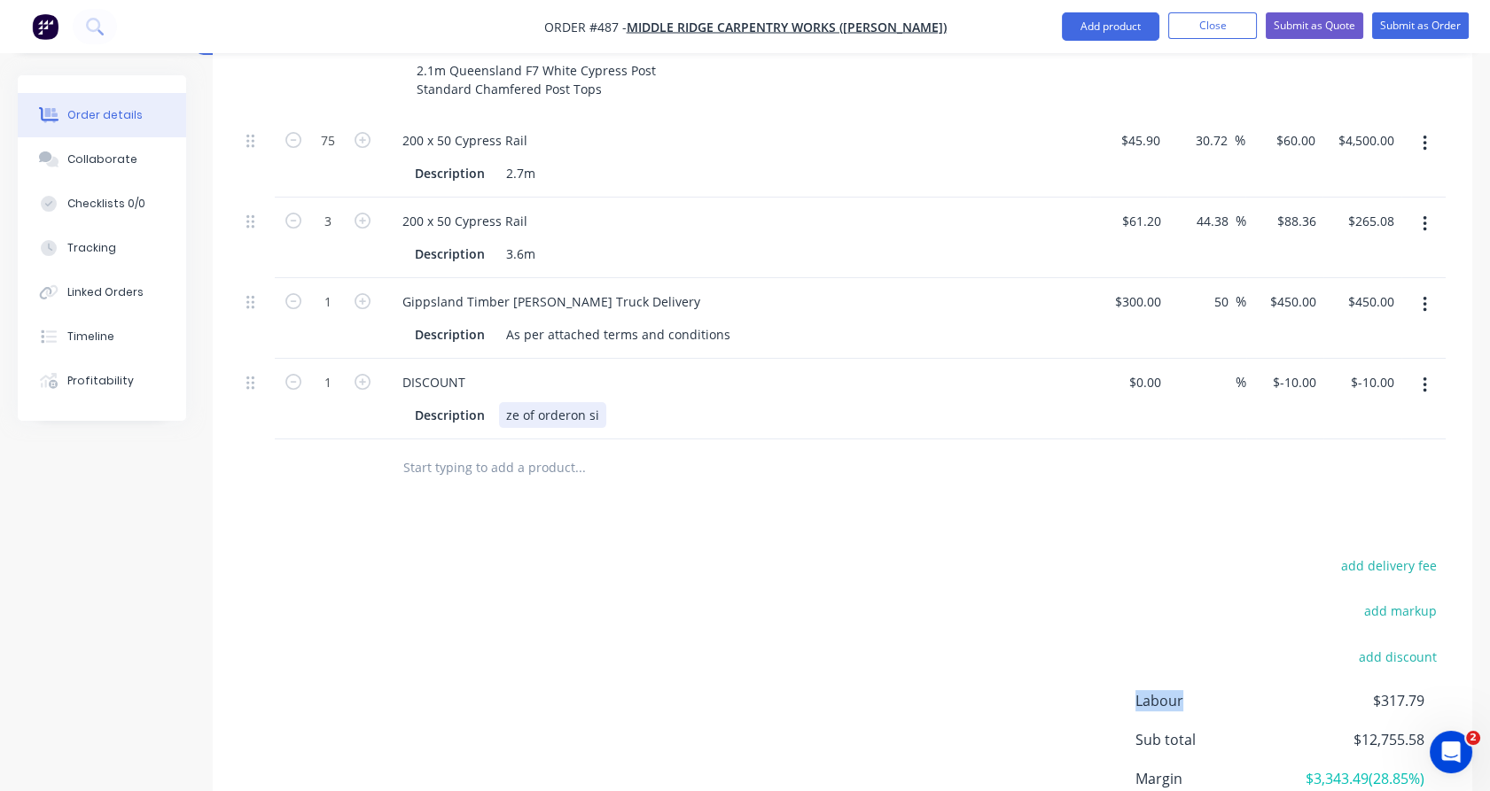
click at [584, 402] on div "ze of orderon si" at bounding box center [552, 415] width 107 height 26
click at [579, 402] on div "ze of orderon si" at bounding box center [552, 415] width 107 height 26
click at [579, 402] on div "Description Based" at bounding box center [732, 415] width 649 height 26
click at [574, 402] on div "Description Based" at bounding box center [732, 415] width 649 height 26
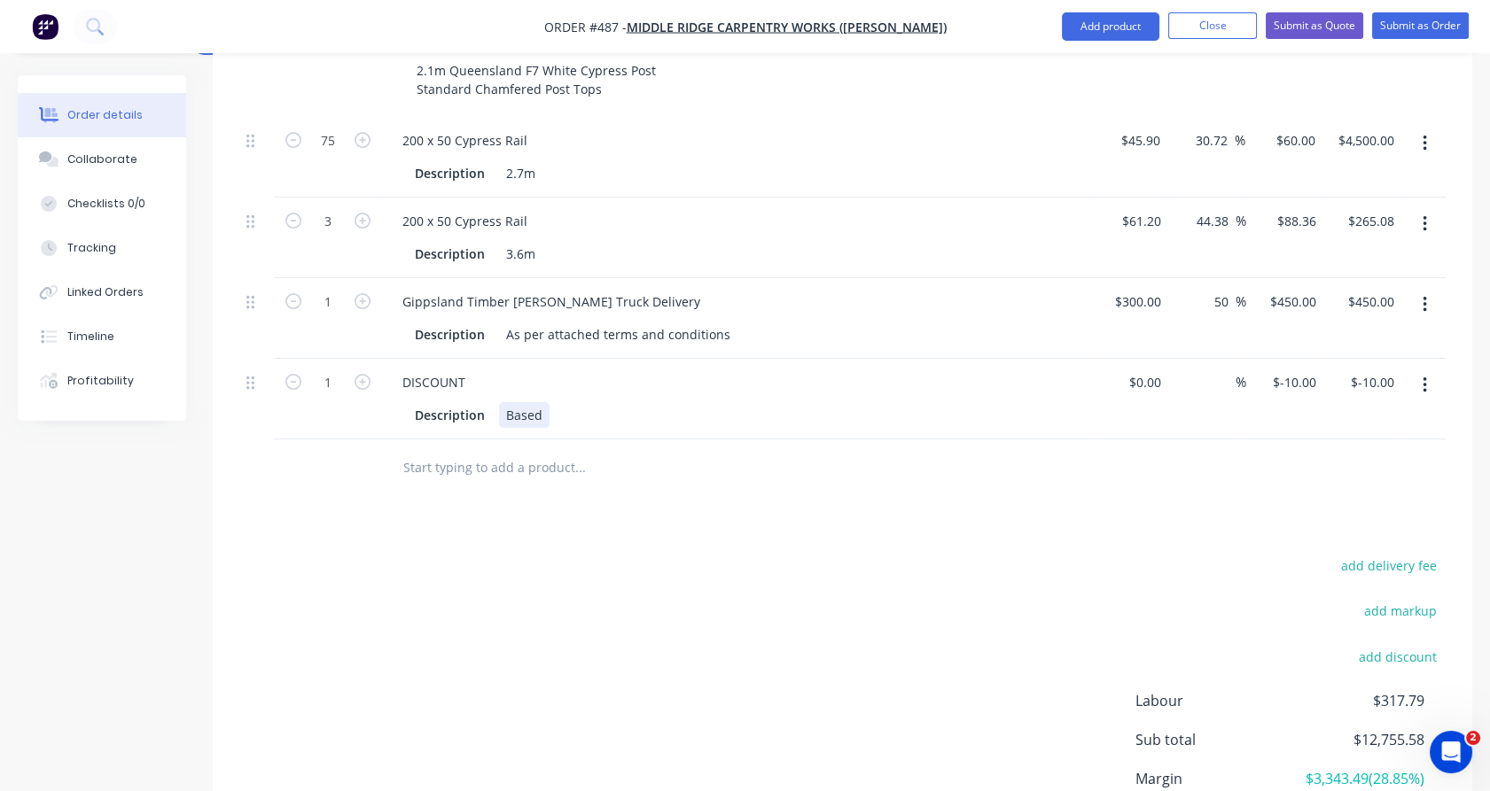
click at [542, 402] on div "Based" at bounding box center [524, 415] width 51 height 26
click at [577, 554] on div "add delivery fee add markup add discount Labour $317.79 Sub total $12,755.58 Ma…" at bounding box center [842, 725] width 1206 height 342
drag, startPoint x: 577, startPoint y: 522, endPoint x: 582, endPoint y: 331, distance: 190.6
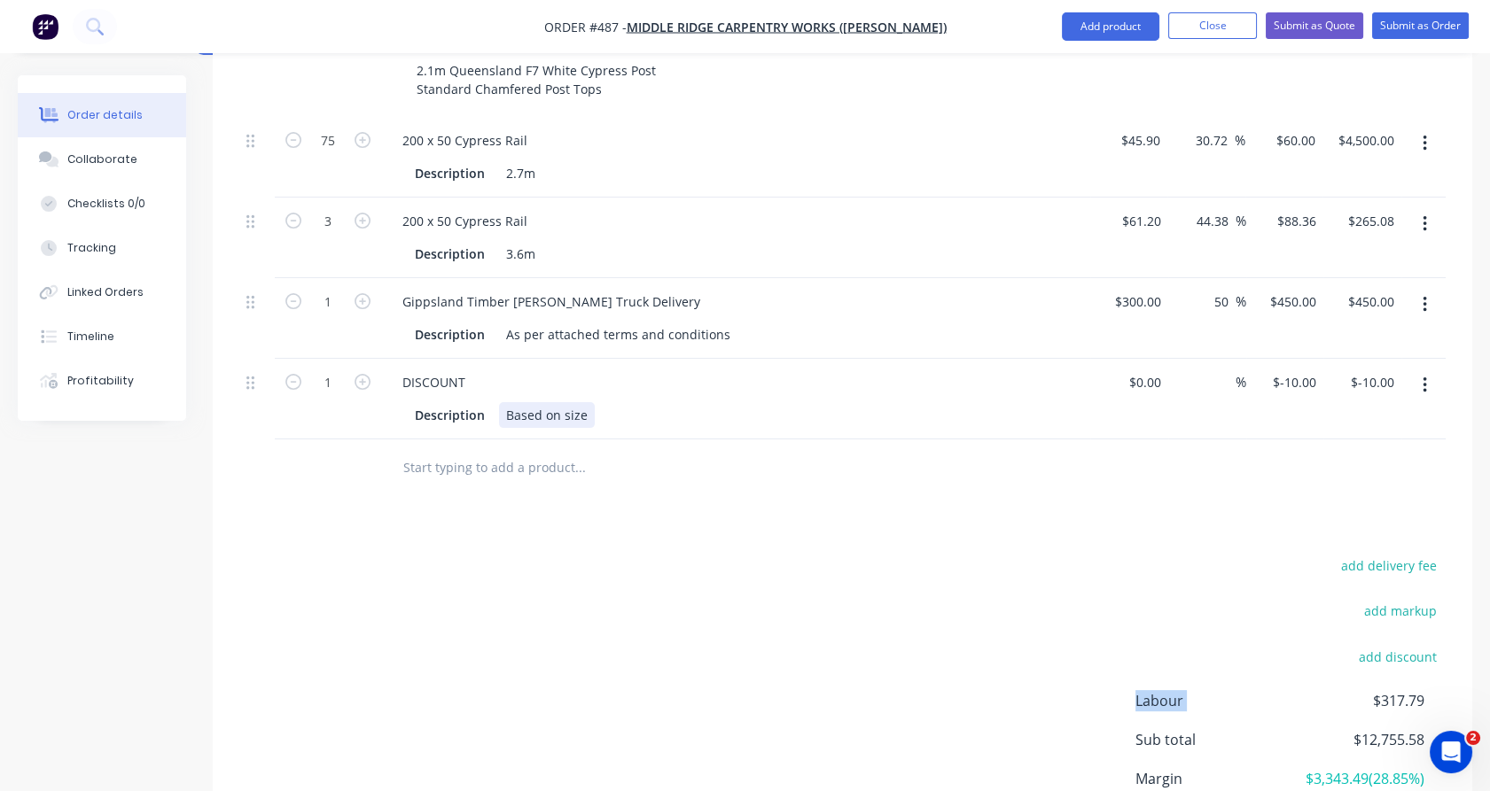
click at [582, 402] on div "Based on size" at bounding box center [547, 415] width 96 height 26
click at [582, 402] on div "Based on sizeof" at bounding box center [552, 415] width 107 height 26
click at [594, 370] on div "DISCOUNT" at bounding box center [735, 383] width 695 height 26
click at [585, 402] on div "Based on sizeof" at bounding box center [552, 415] width 107 height 26
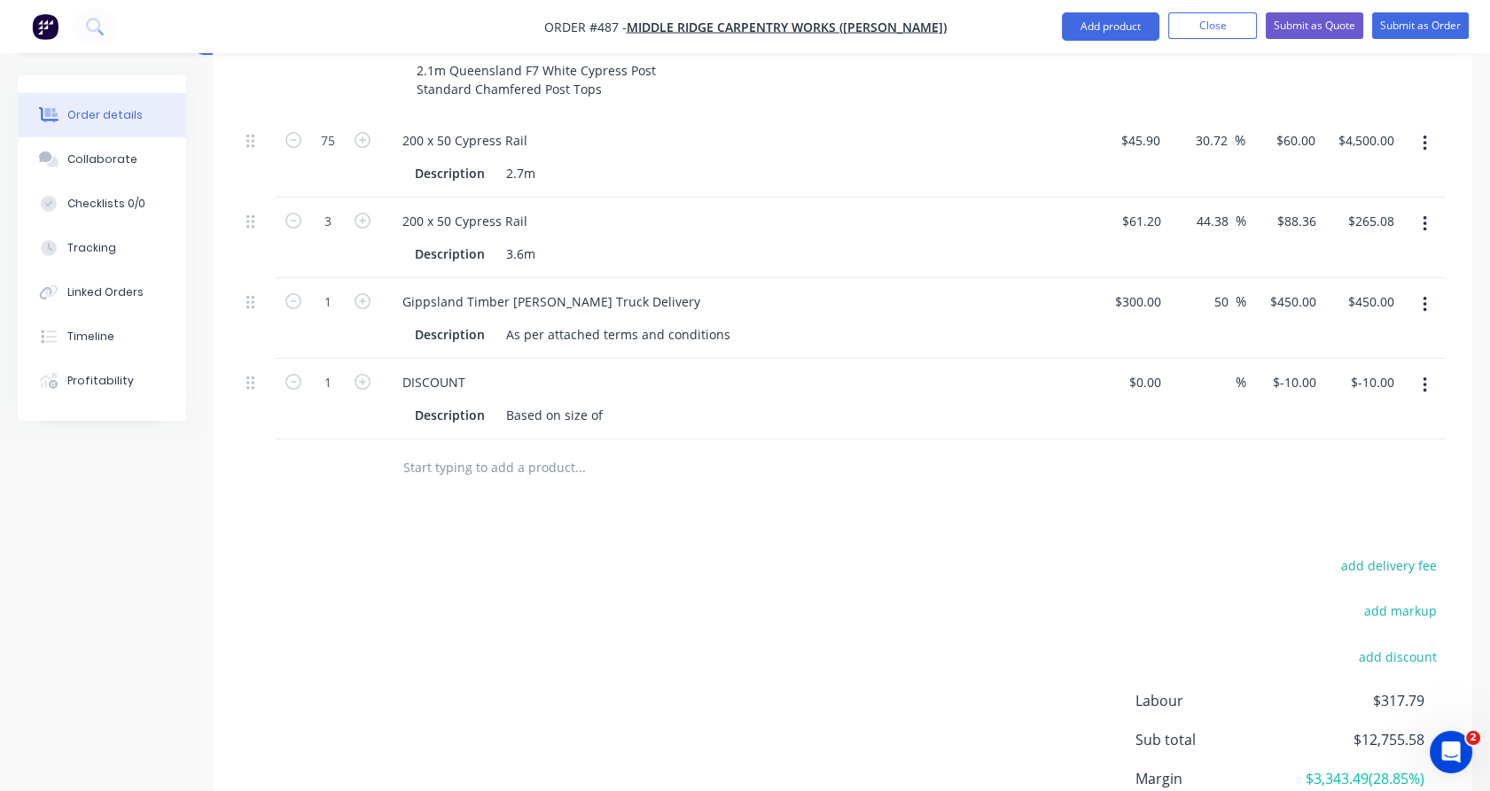
click at [588, 450] on input "text" at bounding box center [579, 467] width 355 height 35
click at [602, 402] on div "Based on size of" at bounding box center [554, 415] width 111 height 26
click at [612, 448] on div "Products Show / Hide columns Add product Qty Cost Markup Price Total Kit 23 Mor…" at bounding box center [842, 327] width 1259 height 1192
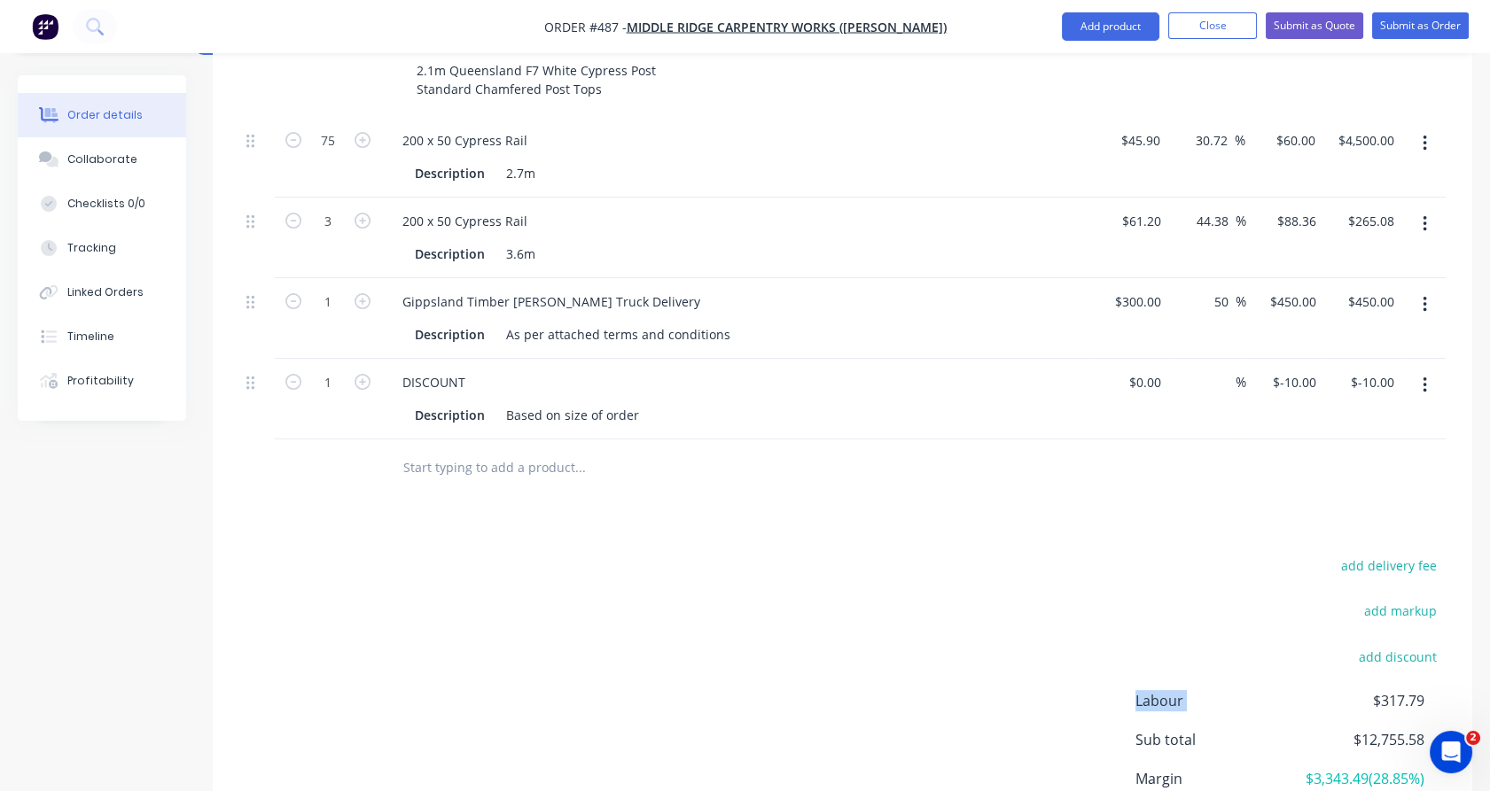
click at [612, 448] on div "Products Show / Hide columns Add product Qty Cost Markup Price Total Kit 23 Mor…" at bounding box center [842, 327] width 1259 height 1192
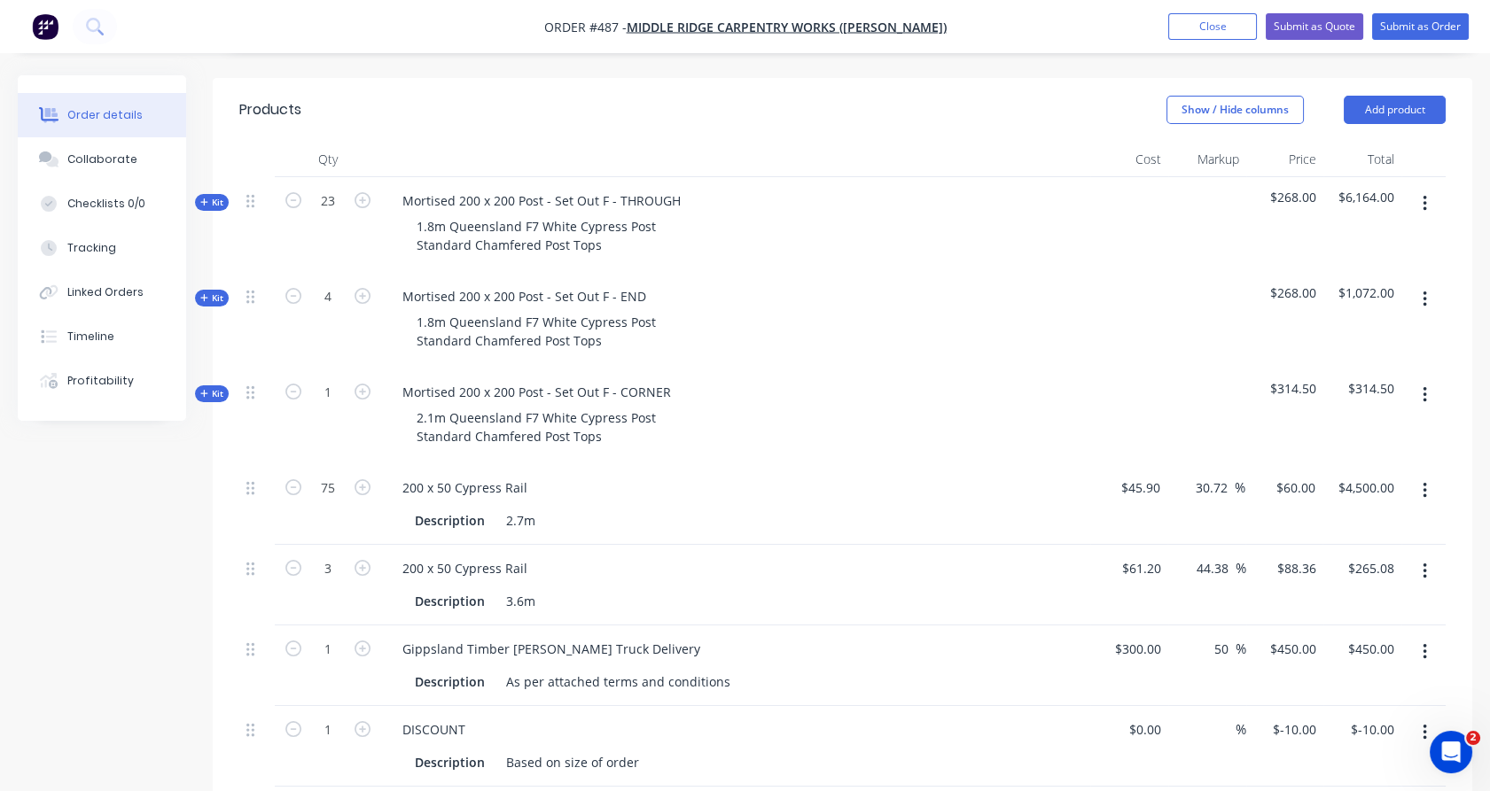
scroll to position [628, 0]
click at [223, 192] on button "Kit" at bounding box center [212, 200] width 34 height 17
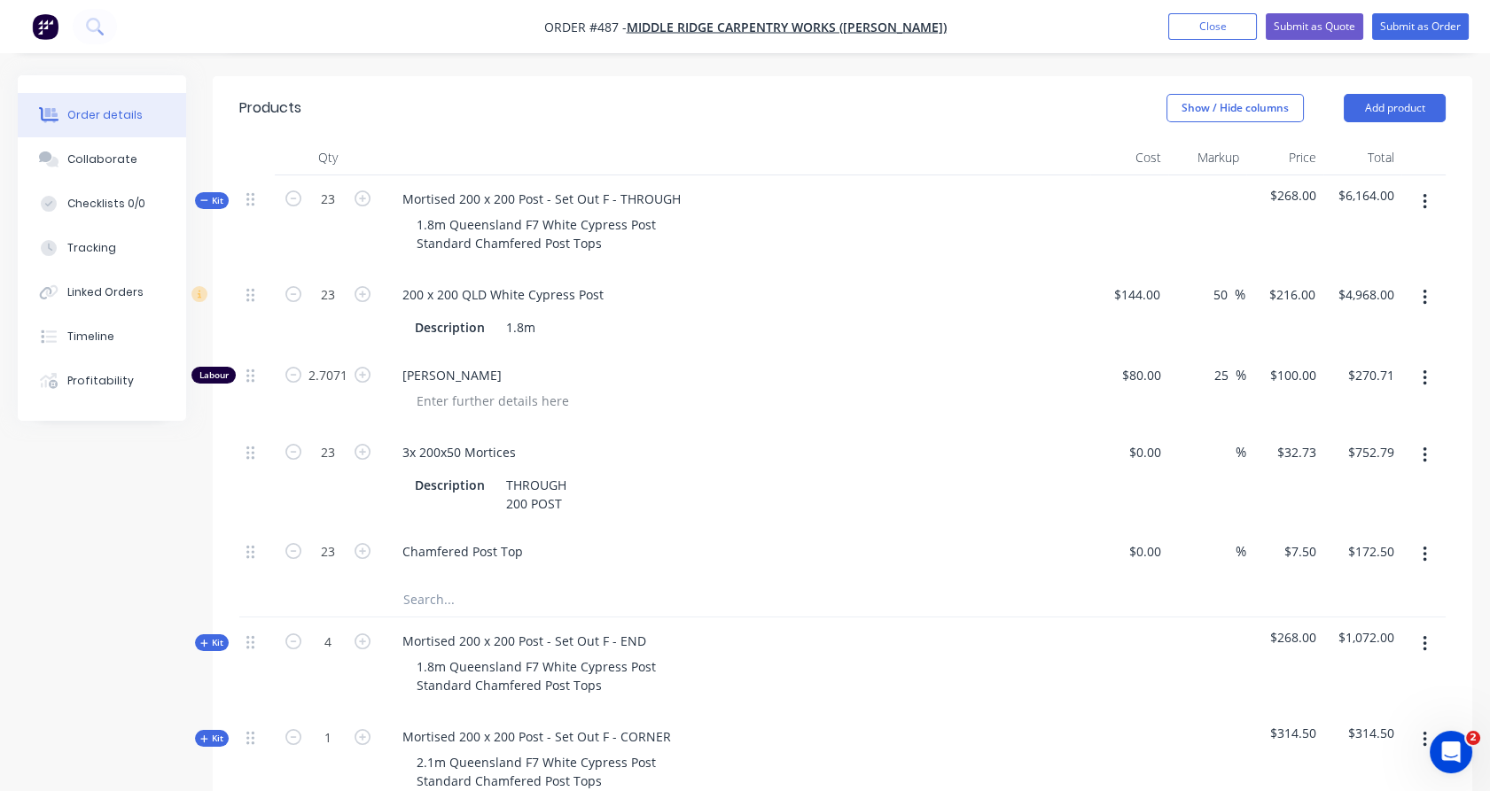
click at [227, 192] on button "Kit" at bounding box center [212, 200] width 34 height 17
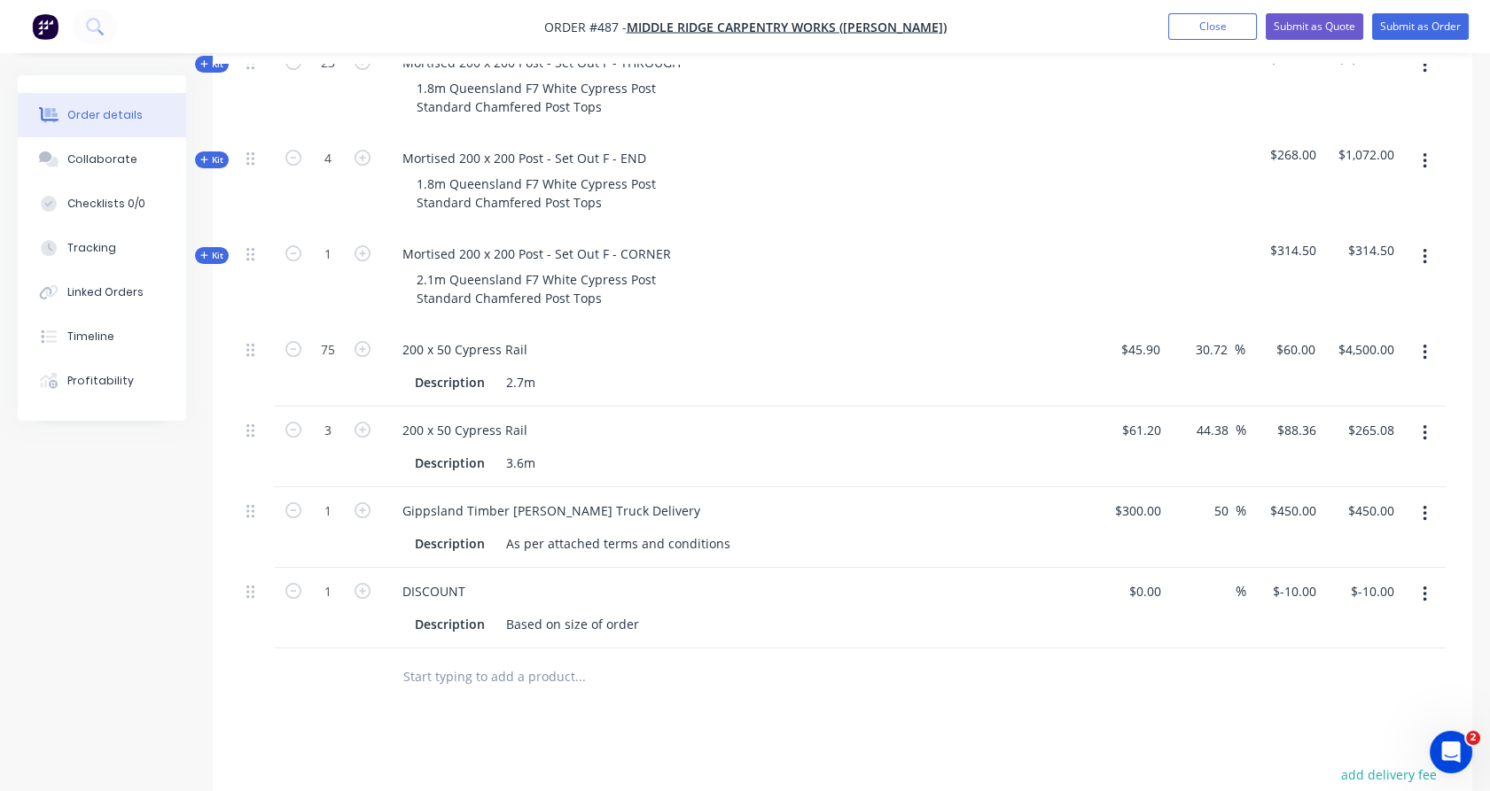
scroll to position [770, 0]
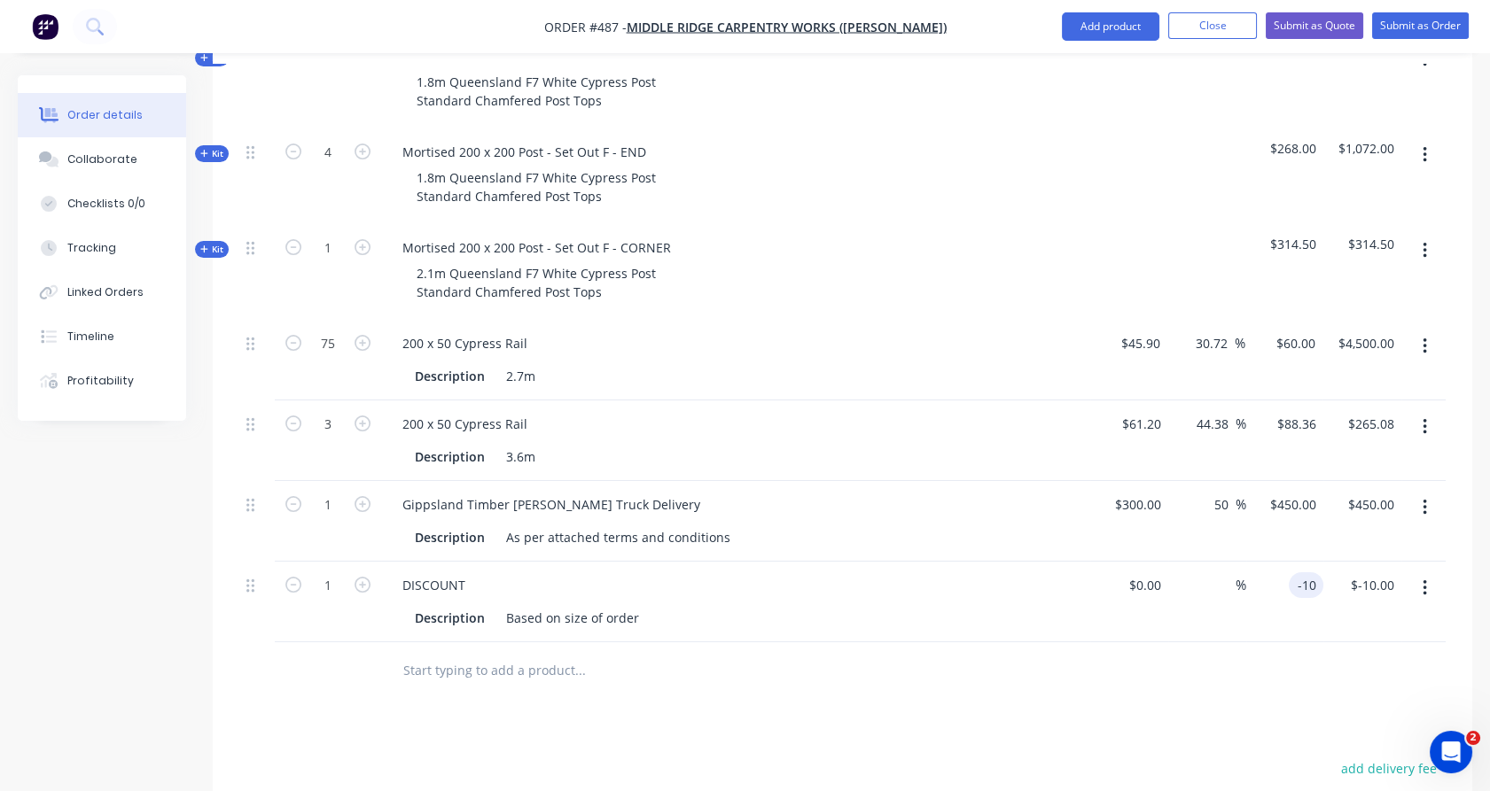
click at [1317, 573] on input "-10" at bounding box center [1309, 586] width 27 height 26
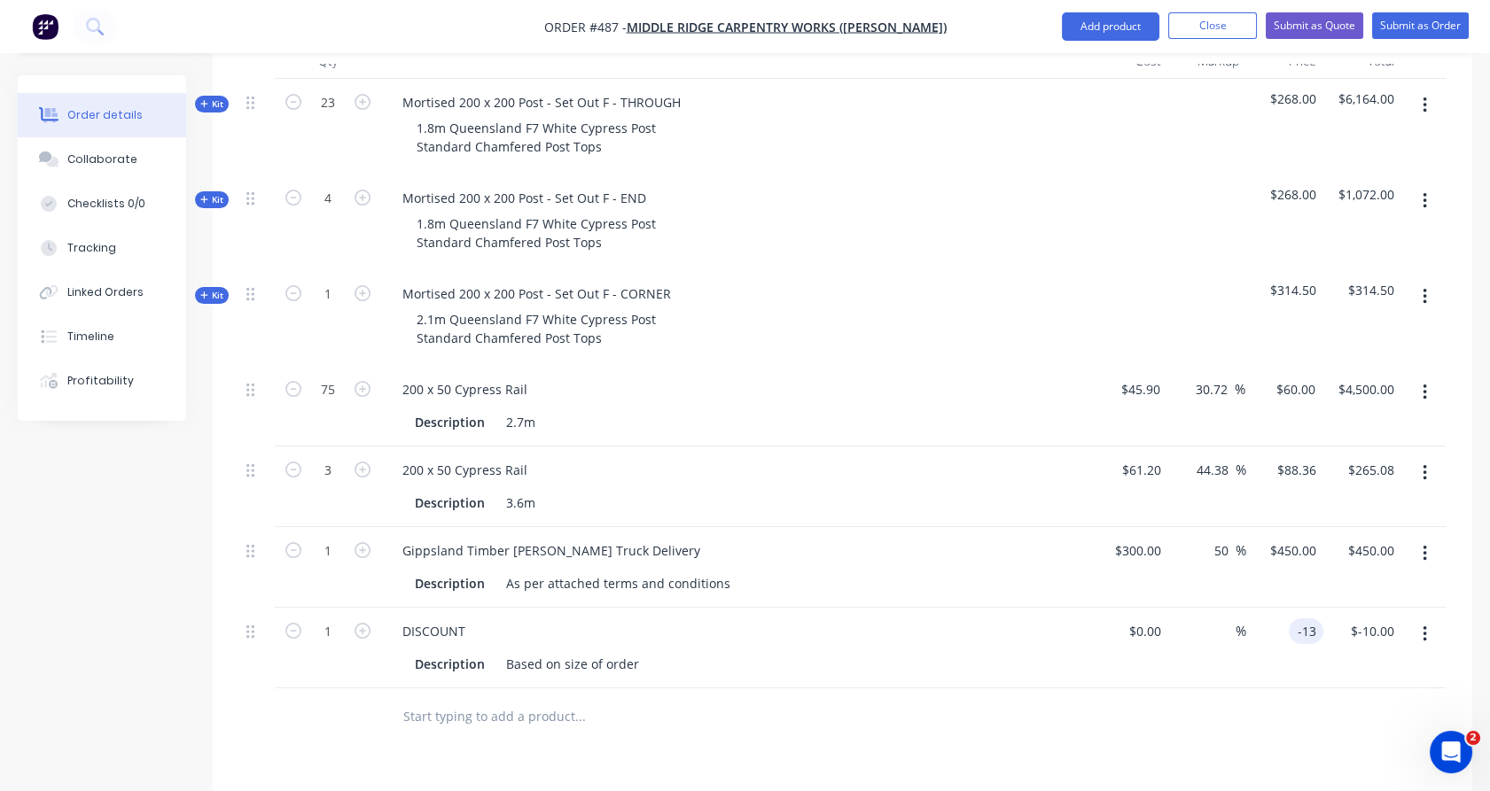
scroll to position [726, 0]
type input "$-1,437.75"
click at [1307, 713] on div "Products Show / Hide columns Add product Qty Cost Markup Price Total Kit 23 Mor…" at bounding box center [842, 574] width 1259 height 1192
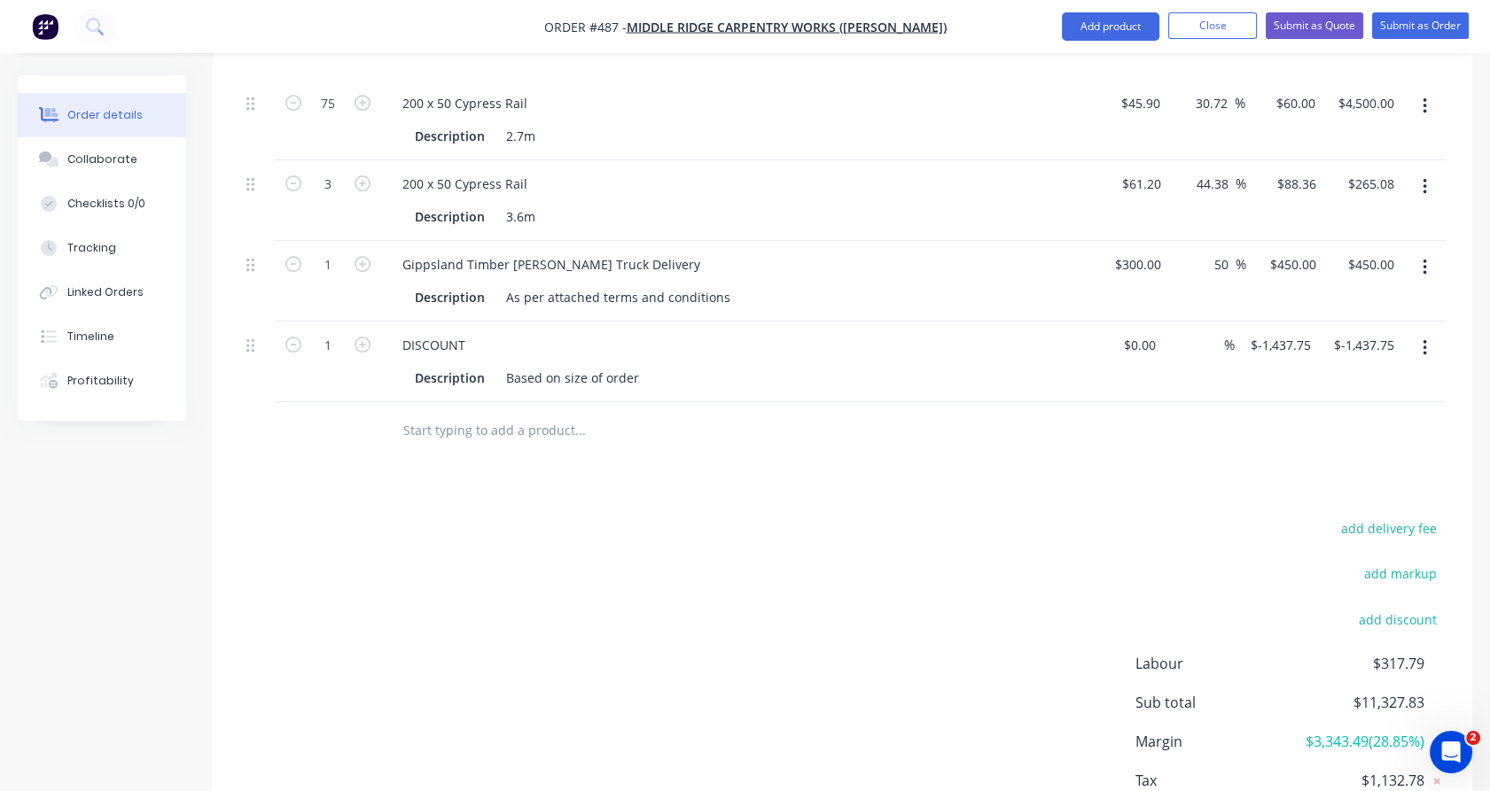
scroll to position [1011, 0]
click at [289, 336] on icon "button" at bounding box center [293, 344] width 16 height 16
type input "0"
type input "$0.00"
drag, startPoint x: 1283, startPoint y: 267, endPoint x: 1319, endPoint y: 267, distance: 35.5
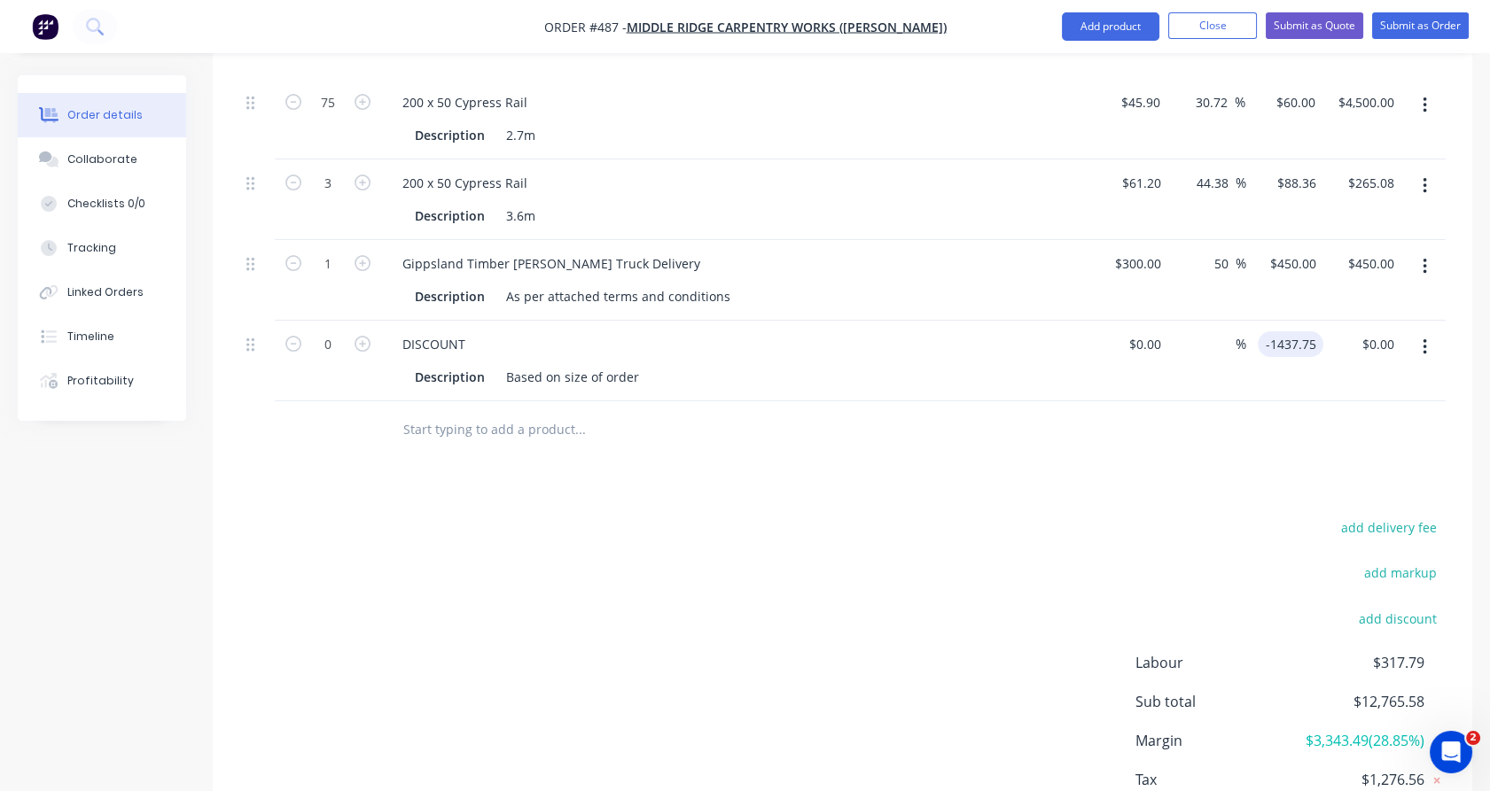
click at [1319, 331] on input "-1437.75" at bounding box center [1294, 344] width 58 height 26
type input "$1,345.00"
click at [1331, 516] on div "add delivery fee" at bounding box center [1335, 538] width 222 height 45
click at [362, 336] on icon "button" at bounding box center [363, 344] width 16 height 16
type input "1"
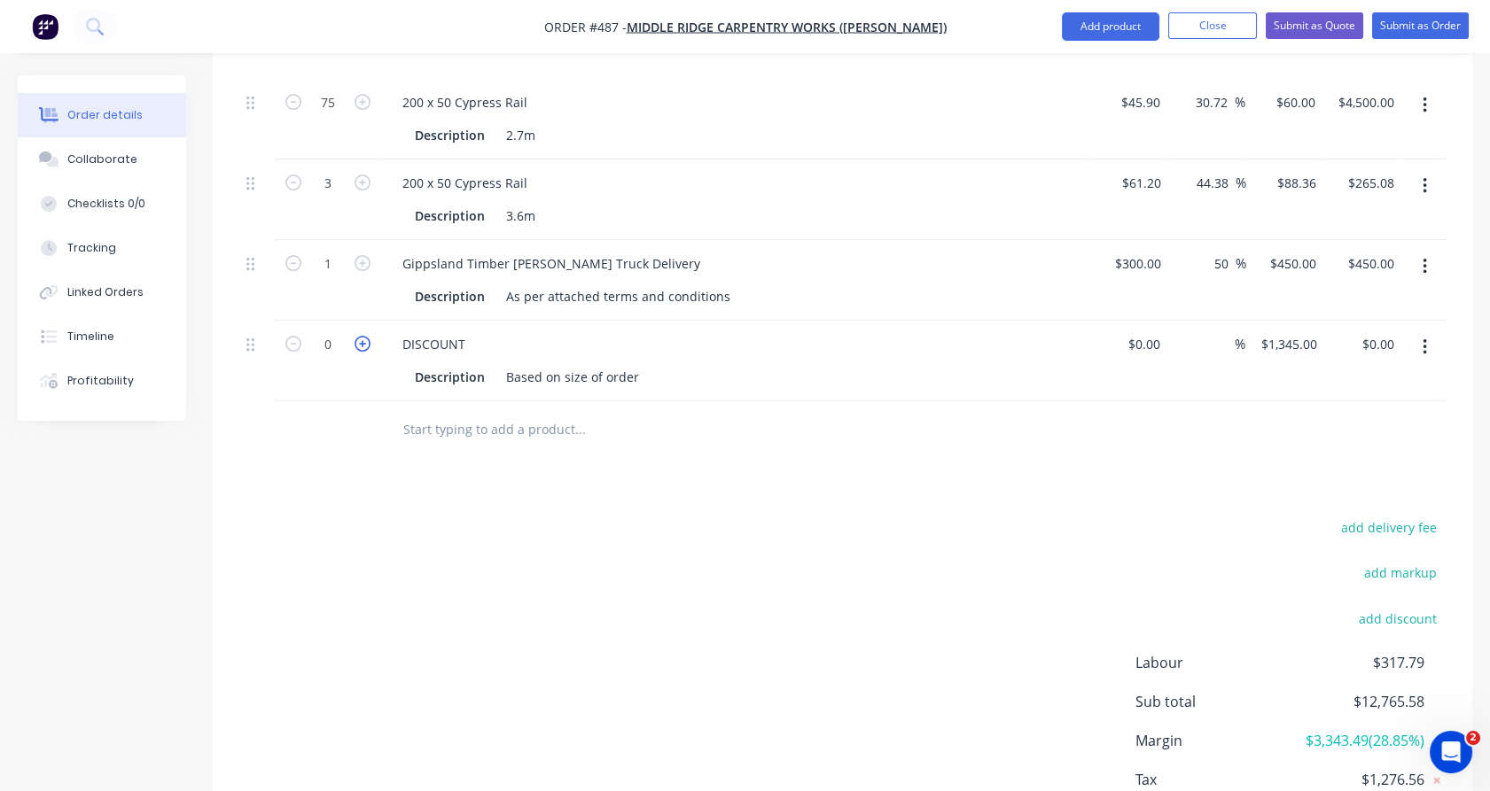
type input "$1,345.00"
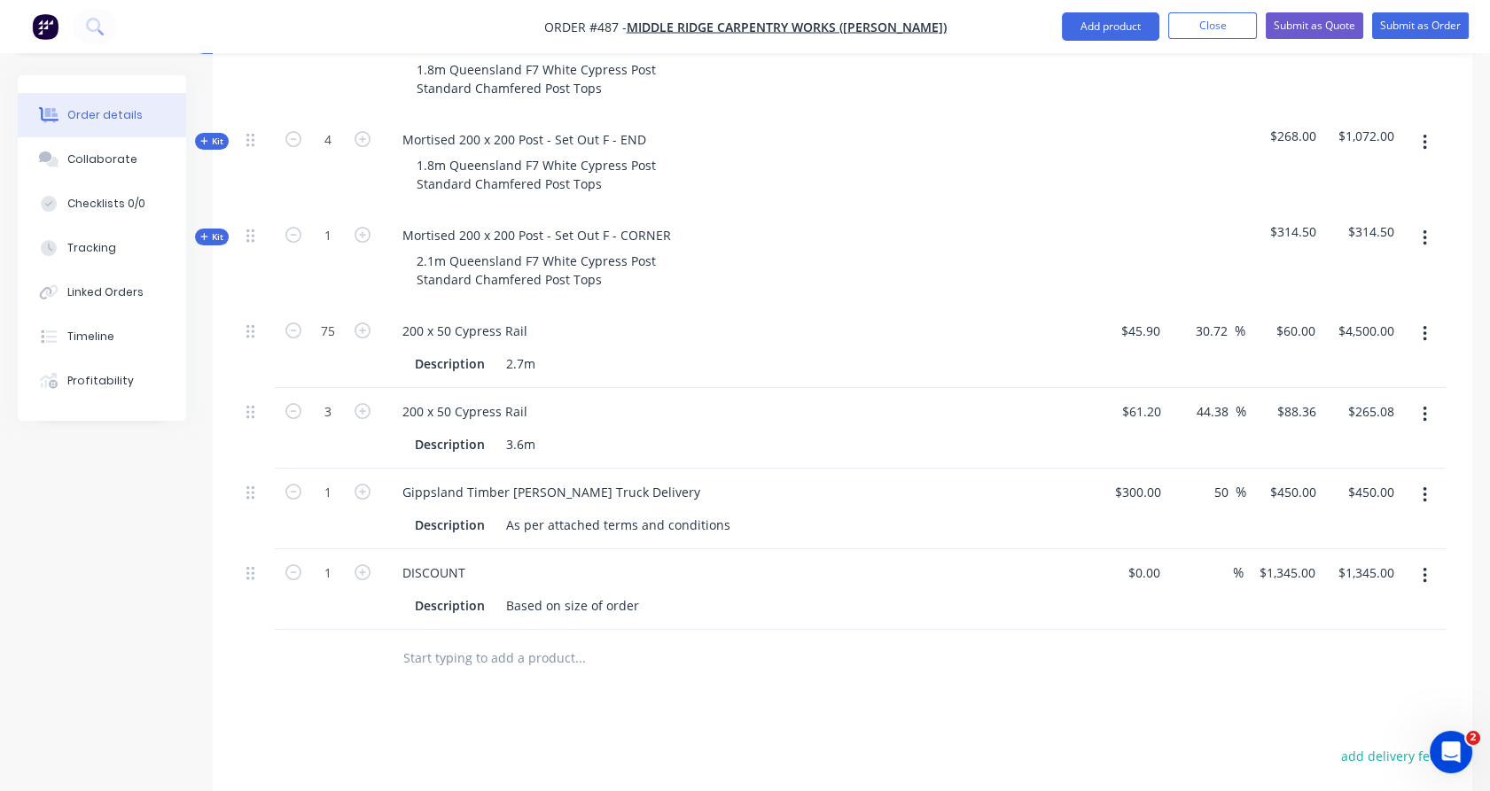
scroll to position [786, 0]
click at [1267, 546] on div "1345 $1,345.00" at bounding box center [1283, 586] width 79 height 81
click at [1278, 627] on div at bounding box center [842, 656] width 1206 height 58
type input "$-1,354.00"
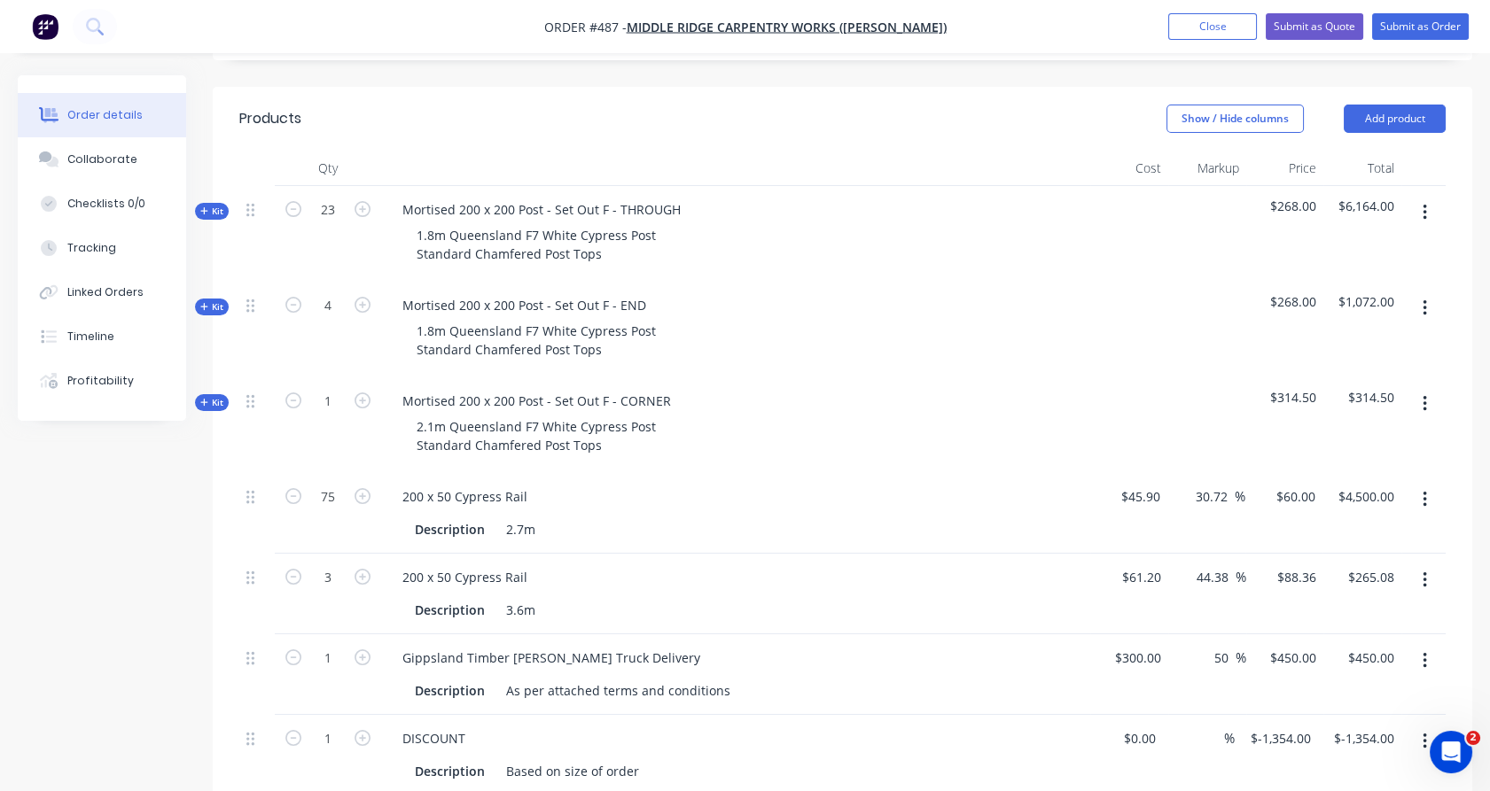
scroll to position [615, 0]
click at [718, 680] on div "As per attached terms and conditions" at bounding box center [618, 693] width 238 height 26
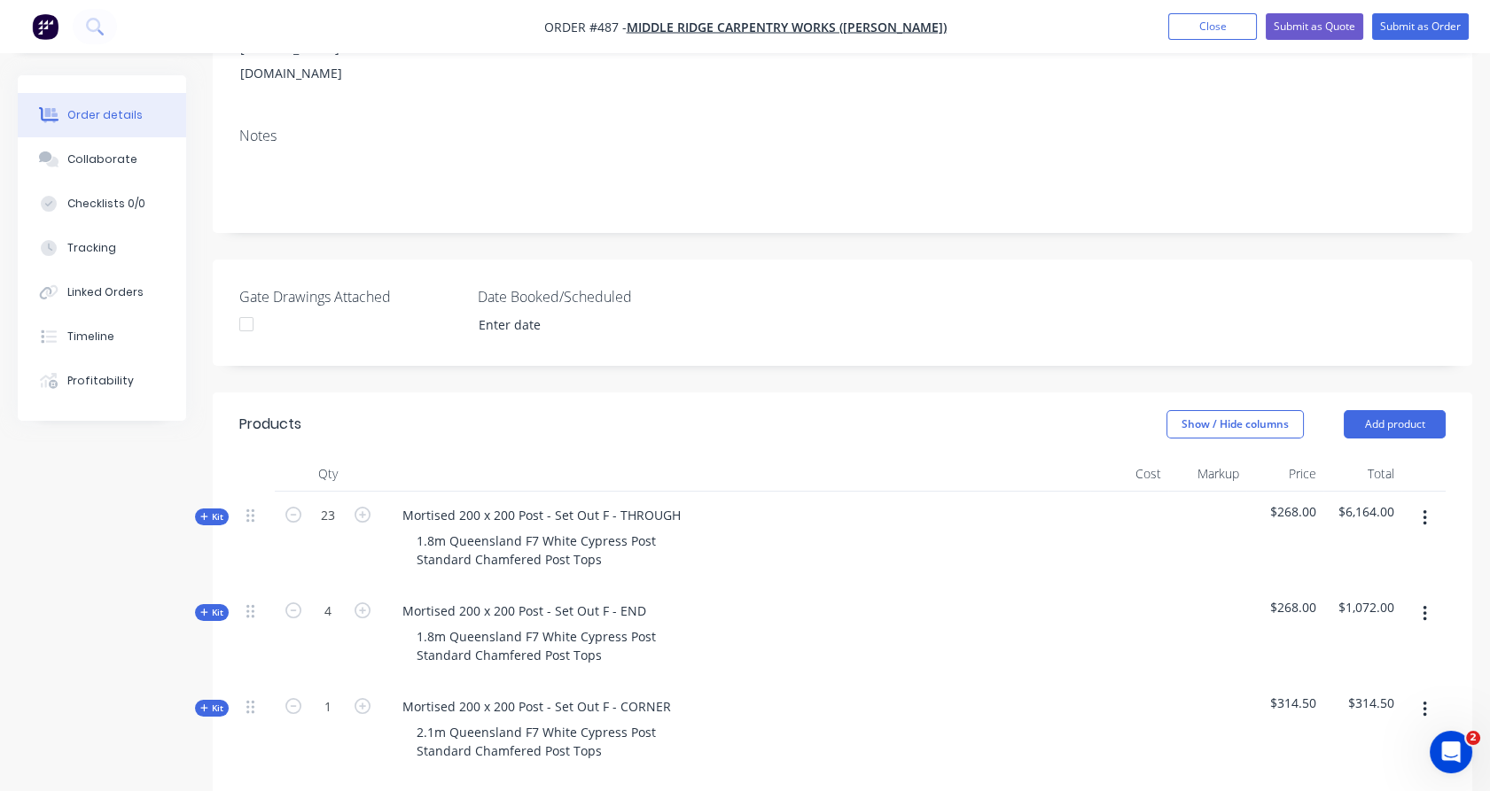
scroll to position [309, 0]
click at [789, 298] on div "Created by [PERSON_NAME] Created [DATE] Required [DATE] Assigned to Add team me…" at bounding box center [842, 676] width 1259 height 1820
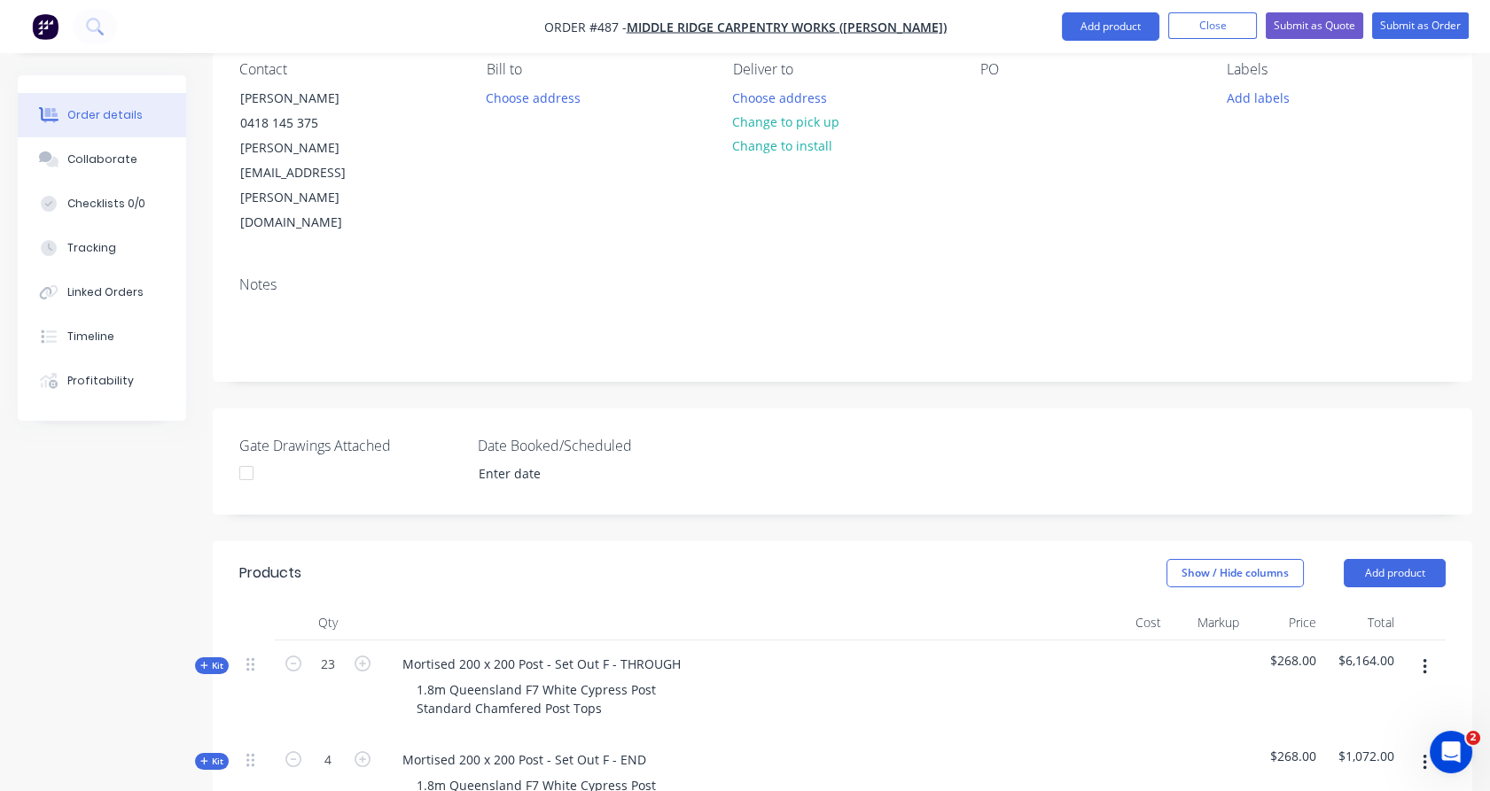
scroll to position [99, 0]
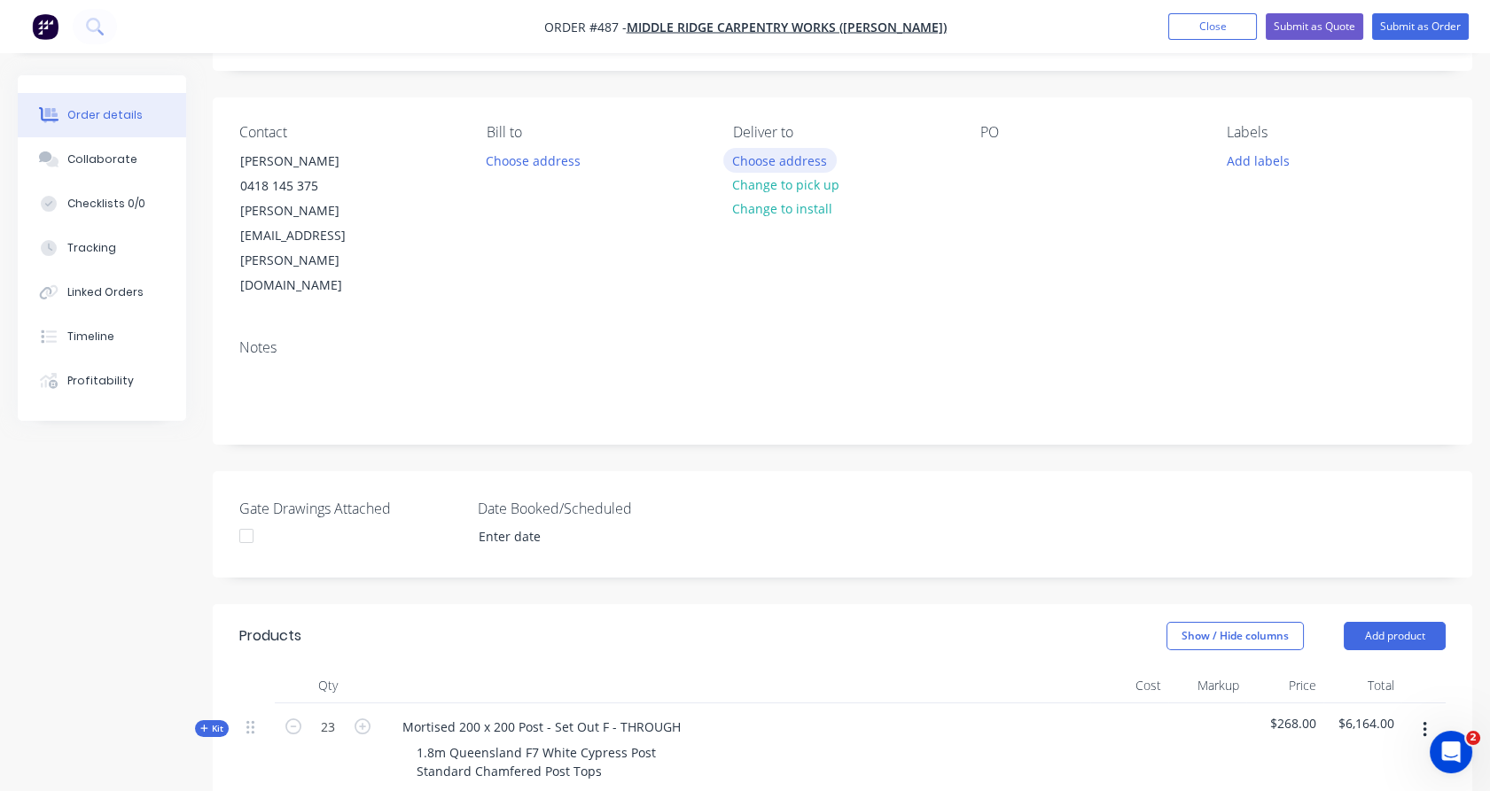
click at [799, 156] on button "Choose address" at bounding box center [779, 160] width 113 height 24
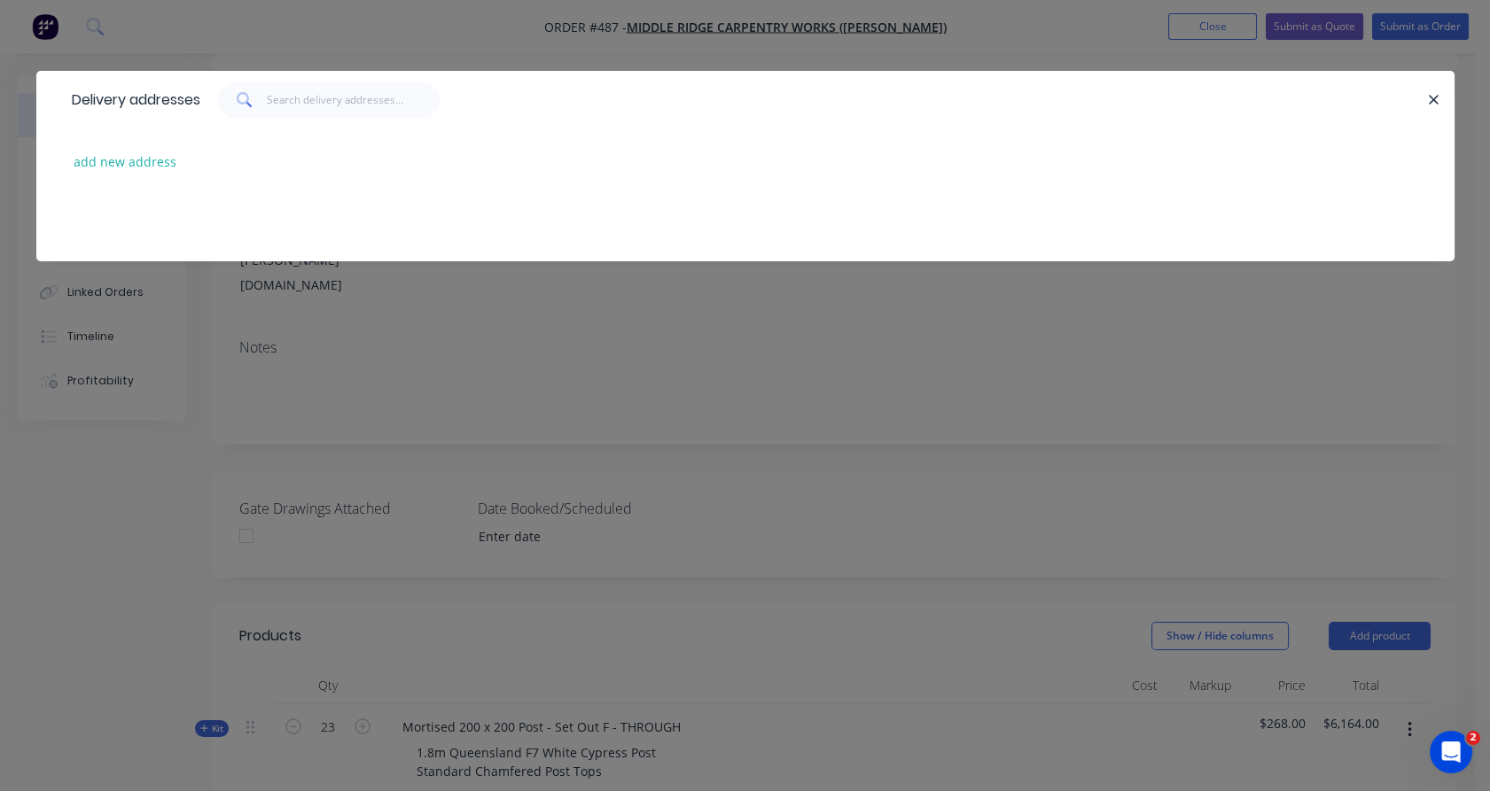
click at [160, 149] on div "add new address" at bounding box center [745, 162] width 1365 height 66
click at [150, 176] on div "add new address" at bounding box center [745, 162] width 1365 height 66
click at [134, 163] on button "add new address" at bounding box center [125, 162] width 121 height 24
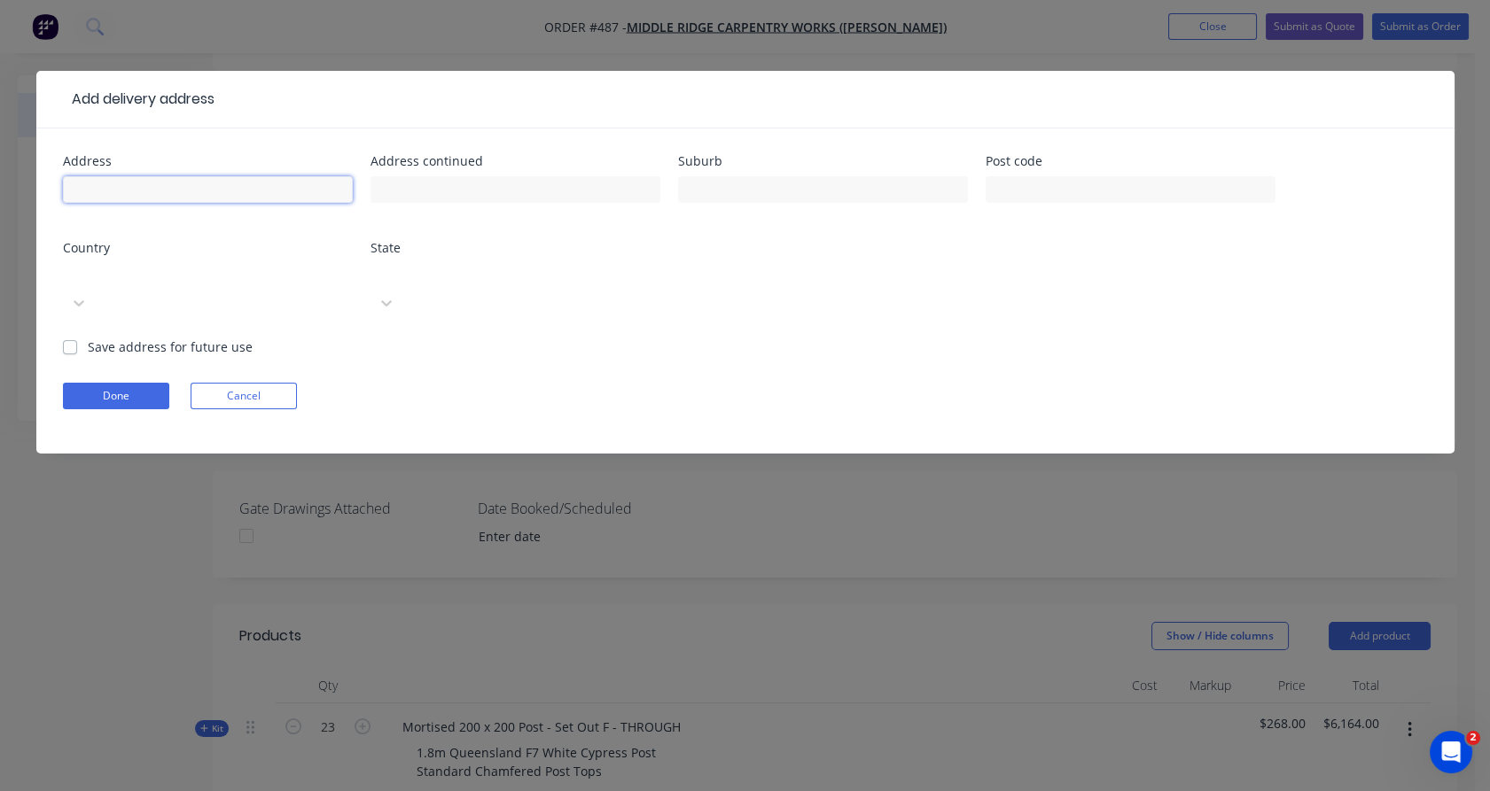
click at [110, 190] on input "text" at bounding box center [208, 189] width 290 height 27
paste input "[STREET_ADDRESS][PERSON_NAME]"
click at [177, 192] on input "[STREET_ADDRESS][PERSON_NAME]" at bounding box center [208, 189] width 290 height 27
drag, startPoint x: 177, startPoint y: 192, endPoint x: 202, endPoint y: 192, distance: 24.8
click at [202, 192] on input "[STREET_ADDRESS][PERSON_NAME]" at bounding box center [208, 189] width 290 height 27
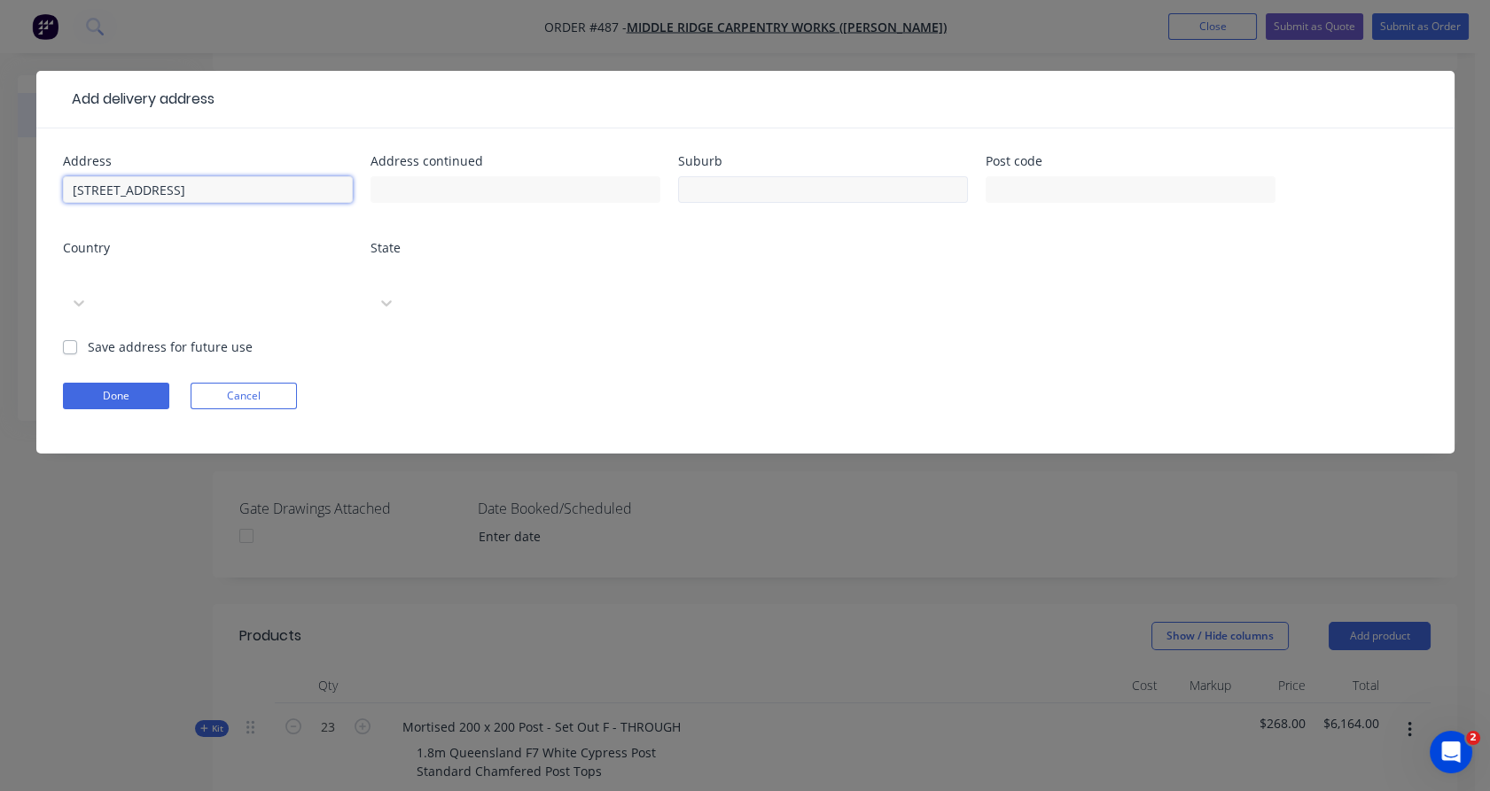
type input "[STREET_ADDRESS]"
click at [727, 191] on input "text" at bounding box center [823, 189] width 290 height 27
paste input "Guys Hill"
type input "Guys Hill"
click at [253, 276] on div at bounding box center [195, 274] width 255 height 22
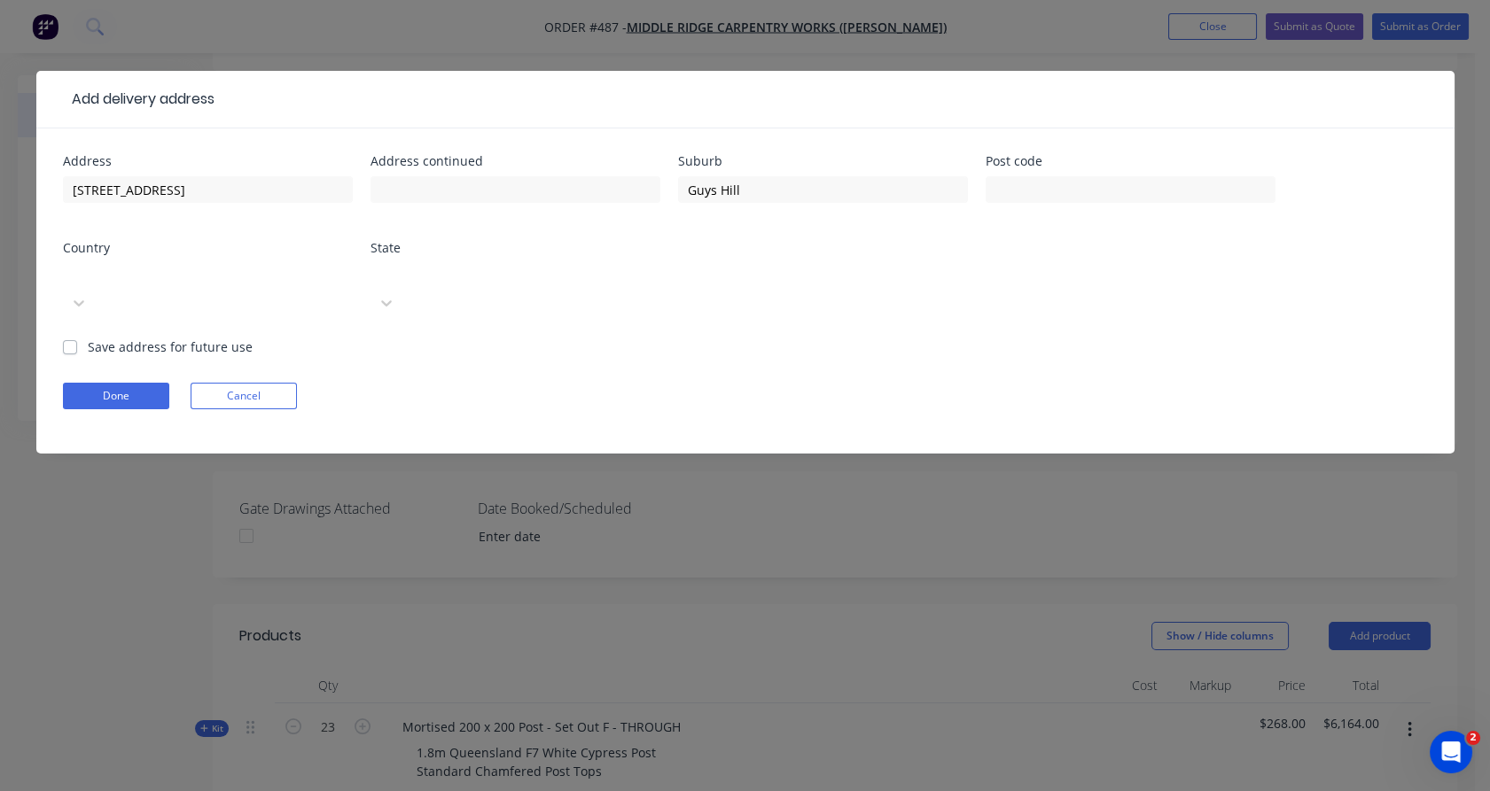
type input "a"
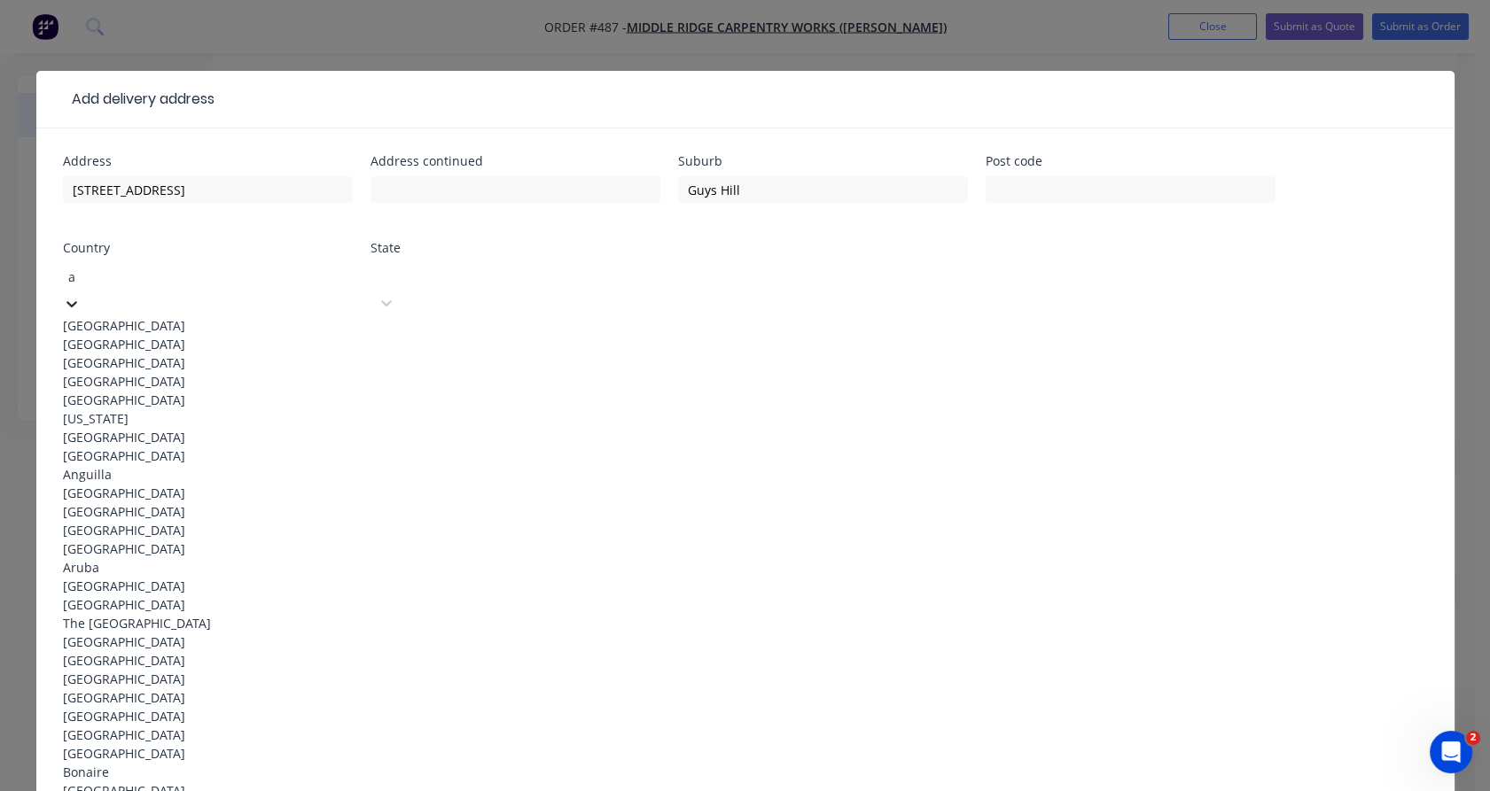
click at [199, 326] on div "[GEOGRAPHIC_DATA]" at bounding box center [208, 325] width 290 height 19
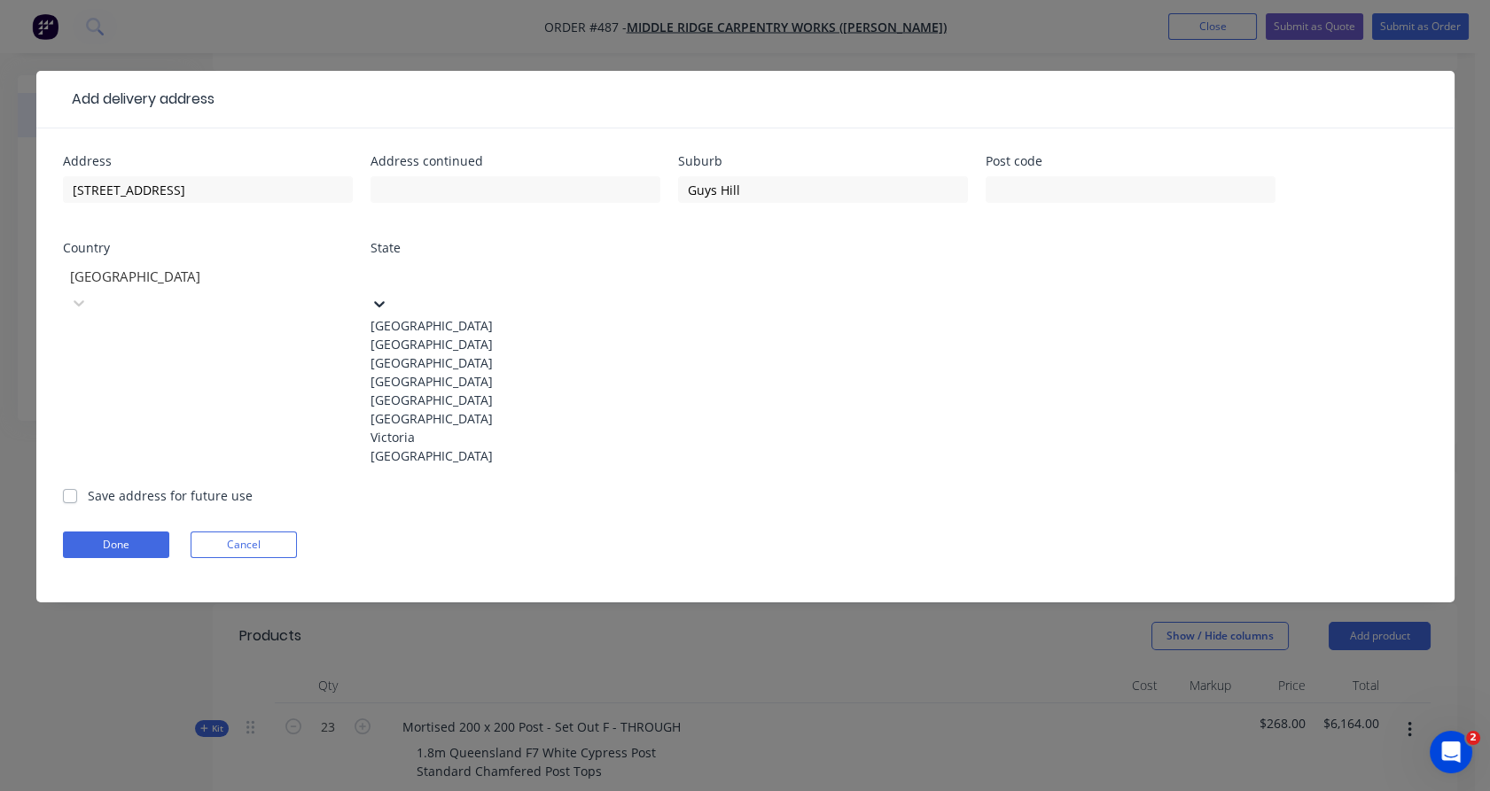
click at [404, 277] on div at bounding box center [503, 274] width 255 height 22
type input "v"
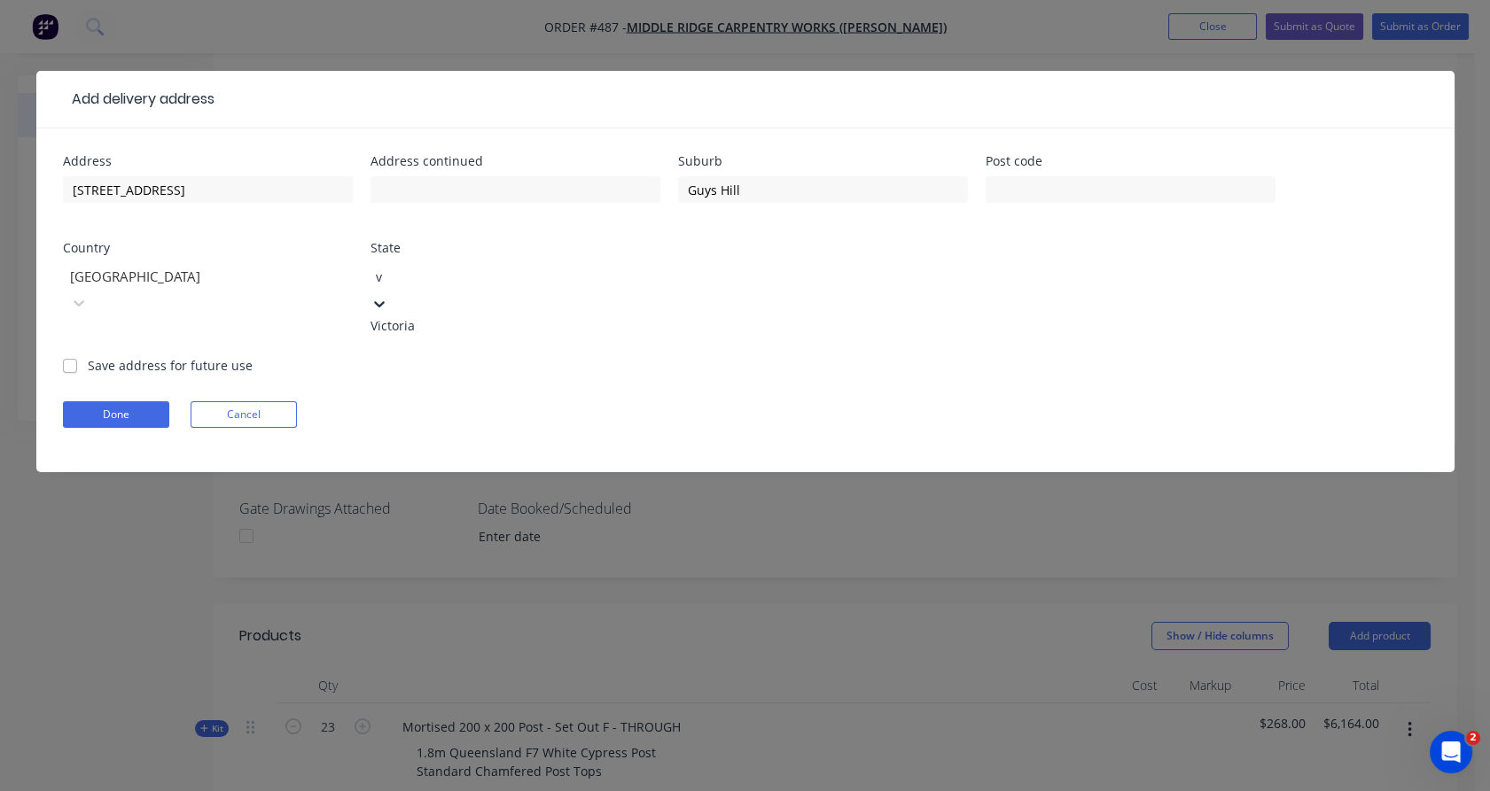
click at [409, 331] on div "Victoria" at bounding box center [515, 325] width 290 height 19
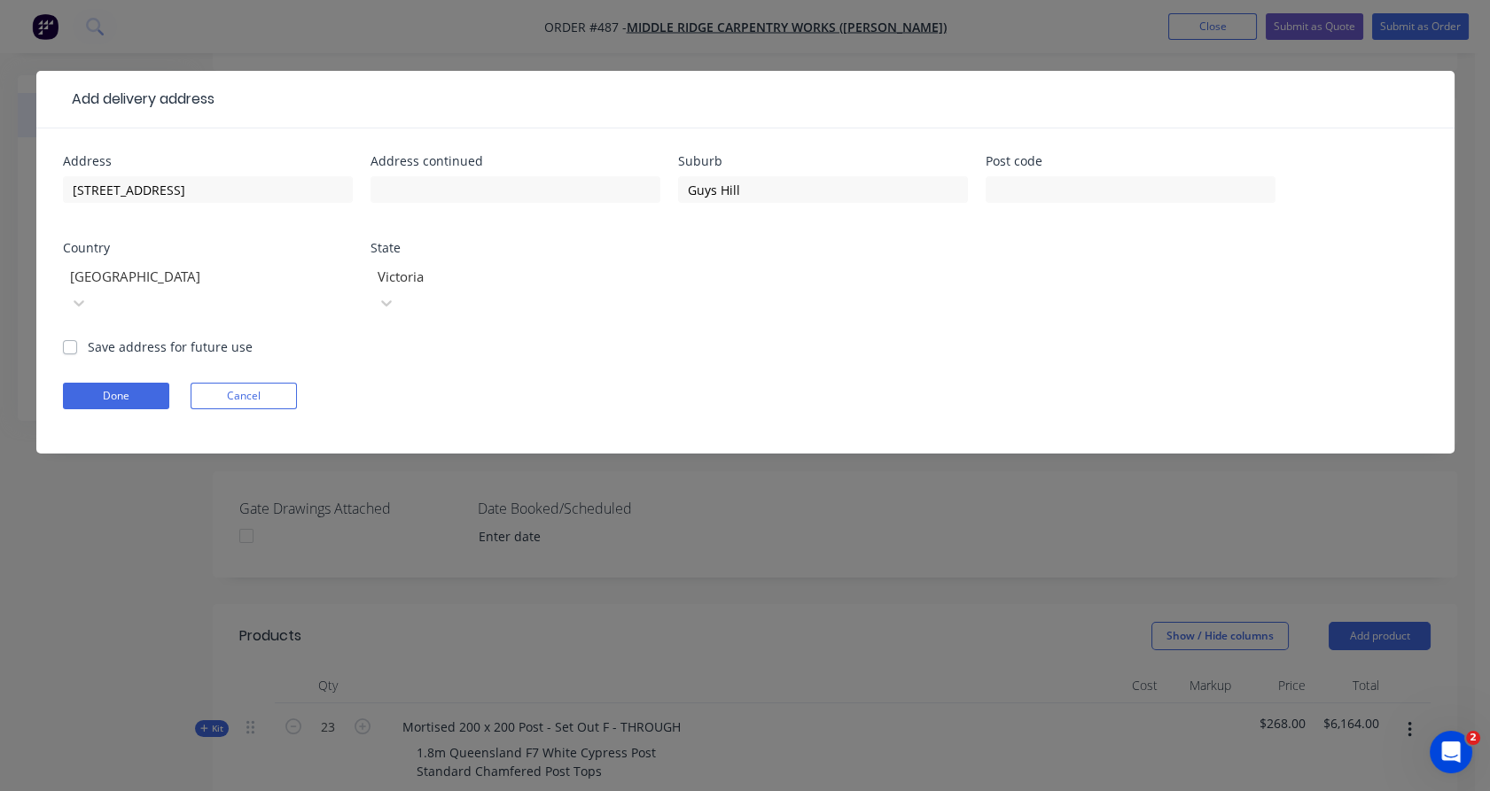
click at [226, 338] on label "Save address for future use" at bounding box center [170, 347] width 165 height 19
click at [77, 338] on input "Save address for future use" at bounding box center [70, 346] width 14 height 17
checkbox input "true"
click at [171, 183] on input "[STREET_ADDRESS]" at bounding box center [208, 189] width 290 height 27
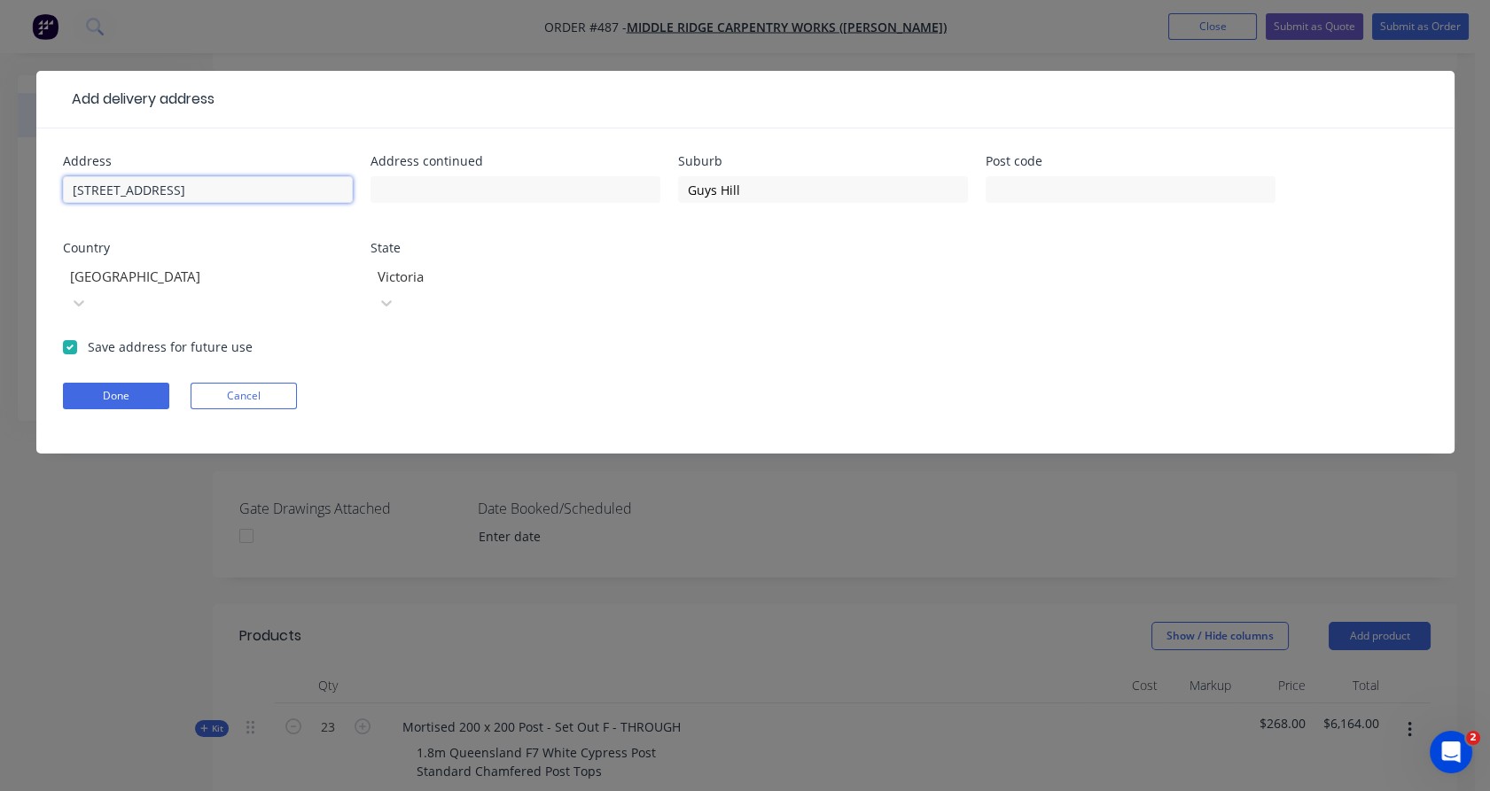
type input "[STREET_ADDRESS]"
click at [142, 383] on button "Done" at bounding box center [116, 396] width 106 height 27
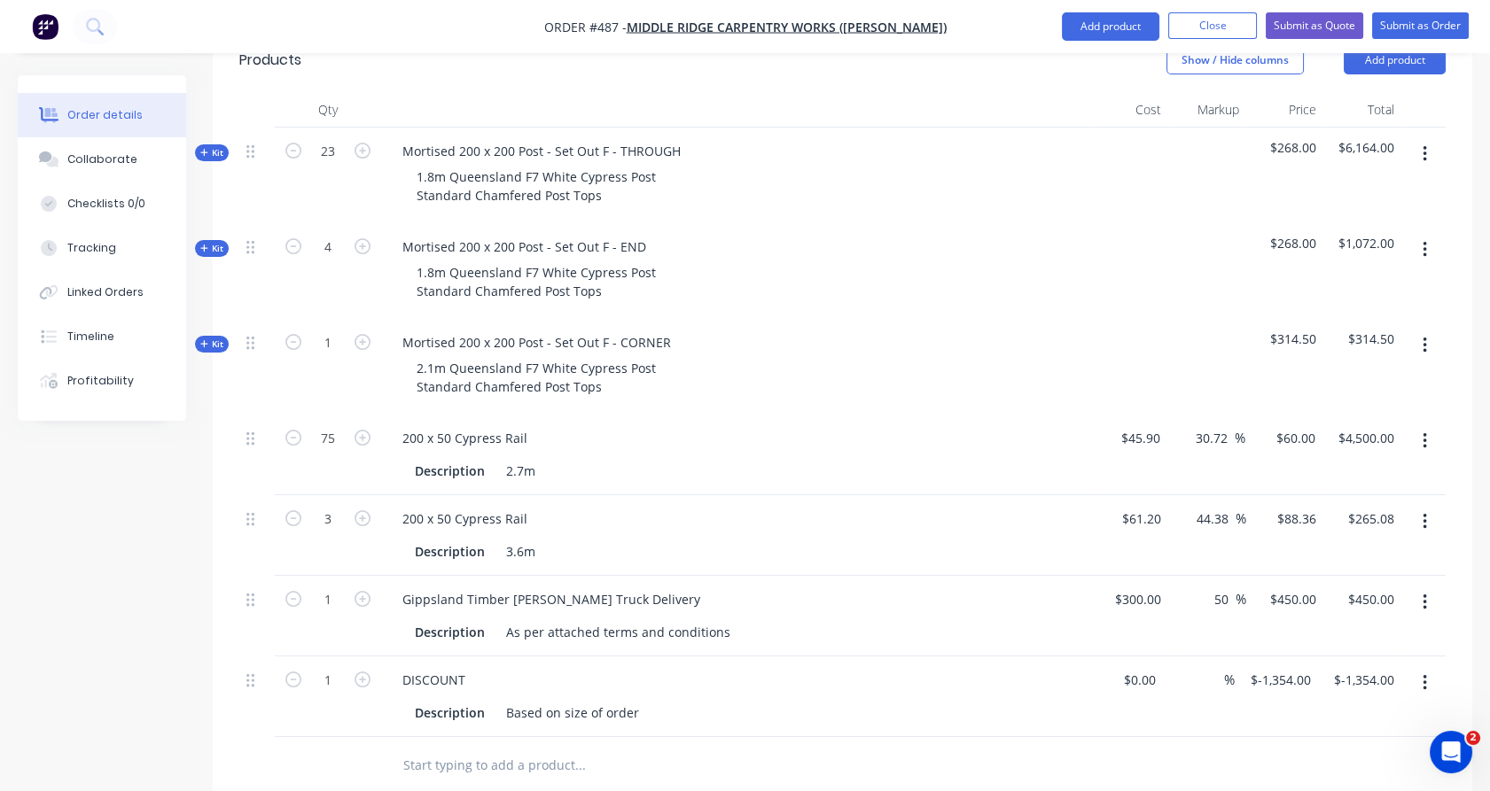
scroll to position [0, 0]
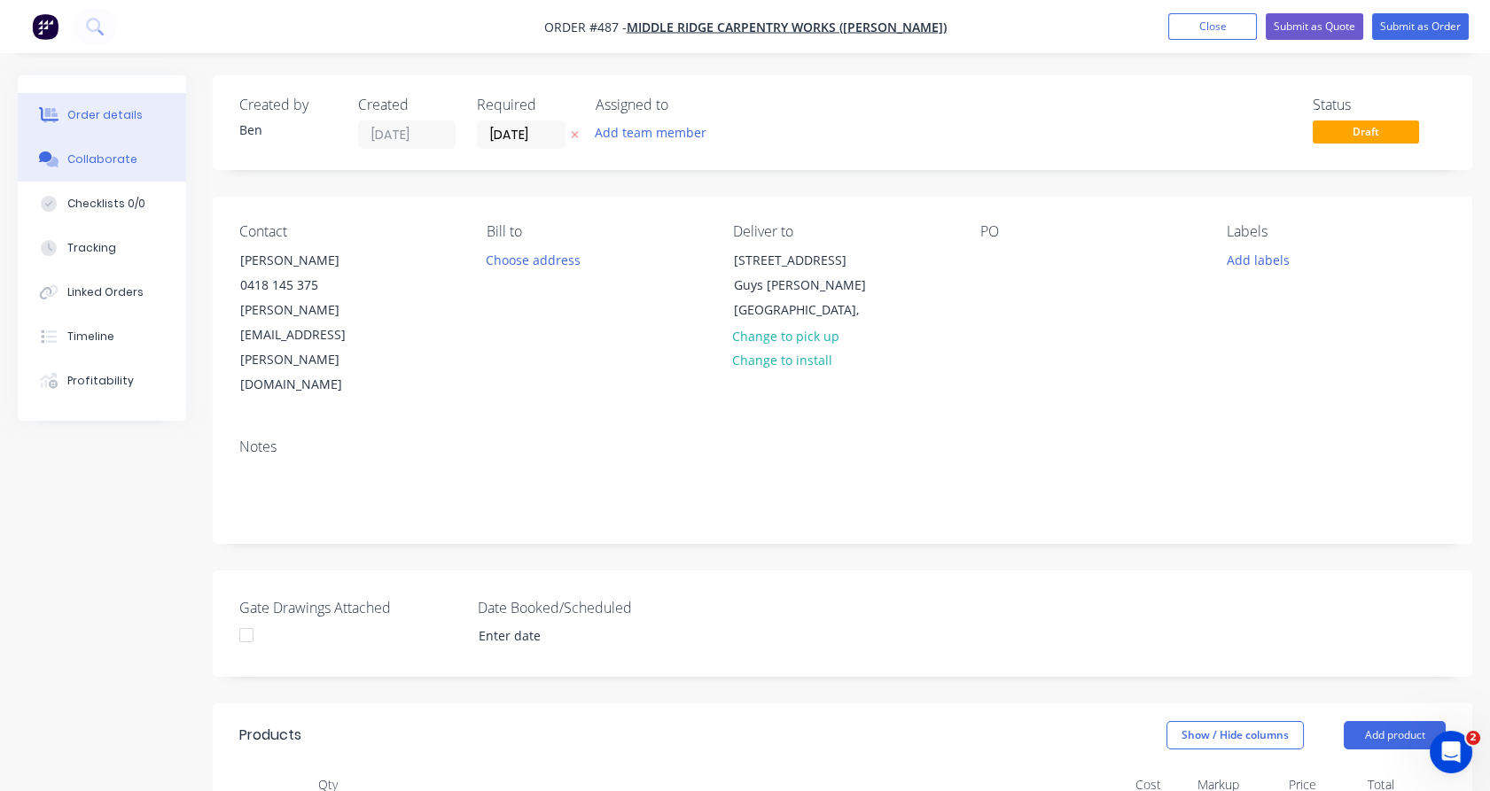
click at [128, 157] on div "Collaborate" at bounding box center [102, 160] width 70 height 16
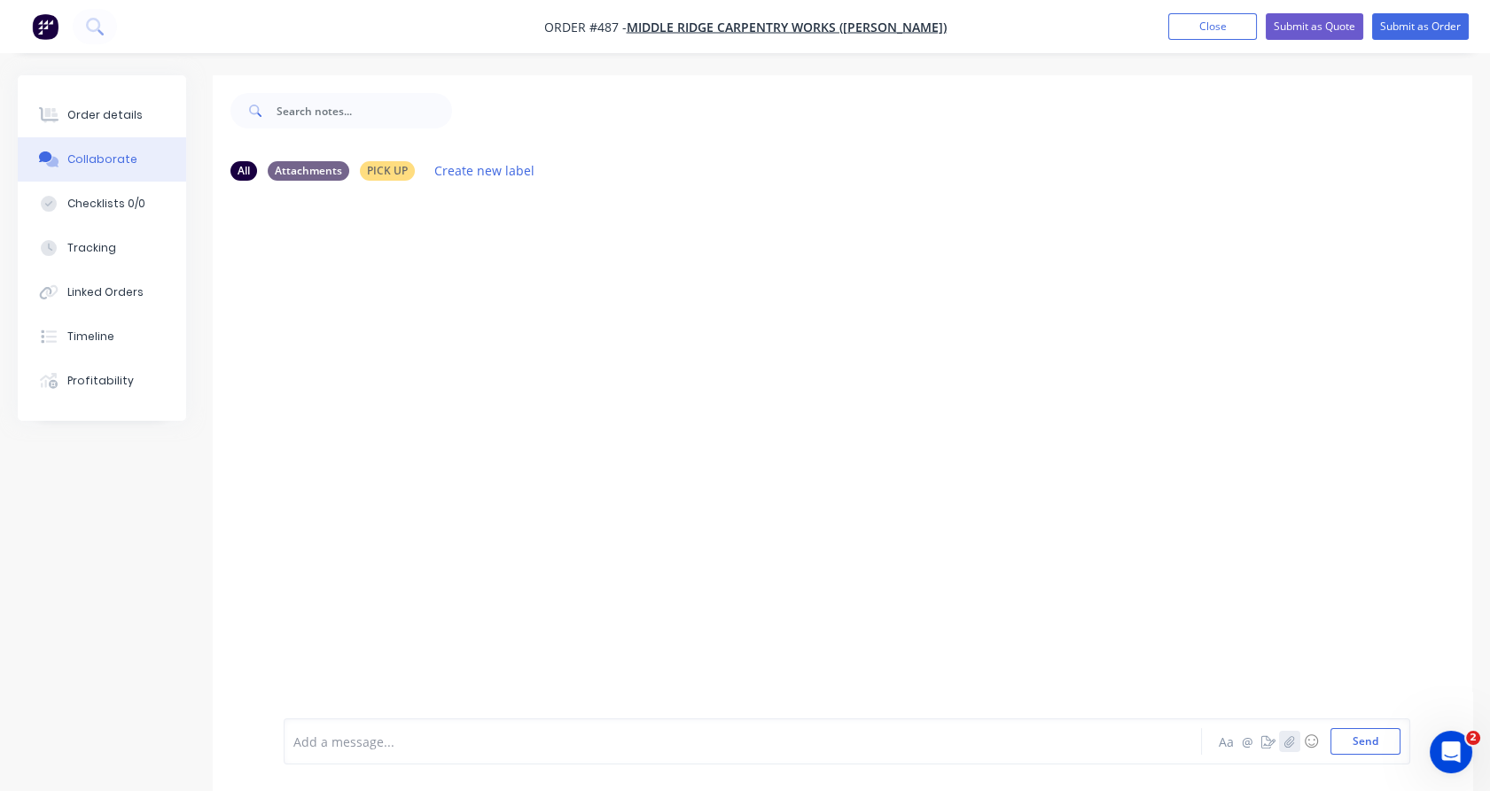
click at [1292, 737] on icon "button" at bounding box center [1289, 742] width 11 height 12
click at [1345, 738] on button "Send" at bounding box center [1365, 742] width 70 height 27
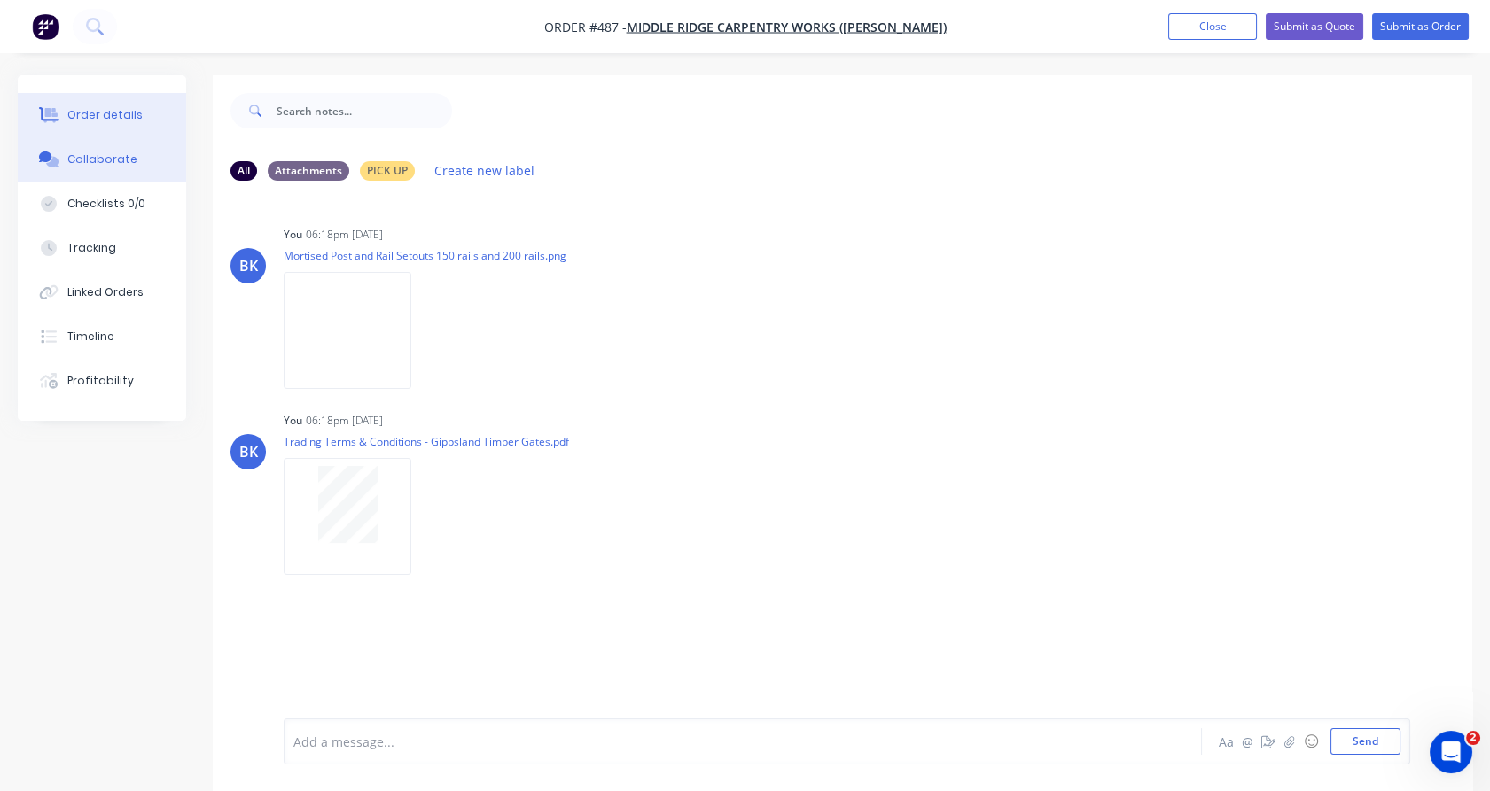
click at [116, 124] on button "Order details" at bounding box center [102, 115] width 168 height 44
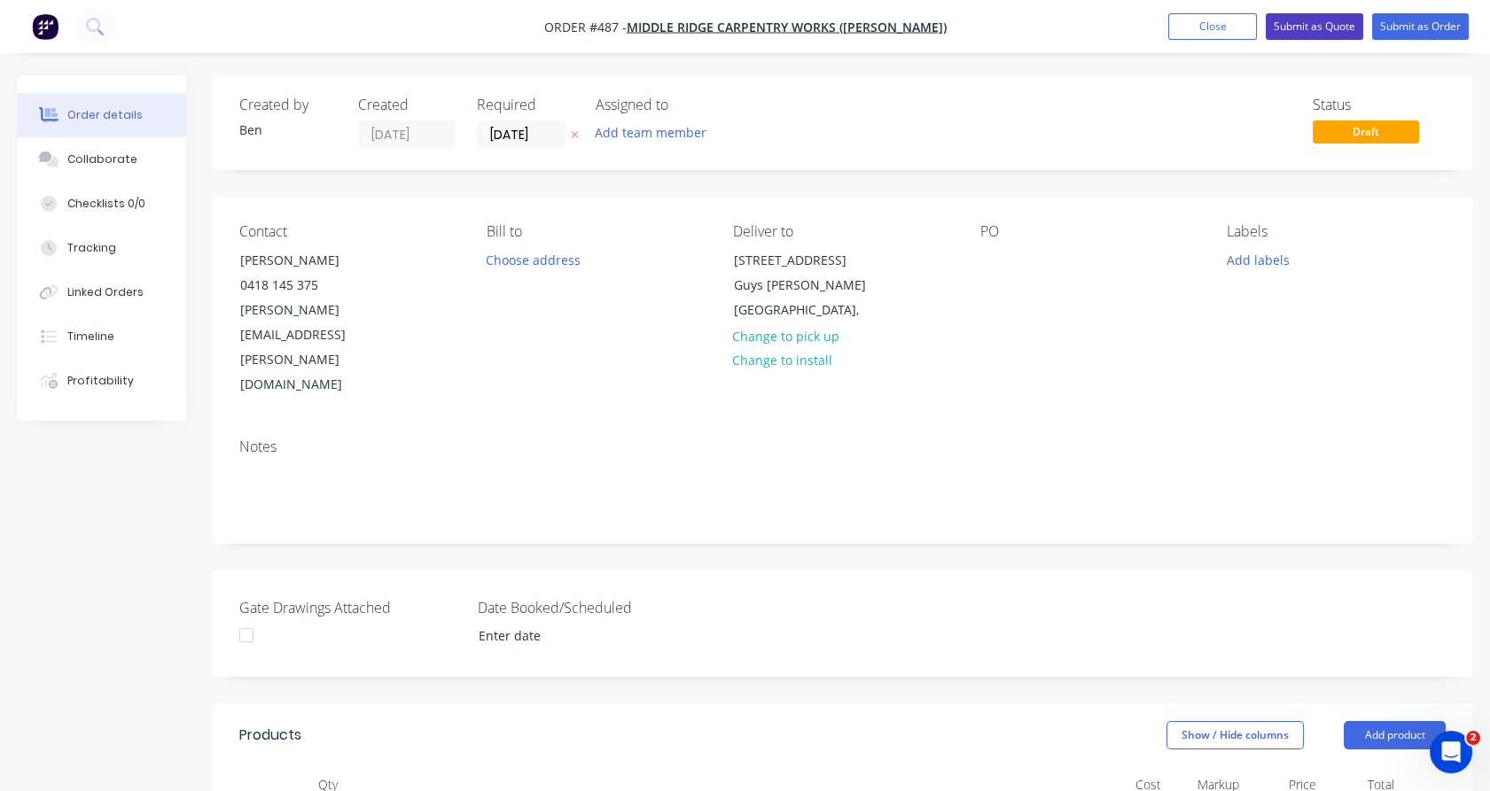
click at [1324, 31] on button "Submit as Quote" at bounding box center [1314, 26] width 97 height 27
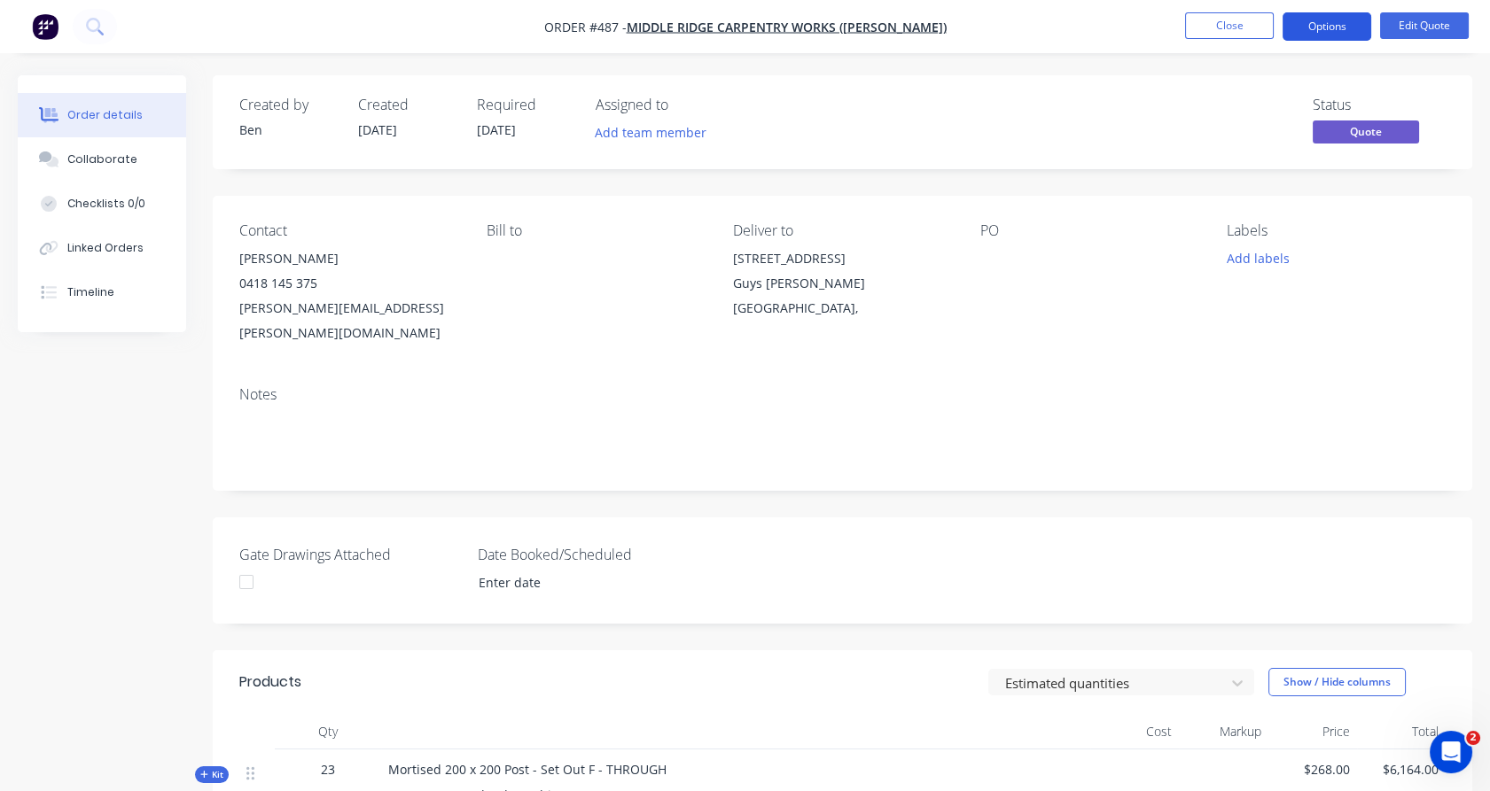
click at [1323, 33] on button "Options" at bounding box center [1326, 26] width 89 height 28
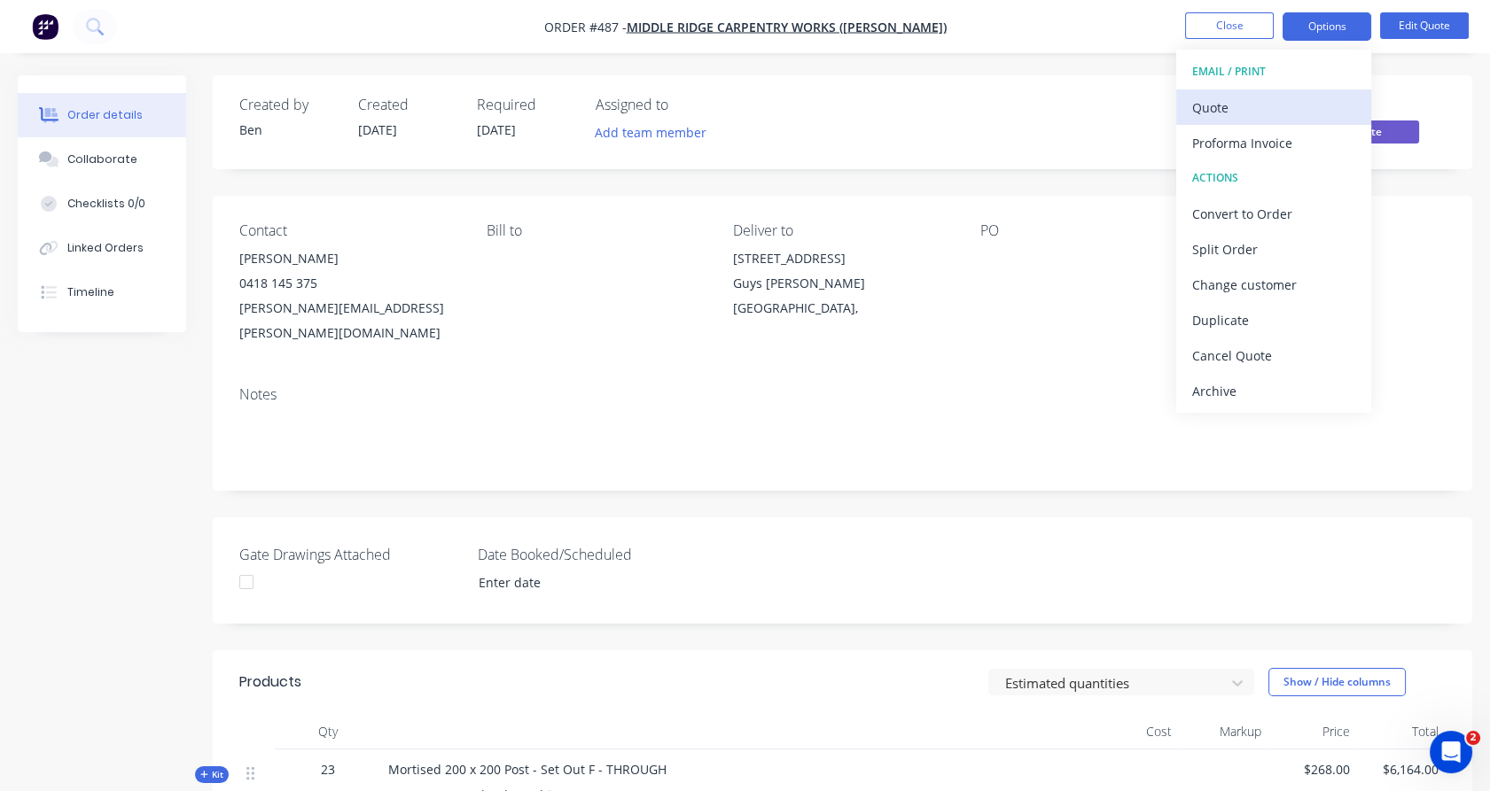
click at [1282, 110] on div "Quote" at bounding box center [1273, 108] width 163 height 26
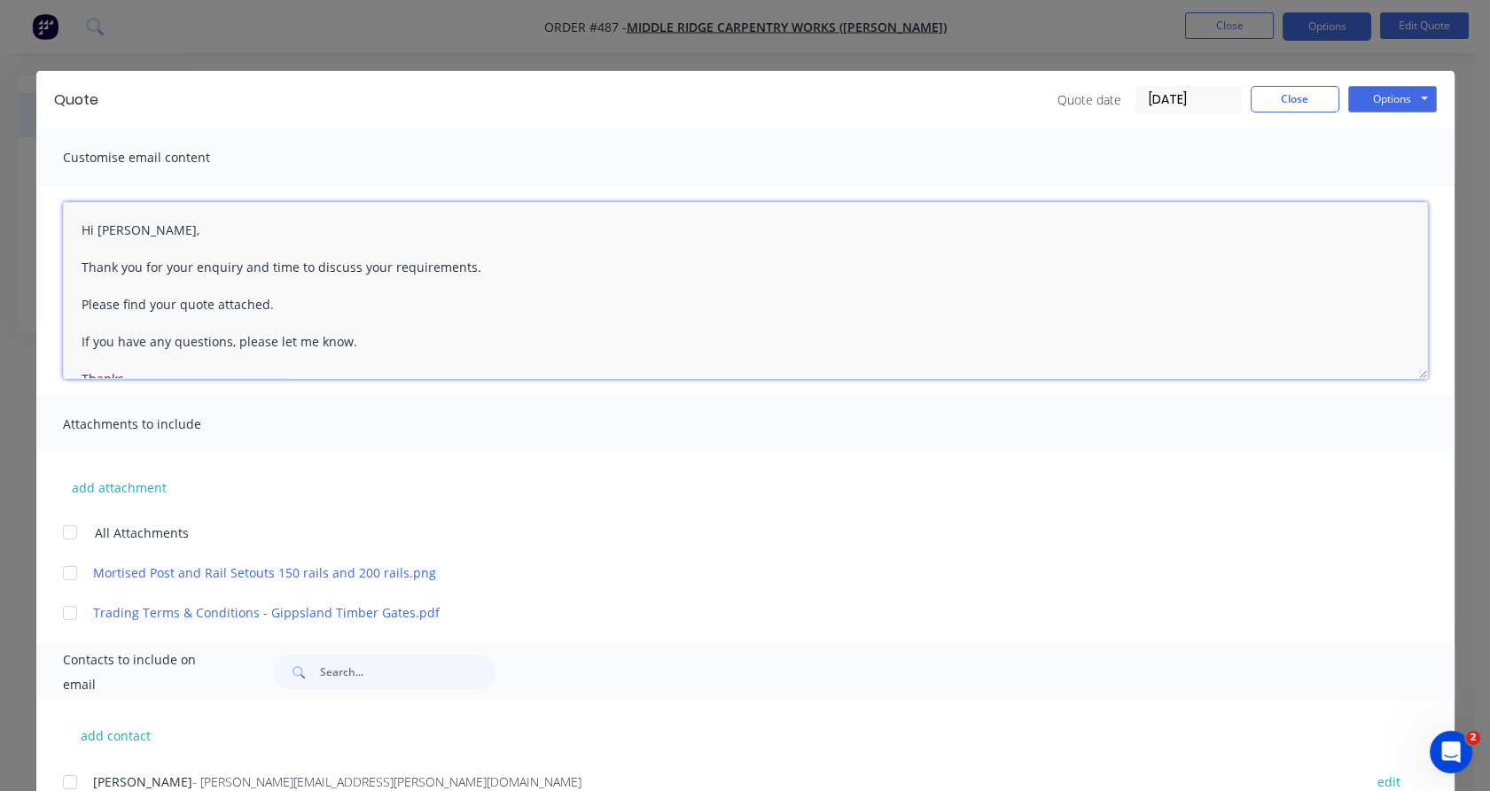
drag, startPoint x: 234, startPoint y: 268, endPoint x: 457, endPoint y: 269, distance: 223.4
click at [457, 269] on textarea "Hi [PERSON_NAME], Thank you for your enquiry and time to discuss your requireme…" at bounding box center [745, 290] width 1365 height 177
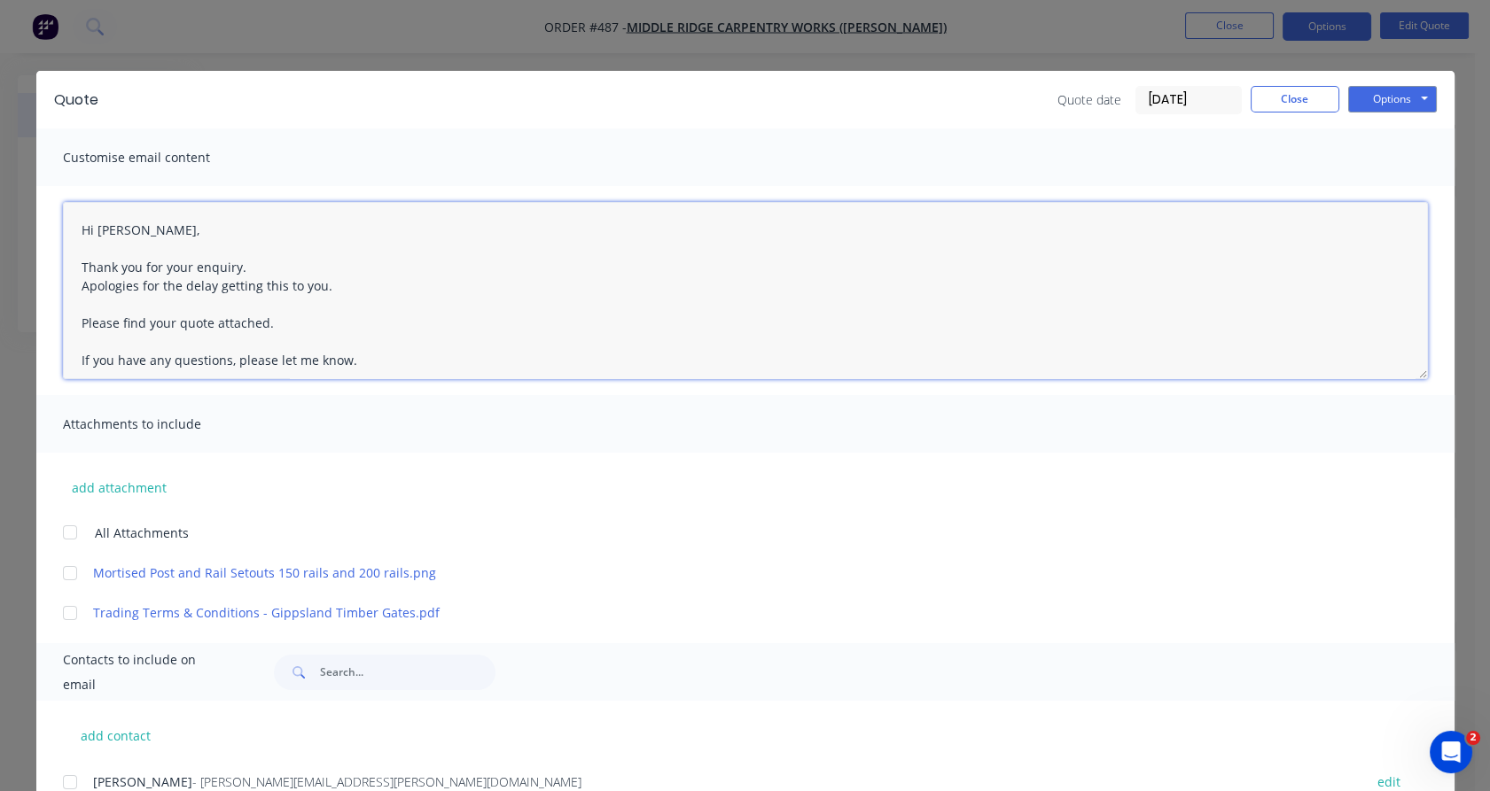
click at [54, 532] on div at bounding box center [69, 532] width 35 height 35
click at [66, 784] on div at bounding box center [69, 782] width 35 height 35
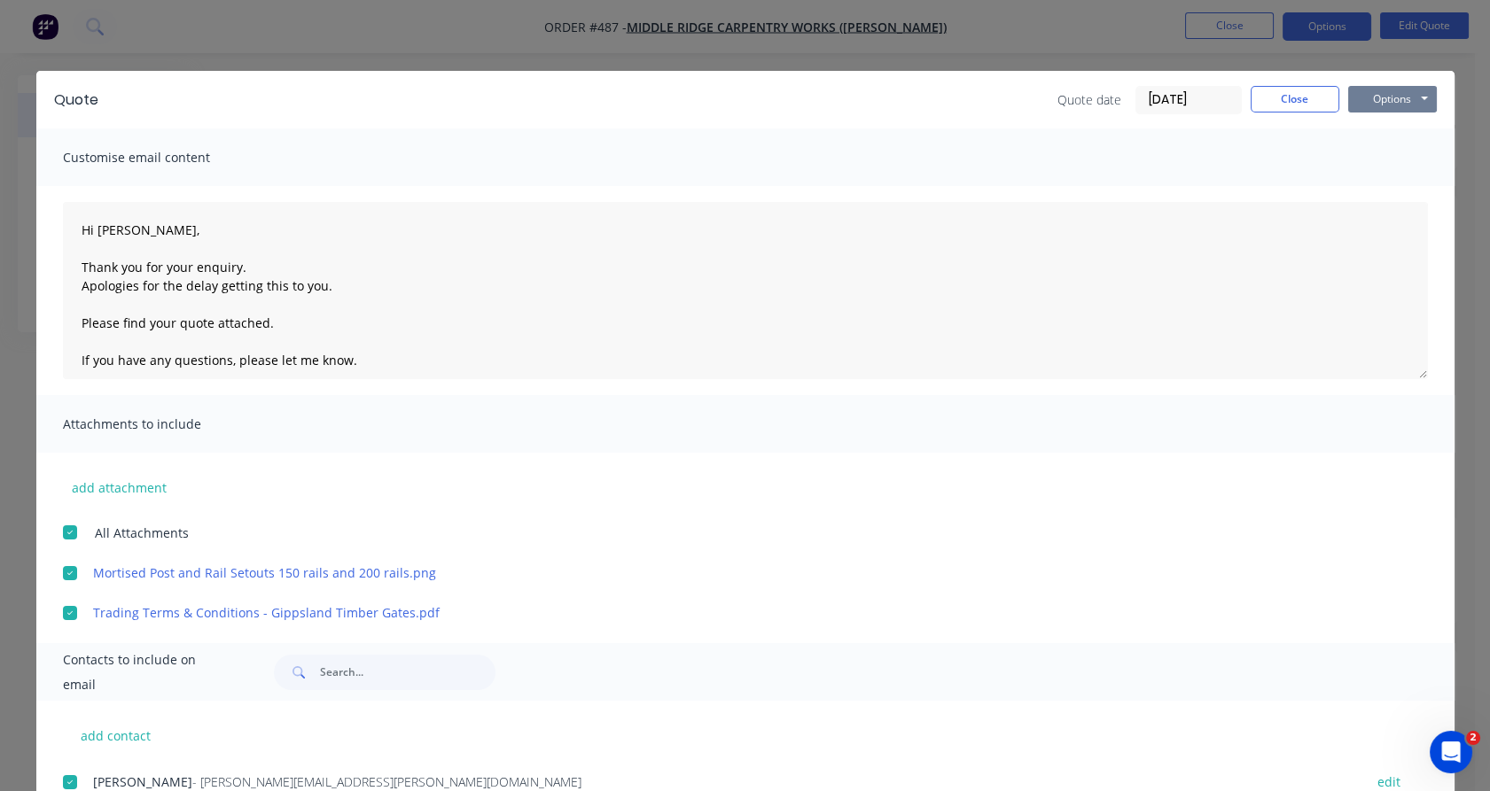
click at [1399, 94] on button "Options" at bounding box center [1392, 99] width 89 height 27
click at [1392, 184] on button "Email" at bounding box center [1404, 189] width 113 height 29
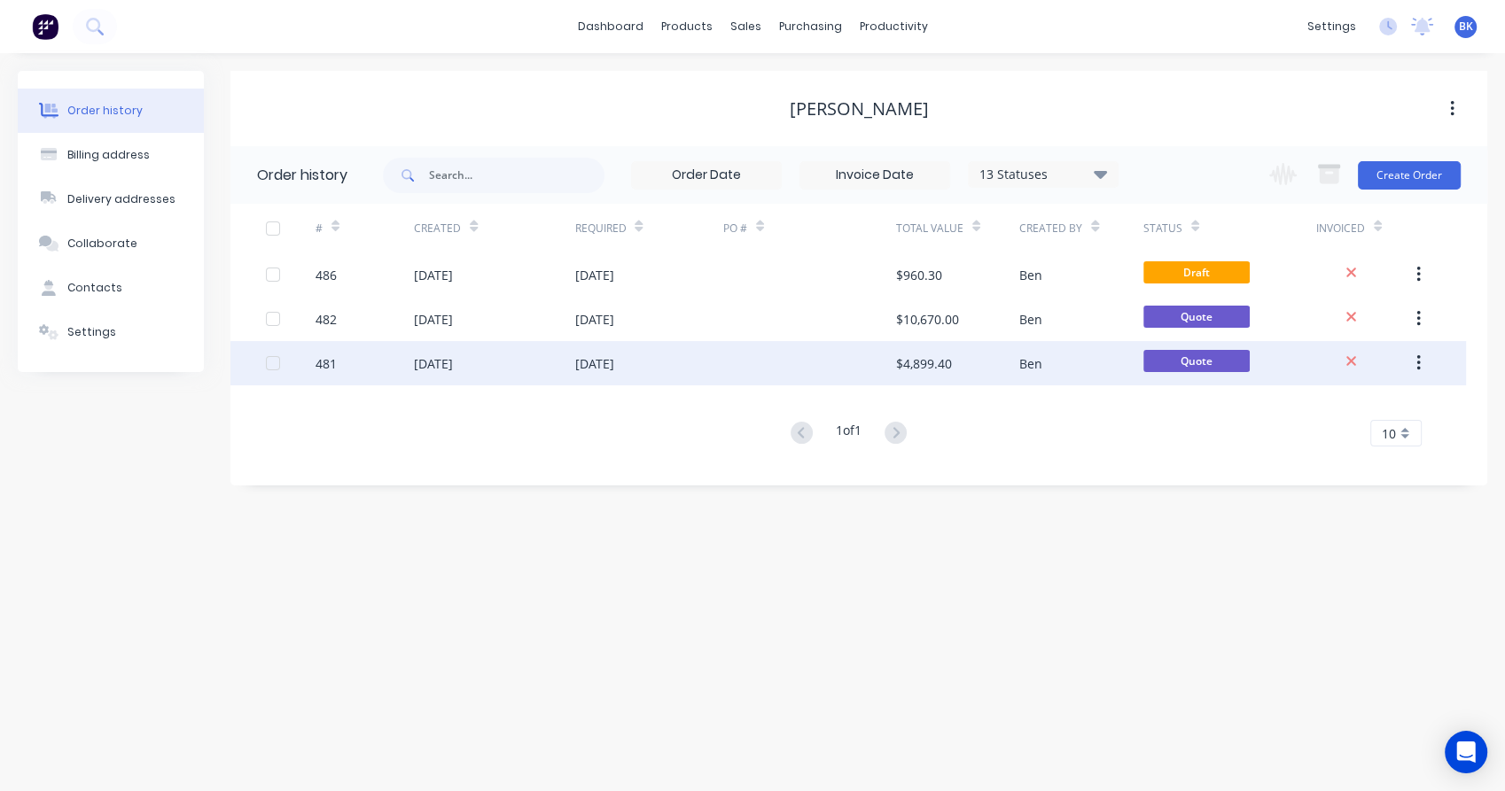
click at [496, 368] on div "[DATE]" at bounding box center [494, 363] width 160 height 44
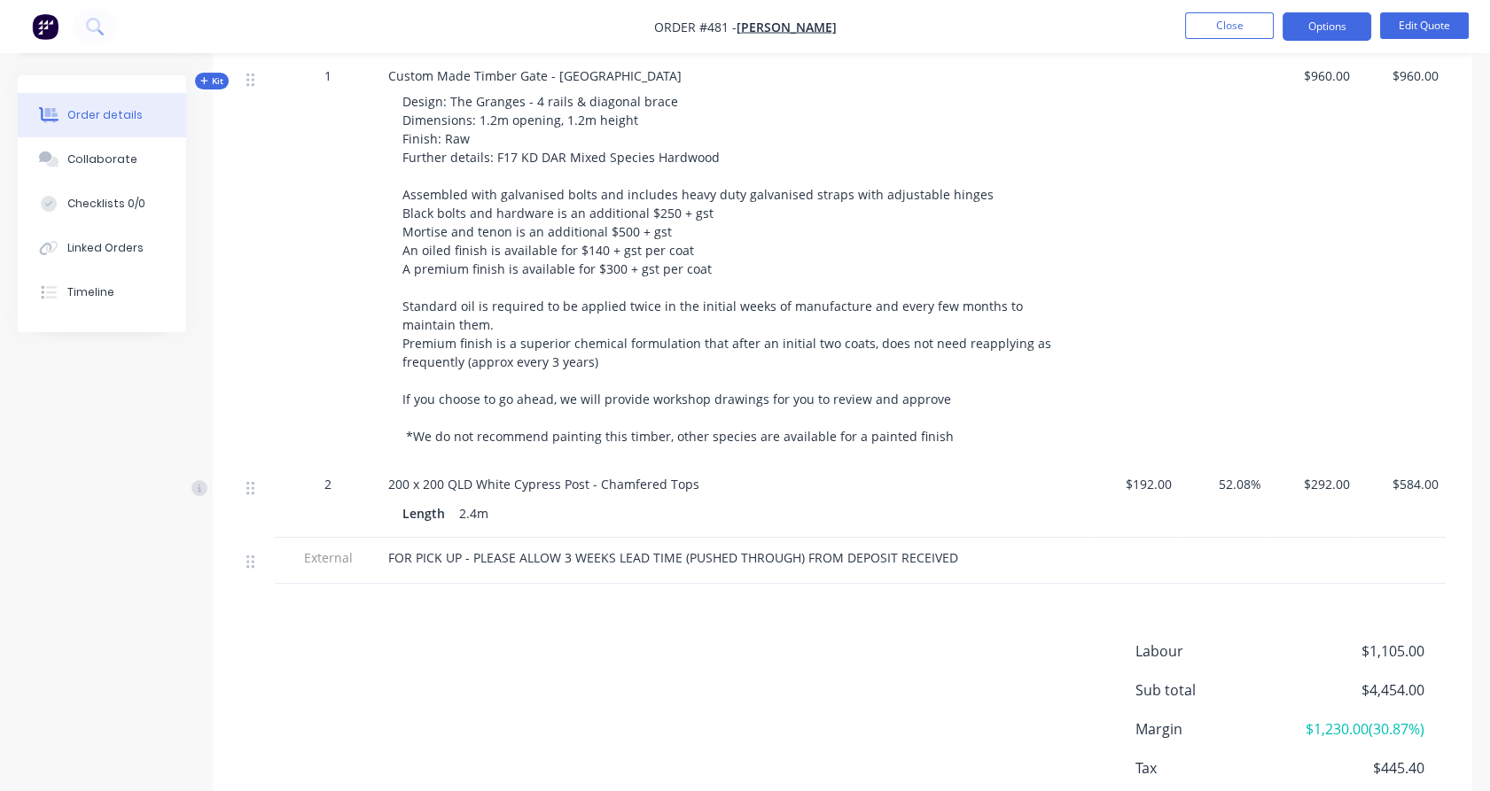
scroll to position [1186, 0]
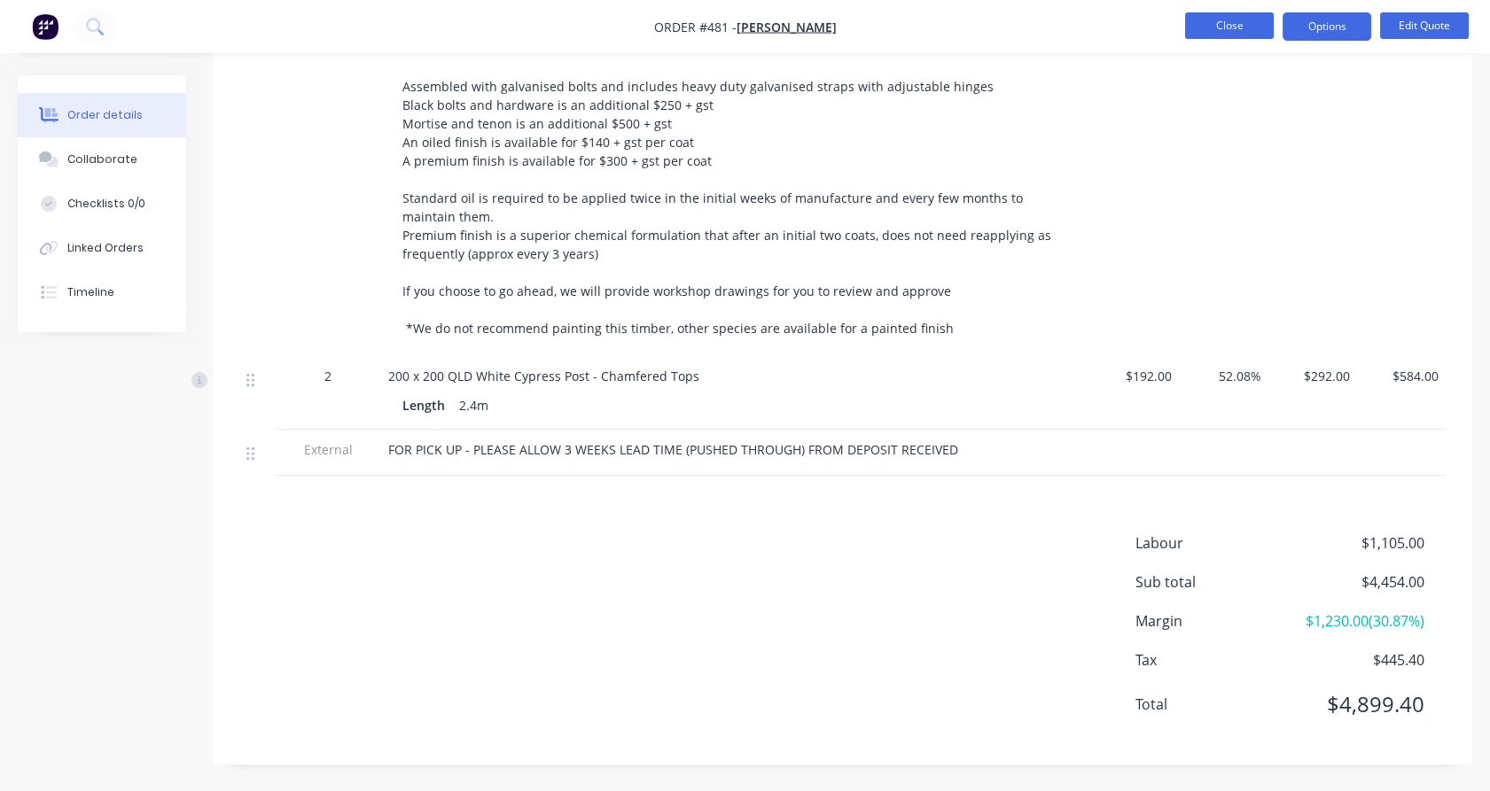
click at [1233, 33] on button "Close" at bounding box center [1229, 25] width 89 height 27
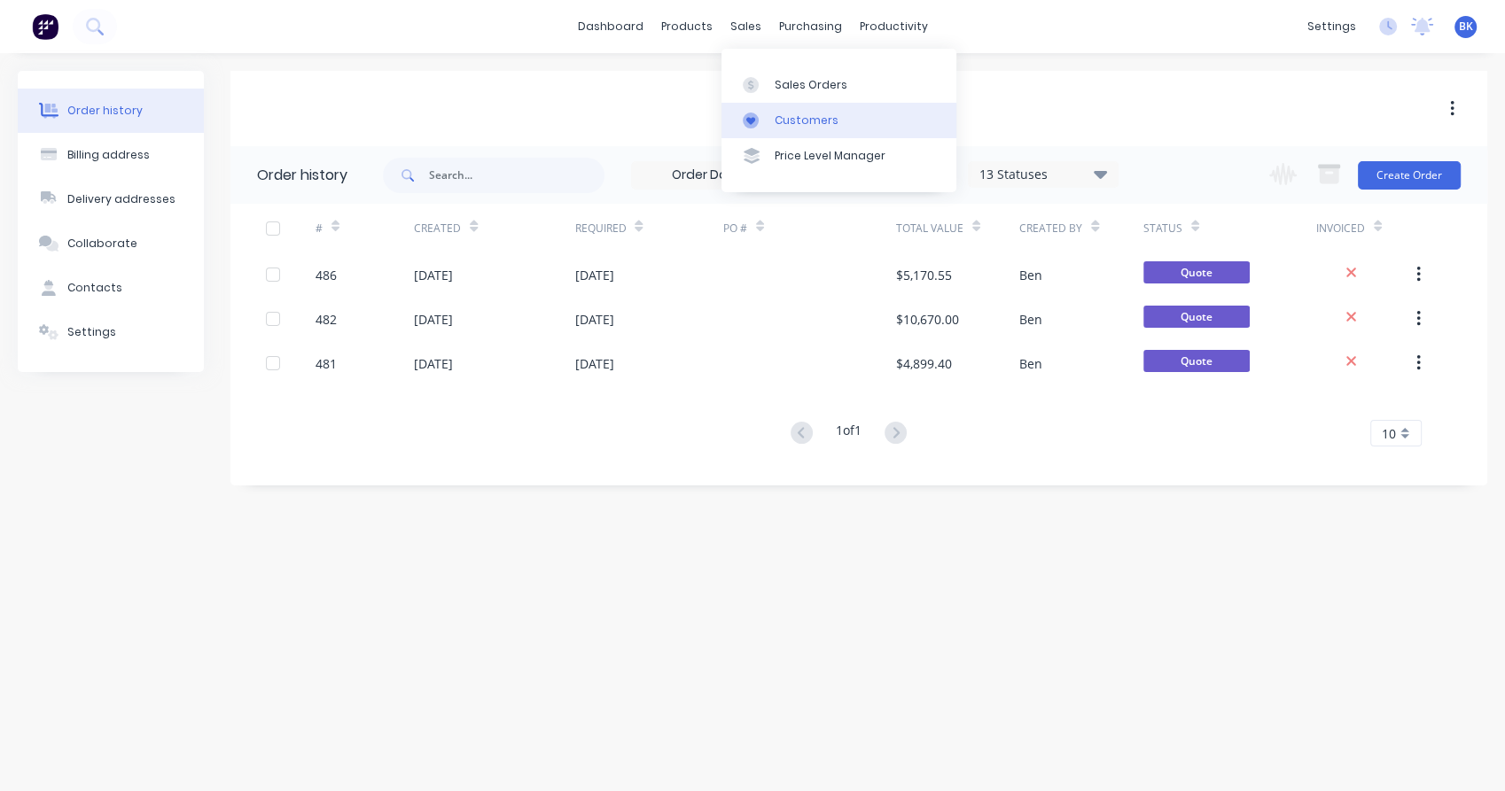
click at [784, 122] on div "Customers" at bounding box center [807, 121] width 64 height 16
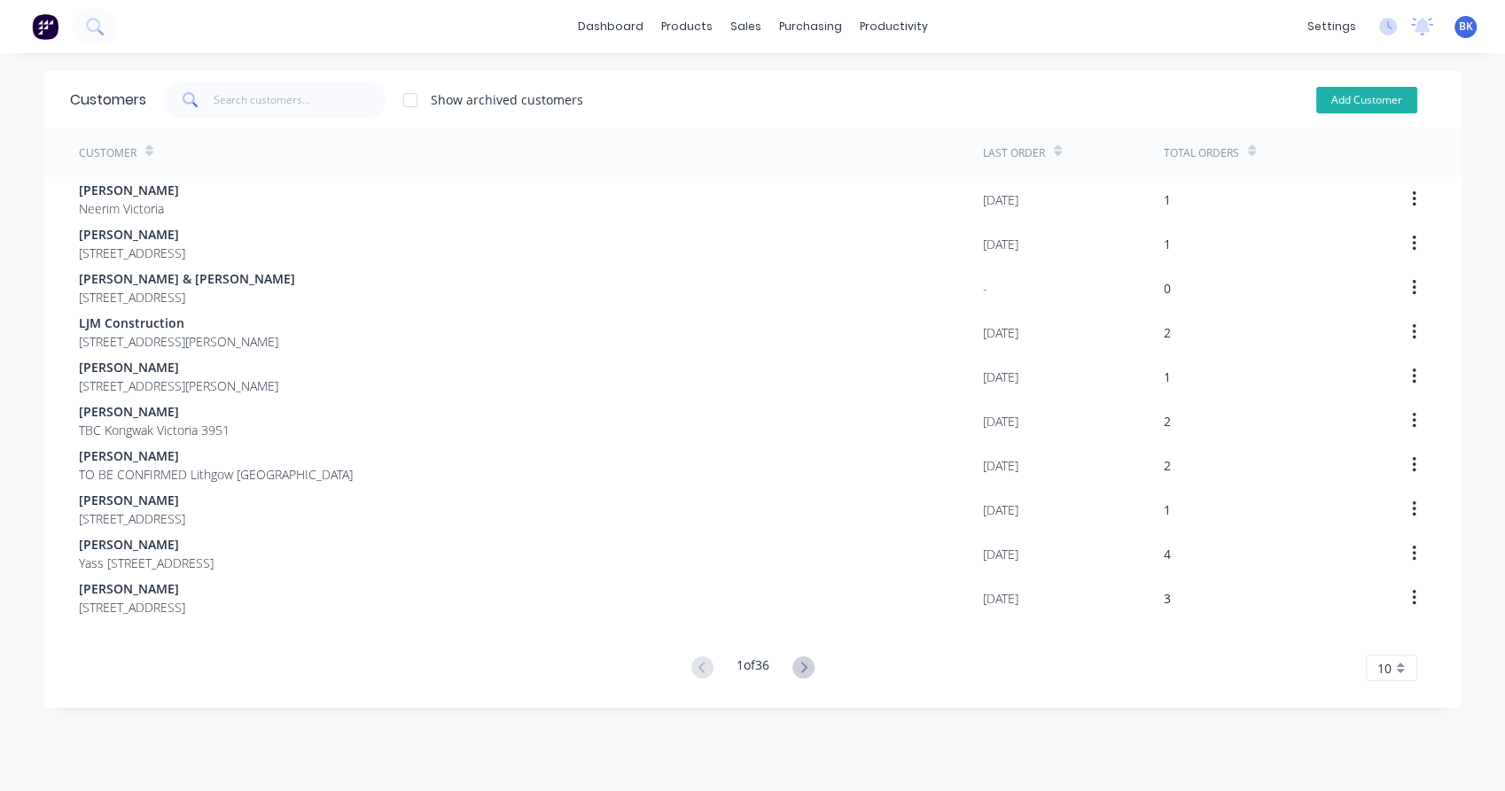
click at [1345, 106] on button "Add Customer" at bounding box center [1366, 100] width 101 height 27
select select "AU"
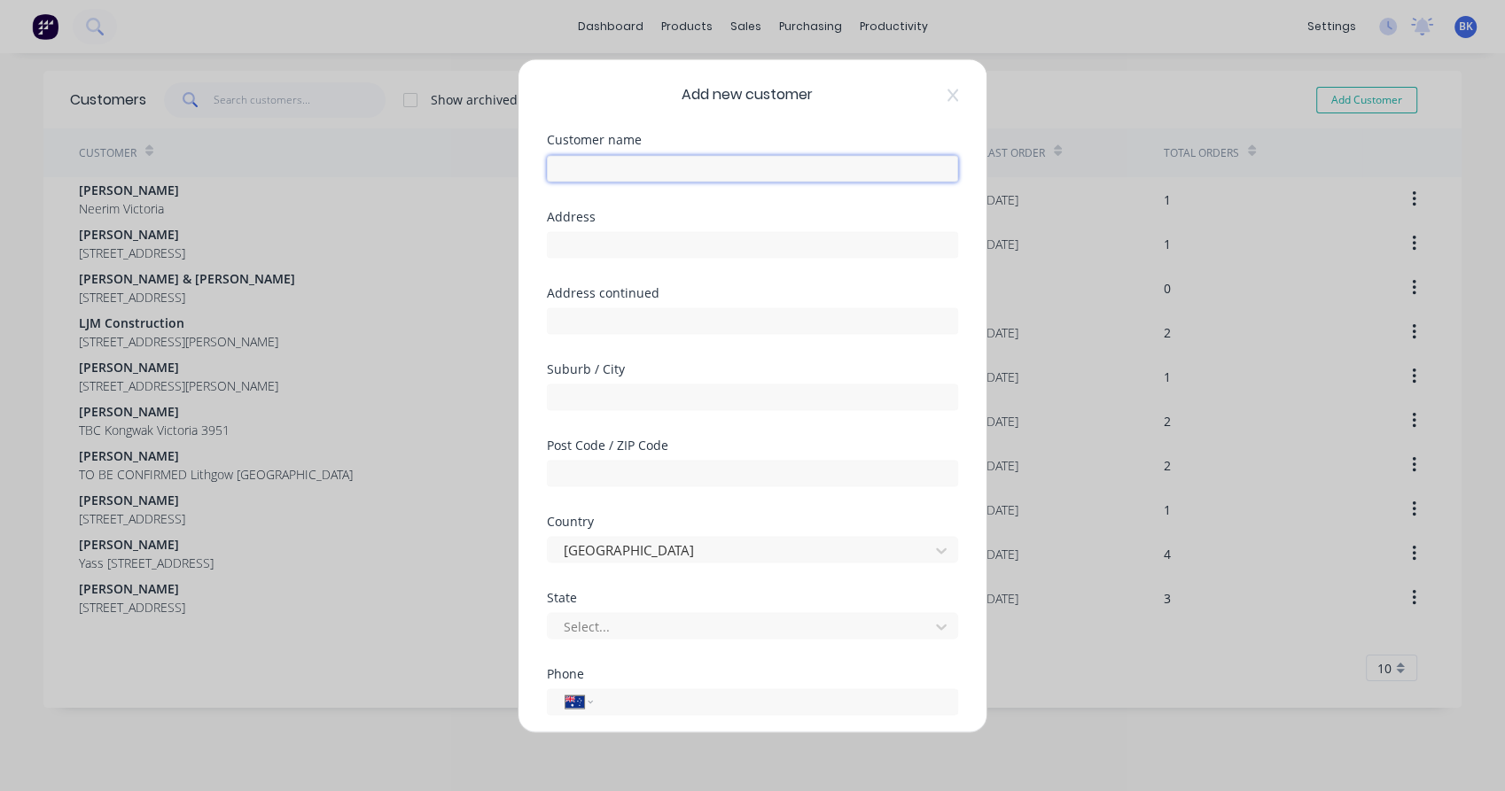
click at [576, 177] on input "text" at bounding box center [752, 168] width 411 height 27
type input "Local Boys"
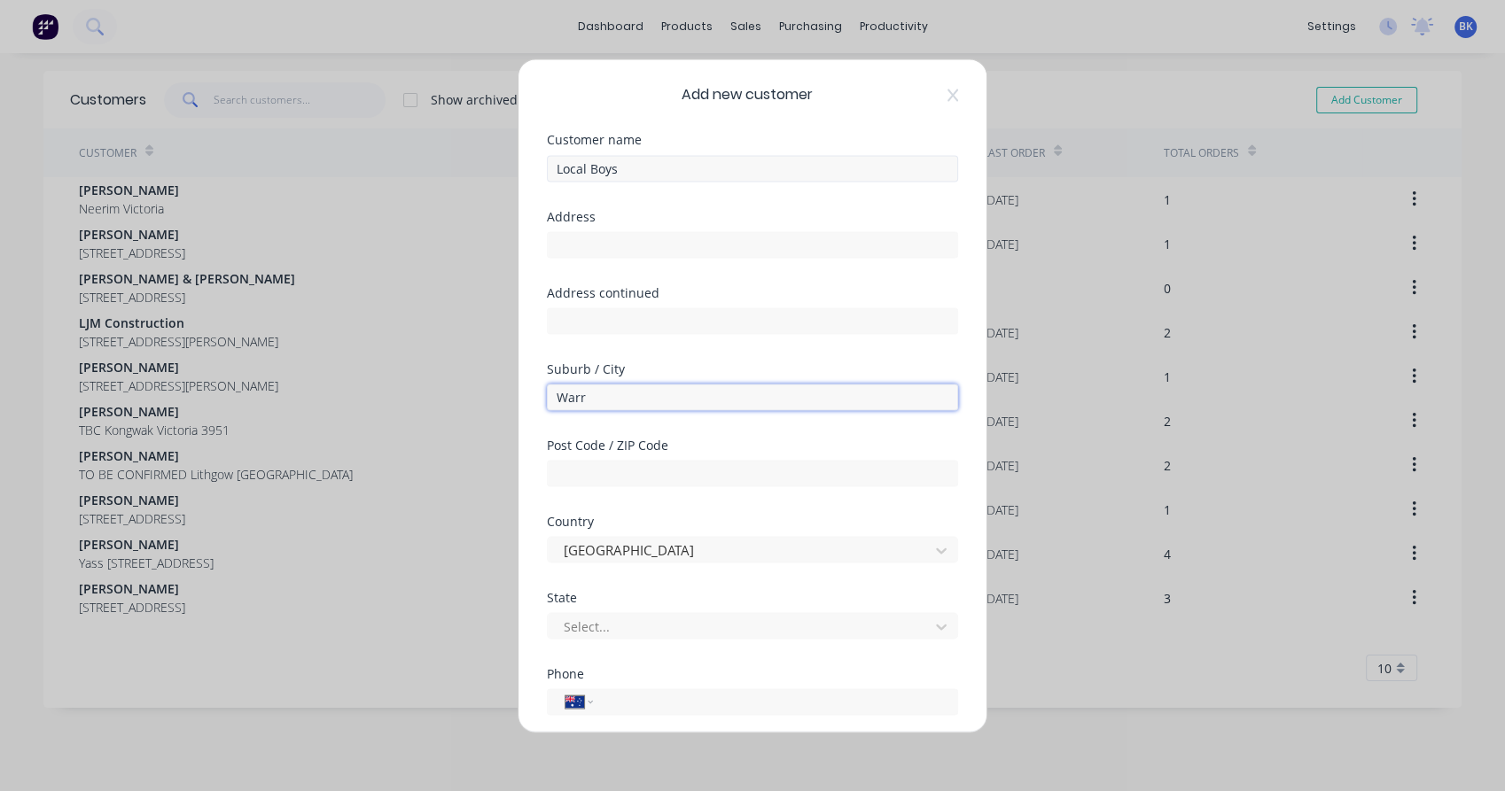
type input "Warragul"
click at [592, 621] on div at bounding box center [741, 626] width 358 height 22
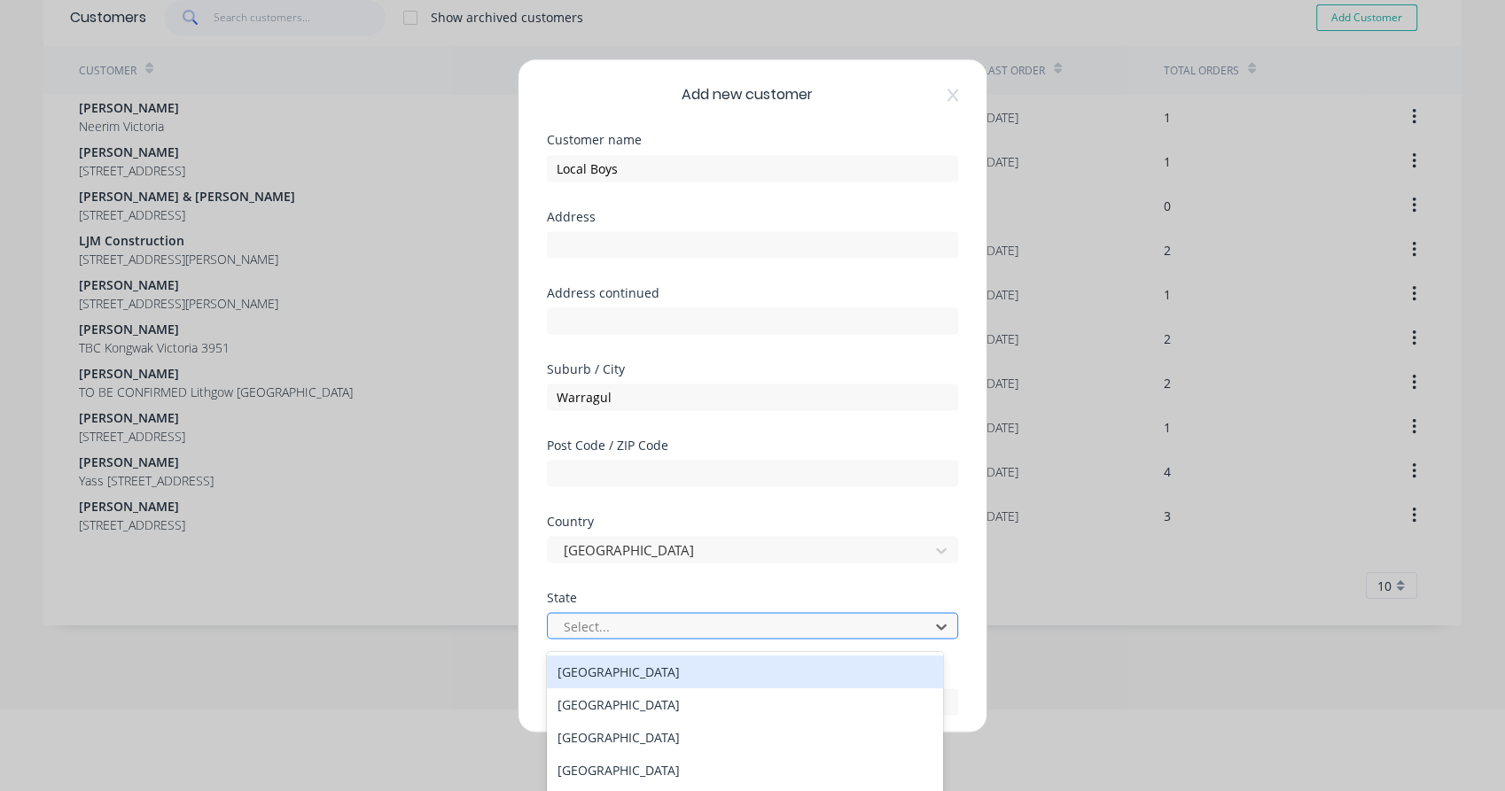
type input "v"
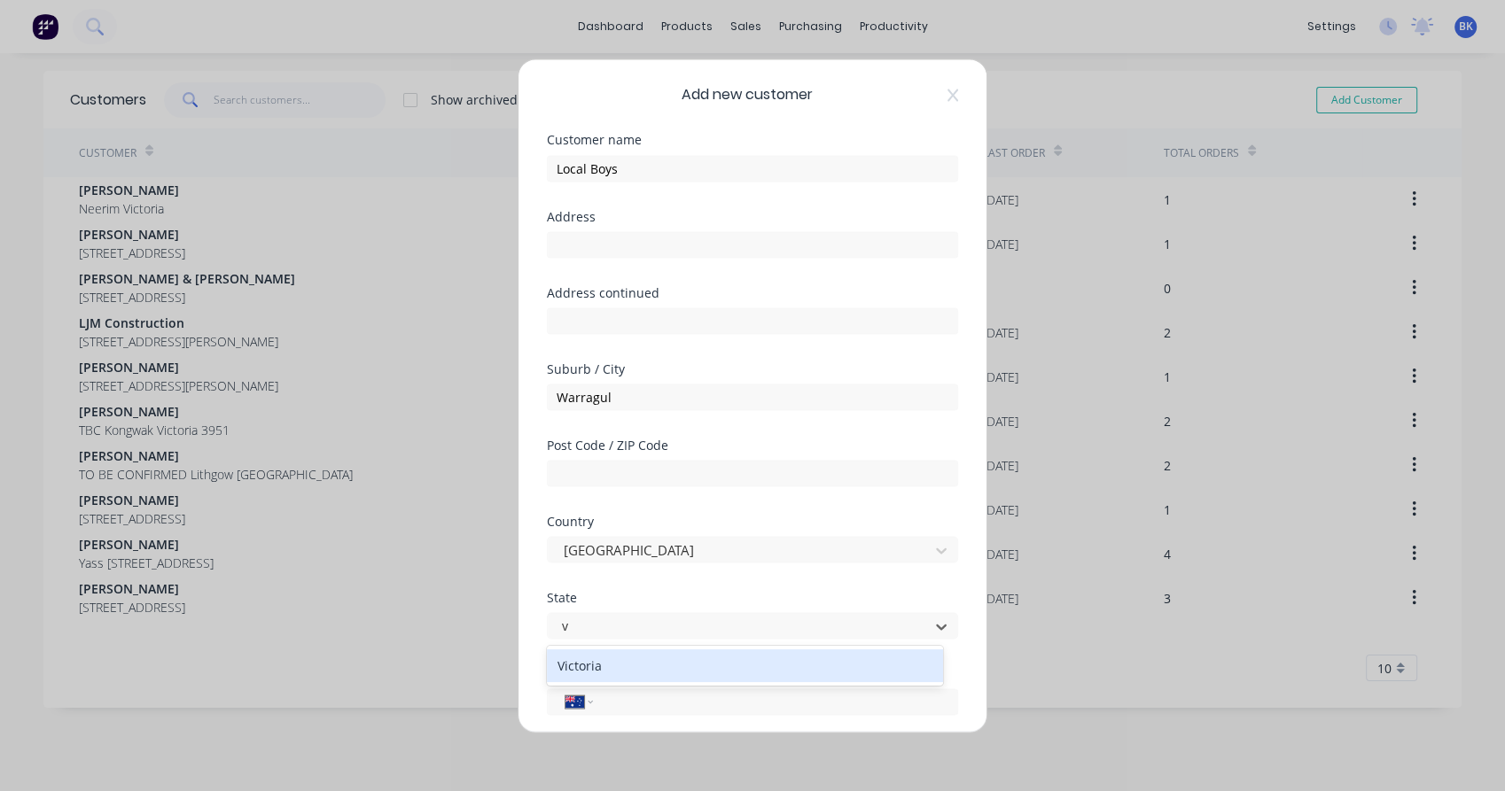
click at [581, 662] on div "Victoria" at bounding box center [745, 666] width 396 height 33
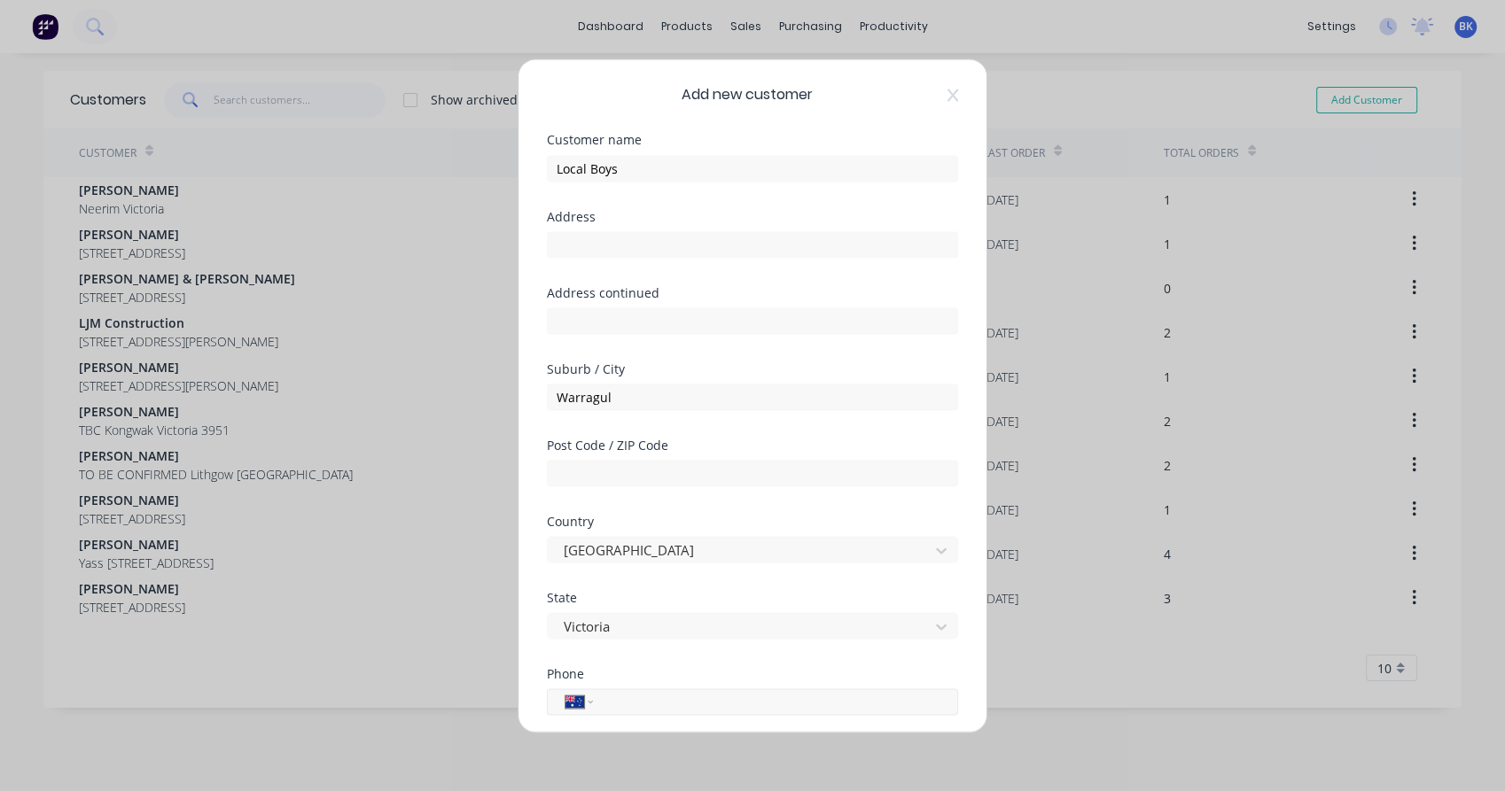
click at [633, 700] on input "tel" at bounding box center [772, 701] width 334 height 20
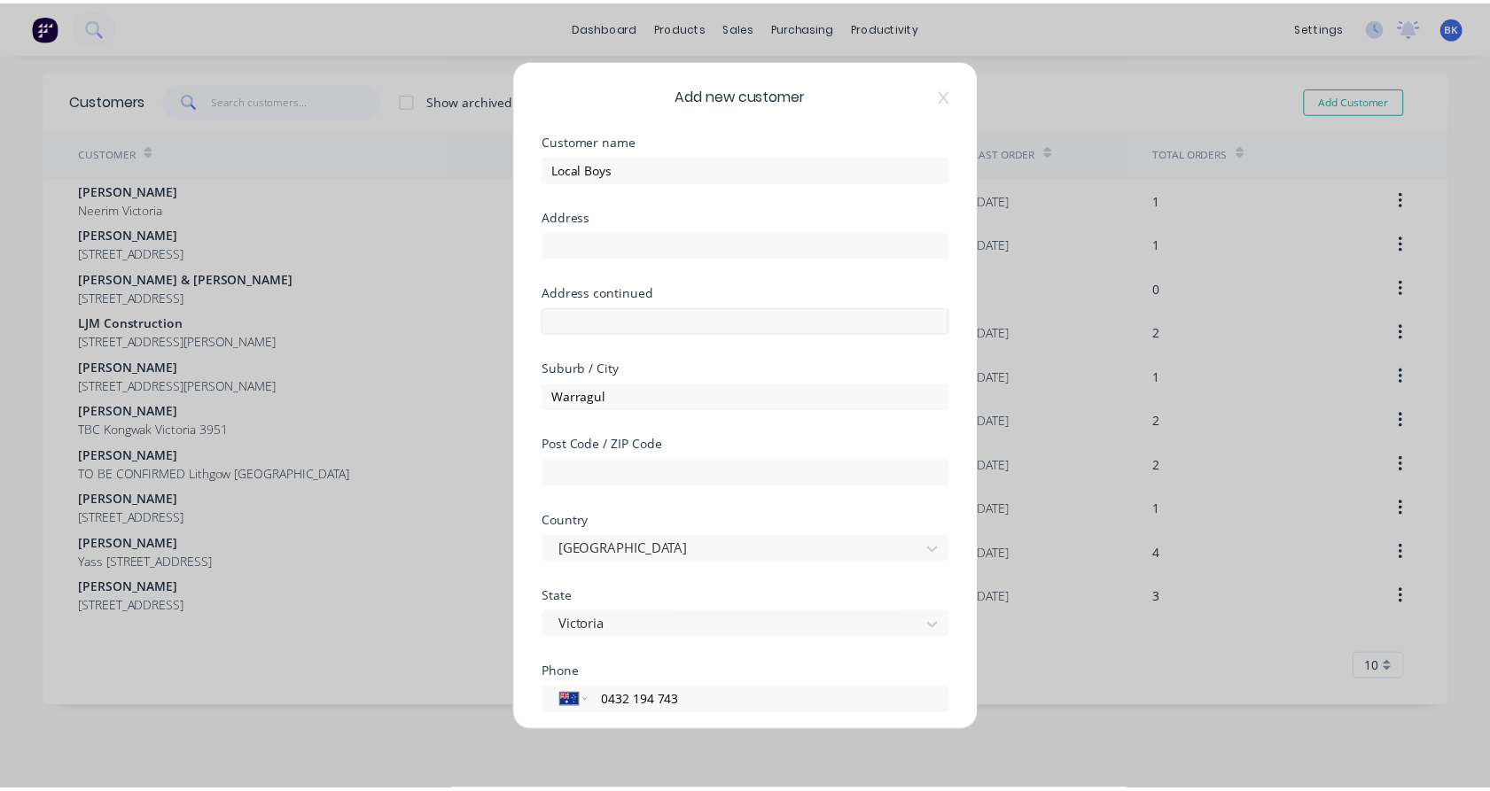
scroll to position [191, 0]
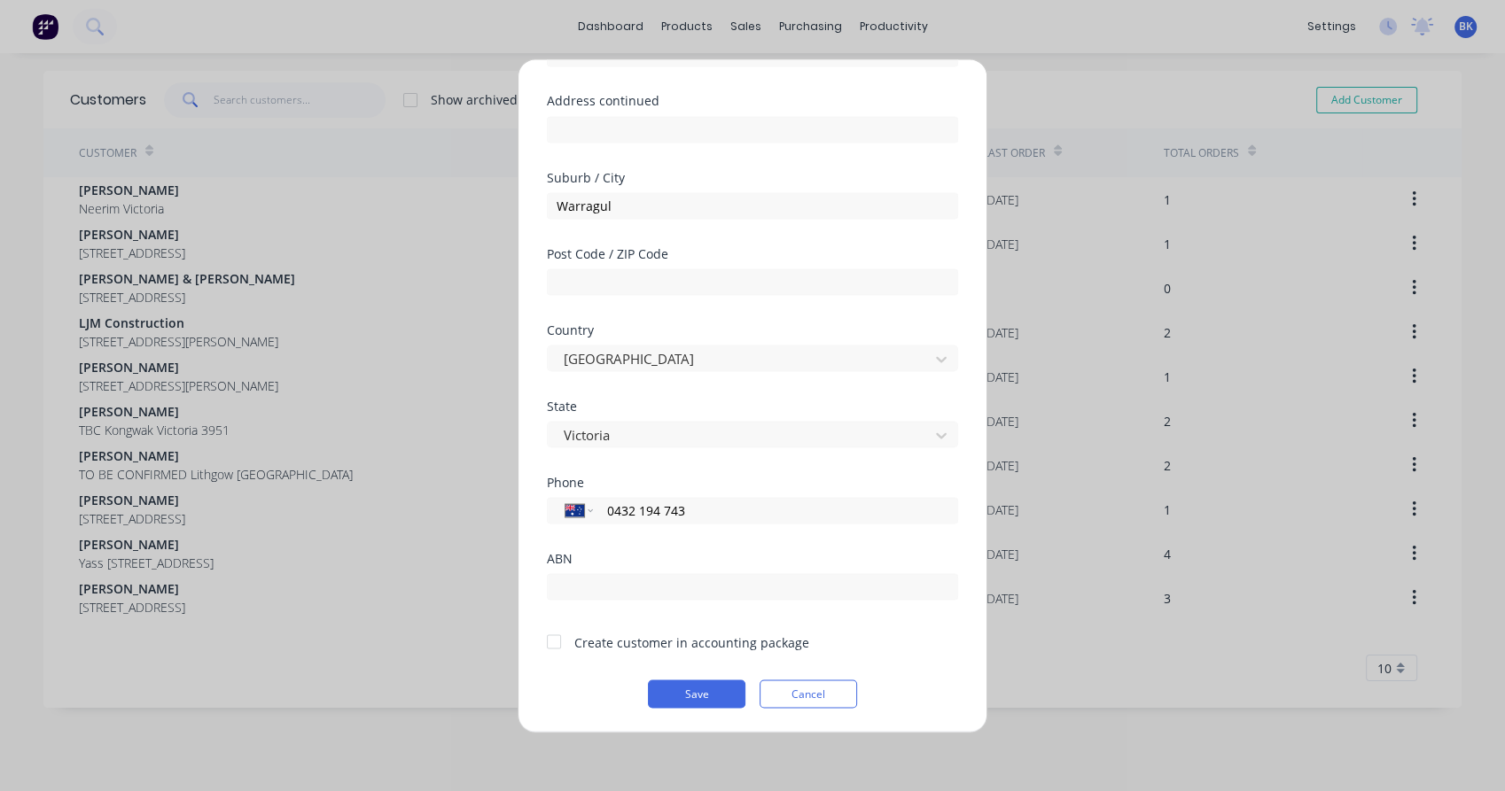
type input "0432 194 743"
click at [560, 644] on div at bounding box center [553, 641] width 35 height 35
click at [694, 697] on button "Save" at bounding box center [696, 694] width 97 height 28
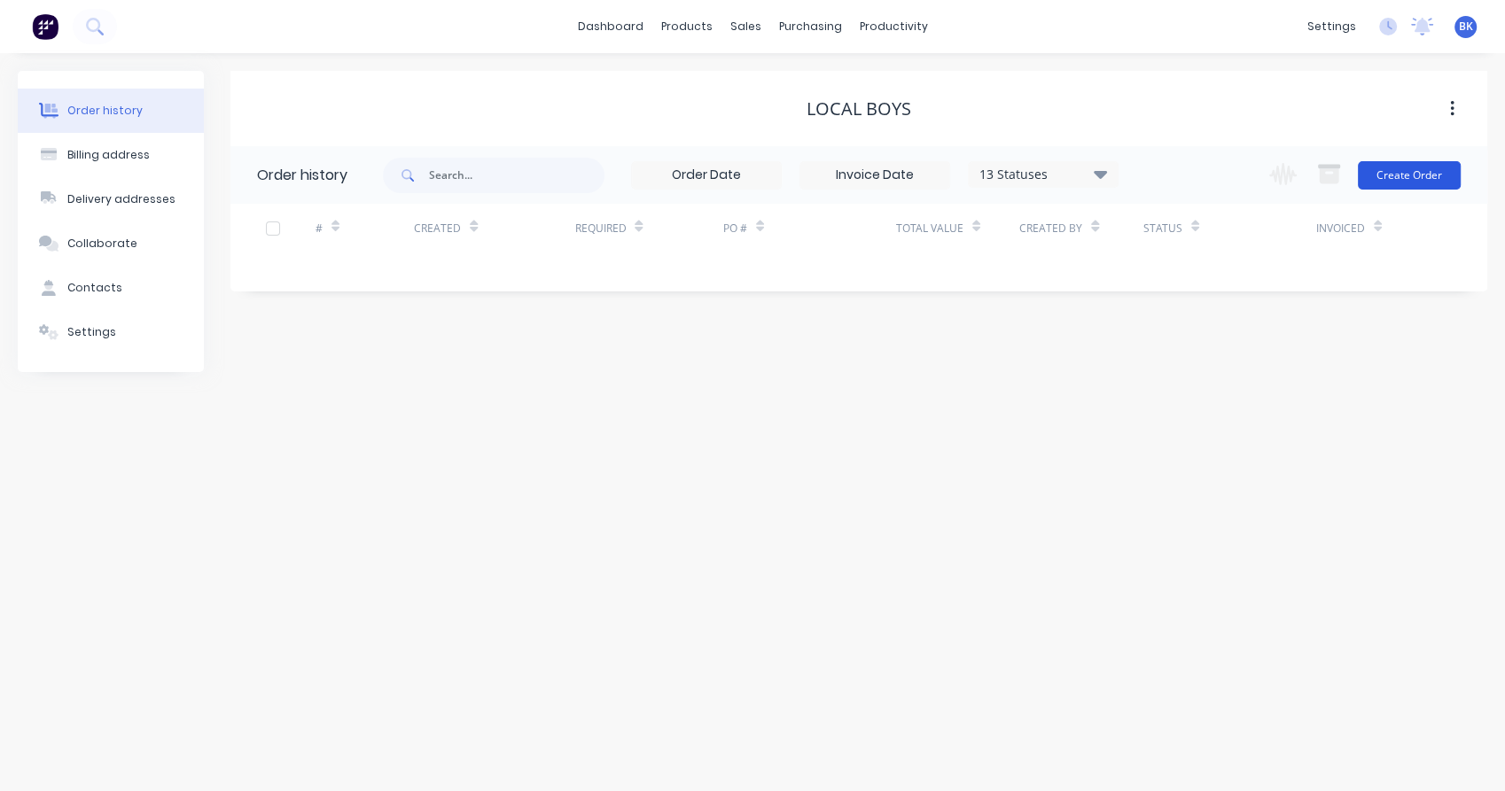
click at [1413, 181] on button "Create Order" at bounding box center [1409, 175] width 103 height 28
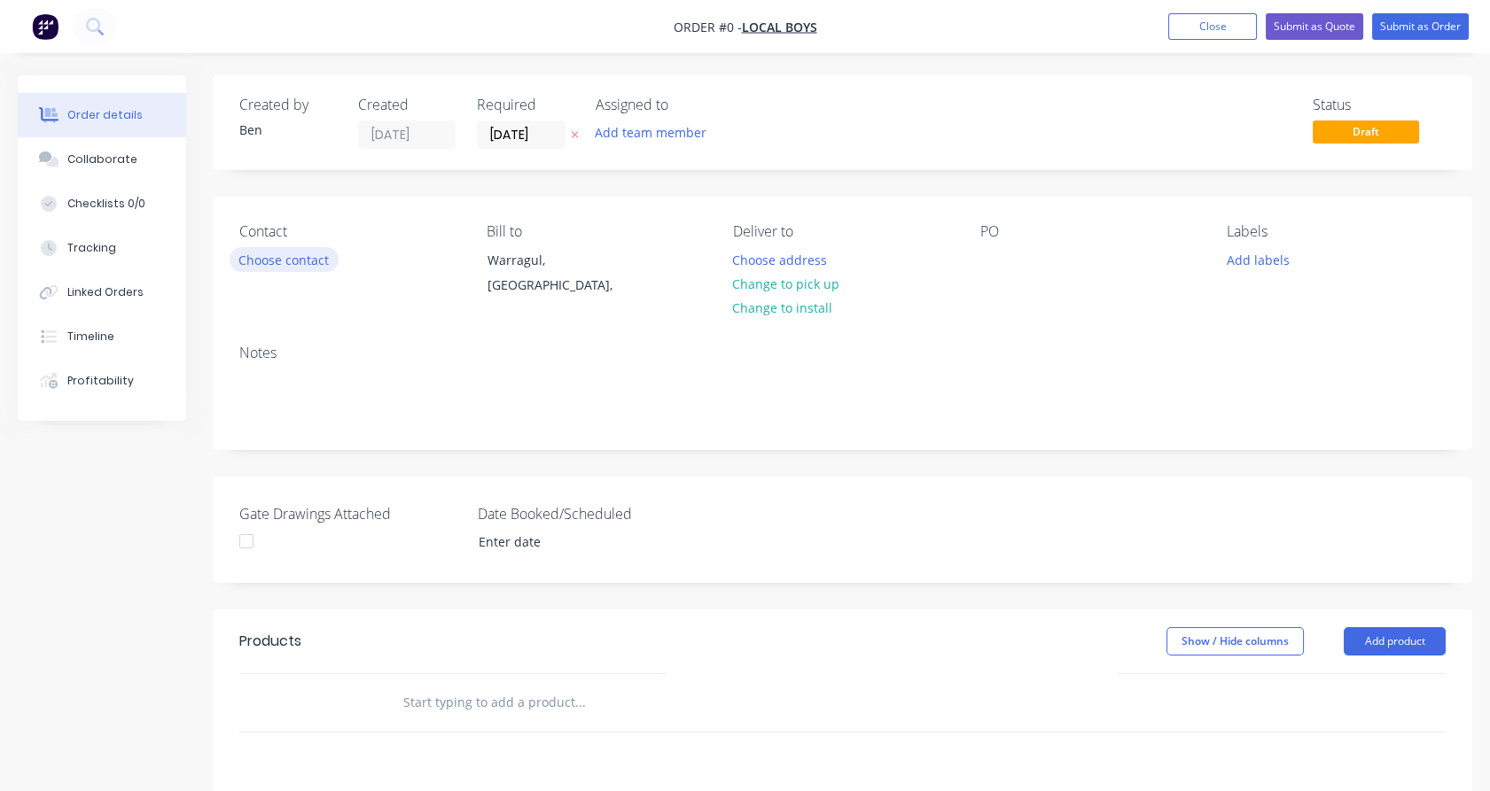
click at [314, 266] on button "Choose contact" at bounding box center [284, 259] width 109 height 24
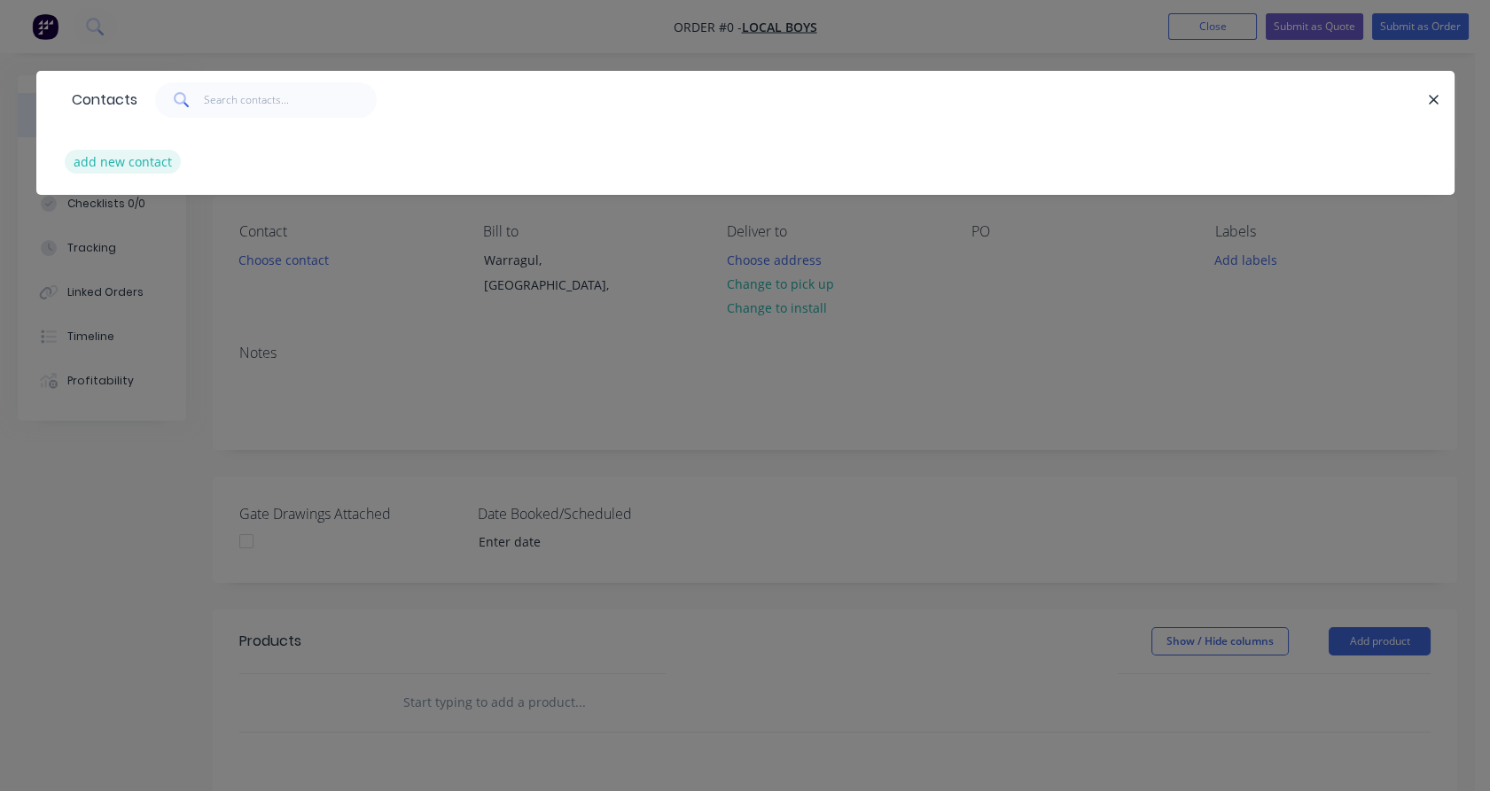
click at [142, 168] on button "add new contact" at bounding box center [123, 162] width 117 height 24
select select "AU"
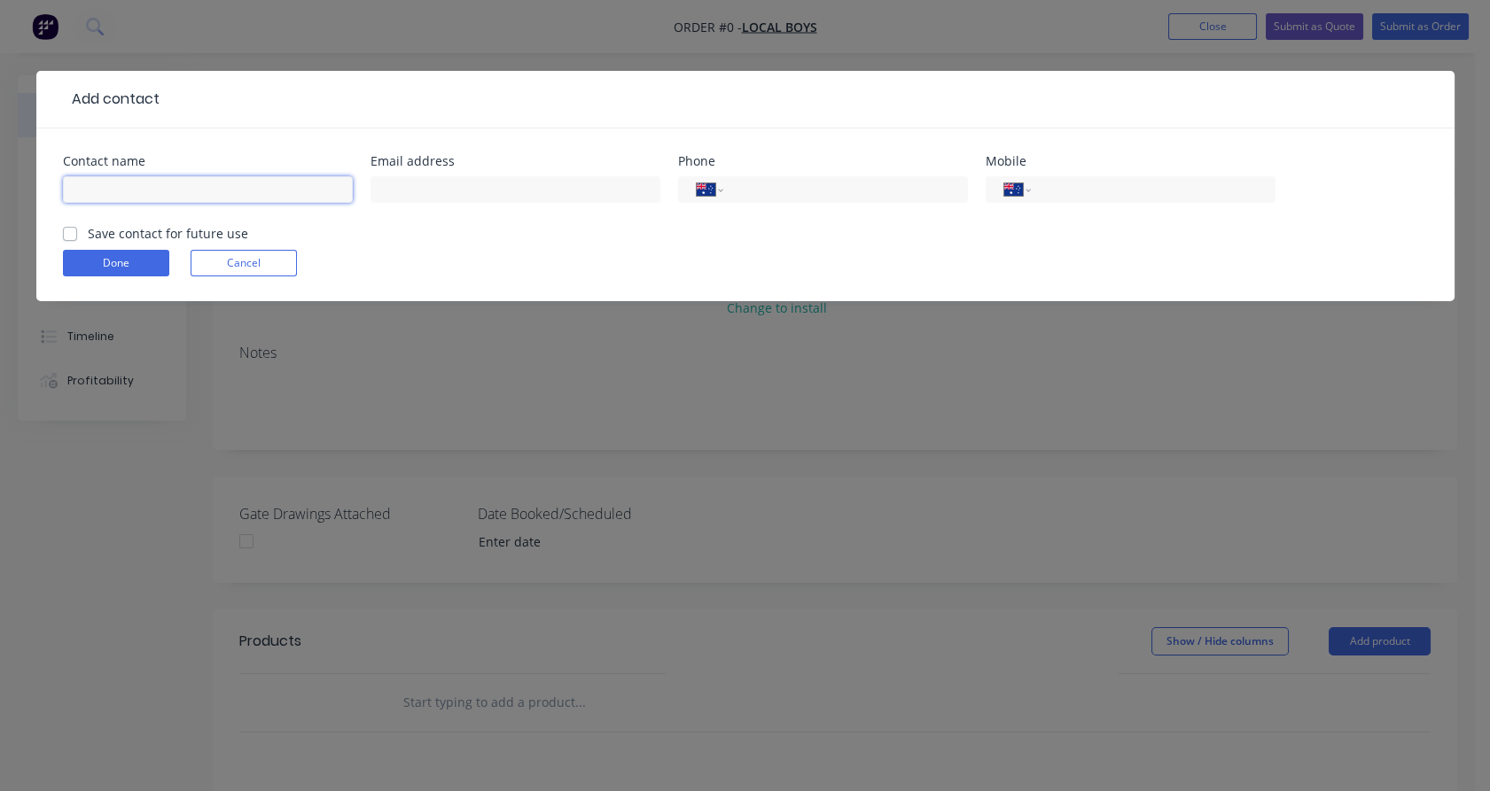
click at [169, 193] on input "text" at bounding box center [208, 189] width 290 height 27
type input "Matt"
click at [780, 183] on input "tel" at bounding box center [842, 190] width 213 height 20
type input "0432 194 743"
click at [526, 191] on input "text" at bounding box center [515, 189] width 290 height 27
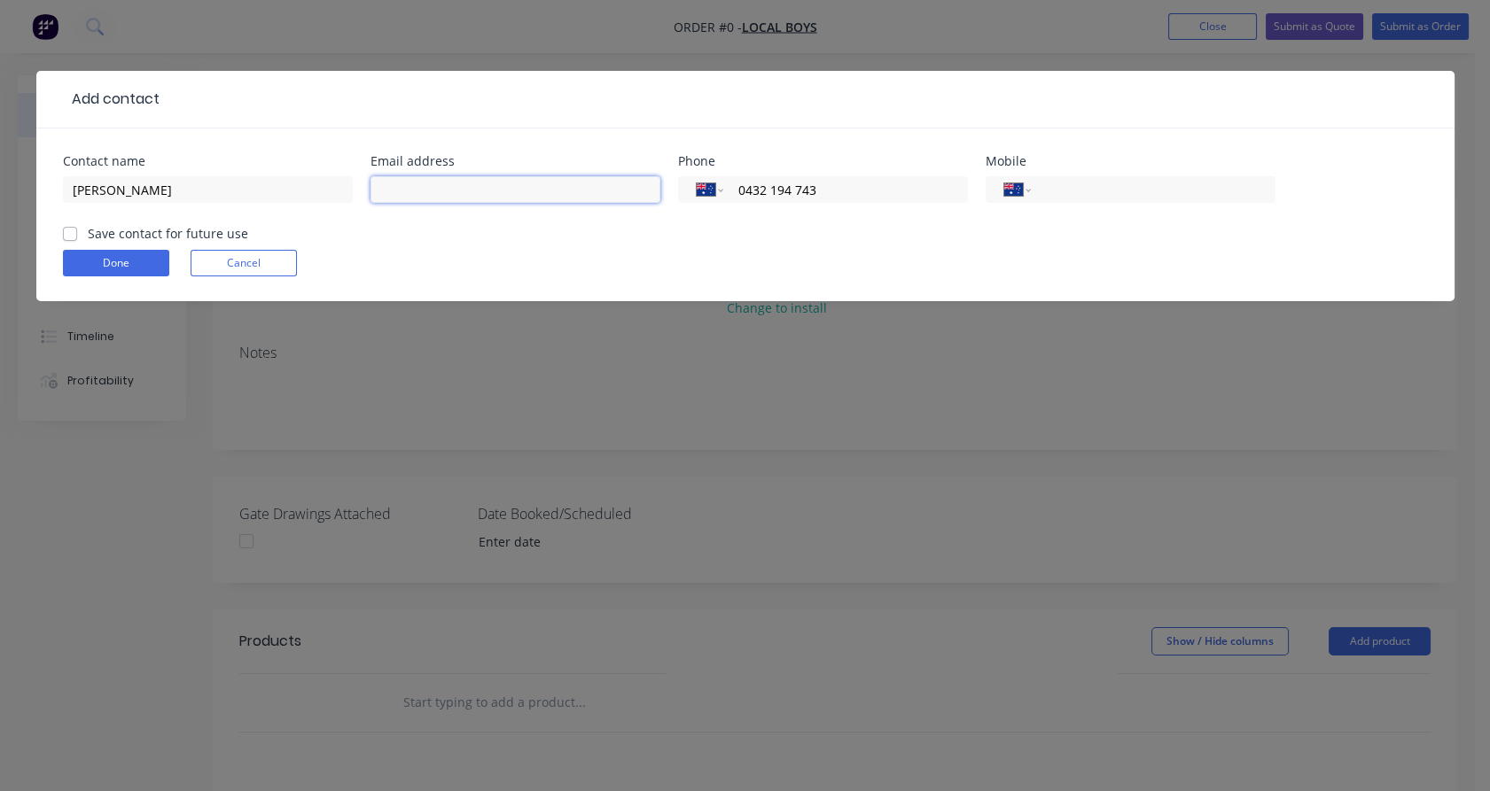
paste input "admin@localboys.net.au"
type input "admin@localboys.net.au"
click at [88, 237] on label "Save contact for future use" at bounding box center [168, 233] width 160 height 19
click at [74, 237] on input "Save contact for future use" at bounding box center [70, 232] width 14 height 17
checkbox input "true"
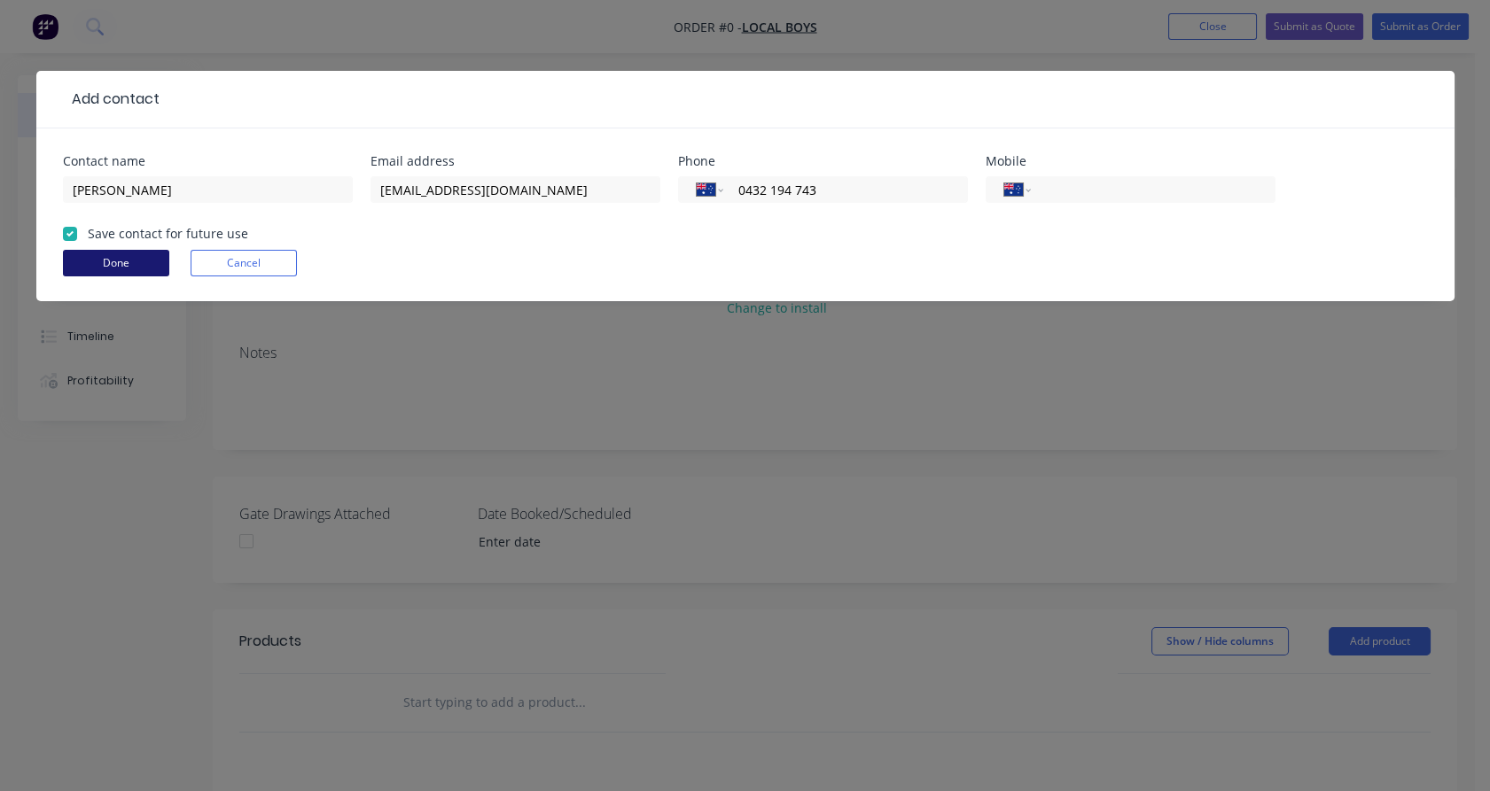
click at [99, 269] on button "Done" at bounding box center [116, 263] width 106 height 27
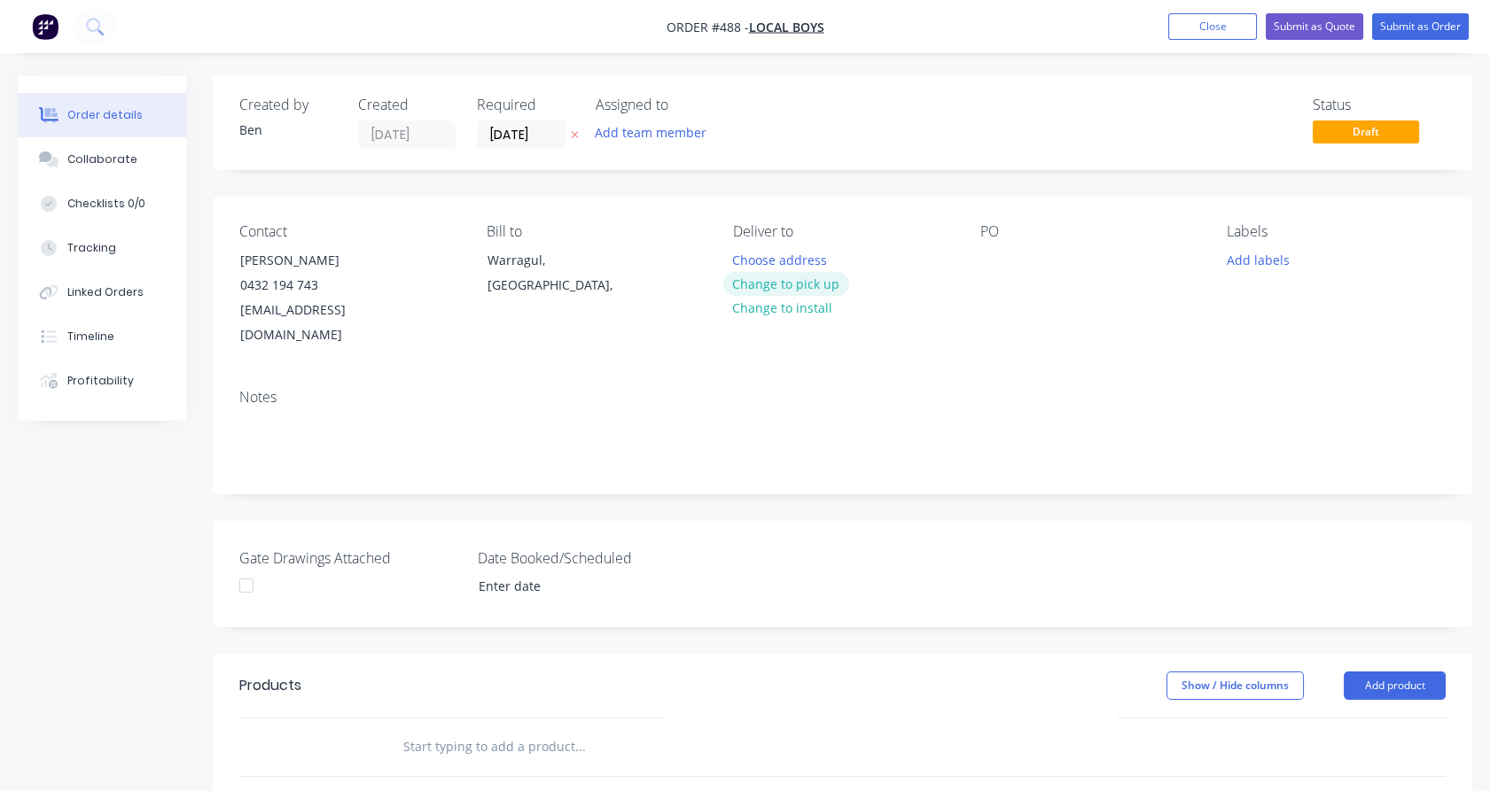
click at [794, 286] on button "Change to pick up" at bounding box center [786, 284] width 126 height 24
click at [752, 255] on div at bounding box center [747, 260] width 28 height 26
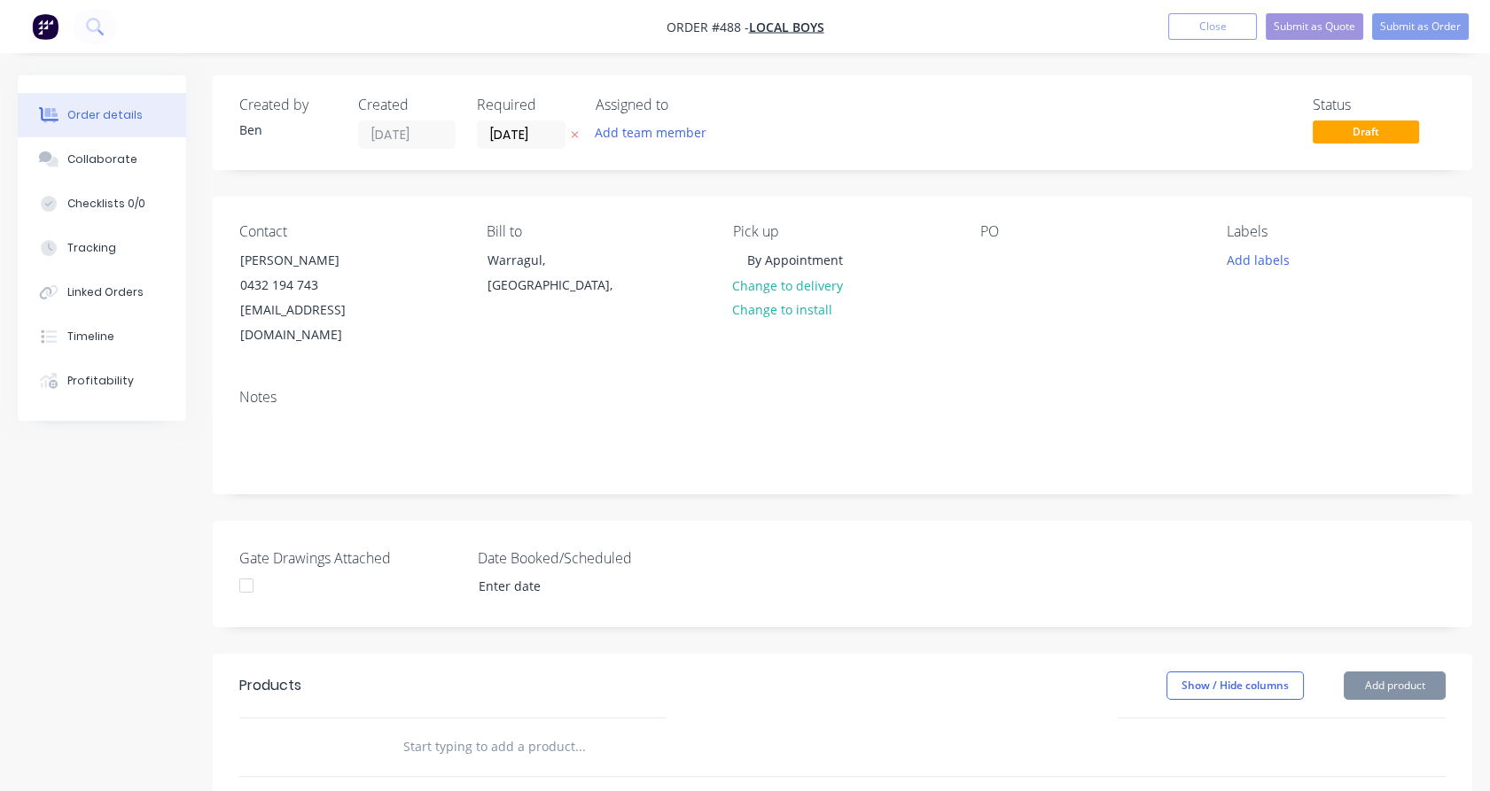
click at [705, 454] on div "Notes" at bounding box center [842, 434] width 1259 height 119
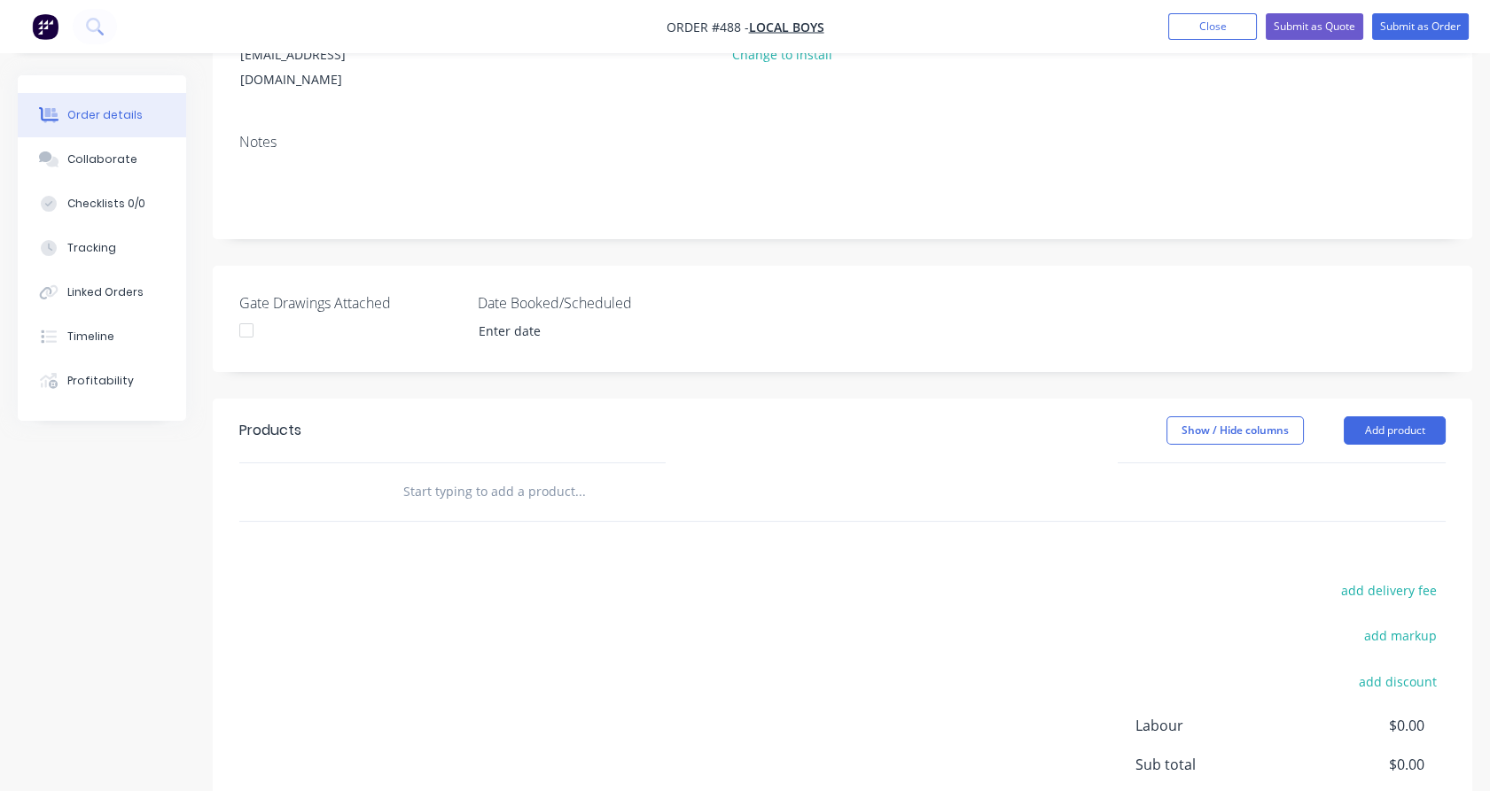
scroll to position [255, 0]
click at [1398, 417] on button "Add product" at bounding box center [1395, 431] width 102 height 28
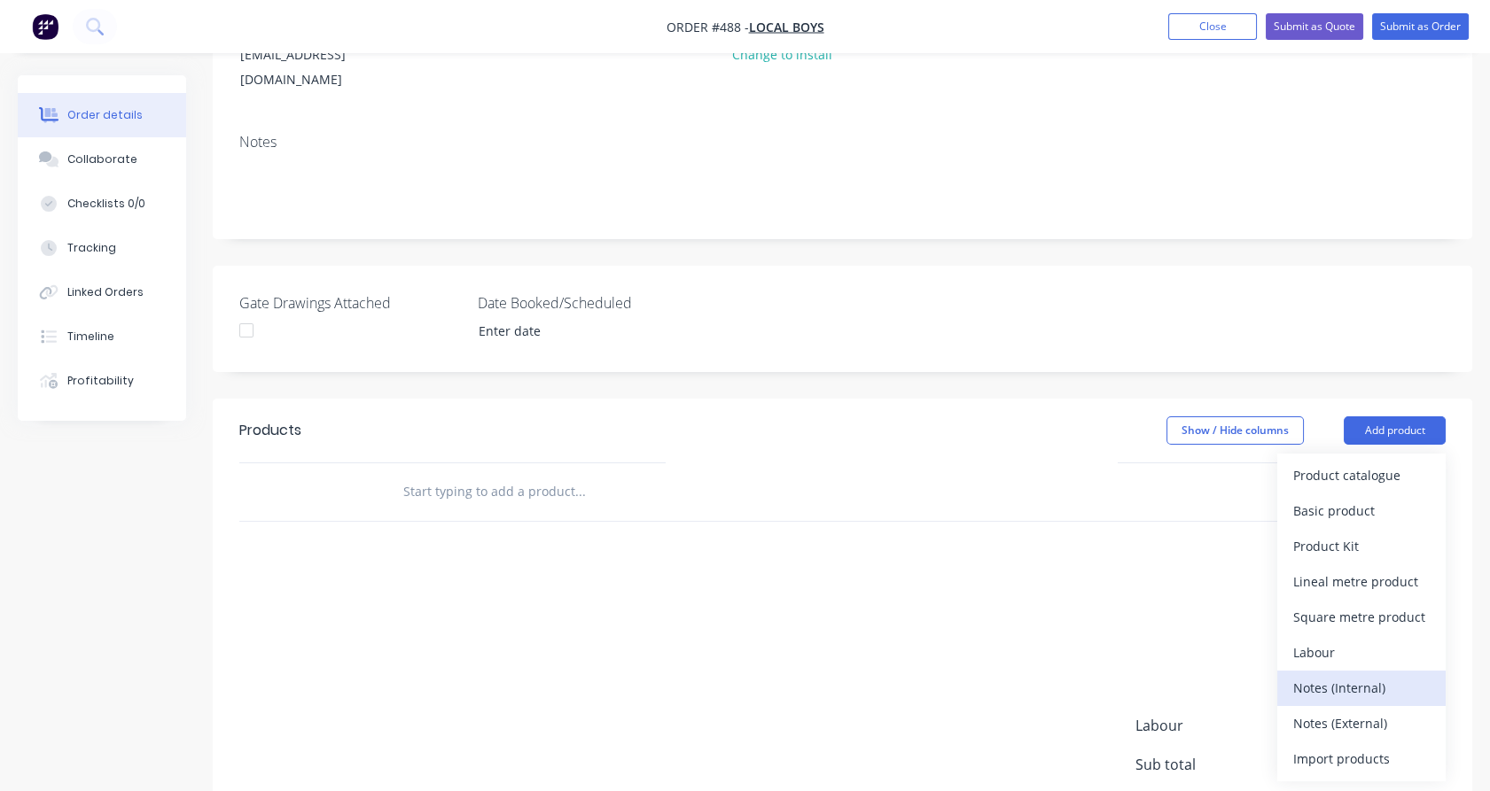
click at [1348, 675] on div "Notes (Internal)" at bounding box center [1361, 688] width 136 height 26
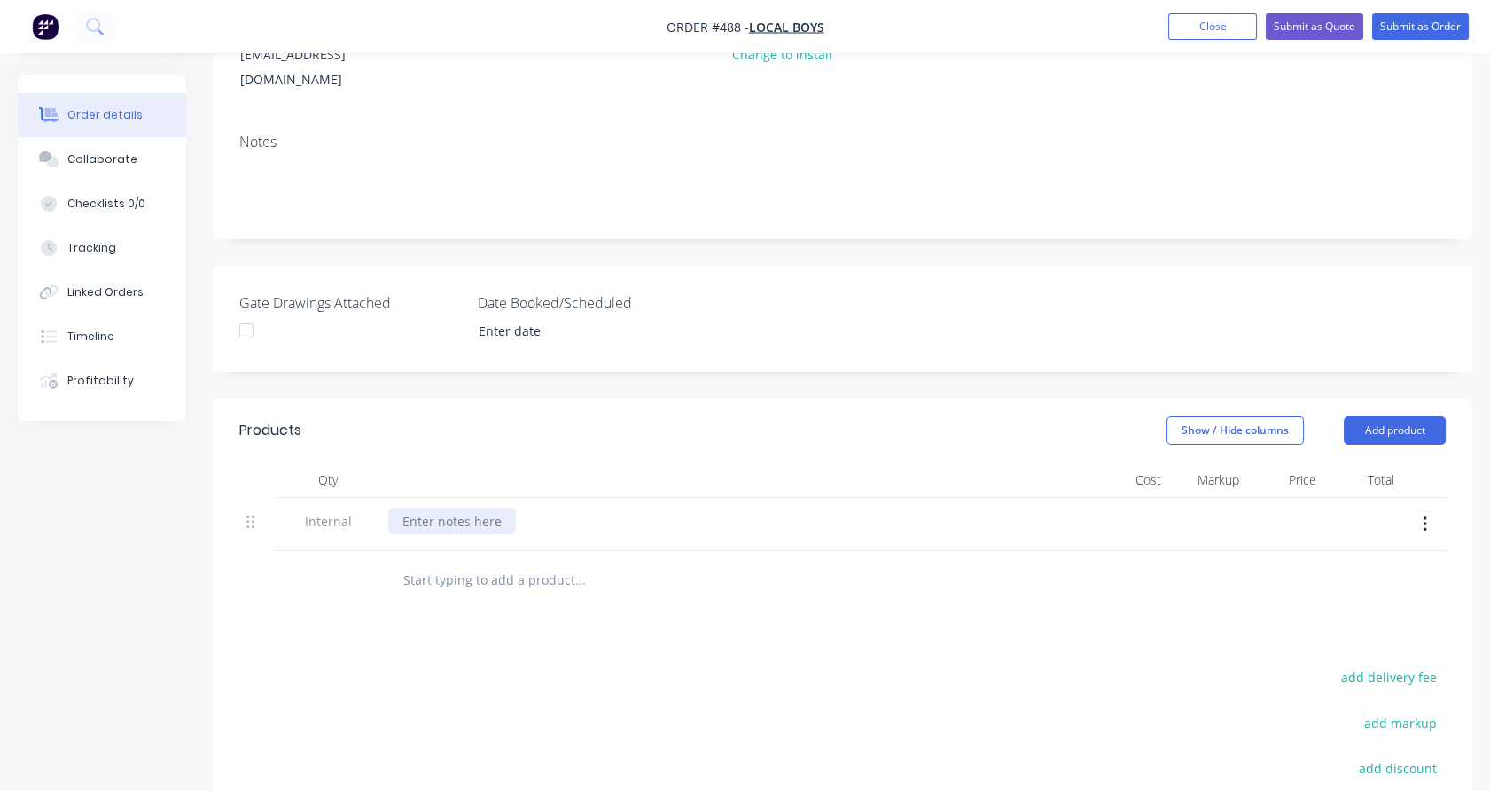
click at [503, 509] on div at bounding box center [452, 522] width 128 height 26
paste div
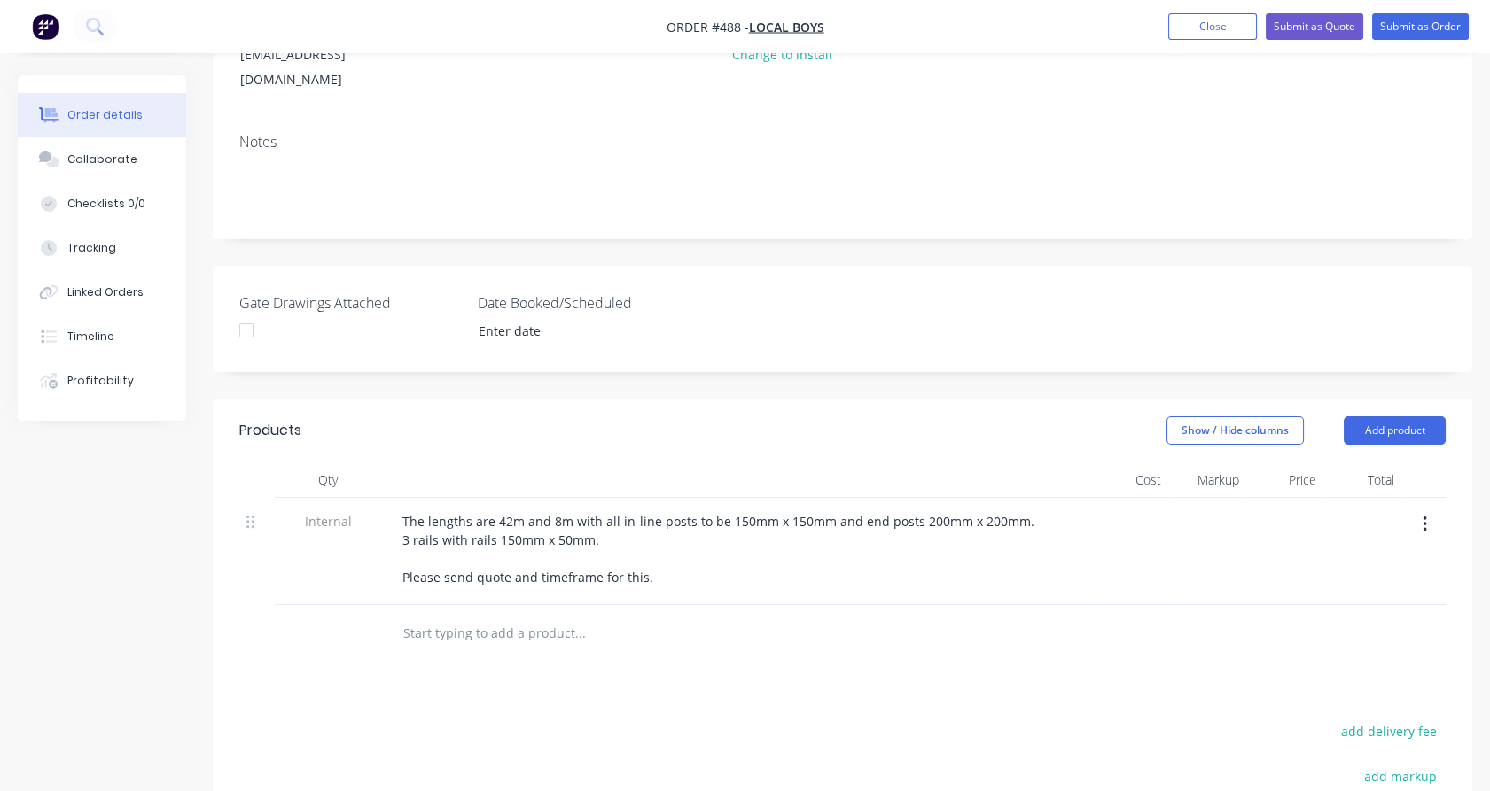
click at [312, 674] on div "Products Show / Hide columns Add product Qty Cost Markup Price Total Internal T…" at bounding box center [842, 744] width 1259 height 690
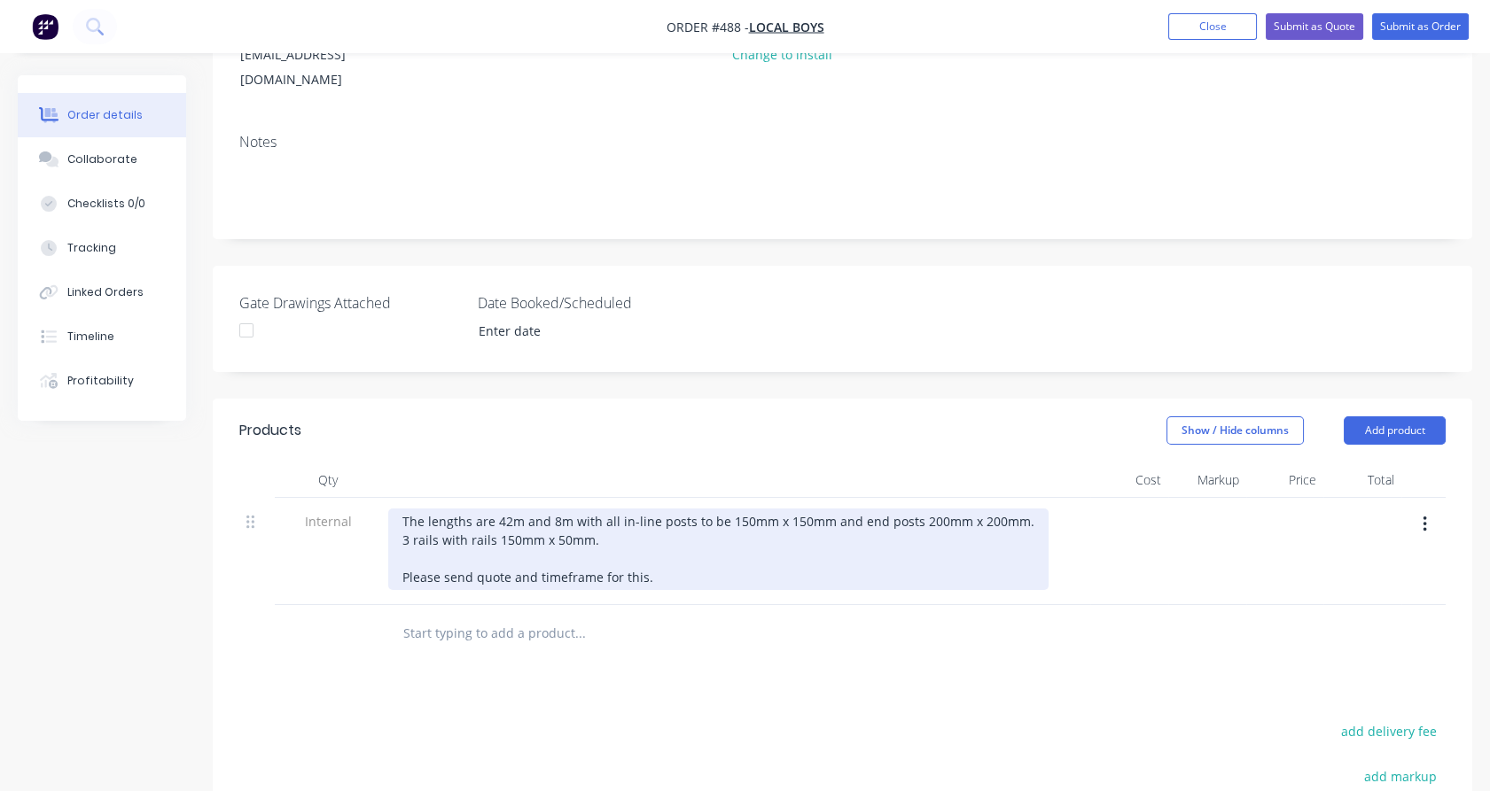
click at [567, 509] on div "The lengths are 42m and 8m with all in-line posts to be 150mm x 150mm and end p…" at bounding box center [718, 550] width 660 height 82
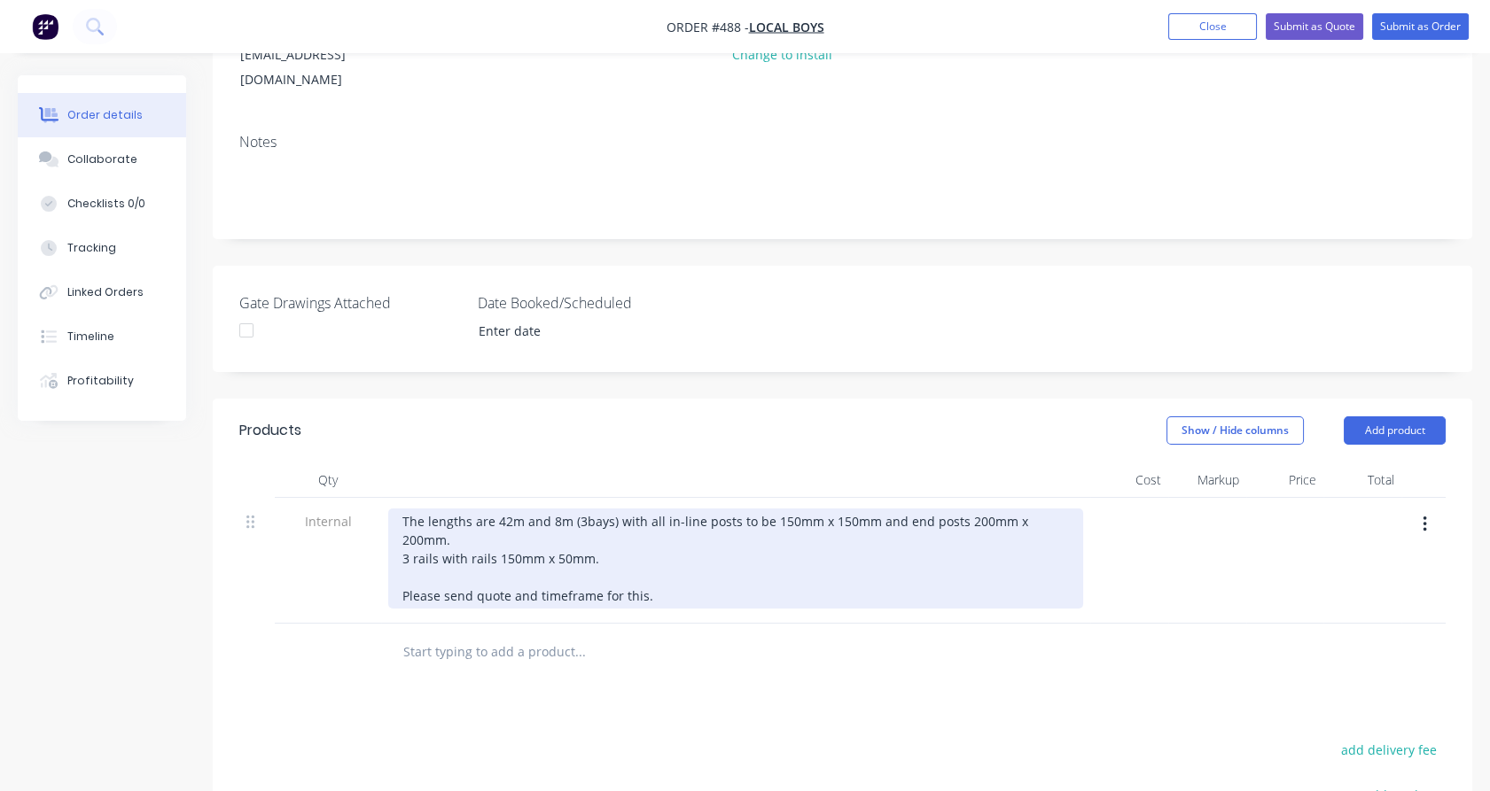
click at [585, 509] on div "The lengths are 42m and 8m (3bays) with all in-line posts to be 150mm x 150mm a…" at bounding box center [735, 559] width 695 height 100
click at [518, 509] on div "The lengths are 42m and 8m (3 bays) with all in-line posts to be 150mm x 150mm …" at bounding box center [735, 559] width 695 height 100
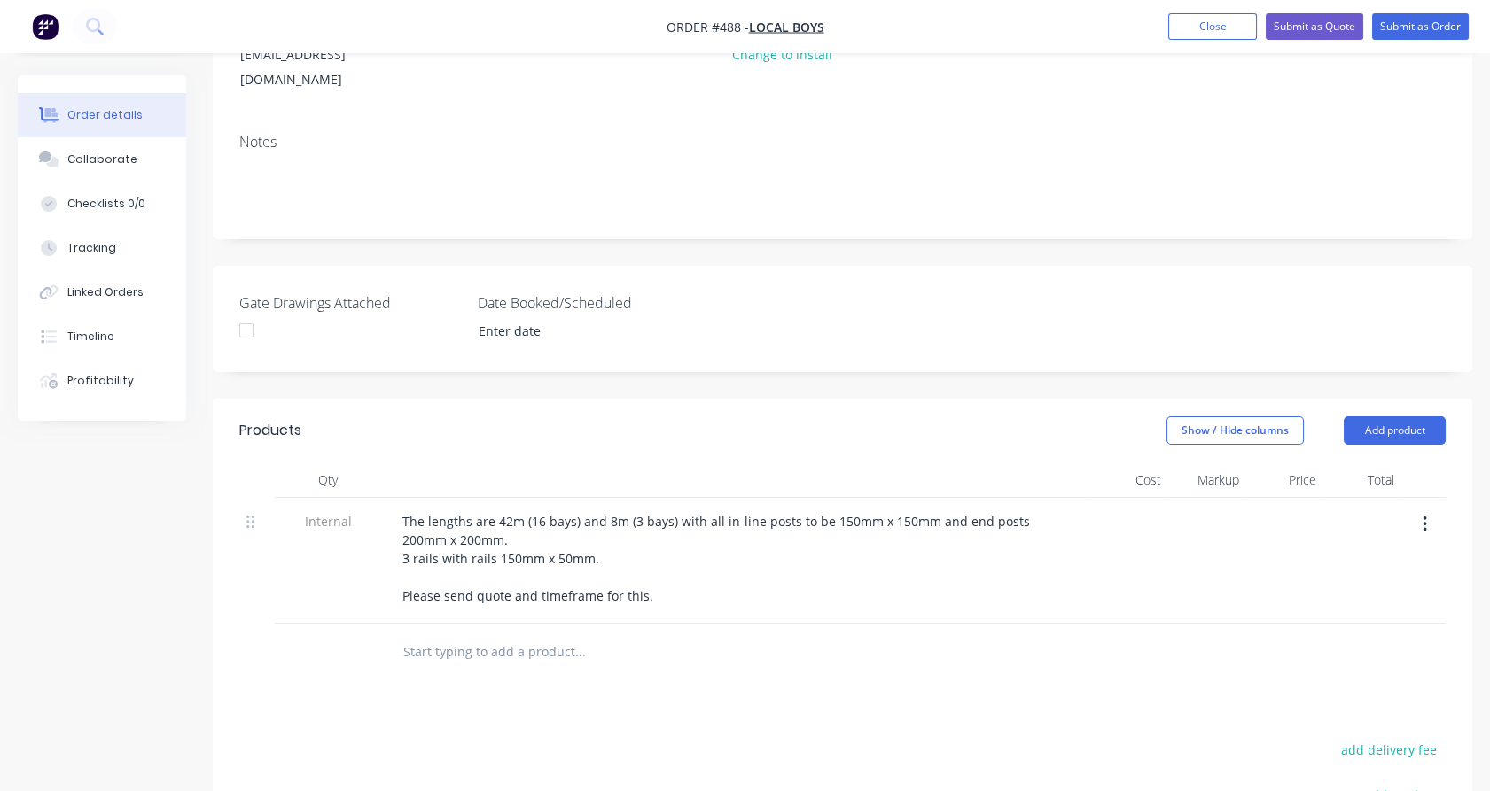
click at [475, 635] on input "text" at bounding box center [579, 652] width 355 height 35
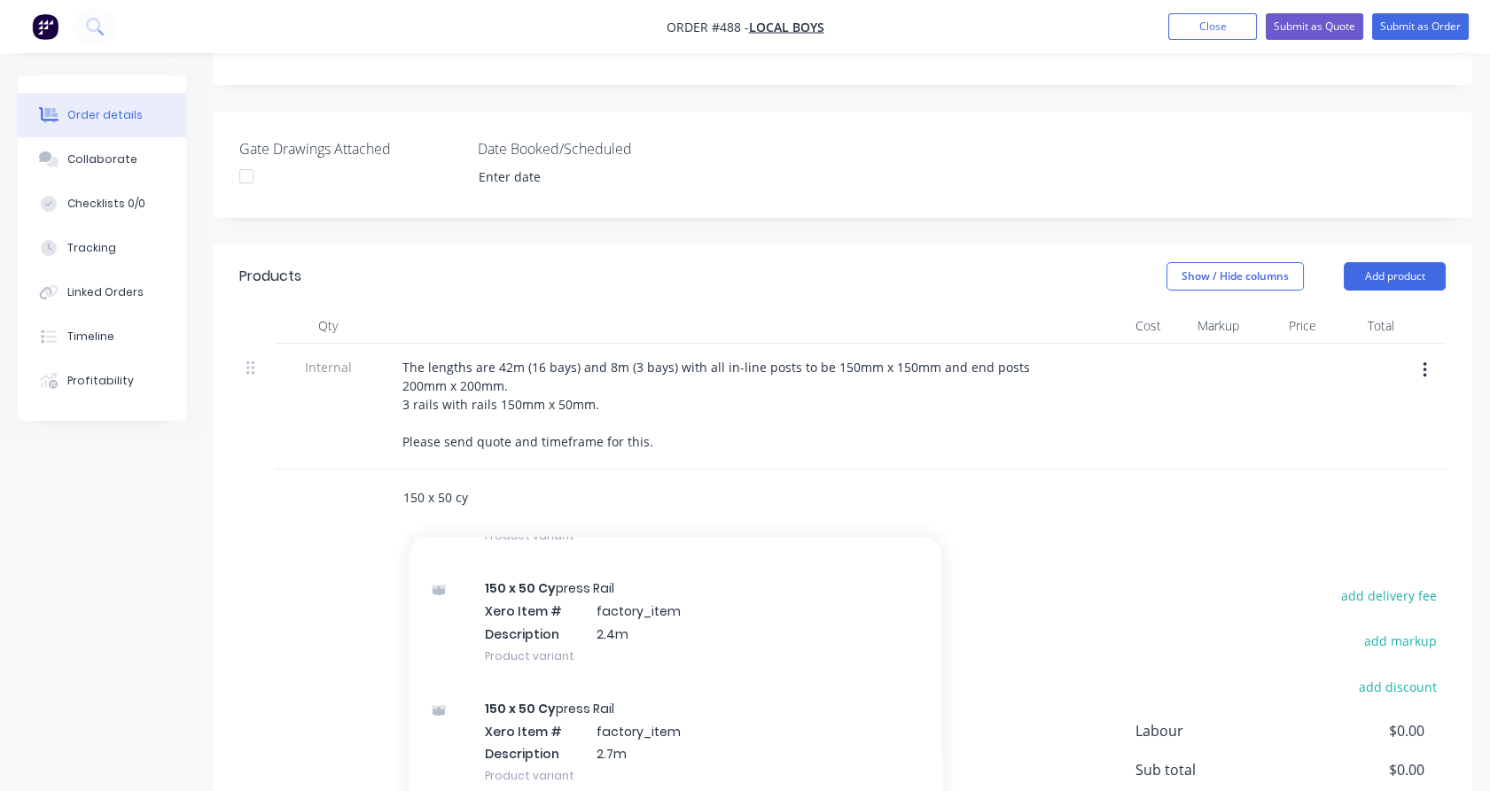
scroll to position [706, 0]
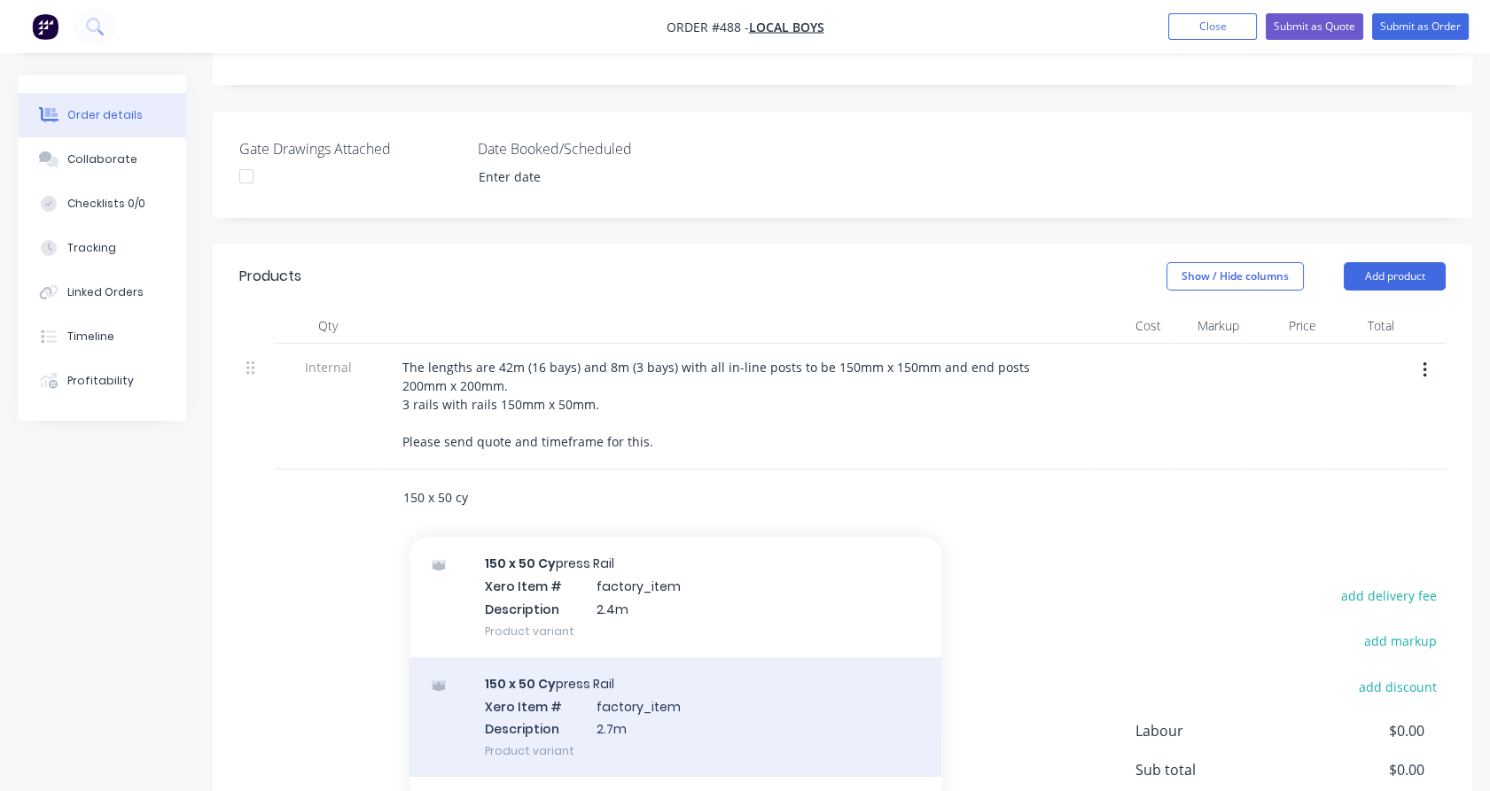
type input "150 x 50 cy"
click at [620, 694] on div "150 x 50 Cy press Rail Xero Item # factory_item Description 2.7m Product variant" at bounding box center [675, 718] width 532 height 120
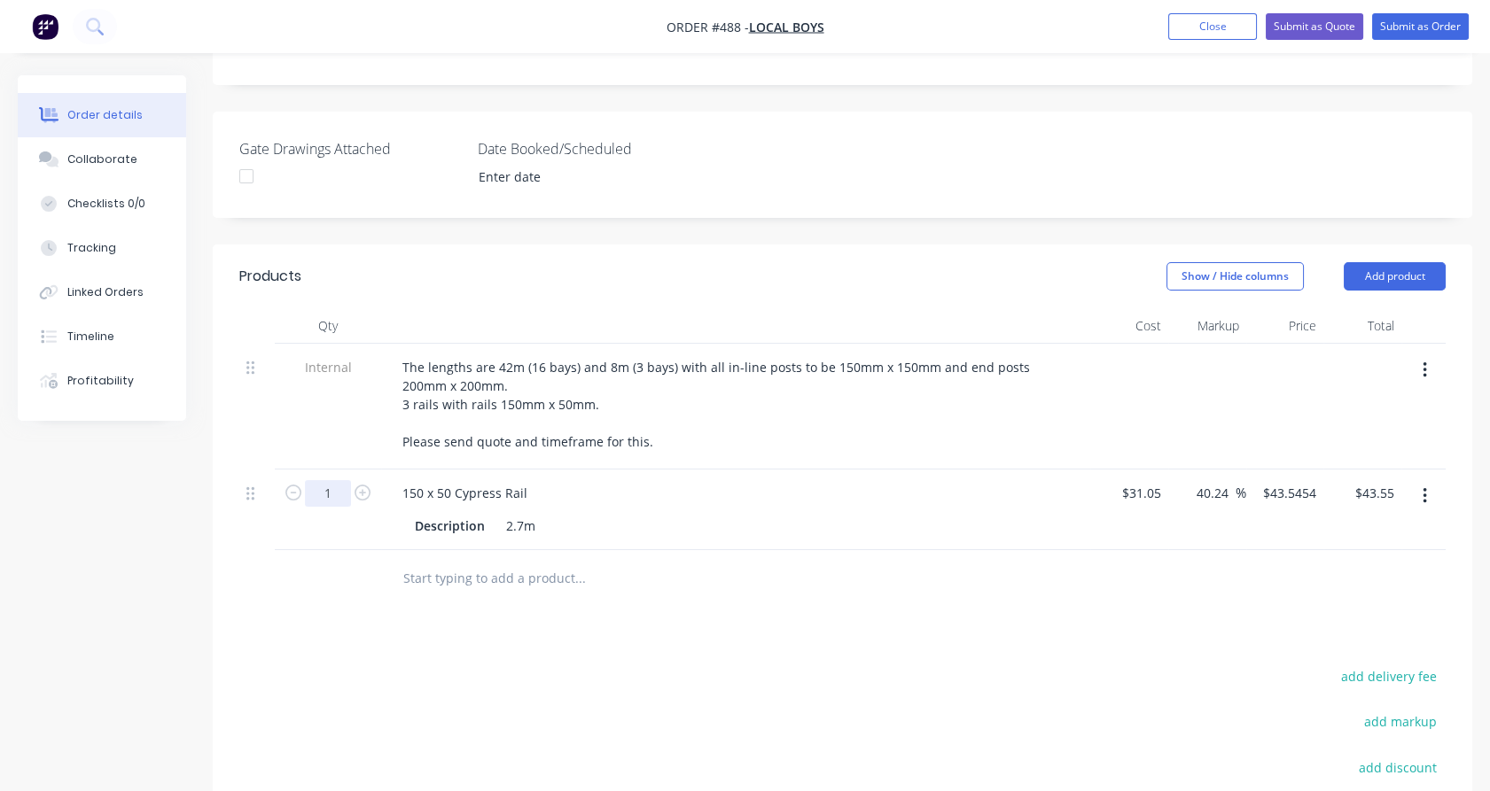
click at [336, 480] on input "1" at bounding box center [328, 493] width 46 height 27
type input "57"
type input "$2,482.09"
click at [330, 568] on div at bounding box center [328, 579] width 106 height 58
click at [414, 561] on input "text" at bounding box center [579, 578] width 355 height 35
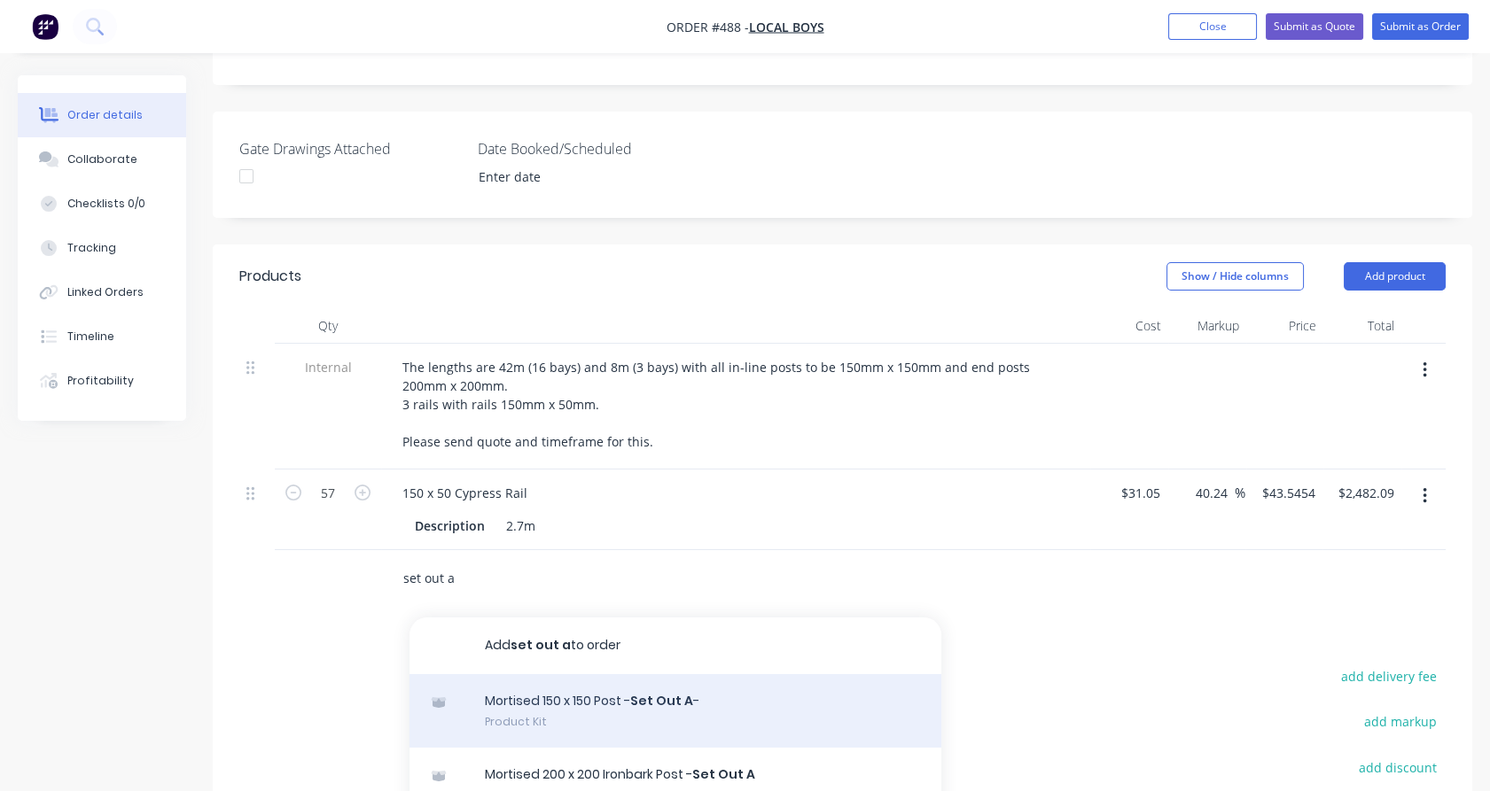
type input "set out a"
click at [613, 674] on div "Mortised 150 x 150 Post - Set Out A - Product Kit" at bounding box center [675, 711] width 532 height 74
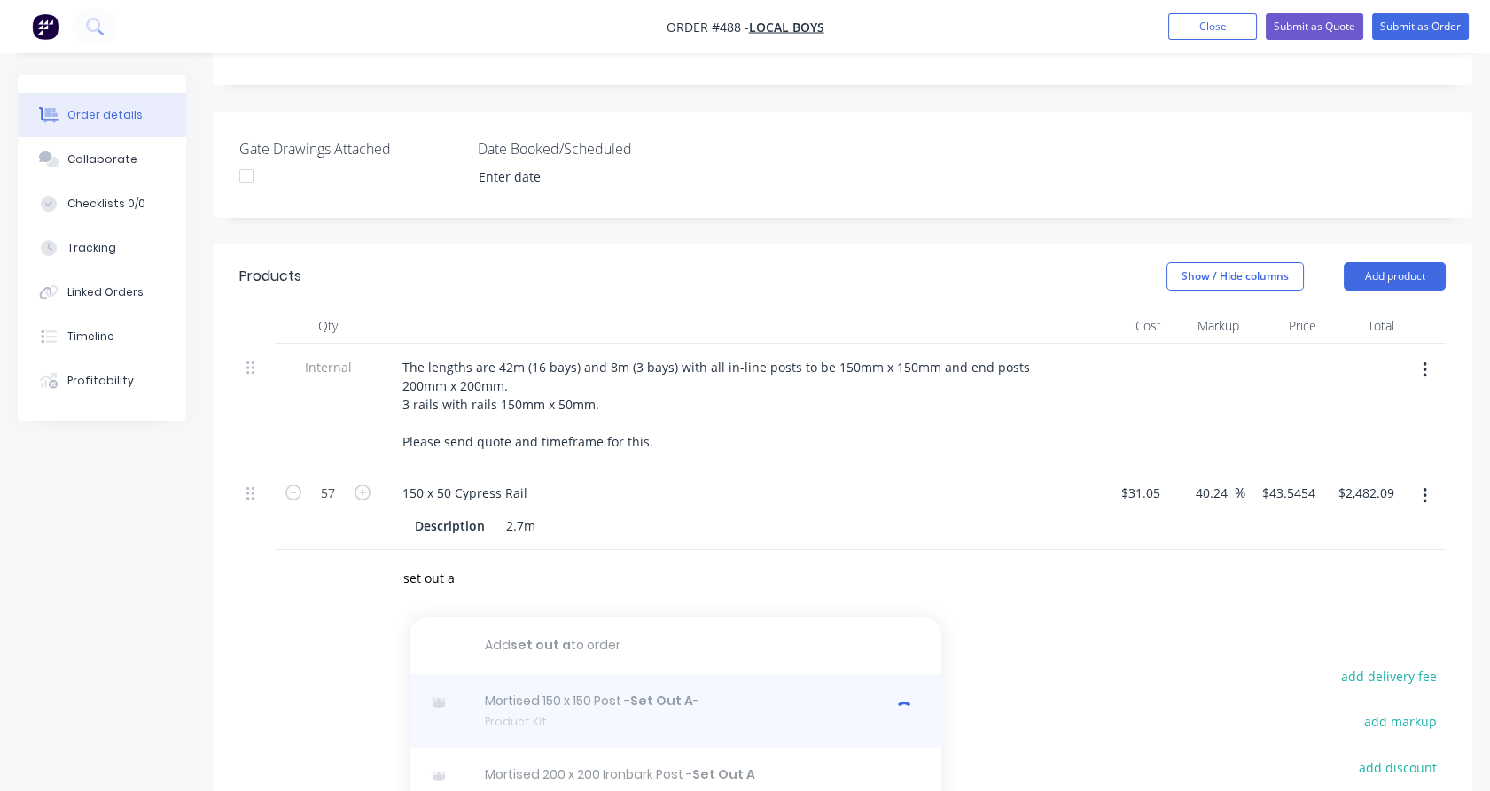
click at [613, 674] on div at bounding box center [675, 711] width 532 height 74
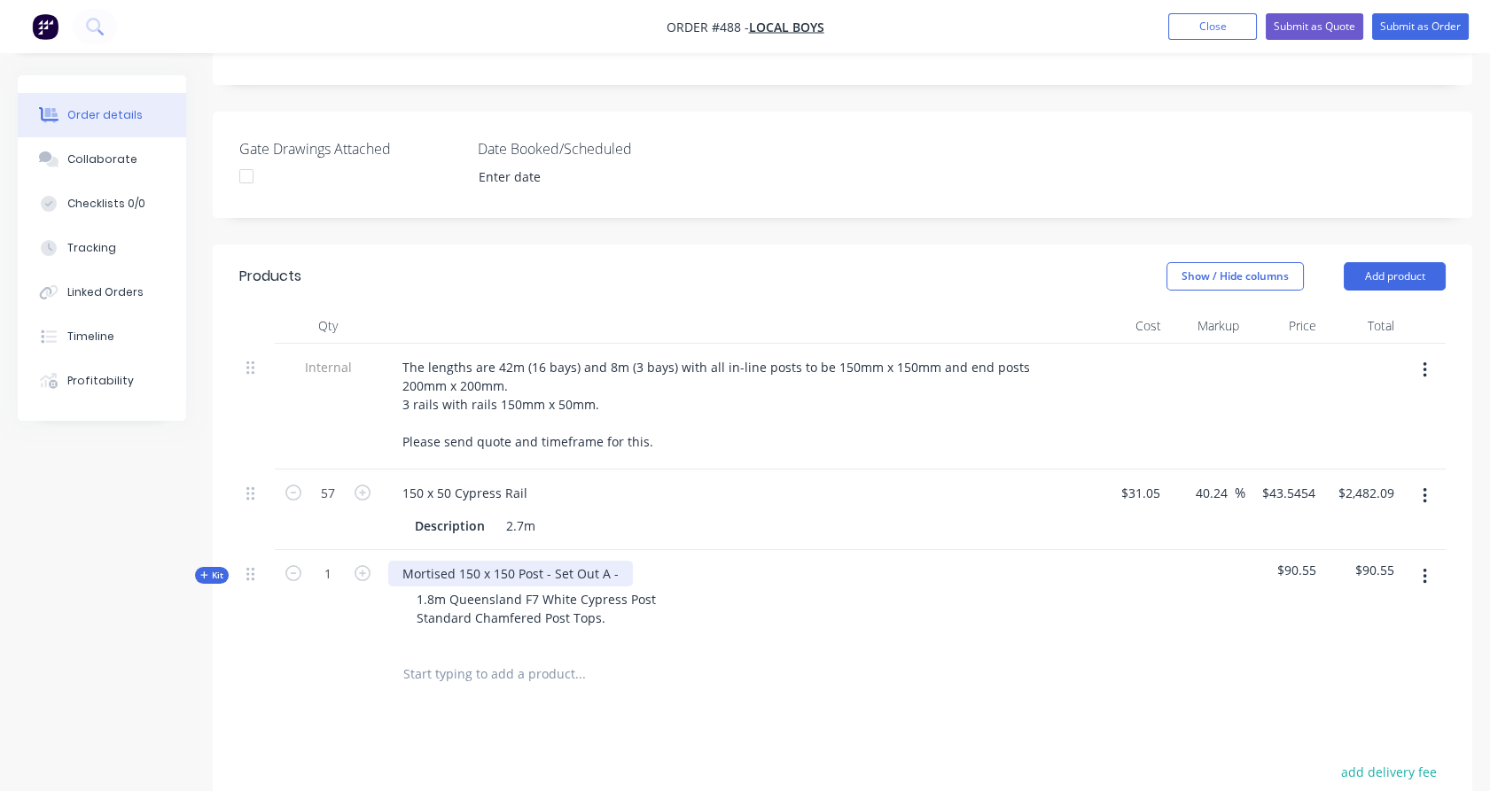
click at [624, 561] on div "Mortised 150 x 150 Post - Set Out A -" at bounding box center [510, 574] width 245 height 26
click at [218, 569] on span "Kit" at bounding box center [211, 575] width 23 height 13
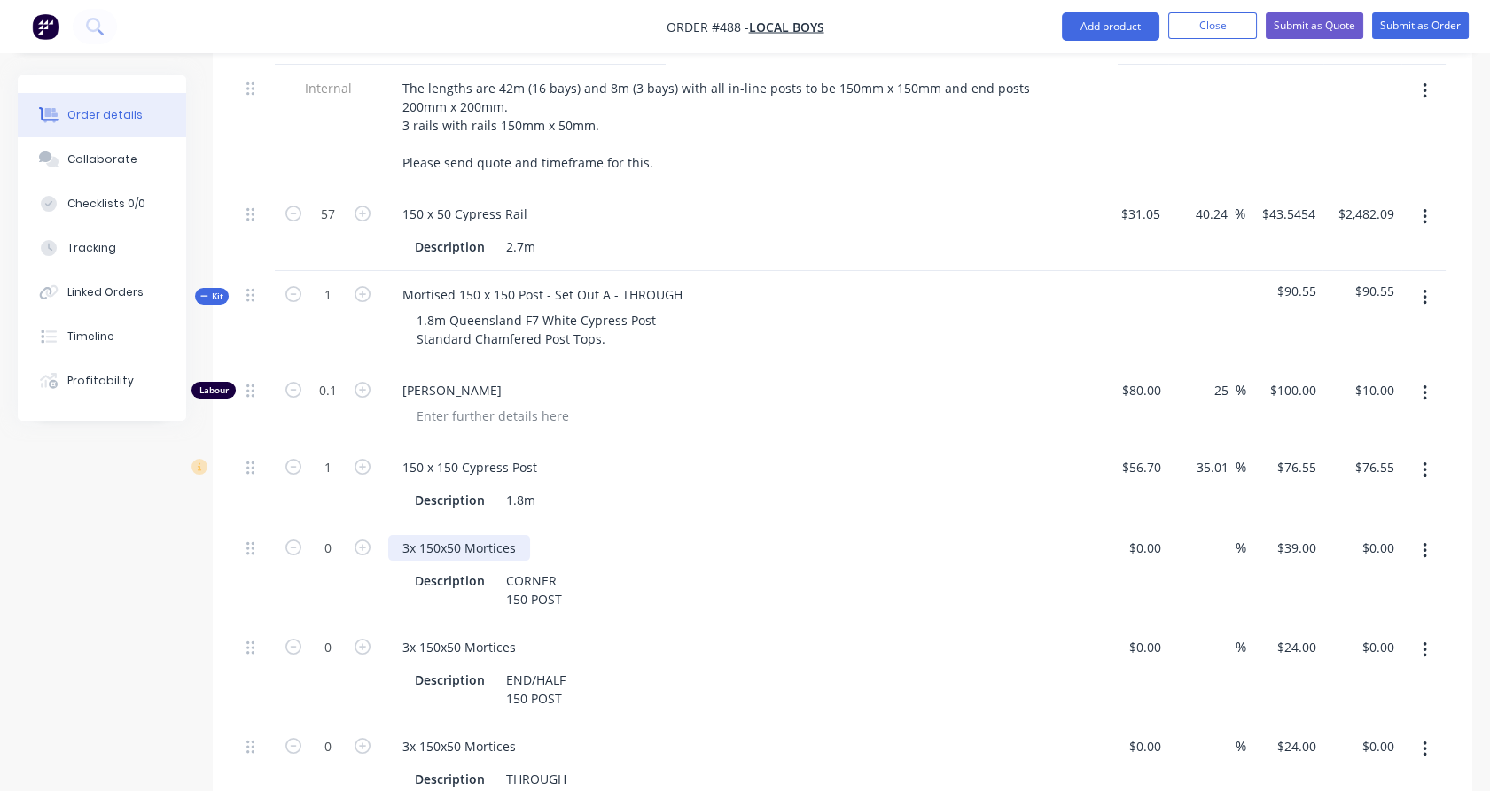
scroll to position [688, 0]
click at [362, 739] on icon "button" at bounding box center [363, 747] width 16 height 16
type input "1"
type input "$24.00"
click at [1425, 643] on icon "button" at bounding box center [1425, 651] width 4 height 16
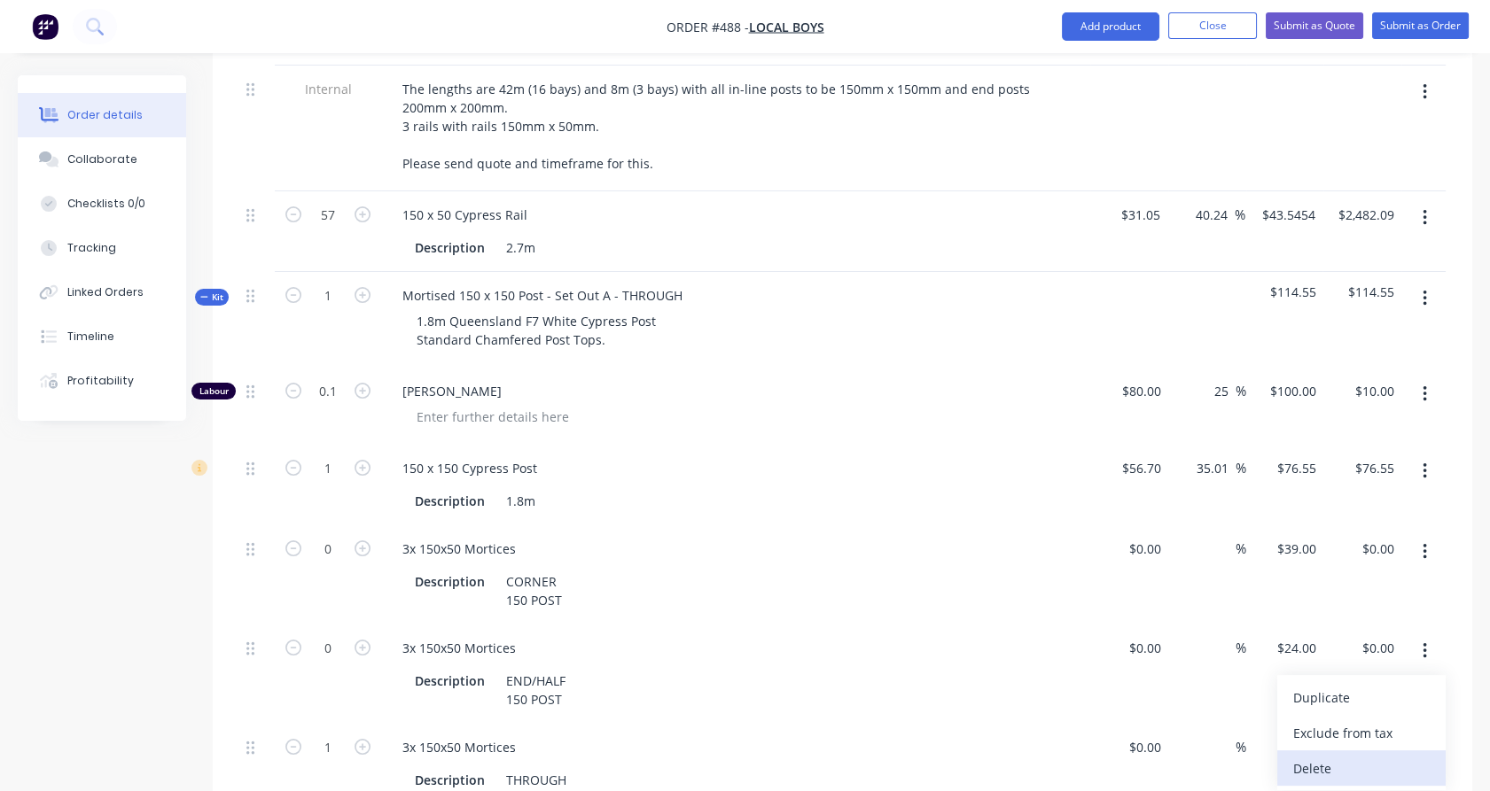
click at [1381, 751] on button "Delete" at bounding box center [1361, 768] width 168 height 35
click at [1415, 536] on button "button" at bounding box center [1425, 552] width 42 height 32
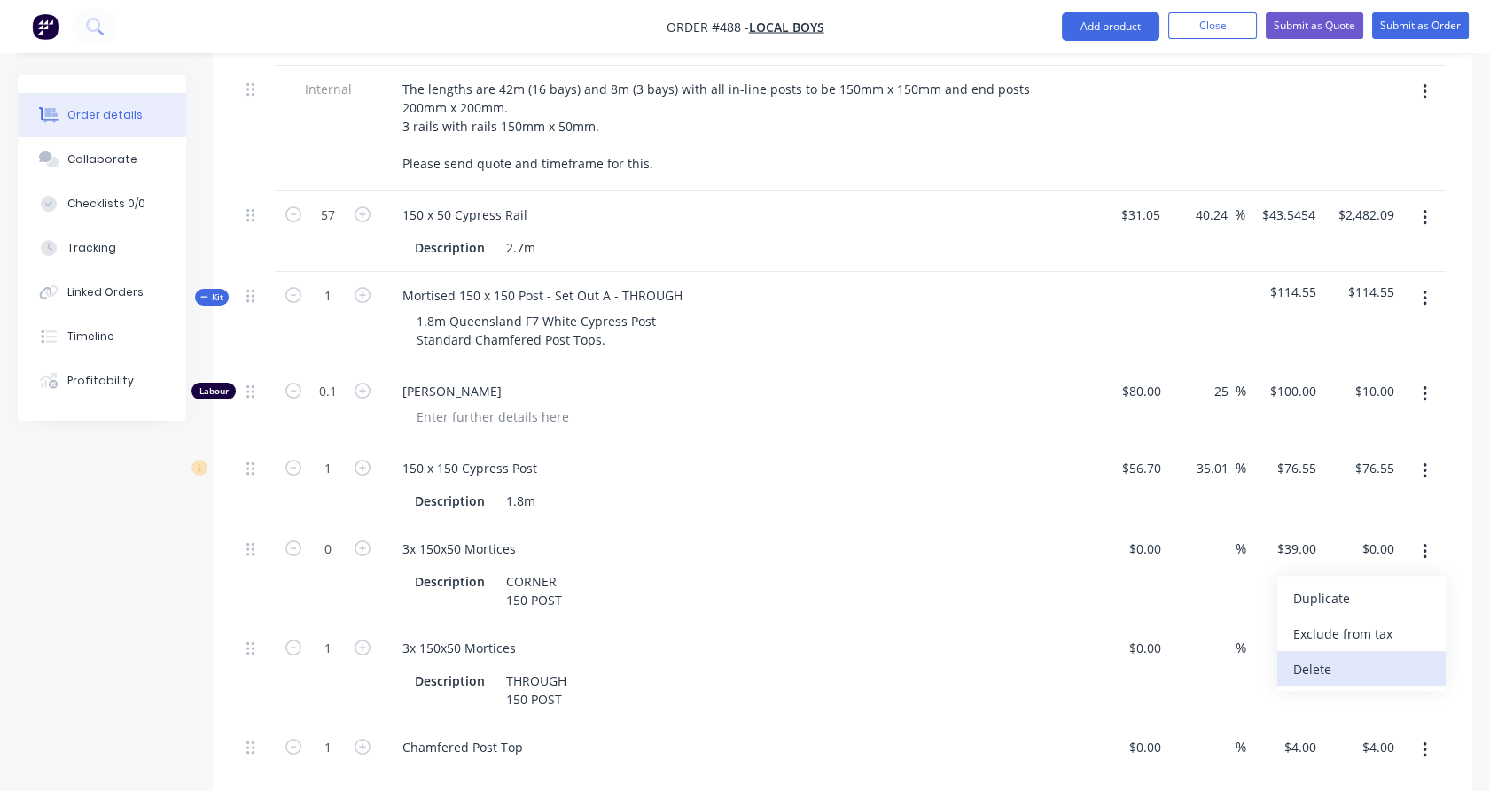
click at [1358, 657] on div "Delete" at bounding box center [1361, 670] width 136 height 26
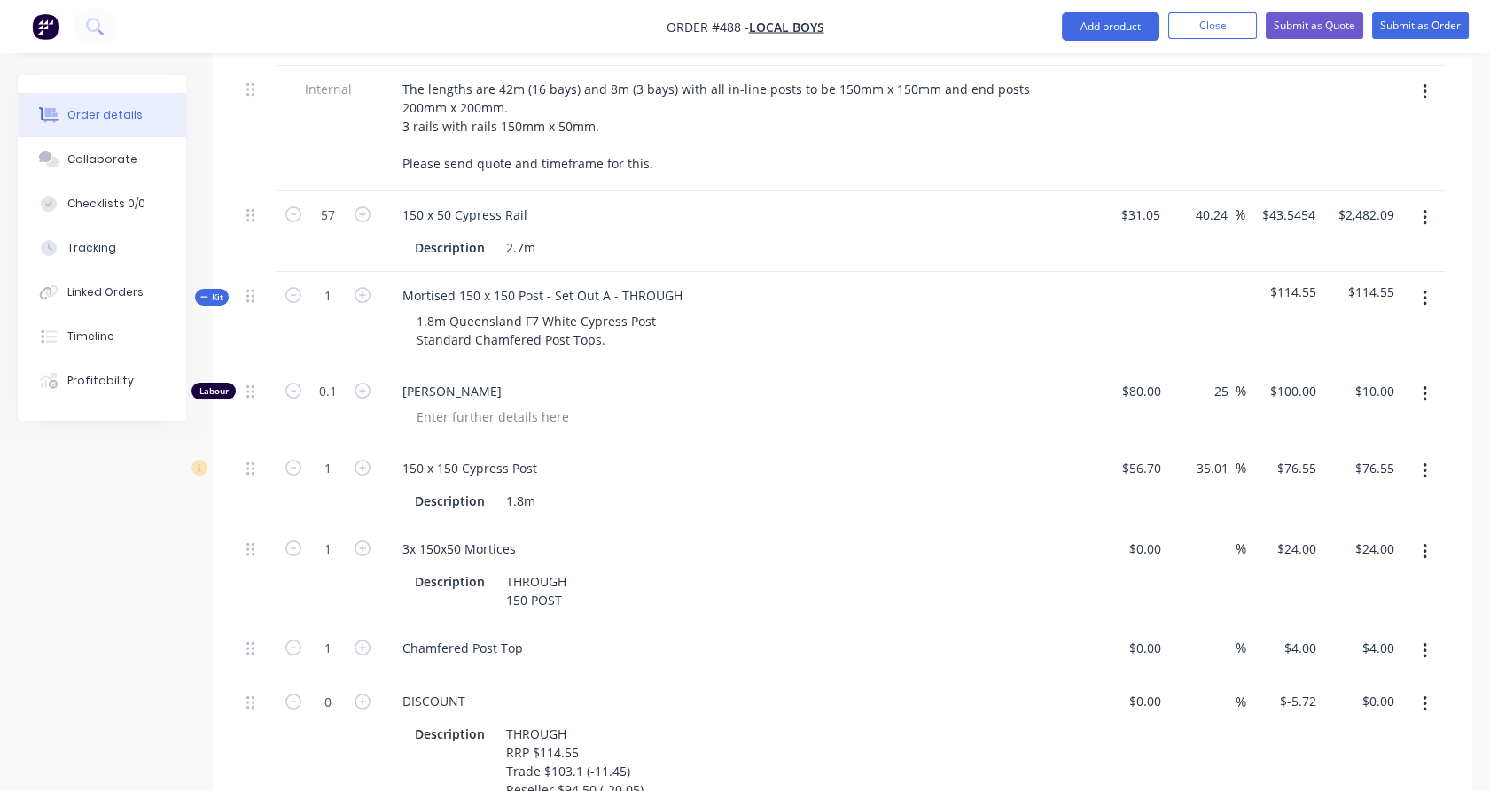
scroll to position [801, 0]
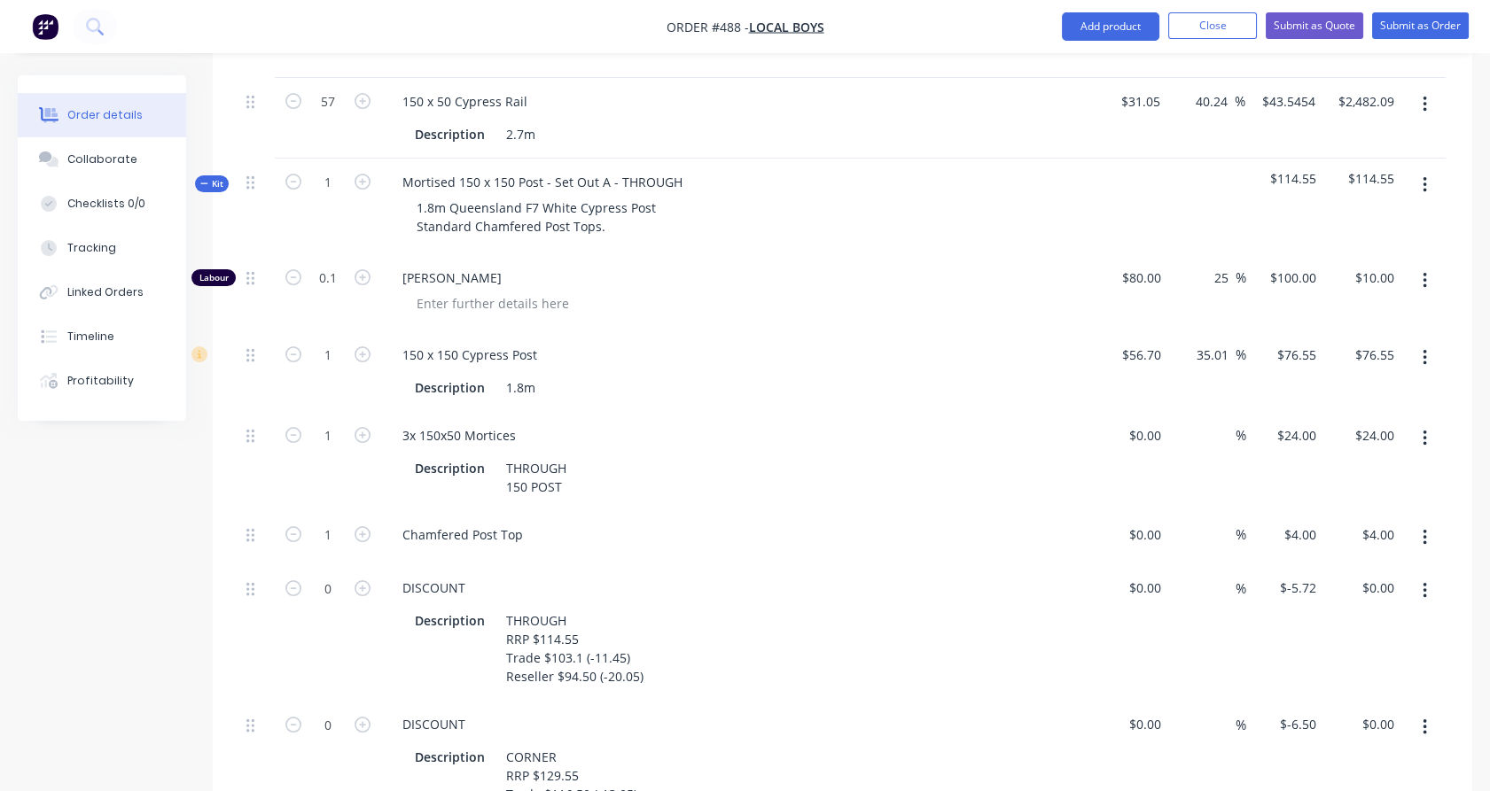
click at [1421, 575] on button "button" at bounding box center [1425, 591] width 42 height 32
click at [1375, 696] on div "Delete" at bounding box center [1361, 709] width 136 height 26
click at [1430, 575] on button "button" at bounding box center [1425, 591] width 42 height 32
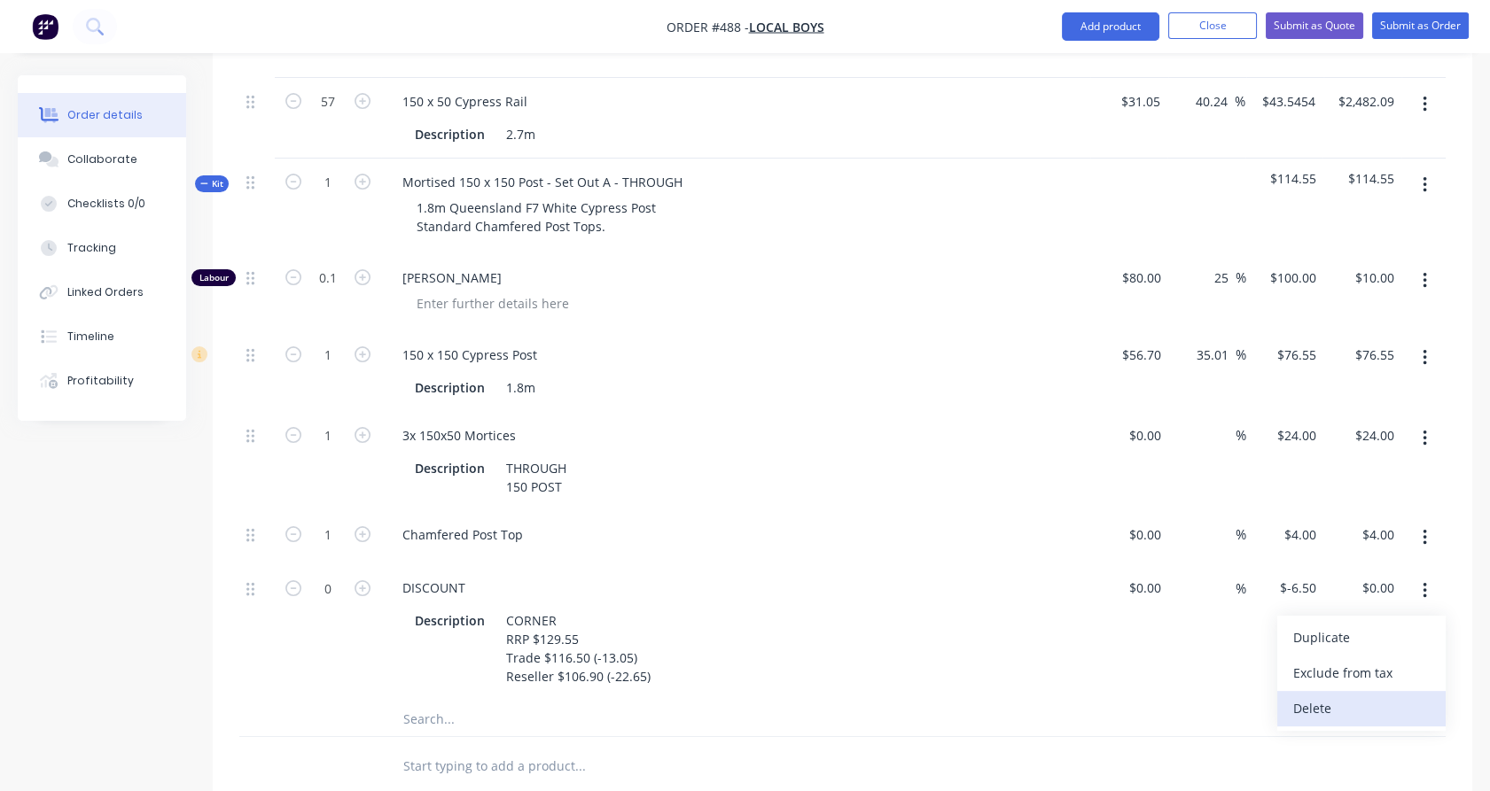
click at [1373, 696] on div "Delete" at bounding box center [1361, 709] width 136 height 26
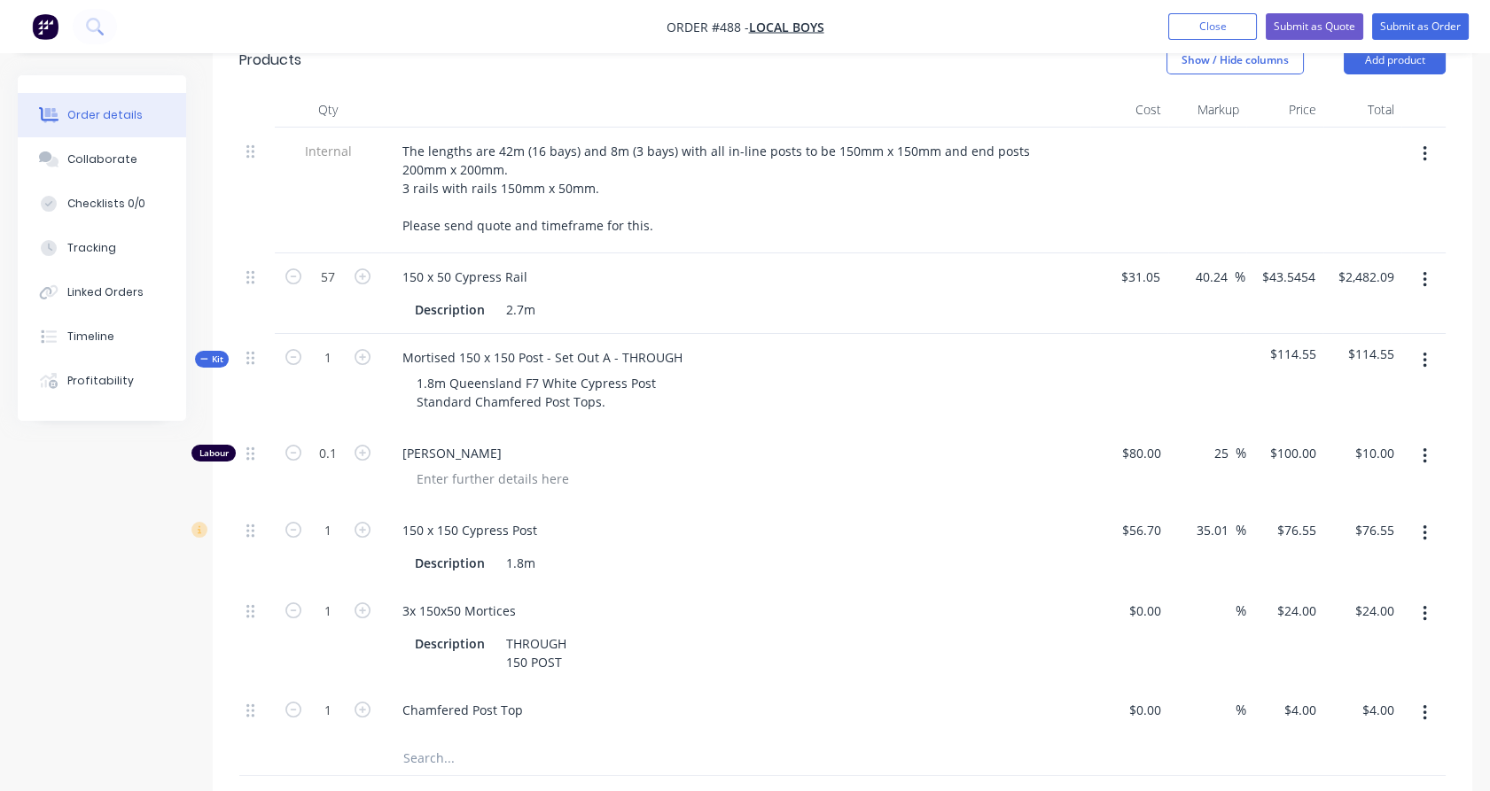
scroll to position [580, 0]
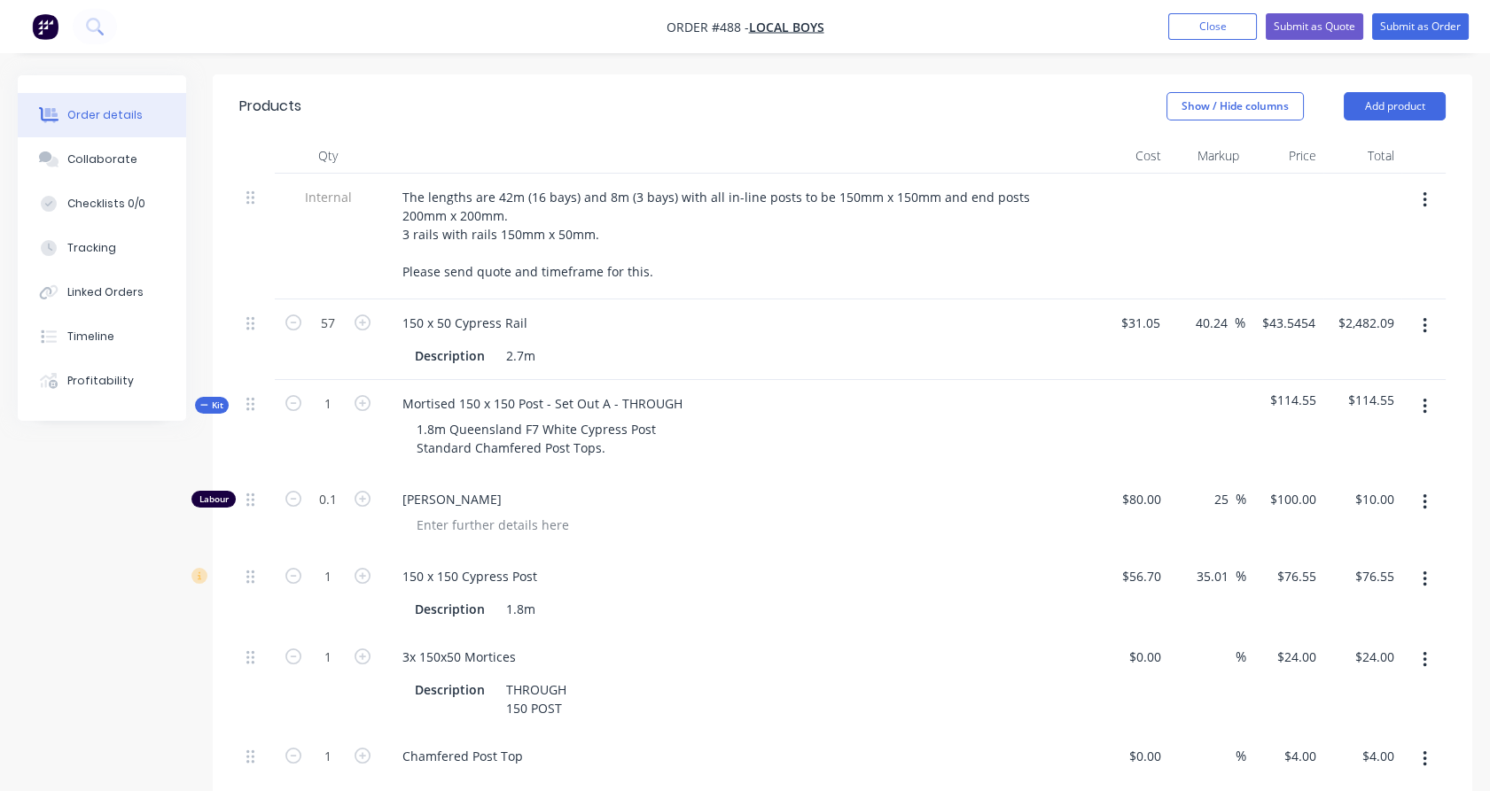
click at [335, 389] on div "1" at bounding box center [328, 402] width 46 height 27
click at [335, 391] on input "1" at bounding box center [328, 404] width 46 height 27
type input "17"
click at [207, 401] on icon "button" at bounding box center [204, 405] width 8 height 9
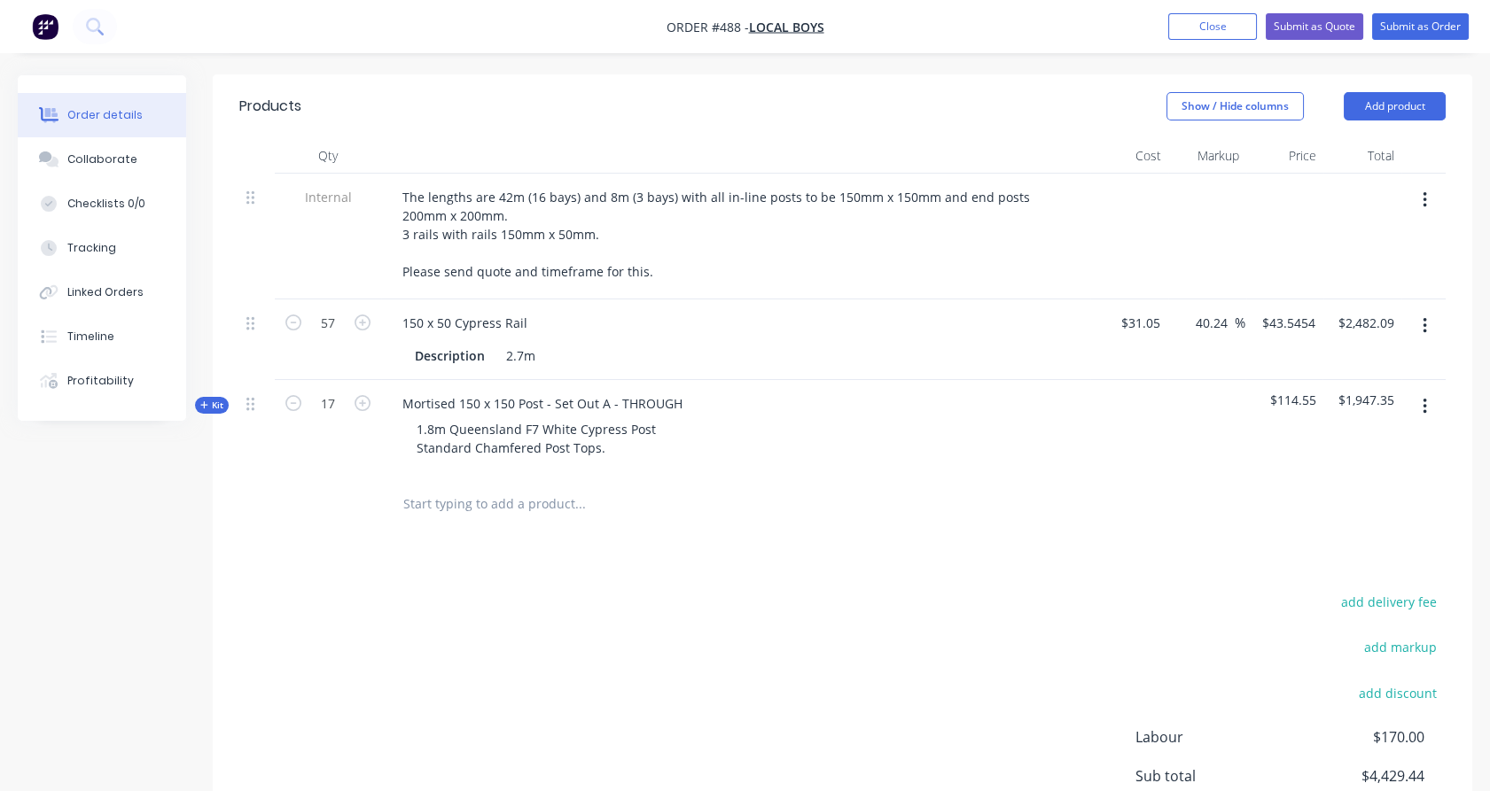
click at [465, 487] on input "text" at bounding box center [579, 504] width 355 height 35
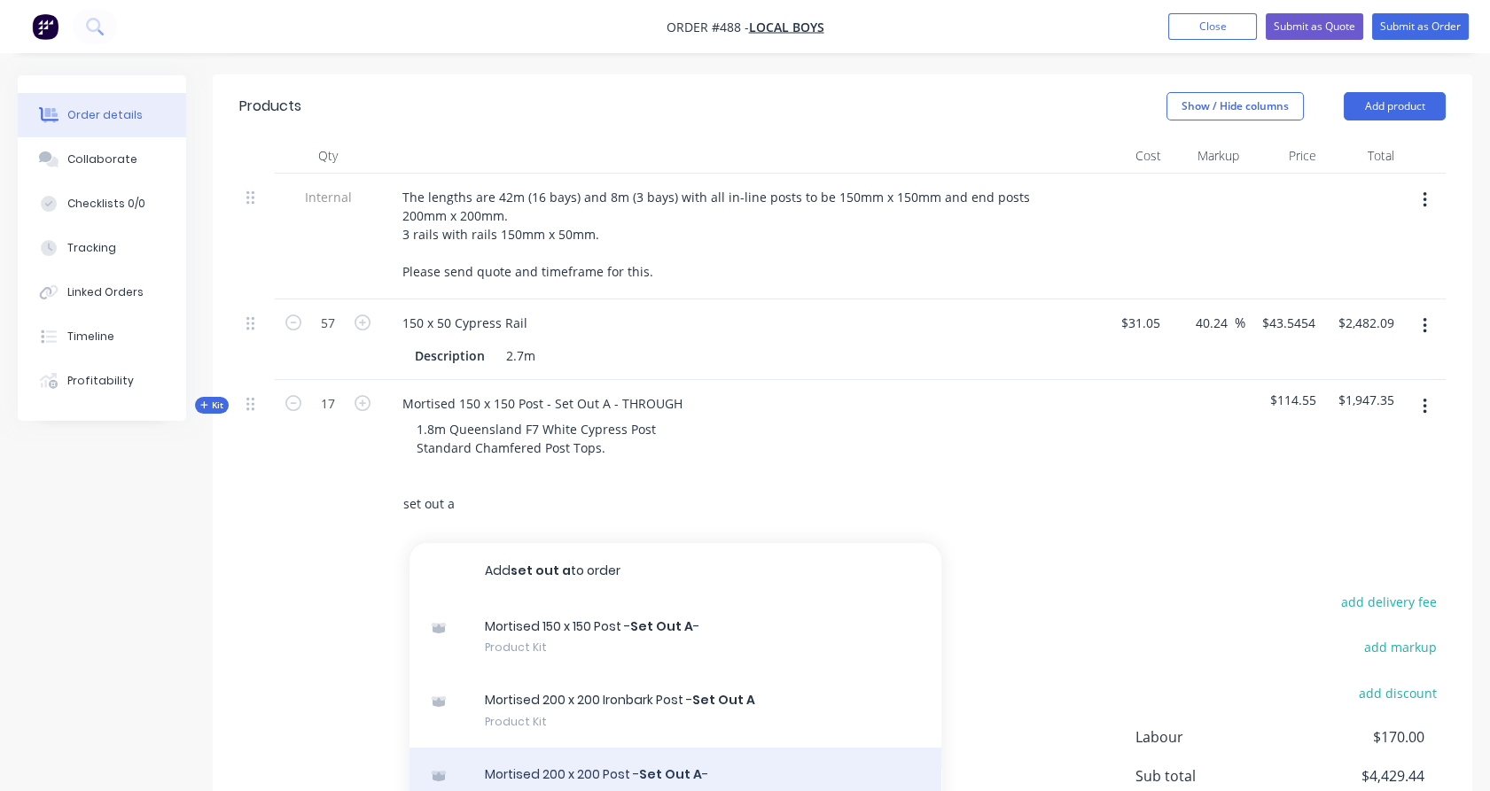
type input "set out a"
click at [605, 755] on div "Mortised 200 x 200 Post - Set Out A - Product Kit" at bounding box center [675, 785] width 532 height 74
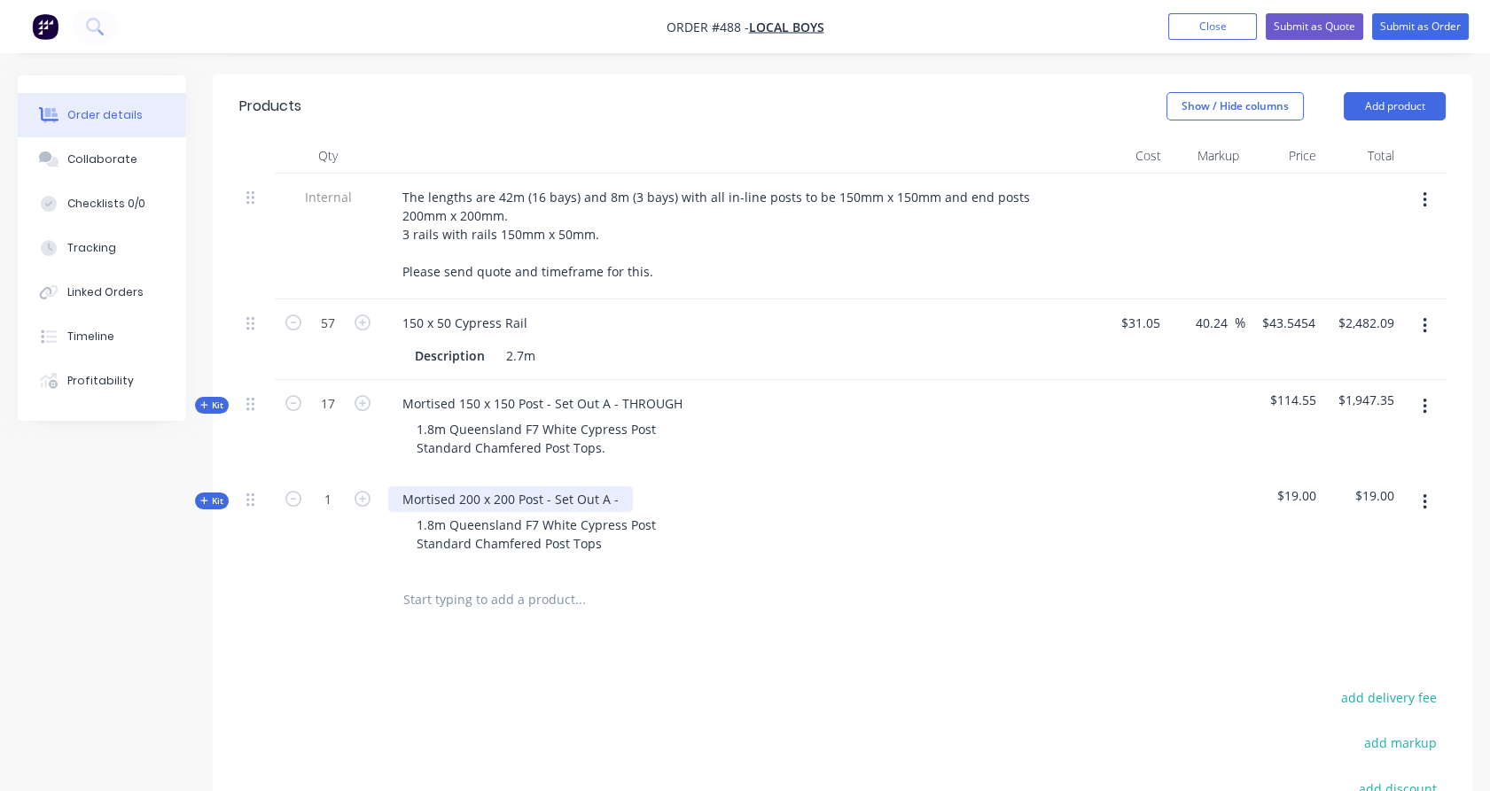
click at [624, 487] on div "Mortised 200 x 200 Post - Set Out A -" at bounding box center [510, 500] width 245 height 26
click at [281, 509] on div "1" at bounding box center [328, 524] width 106 height 96
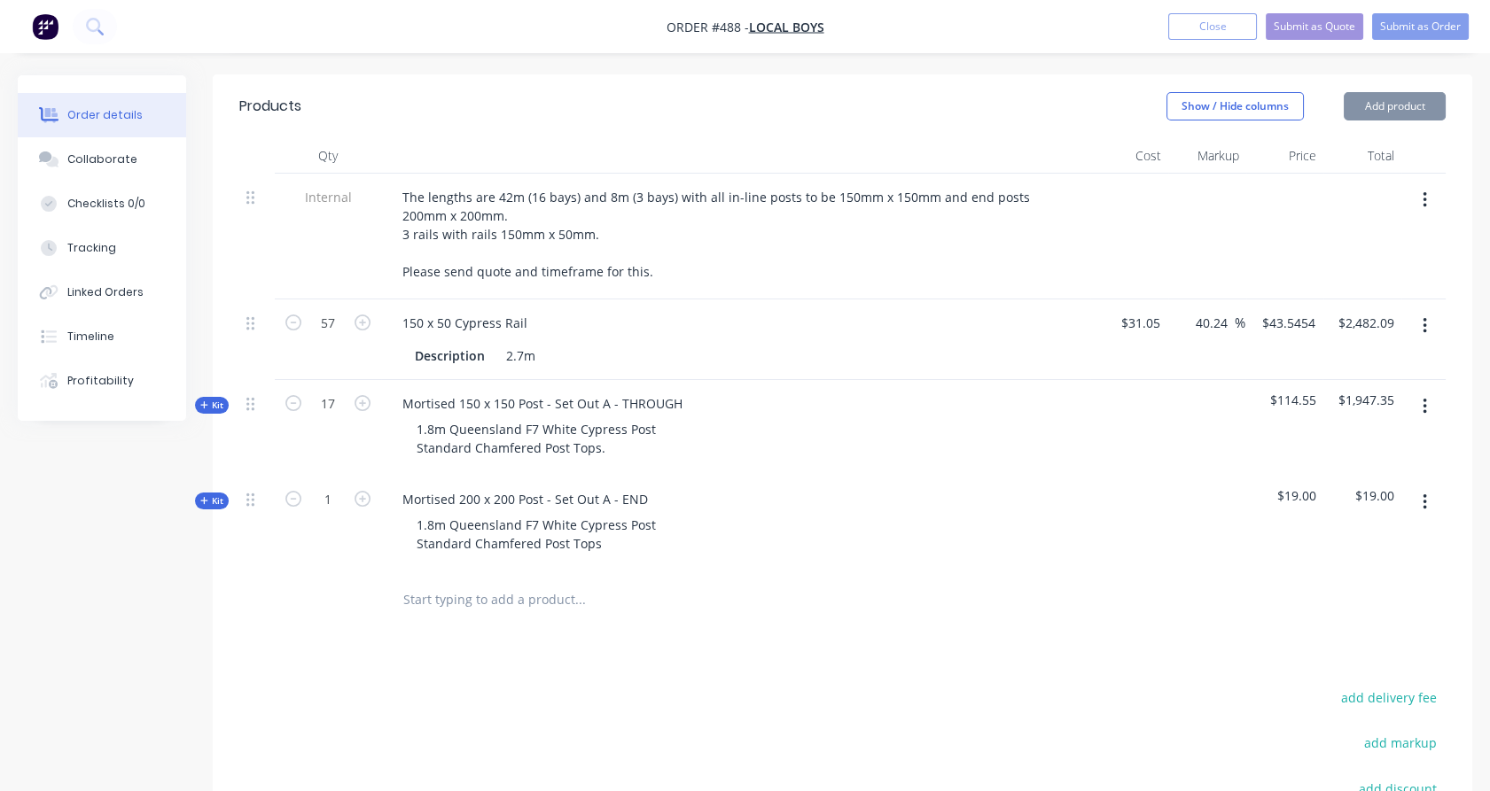
click at [213, 495] on span "Kit" at bounding box center [211, 501] width 23 height 13
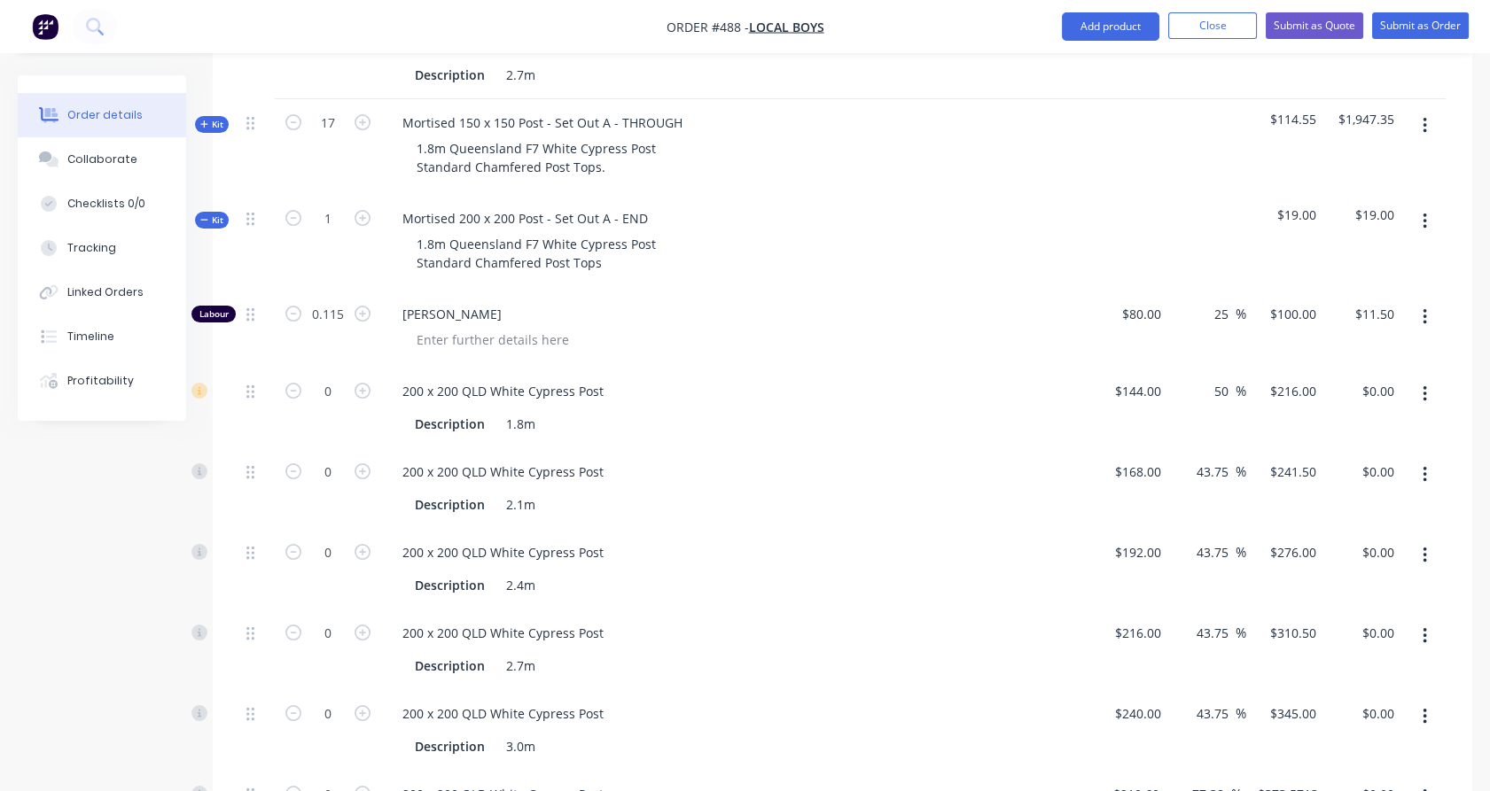
scroll to position [859, 0]
click at [364, 385] on icon "button" at bounding box center [363, 393] width 16 height 16
type input "1"
type input "$216.00"
click at [1429, 461] on button "button" at bounding box center [1425, 477] width 42 height 32
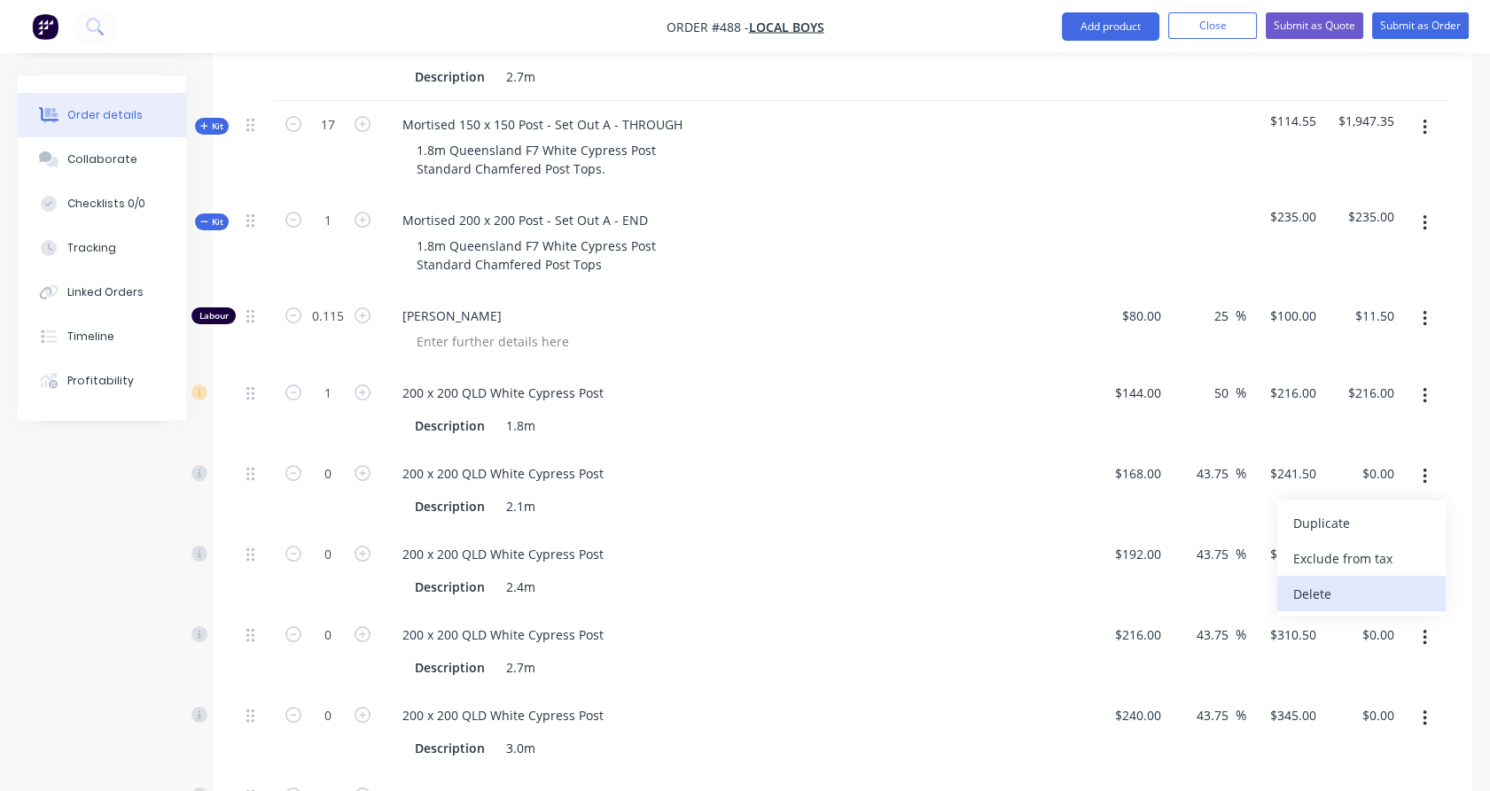
click at [1379, 581] on div "Delete" at bounding box center [1361, 594] width 136 height 26
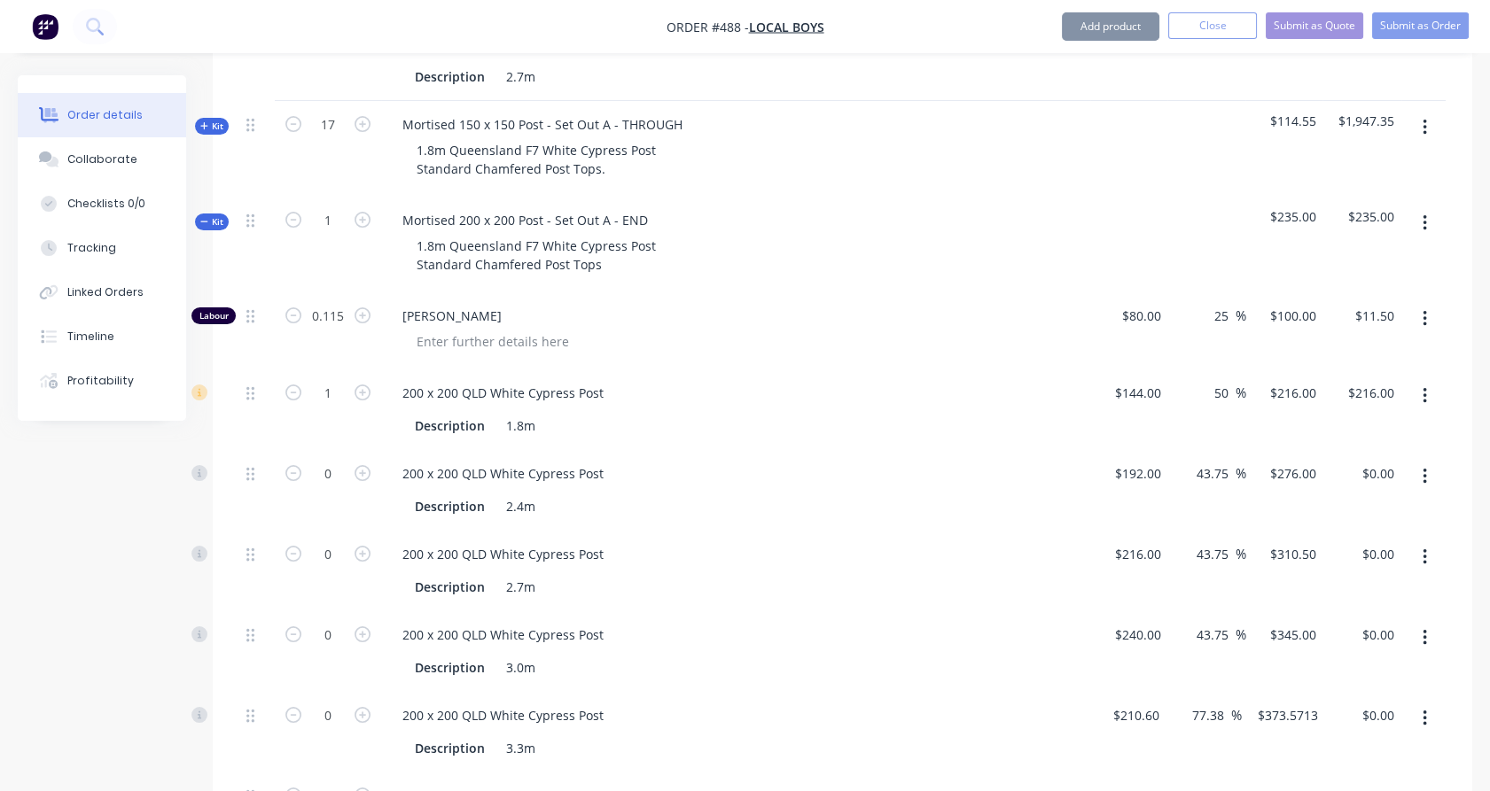
click at [1425, 467] on icon "button" at bounding box center [1425, 476] width 4 height 19
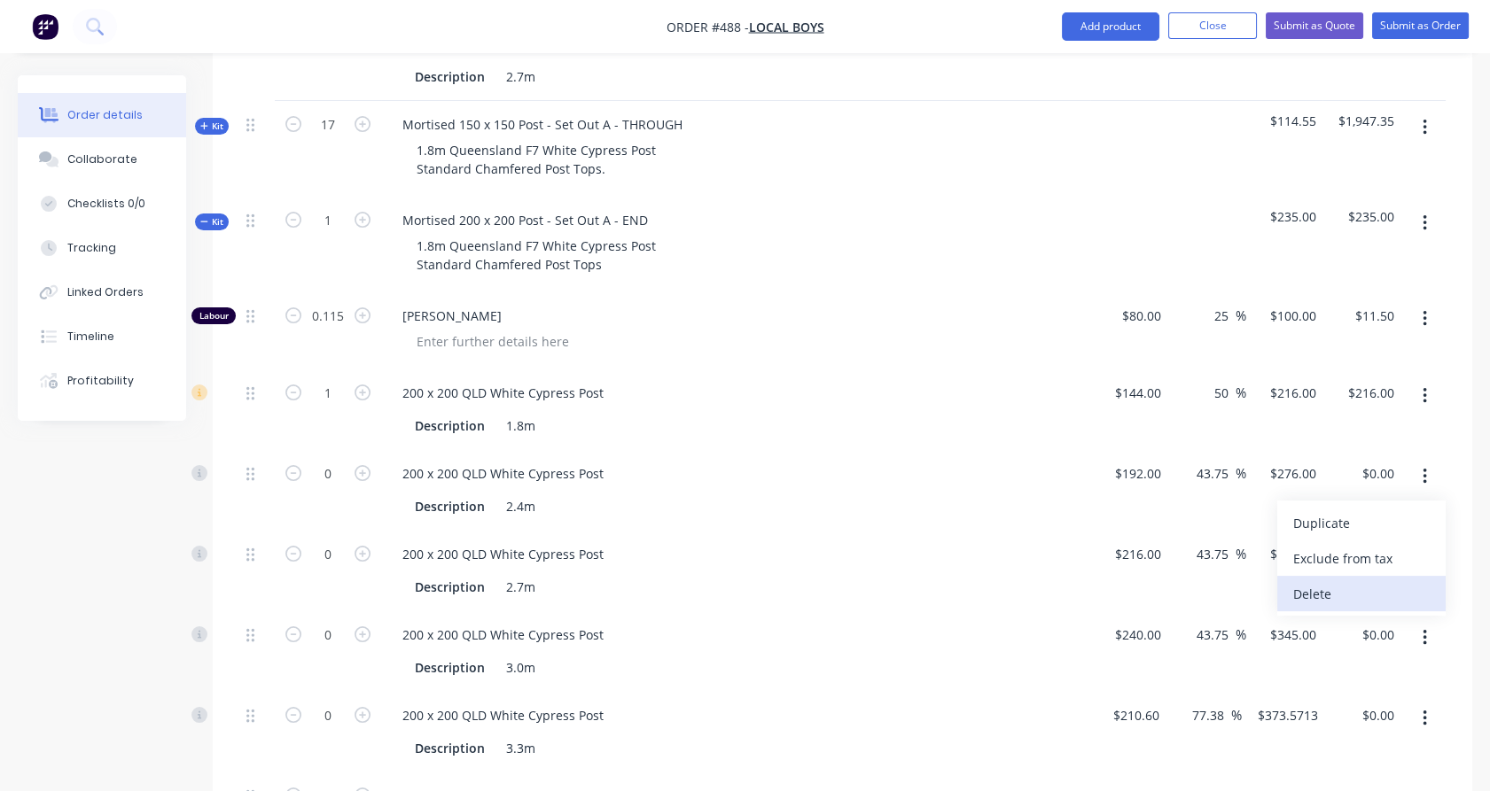
click at [1373, 581] on div "Delete" at bounding box center [1361, 594] width 136 height 26
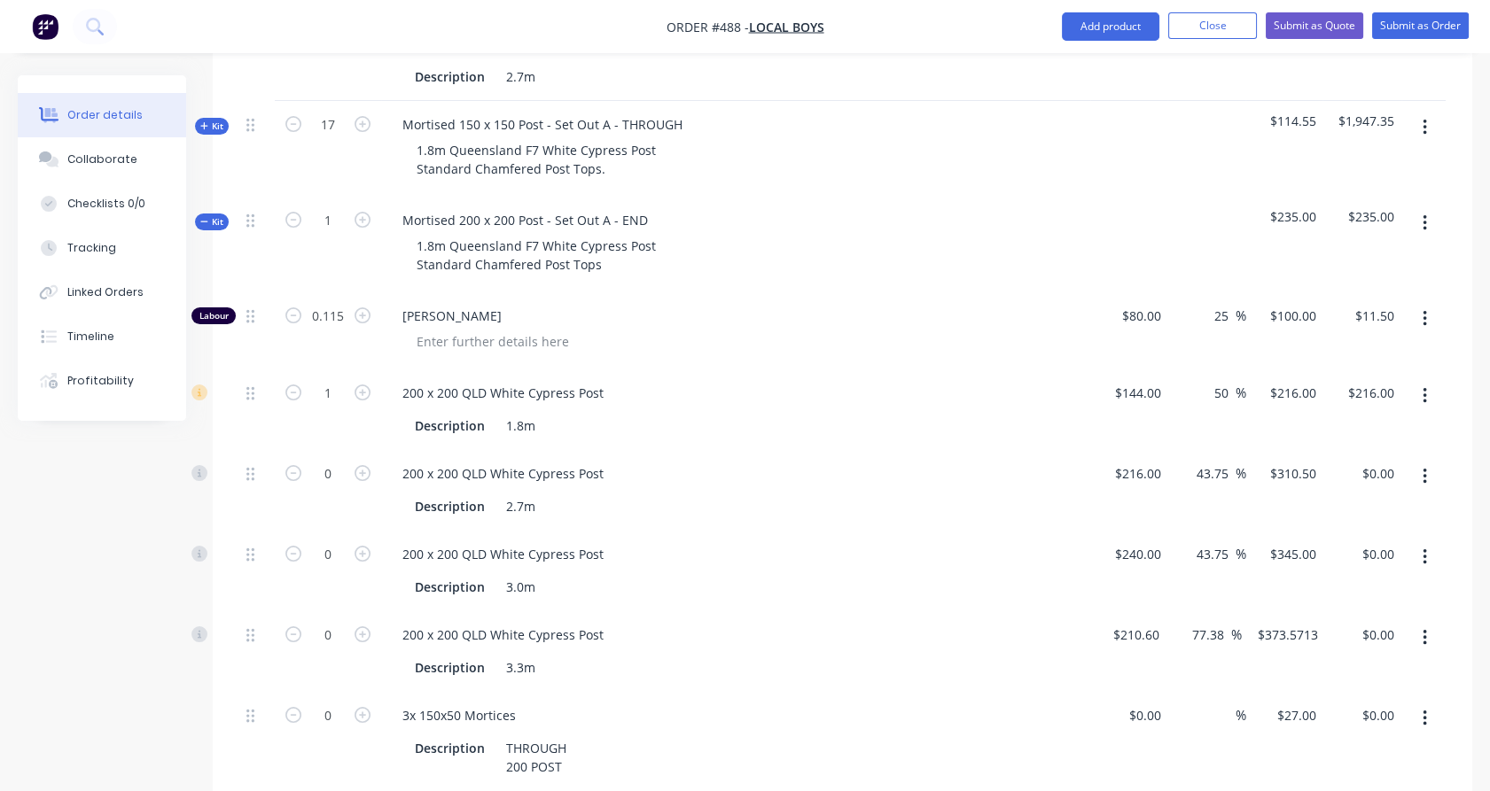
click at [1426, 467] on icon "button" at bounding box center [1425, 476] width 4 height 19
click at [1371, 581] on div "Delete" at bounding box center [1361, 594] width 136 height 26
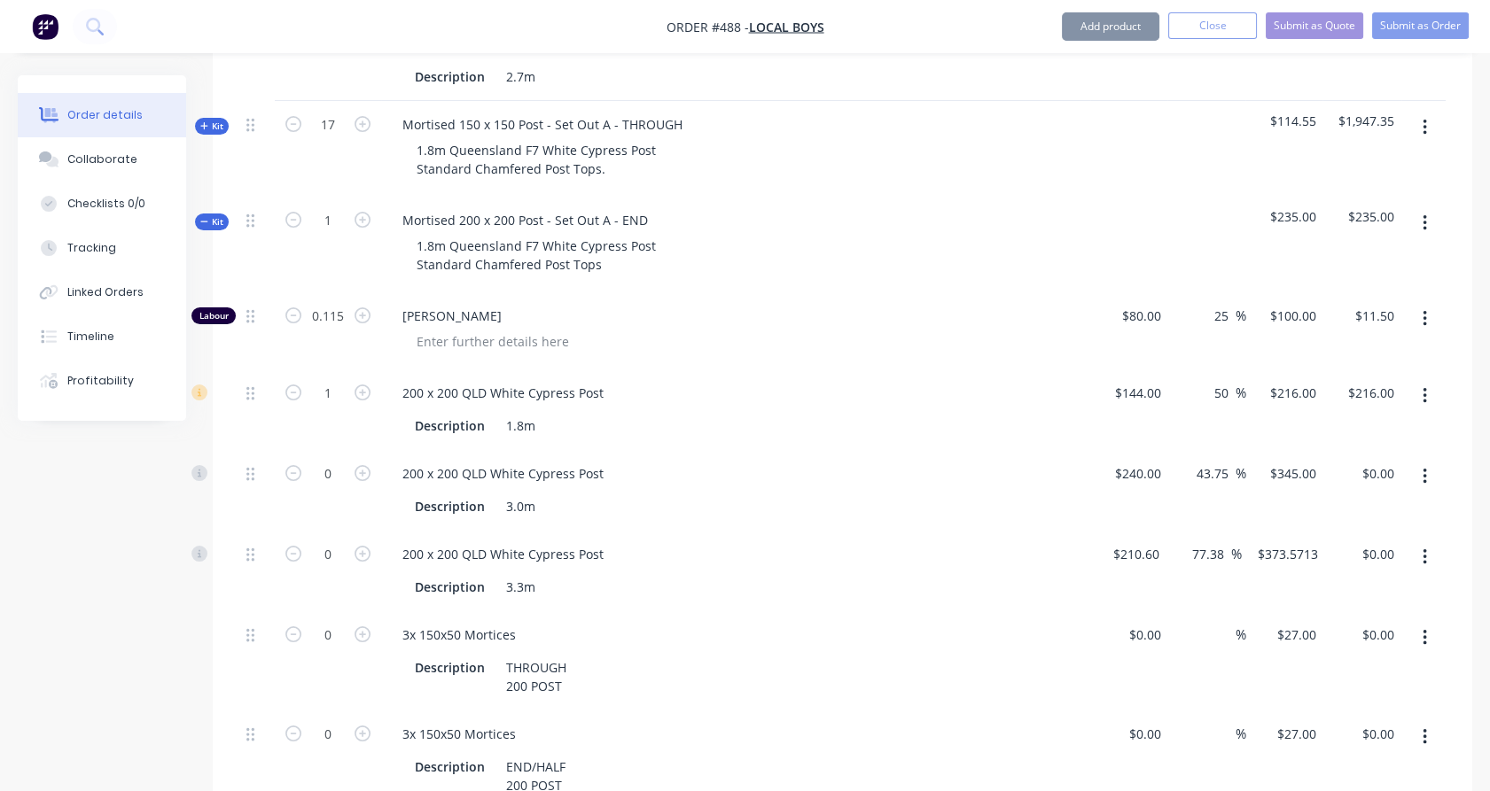
click at [1427, 461] on button "button" at bounding box center [1425, 477] width 42 height 32
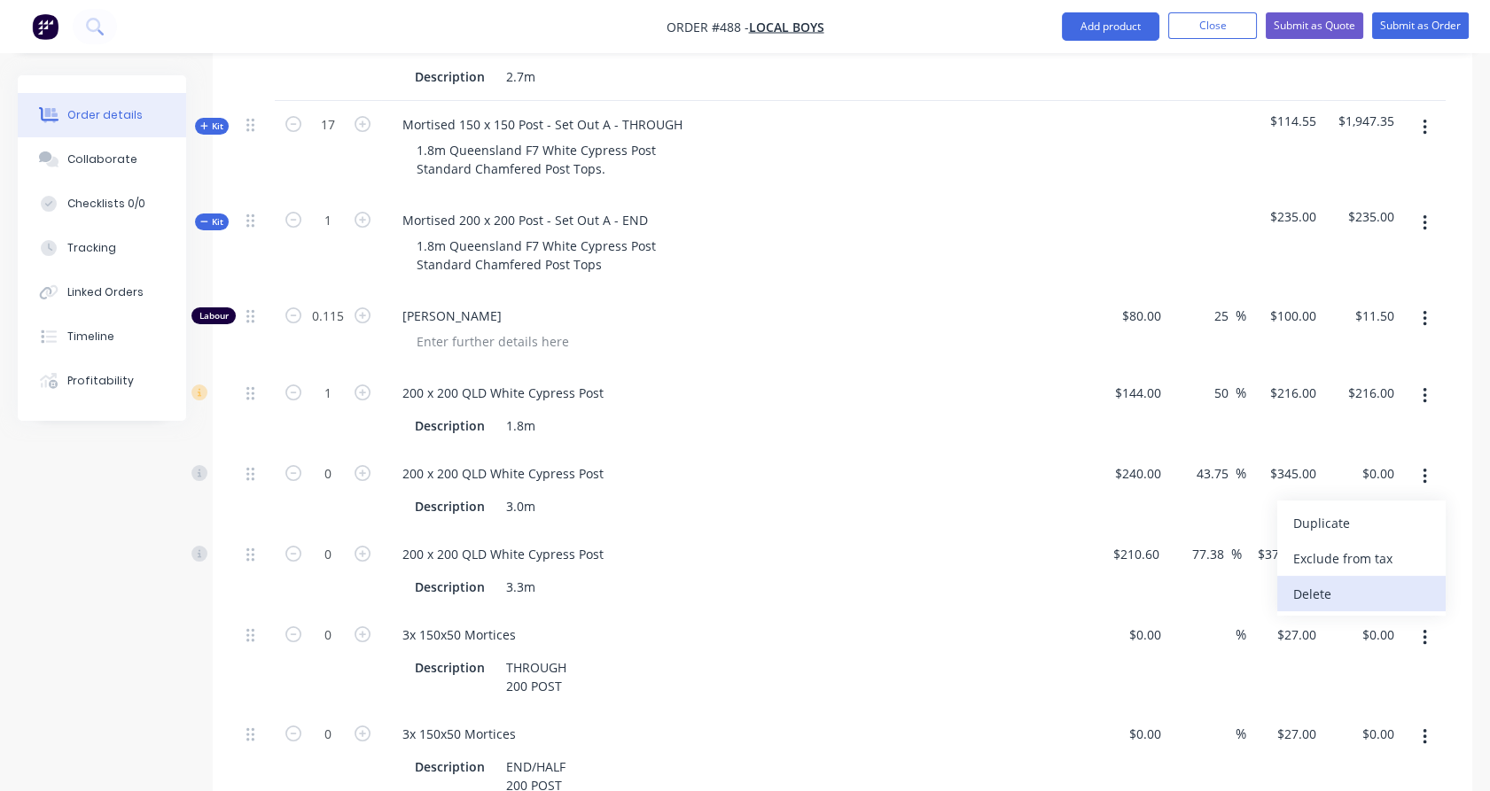
click at [1372, 581] on div "Delete" at bounding box center [1361, 594] width 136 height 26
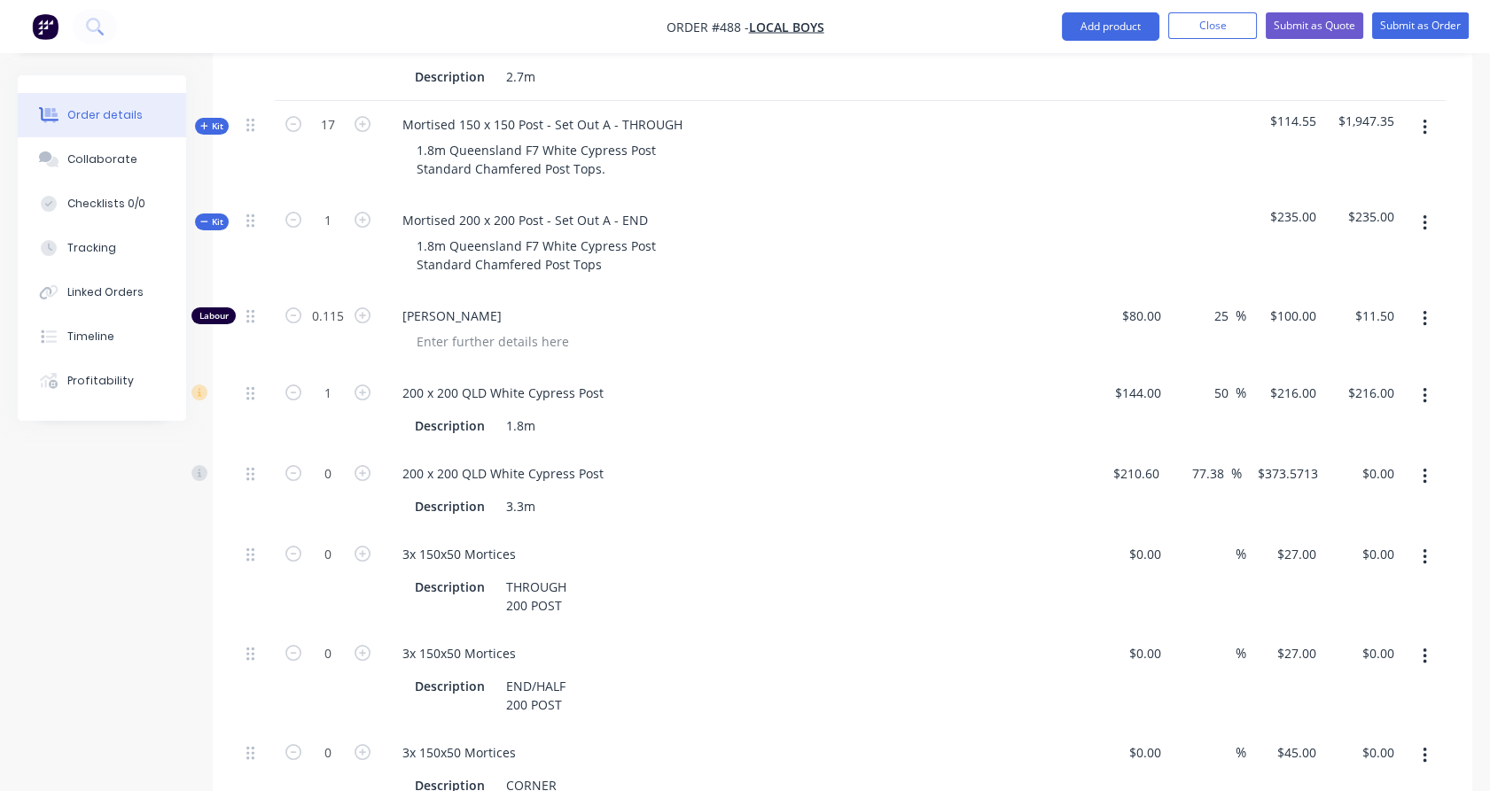
click at [1424, 469] on icon "button" at bounding box center [1425, 477] width 4 height 16
click at [1370, 581] on div "Delete" at bounding box center [1361, 594] width 136 height 26
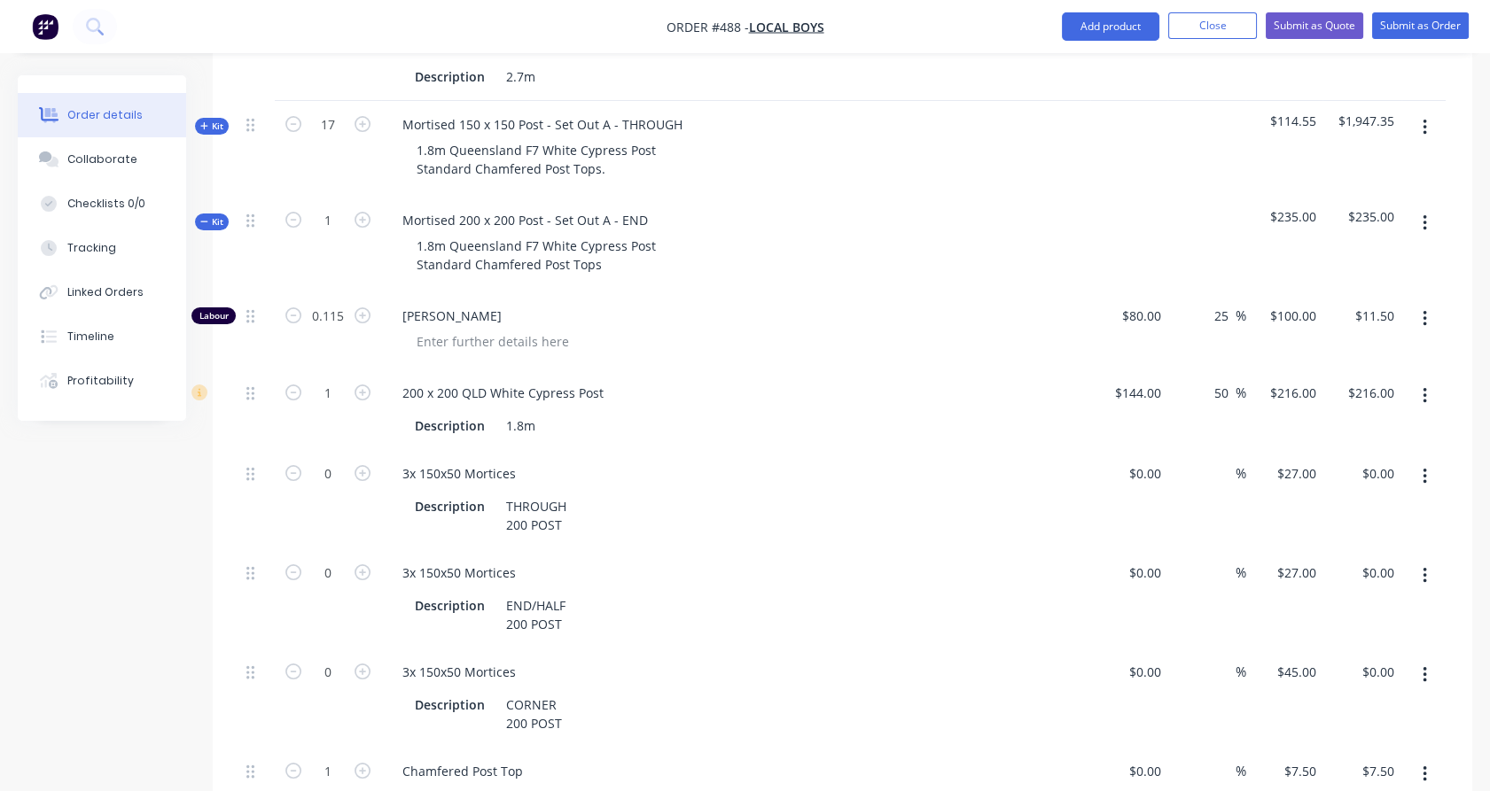
click at [1424, 469] on icon "button" at bounding box center [1425, 477] width 4 height 16
click at [1345, 581] on div "Delete" at bounding box center [1361, 594] width 136 height 26
click at [366, 465] on icon "button" at bounding box center [363, 473] width 16 height 16
type input "1"
type input "$27.00"
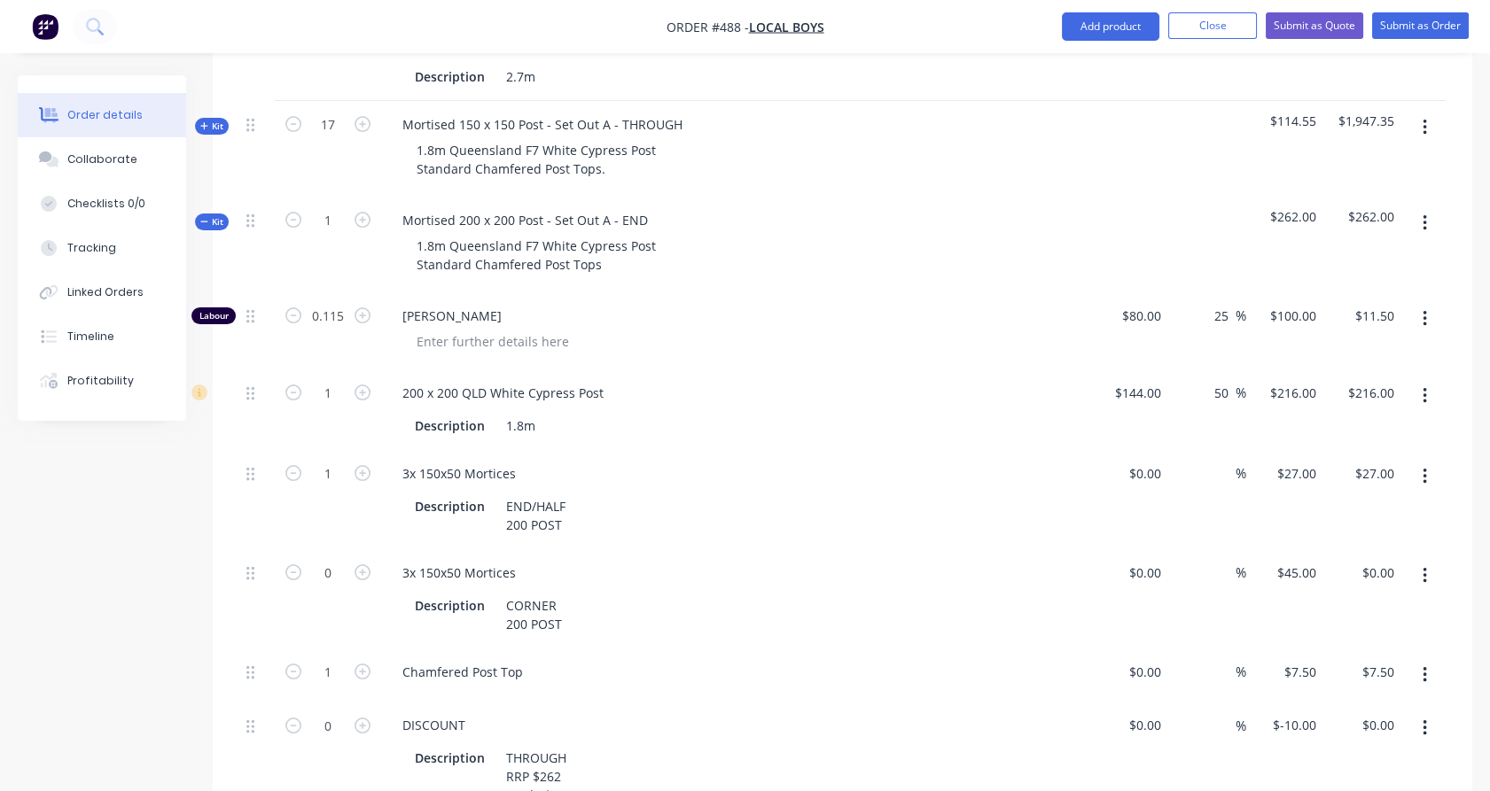
click at [1419, 560] on button "button" at bounding box center [1425, 576] width 42 height 32
click at [1306, 681] on div "Delete" at bounding box center [1361, 694] width 136 height 26
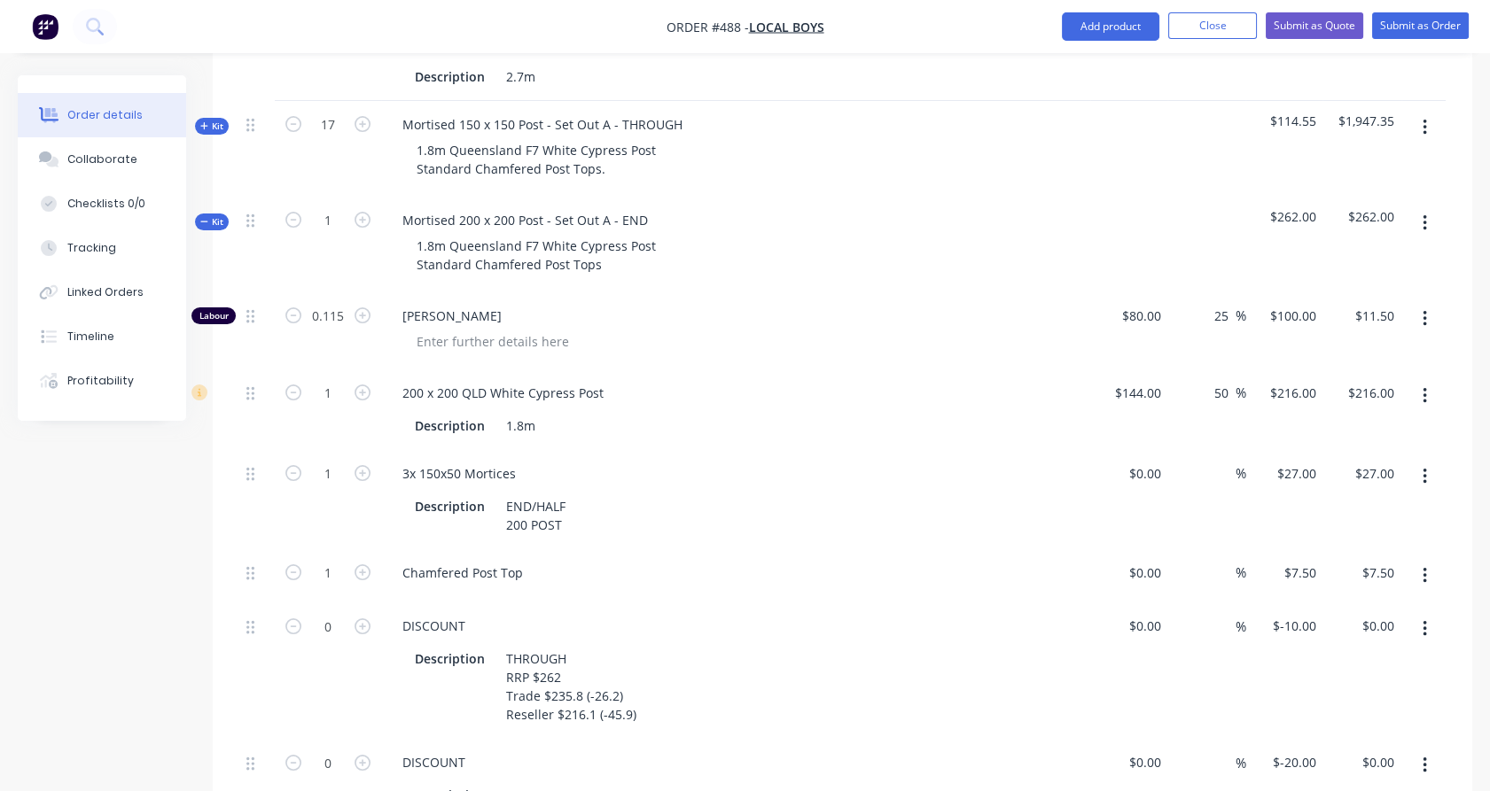
click at [1423, 620] on icon "button" at bounding box center [1425, 629] width 4 height 19
click at [1337, 734] on div "Delete" at bounding box center [1361, 747] width 136 height 26
click at [1418, 613] on button "button" at bounding box center [1425, 629] width 42 height 32
click at [1351, 734] on div "Delete" at bounding box center [1361, 747] width 136 height 26
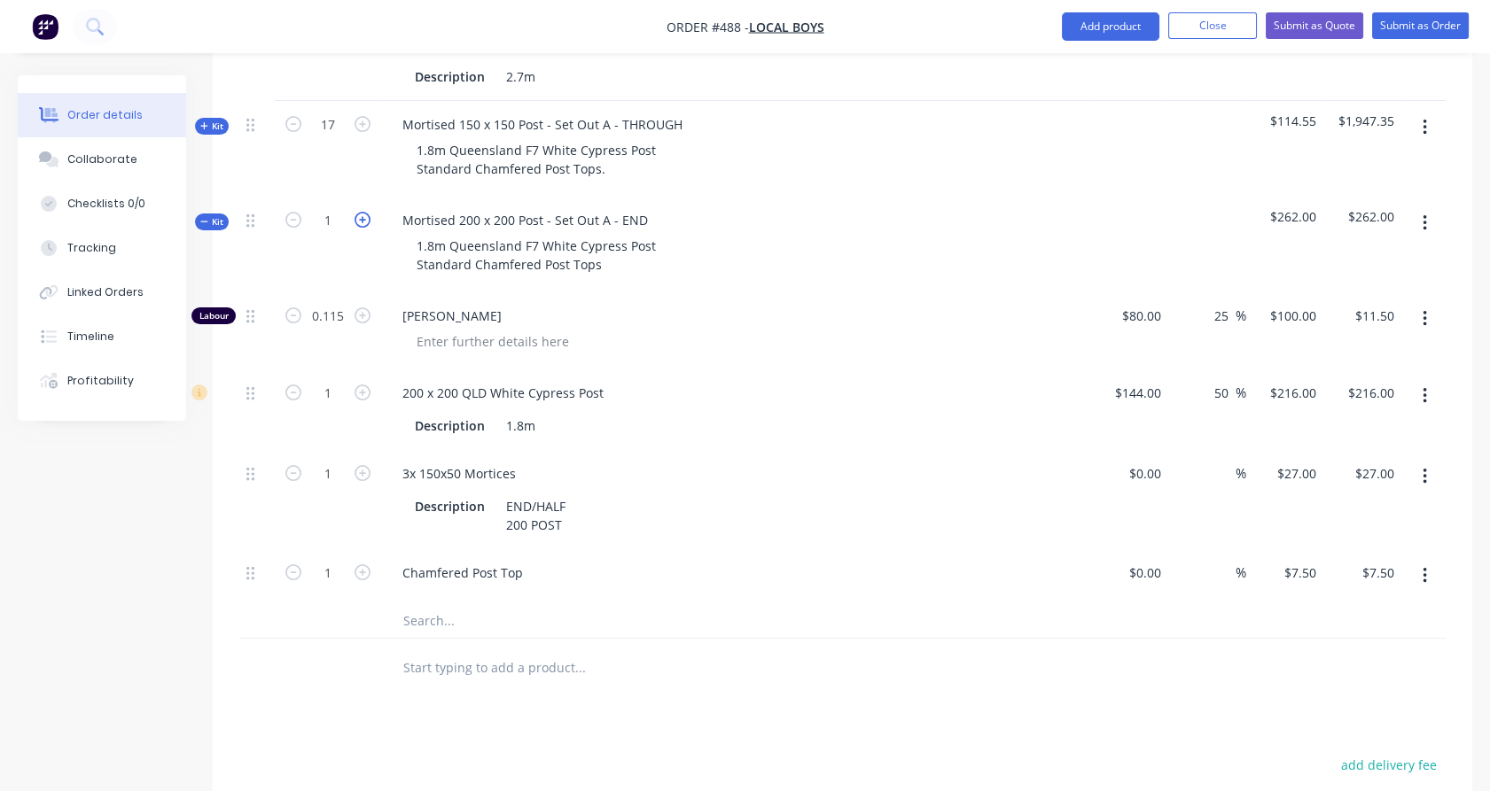
click at [363, 212] on icon "button" at bounding box center [363, 220] width 16 height 16
type input "2"
type input "0.23"
type input "$23.00"
type input "2"
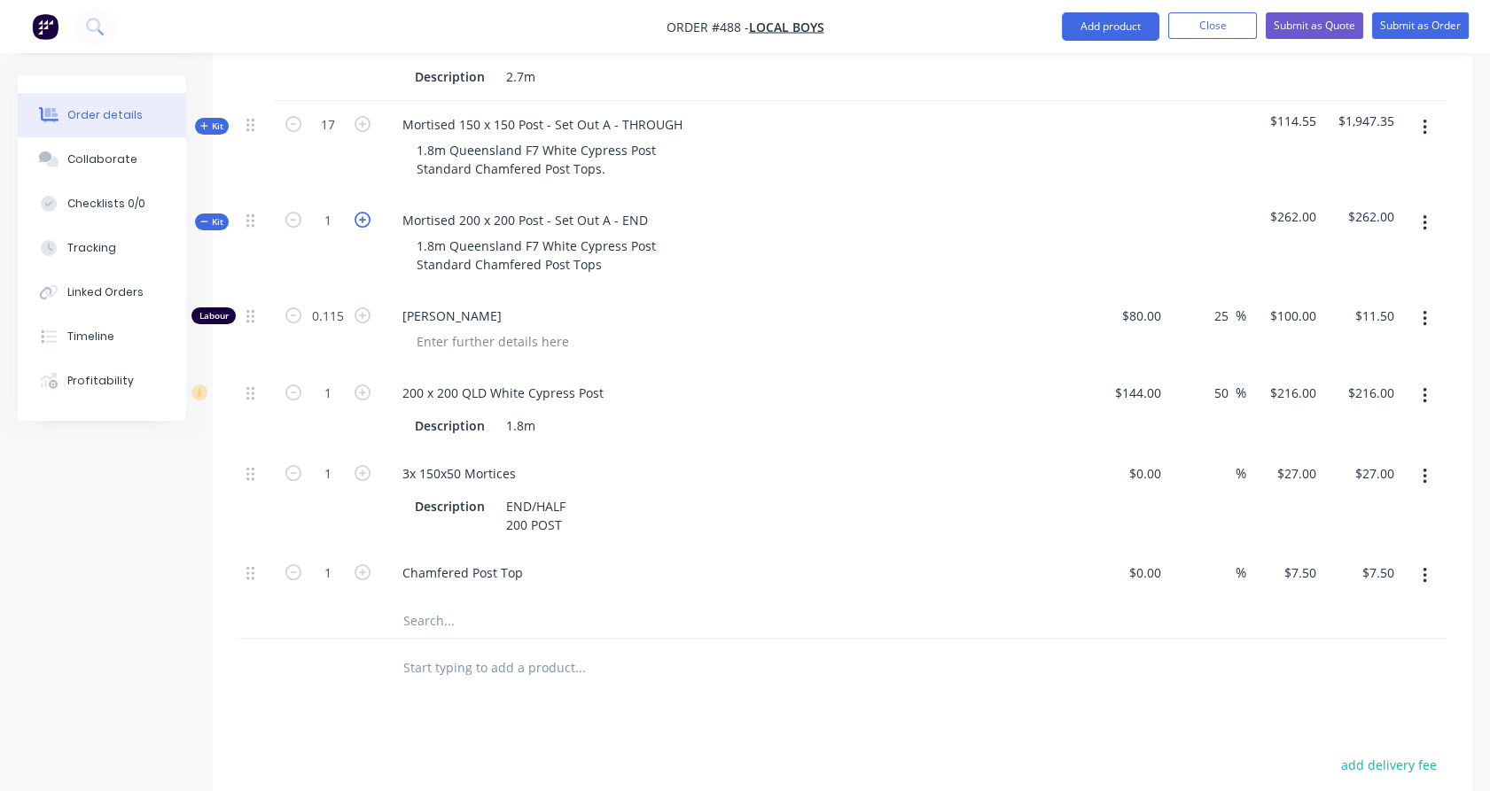
type input "$432.00"
type input "2"
type input "$54.00"
type input "2"
type input "$15.00"
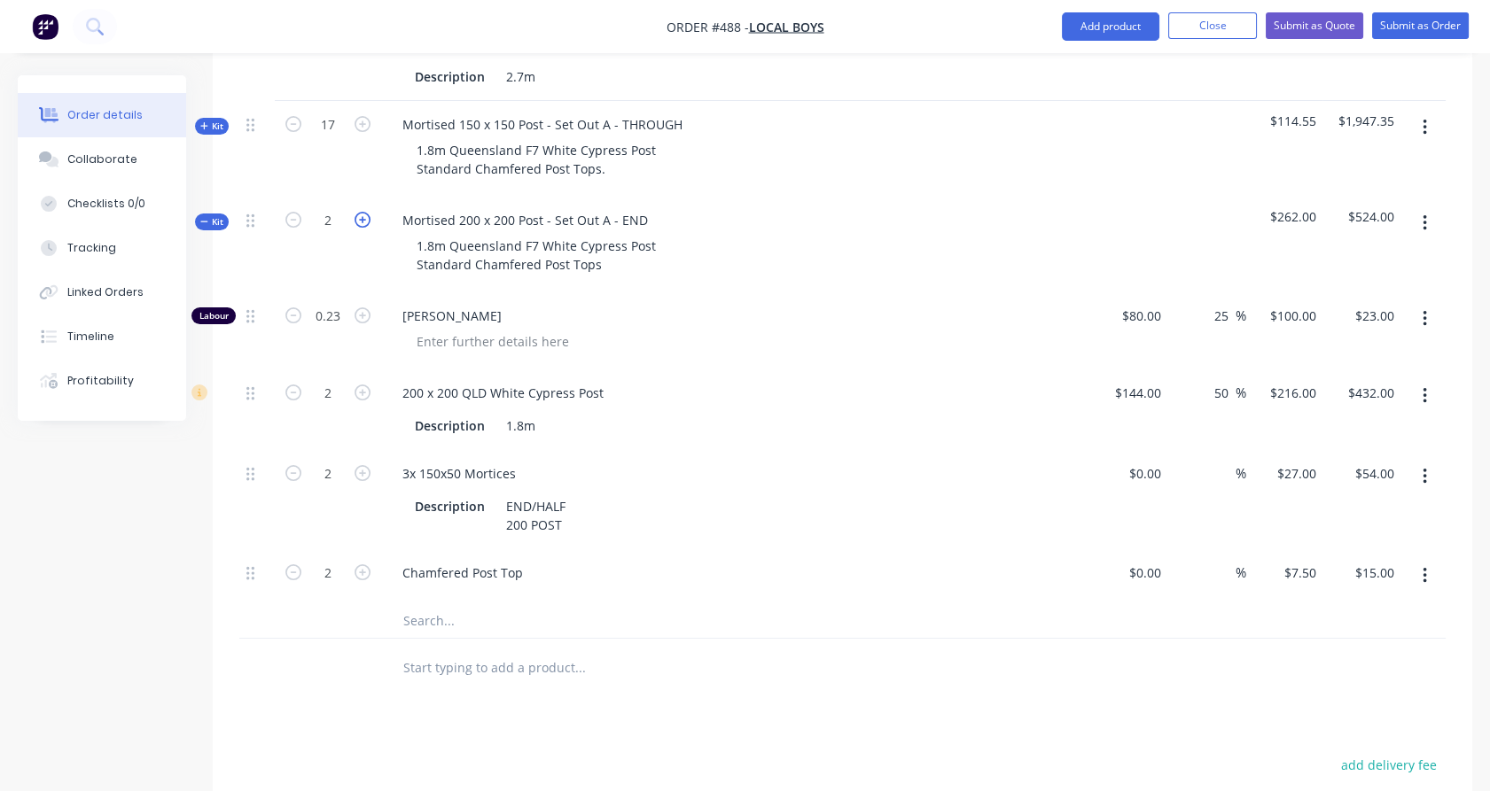
click at [363, 212] on icon "button" at bounding box center [363, 220] width 16 height 16
type input "3"
type input "0.345"
type input "$34.50"
type input "3"
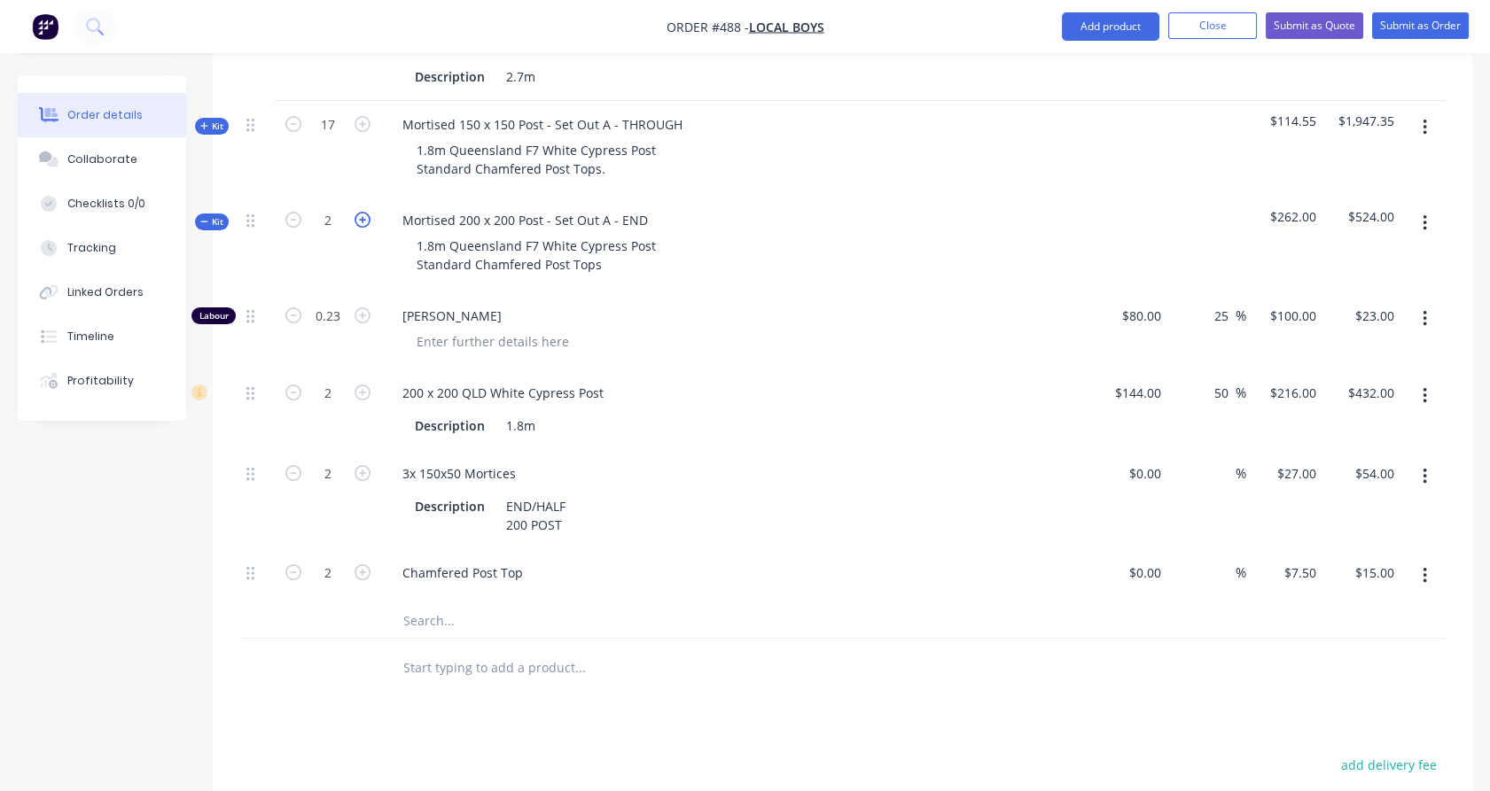
type input "$648.00"
type input "3"
type input "$81.00"
type input "3"
type input "$22.50"
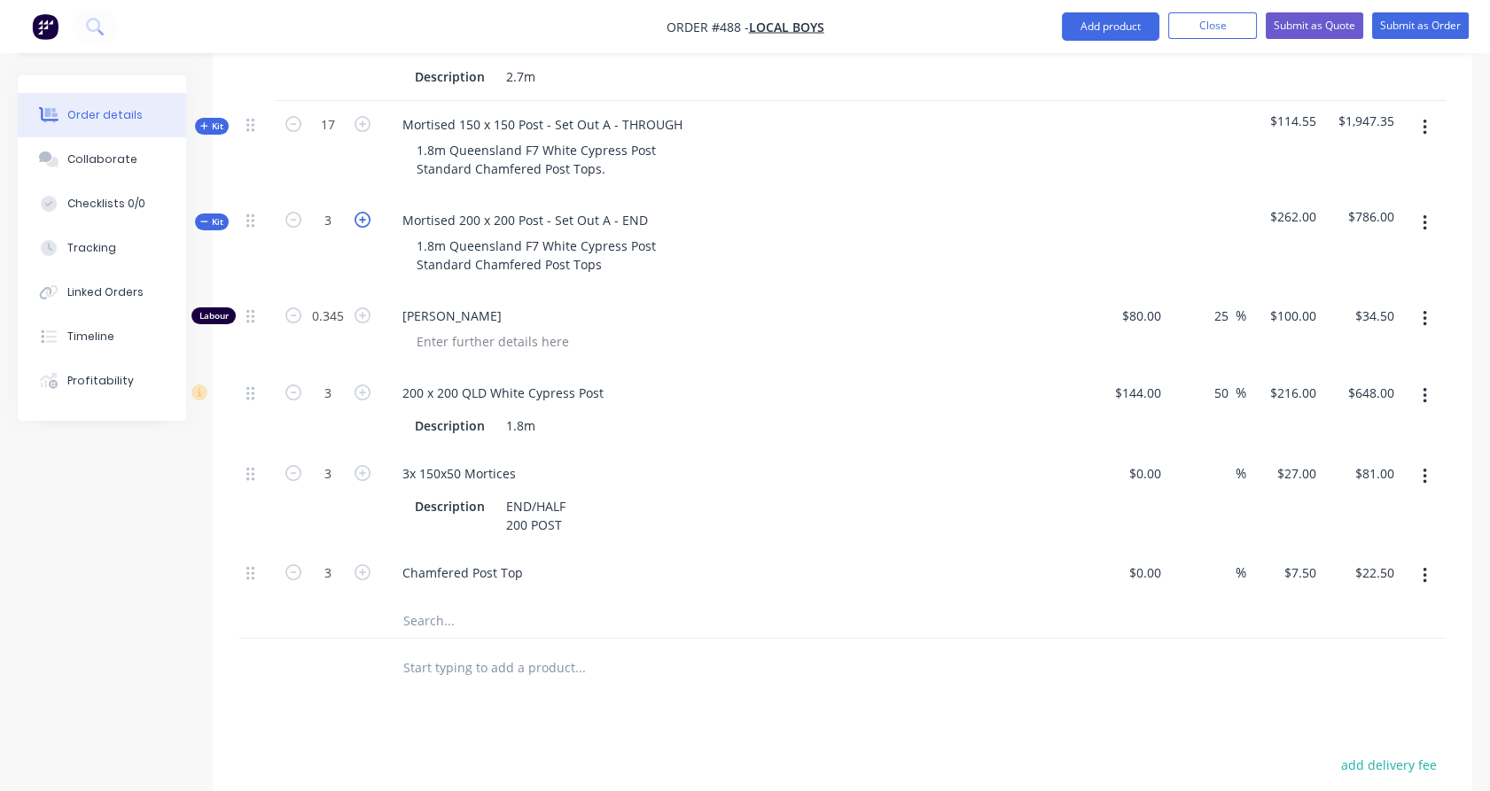
click at [363, 212] on icon "button" at bounding box center [363, 220] width 16 height 16
type input "4"
type input "0.46"
type input "$46.00"
type input "4"
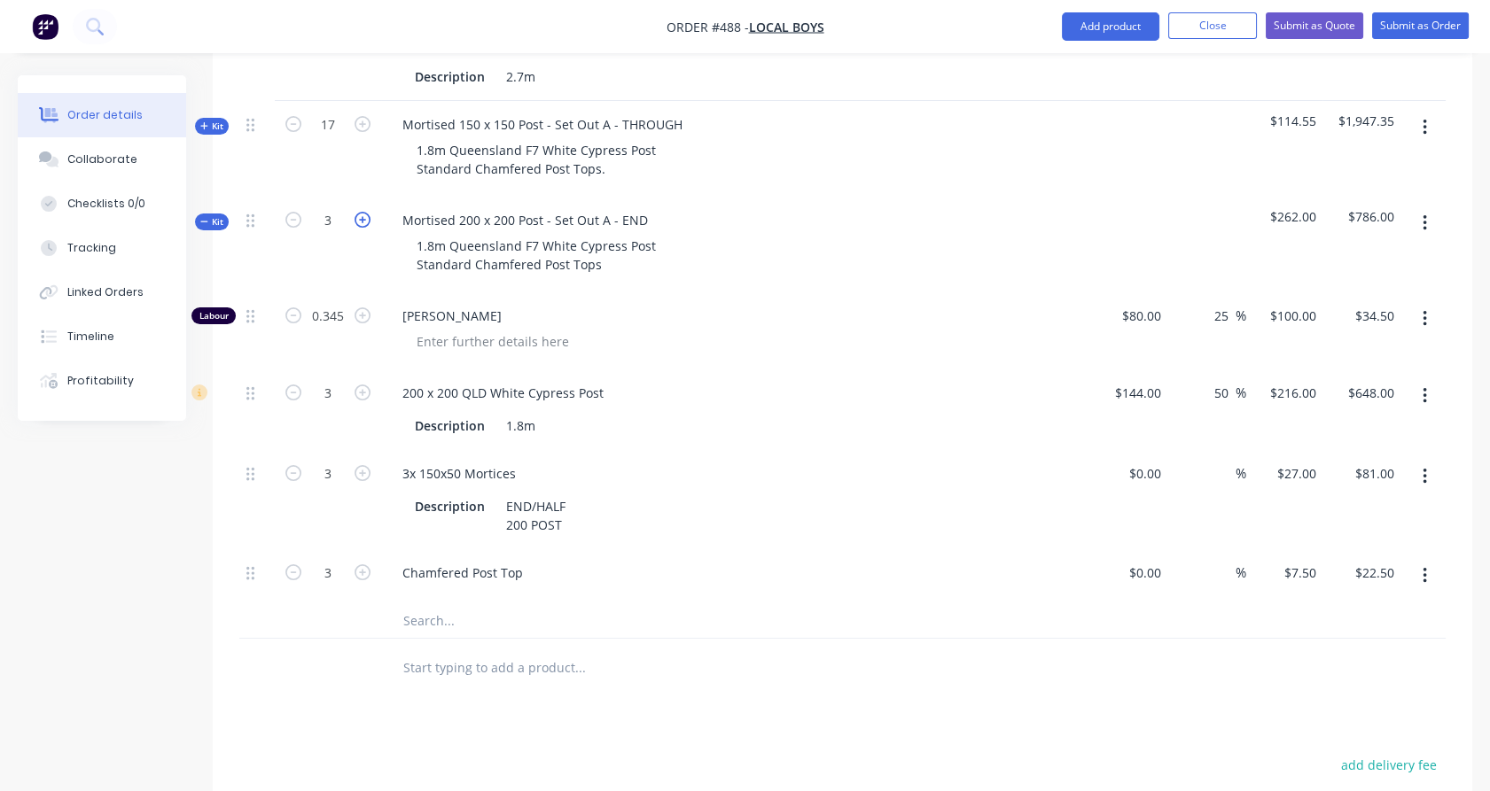
type input "$864.00"
type input "4"
type input "$108.00"
type input "4"
type input "$30.00"
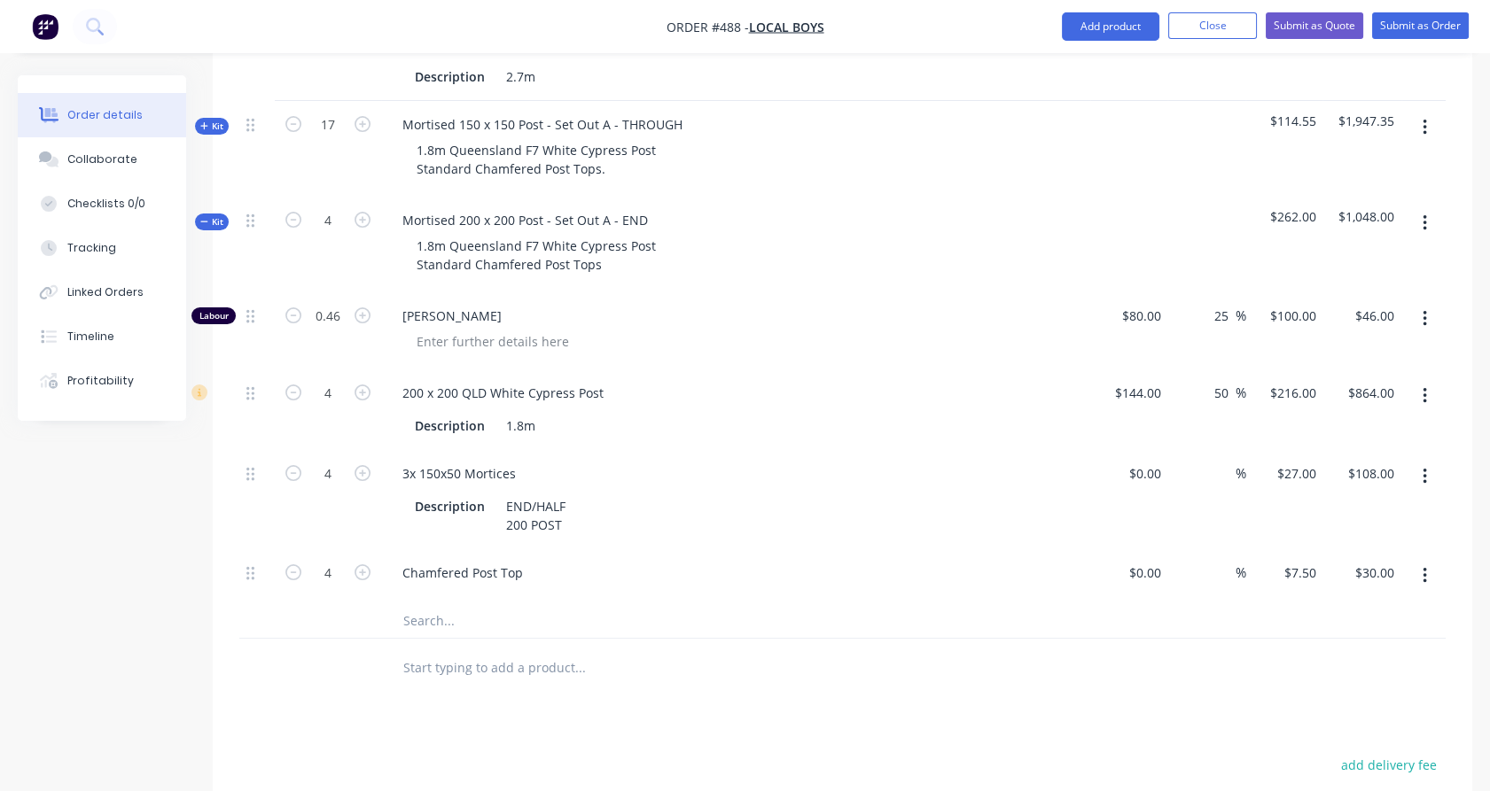
click at [218, 215] on span "Kit" at bounding box center [211, 221] width 23 height 13
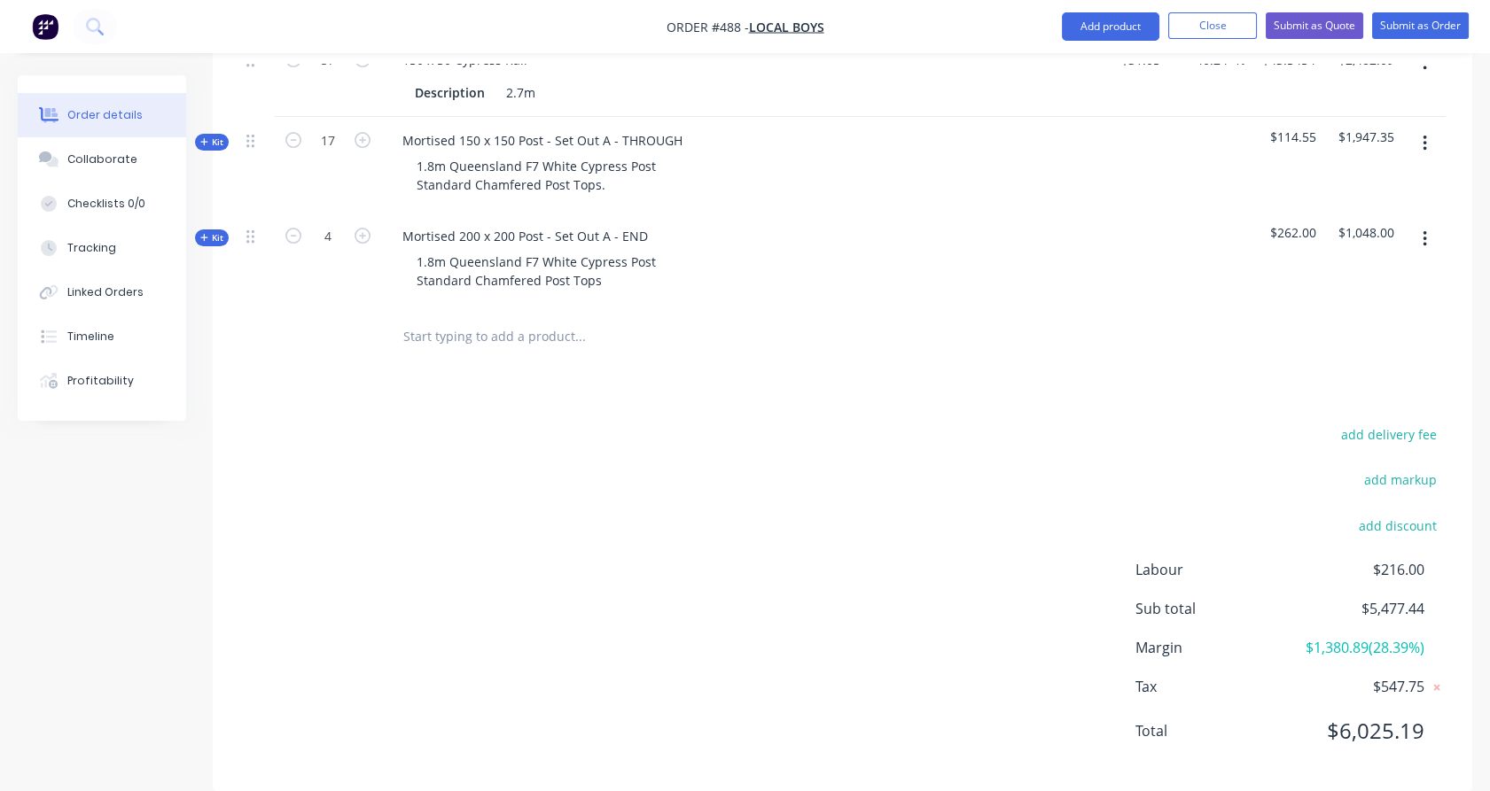
scroll to position [803, 0]
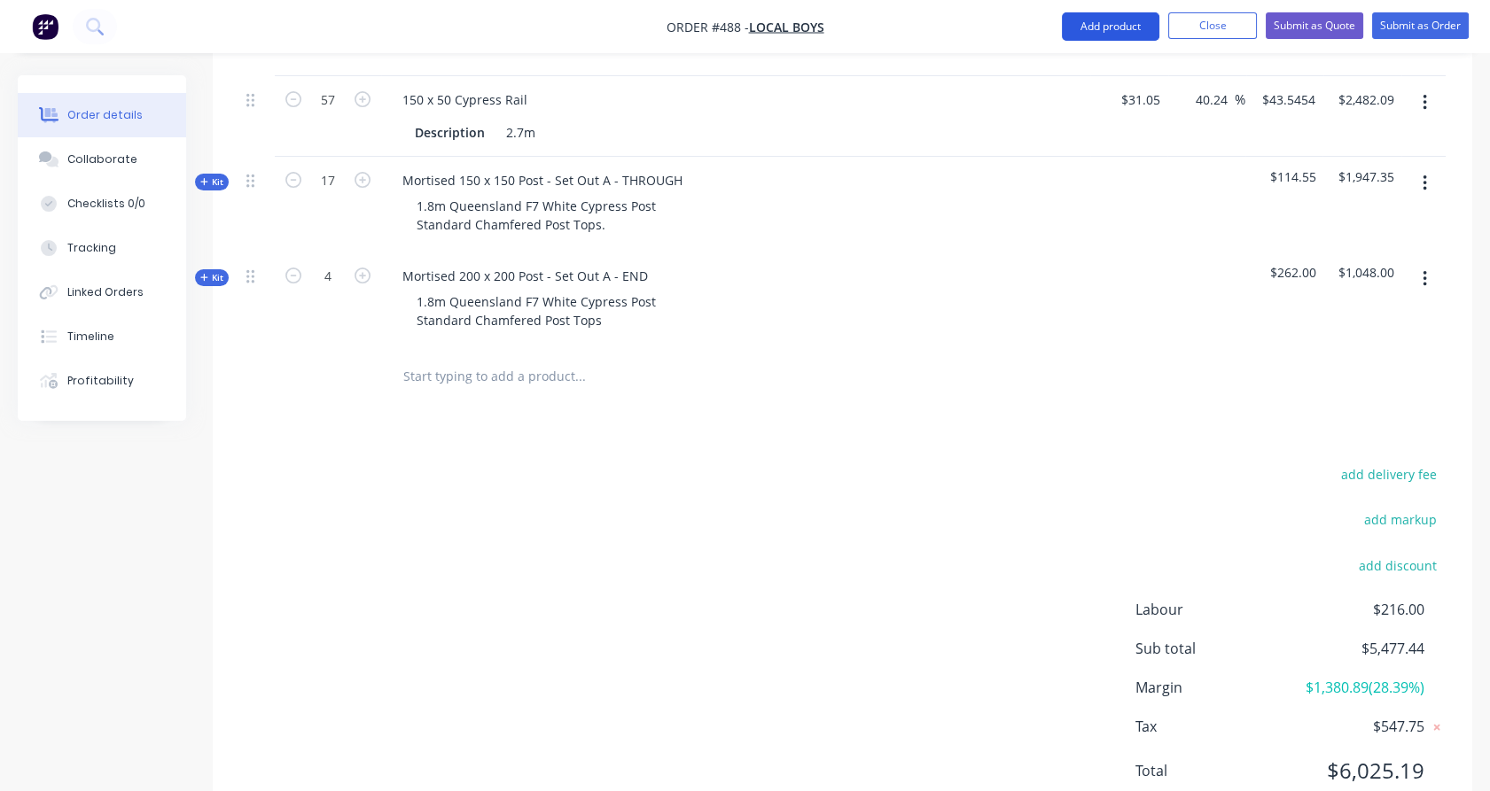
click at [1092, 33] on button "Add product" at bounding box center [1110, 26] width 97 height 28
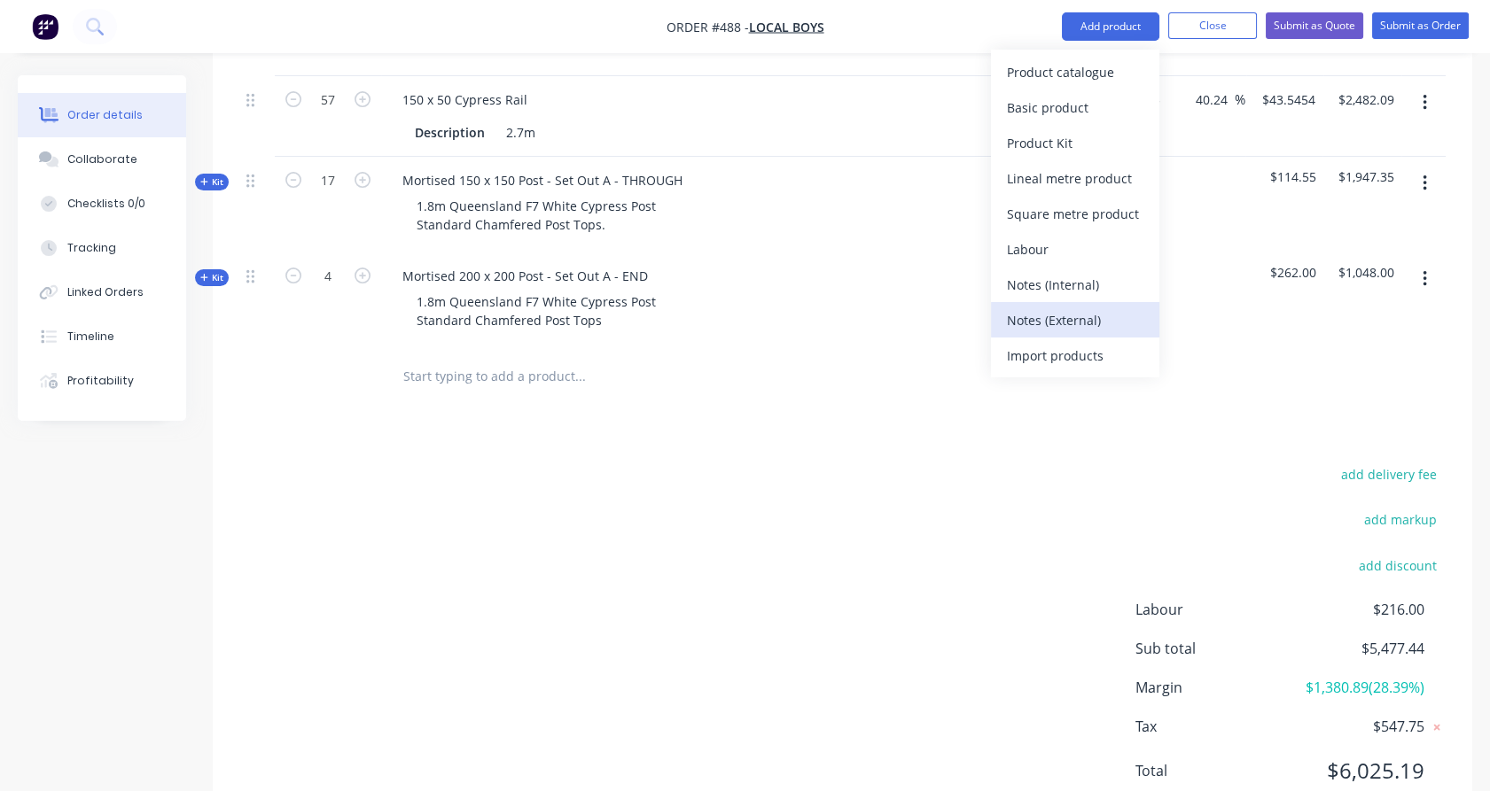
click at [1046, 318] on div "Notes (External)" at bounding box center [1075, 321] width 136 height 26
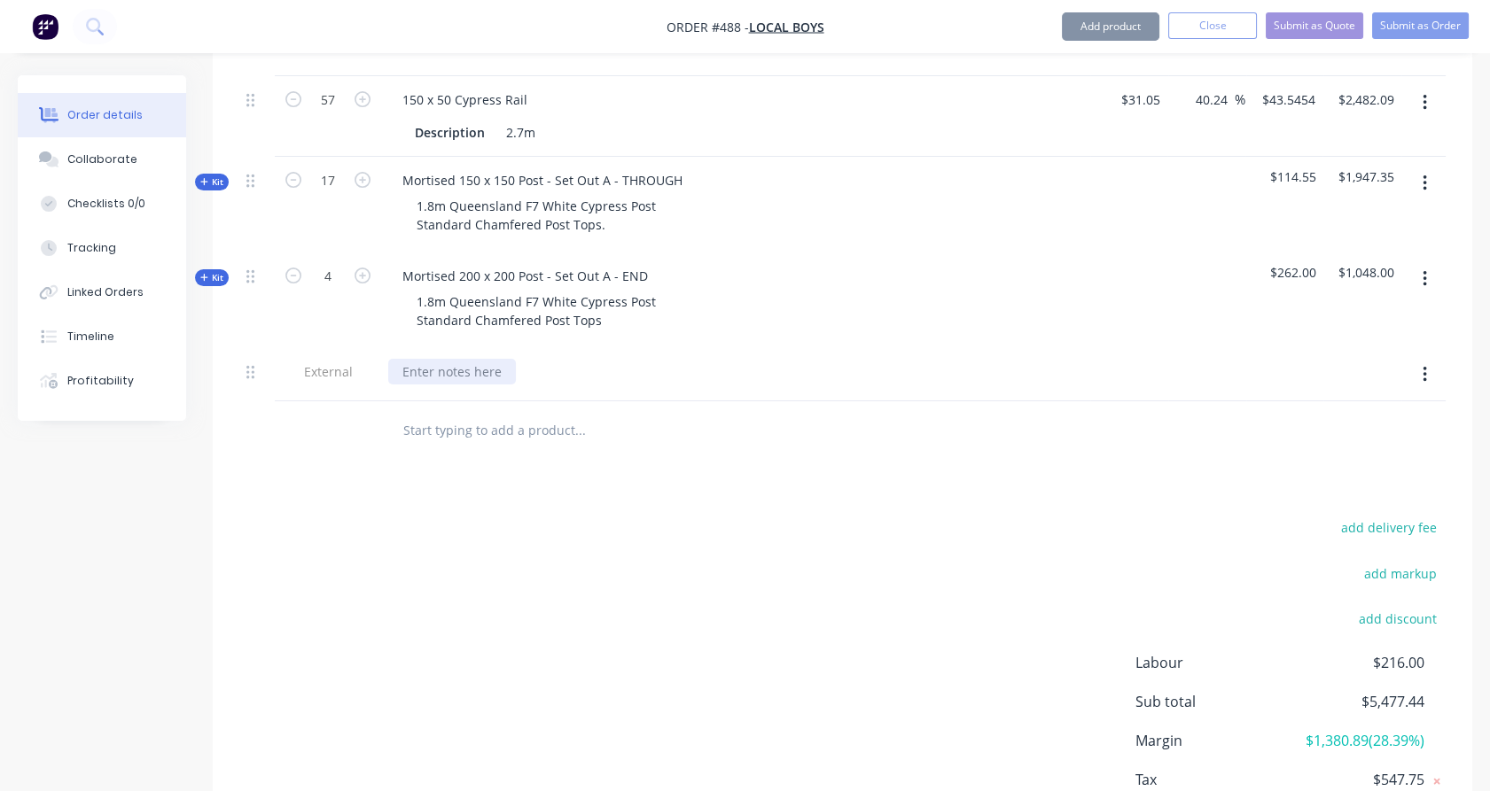
click at [472, 359] on div at bounding box center [452, 372] width 128 height 26
click at [433, 359] on div at bounding box center [452, 372] width 128 height 26
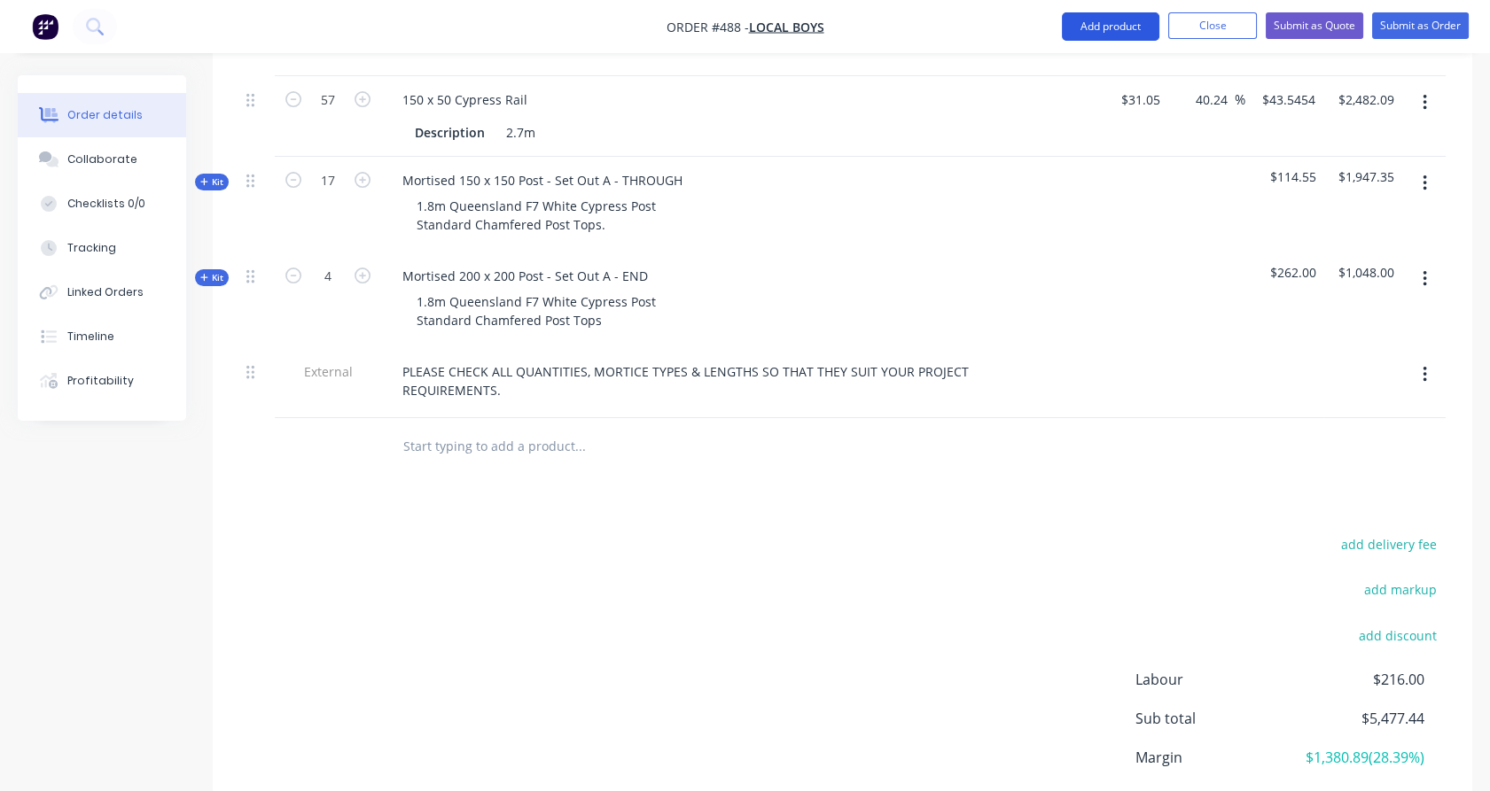
click at [1115, 29] on button "Add product" at bounding box center [1110, 26] width 97 height 28
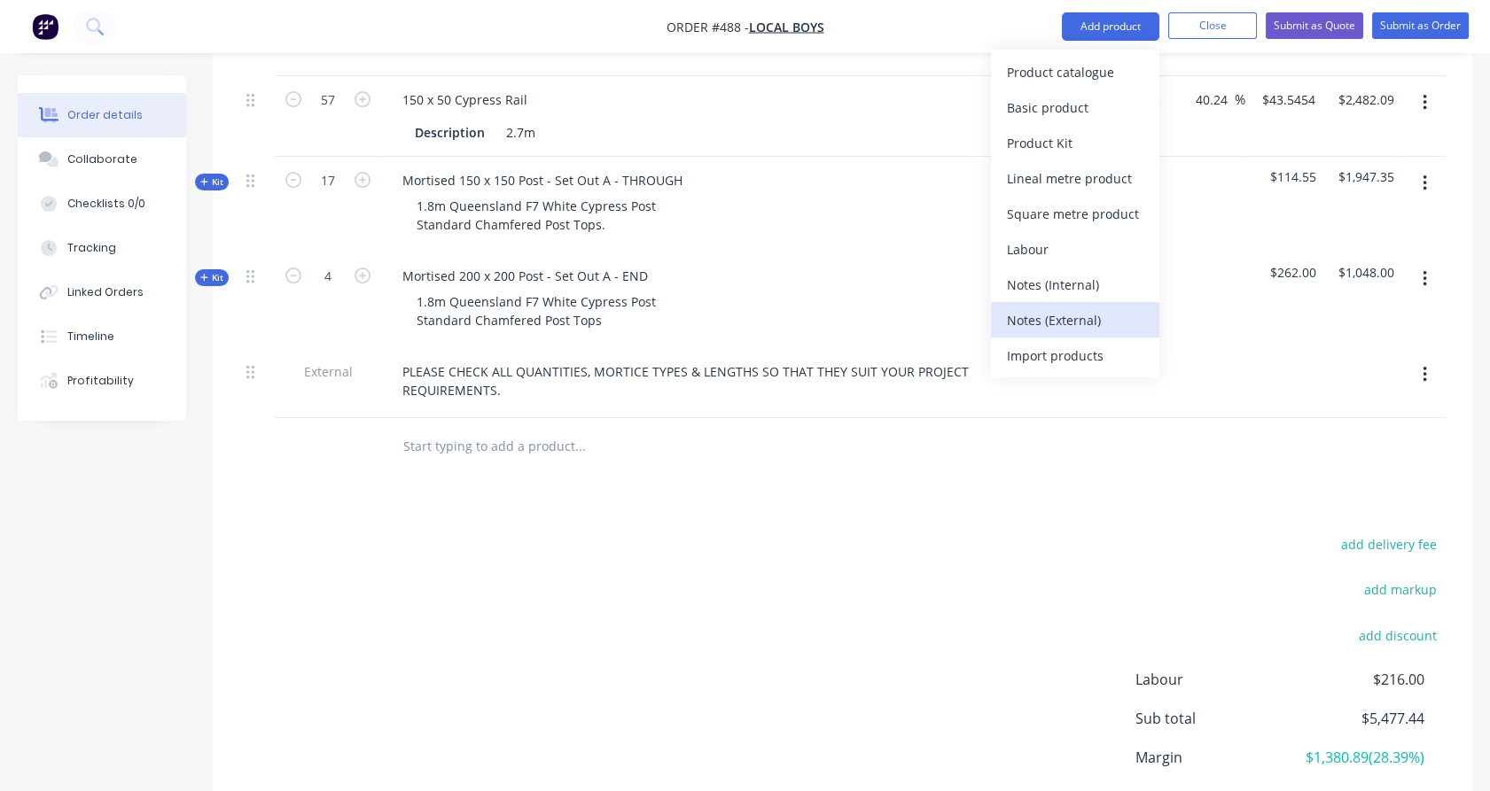
click at [1068, 315] on div "Notes (External)" at bounding box center [1075, 321] width 136 height 26
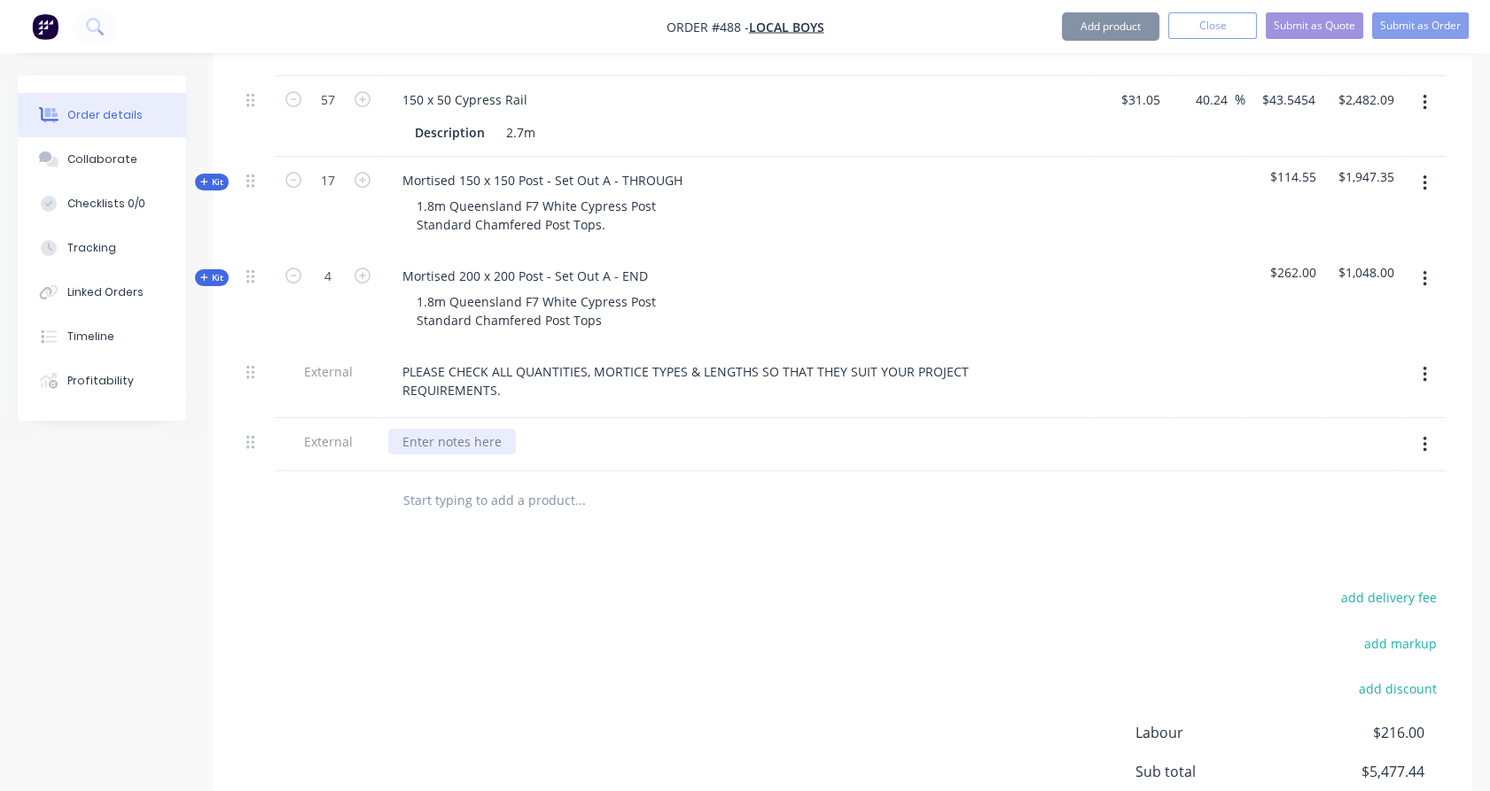
click at [507, 429] on div at bounding box center [452, 442] width 128 height 26
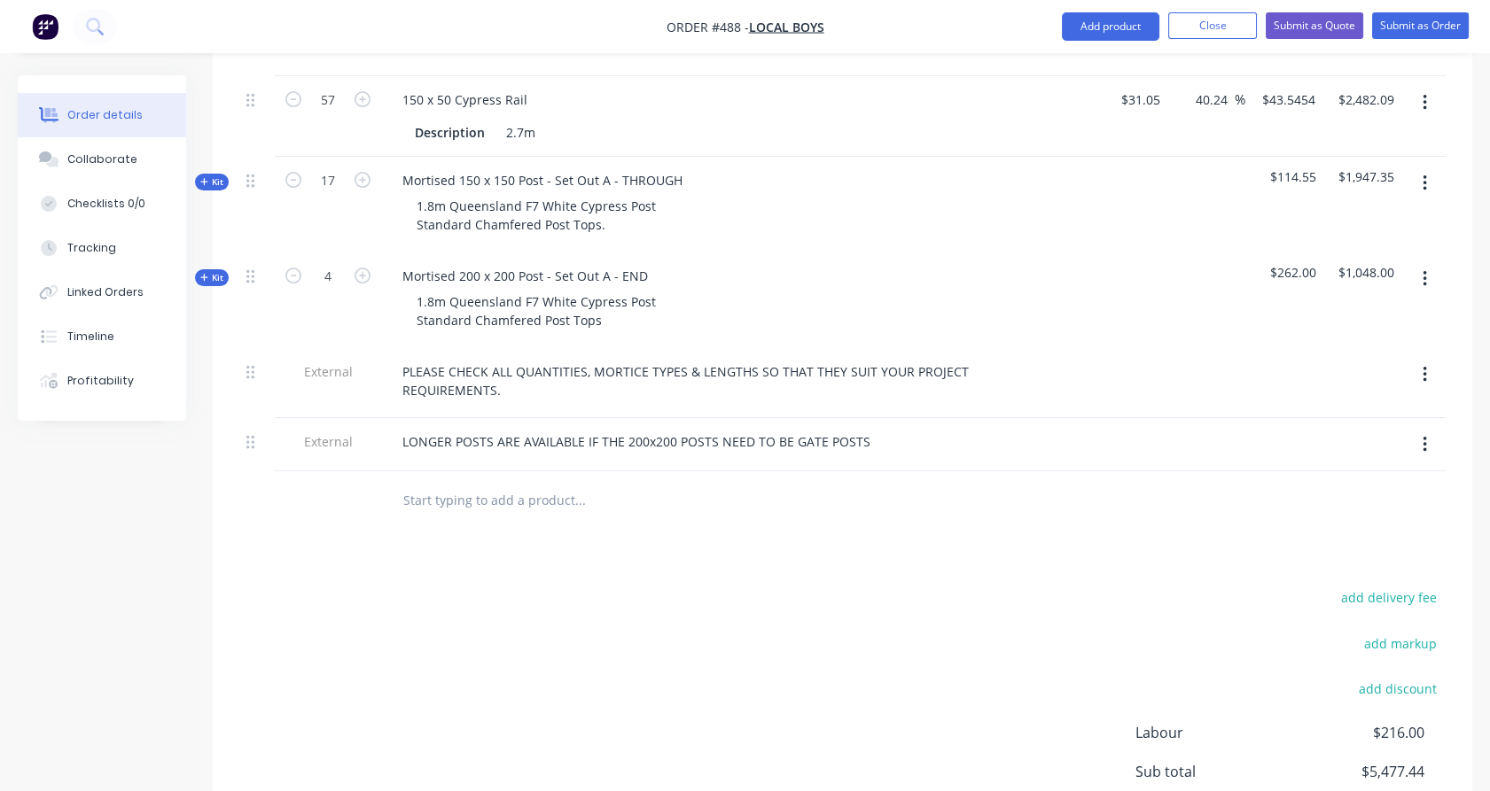
click at [325, 472] on div at bounding box center [328, 501] width 106 height 58
click at [1075, 28] on button "Add product" at bounding box center [1110, 26] width 97 height 28
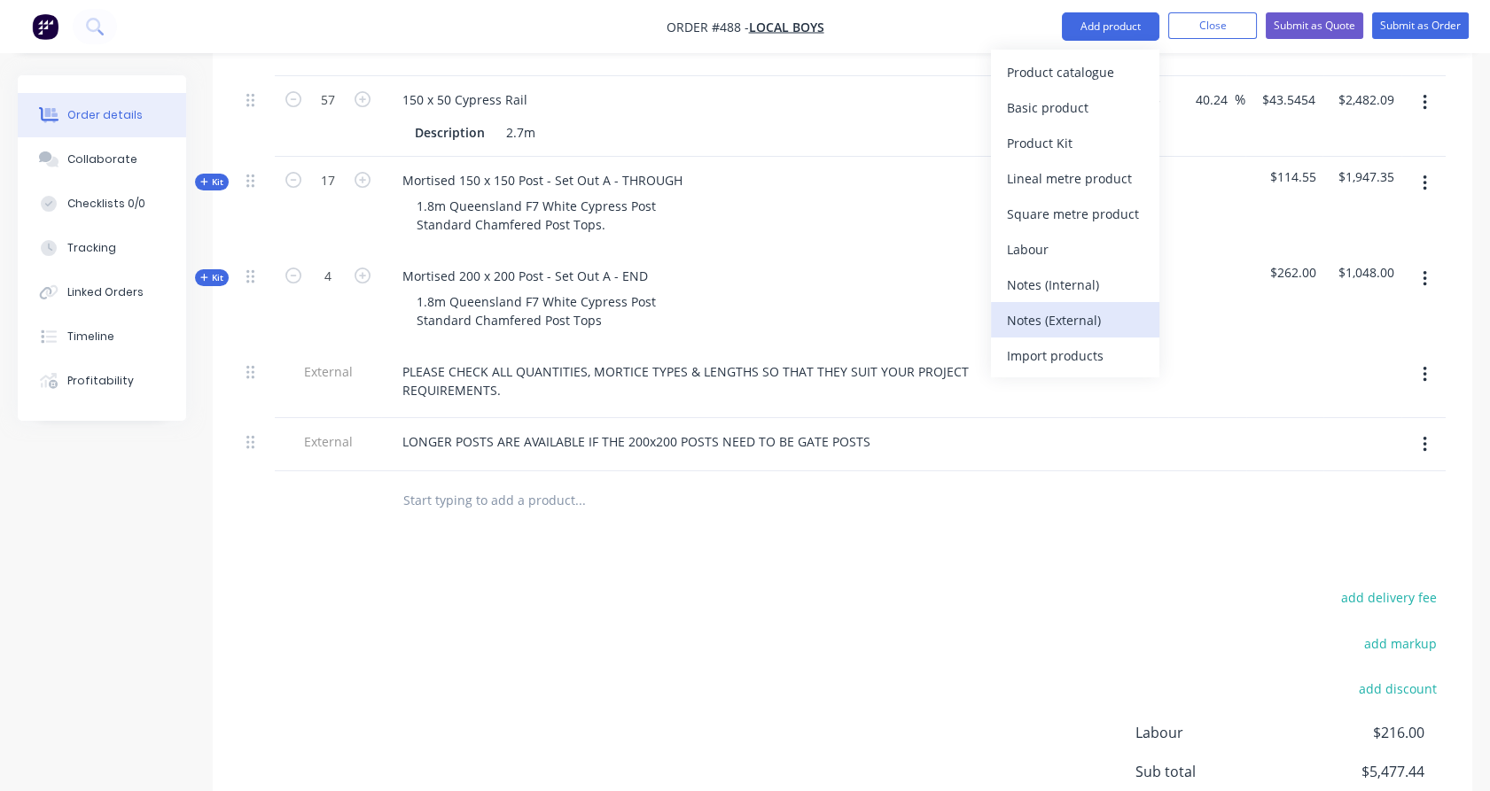
click at [1082, 308] on div "Notes (External)" at bounding box center [1075, 321] width 136 height 26
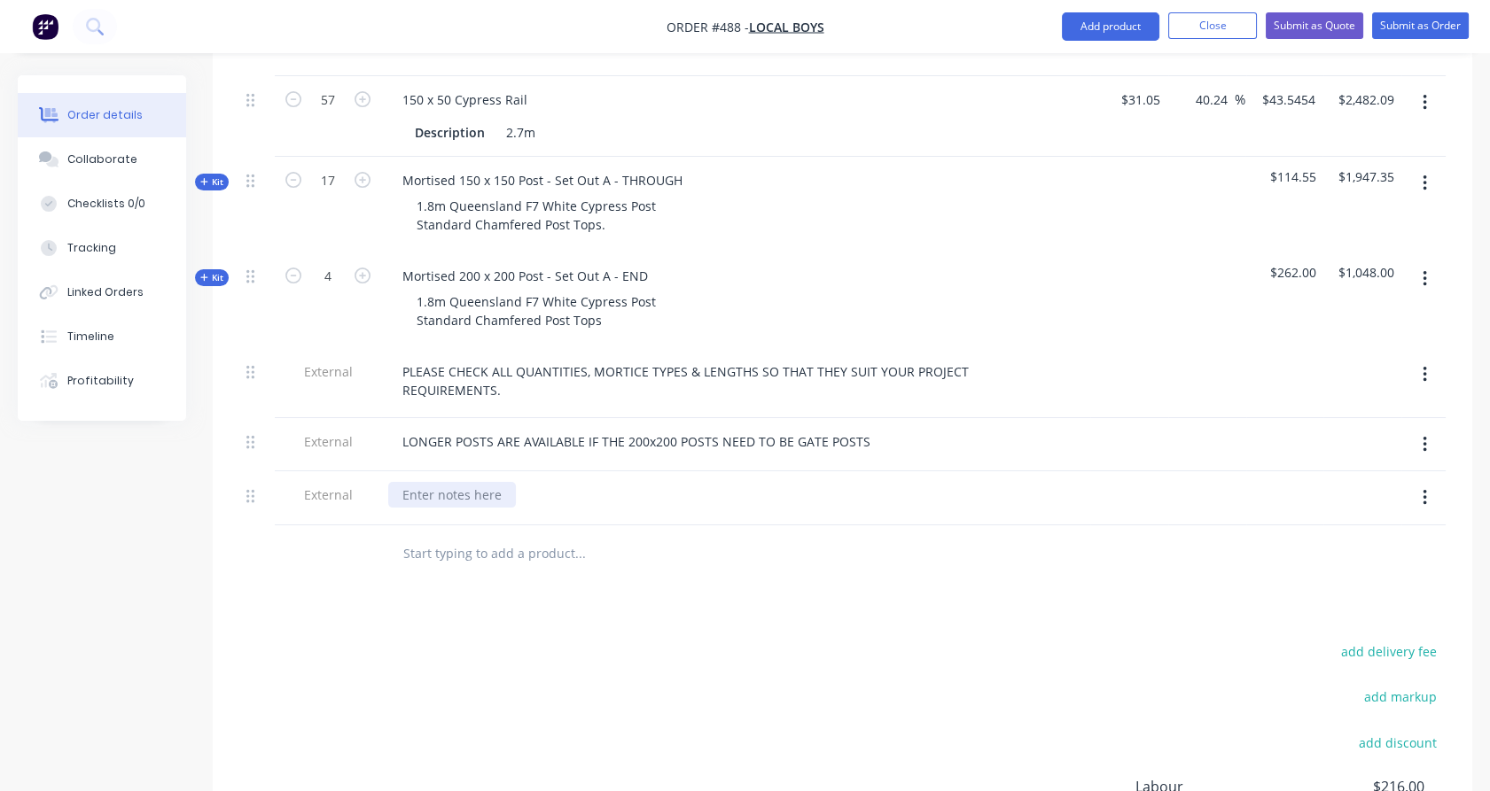
click at [469, 482] on div at bounding box center [452, 495] width 128 height 26
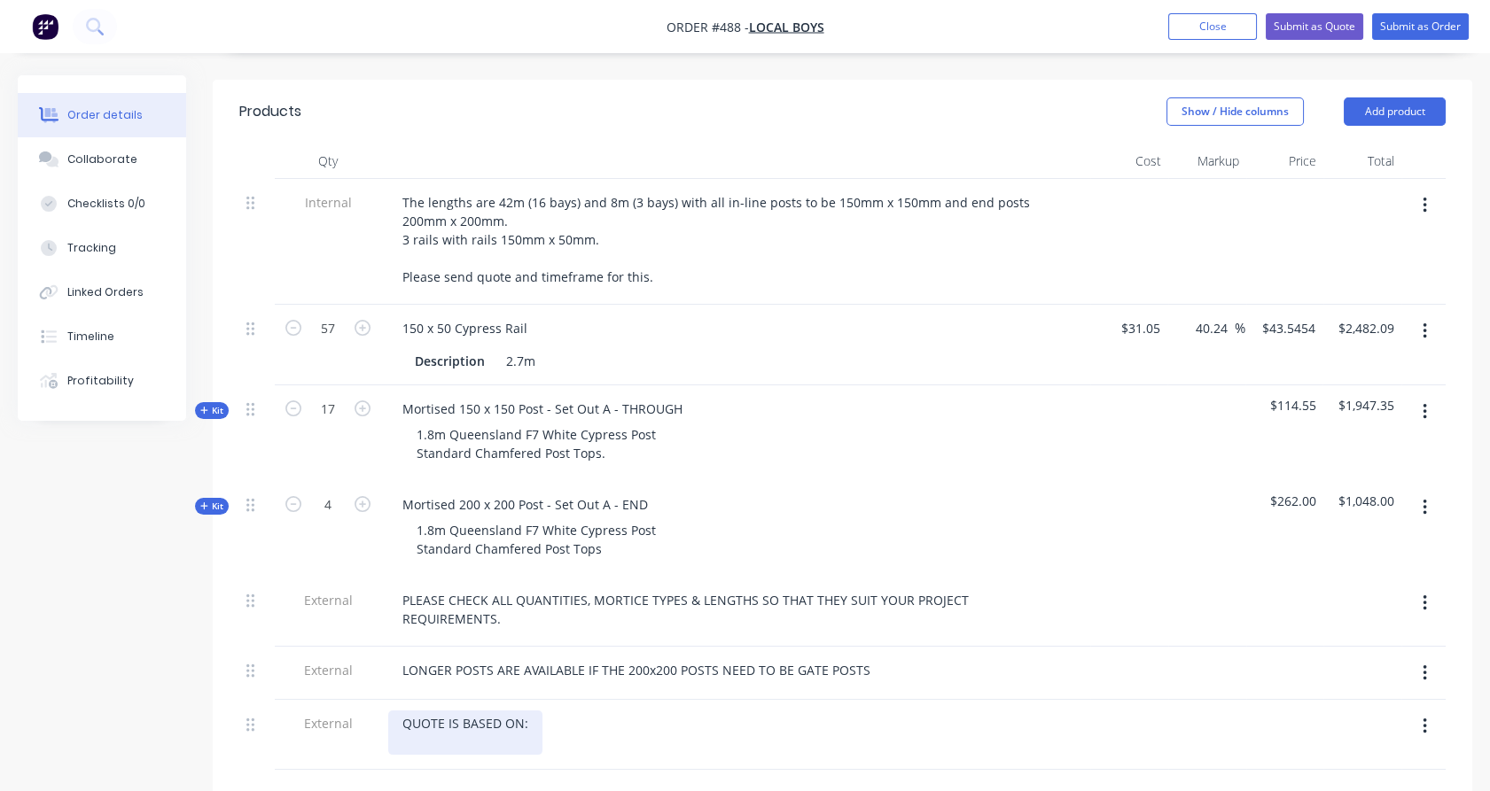
scroll to position [477, 0]
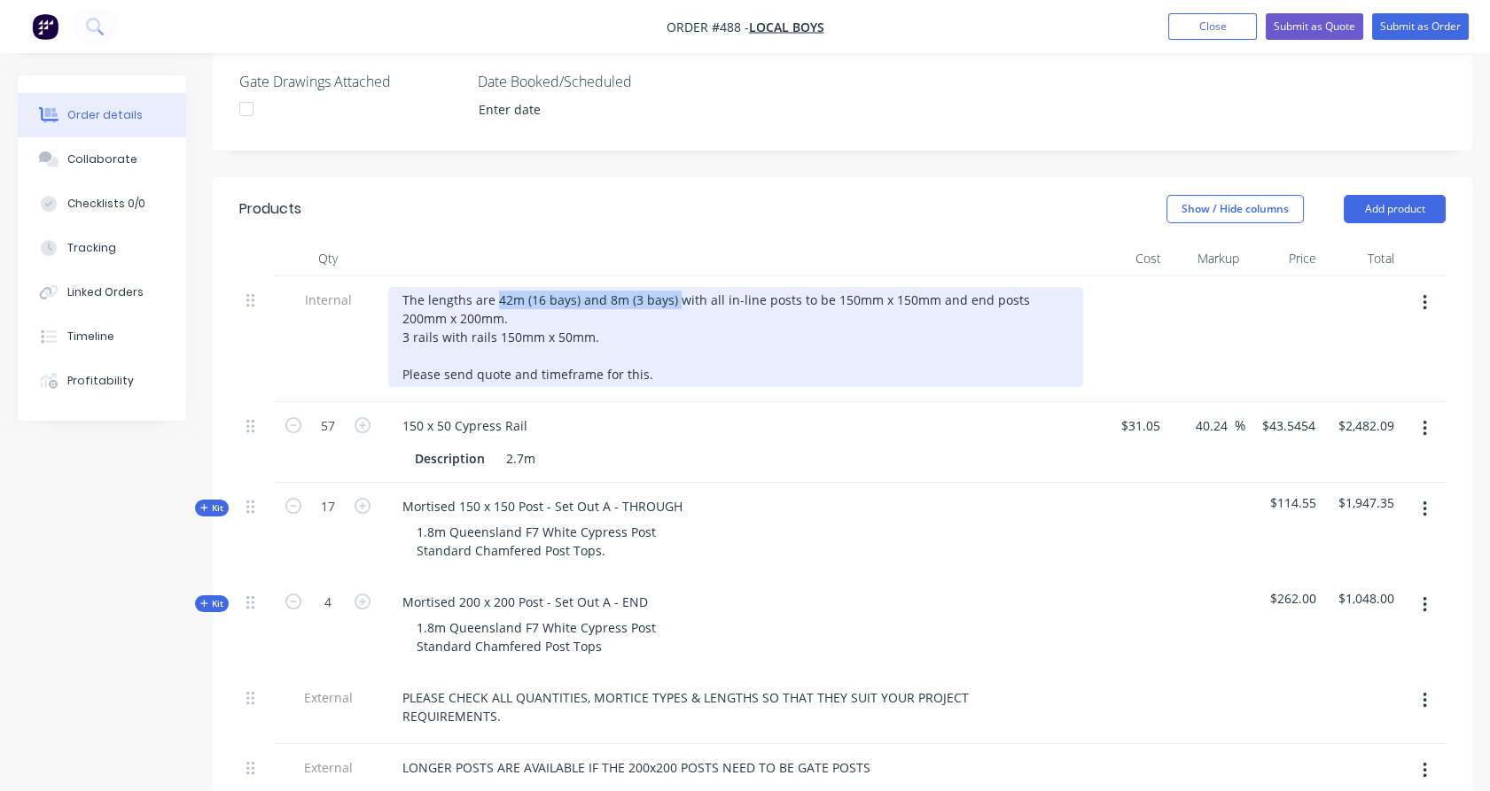
drag, startPoint x: 495, startPoint y: 269, endPoint x: 673, endPoint y: 272, distance: 178.2
click at [673, 287] on div "The lengths are 42m (16 bays) and 8m (3 bays) with all in-line posts to be 150m…" at bounding box center [735, 337] width 695 height 100
copy div "42m (16 bays) and 8m (3 bays)"
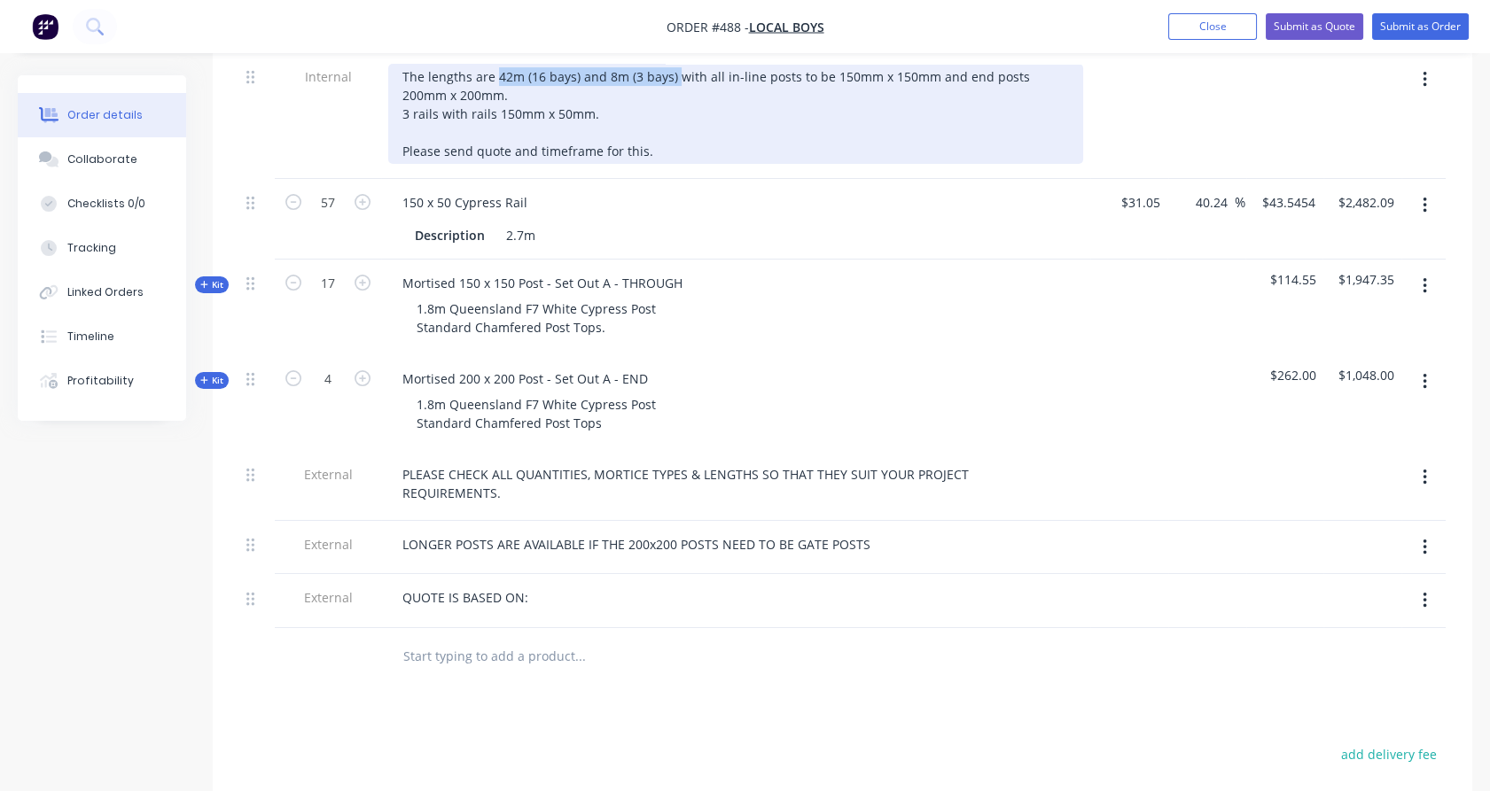
scroll to position [713, 0]
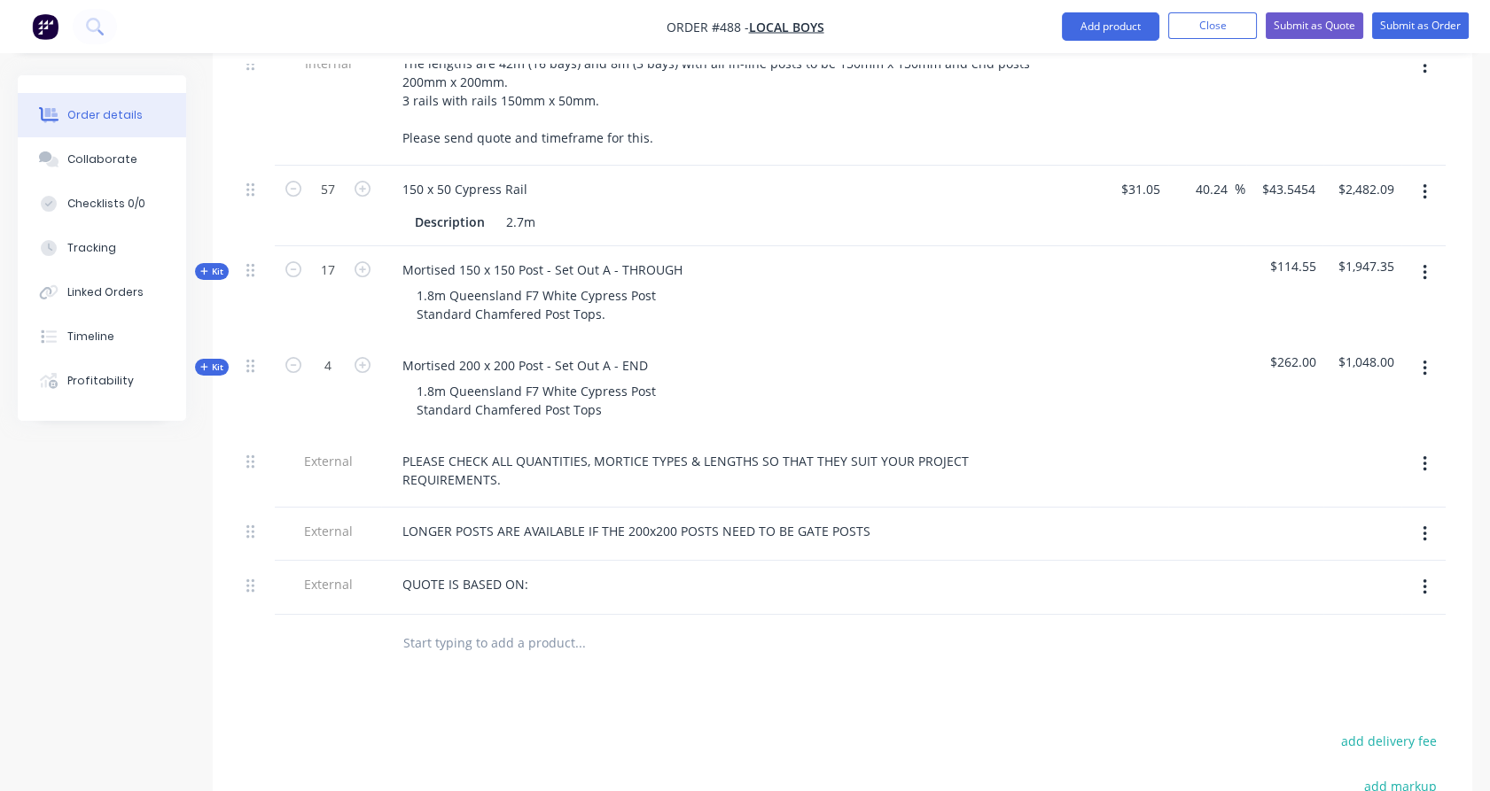
click at [518, 561] on div "QUOTE IS BASED ON:" at bounding box center [735, 588] width 709 height 54
click at [532, 572] on div "QUOTE IS BASED ON:" at bounding box center [465, 585] width 154 height 26
click at [297, 631] on div at bounding box center [328, 660] width 106 height 58
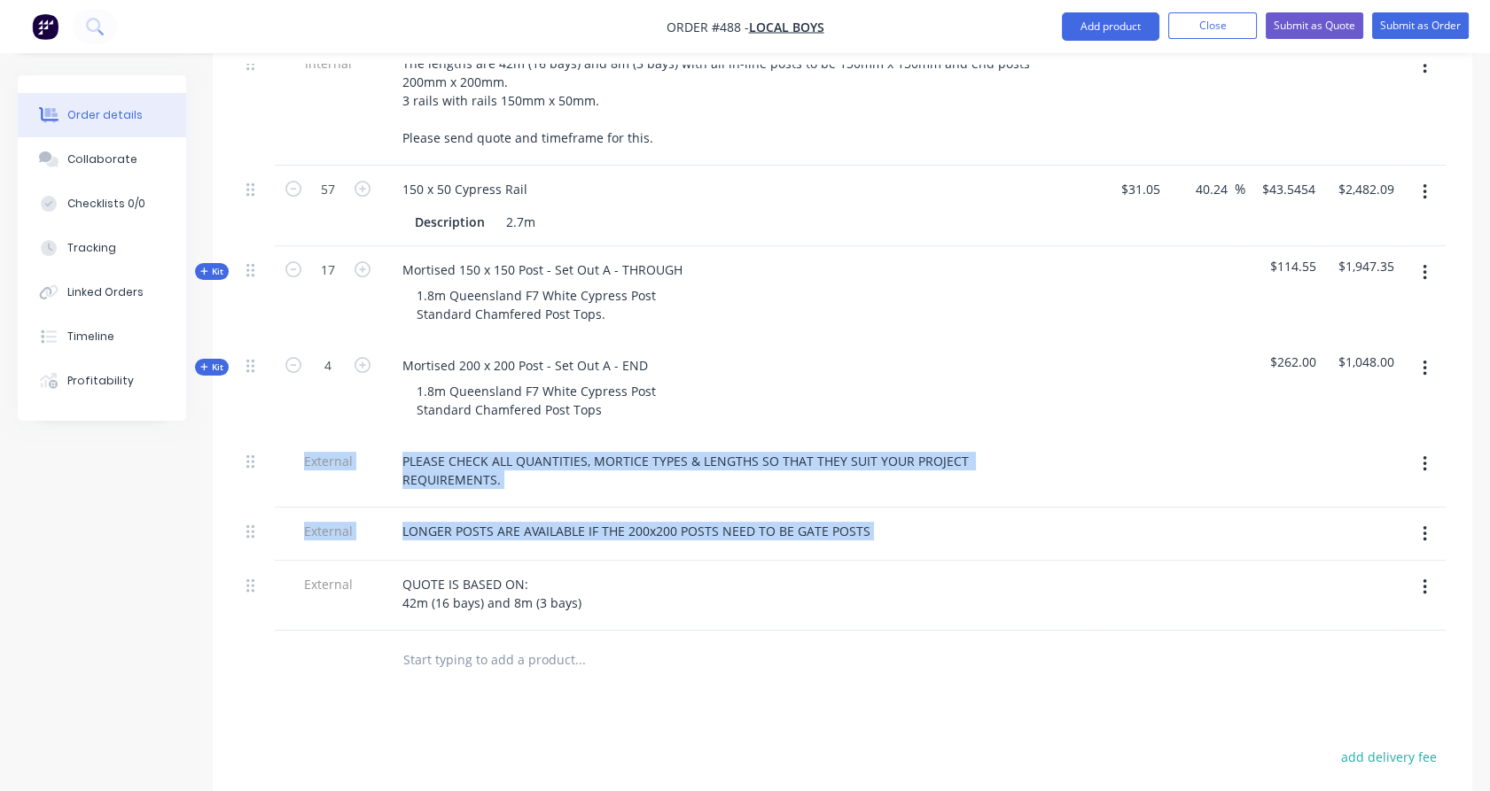
drag, startPoint x: 245, startPoint y: 540, endPoint x: 254, endPoint y: 448, distance: 91.8
click at [254, 448] on div "Internal The lengths are 42m (16 bays) and 8m (3 bays) with all in-line posts t…" at bounding box center [842, 336] width 1206 height 592
drag, startPoint x: 254, startPoint y: 448, endPoint x: 248, endPoint y: 540, distance: 91.5
click at [248, 578] on icon at bounding box center [250, 586] width 8 height 16
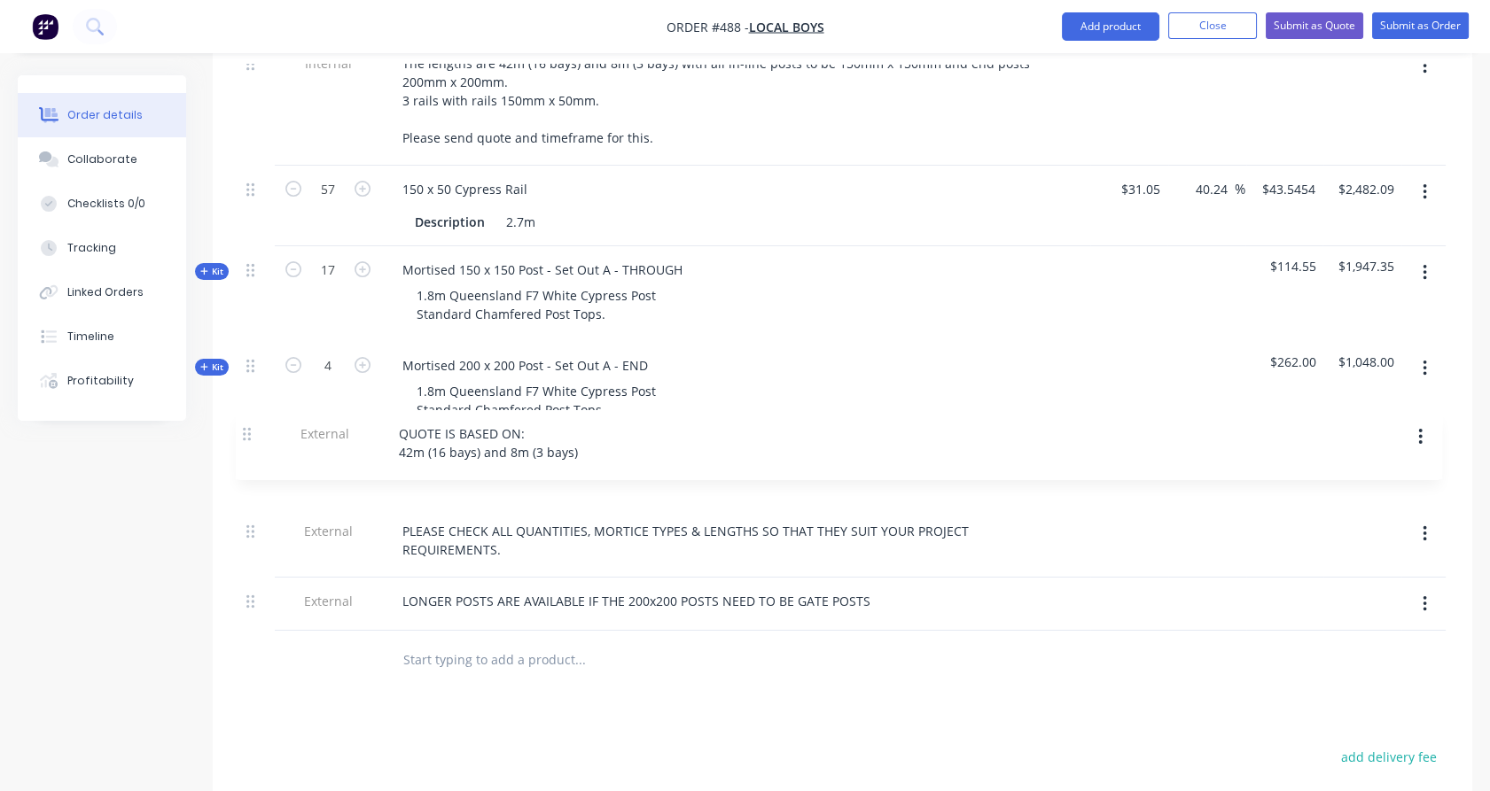
drag, startPoint x: 248, startPoint y: 540, endPoint x: 245, endPoint y: 414, distance: 125.9
click at [245, 414] on div "Internal The lengths are 42m (16 bays) and 8m (3 bays) with all in-line posts t…" at bounding box center [842, 335] width 1206 height 591
click at [338, 645] on div "Products Show / Hide columns Add product Qty Cost Markup Price Total Internal T…" at bounding box center [842, 528] width 1259 height 1174
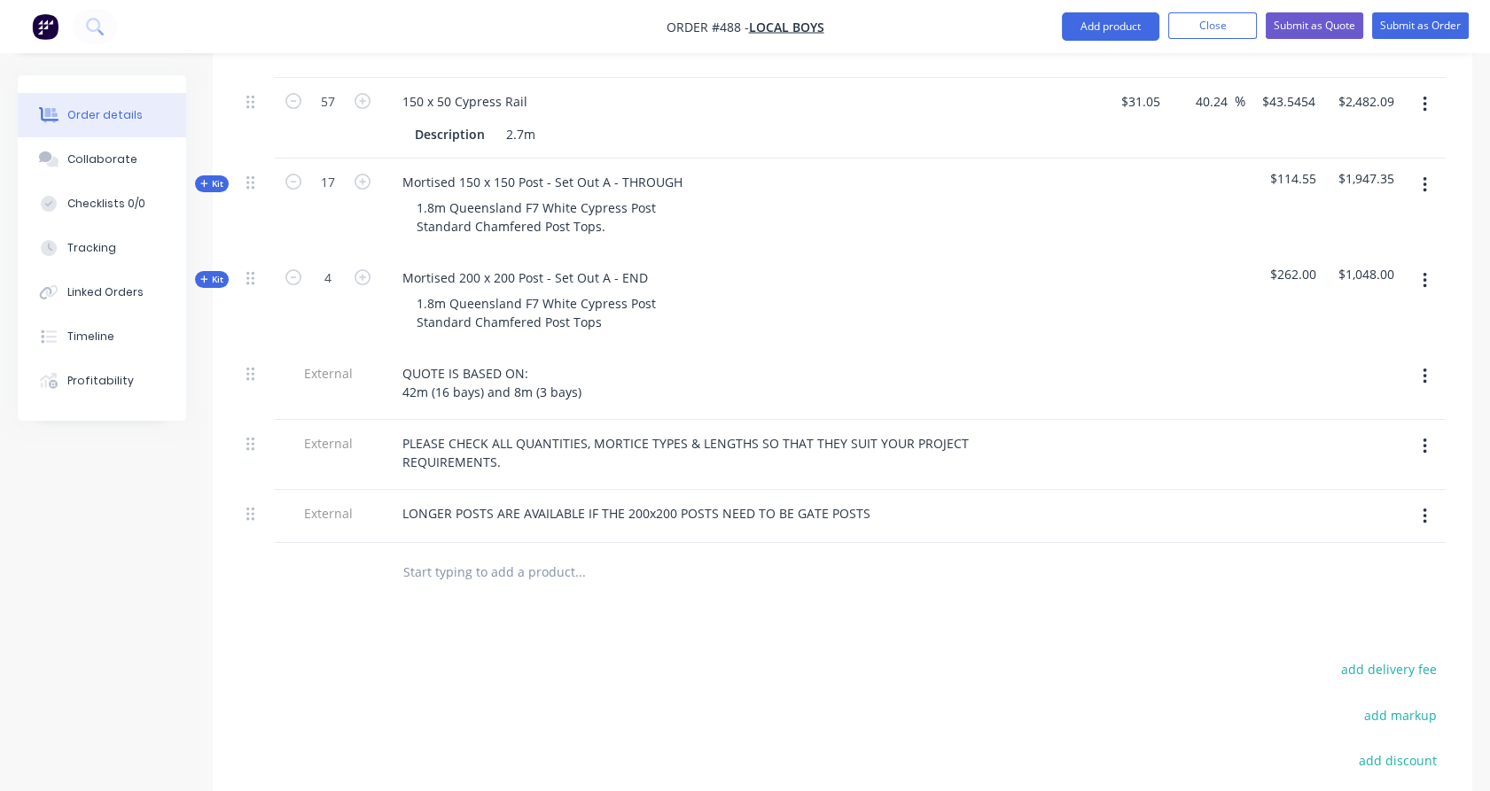
scroll to position [812, 0]
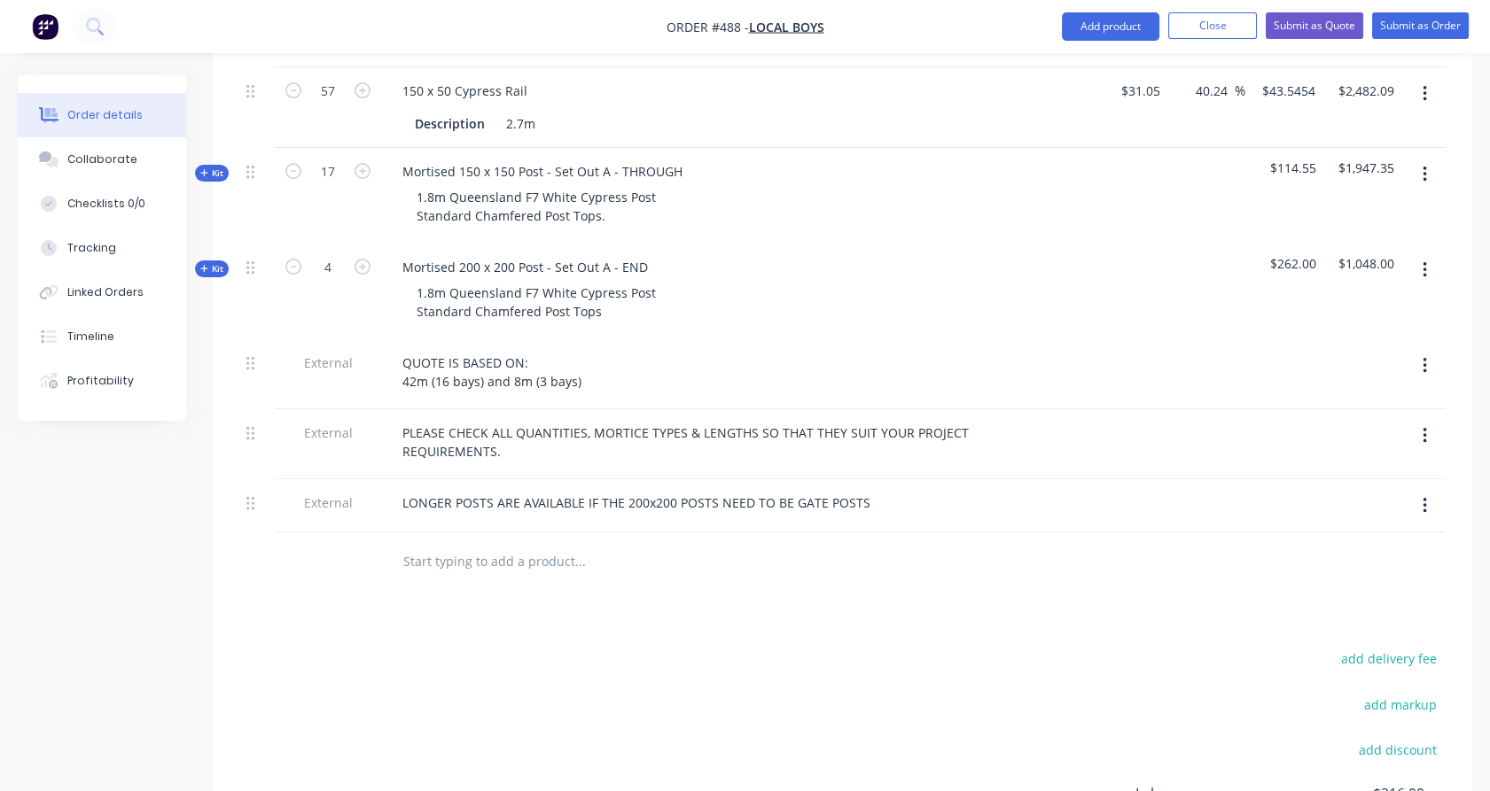
click at [524, 543] on input "text" at bounding box center [579, 560] width 355 height 35
click at [1099, 23] on button "Add product" at bounding box center [1110, 26] width 97 height 28
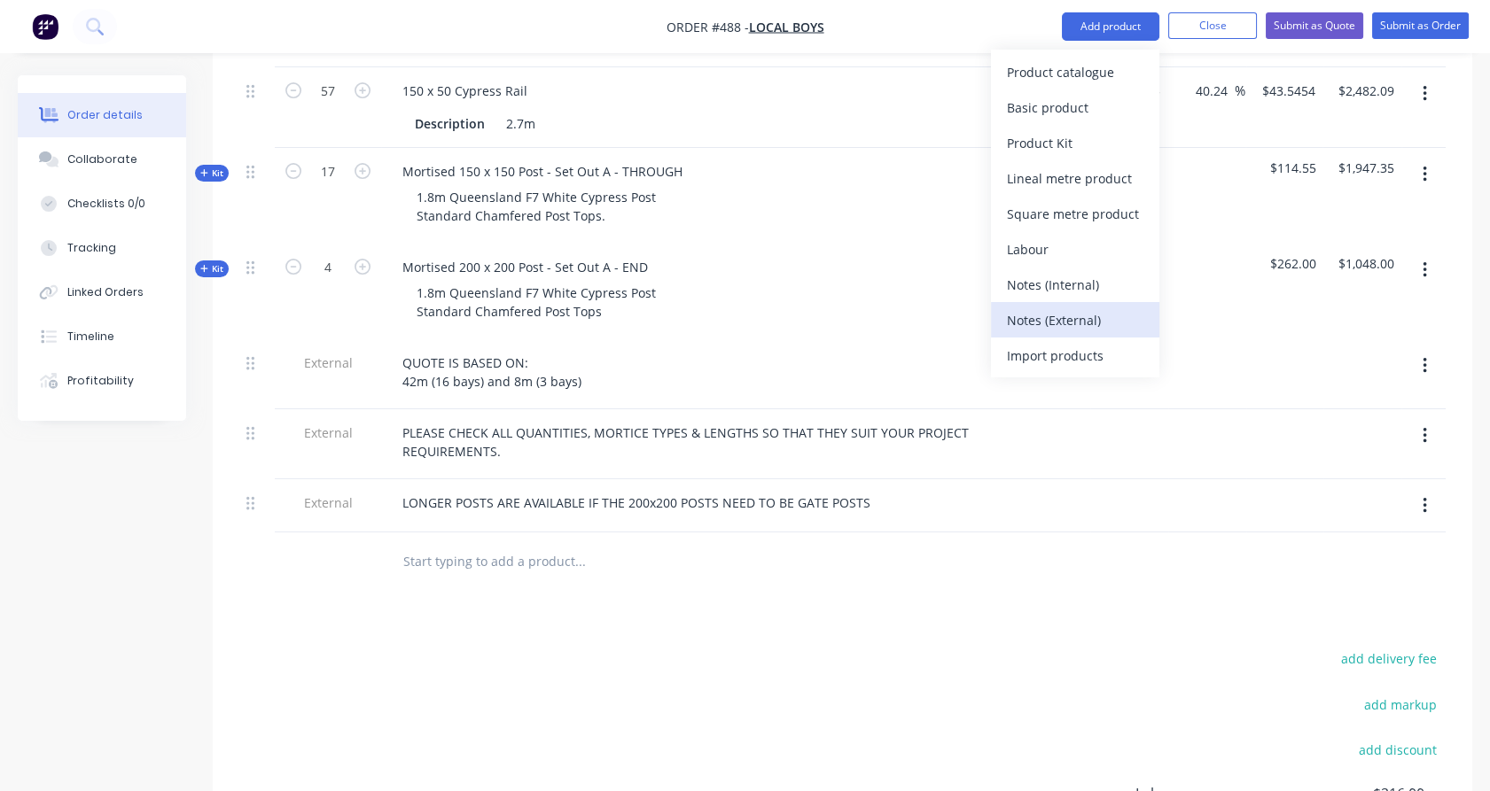
click at [1064, 314] on div "Notes (External)" at bounding box center [1075, 321] width 136 height 26
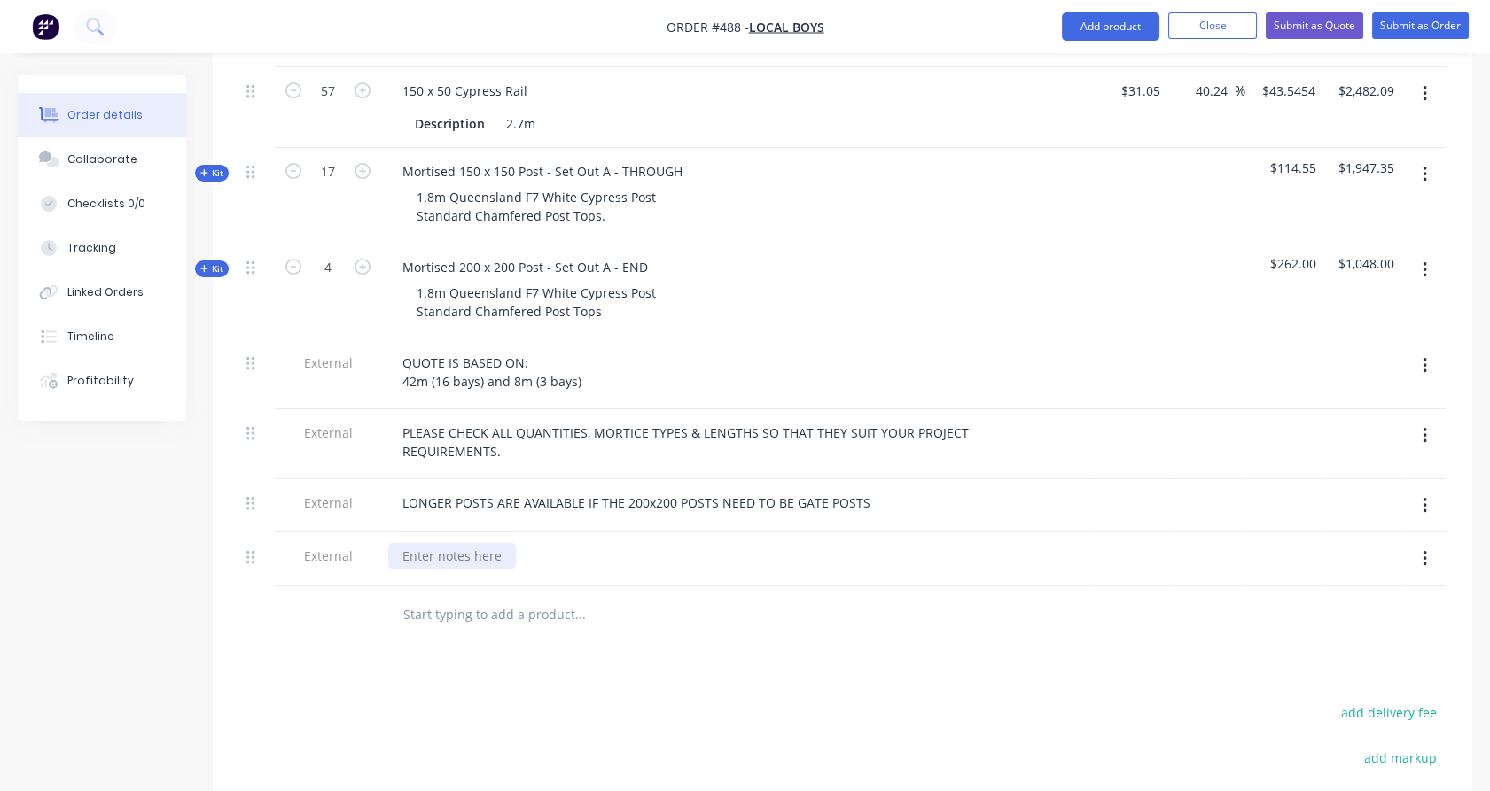
click at [470, 543] on div at bounding box center [452, 556] width 128 height 26
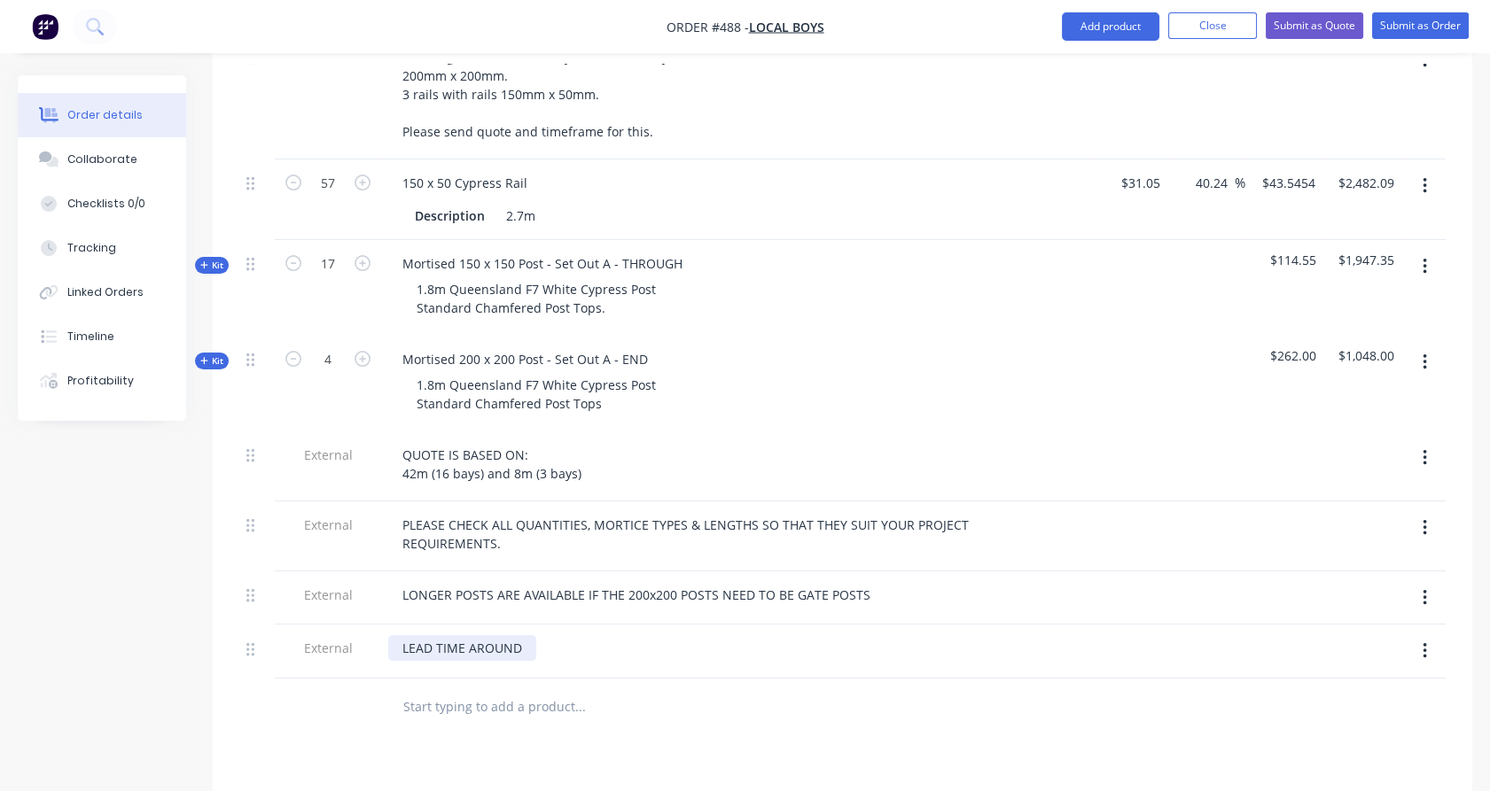
scroll to position [717, 0]
click at [335, 682] on div at bounding box center [328, 711] width 106 height 58
click at [487, 692] on input "text" at bounding box center [579, 709] width 355 height 35
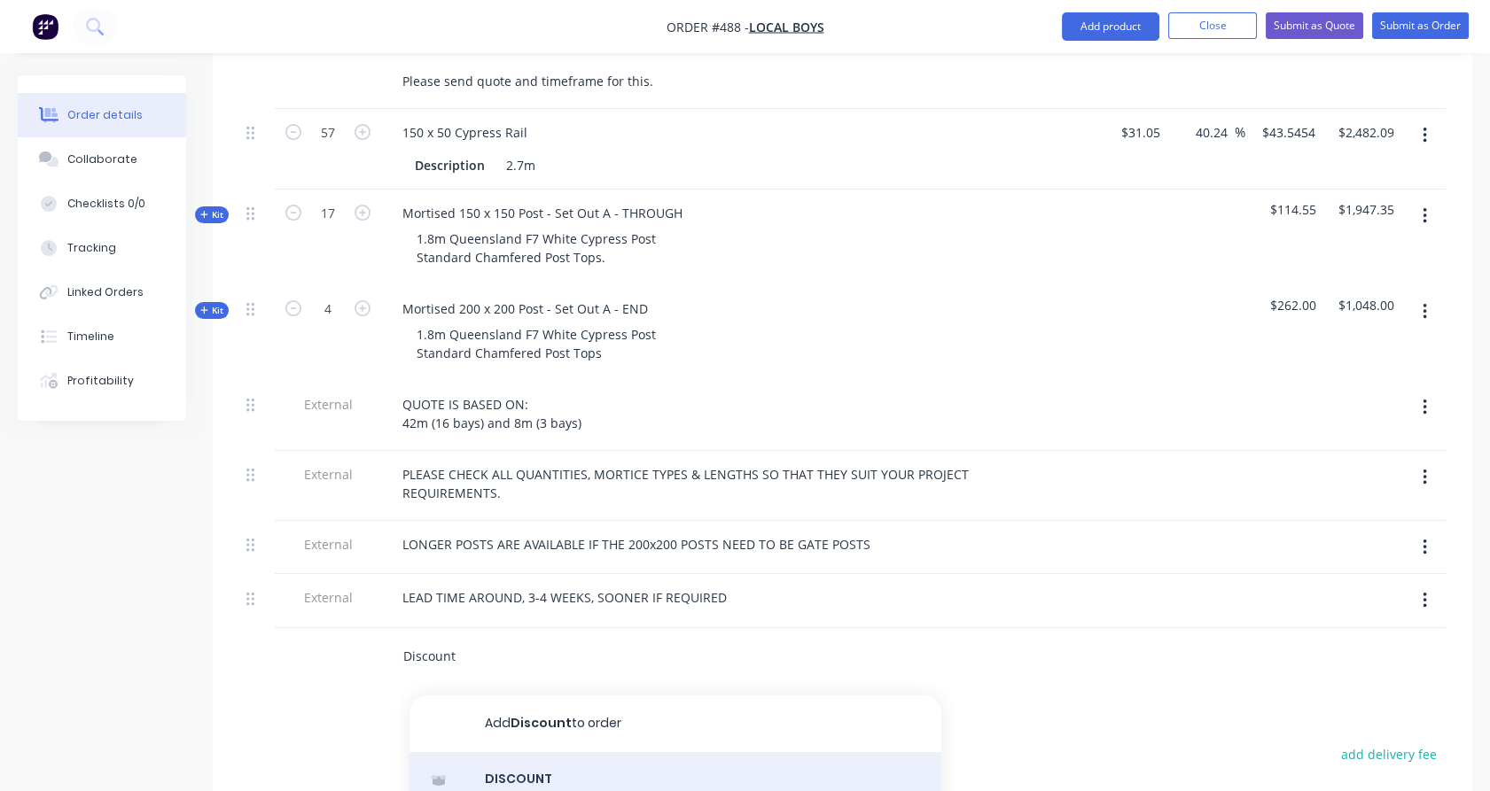
scroll to position [900, 0]
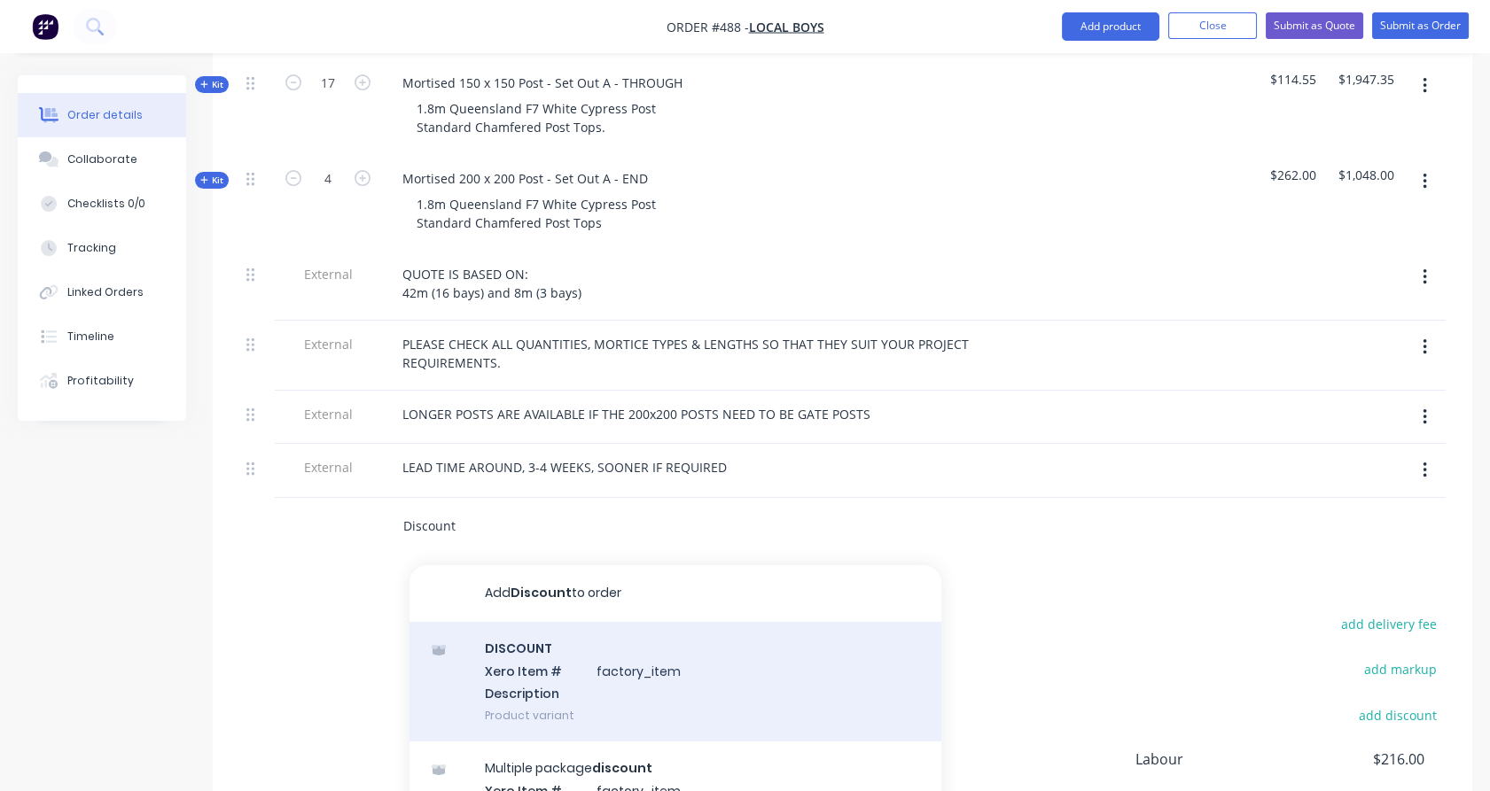
type input "Discount"
click at [534, 643] on div "DISCOUNT Xero Item # factory_item Description Product variant" at bounding box center [675, 682] width 532 height 120
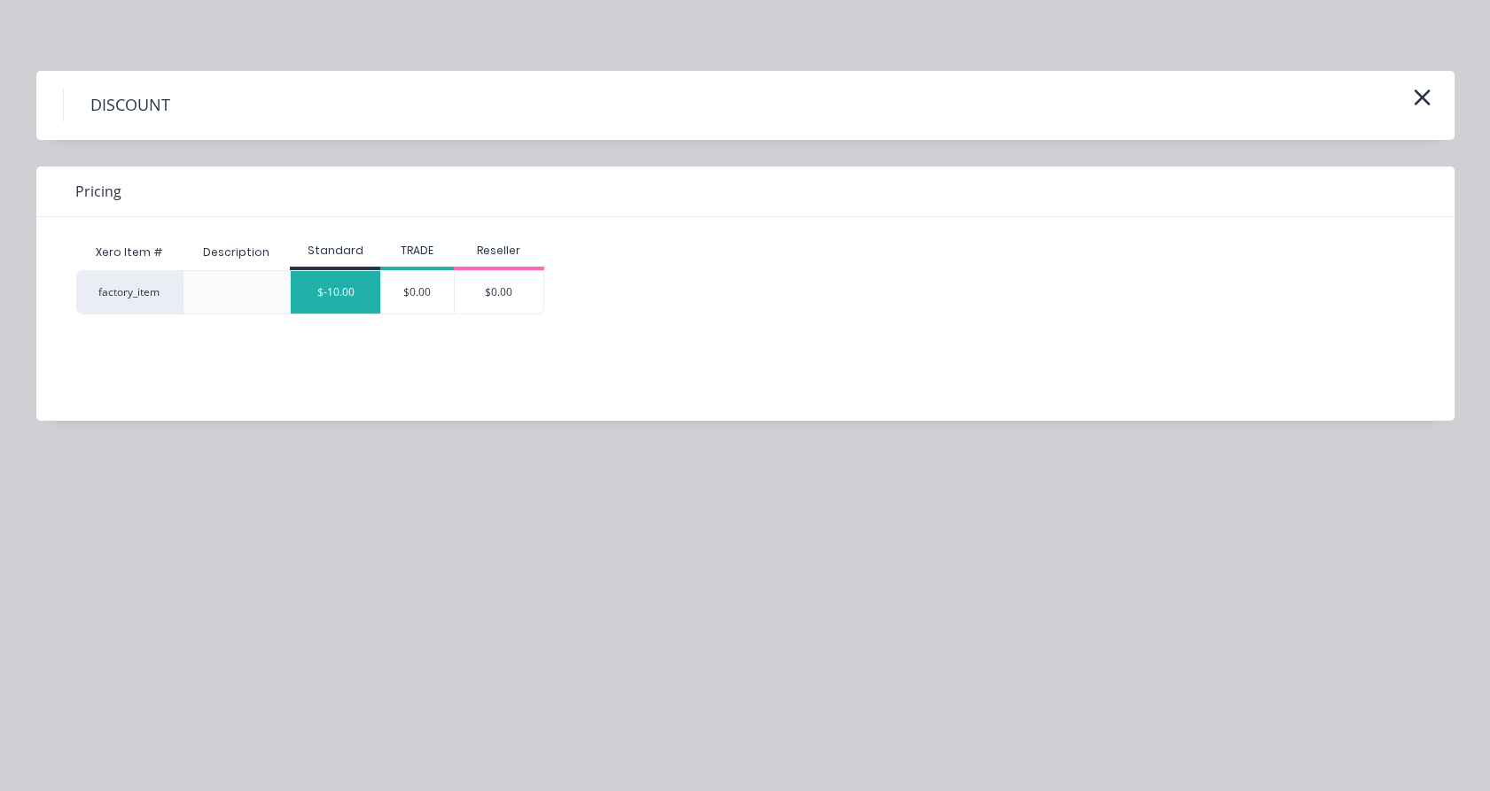
click at [315, 272] on div "$-10.00" at bounding box center [336, 292] width 90 height 43
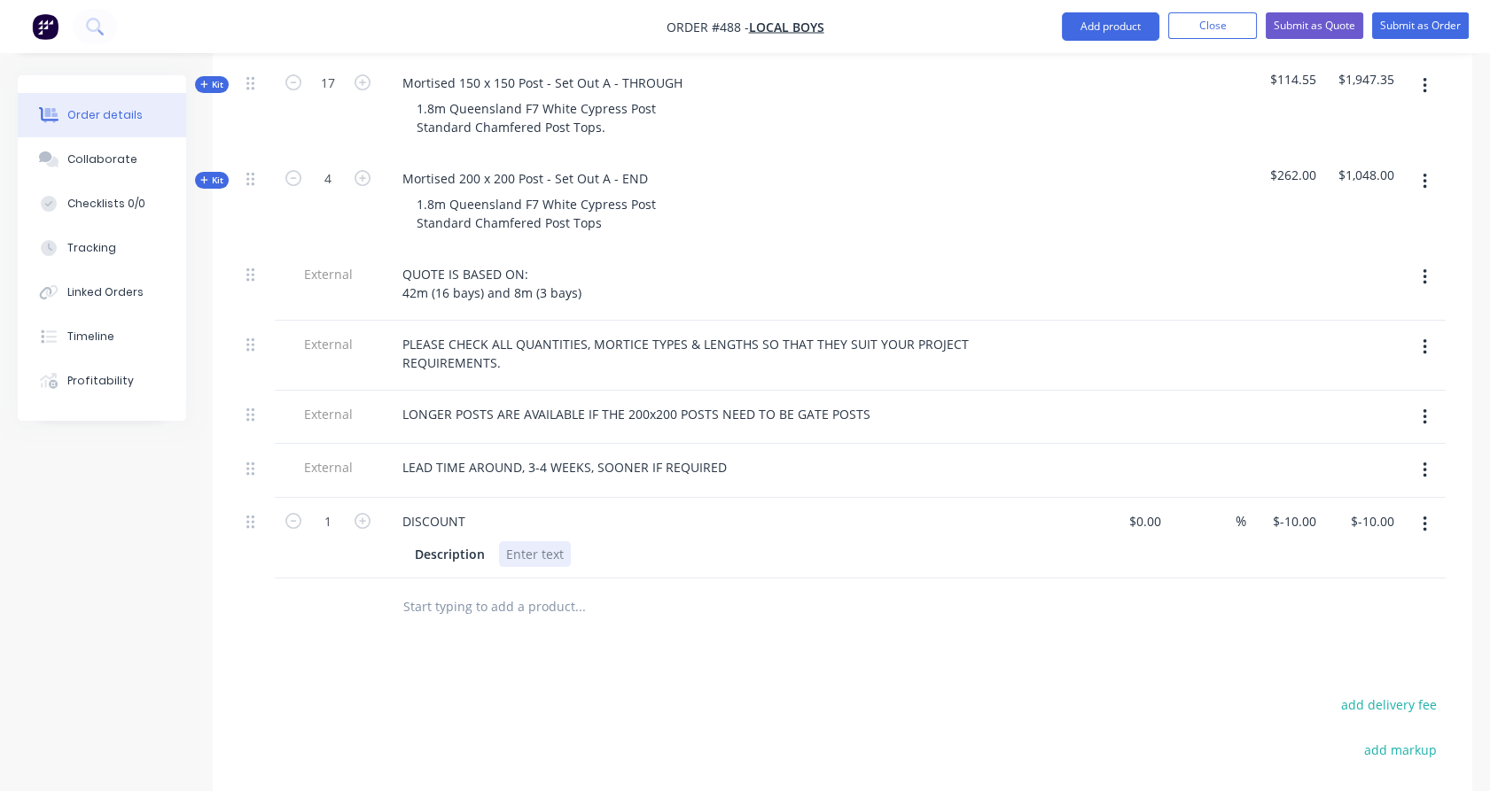
click at [545, 542] on div at bounding box center [535, 555] width 72 height 26
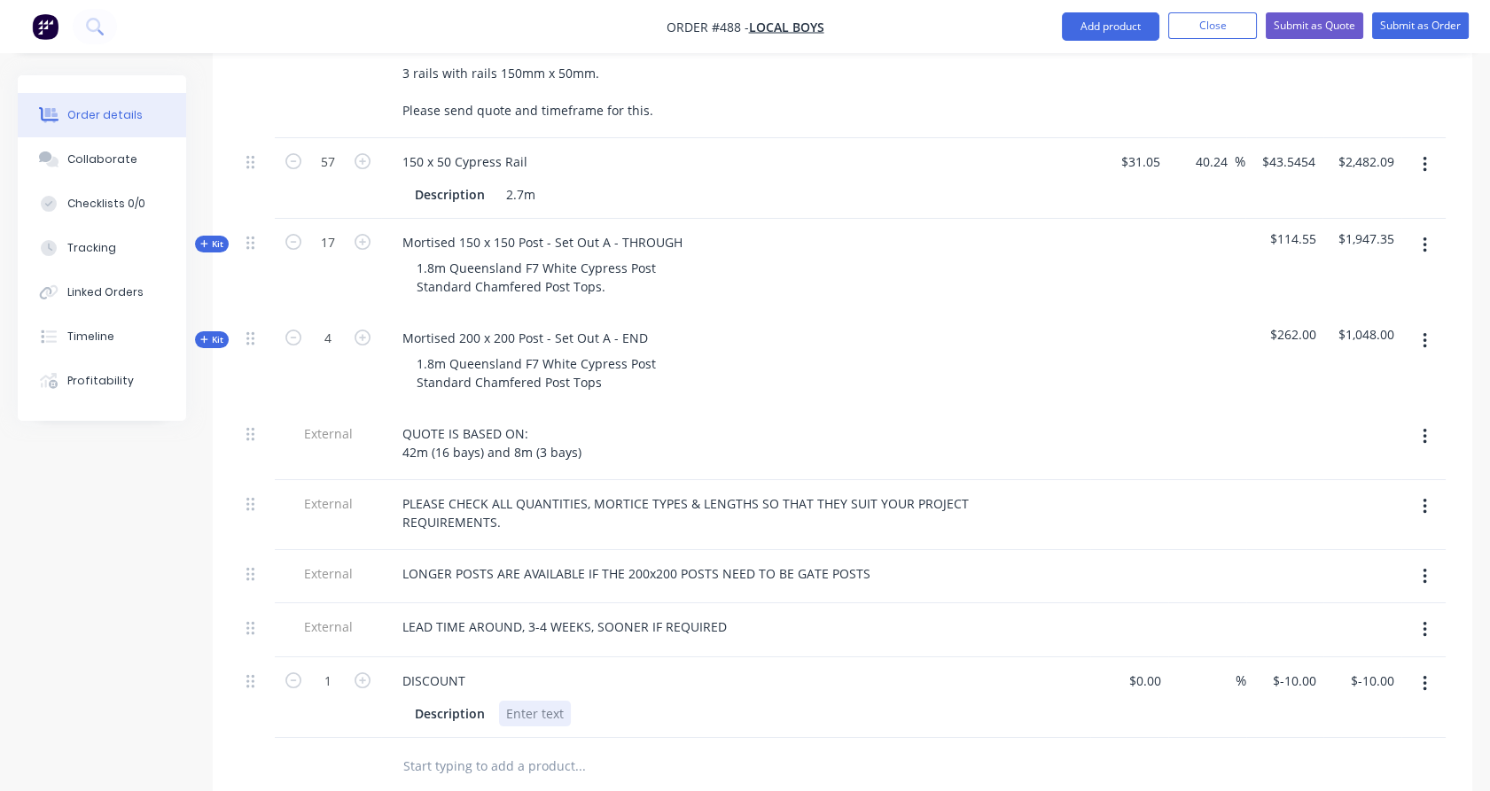
scroll to position [688, 0]
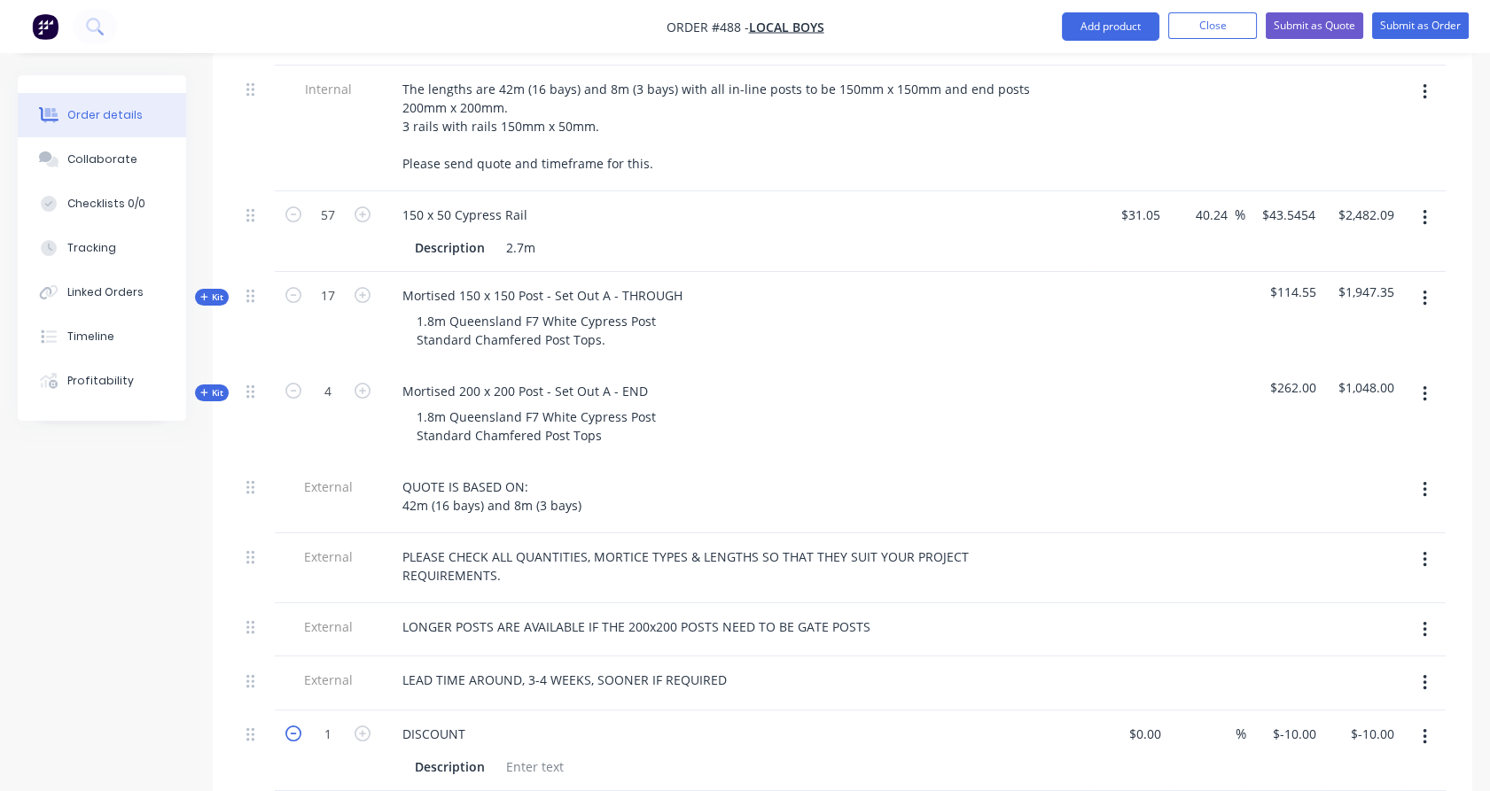
click at [293, 726] on icon "button" at bounding box center [293, 734] width 16 height 16
type input "0"
type input "$0.00"
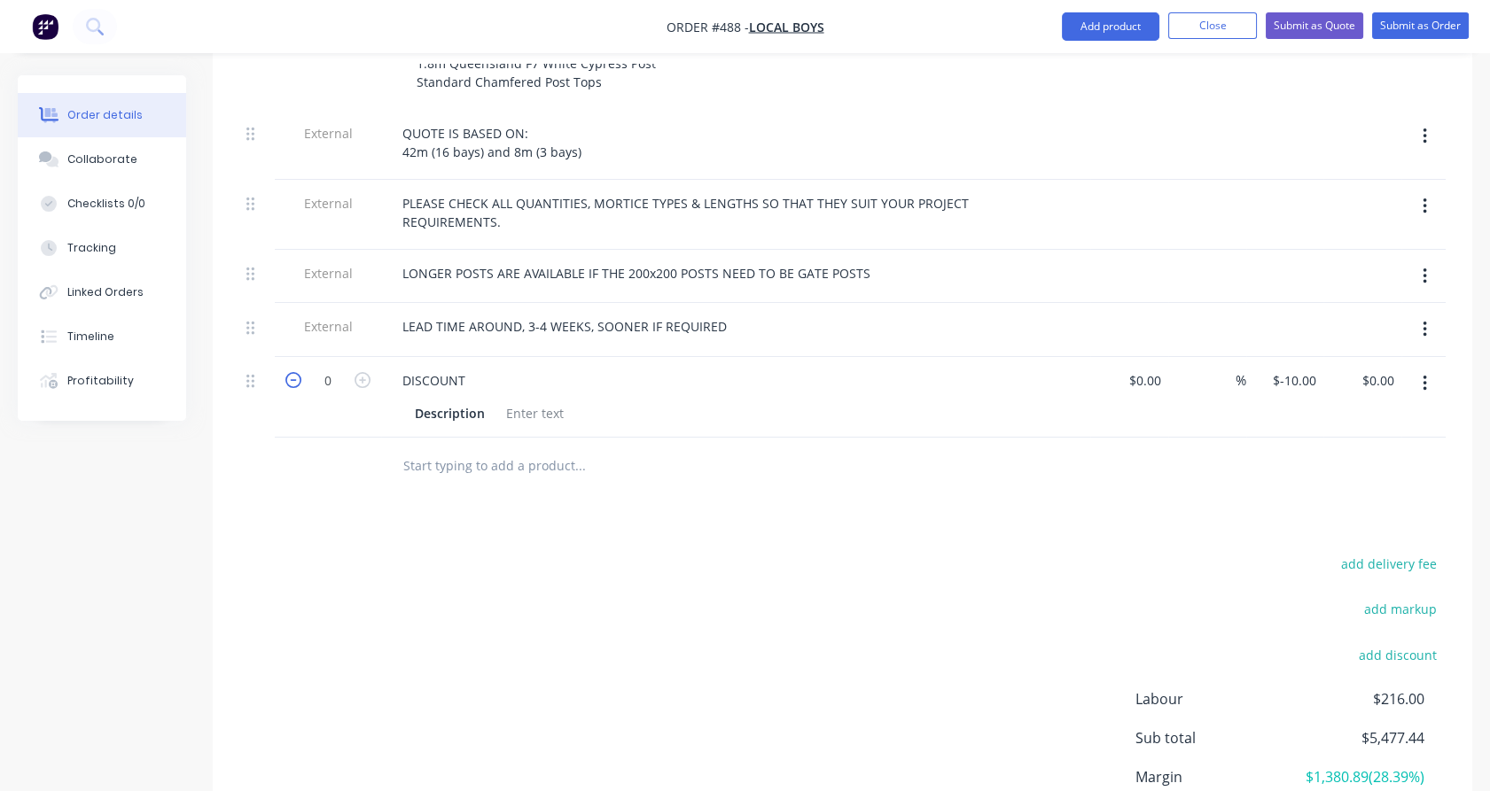
scroll to position [1041, 0]
click at [1308, 369] on input "-10" at bounding box center [1297, 382] width 51 height 26
click at [1273, 439] on div at bounding box center [842, 468] width 1206 height 58
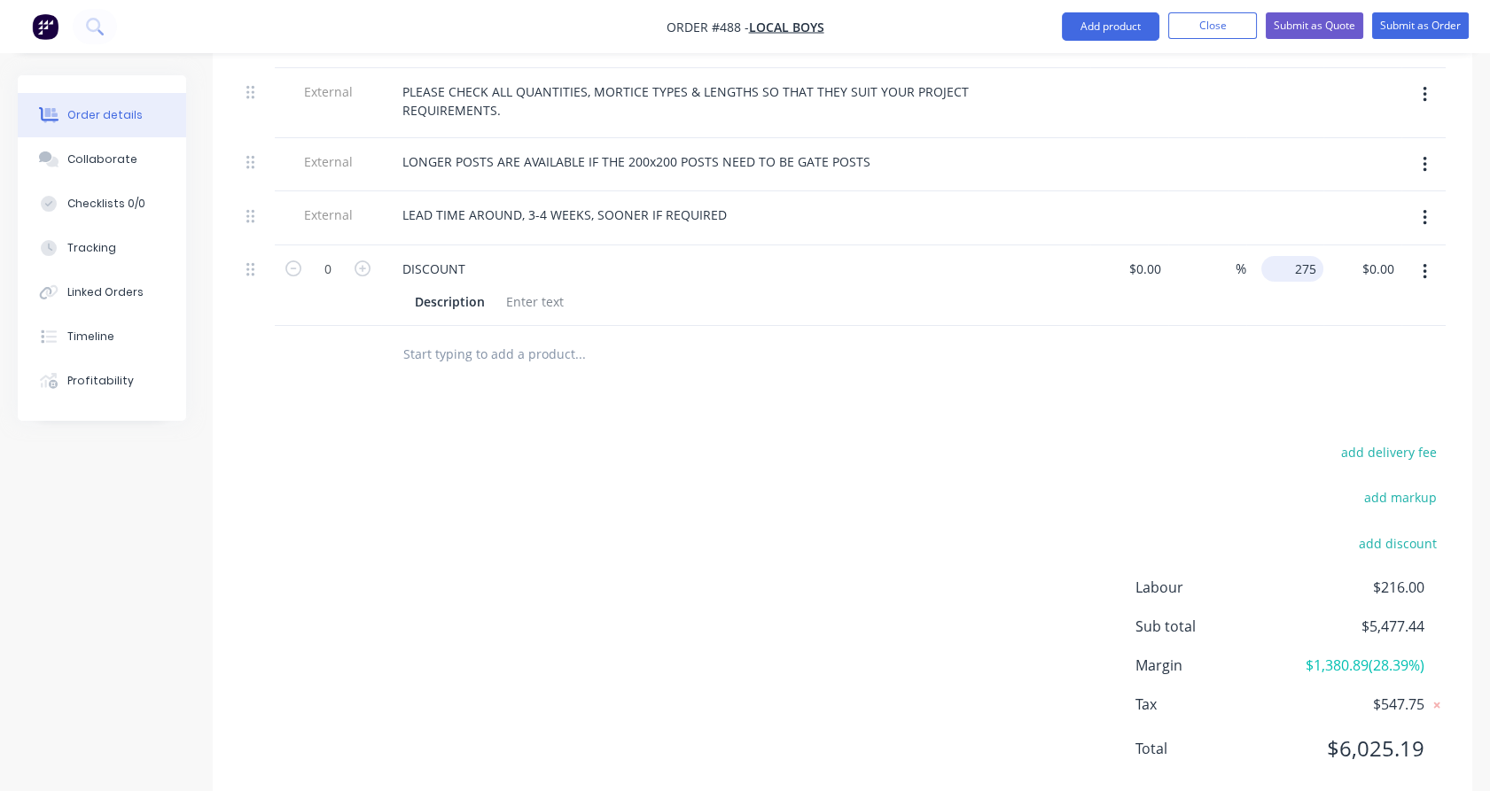
click at [1270, 246] on div "275 $275.00" at bounding box center [1285, 286] width 78 height 81
type input "$-275.00"
click at [355, 253] on div "0" at bounding box center [328, 286] width 106 height 81
click at [363, 261] on icon "button" at bounding box center [363, 269] width 16 height 16
type input "1"
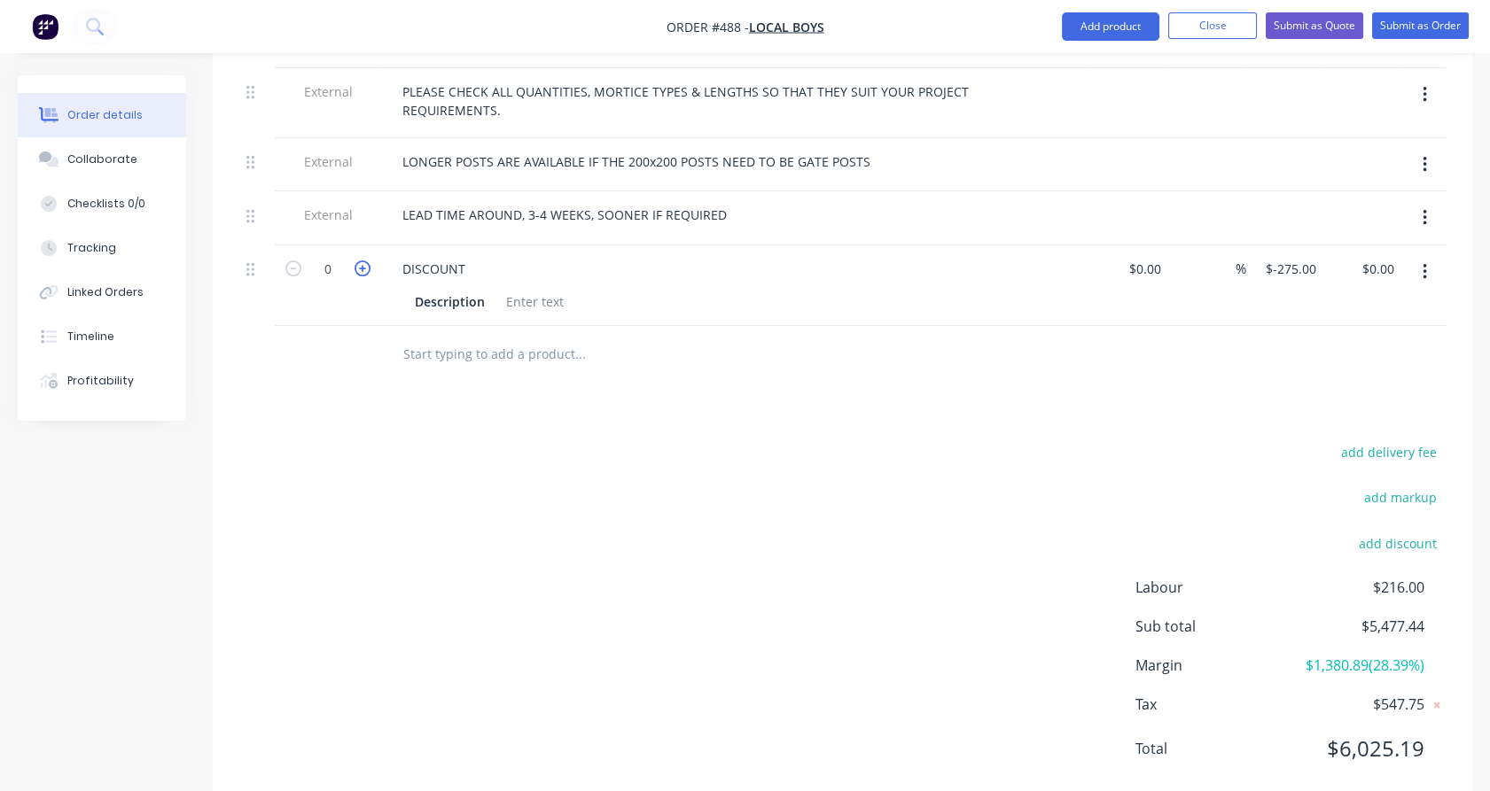
type input "$-275.00"
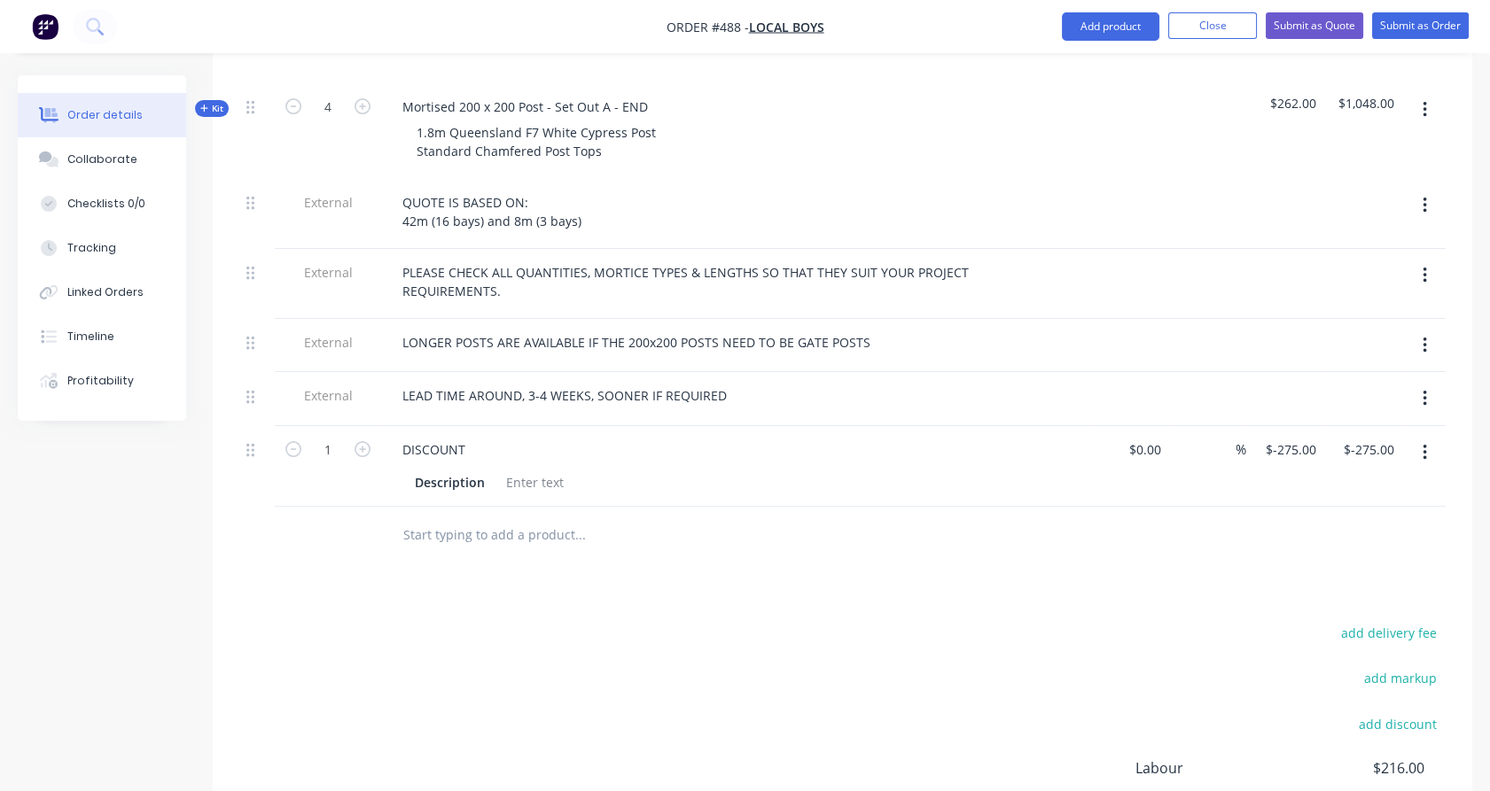
scroll to position [805, 0]
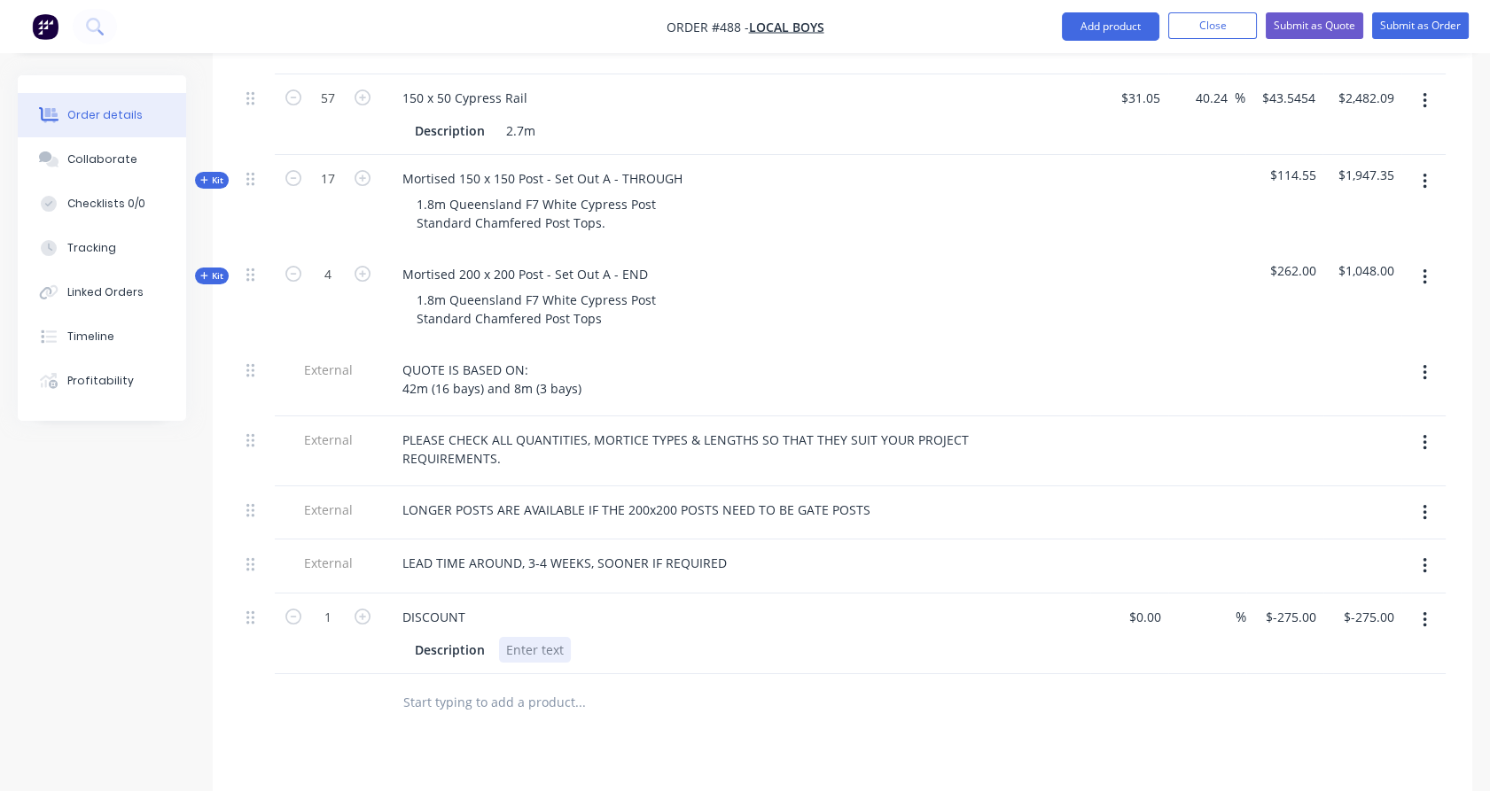
click at [539, 637] on div at bounding box center [535, 650] width 72 height 26
click at [362, 619] on div "1" at bounding box center [328, 634] width 106 height 81
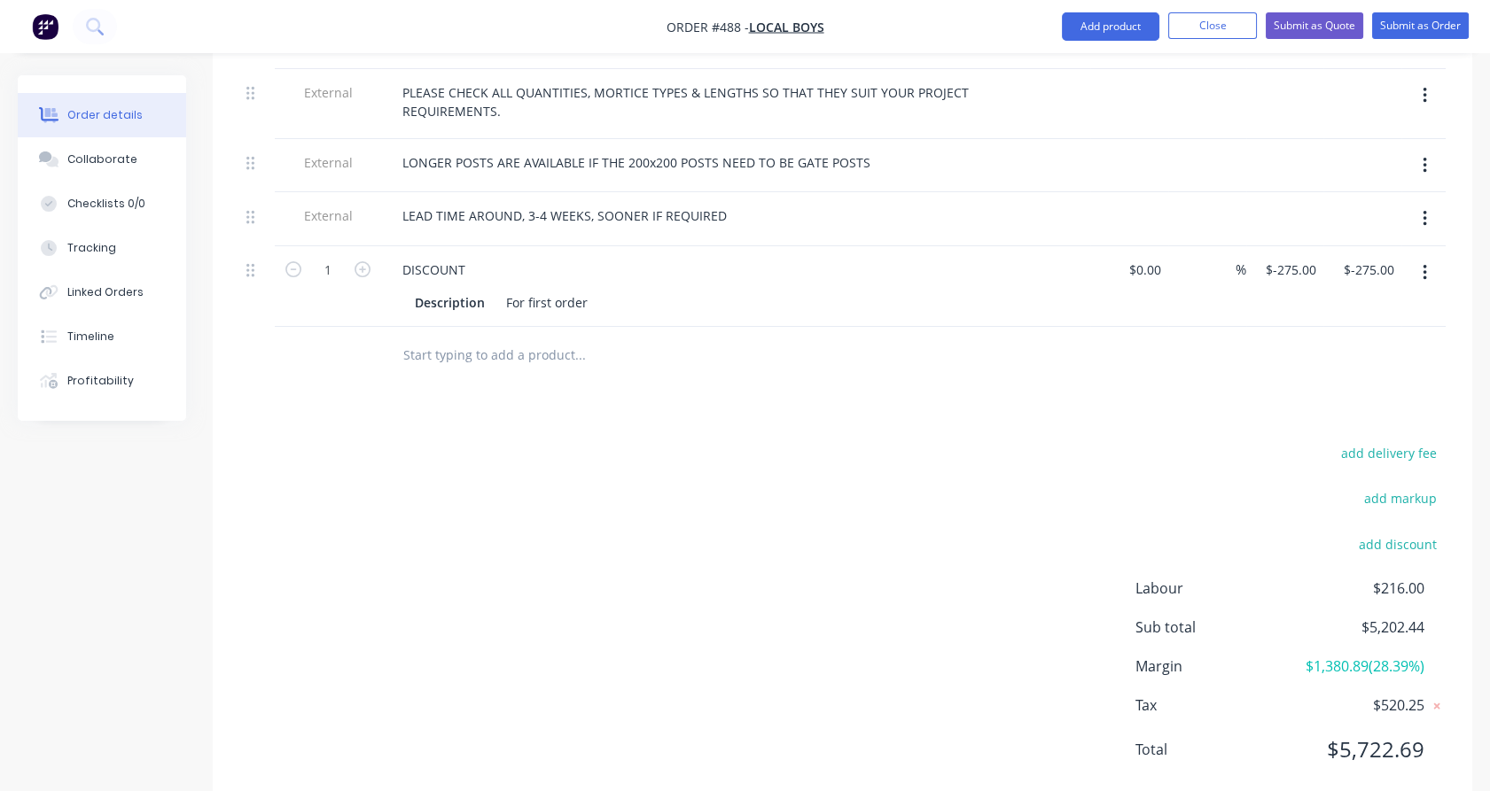
scroll to position [1153, 0]
click at [1095, 35] on button "Add product" at bounding box center [1110, 26] width 97 height 28
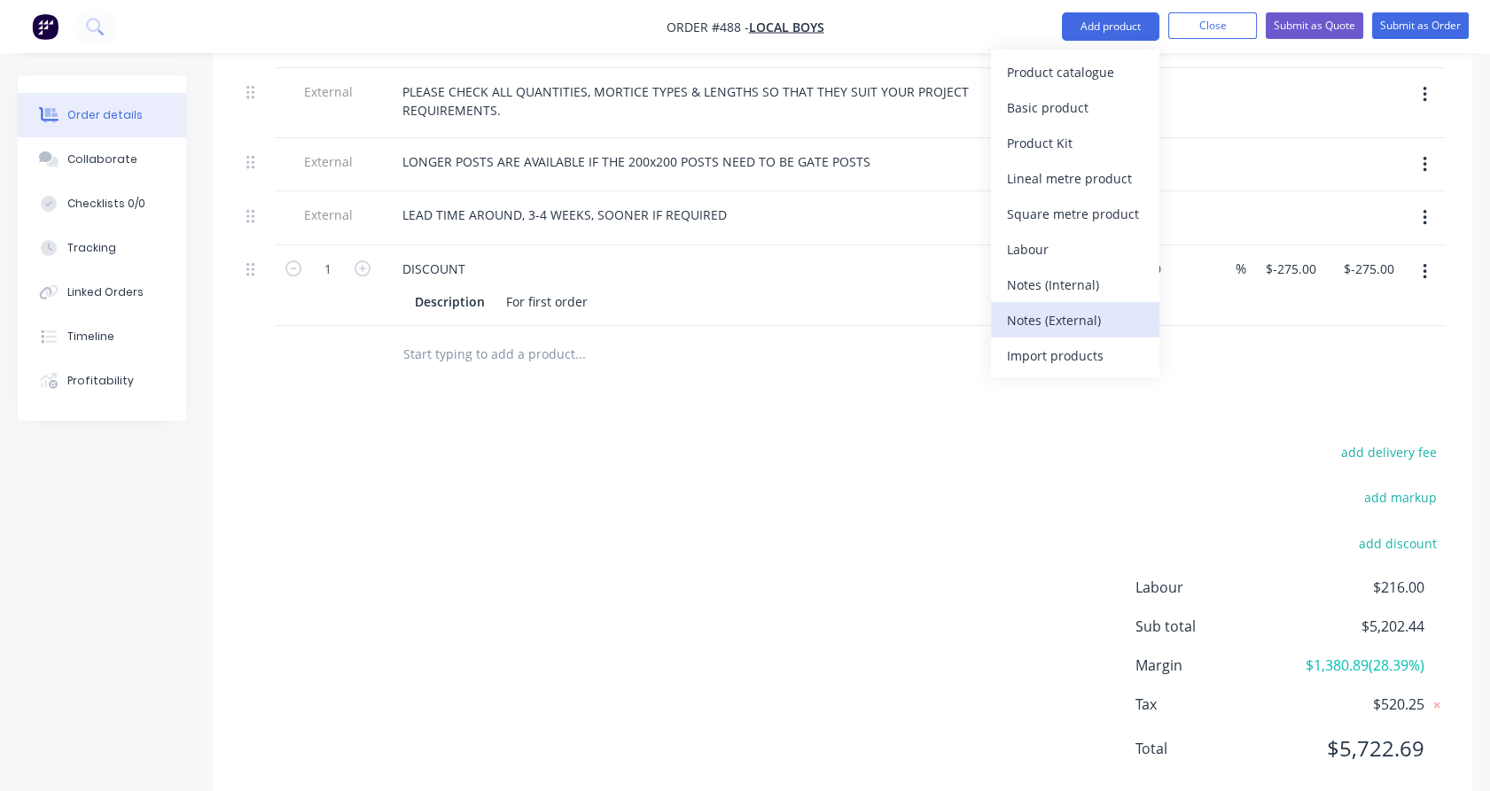
click at [1065, 316] on div "Notes (External)" at bounding box center [1075, 321] width 136 height 26
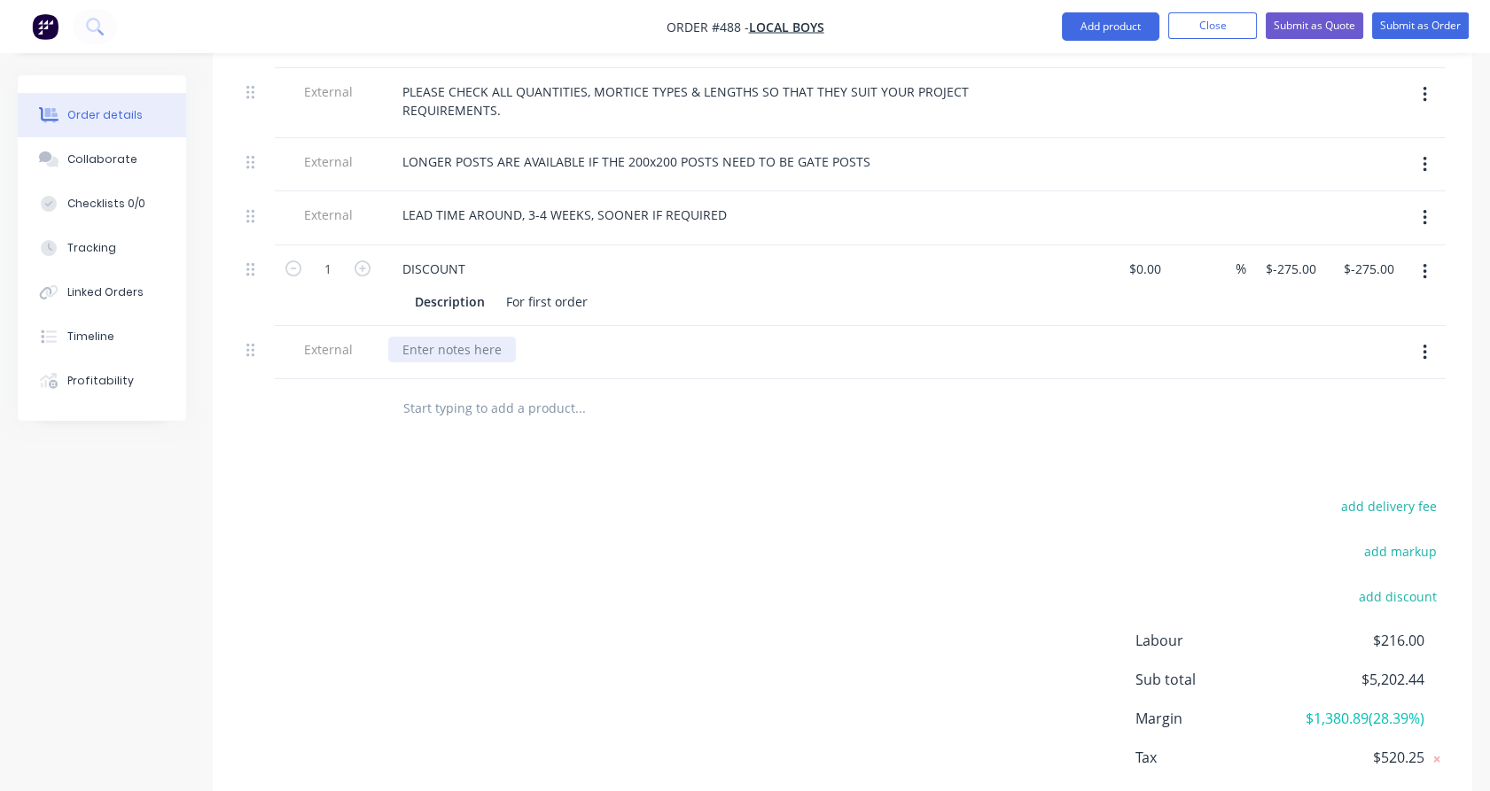
click at [489, 337] on div at bounding box center [452, 350] width 128 height 26
click at [479, 422] on div "Products Show / Hide columns Add product Qty Cost Markup Price Total Internal T…" at bounding box center [842, 182] width 1259 height 1362
click at [521, 337] on div "Delivery is available" at bounding box center [461, 350] width 146 height 26
click at [526, 494] on div "add delivery fee add markup add discount Labour $216.00 Sub total $5,202.44 Mar…" at bounding box center [842, 665] width 1206 height 342
click at [90, 157] on div "Collaborate" at bounding box center [102, 160] width 70 height 16
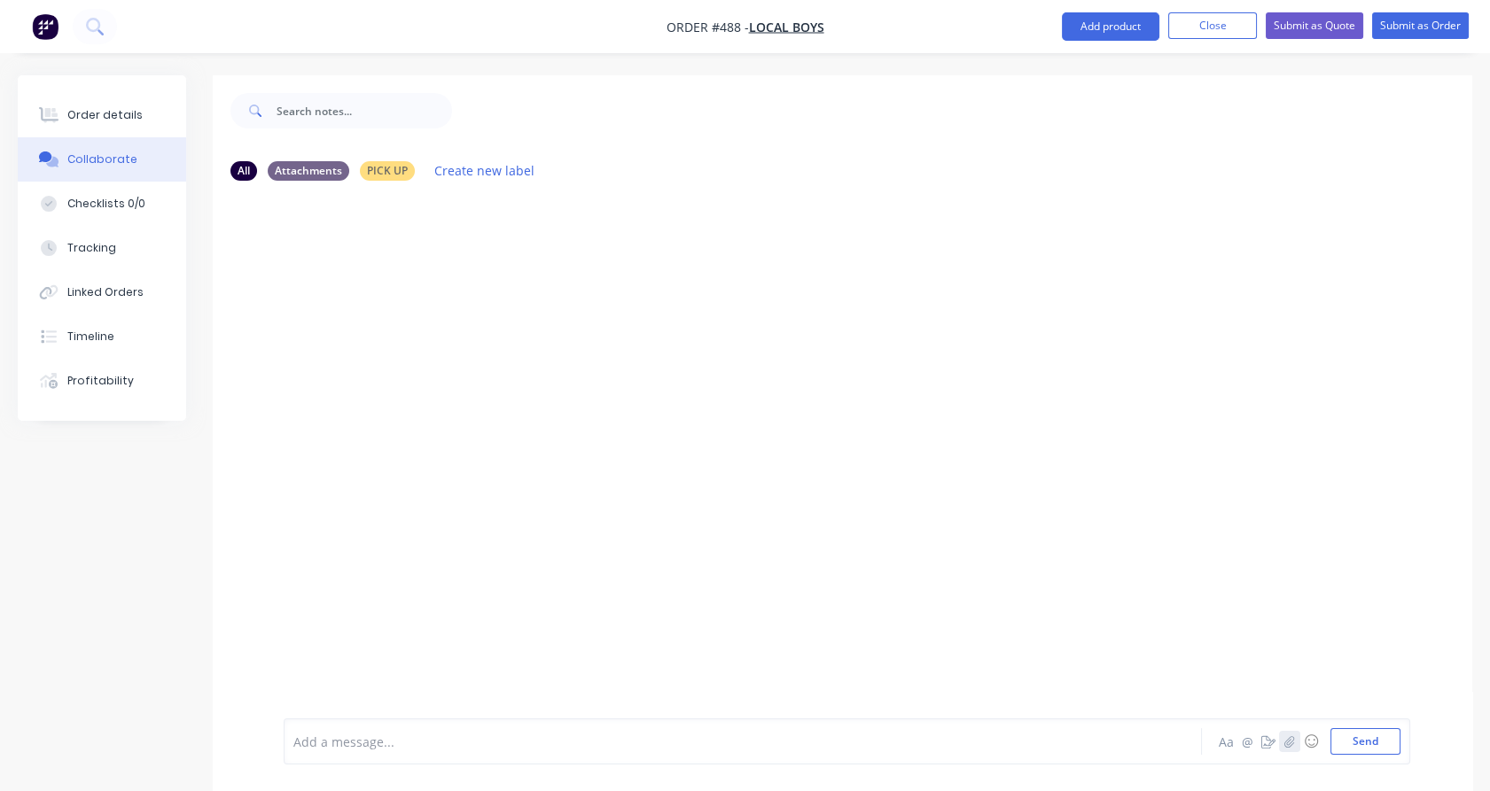
click at [1290, 741] on icon "button" at bounding box center [1289, 742] width 11 height 12
click at [1343, 747] on button "Send" at bounding box center [1365, 742] width 70 height 27
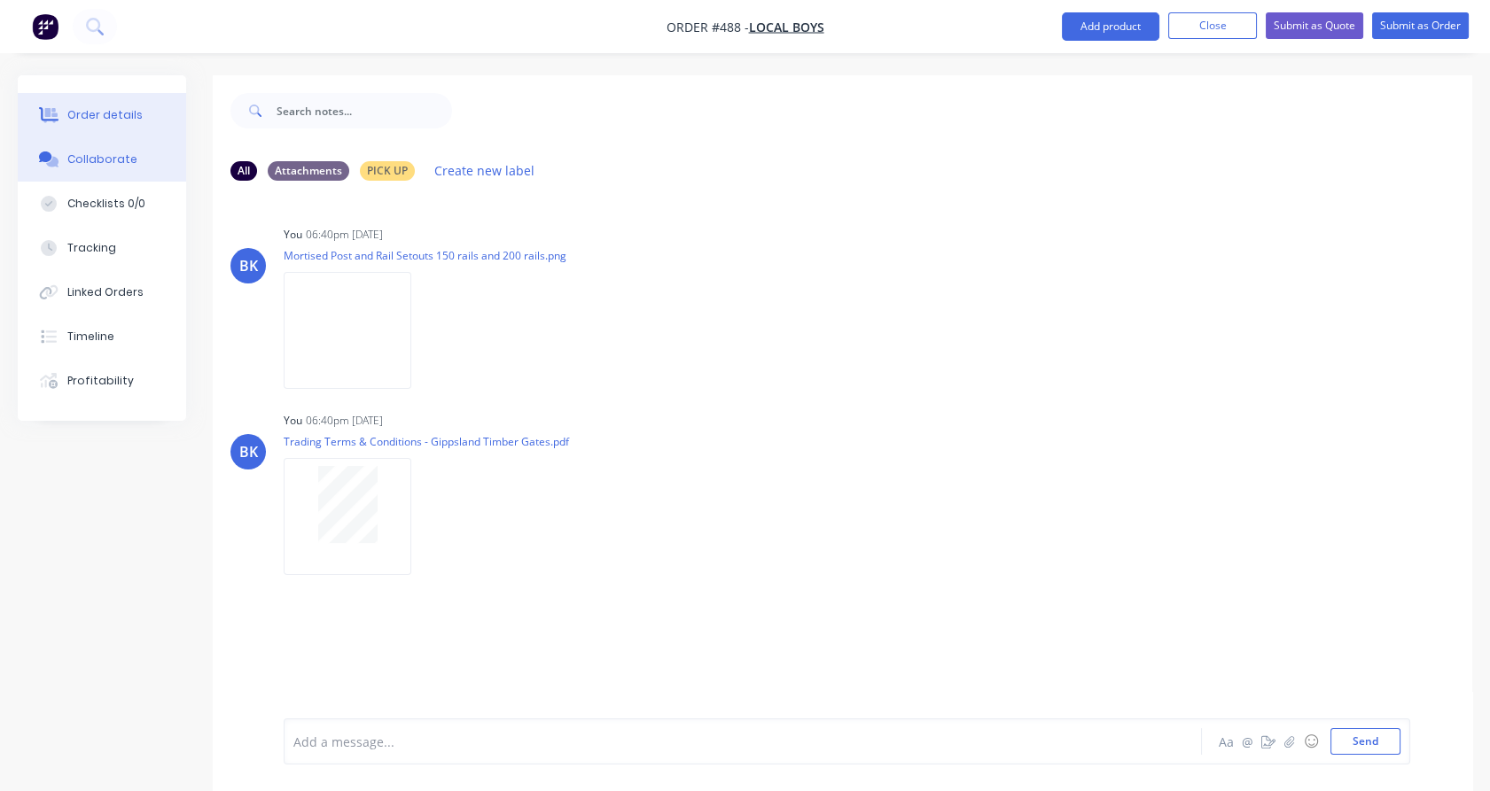
click at [94, 113] on div "Order details" at bounding box center [104, 115] width 75 height 16
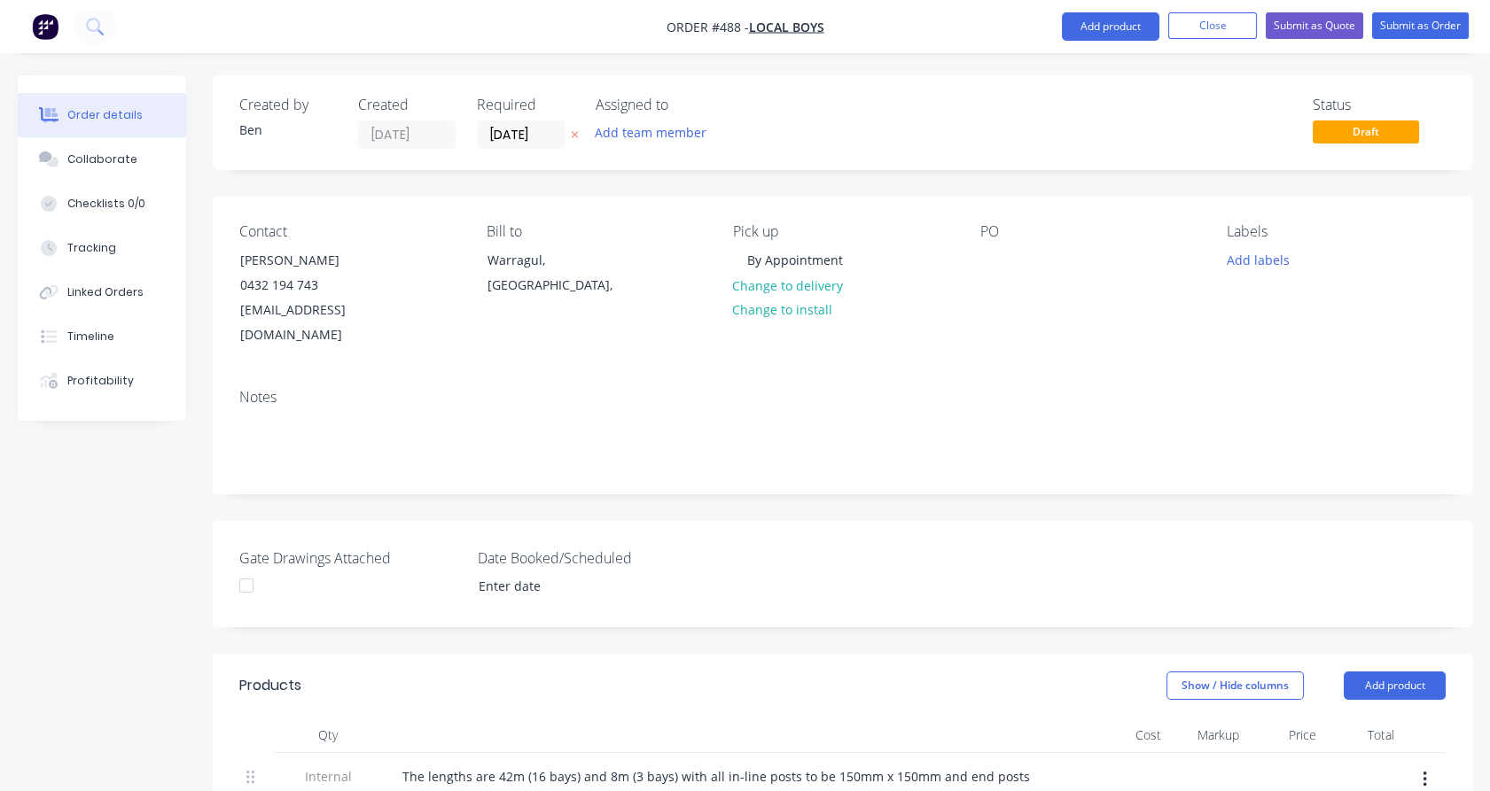
type input "$31.05"
type input "40.24"
type input "$43.5454"
type input "$2,482.09"
type input "$-275.00"
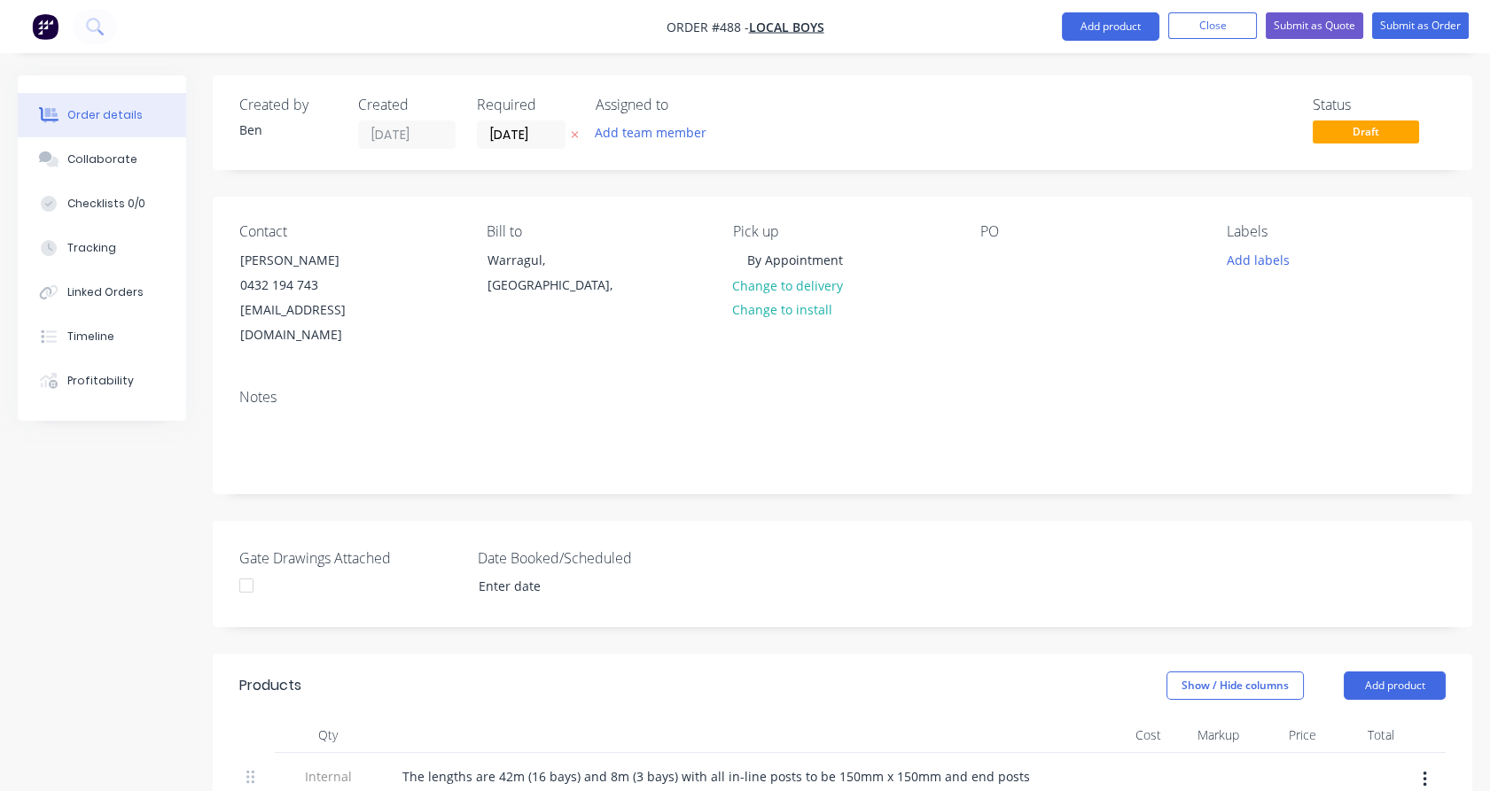
type input "$-275.00"
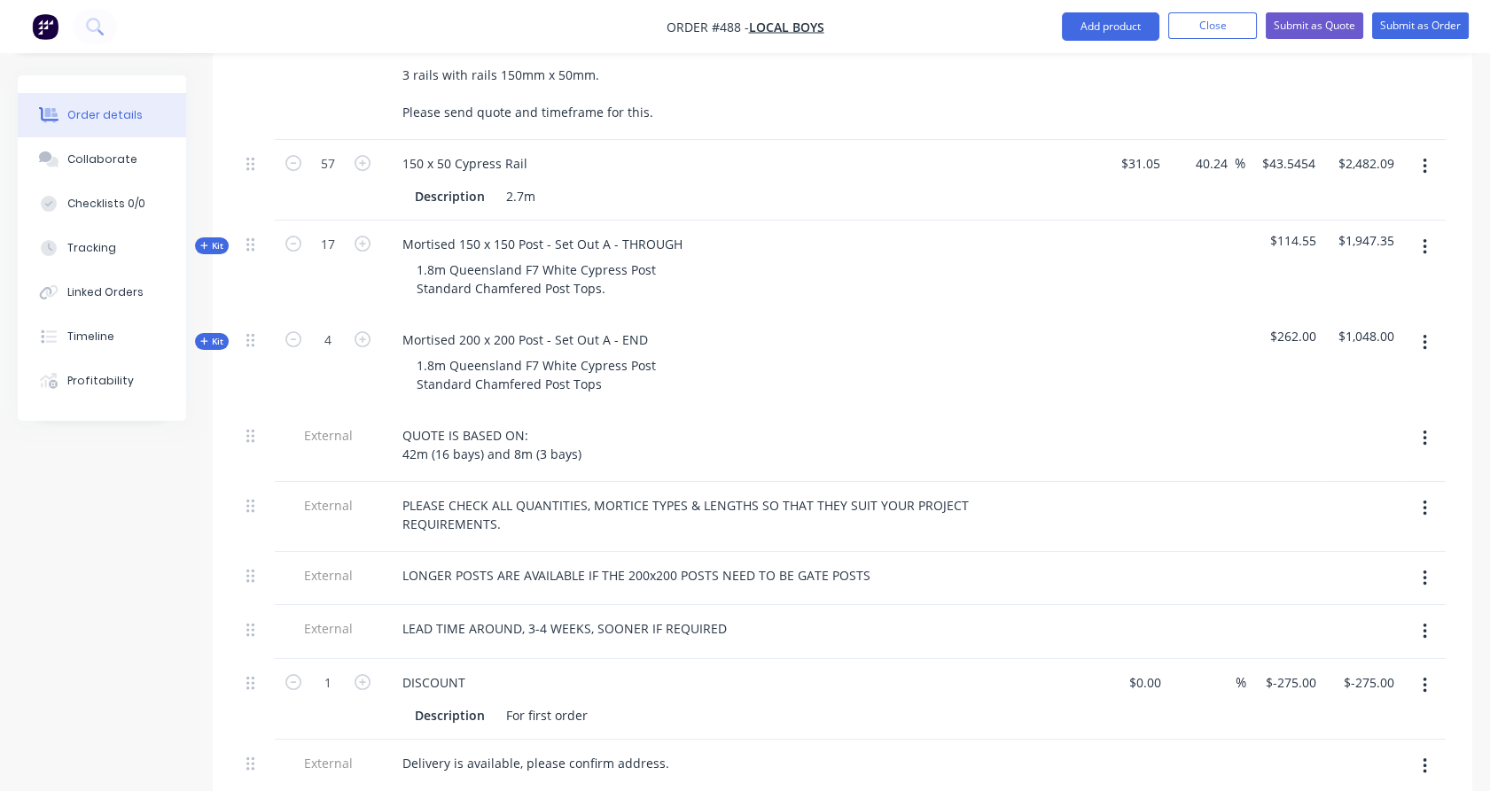
scroll to position [741, 0]
click at [1290, 30] on button "Submit as Quote" at bounding box center [1314, 25] width 97 height 27
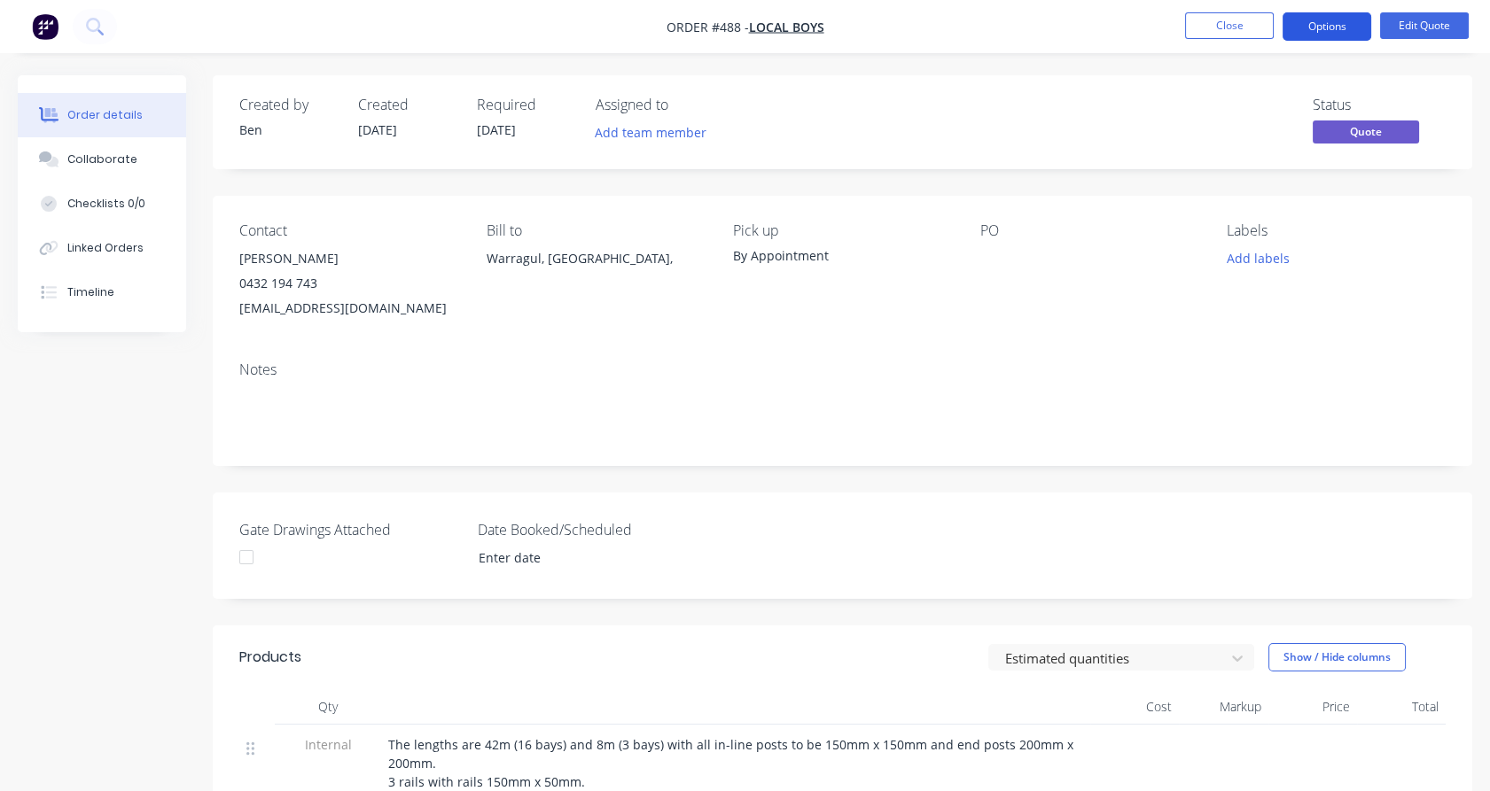
click at [1319, 32] on button "Options" at bounding box center [1326, 26] width 89 height 28
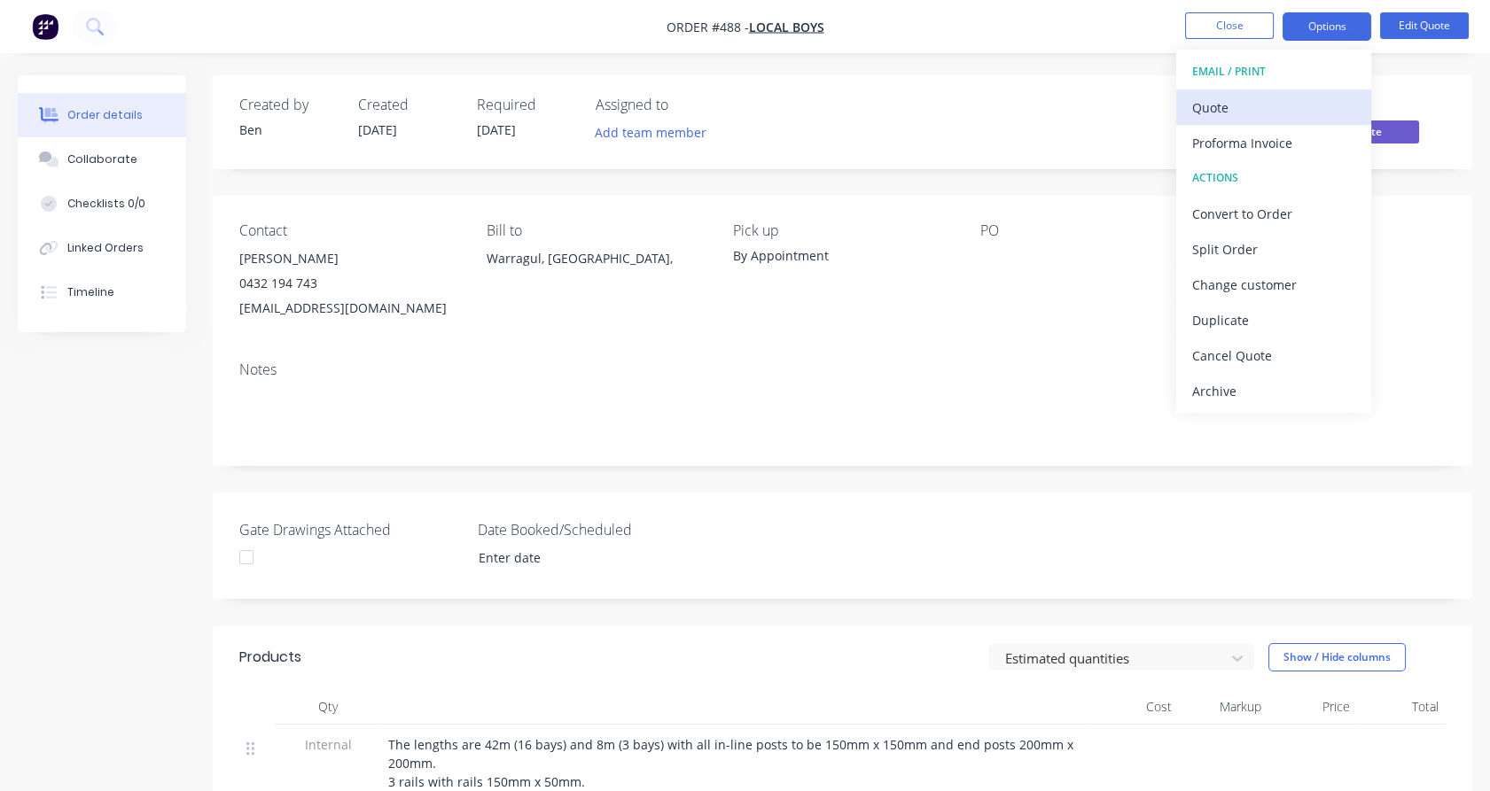
click at [1287, 99] on div "Quote" at bounding box center [1273, 108] width 163 height 26
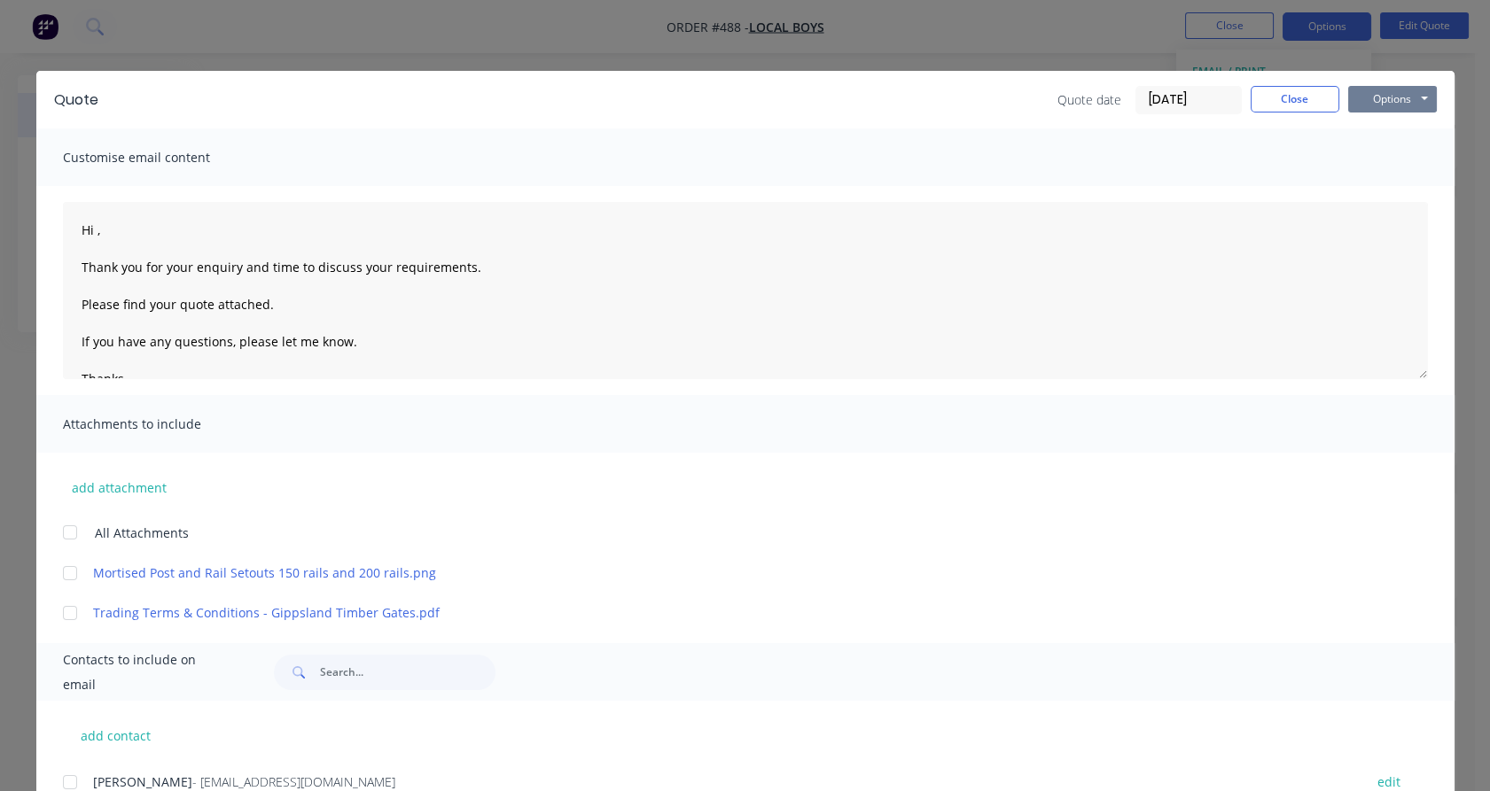
click at [1388, 99] on button "Options" at bounding box center [1392, 99] width 89 height 27
drag, startPoint x: 1388, startPoint y: 99, endPoint x: 1383, endPoint y: 136, distance: 37.6
click at [1383, 114] on div "Options Preview Print Email" at bounding box center [1392, 100] width 89 height 28
click at [1299, 169] on div "Customise email content" at bounding box center [745, 158] width 1418 height 58
click at [1355, 110] on button "Options" at bounding box center [1392, 99] width 89 height 27
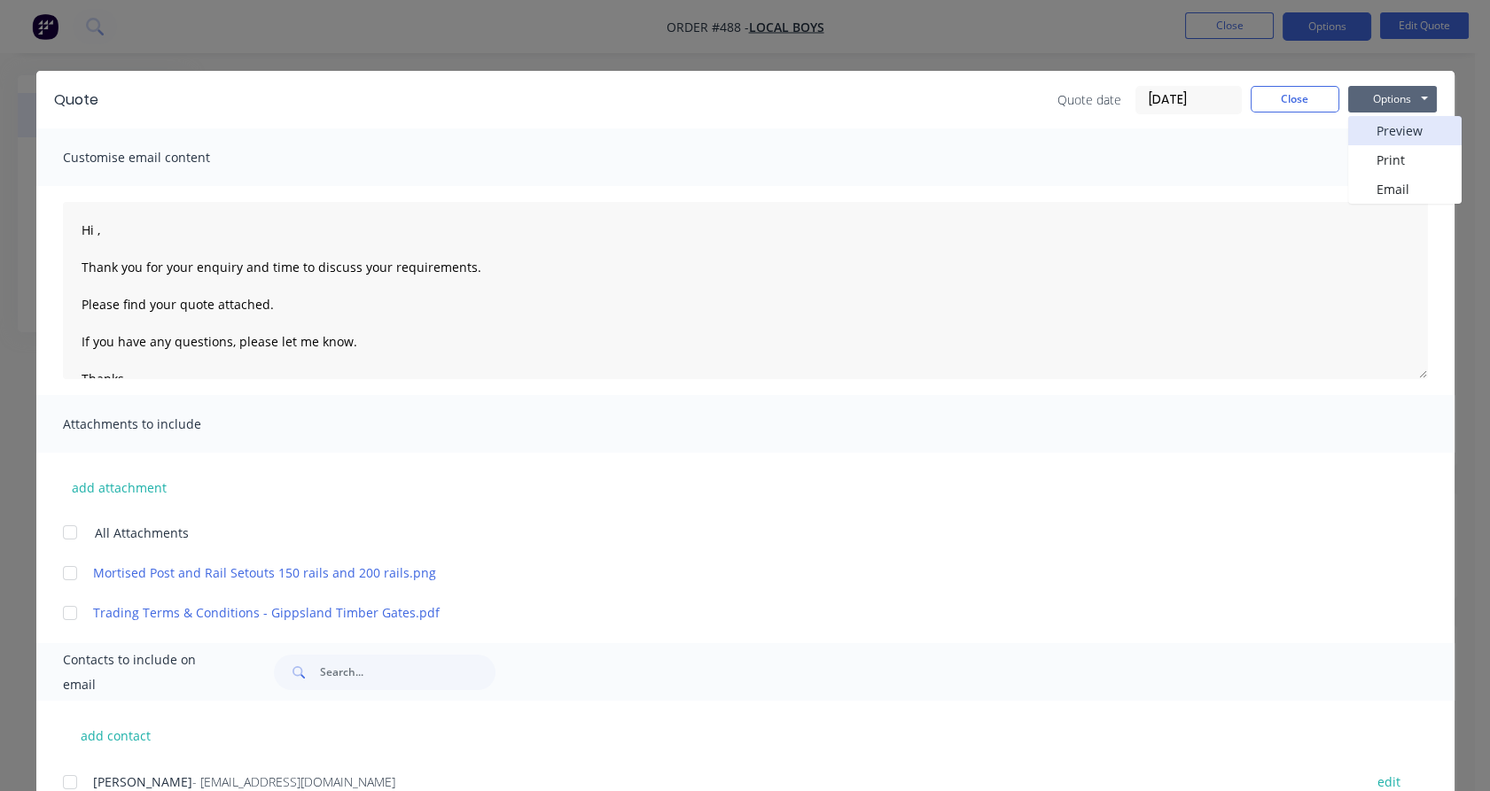
click at [1365, 131] on button "Preview" at bounding box center [1404, 130] width 113 height 29
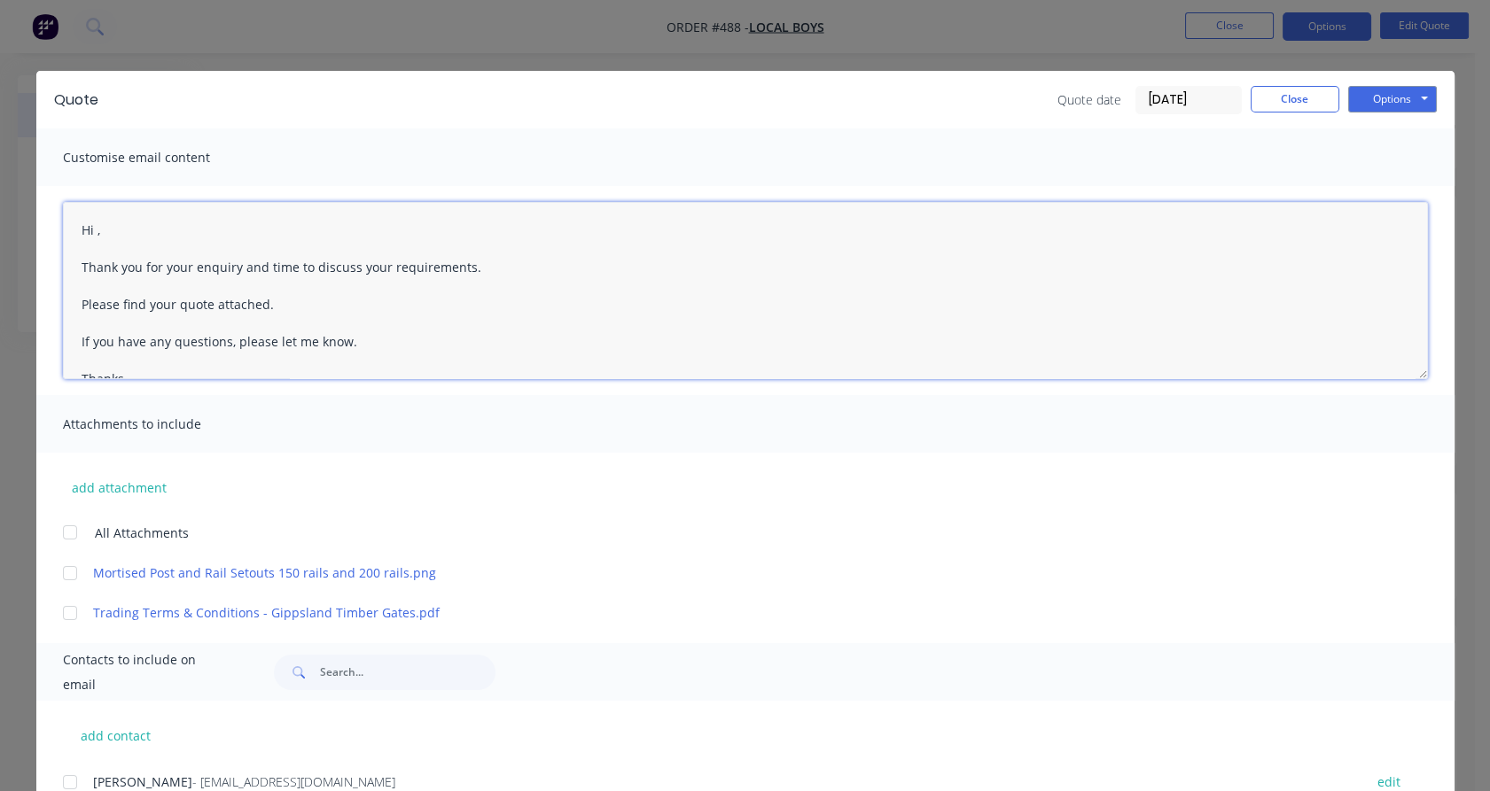
click at [89, 230] on textarea "Hi , Thank you for your enquiry and time to discuss your requirements. Please f…" at bounding box center [745, 290] width 1365 height 177
click at [63, 525] on div at bounding box center [69, 532] width 35 height 35
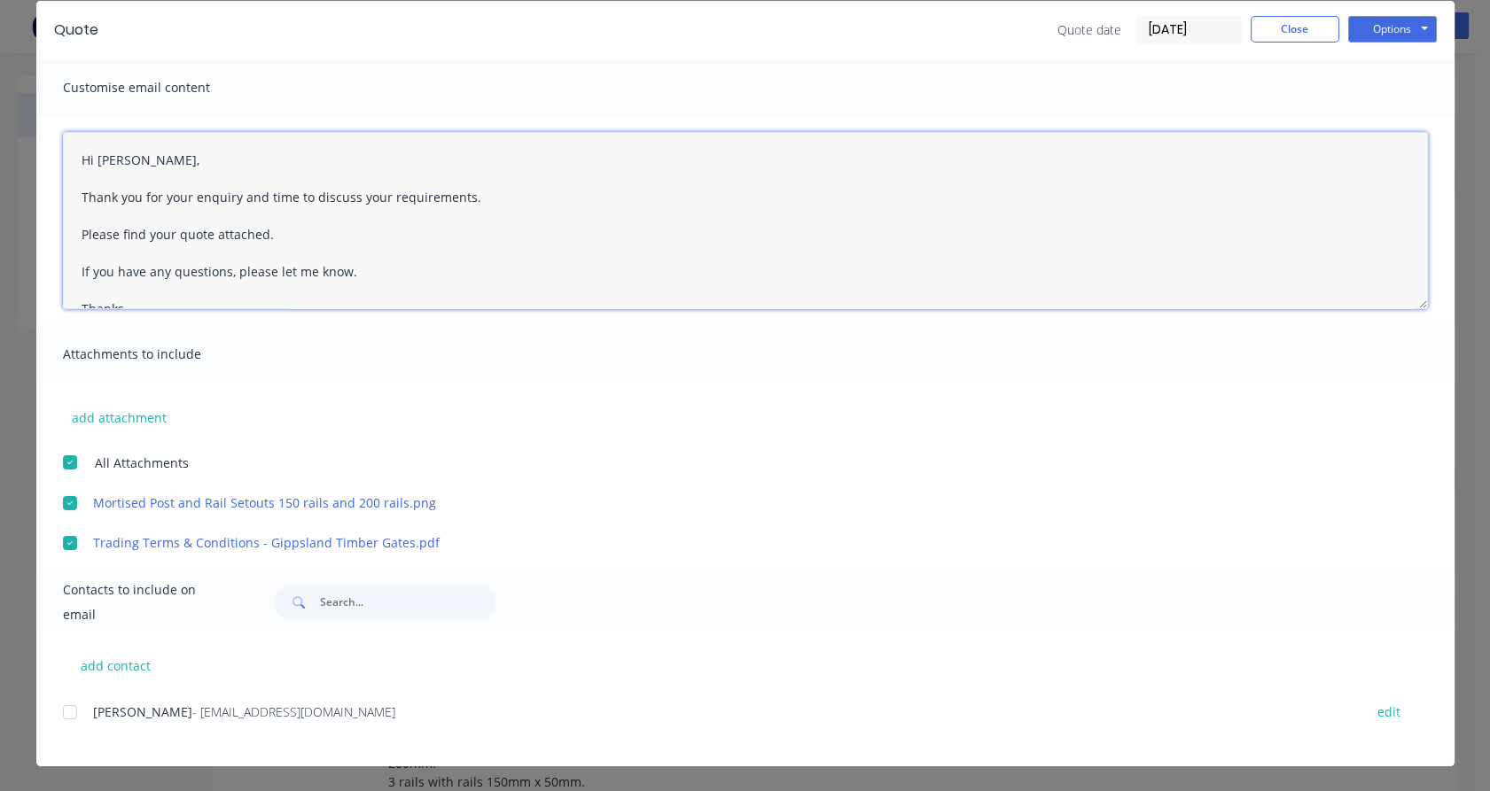
click at [60, 713] on div at bounding box center [69, 712] width 35 height 35
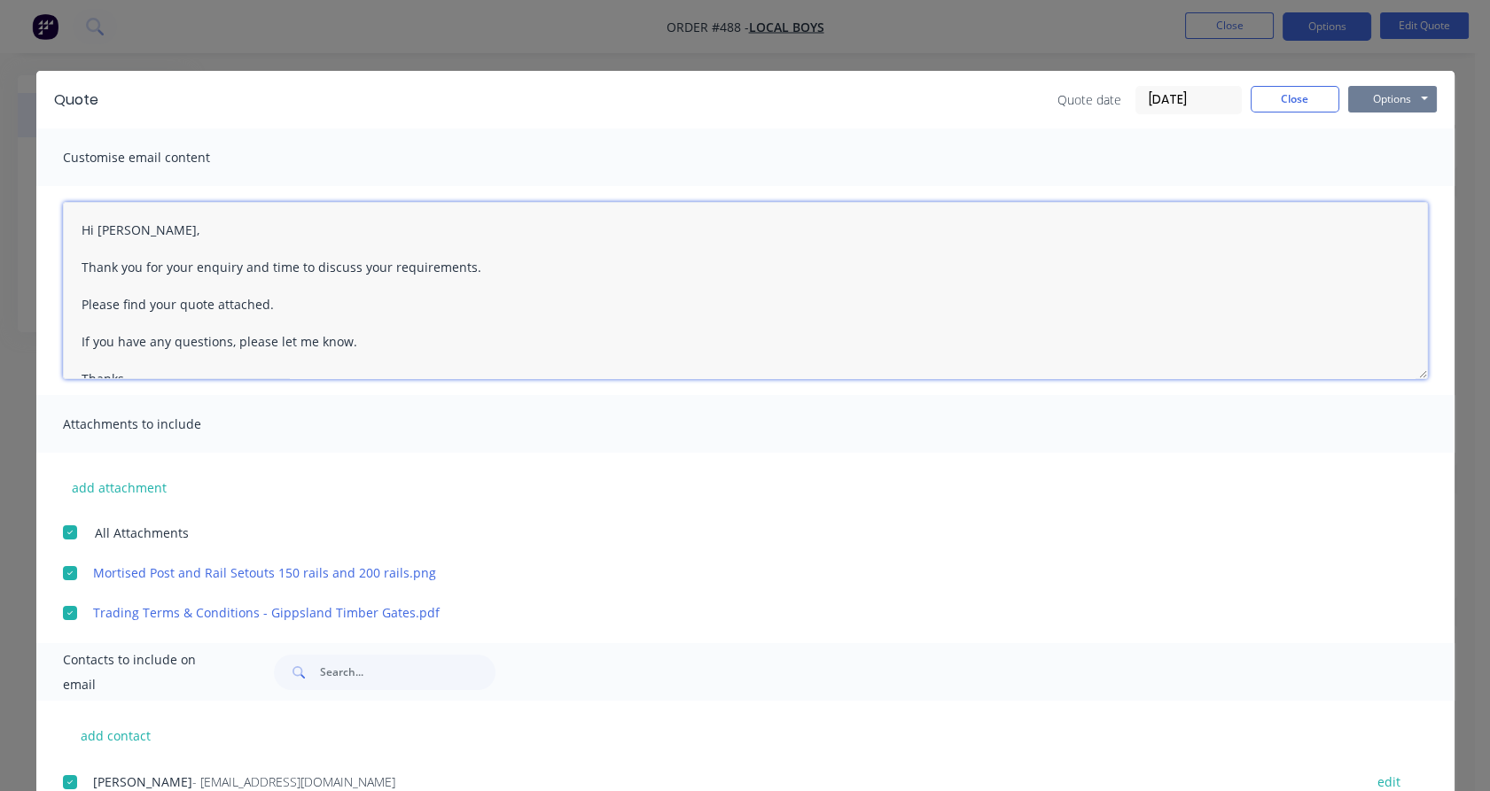
type textarea "Hi Matt, Thank you for your enquiry and time to discuss your requirements. Plea…"
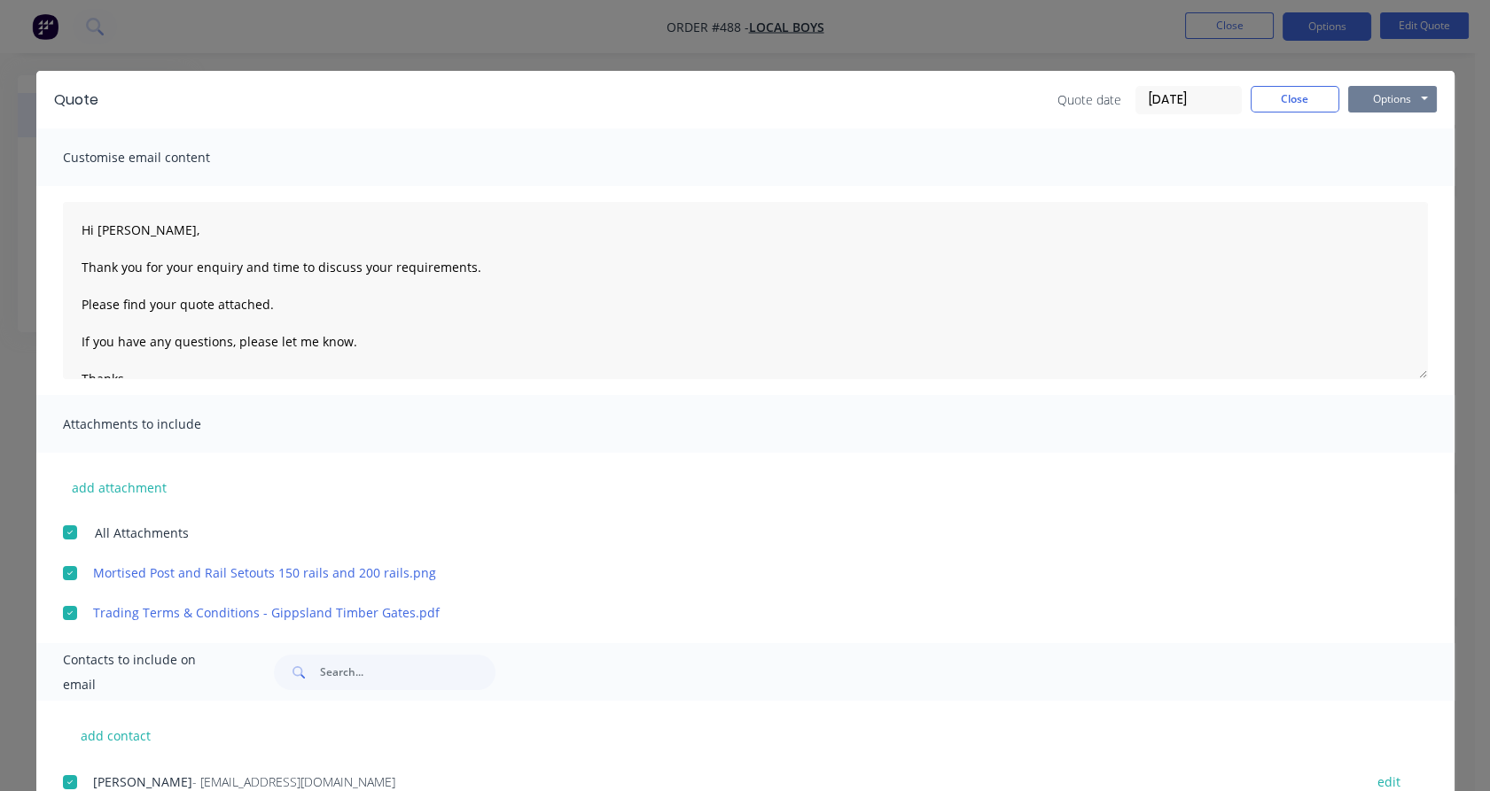
click at [1378, 100] on button "Options" at bounding box center [1392, 99] width 89 height 27
click at [1388, 186] on button "Email" at bounding box center [1404, 189] width 113 height 29
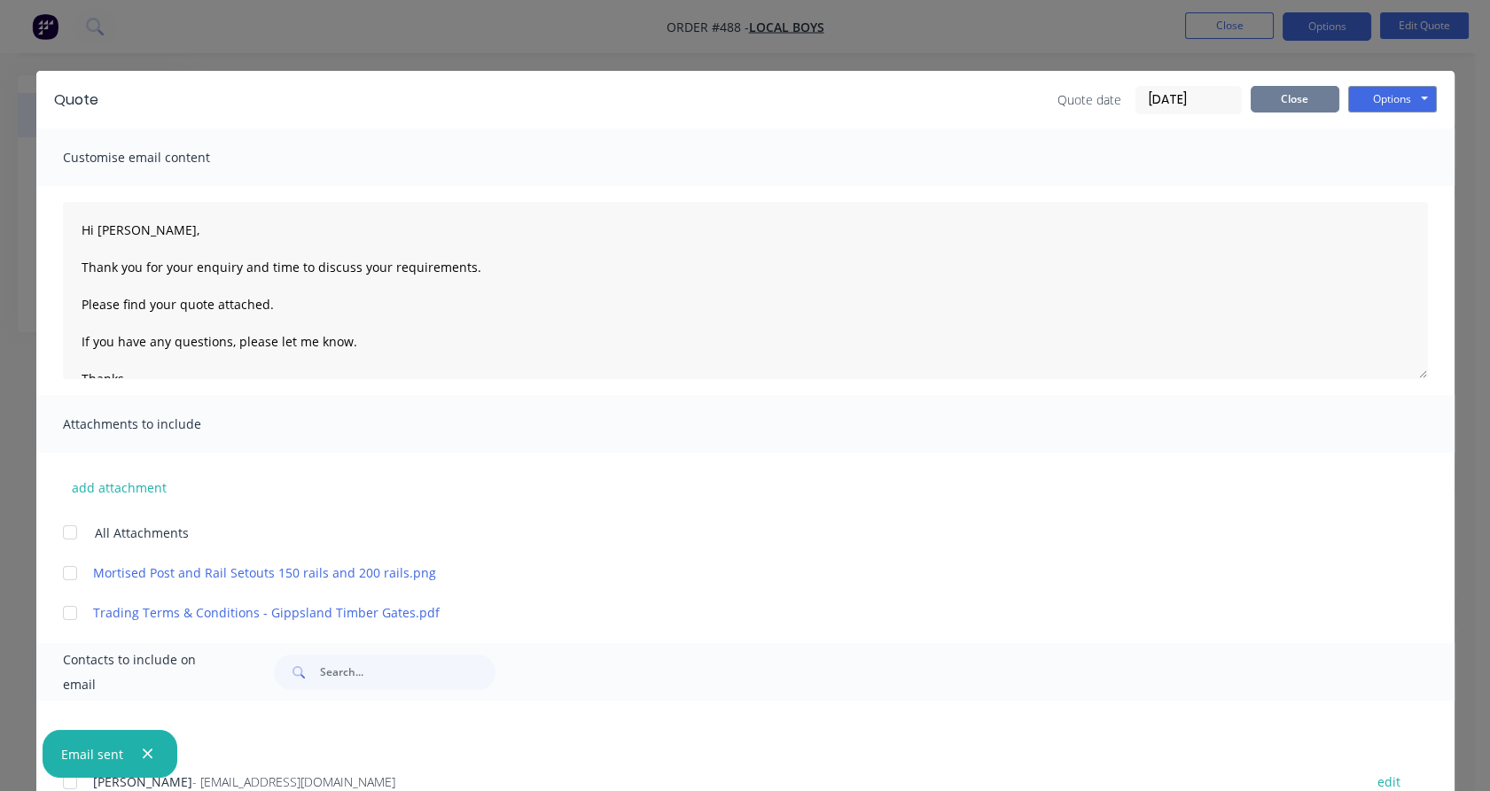
click at [1302, 99] on button "Close" at bounding box center [1295, 99] width 89 height 27
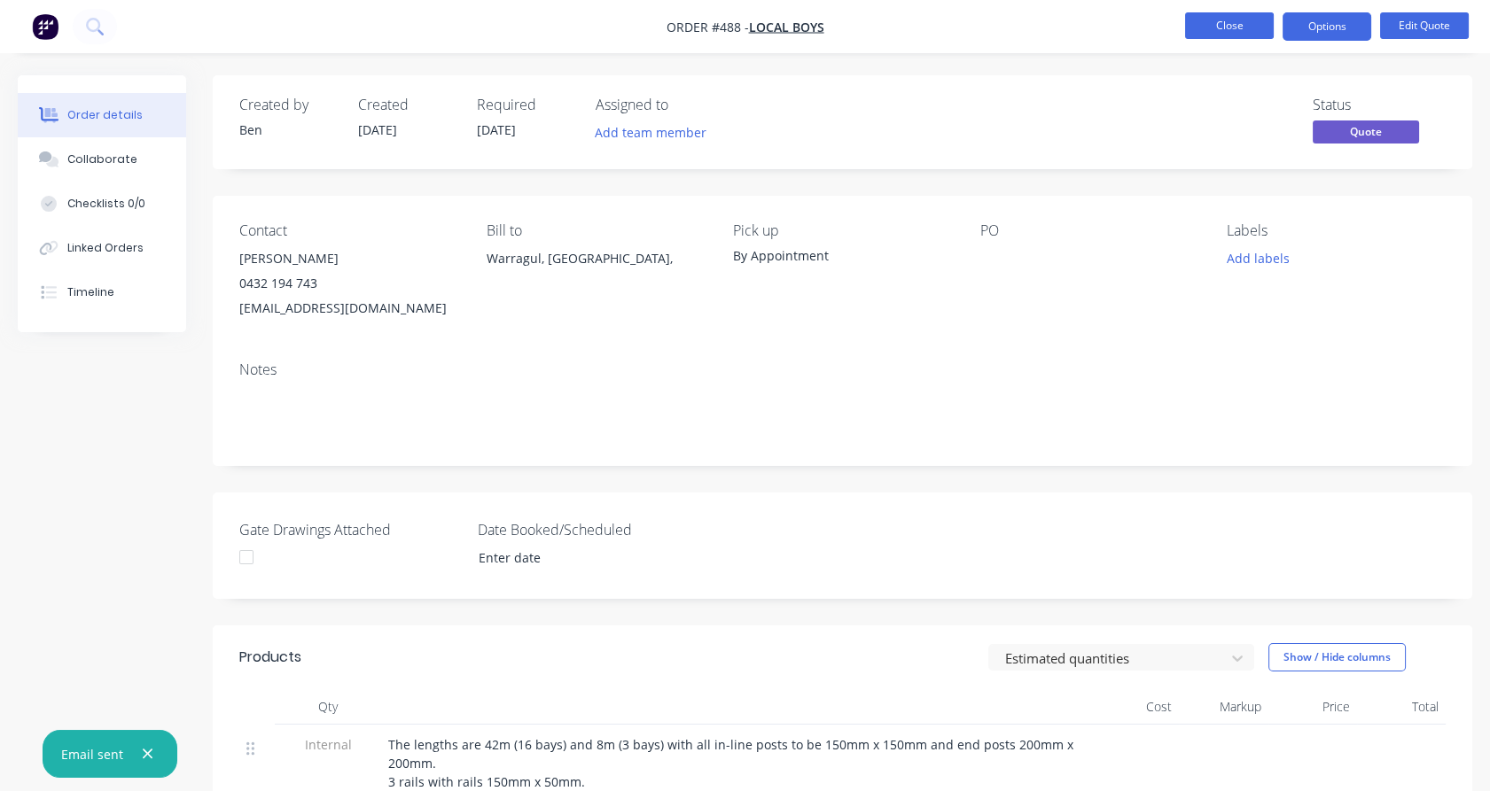
click at [1241, 30] on button "Close" at bounding box center [1229, 25] width 89 height 27
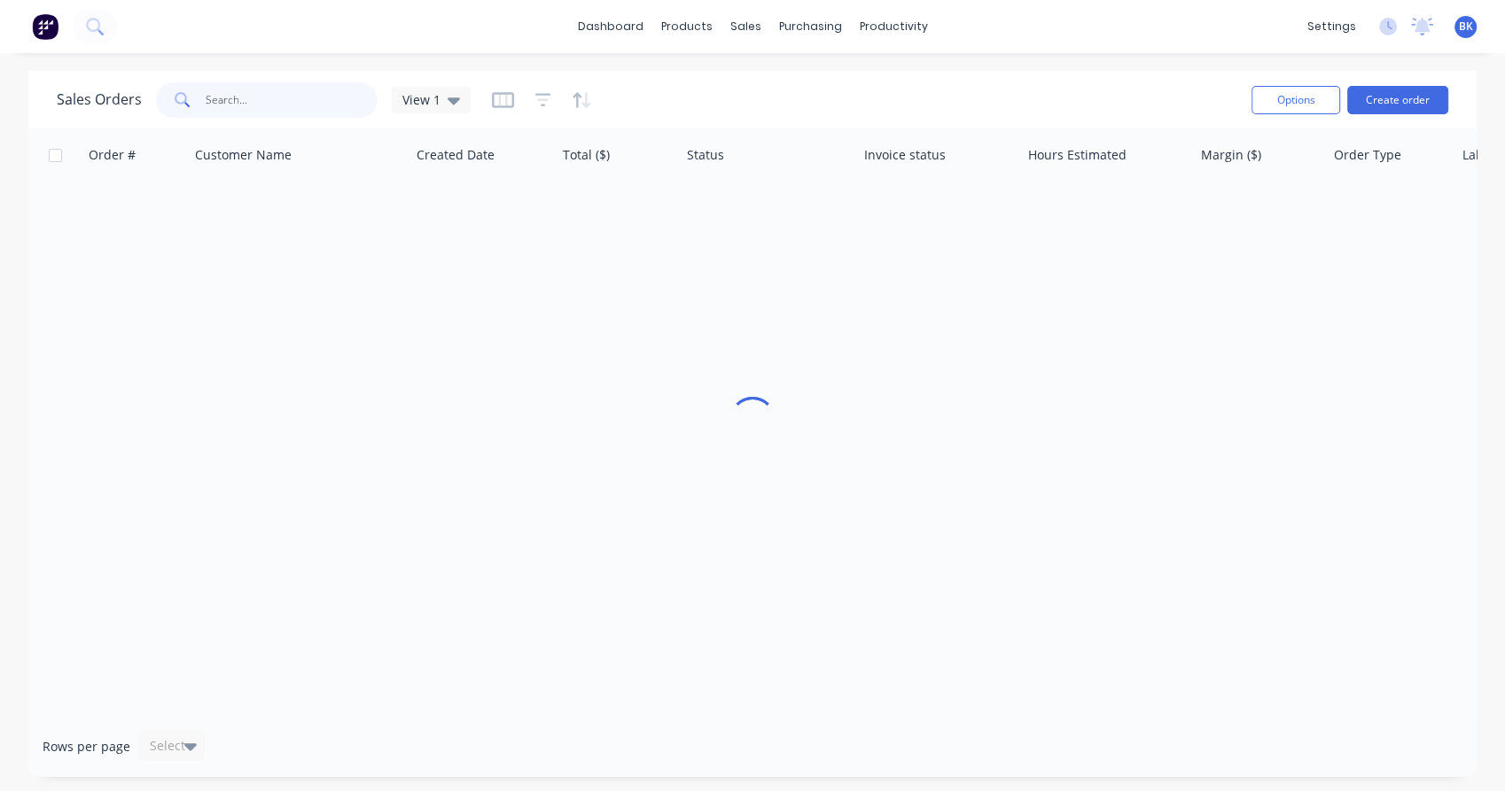
click at [229, 99] on input "text" at bounding box center [292, 99] width 173 height 35
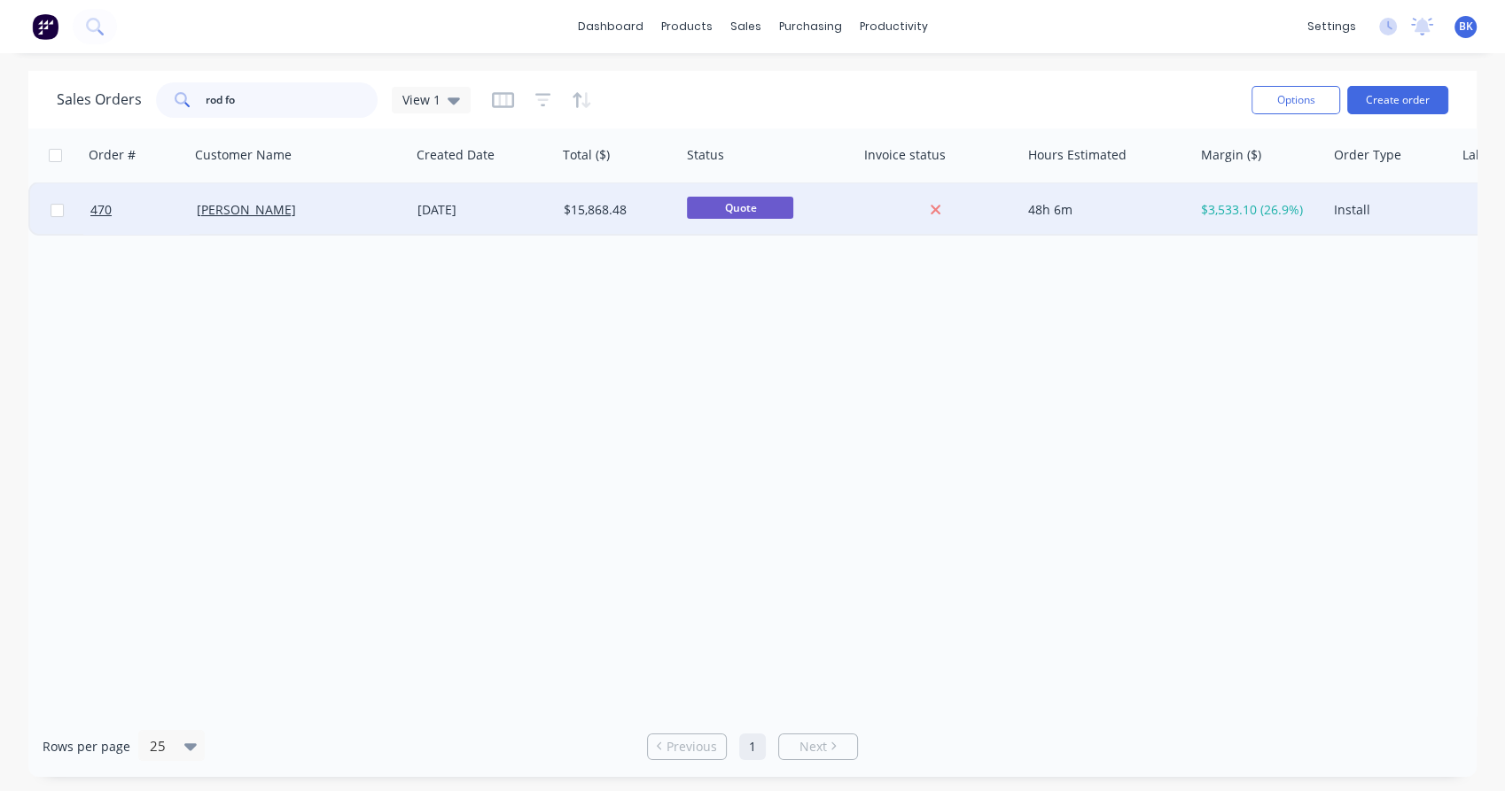
type input "rod fo"
click at [309, 206] on div "Rod Foy" at bounding box center [295, 210] width 197 height 18
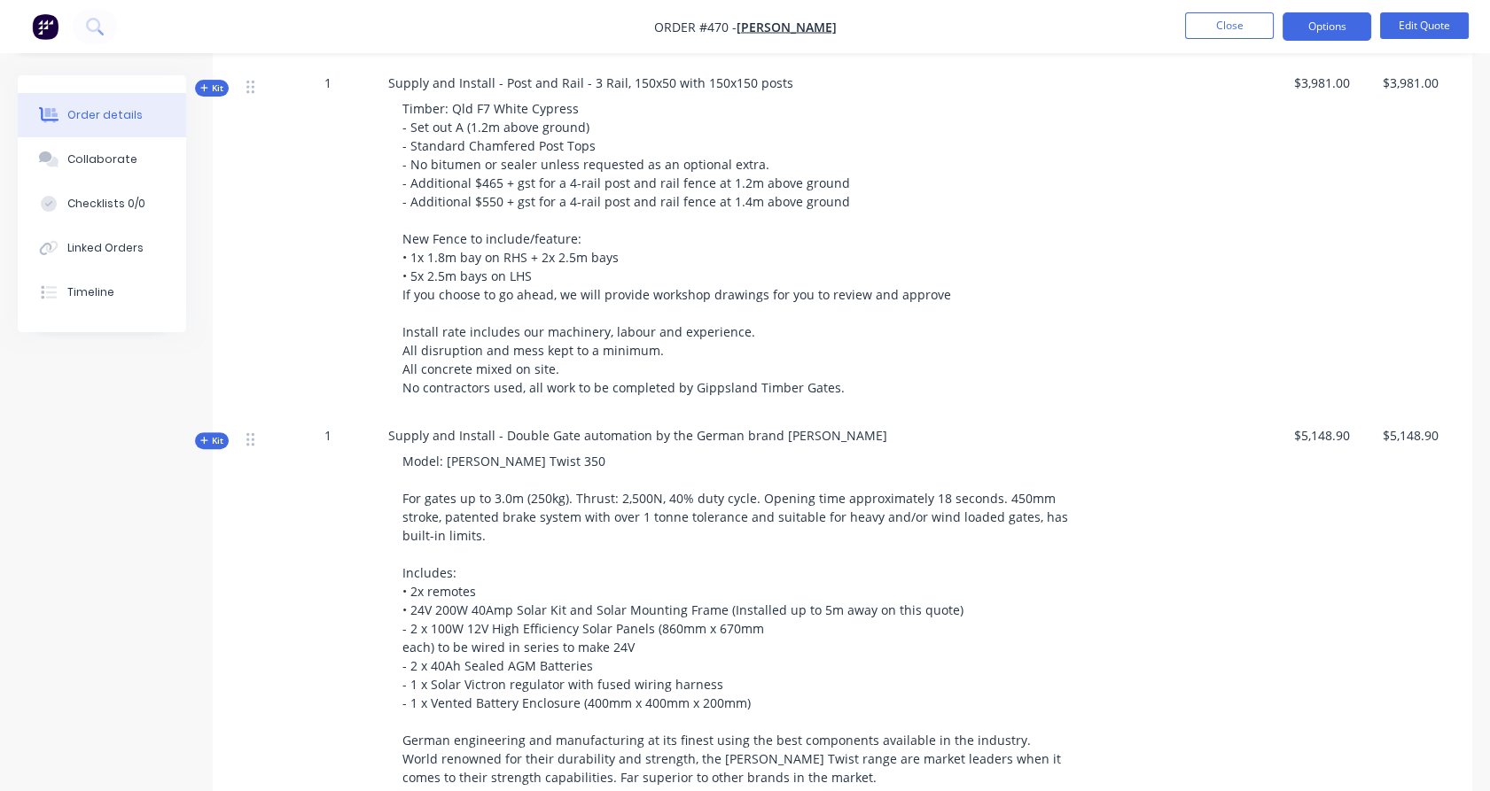
scroll to position [1366, 0]
